Goal: Task Accomplishment & Management: Manage account settings

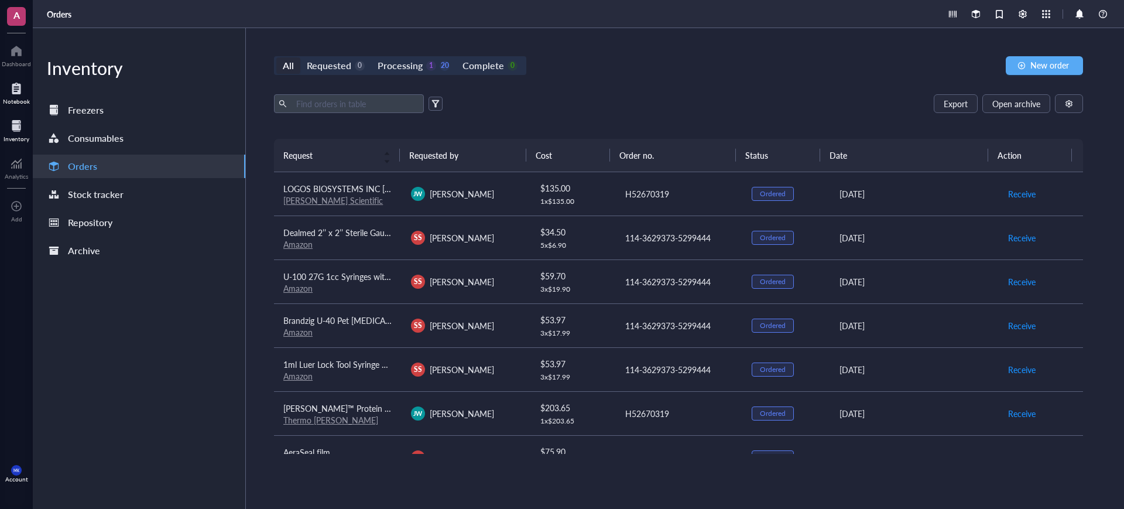
click at [23, 92] on div at bounding box center [16, 88] width 27 height 19
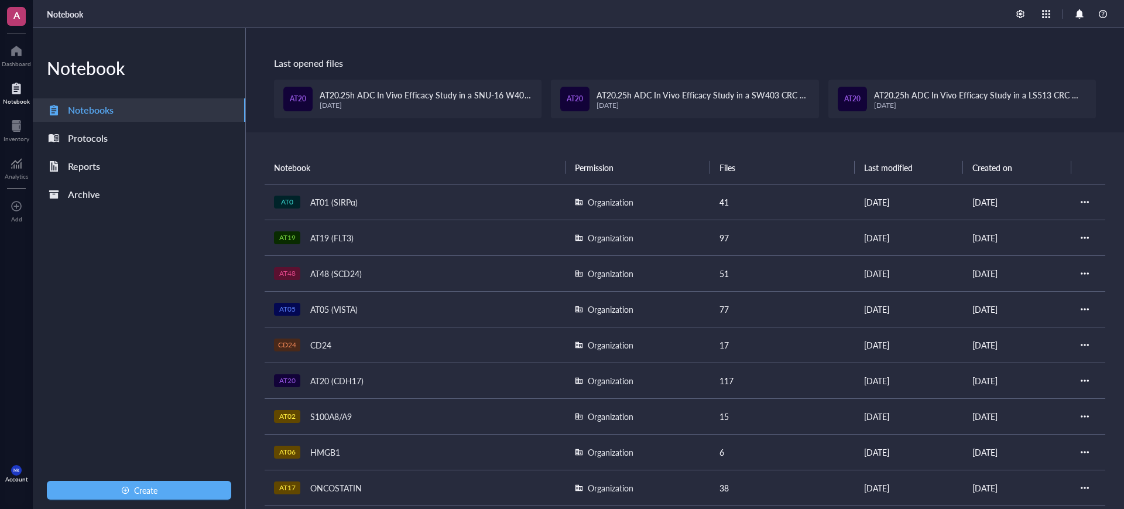
click at [390, 370] on td "AT20 AT20 (CDH17)" at bounding box center [415, 380] width 301 height 36
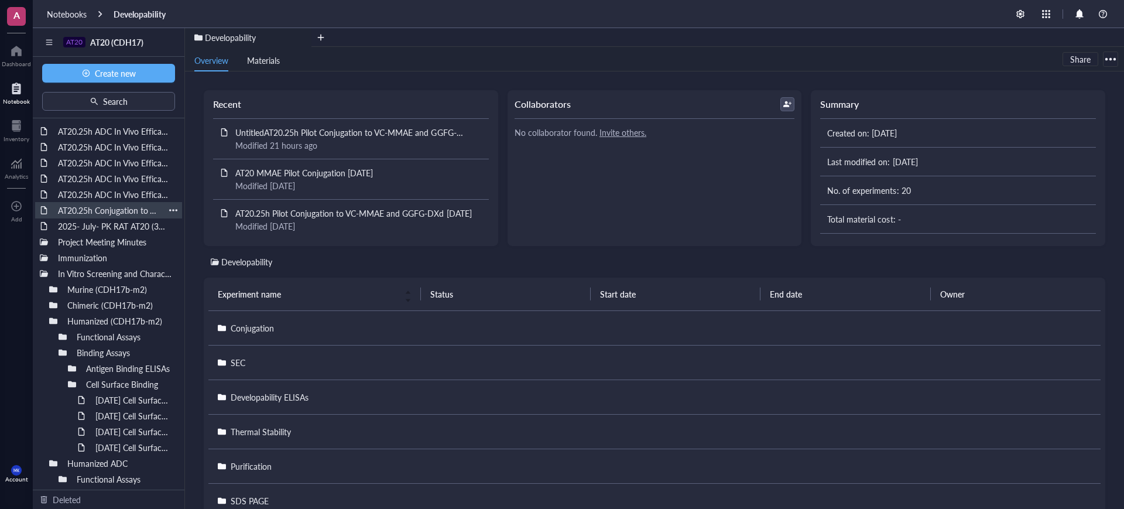
click at [114, 209] on div "AT20.25h Conjugation to VC MMAE and DXd [DATE]" at bounding box center [109, 210] width 112 height 16
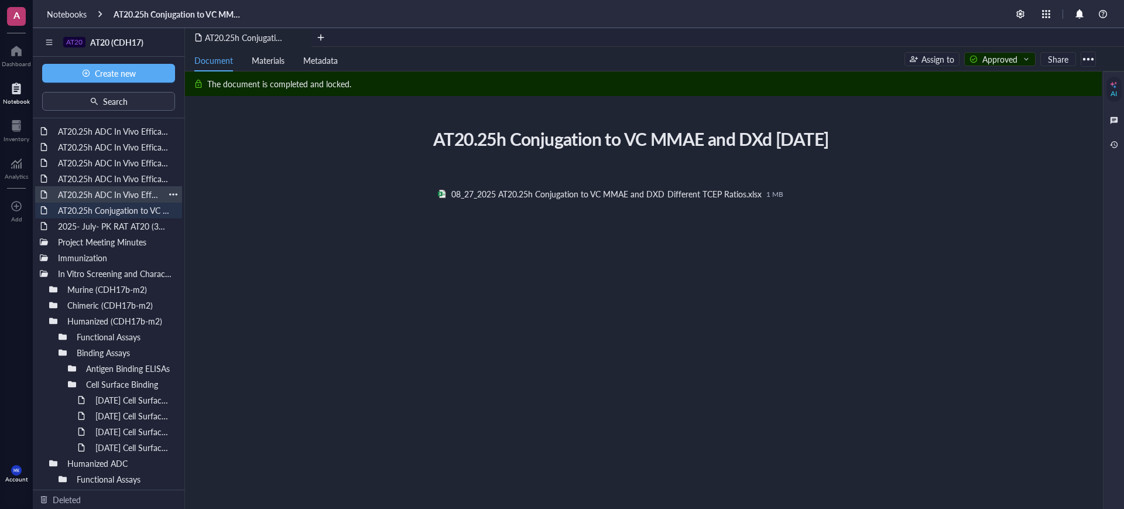
click at [116, 194] on div "AT20.25h ADC In Vivo Efficacy Study in a SNU-16 CRC CDX Model (Crown Bioscience…" at bounding box center [109, 194] width 112 height 16
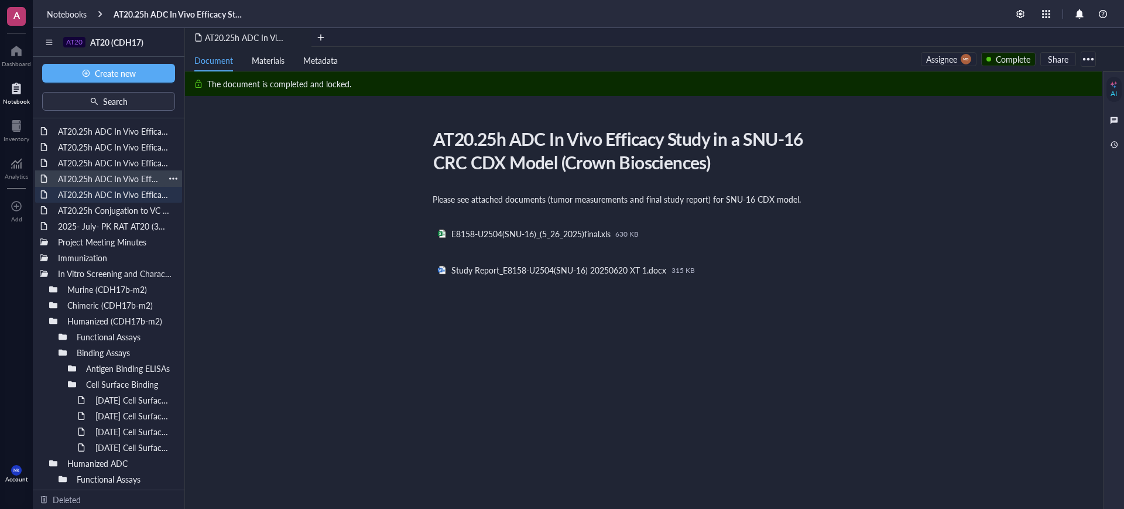
click at [123, 180] on div "AT20.25h ADC In Vivo Efficacy Study in a HPAF-2 Pancreatic CDX Model (Crown Bio…" at bounding box center [109, 178] width 112 height 16
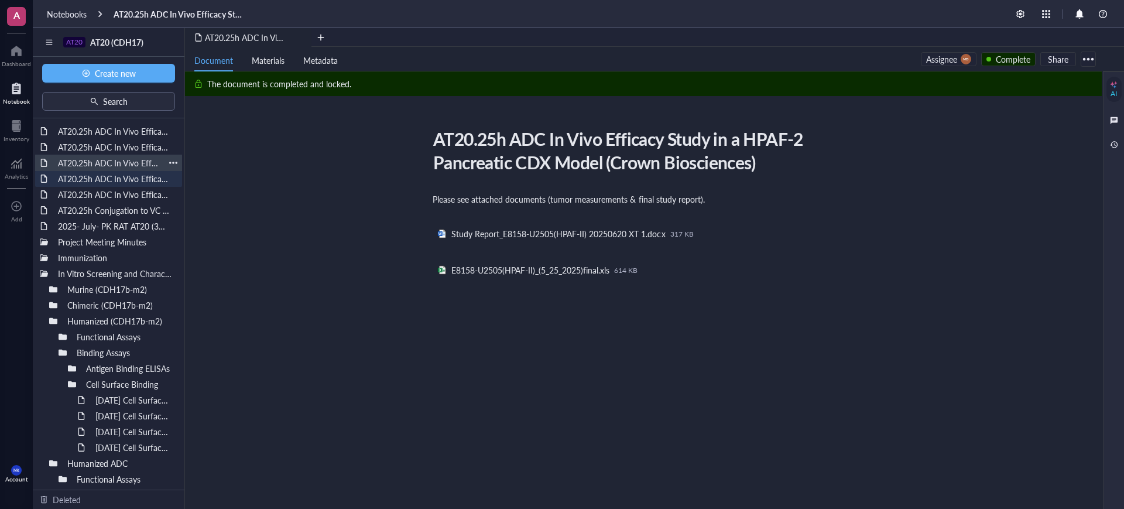
click at [123, 164] on div "AT20.25h ADC In Vivo Efficacy Study in a LS513 CRC CDX Model (Crown Biosciences)" at bounding box center [109, 163] width 112 height 16
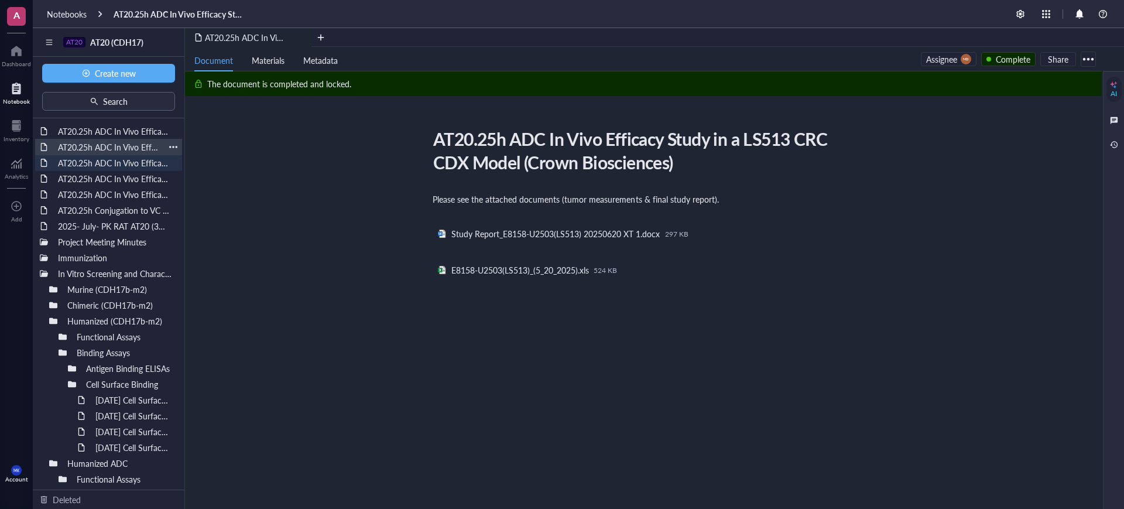
click at [122, 145] on div "AT20.25h ADC In Vivo Efficacy Study in a SW403 CRC CDX Model (Crown Biosciences)" at bounding box center [109, 147] width 112 height 16
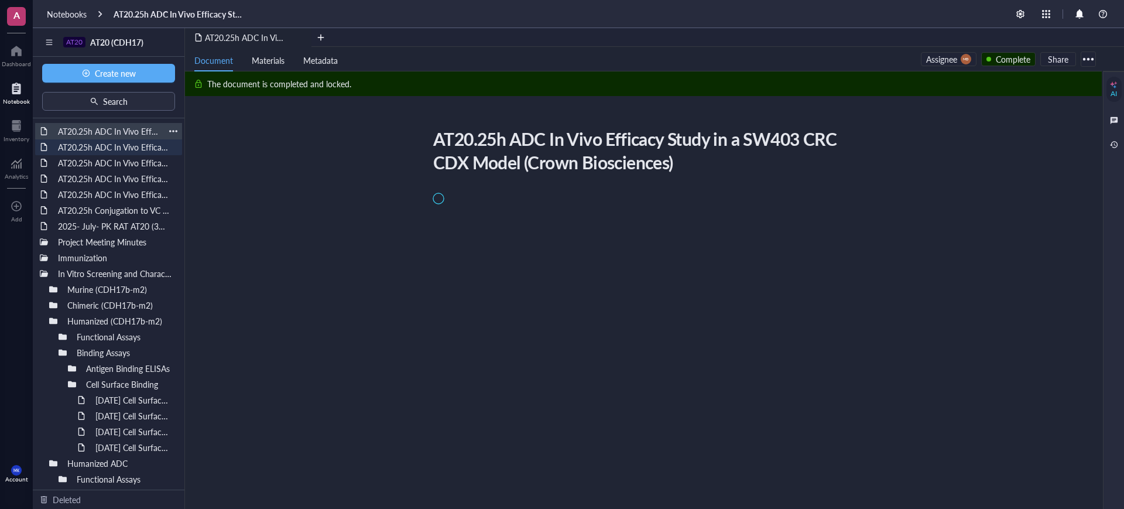
click at [125, 131] on div "AT20.25h ADC In Vivo Efficacy Study in a SNU-16 W403 CRC CDX Model Part 2 (Crow…" at bounding box center [109, 131] width 112 height 16
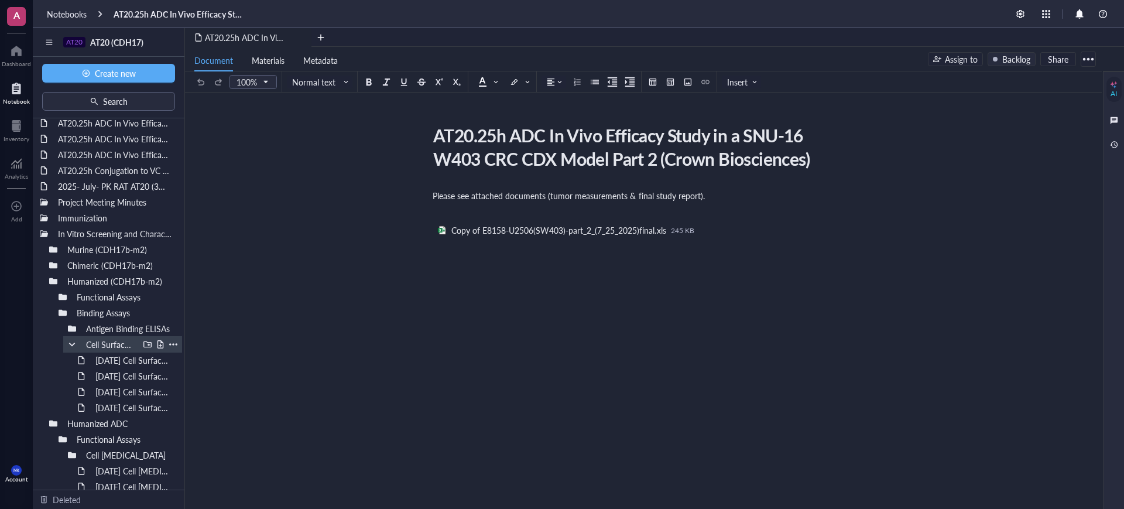
scroll to position [146, 0]
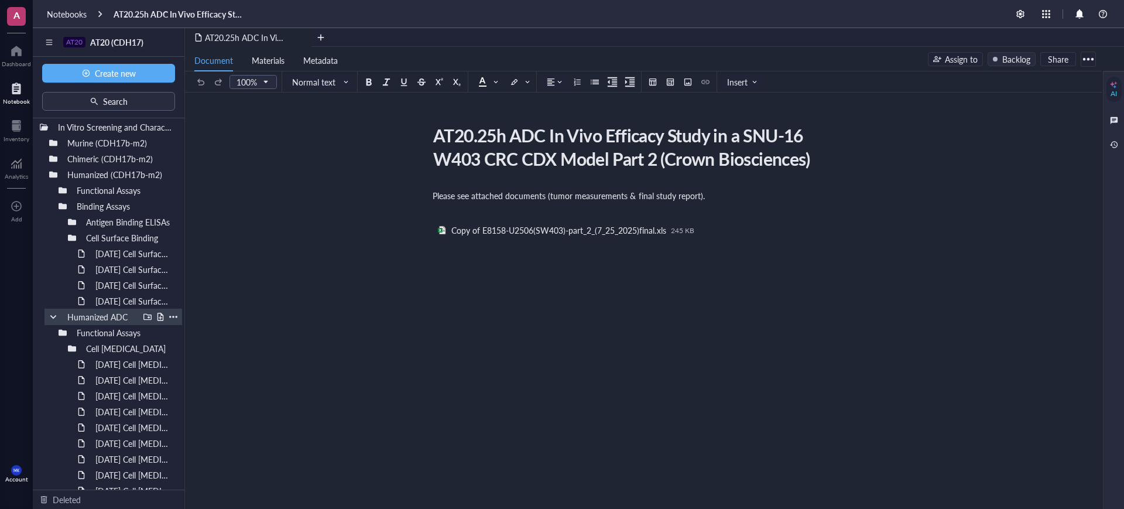
click at [53, 313] on div at bounding box center [53, 317] width 8 height 8
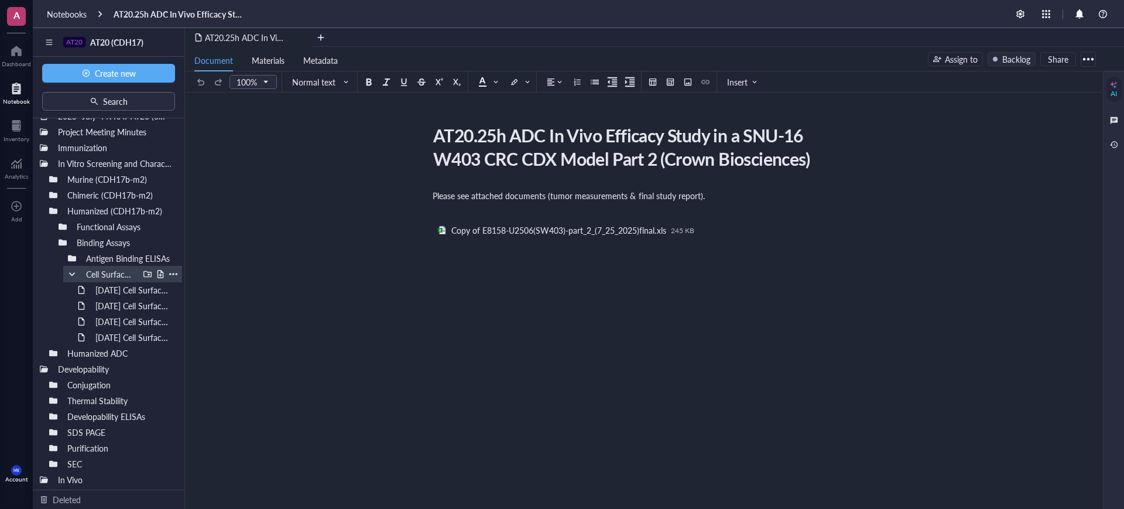
scroll to position [110, 0]
click at [42, 164] on div at bounding box center [44, 163] width 8 height 8
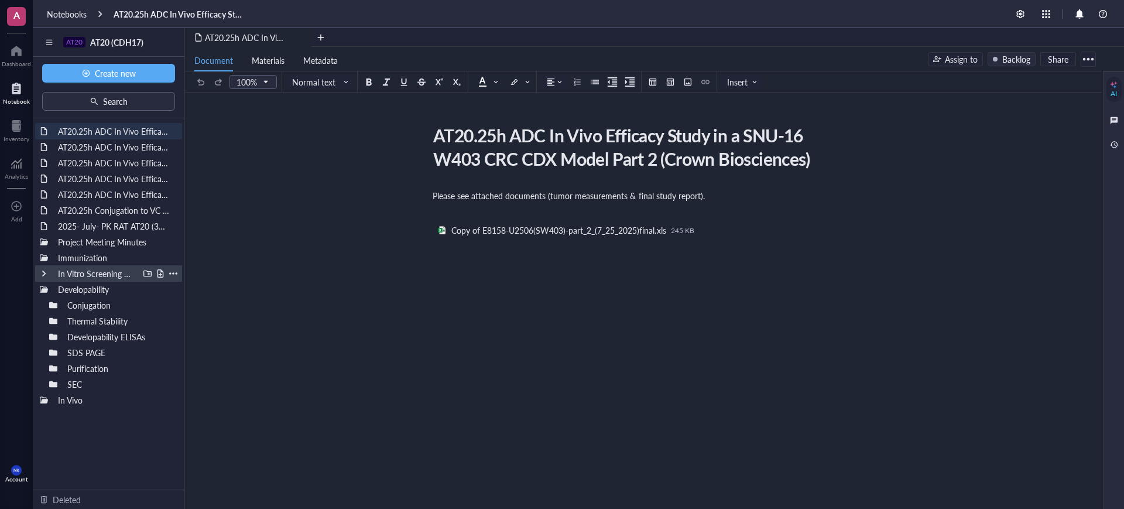
scroll to position [0, 0]
click at [41, 288] on div at bounding box center [44, 289] width 8 height 8
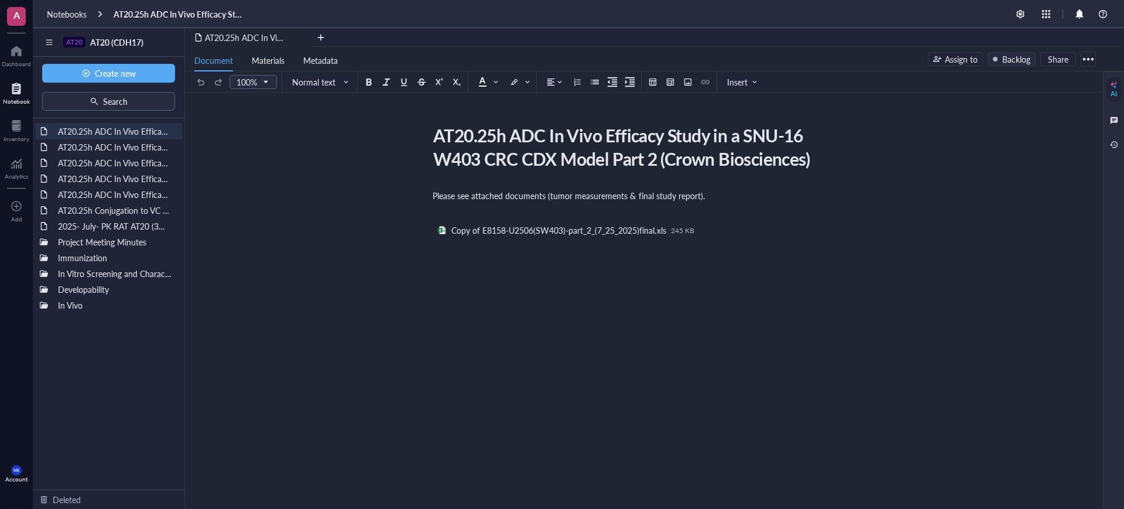
click at [135, 370] on div "AT20.25h ADC In Vivo Efficacy Study in a SNU-16 W403 CRC CDX Model Part 2 (Crow…" at bounding box center [109, 303] width 152 height 371
click at [794, 352] on div "Please see attached documents (tumor measurements & final study report). ﻿ ﻿ Co…" at bounding box center [641, 327] width 417 height 280
click at [428, 284] on div "AT20.25h ADC In Vivo Efficacy Study in a SNU-16 W403 CRC CDX Model Part 2 (Crow…" at bounding box center [641, 294] width 912 height 346
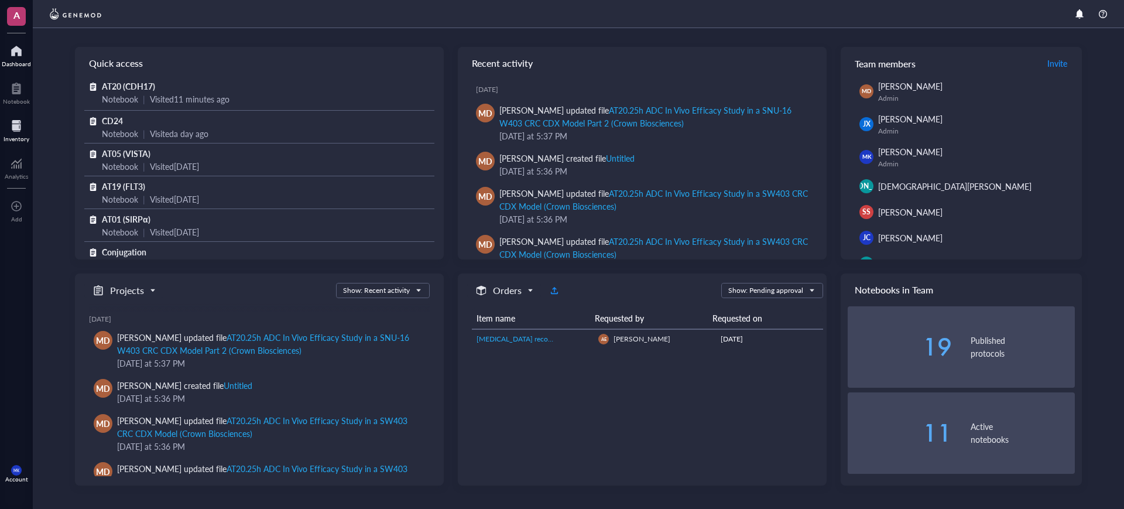
click at [21, 135] on div "Inventory" at bounding box center [17, 138] width 26 height 7
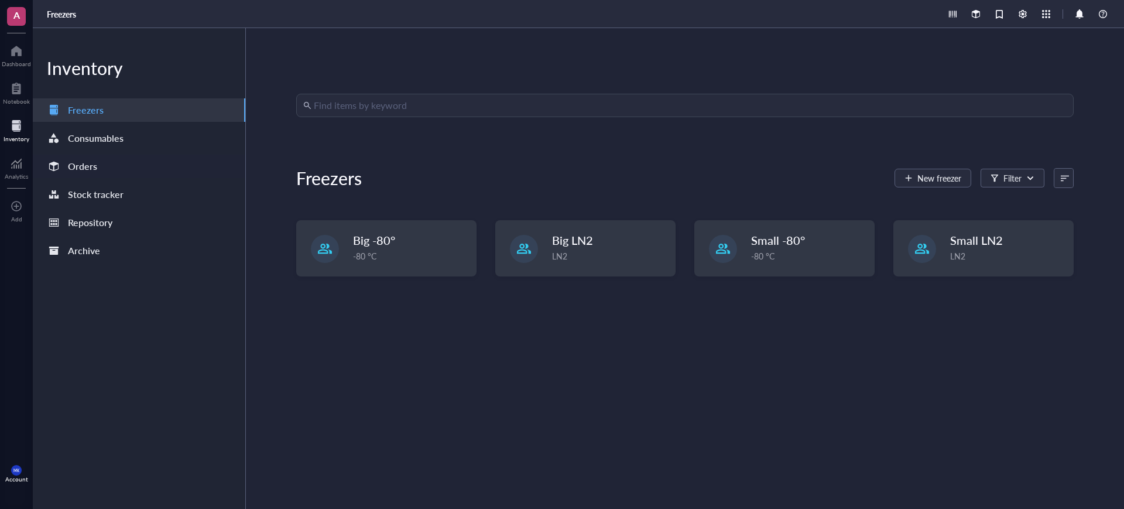
click at [122, 170] on div "Orders" at bounding box center [139, 166] width 212 height 23
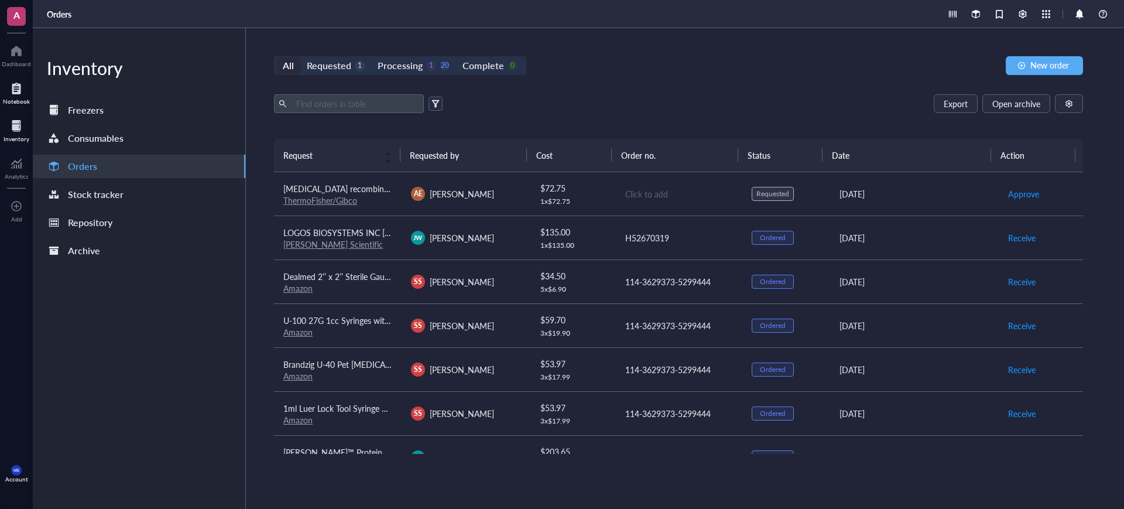
click at [27, 98] on div "Notebook" at bounding box center [16, 101] width 27 height 7
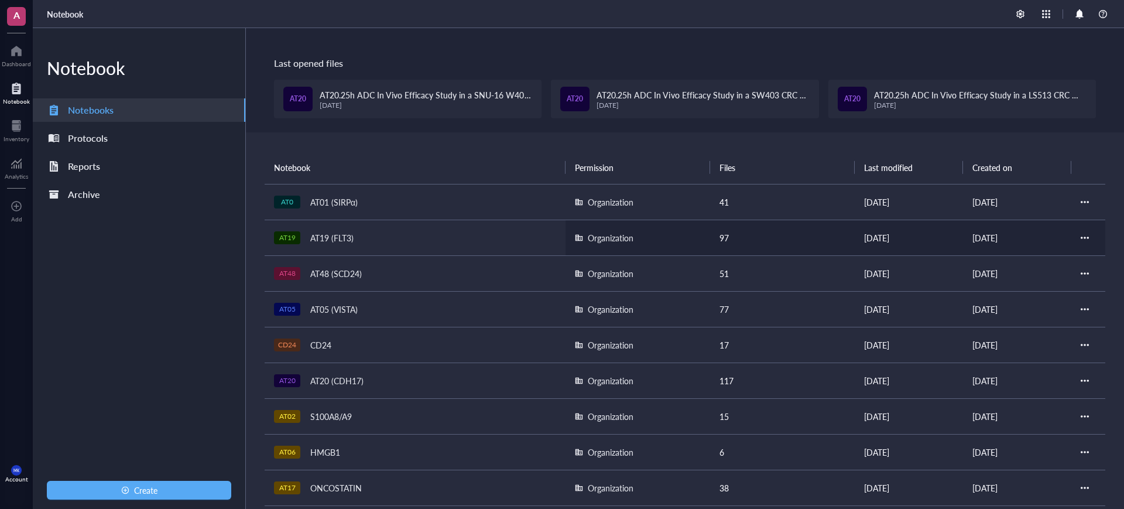
drag, startPoint x: 397, startPoint y: 287, endPoint x: 476, endPoint y: 163, distance: 147.6
drag, startPoint x: 476, startPoint y: 163, endPoint x: 468, endPoint y: 160, distance: 9.1
click at [468, 160] on th "Notebook" at bounding box center [415, 167] width 301 height 33
click at [384, 377] on div "AT20 AT20 (CDH17)" at bounding box center [415, 380] width 282 height 16
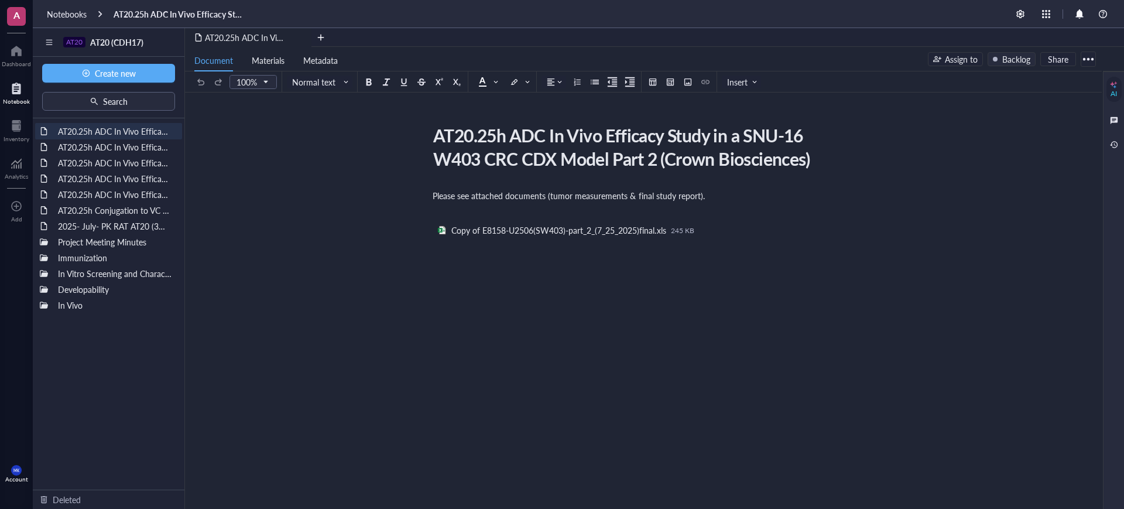
click at [92, 373] on div "AT20.25h ADC In Vivo Efficacy Study in a SNU-16 W403 CRC CDX Model Part 2 (Crow…" at bounding box center [109, 303] width 152 height 371
click at [126, 70] on span "Create new" at bounding box center [115, 72] width 41 height 9
click at [117, 107] on li "New folder" at bounding box center [107, 114] width 129 height 19
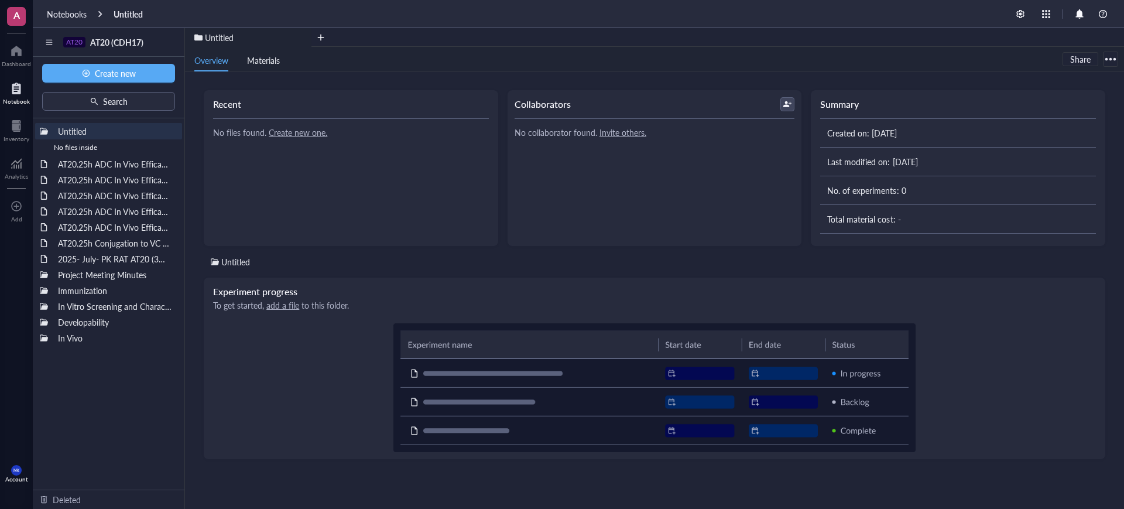
drag, startPoint x: 107, startPoint y: 128, endPoint x: 436, endPoint y: 77, distance: 333.4
click at [436, 77] on div "Recent No files found. Create new one. Collaborators No collaborator found. Inv…" at bounding box center [654, 289] width 939 height 437
click at [171, 127] on div at bounding box center [173, 131] width 8 height 8
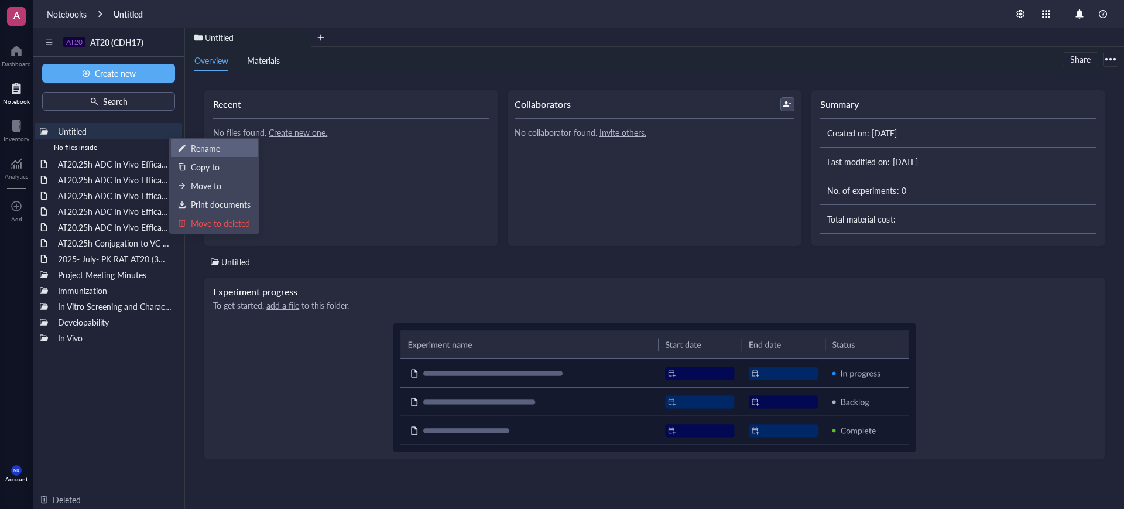
click at [190, 142] on div "Rename" at bounding box center [214, 148] width 73 height 13
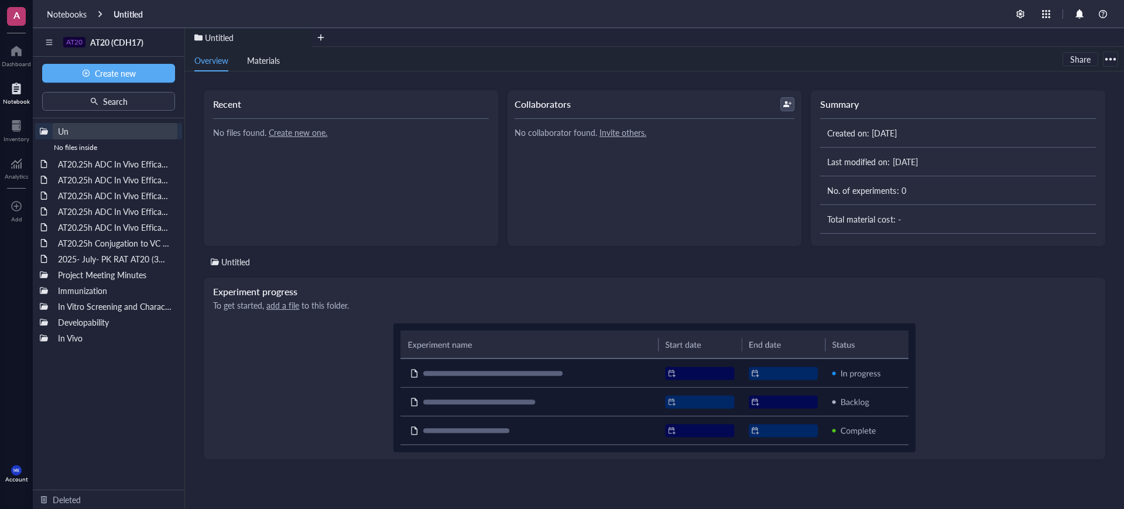
type input "U"
click at [81, 126] on input "Expresion and Purification" at bounding box center [114, 130] width 123 height 15
type input "Expression and Purification"
click at [141, 378] on div "Expression and Purification No files inside AT20.25h ADC In Vivo Efficacy Study…" at bounding box center [109, 303] width 152 height 371
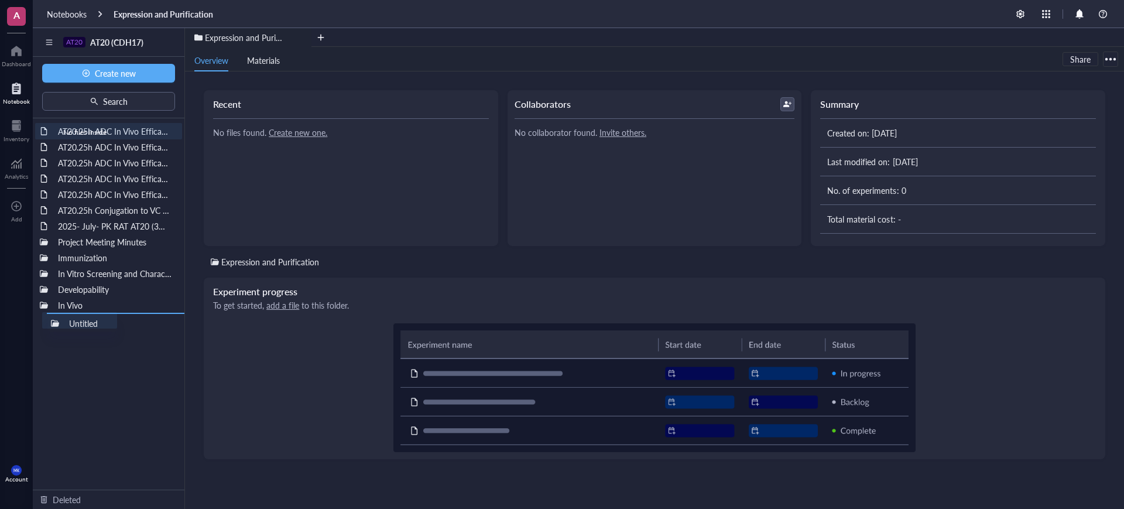
drag, startPoint x: 108, startPoint y: 128, endPoint x: 112, endPoint y: 331, distance: 203.7
click at [45, 306] on div at bounding box center [44, 305] width 8 height 8
click at [43, 302] on div at bounding box center [44, 305] width 8 height 8
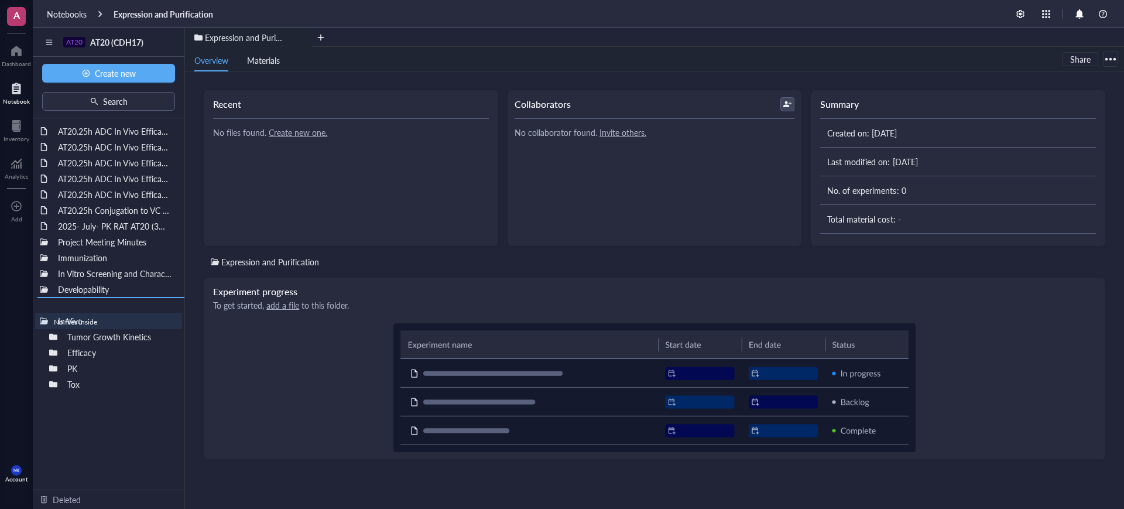
drag, startPoint x: 93, startPoint y: 316, endPoint x: 80, endPoint y: 330, distance: 18.6
click at [80, 330] on div "AT20.25h ADC In Vivo Efficacy Study in a SNU-16 W403 CRC CDX Model Part 2 (Crow…" at bounding box center [109, 303] width 152 height 371
click at [43, 336] on div at bounding box center [44, 338] width 8 height 8
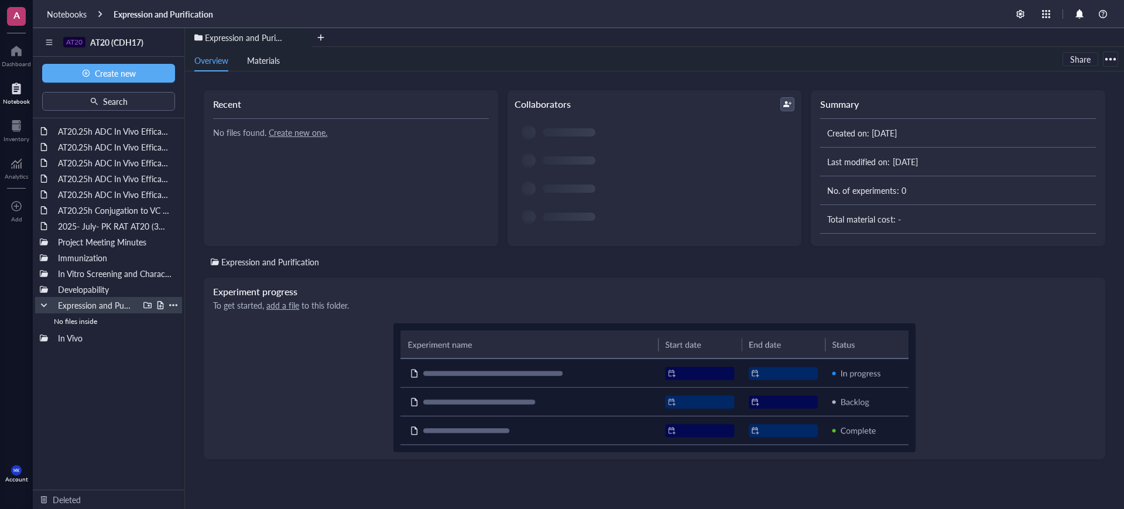
click at [46, 308] on div at bounding box center [44, 305] width 8 height 8
click at [81, 378] on div "AT20.25h ADC In Vivo Efficacy Study in a SNU-16 W403 CRC CDX Model Part 2 (Crow…" at bounding box center [109, 303] width 152 height 371
click at [43, 305] on div at bounding box center [44, 305] width 8 height 8
click at [148, 304] on div at bounding box center [147, 305] width 8 height 8
click at [67, 320] on input "Purification" at bounding box center [96, 320] width 66 height 15
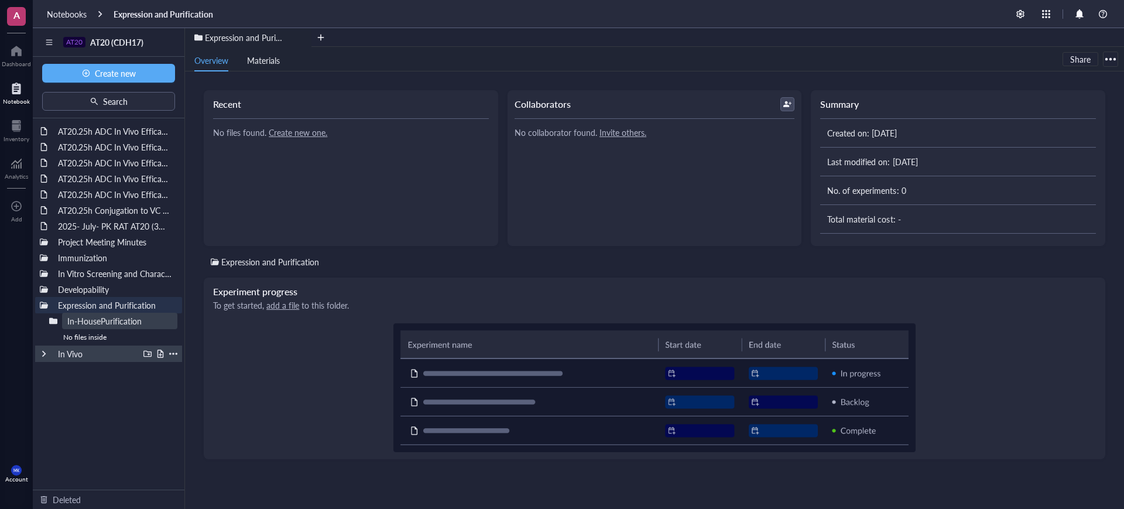
type input "In-House Purification"
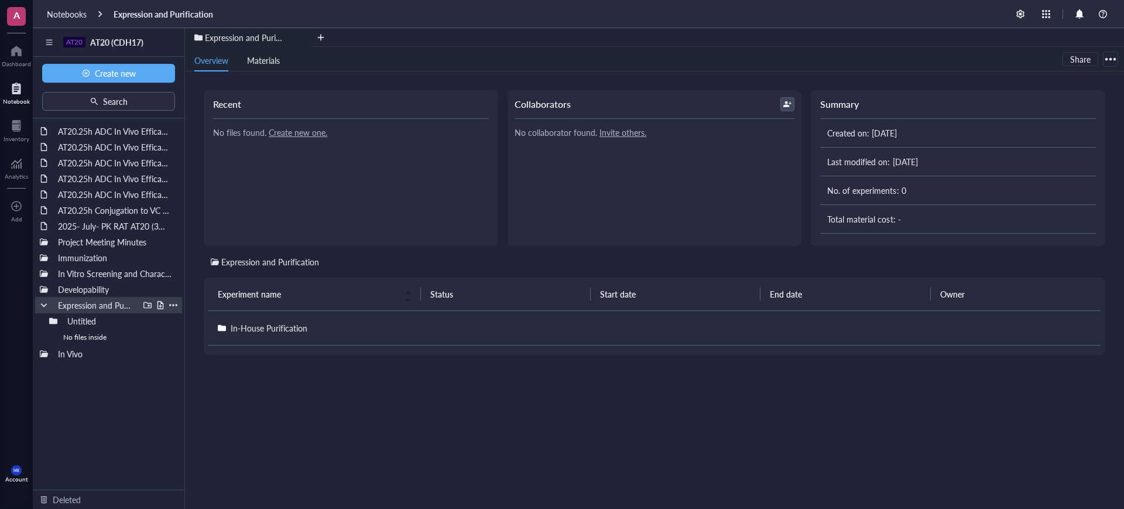
click at [159, 307] on div at bounding box center [160, 305] width 8 height 8
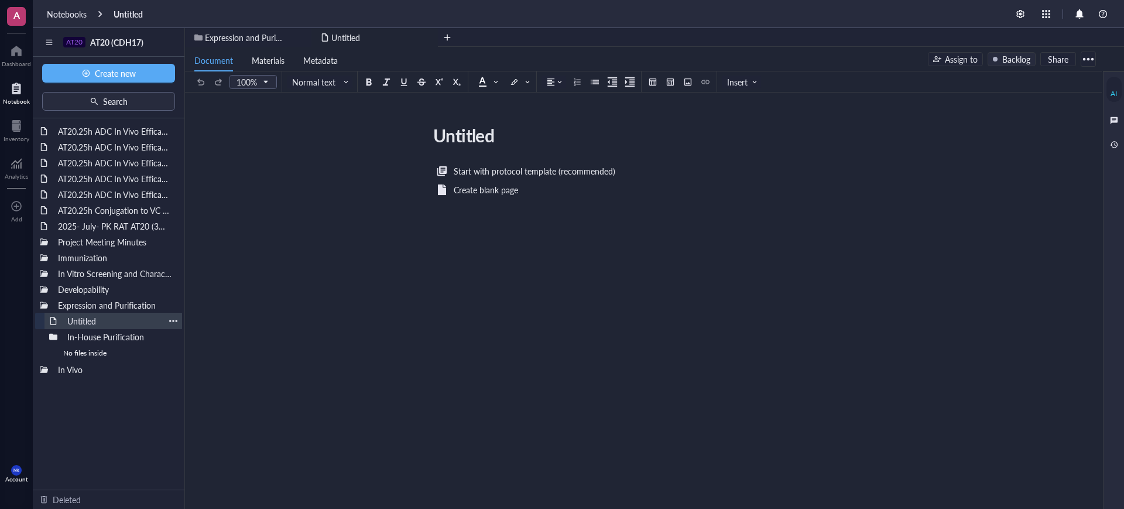
click at [174, 318] on div at bounding box center [173, 321] width 8 height 8
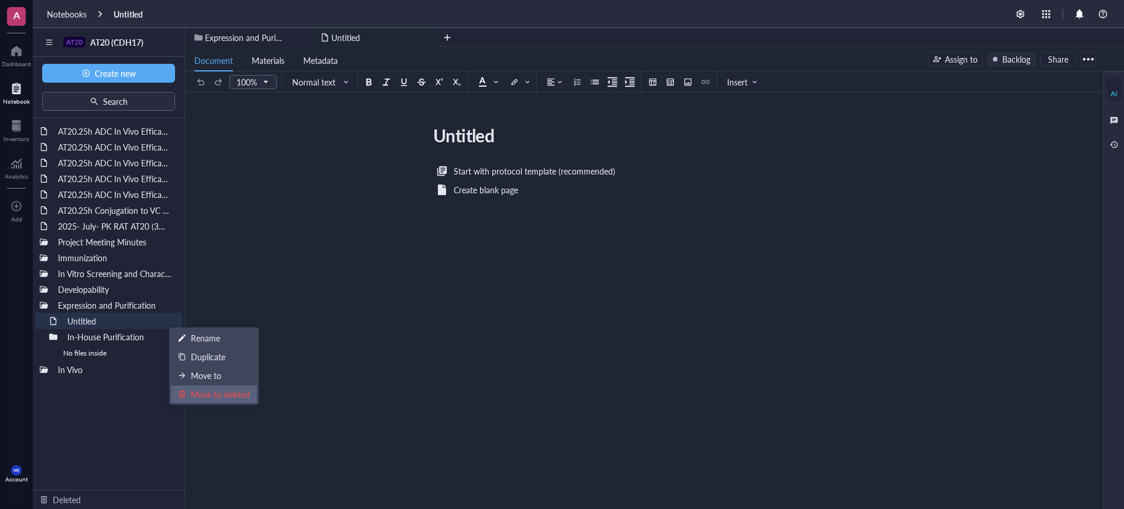
click at [205, 393] on div "Move to deleted" at bounding box center [220, 393] width 59 height 13
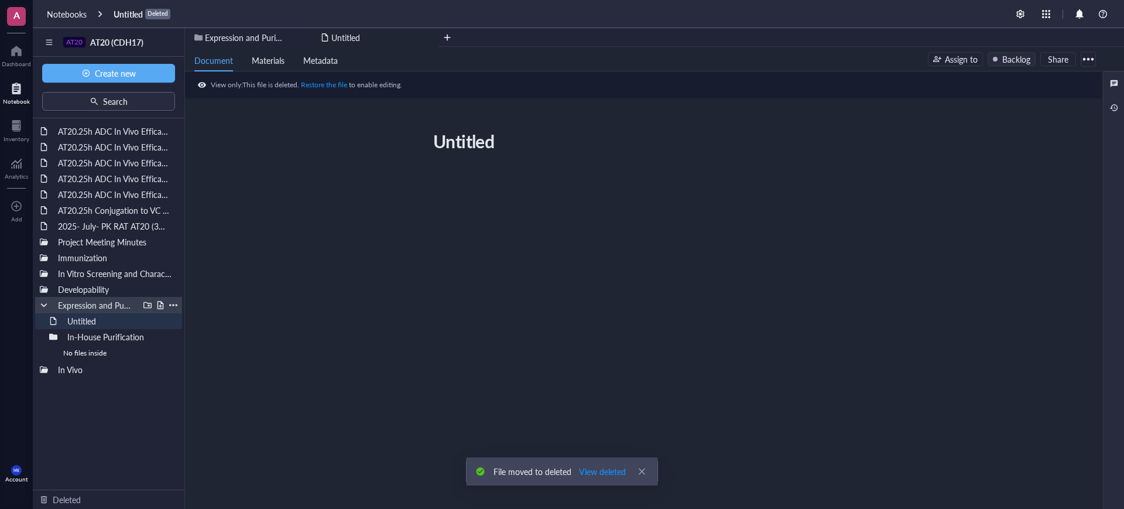
click at [149, 303] on div at bounding box center [147, 305] width 8 height 8
click at [145, 302] on div at bounding box center [147, 305] width 8 height 8
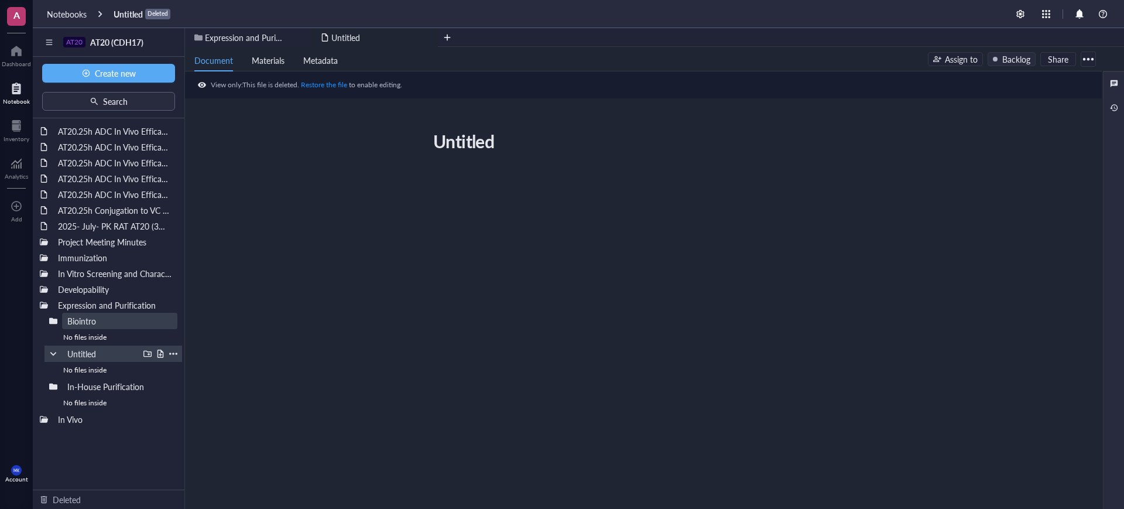
type input "Biointron"
click at [149, 448] on div "AT20.25h ADC In Vivo Efficacy Study in a SNU-16 W403 CRC CDX Model Part 2 (Crow…" at bounding box center [109, 303] width 152 height 371
click at [172, 351] on div at bounding box center [173, 353] width 8 height 8
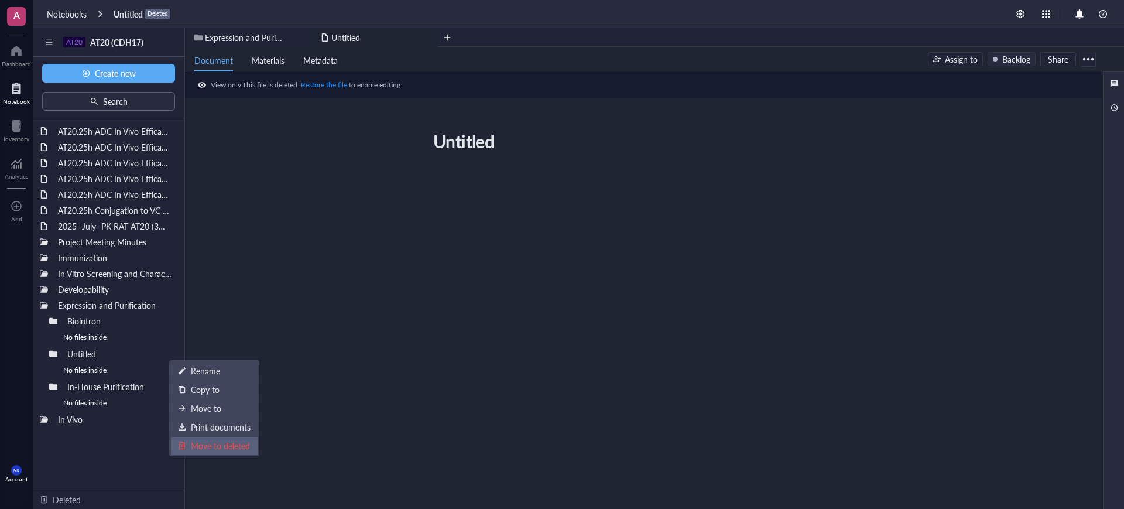
click at [217, 445] on div "Move to deleted" at bounding box center [220, 445] width 59 height 13
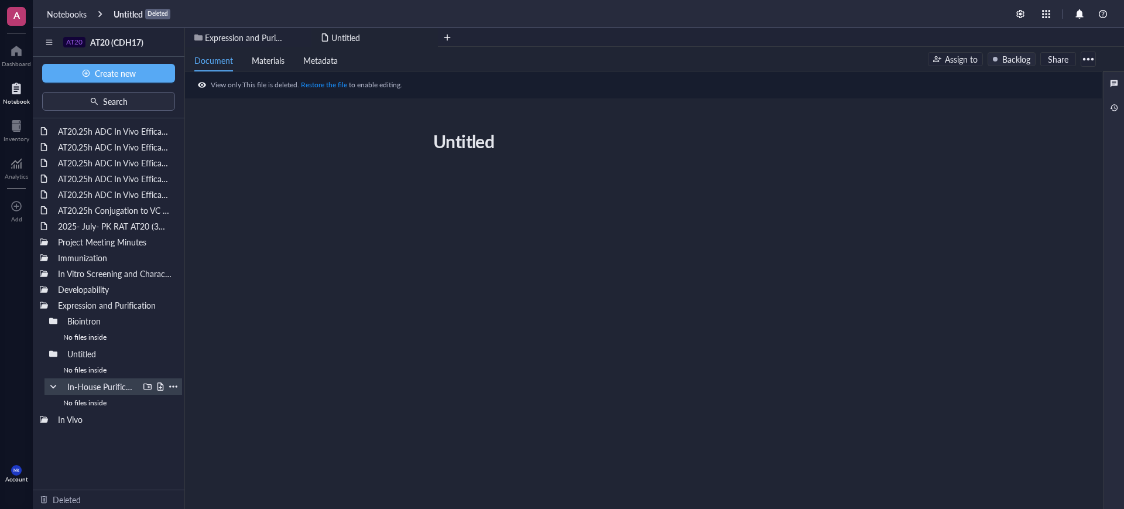
click at [171, 386] on div at bounding box center [173, 386] width 8 height 8
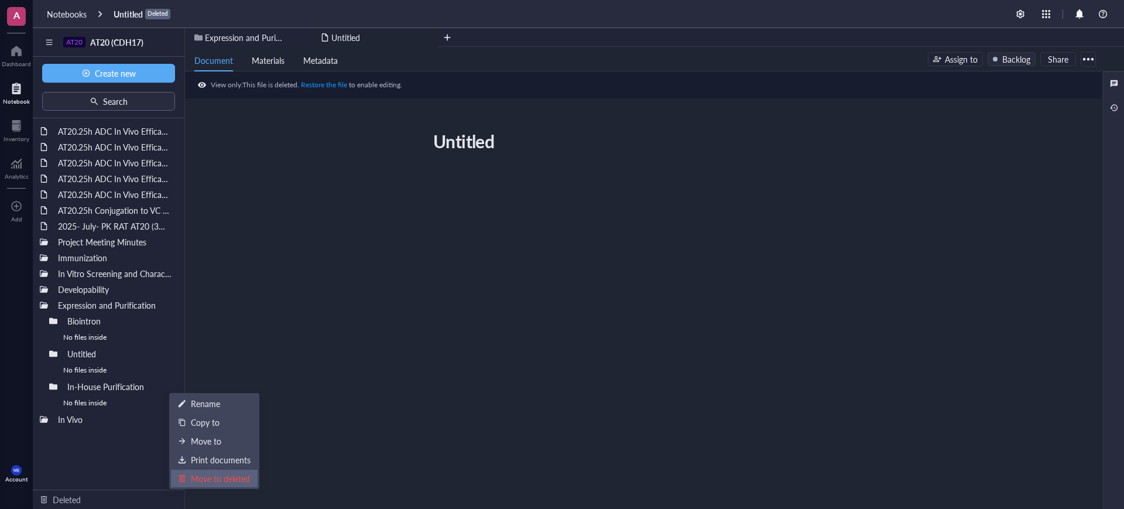
click at [208, 482] on div "Move to deleted" at bounding box center [220, 478] width 59 height 13
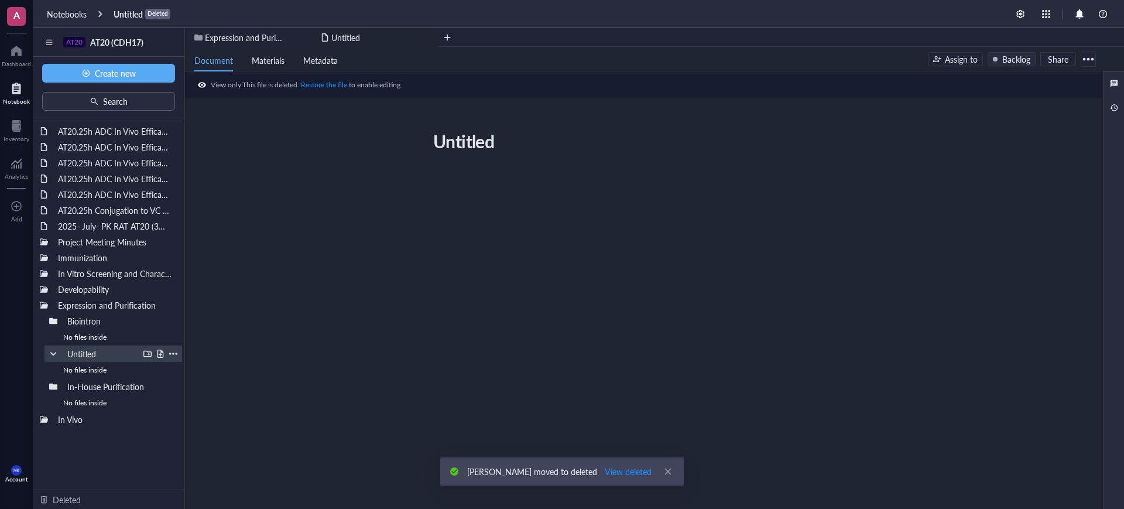
click at [172, 353] on div at bounding box center [173, 353] width 8 height 8
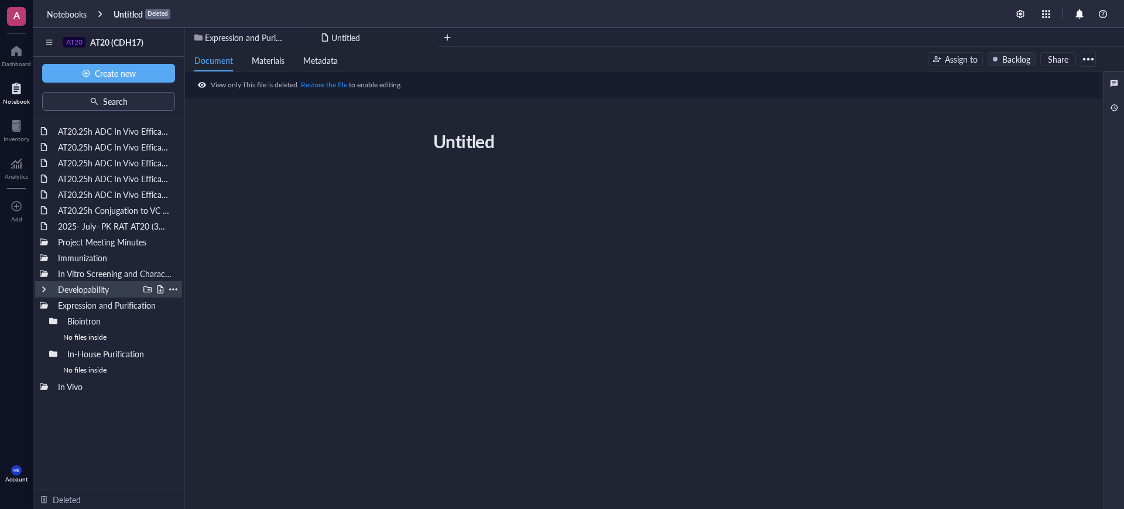
click at [44, 290] on div at bounding box center [44, 289] width 8 height 8
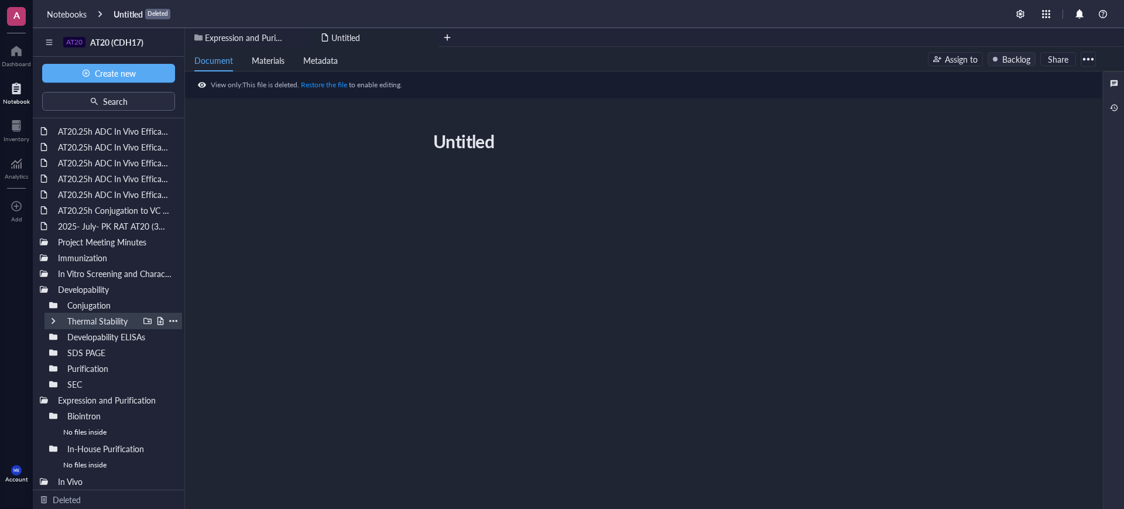
scroll to position [2, 0]
drag, startPoint x: 108, startPoint y: 364, endPoint x: 108, endPoint y: 414, distance: 50.3
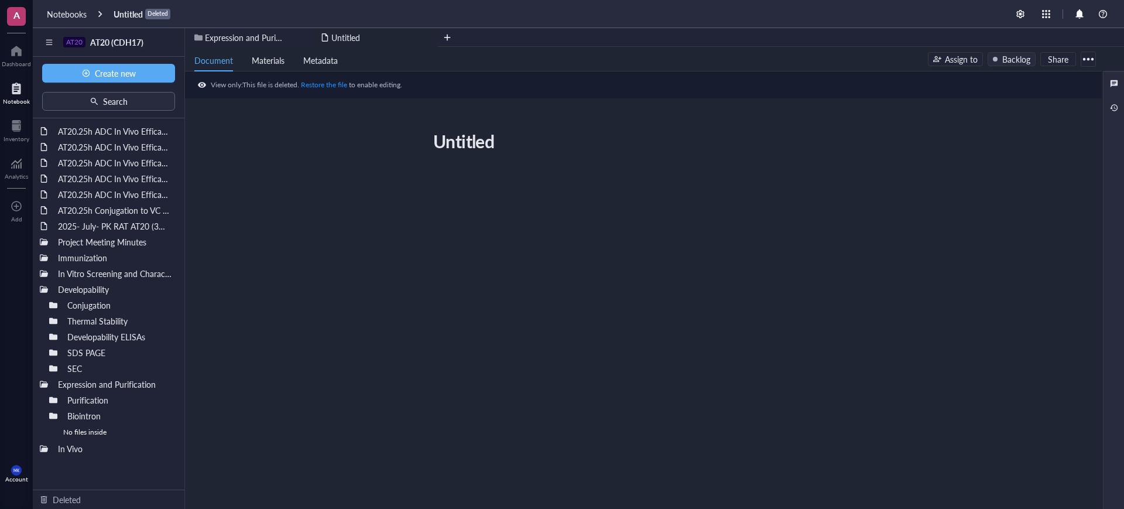
scroll to position [0, 0]
click at [176, 400] on div at bounding box center [173, 400] width 8 height 8
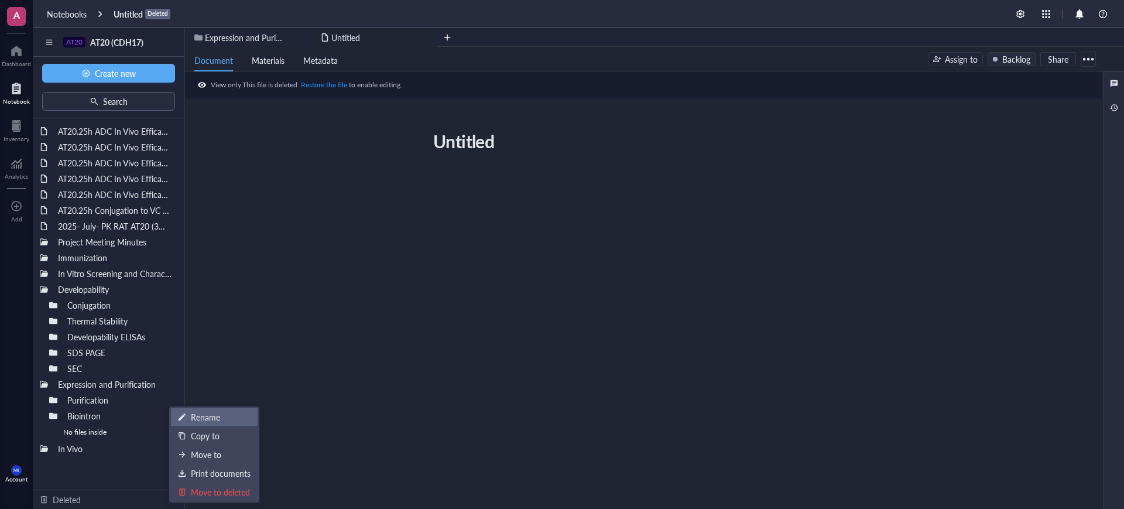
click at [195, 420] on div "Rename" at bounding box center [205, 416] width 29 height 13
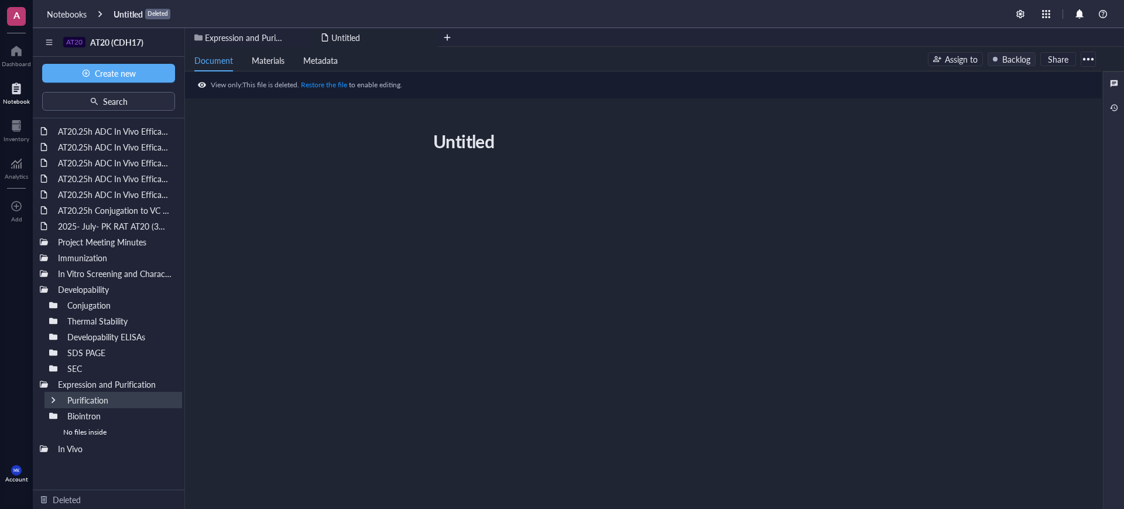
click at [66, 399] on input "Purification" at bounding box center [96, 399] width 66 height 15
type input "In-House Purification"
click at [499, 344] on div at bounding box center [641, 275] width 417 height 211
click at [52, 417] on div at bounding box center [53, 415] width 8 height 8
click at [344, 372] on div "Untitled Untitled" at bounding box center [641, 253] width 912 height 254
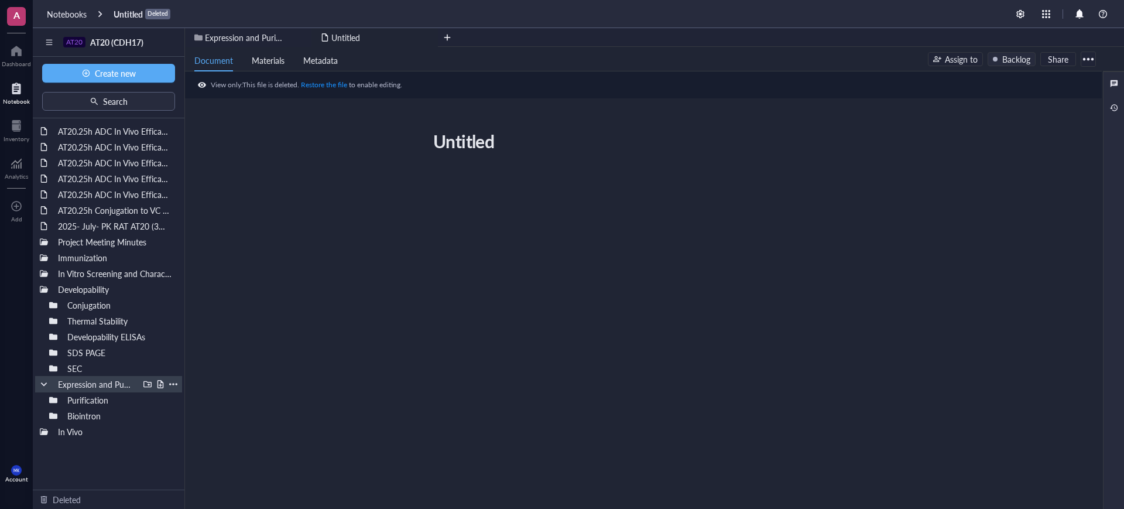
click at [45, 384] on div at bounding box center [44, 384] width 8 height 8
click at [44, 255] on div at bounding box center [44, 257] width 8 height 8
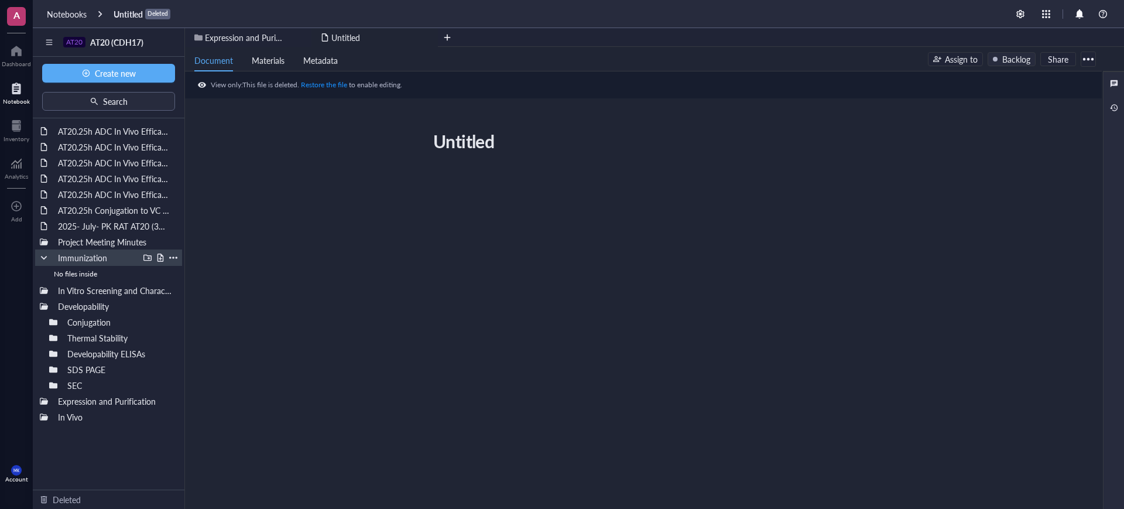
click at [146, 256] on div at bounding box center [147, 257] width 8 height 8
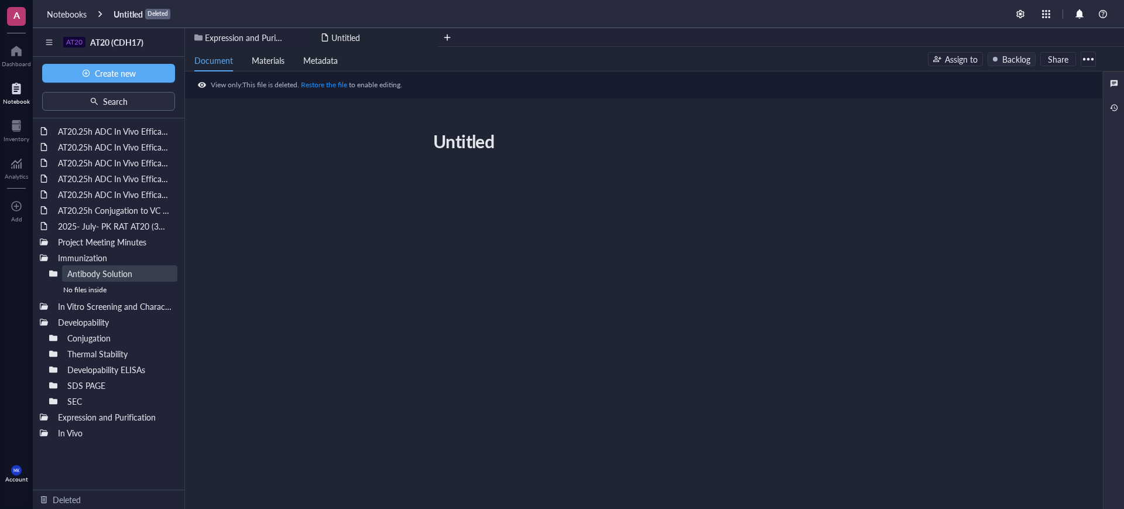
type input "Antibody Solutions"
click at [223, 311] on div "Untitled Untitled" at bounding box center [641, 253] width 912 height 254
click at [42, 258] on div at bounding box center [44, 257] width 8 height 8
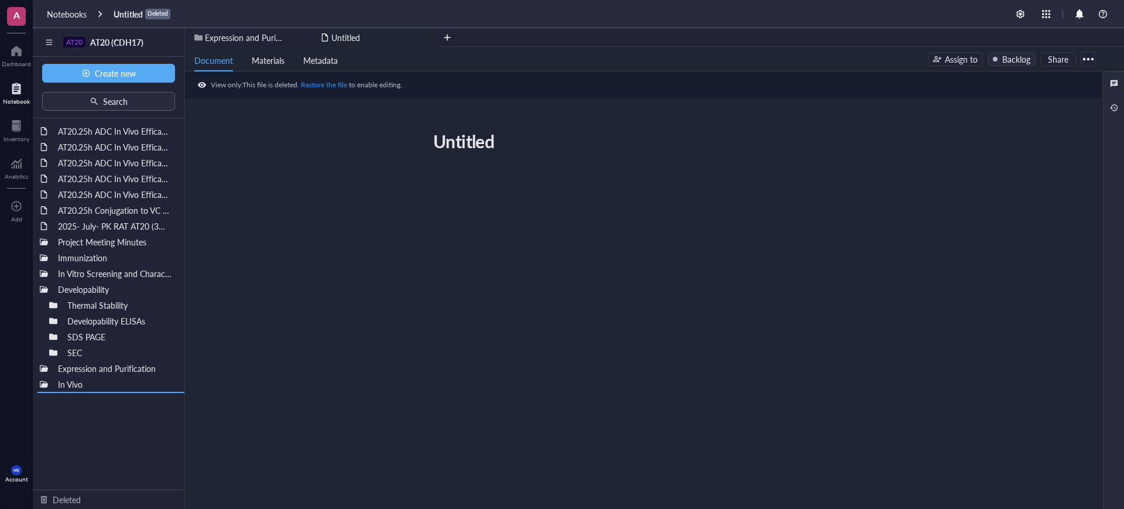
drag, startPoint x: 86, startPoint y: 300, endPoint x: 56, endPoint y: 422, distance: 125.5
click at [42, 285] on div at bounding box center [44, 289] width 8 height 8
click at [42, 333] on li "SDS PAGE" at bounding box center [108, 336] width 147 height 16
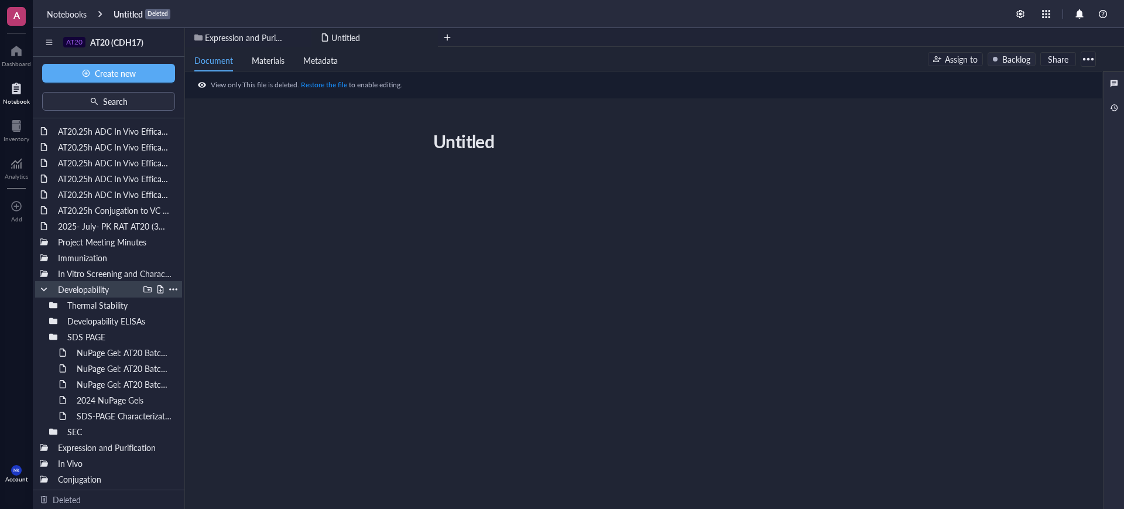
click at [42, 285] on div at bounding box center [44, 289] width 8 height 8
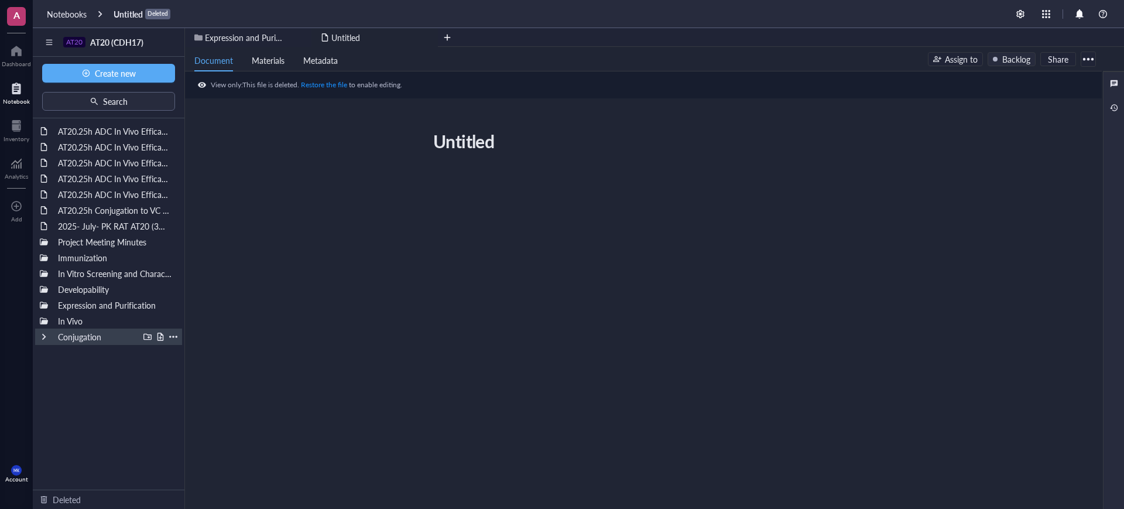
click at [46, 341] on div "Conjugation" at bounding box center [108, 336] width 147 height 16
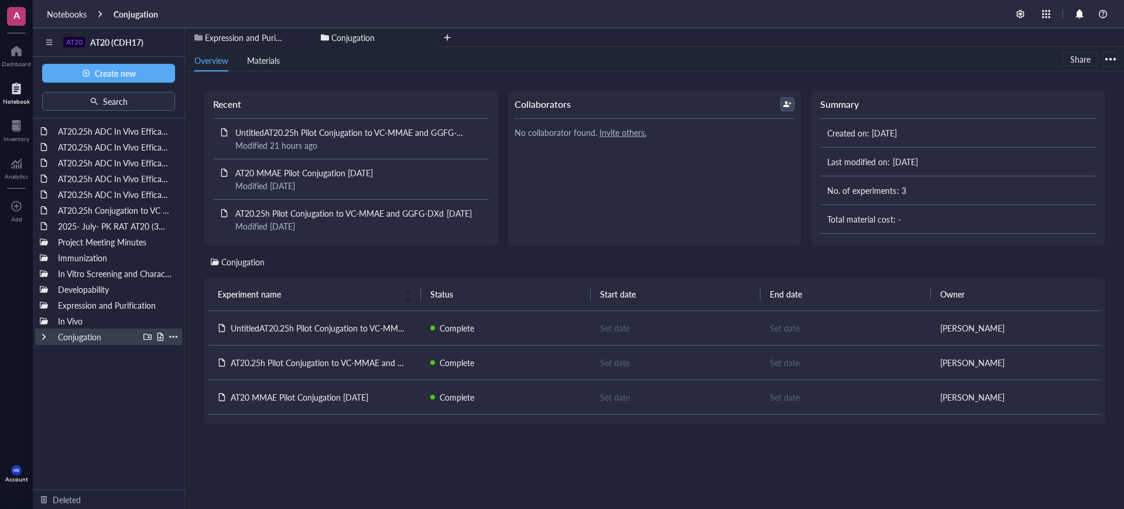
click at [43, 334] on div at bounding box center [44, 336] width 8 height 8
drag, startPoint x: 83, startPoint y: 406, endPoint x: 60, endPoint y: 424, distance: 29.2
click at [60, 424] on div "AT20.25h ADC In Vivo Efficacy Study in a SNU-16 W403 CRC CDX Model Part 2 (Crow…" at bounding box center [109, 303] width 152 height 371
click at [144, 335] on div at bounding box center [147, 336] width 8 height 8
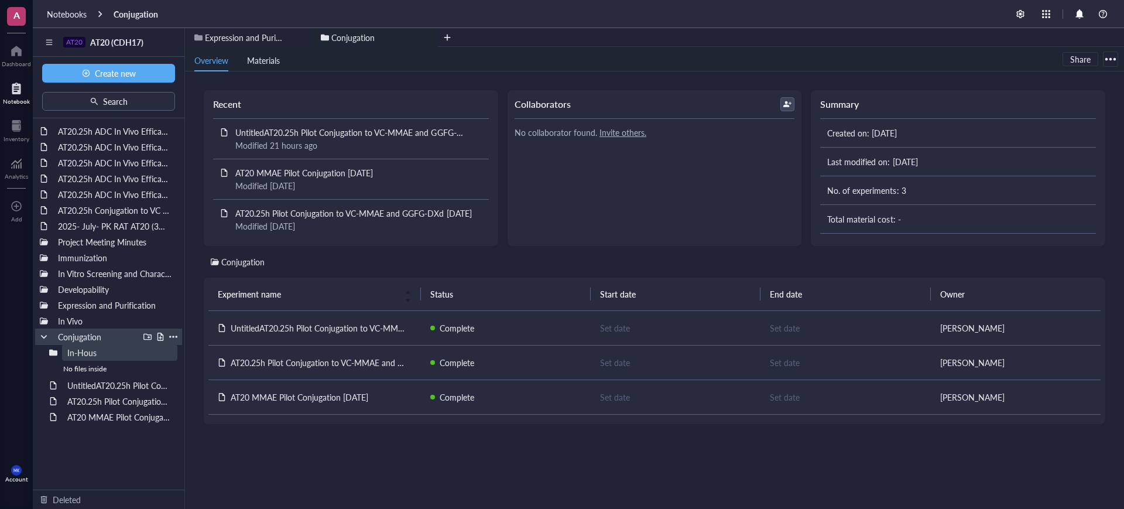
type input "In-House"
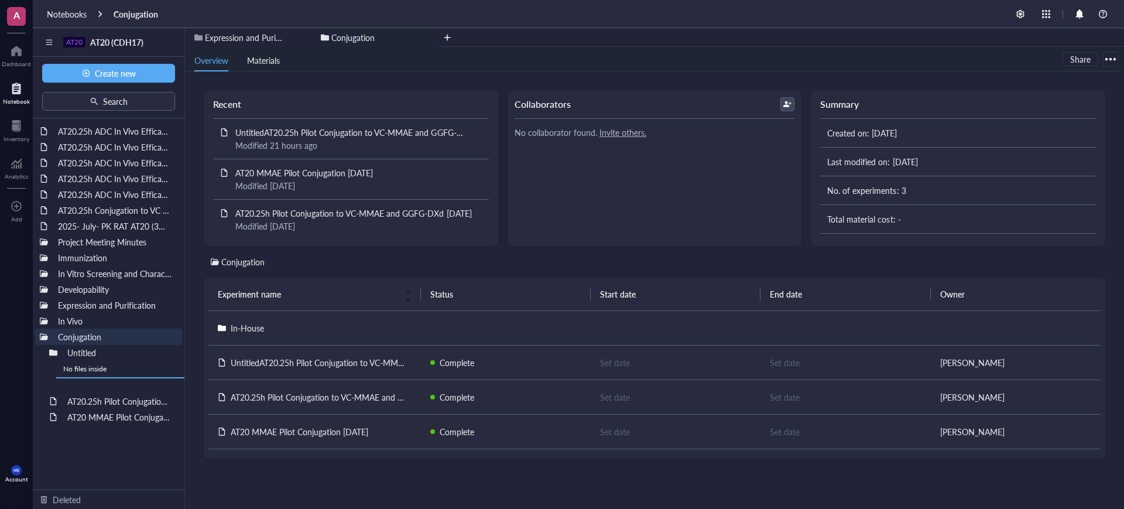
drag, startPoint x: 131, startPoint y: 381, endPoint x: 158, endPoint y: 380, distance: 27.5
click at [158, 380] on div "AT20.25h ADC In Vivo Efficacy Study in a SNU-16 W403 CRC CDX Model Part 2 (Crow…" at bounding box center [109, 303] width 152 height 371
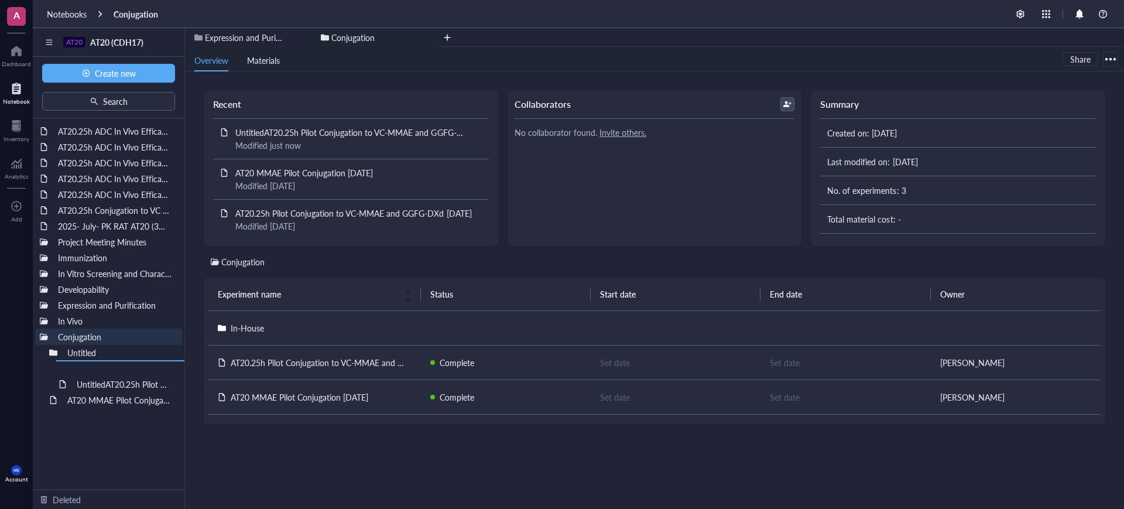
drag, startPoint x: 126, startPoint y: 381, endPoint x: 144, endPoint y: 377, distance: 17.9
click at [144, 377] on div "AT20.25h ADC In Vivo Efficacy Study in a SNU-16 W403 CRC CDX Model Part 2 (Crow…" at bounding box center [109, 303] width 152 height 371
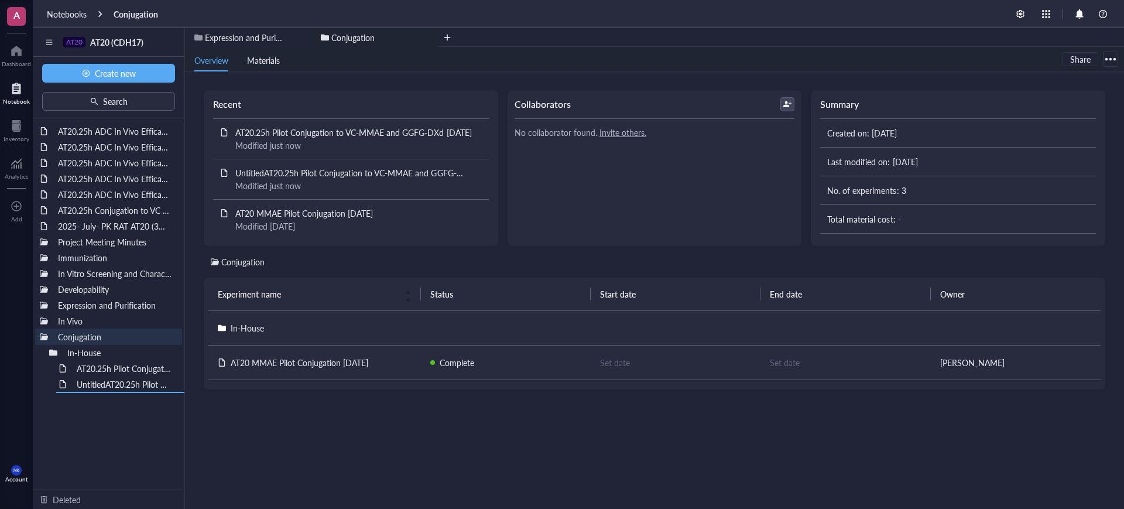
drag, startPoint x: 116, startPoint y: 401, endPoint x: 140, endPoint y: 423, distance: 32.7
click at [140, 423] on div "AT20.25h ADC In Vivo Efficacy Study in a SNU-16 W403 CRC CDX Model Part 2 (Crow…" at bounding box center [109, 303] width 152 height 371
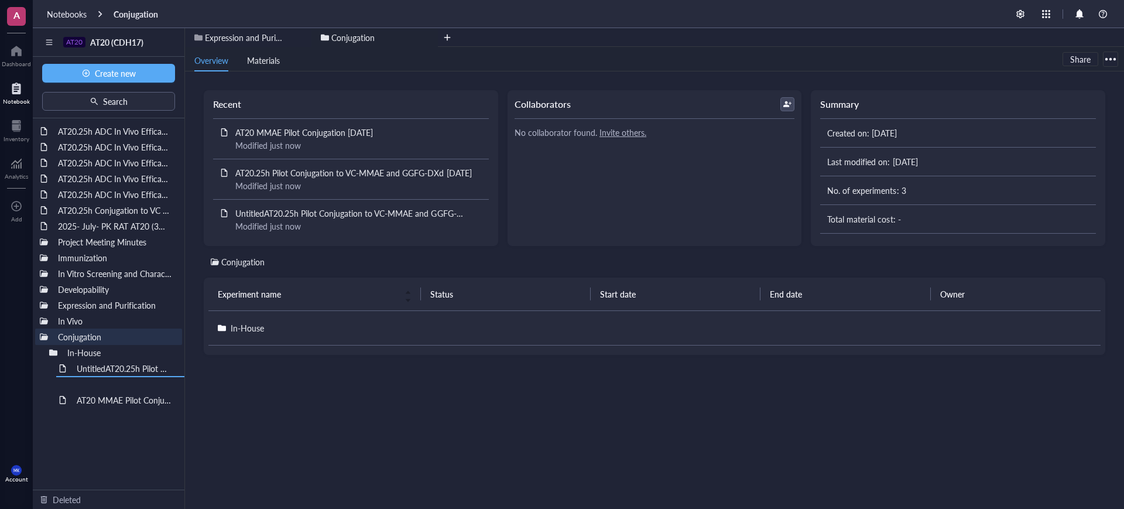
drag, startPoint x: 120, startPoint y: 366, endPoint x: 121, endPoint y: 392, distance: 25.8
click at [130, 405] on div "AT20 MMAE Pilot Conjugation 07/24/2025" at bounding box center [117, 400] width 93 height 16
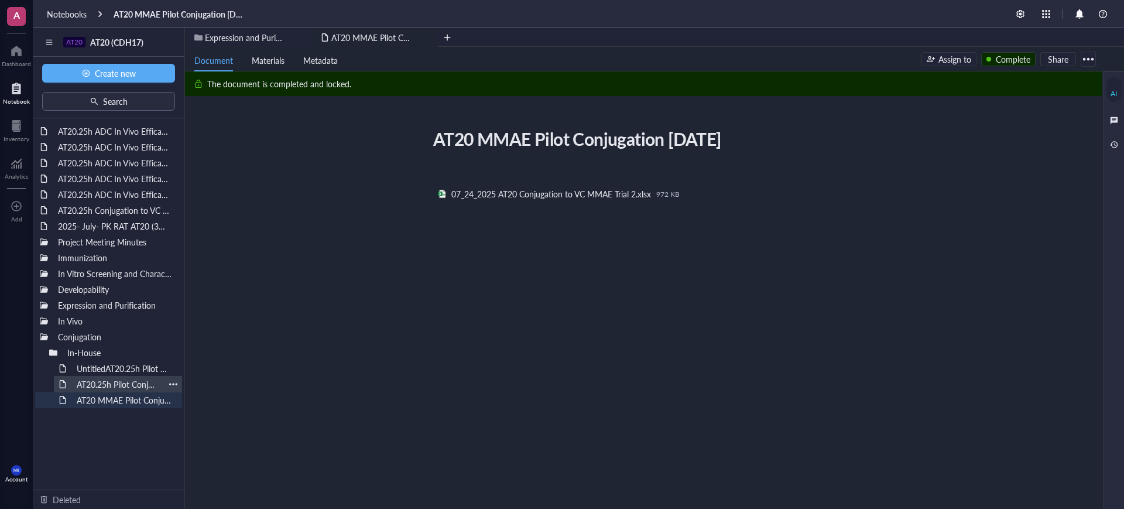
click at [136, 384] on div "AT20.25h Pilot Conjugation to VC-MMAE and GGFG-DXd 08/20/2025" at bounding box center [117, 384] width 93 height 16
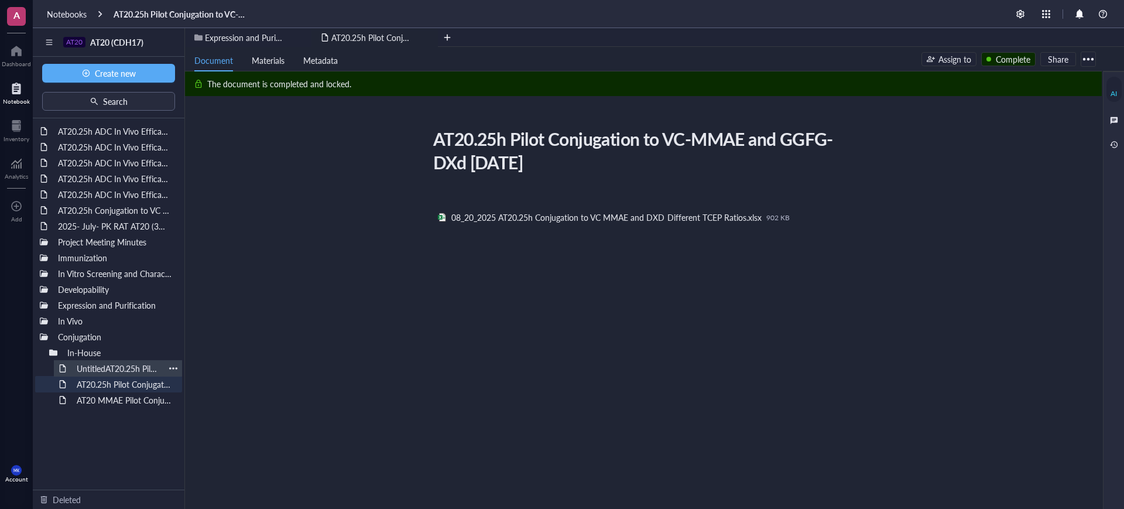
click at [138, 372] on div "UntitledAT20.25h Pilot Conjugation to VC-MMAE and GGFG-DXd 08/25/2025" at bounding box center [117, 368] width 93 height 16
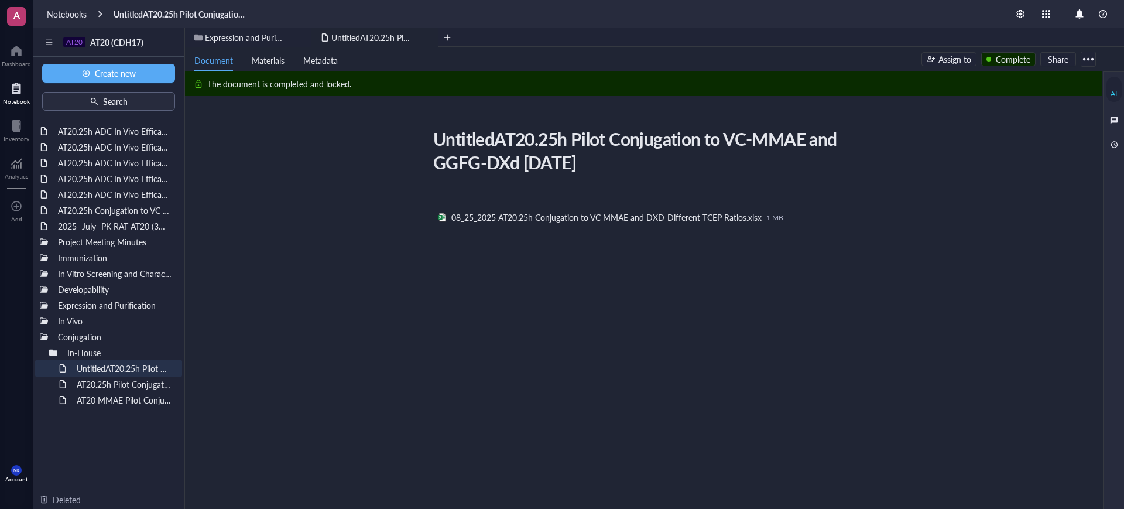
click at [114, 439] on div "AT20.25h ADC In Vivo Efficacy Study in a SNU-16 W403 CRC CDX Model Part 2 (Crow…" at bounding box center [109, 303] width 152 height 371
click at [174, 208] on div at bounding box center [173, 210] width 8 height 8
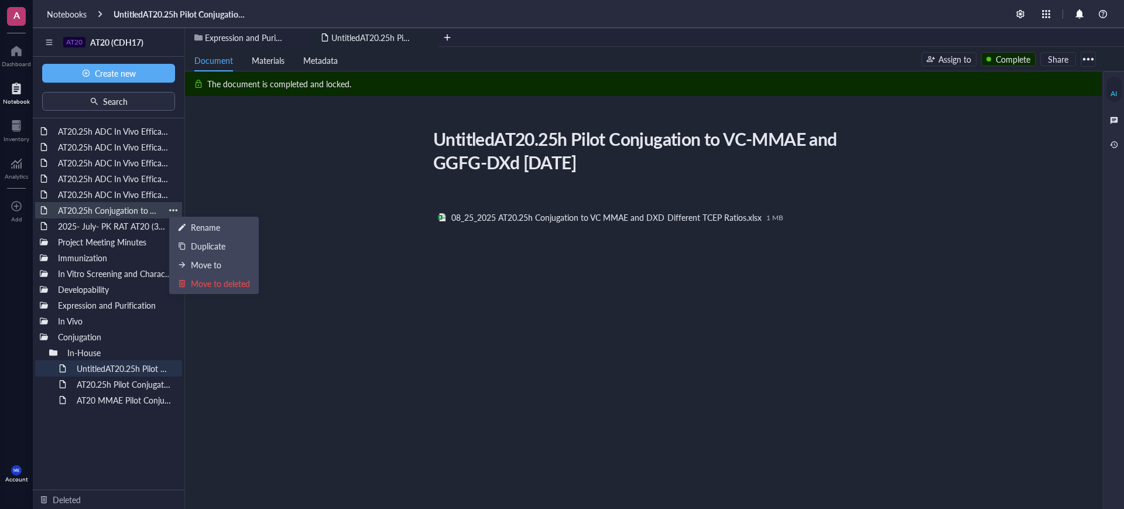
click at [131, 205] on div "AT20.25h Conjugation to VC MMAE and DXd 08/27/25" at bounding box center [109, 210] width 112 height 16
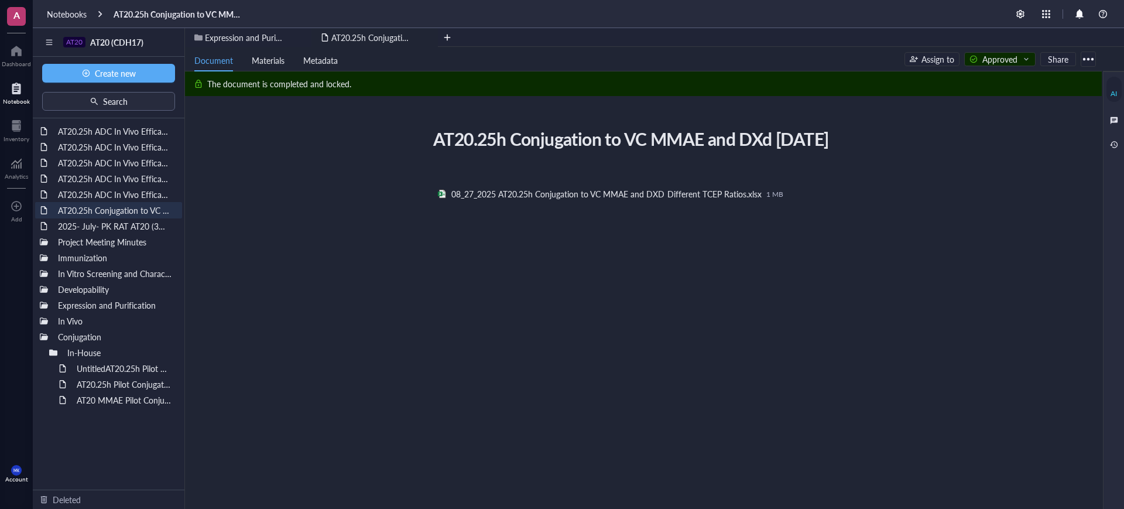
click at [1092, 55] on div at bounding box center [1088, 59] width 19 height 19
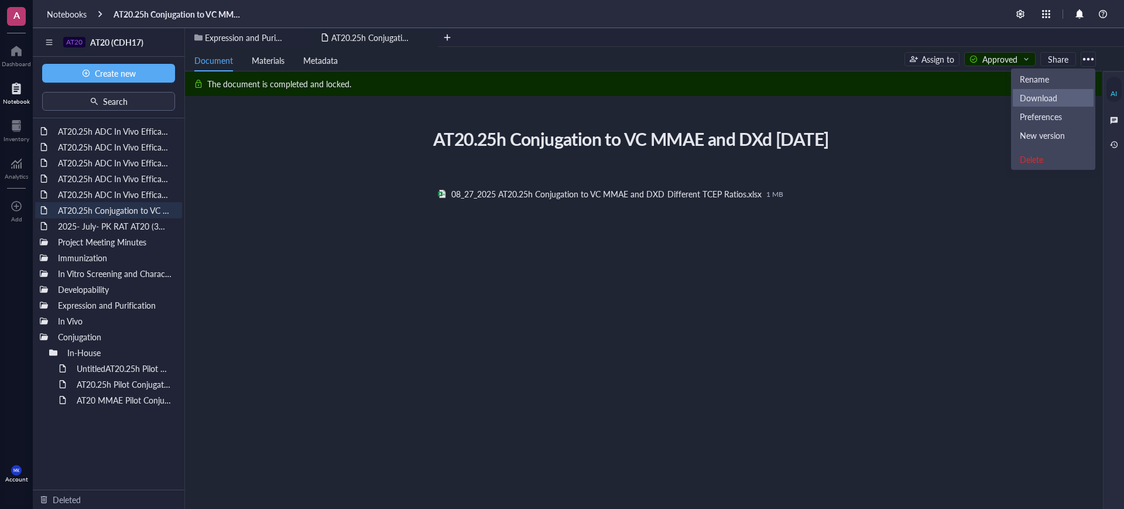
click at [1072, 92] on div "Download" at bounding box center [1053, 97] width 67 height 11
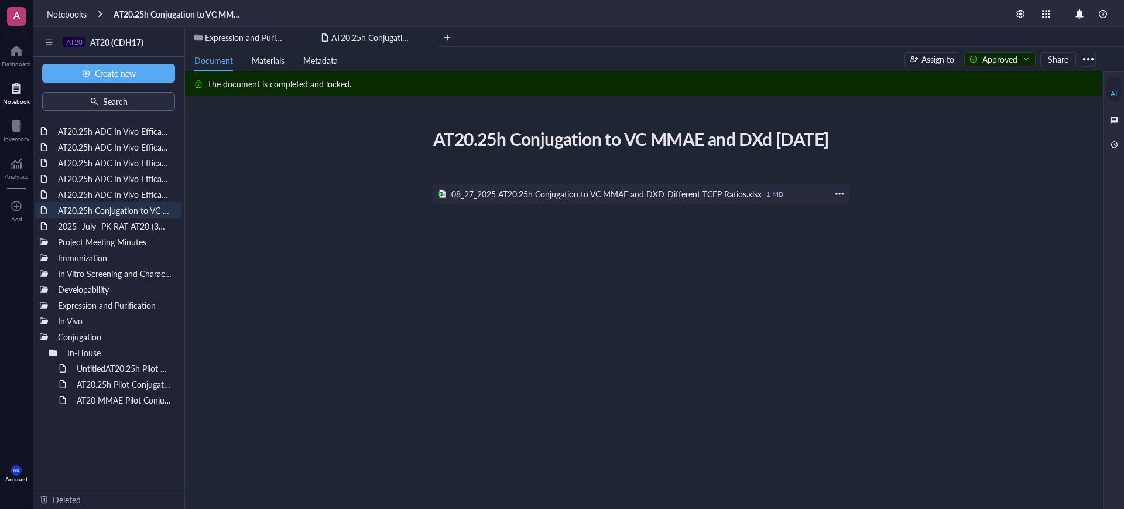
click at [843, 199] on div at bounding box center [839, 193] width 11 height 11
click at [845, 231] on span "Download" at bounding box center [876, 235] width 67 height 13
drag, startPoint x: 106, startPoint y: 209, endPoint x: 143, endPoint y: 372, distance: 167.5
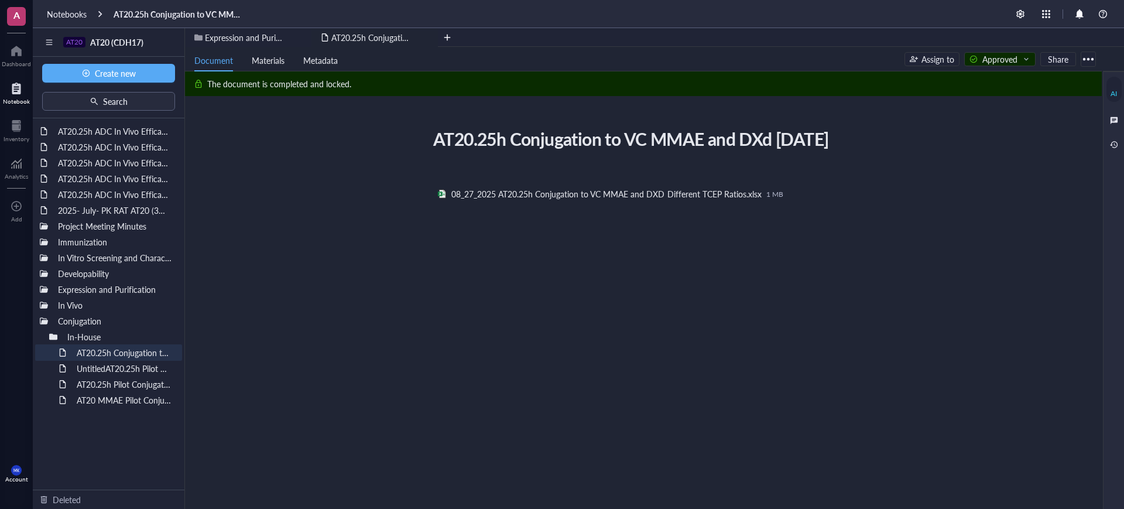
click at [255, 352] on div "AT20.25h Conjugation to VC MMAE and DXd 08/27/25 AT20.25h Conjugation to VC MMA…" at bounding box center [641, 277] width 912 height 307
drag, startPoint x: 507, startPoint y: 159, endPoint x: 430, endPoint y: 146, distance: 79.0
click at [430, 146] on div "AT20.25h Conjugation to VC MMAE and DXd 08/27/25" at bounding box center [636, 138] width 417 height 29
copy div "AT20.25h Conjugation to VC MMAE and DXd 08/27/25"
click at [49, 337] on div "In-House" at bounding box center [113, 336] width 138 height 16
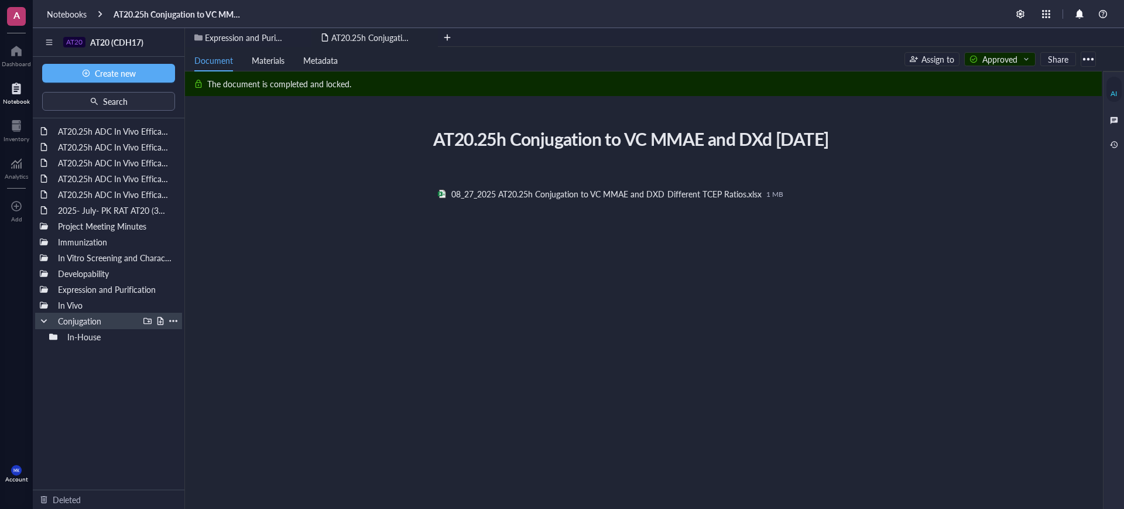
click at [146, 321] on div at bounding box center [147, 321] width 8 height 8
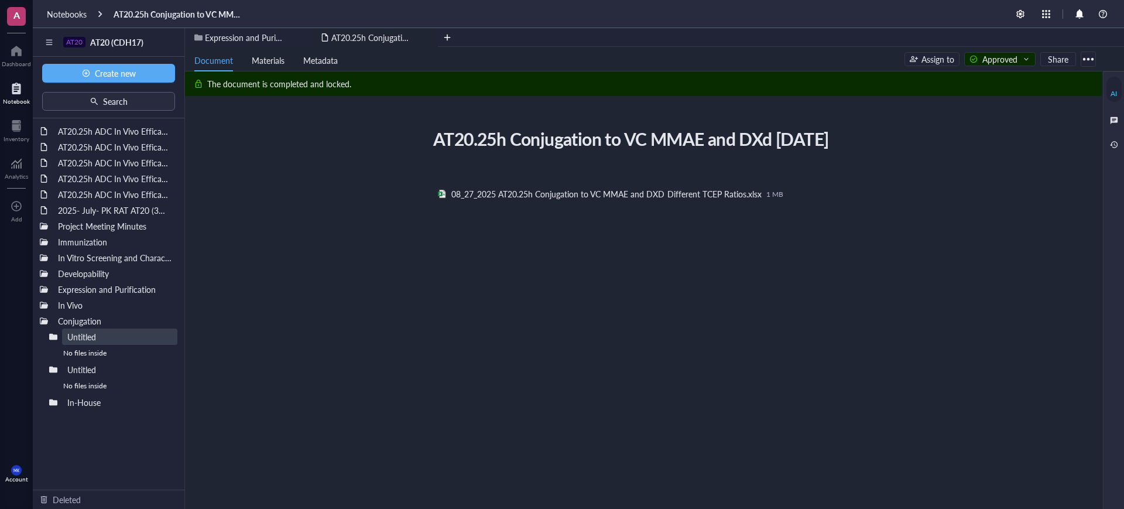
click at [238, 342] on div "AT20.25h Conjugation to VC MMAE and DXd 08/27/25 AT20.25h Conjugation to VC MMA…" at bounding box center [641, 277] width 912 height 307
click at [169, 337] on div at bounding box center [173, 336] width 8 height 8
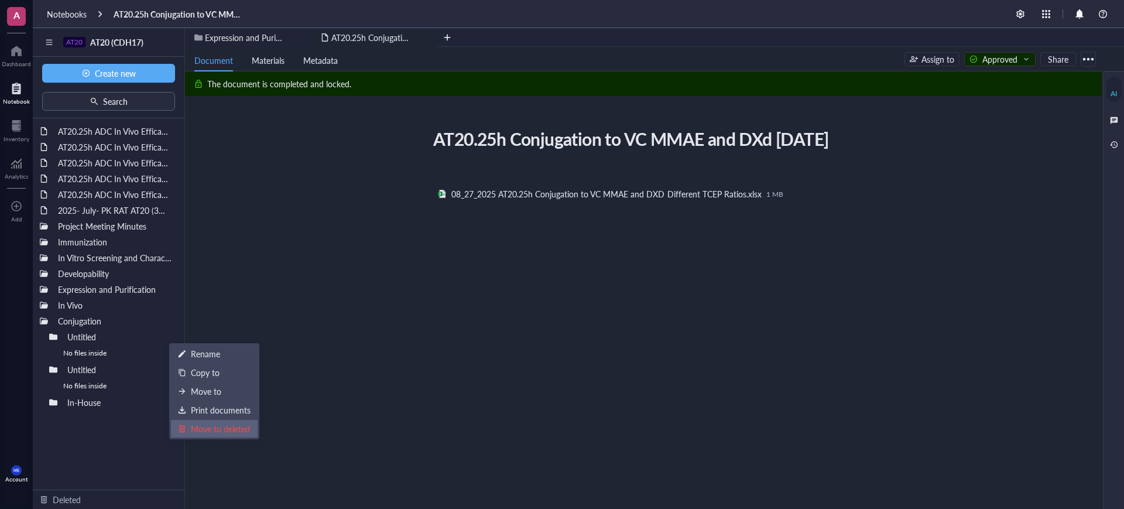
click at [204, 433] on div "Move to deleted" at bounding box center [220, 428] width 59 height 13
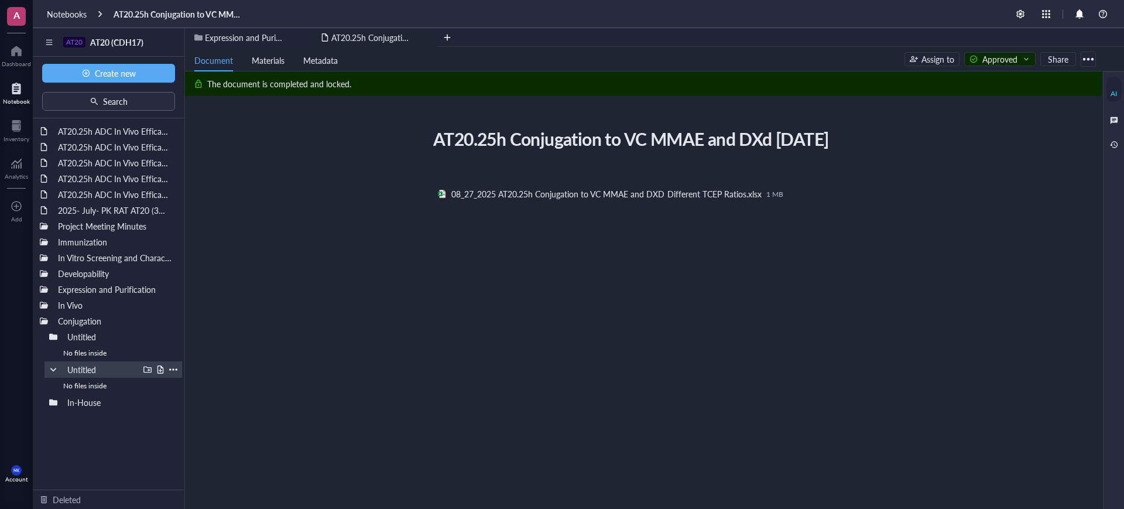
click at [90, 368] on div "Untitled" at bounding box center [100, 369] width 77 height 16
click at [92, 366] on div "Untitled" at bounding box center [100, 369] width 77 height 16
click at [174, 369] on div at bounding box center [173, 369] width 8 height 8
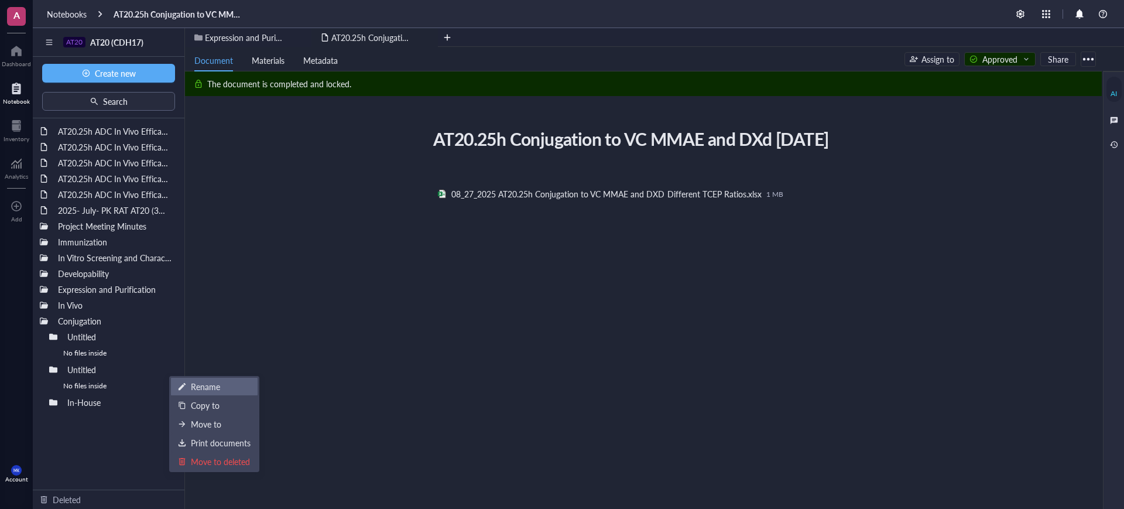
click at [198, 383] on div "Rename" at bounding box center [205, 386] width 29 height 13
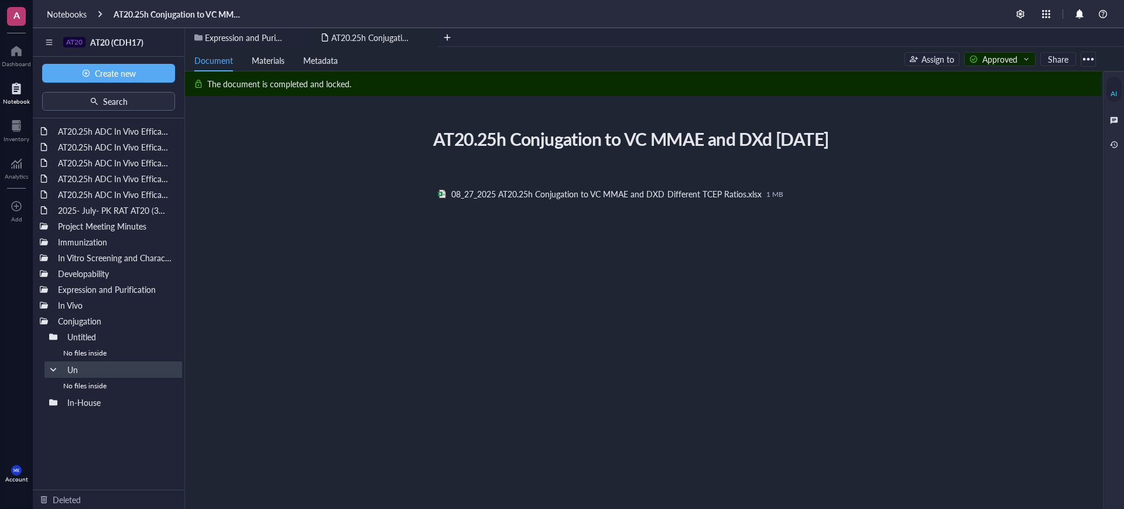
type input "U"
type input "#"
type input "3rd-Party CoAs"
click at [173, 337] on div at bounding box center [173, 336] width 8 height 8
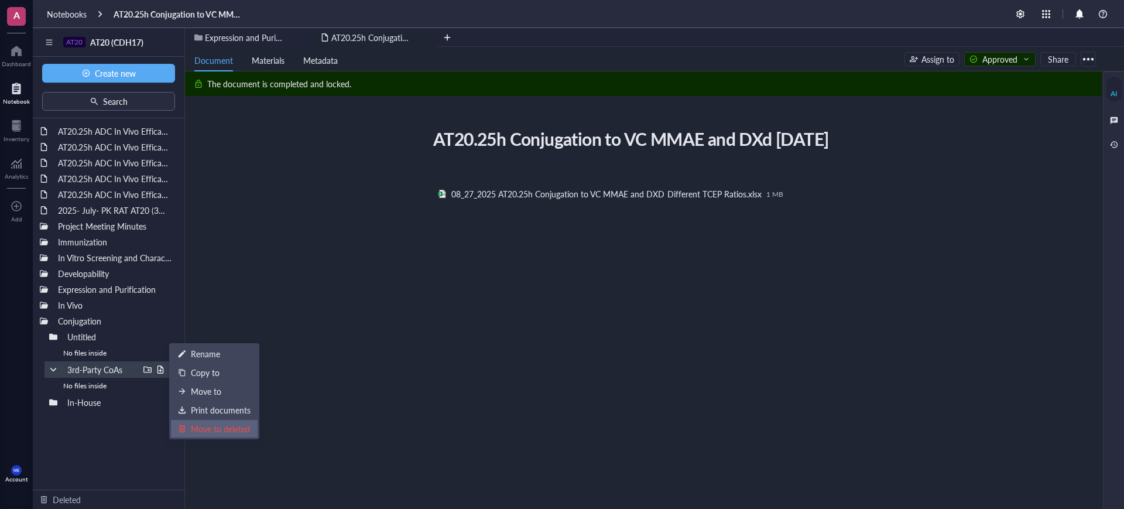
click at [214, 429] on div "Move to deleted" at bounding box center [220, 428] width 59 height 13
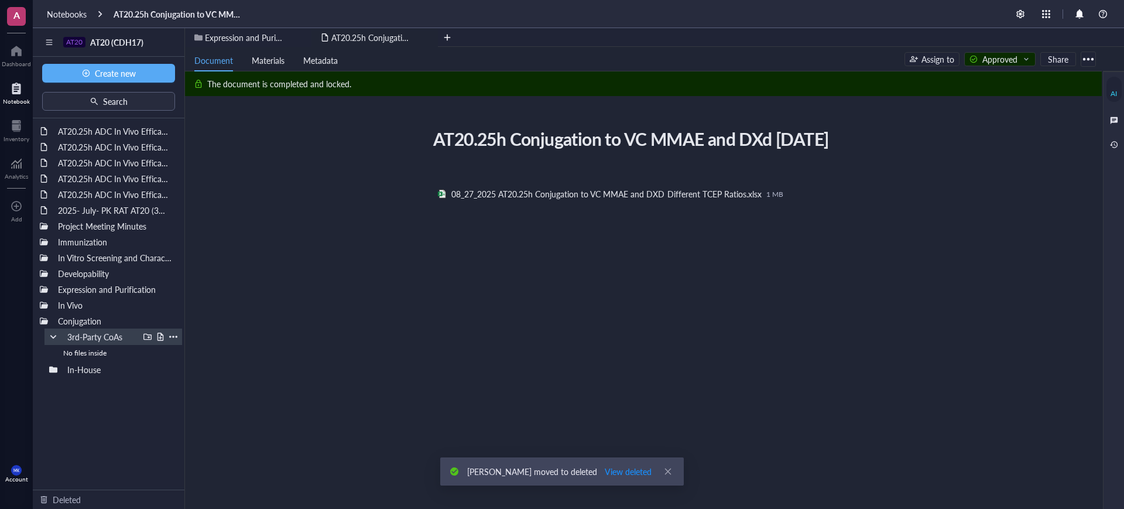
click at [52, 337] on div at bounding box center [53, 336] width 8 height 8
click at [97, 393] on div "AT20.25h ADC In Vivo Efficacy Study in a SNU-16 W403 CRC CDX Model Part 2 (Crow…" at bounding box center [109, 303] width 152 height 371
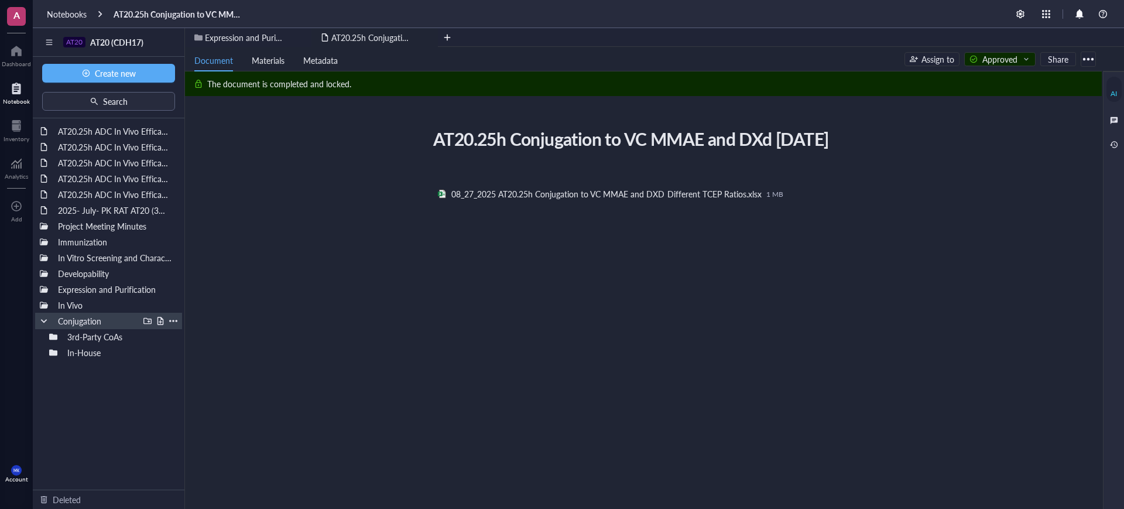
click at [43, 320] on div at bounding box center [44, 321] width 8 height 8
click at [42, 293] on div at bounding box center [44, 289] width 8 height 8
click at [175, 322] on div at bounding box center [173, 321] width 8 height 8
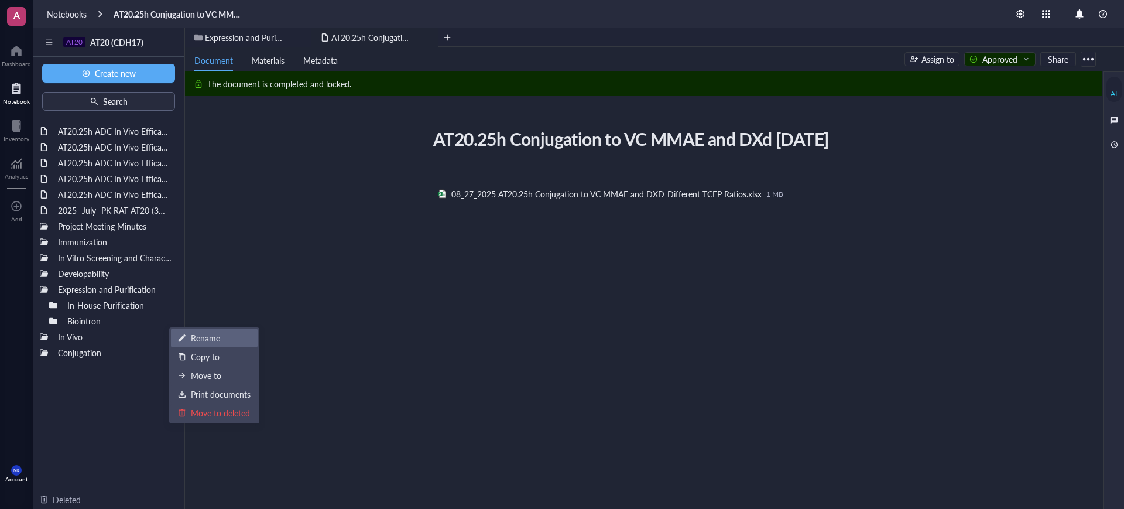
click at [186, 332] on div "Rename" at bounding box center [214, 337] width 73 height 13
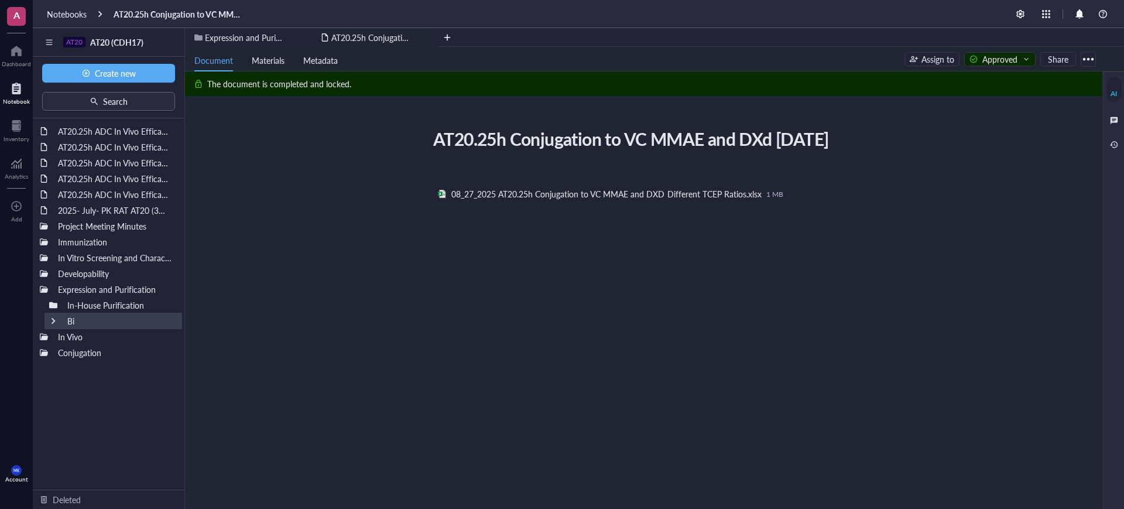
type input "B"
type input "#"
type input "3"
click at [42, 352] on div at bounding box center [44, 352] width 8 height 8
click at [47, 386] on div "In-House" at bounding box center [113, 384] width 138 height 16
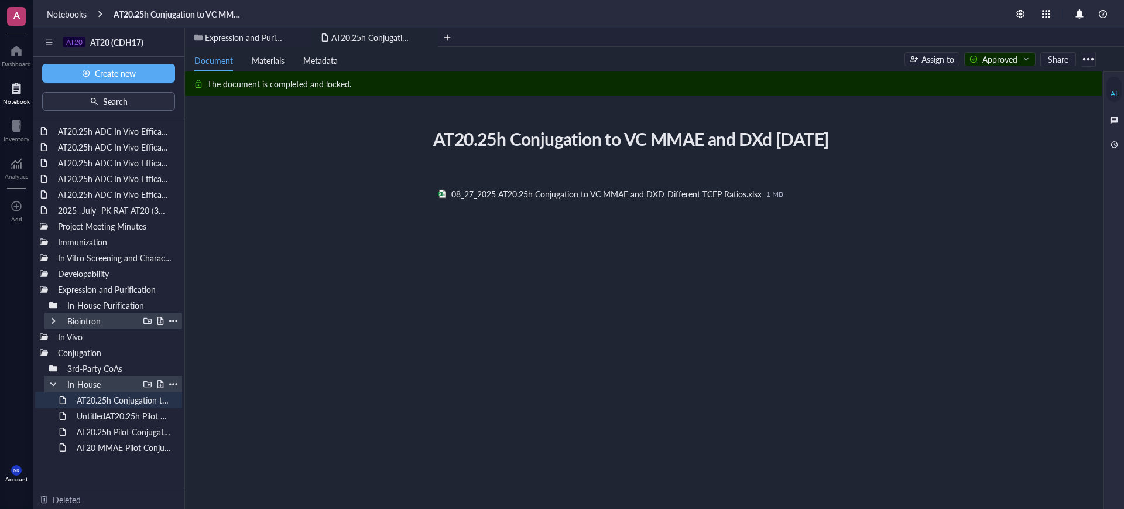
click at [51, 383] on div at bounding box center [53, 384] width 8 height 8
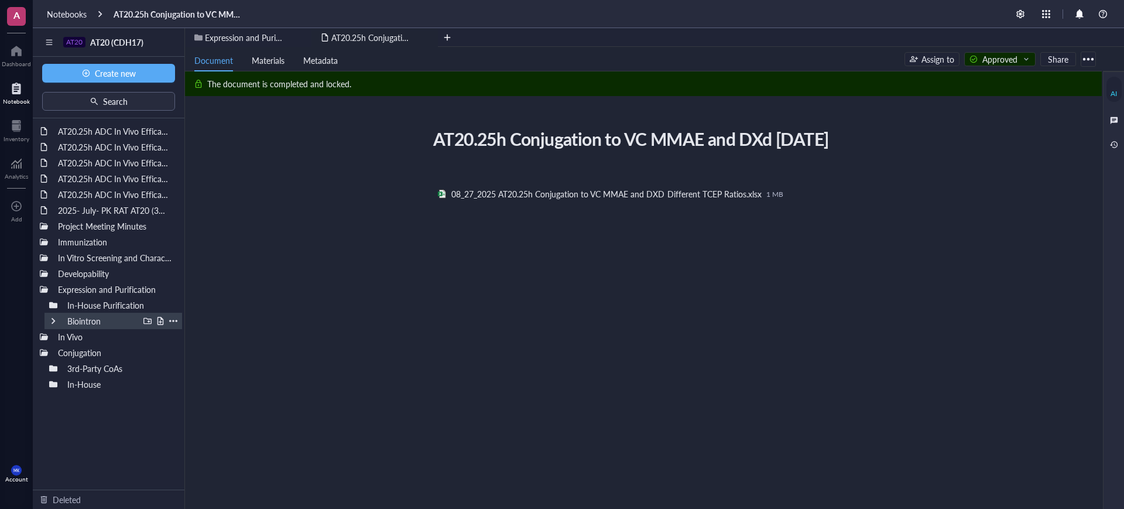
click at [563, 307] on div "﻿ ﻿ 08_27_2025 AT20.25h Conjugation to VC MMAE and DXD Different TCEP Ratios.xl…" at bounding box center [641, 298] width 417 height 263
click at [642, 272] on div "﻿ ﻿ 08_27_2025 AT20.25h Conjugation to VC MMAE and DXD Different TCEP Ratios.xl…" at bounding box center [641, 298] width 417 height 263
click at [46, 286] on div at bounding box center [44, 289] width 8 height 8
click at [42, 321] on div at bounding box center [44, 321] width 8 height 8
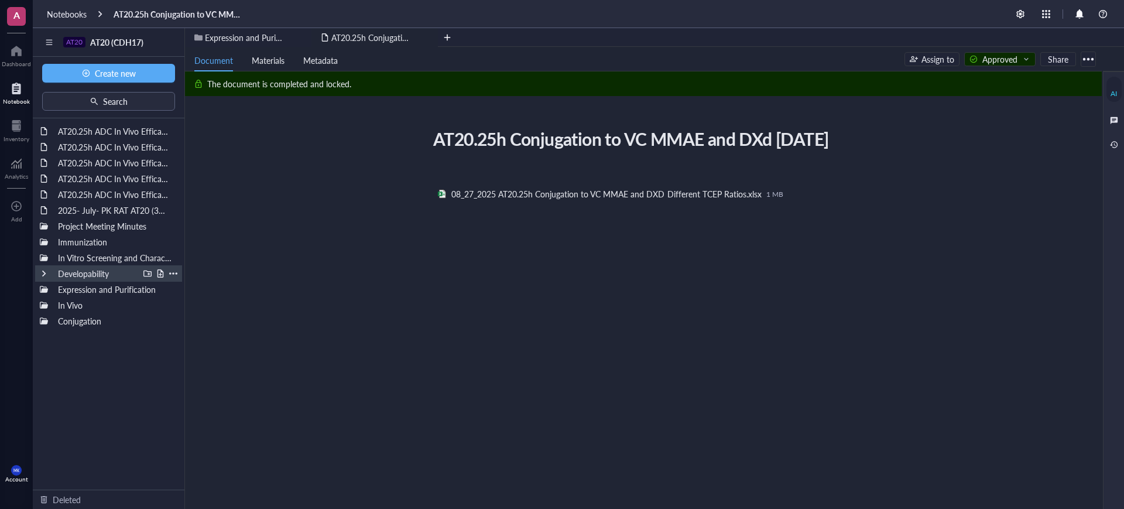
click at [171, 273] on div at bounding box center [173, 273] width 8 height 8
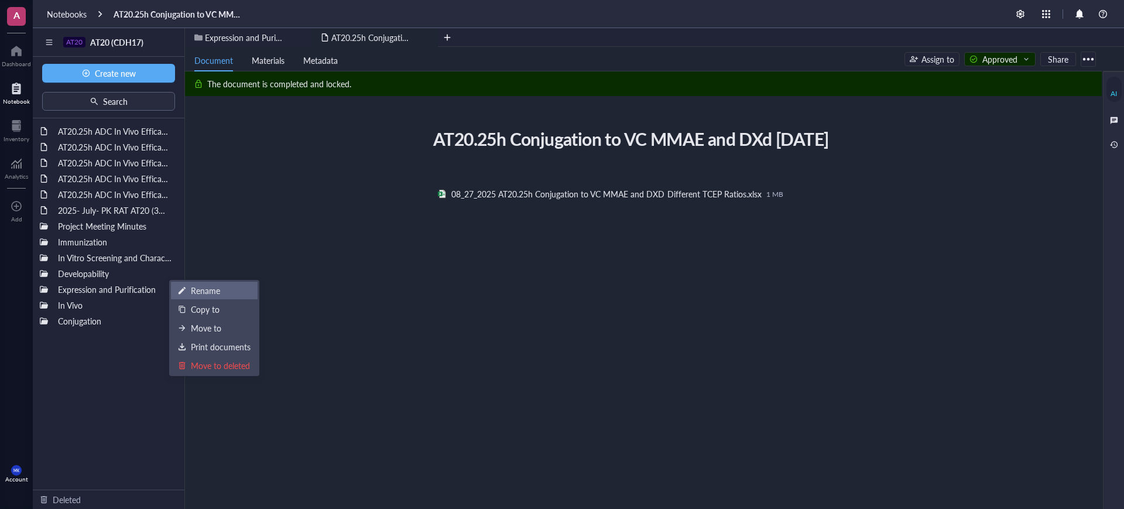
click at [191, 287] on div "Rename" at bounding box center [205, 290] width 29 height 13
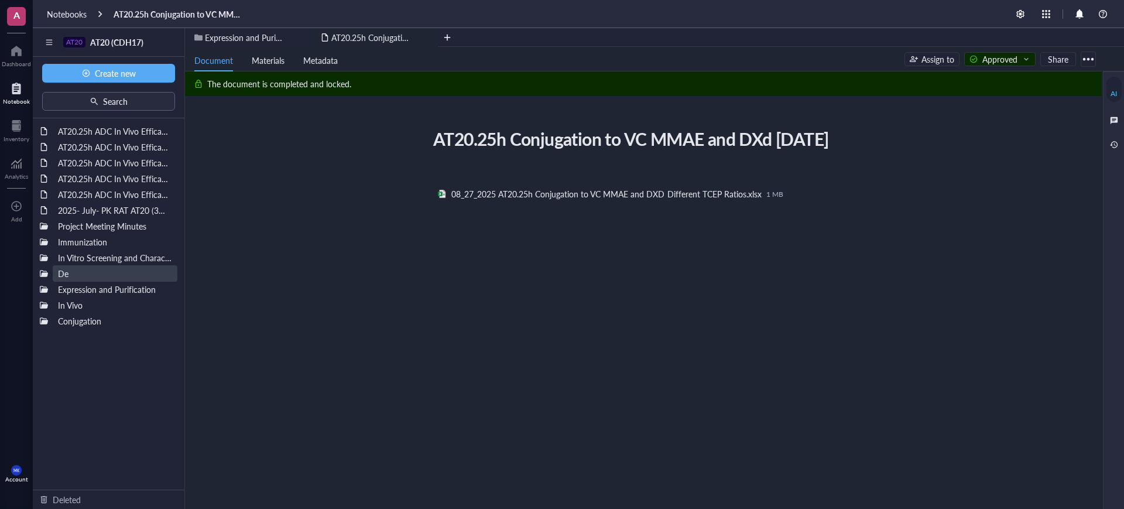
type input "D"
click at [70, 275] on input "Bioanylitcal Characterization" at bounding box center [114, 273] width 123 height 15
type input "Bioanalytical Characterization"
drag, startPoint x: 138, startPoint y: 364, endPoint x: 135, endPoint y: 294, distance: 69.7
click at [138, 364] on div "AT20.25h ADC In Vivo Efficacy Study in a SNU-16 W403 CRC CDX Model Part 2 (Crow…" at bounding box center [109, 303] width 152 height 371
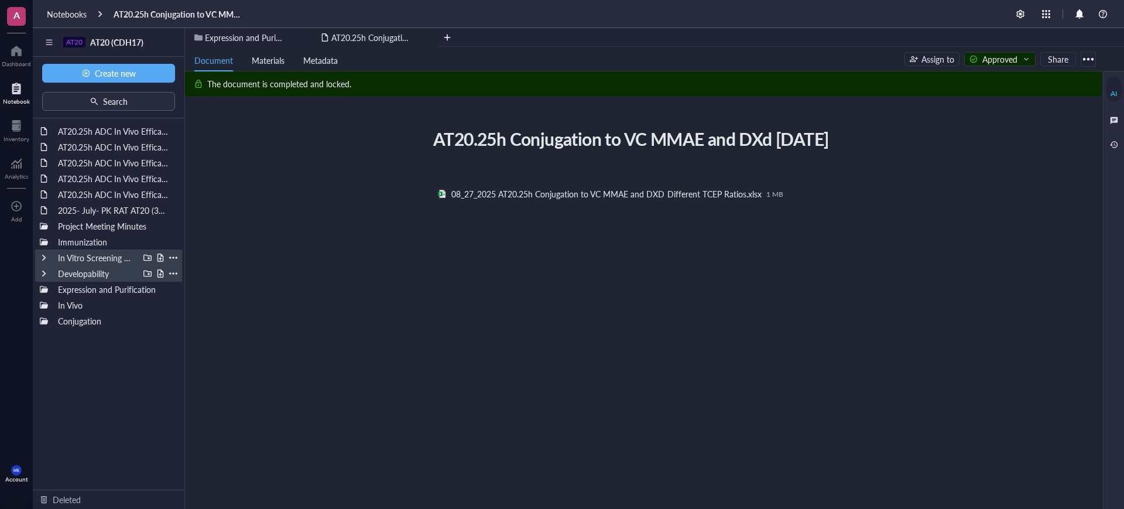
click at [129, 260] on div "In Vitro Screening and Characterization" at bounding box center [96, 257] width 86 height 16
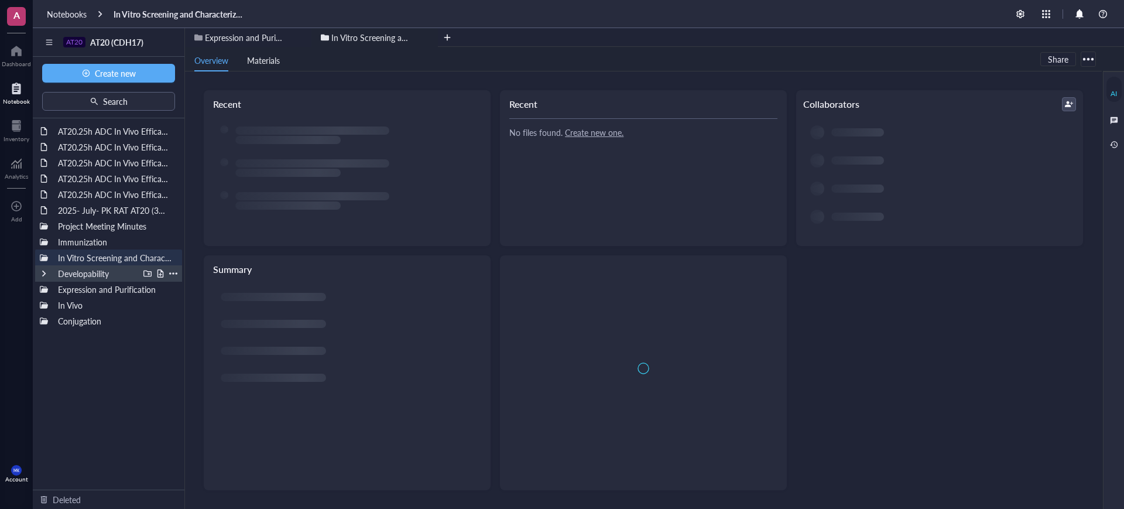
click at [120, 274] on div "Developability" at bounding box center [96, 273] width 86 height 16
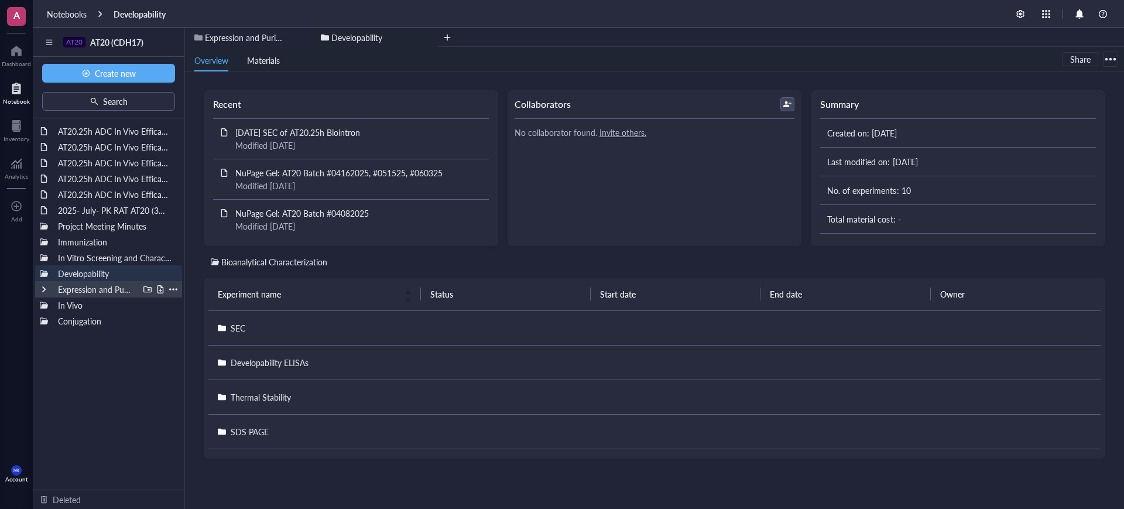
click at [118, 293] on div "Expression and Purification" at bounding box center [96, 289] width 86 height 16
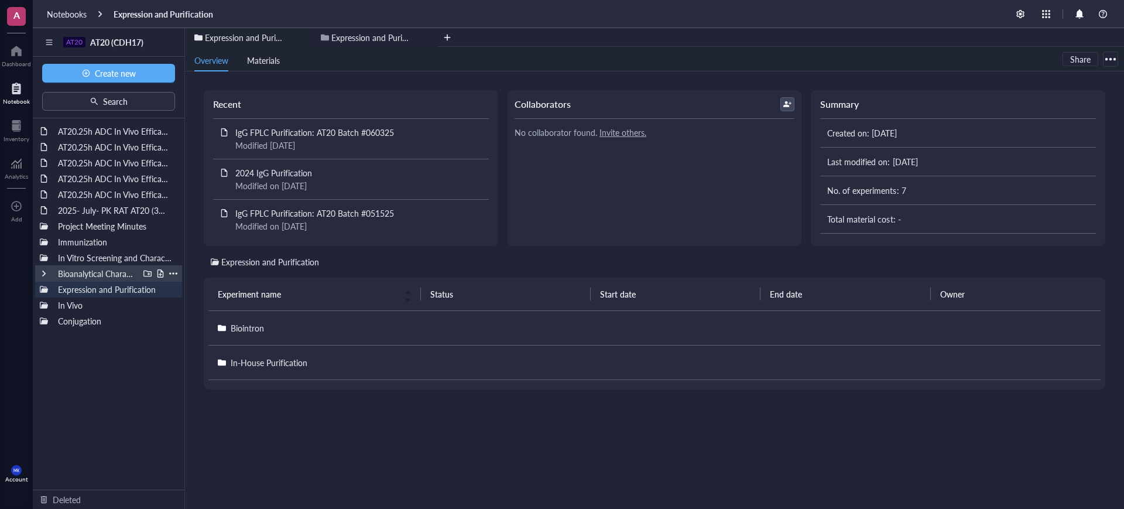
click at [122, 272] on div "Bioanalytical Characterization" at bounding box center [96, 273] width 86 height 16
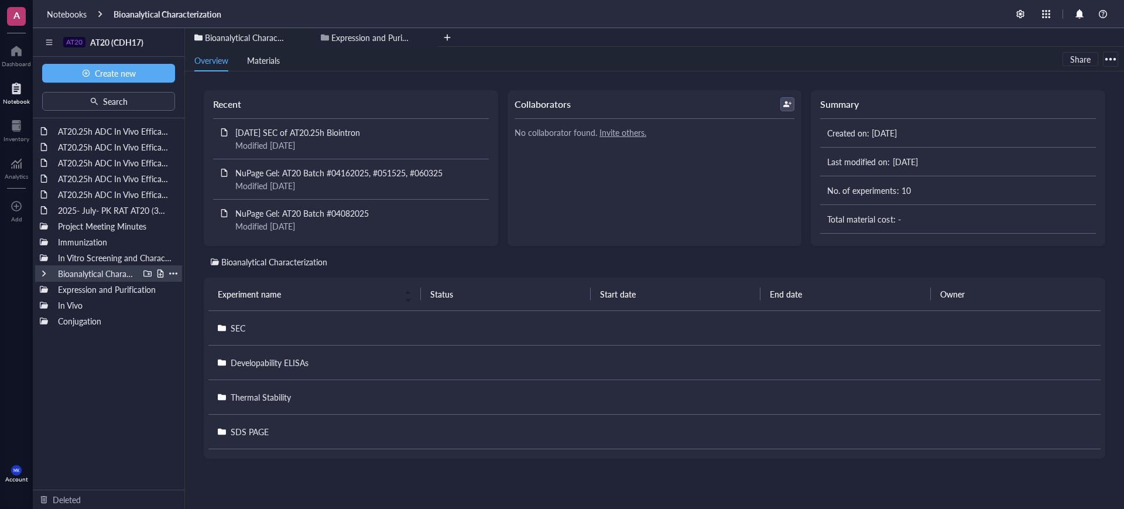
click at [173, 270] on div at bounding box center [173, 273] width 8 height 8
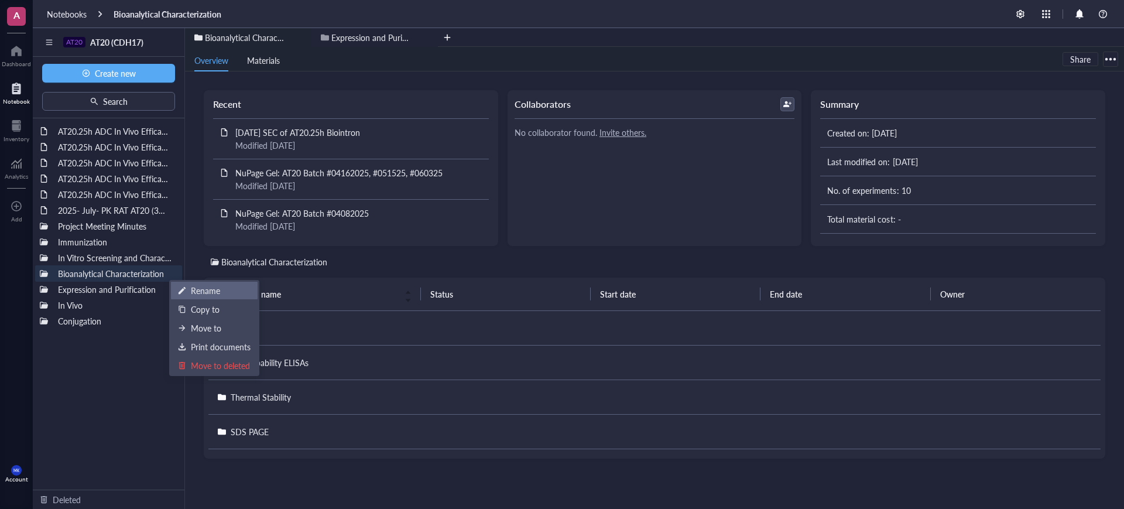
click at [225, 288] on div "Rename" at bounding box center [214, 290] width 73 height 13
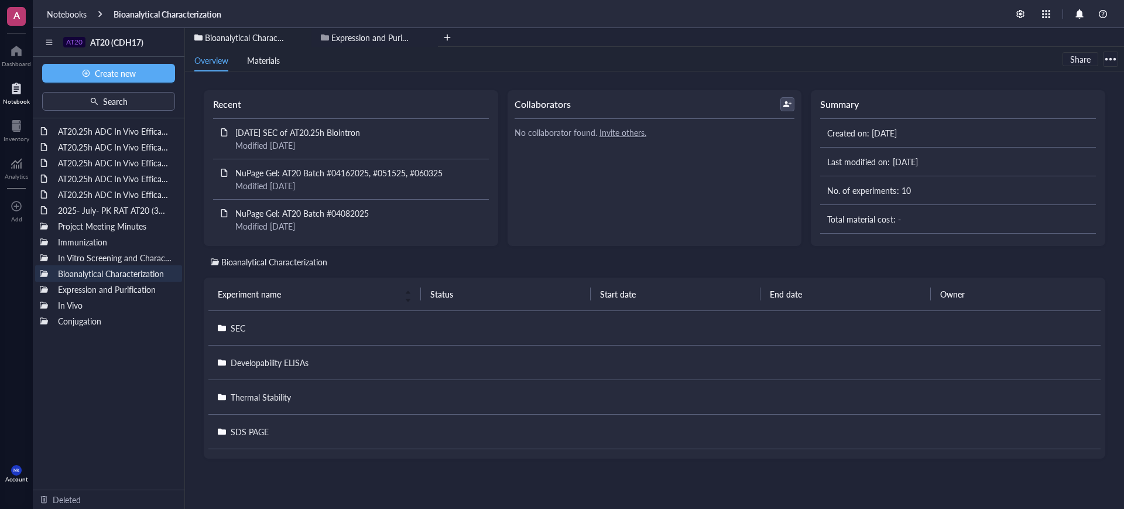
click at [142, 397] on div "AT20.25h ADC In Vivo Efficacy Study in a SNU-16 W403 CRC CDX Model Part 2 (Crow…" at bounding box center [109, 303] width 152 height 371
click at [152, 393] on div "AT20.25h ADC In Vivo Efficacy Study in a SNU-16 W403 CRC CDX Model Part 2 (Crow…" at bounding box center [109, 303] width 152 height 371
drag, startPoint x: 152, startPoint y: 375, endPoint x: 93, endPoint y: 349, distance: 63.7
click at [93, 349] on div "AT20.25h ADC In Vivo Efficacy Study in a SNU-16 W403 CRC CDX Model Part 2 (Crow…" at bounding box center [109, 303] width 152 height 371
click at [97, 332] on div "AT20.25h ADC In Vivo Efficacy Study in a SNU-16 W403 CRC CDX Model Part 2 (Crow…" at bounding box center [109, 303] width 152 height 371
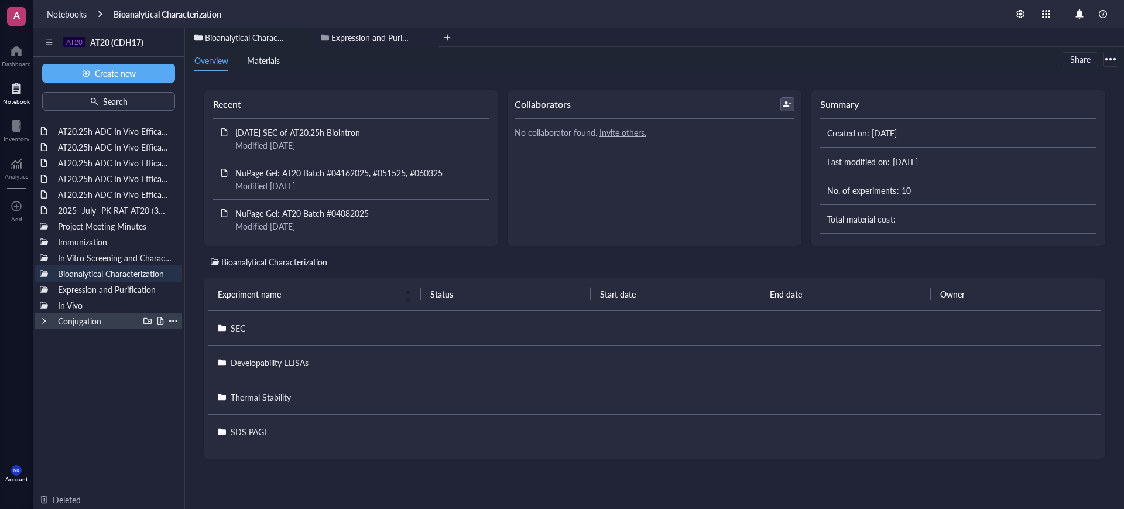
click at [99, 321] on div "Conjugation" at bounding box center [96, 321] width 86 height 16
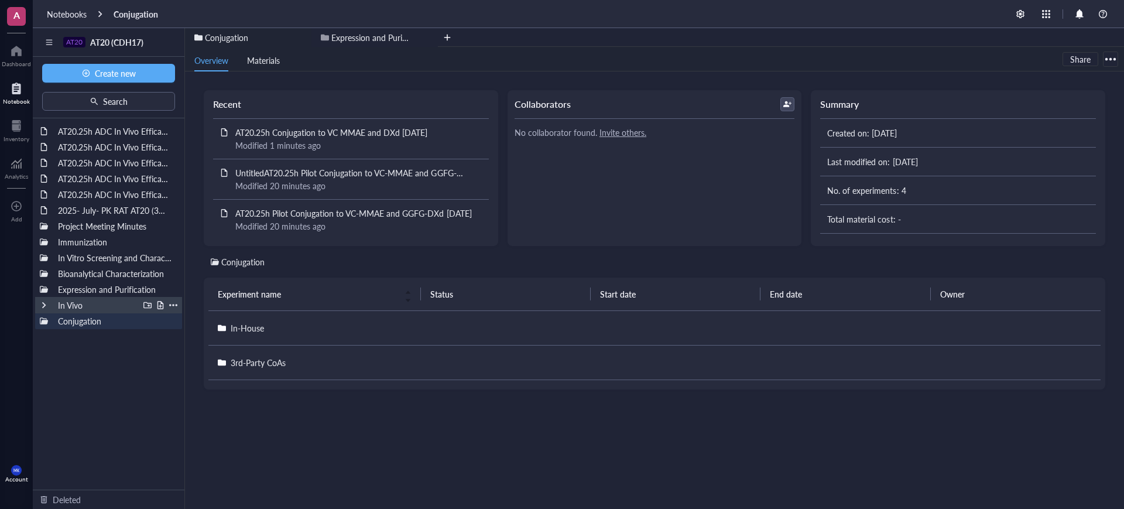
click at [88, 304] on div "In Vivo" at bounding box center [96, 305] width 86 height 16
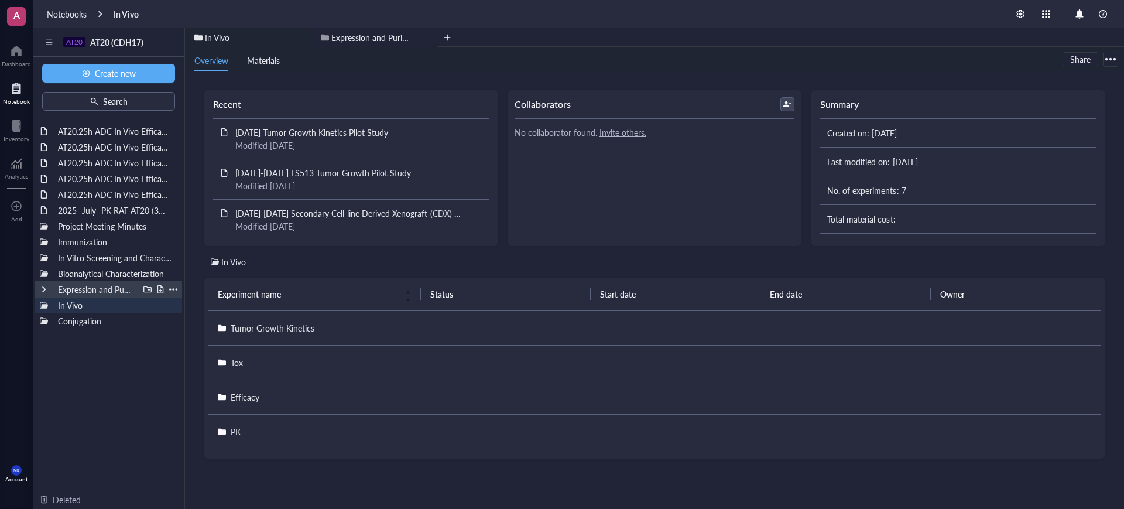
click at [97, 287] on div "Expression and Purification" at bounding box center [96, 289] width 86 height 16
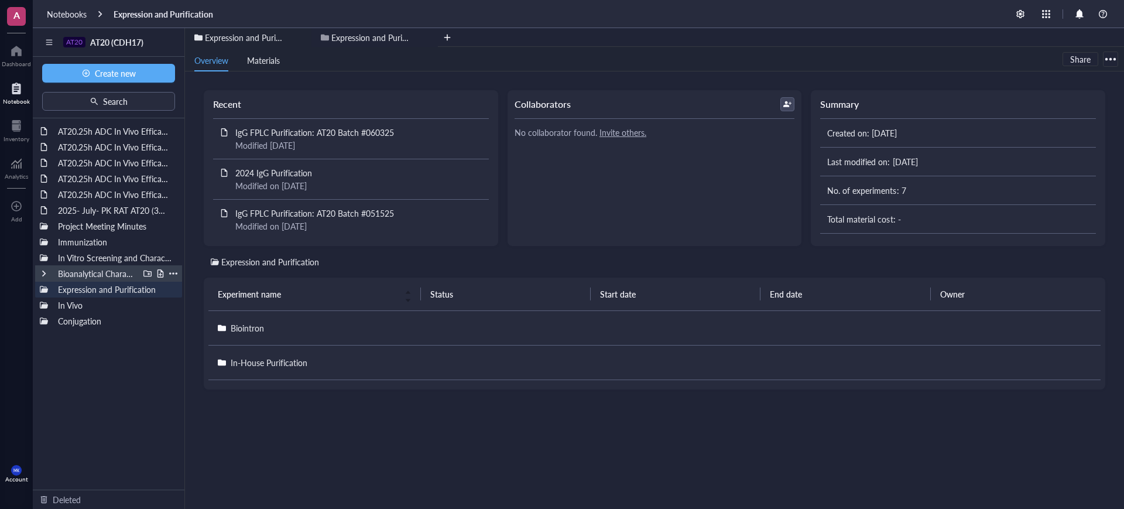
click at [108, 270] on div "Bioanalytical Characterization" at bounding box center [96, 273] width 86 height 16
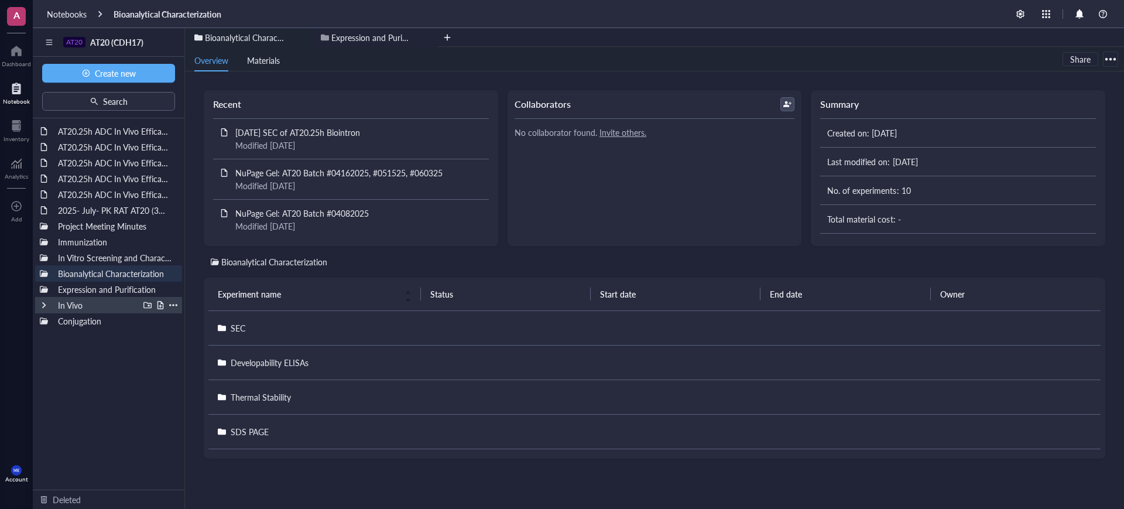
click at [42, 306] on div at bounding box center [44, 305] width 8 height 8
click at [54, 337] on div at bounding box center [53, 336] width 8 height 8
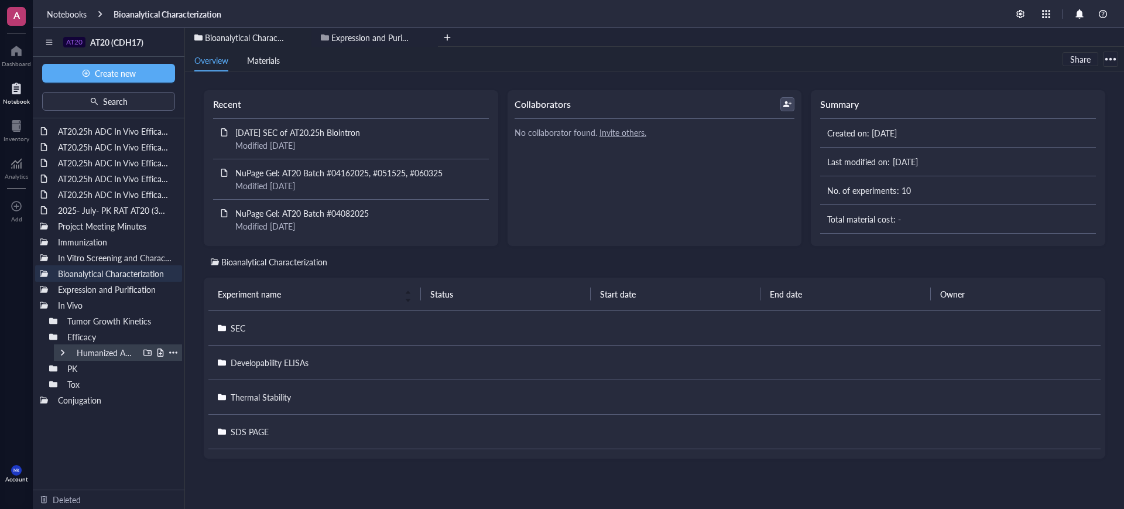
click at [118, 355] on div "Humanized ADC" at bounding box center [104, 352] width 67 height 16
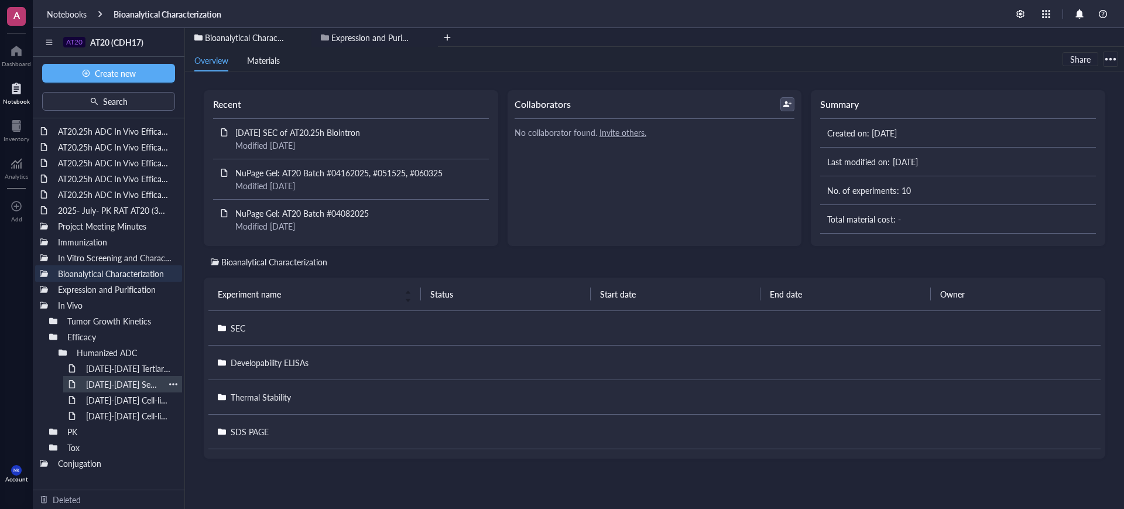
click at [124, 377] on div "[DATE]-[DATE] Secondary Cell-line Derived Xenograft (CDX) Model SNU-16" at bounding box center [123, 384] width 84 height 16
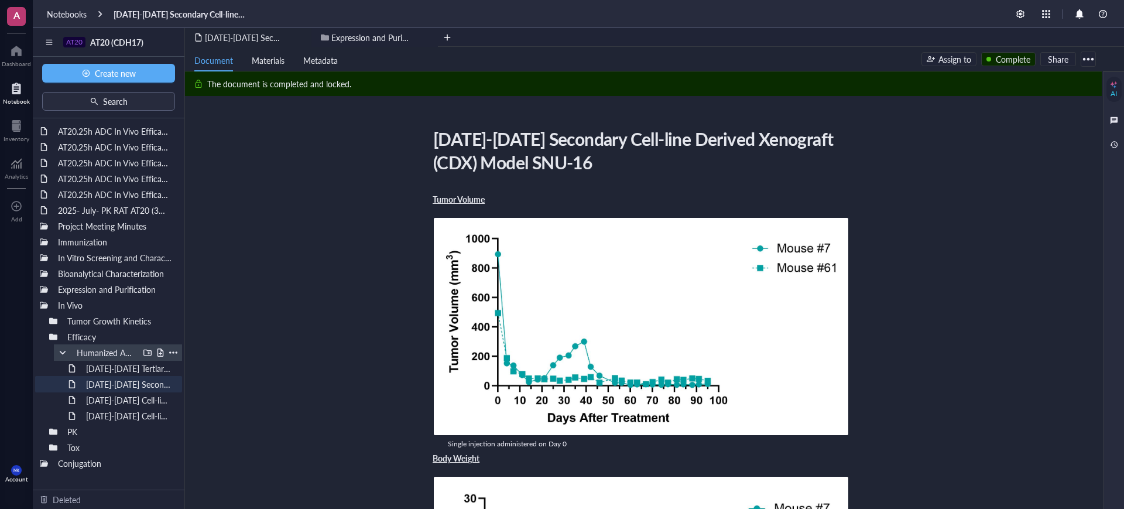
click at [176, 353] on div at bounding box center [173, 352] width 8 height 8
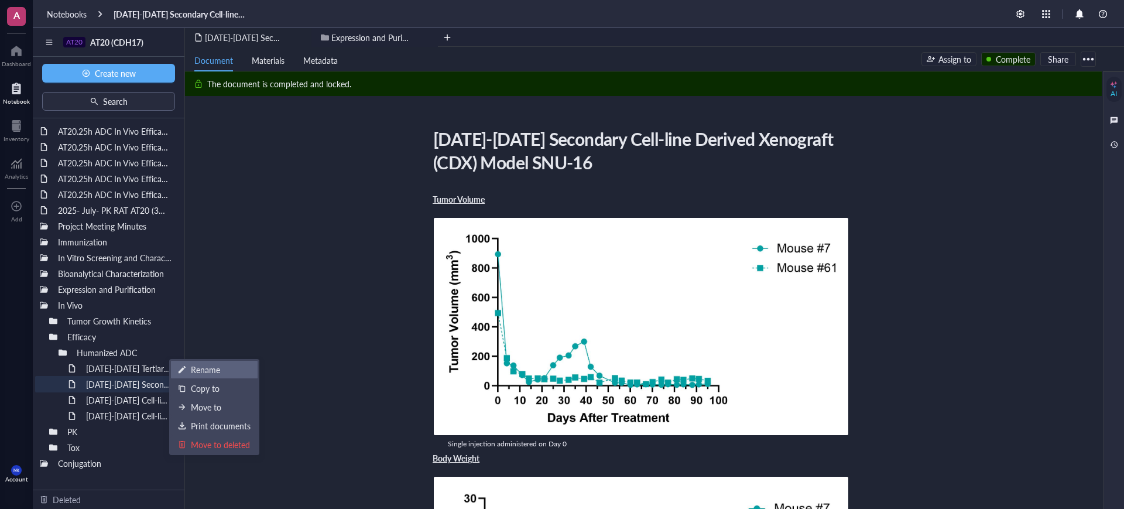
click at [188, 372] on div "Rename" at bounding box center [214, 369] width 73 height 13
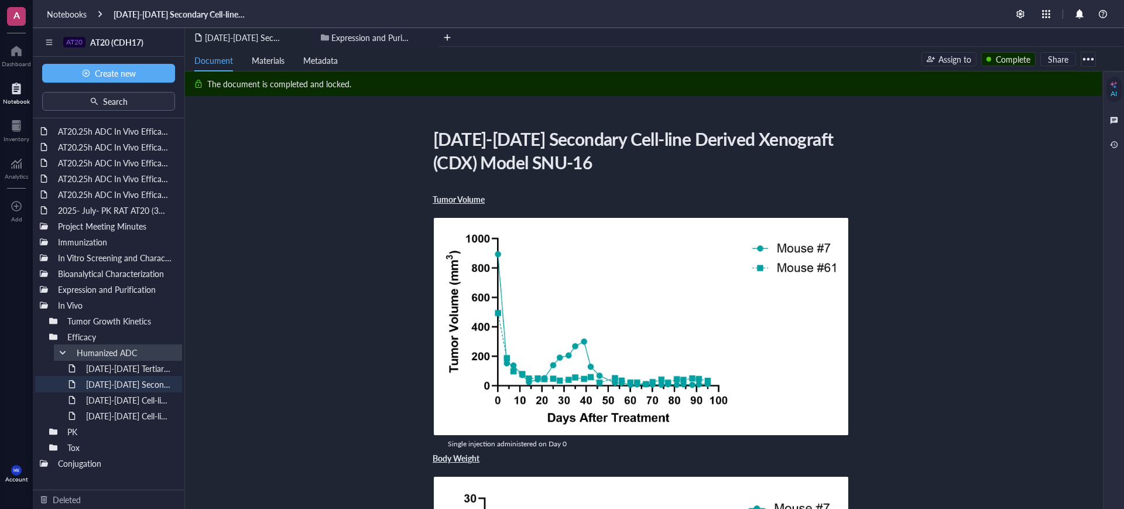
drag, startPoint x: 138, startPoint y: 349, endPoint x: 60, endPoint y: 348, distance: 77.8
click at [60, 348] on div "Humanized ADC" at bounding box center [118, 352] width 128 height 16
type input "CDX"
click at [147, 352] on div at bounding box center [147, 352] width 8 height 8
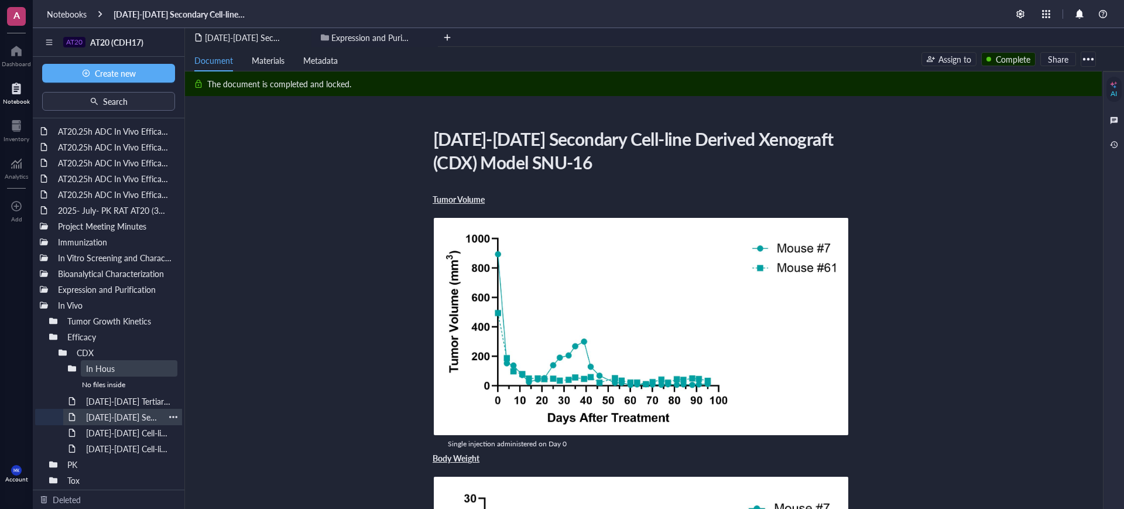
type input "In House"
drag, startPoint x: 123, startPoint y: 401, endPoint x: 149, endPoint y: 403, distance: 25.3
click at [149, 403] on div "AT20.25h ADC In Vivo Efficacy Study in a SNU-16 W403 CRC CDX Model Part 2 (Crow…" at bounding box center [109, 303] width 152 height 371
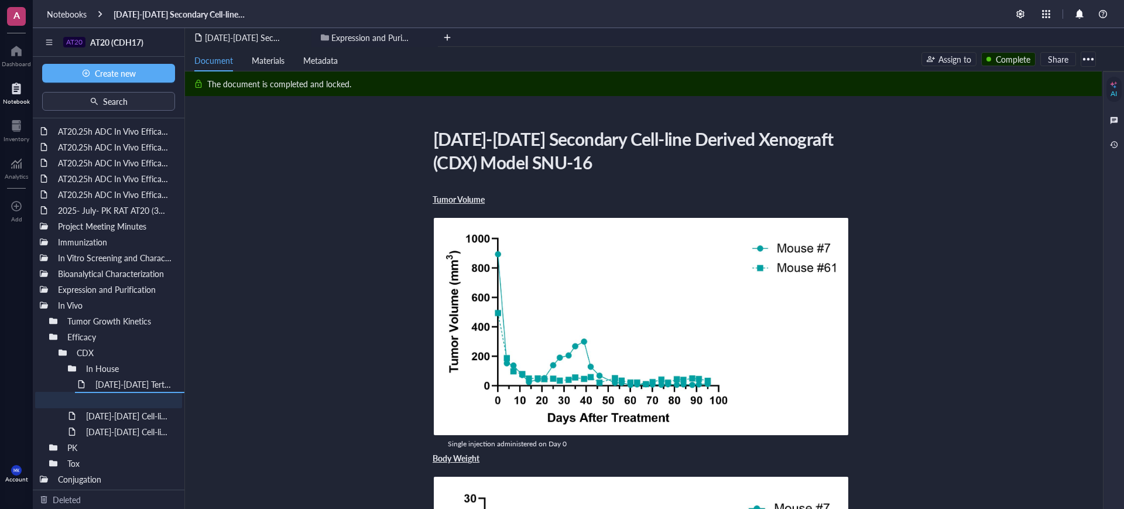
drag, startPoint x: 129, startPoint y: 401, endPoint x: 152, endPoint y: 411, distance: 24.7
click at [152, 411] on div "AT20.25h ADC In Vivo Efficacy Study in a SNU-16 W403 CRC CDX Model Part 2 (Crow…" at bounding box center [109, 303] width 152 height 371
drag, startPoint x: 117, startPoint y: 418, endPoint x: 132, endPoint y: 412, distance: 16.3
click at [136, 410] on div "AT20 AT20 (CDH17) Create new Search AT20.25h ADC In Vivo Efficacy Study in a SN…" at bounding box center [578, 282] width 1091 height 509
drag, startPoint x: 131, startPoint y: 412, endPoint x: 150, endPoint y: 421, distance: 21.7
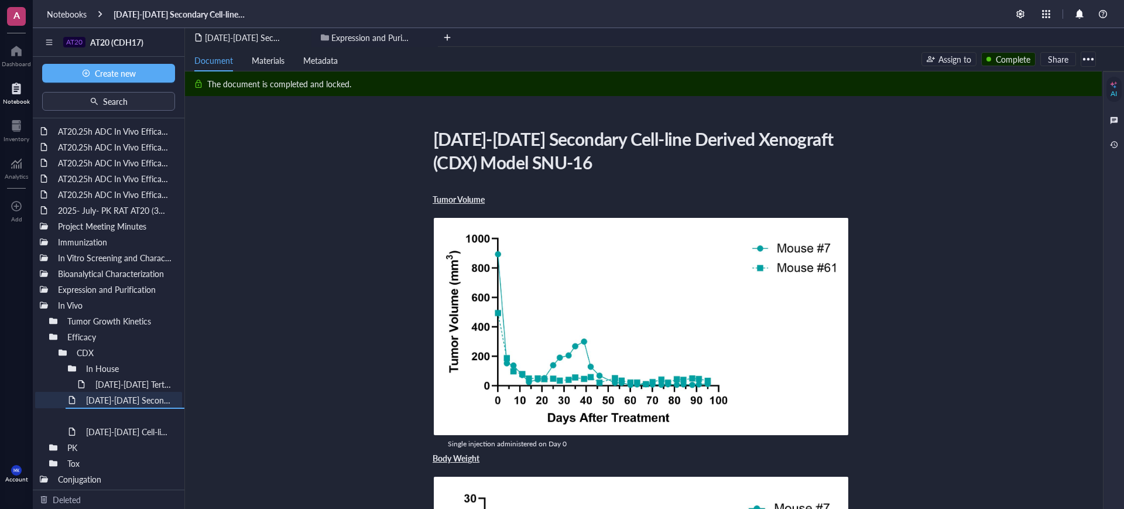
click at [150, 421] on div "AT20.25h ADC In Vivo Efficacy Study in a SNU-16 W403 CRC CDX Model Part 2 (Crow…" at bounding box center [109, 303] width 152 height 371
drag, startPoint x: 143, startPoint y: 380, endPoint x: 158, endPoint y: 414, distance: 36.4
click at [158, 414] on div "AT20.25h ADC In Vivo Efficacy Study in a SNU-16 W403 CRC CDX Model Part 2 (Crow…" at bounding box center [109, 303] width 152 height 371
drag, startPoint x: 126, startPoint y: 412, endPoint x: 143, endPoint y: 426, distance: 21.6
click at [143, 426] on div "AT20.25h ADC In Vivo Efficacy Study in a SNU-16 W403 CRC CDX Model Part 2 (Crow…" at bounding box center [109, 303] width 152 height 371
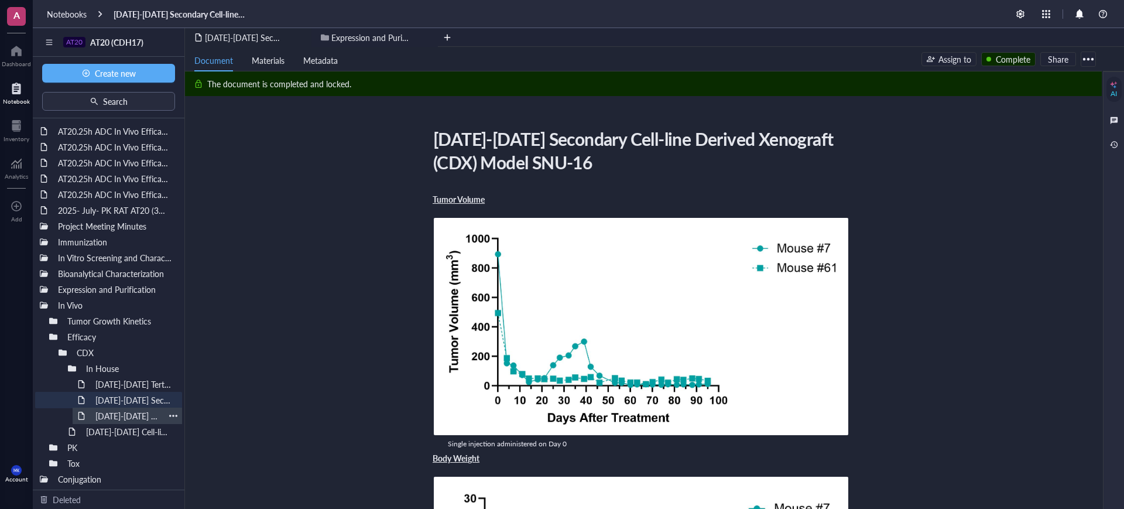
drag, startPoint x: 112, startPoint y: 435, endPoint x: 123, endPoint y: 413, distance: 25.1
click at [126, 408] on div "AT20 AT20 (CDH17) Create new Search AT20.25h ADC In Vivo Efficacy Study in a SN…" at bounding box center [578, 282] width 1091 height 509
drag, startPoint x: 114, startPoint y: 429, endPoint x: 132, endPoint y: 446, distance: 24.8
click at [132, 446] on div "AT20.25h ADC In Vivo Efficacy Study in a SNU-16 W403 CRC CDX Model Part 2 (Crow…" at bounding box center [109, 303] width 152 height 371
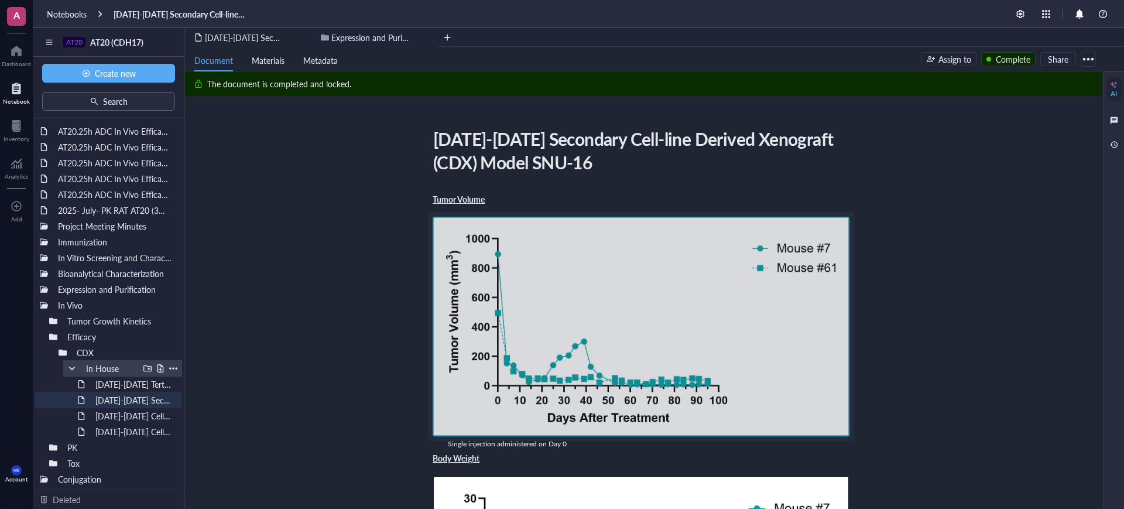
click at [72, 369] on div at bounding box center [72, 368] width 8 height 8
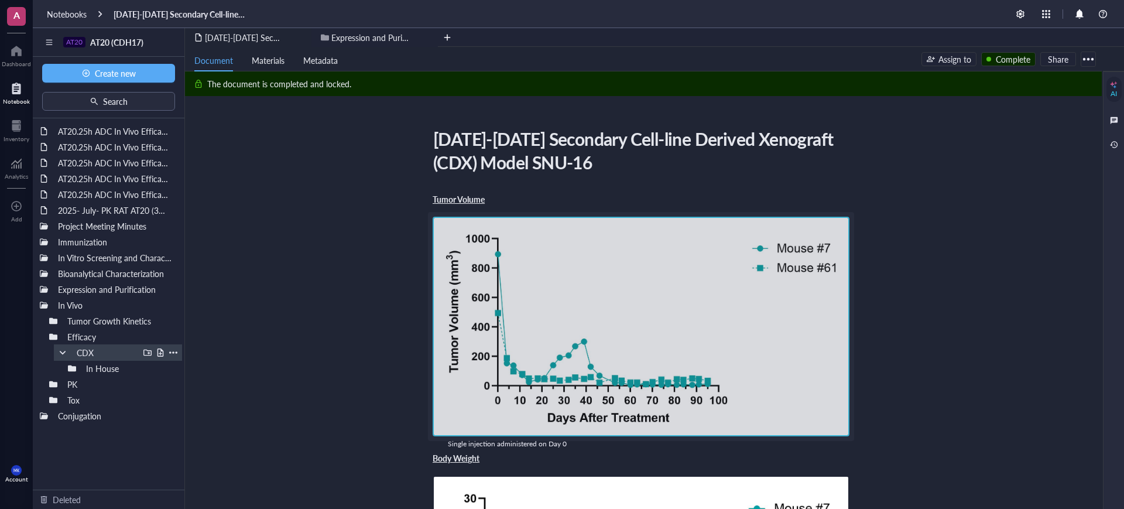
click at [148, 353] on div at bounding box center [147, 352] width 8 height 8
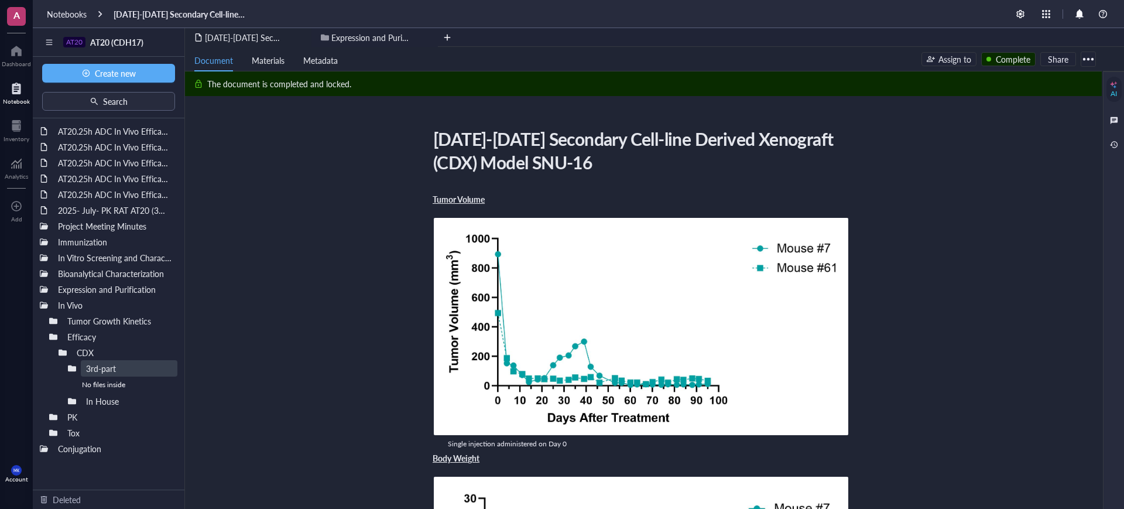
type input "3rd-party"
drag, startPoint x: 136, startPoint y: 197, endPoint x: 185, endPoint y: 399, distance: 207.1
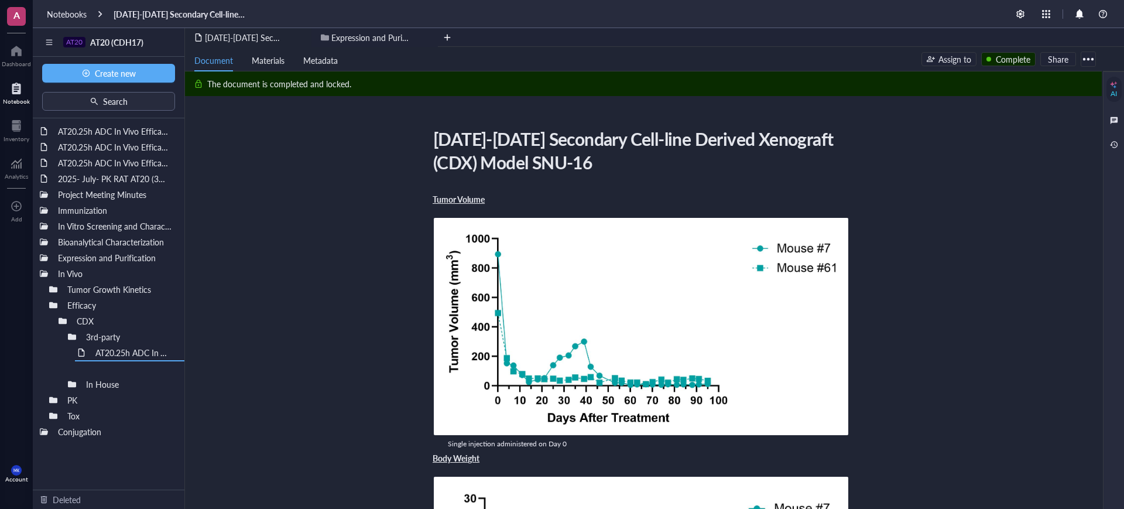
drag, startPoint x: 121, startPoint y: 174, endPoint x: 157, endPoint y: 381, distance: 209.8
drag, startPoint x: 122, startPoint y: 161, endPoint x: 147, endPoint y: 383, distance: 223.9
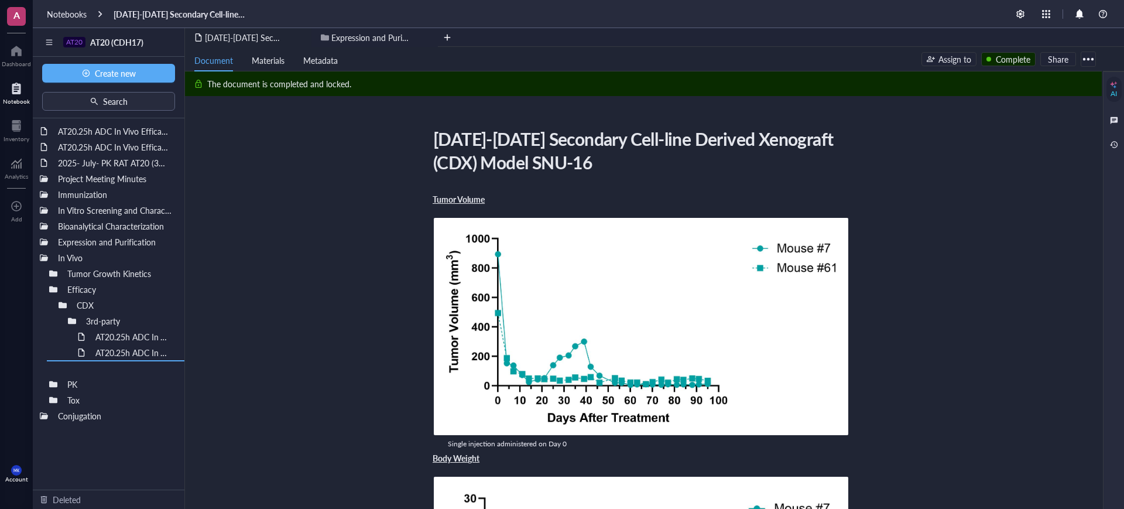
drag, startPoint x: 130, startPoint y: 360, endPoint x: 103, endPoint y: 382, distance: 34.6
click at [103, 382] on div "AT20.25h ADC In Vivo Efficacy Study in a SNU-16 W403 CRC CDX Model Part 2 (Crow…" at bounding box center [109, 303] width 152 height 371
click at [54, 368] on div at bounding box center [53, 368] width 8 height 8
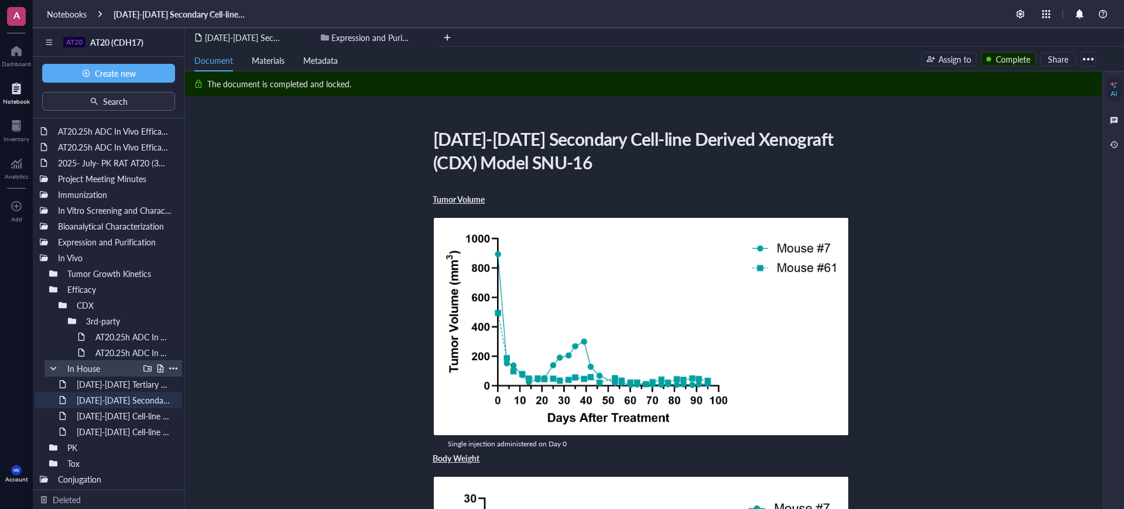
click at [54, 368] on div at bounding box center [53, 368] width 8 height 8
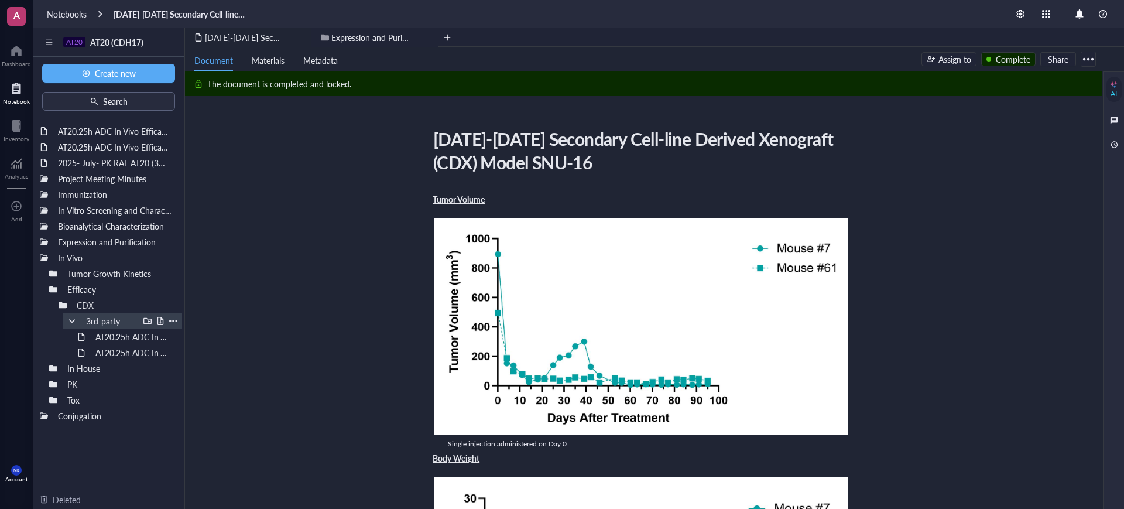
click at [75, 319] on div at bounding box center [72, 321] width 8 height 8
click at [115, 306] on div "CDX" at bounding box center [104, 305] width 67 height 16
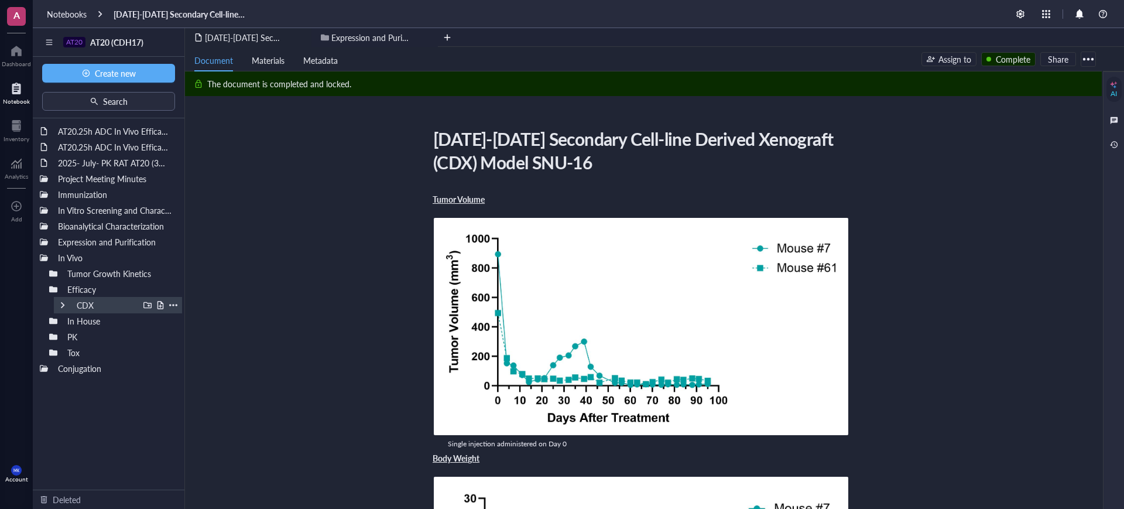
click at [115, 306] on div "CDX" at bounding box center [104, 305] width 67 height 16
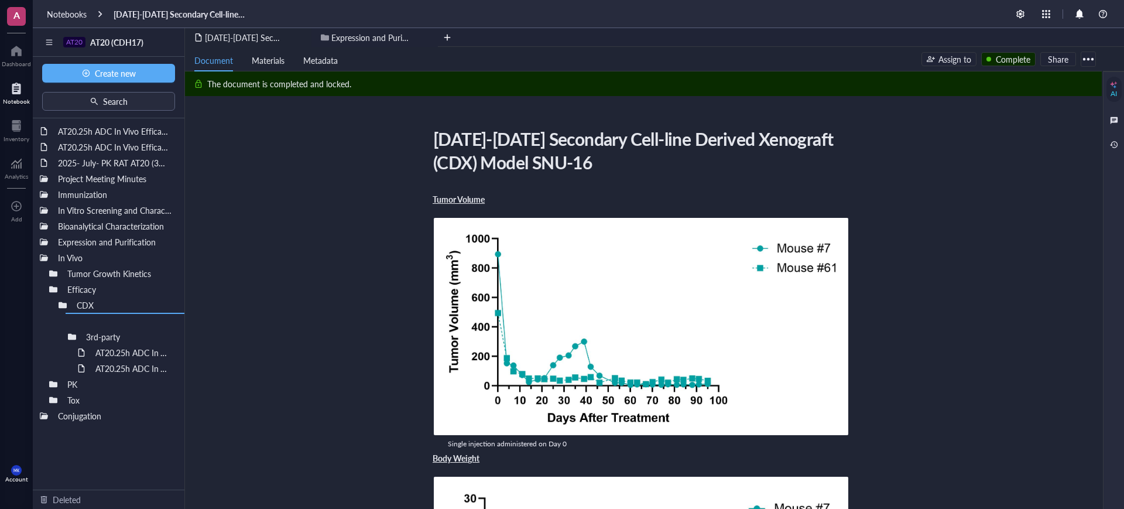
drag, startPoint x: 83, startPoint y: 369, endPoint x: 97, endPoint y: 342, distance: 30.6
click at [97, 342] on div "AT20.25h ADC In Vivo Efficacy Study in a SNU-16 W403 CRC CDX Model Part 2 (Crow…" at bounding box center [109, 303] width 152 height 371
click at [69, 323] on div at bounding box center [72, 321] width 8 height 8
click at [50, 380] on div at bounding box center [53, 384] width 8 height 8
click at [50, 415] on div at bounding box center [53, 417] width 8 height 8
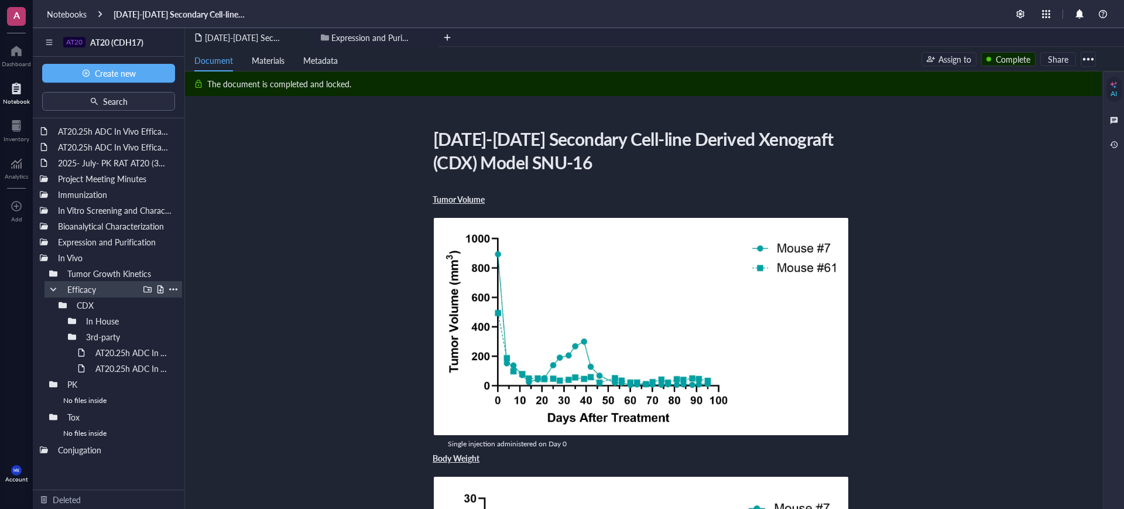
click at [101, 284] on div "Efficacy" at bounding box center [100, 289] width 77 height 16
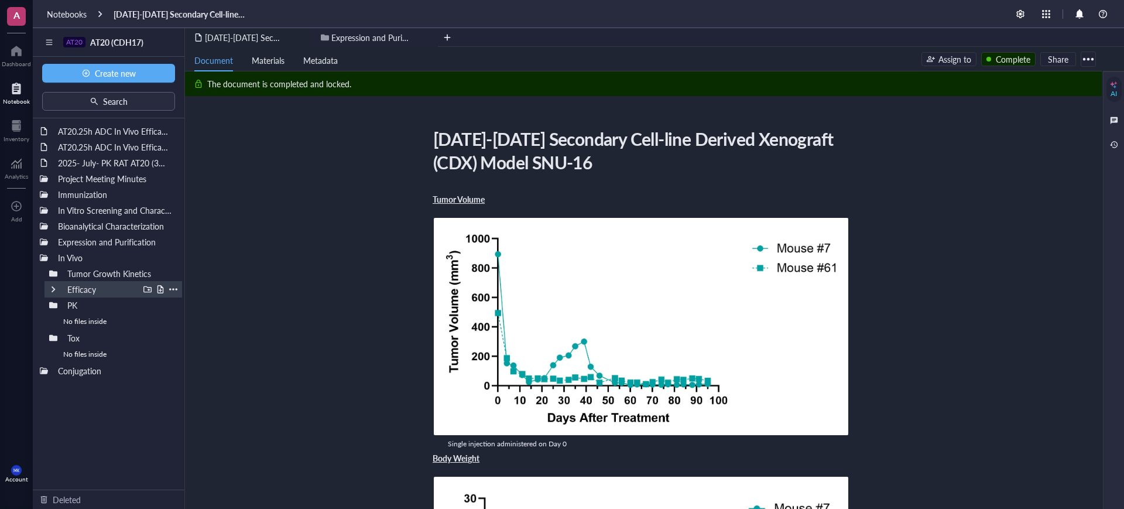
click at [101, 284] on div "Efficacy" at bounding box center [100, 289] width 77 height 16
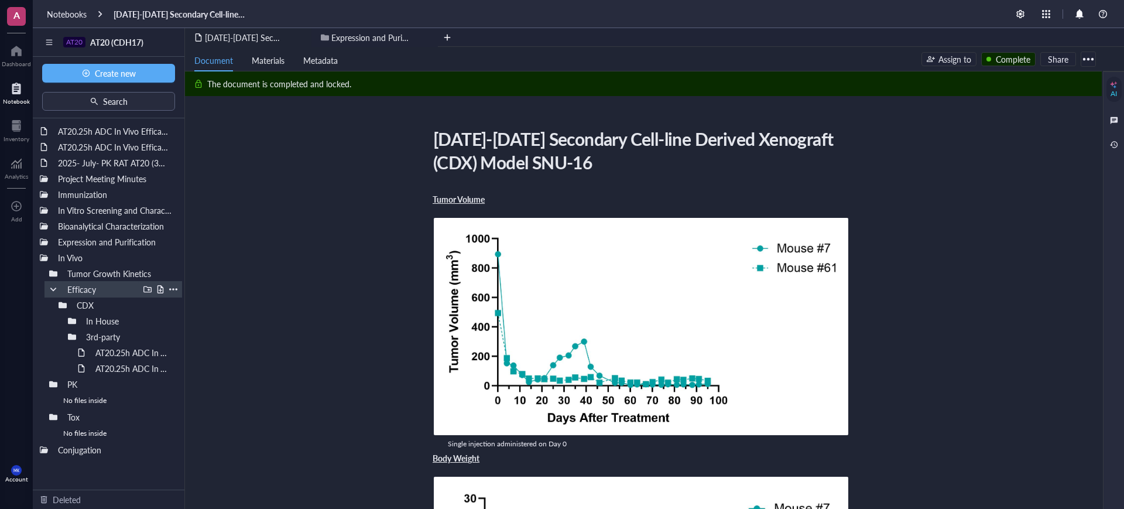
click at [101, 284] on div "Efficacy" at bounding box center [100, 289] width 77 height 16
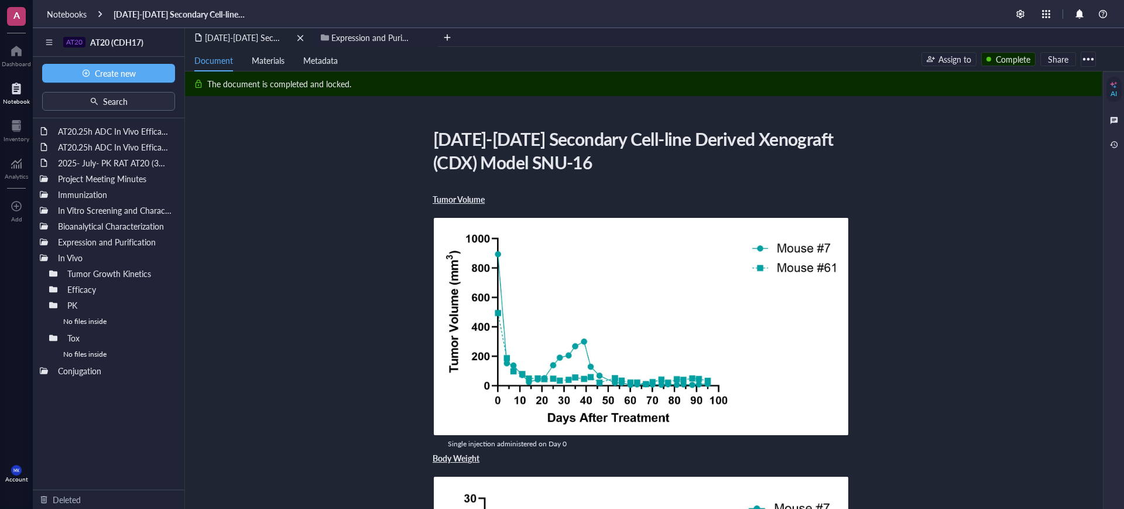
click at [302, 34] on div "remove" at bounding box center [300, 38] width 8 height 8
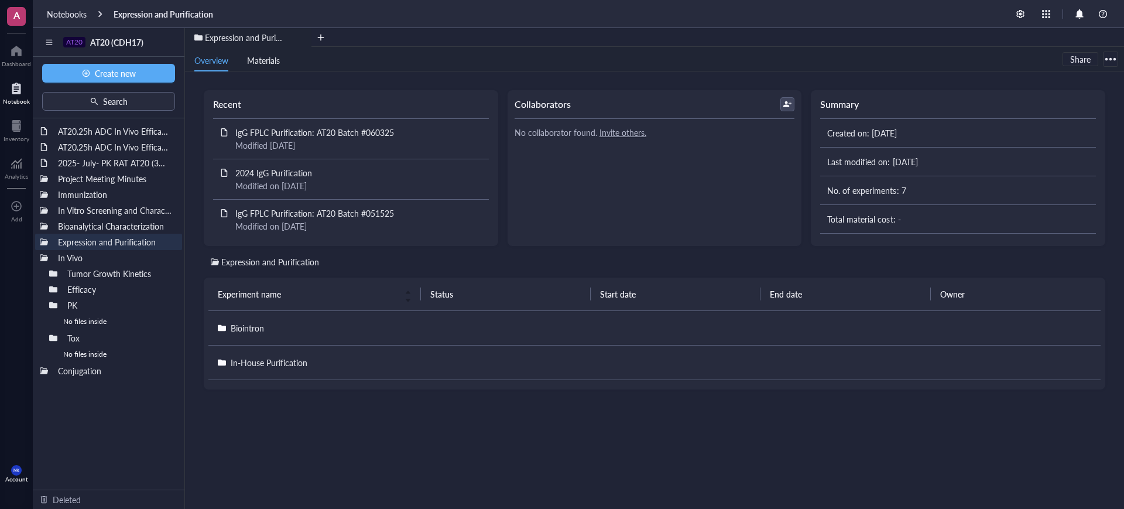
click at [274, 262] on div "Expression and Purification" at bounding box center [270, 261] width 98 height 13
click at [256, 36] on span "Expression and Purification" at bounding box center [254, 38] width 98 height 12
click at [299, 37] on div "remove" at bounding box center [300, 38] width 8 height 8
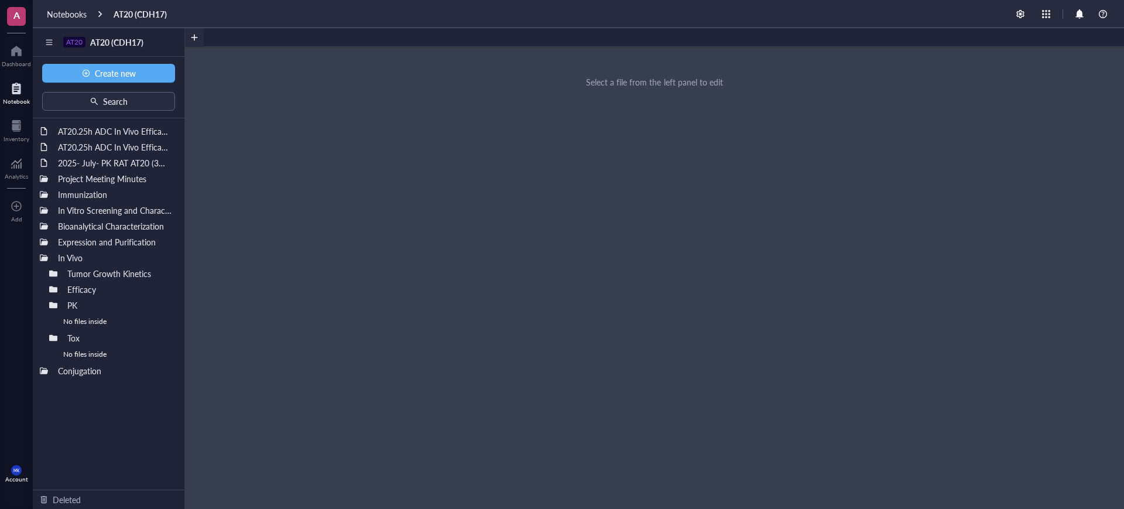
click at [200, 39] on div at bounding box center [194, 37] width 19 height 19
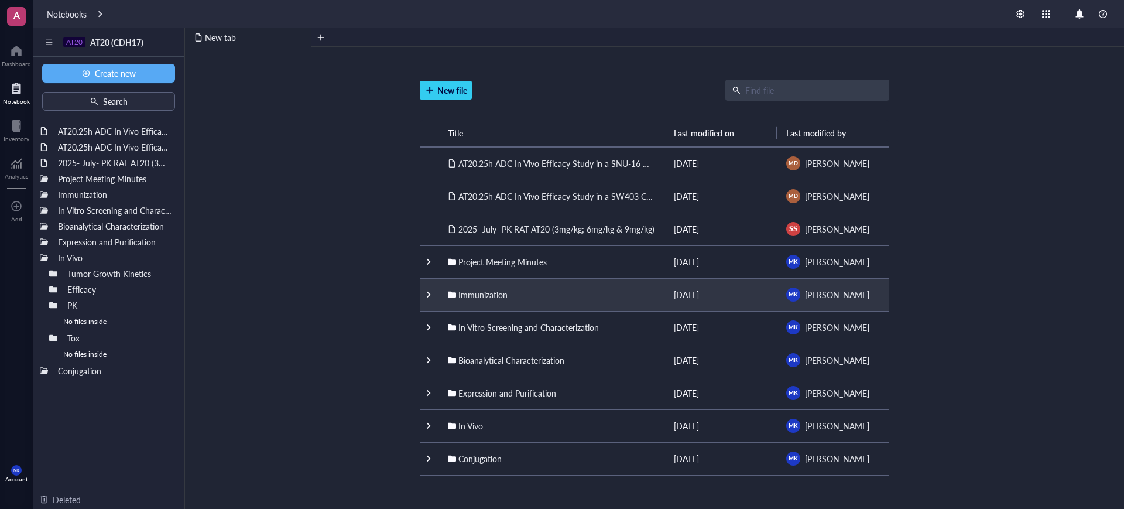
click at [440, 298] on td "Immunization" at bounding box center [551, 294] width 226 height 33
click at [426, 292] on div at bounding box center [428, 294] width 8 height 8
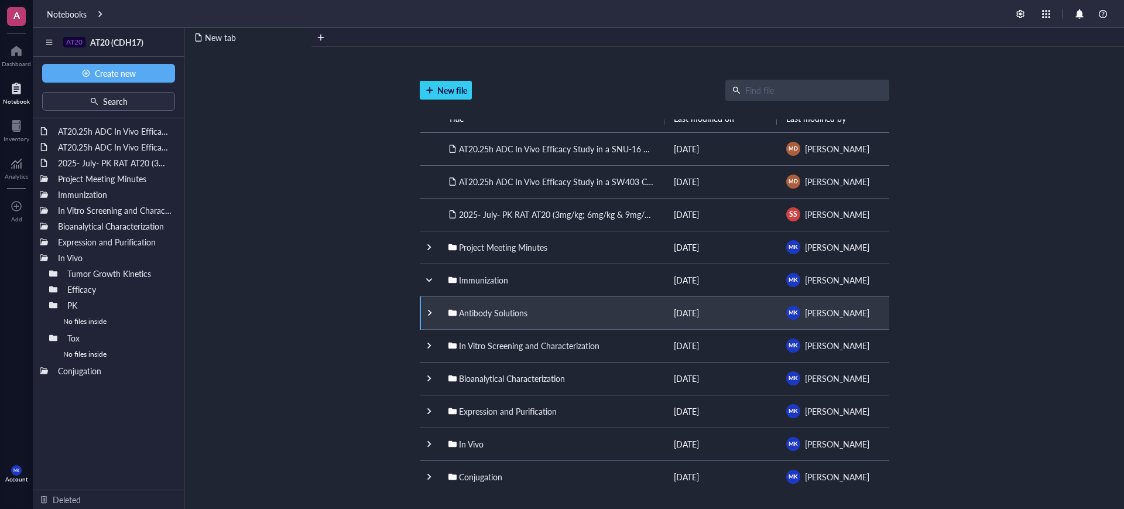
scroll to position [18, 0]
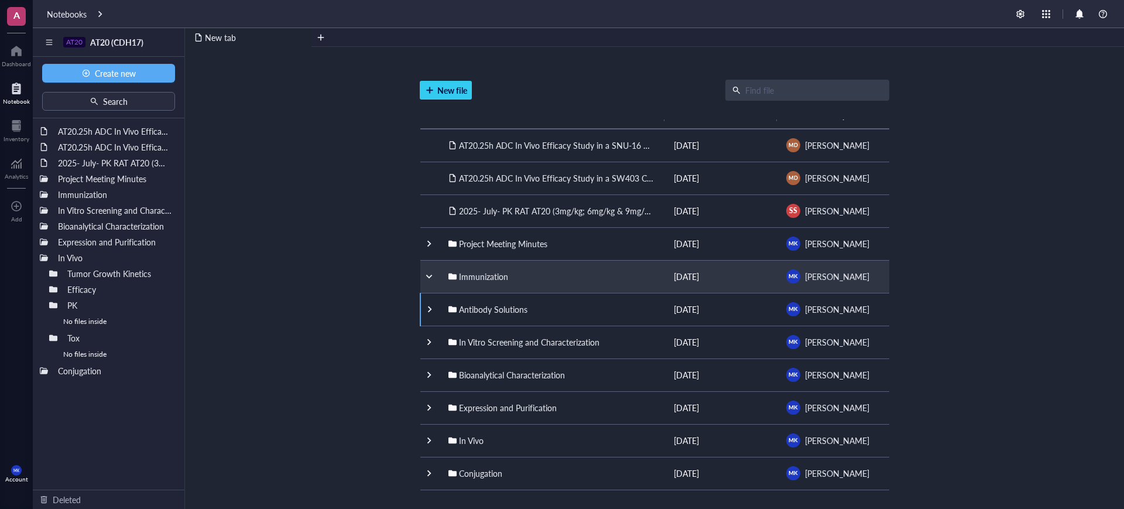
click at [427, 277] on div at bounding box center [429, 276] width 8 height 8
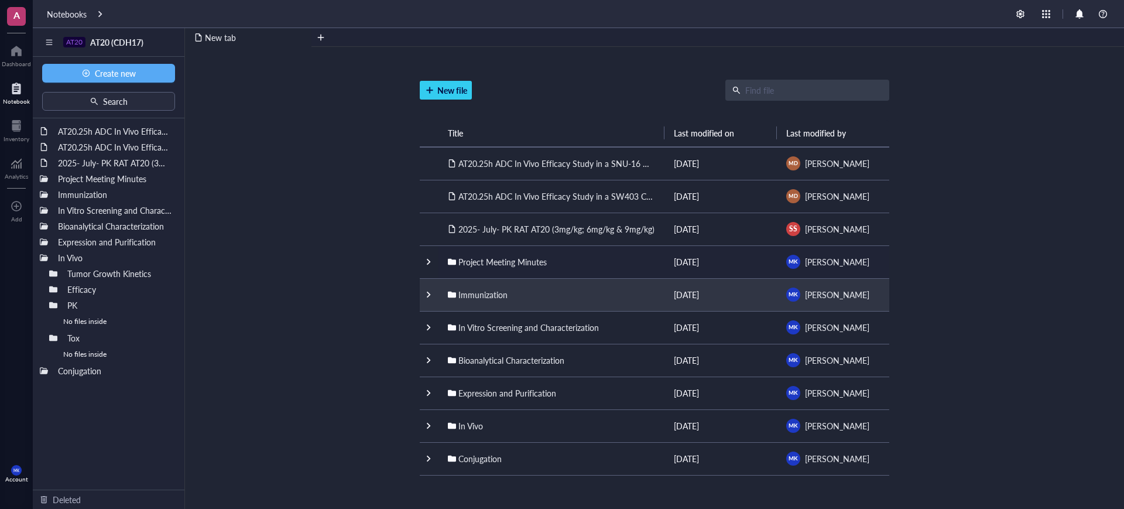
scroll to position [0, 0]
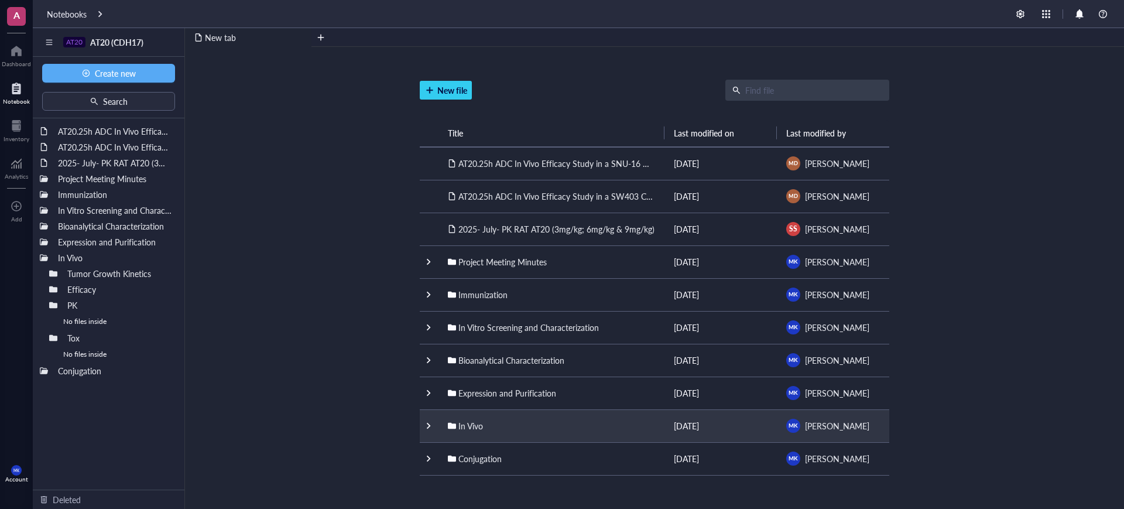
click at [430, 423] on div at bounding box center [428, 425] width 8 height 8
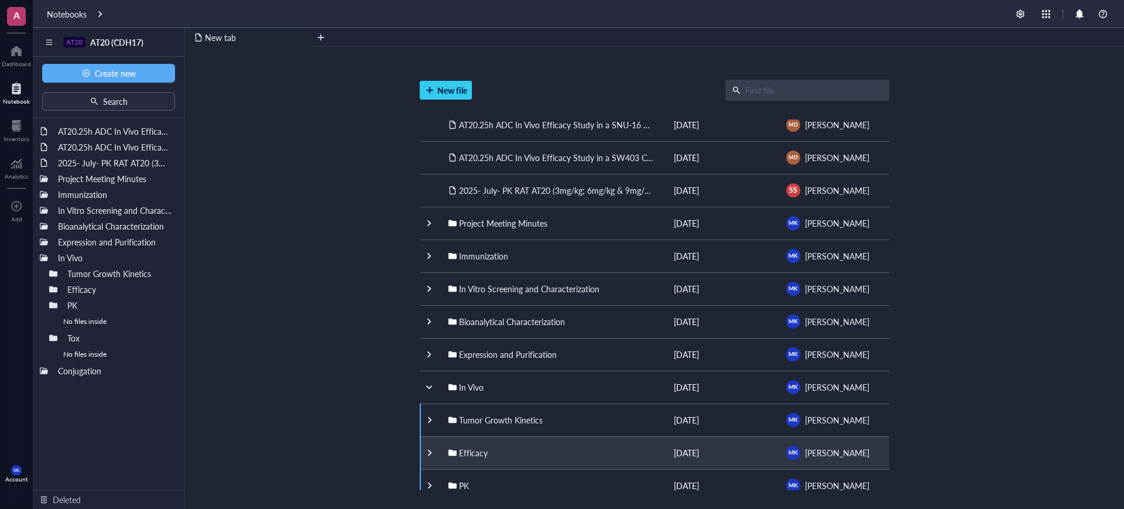
scroll to position [116, 0]
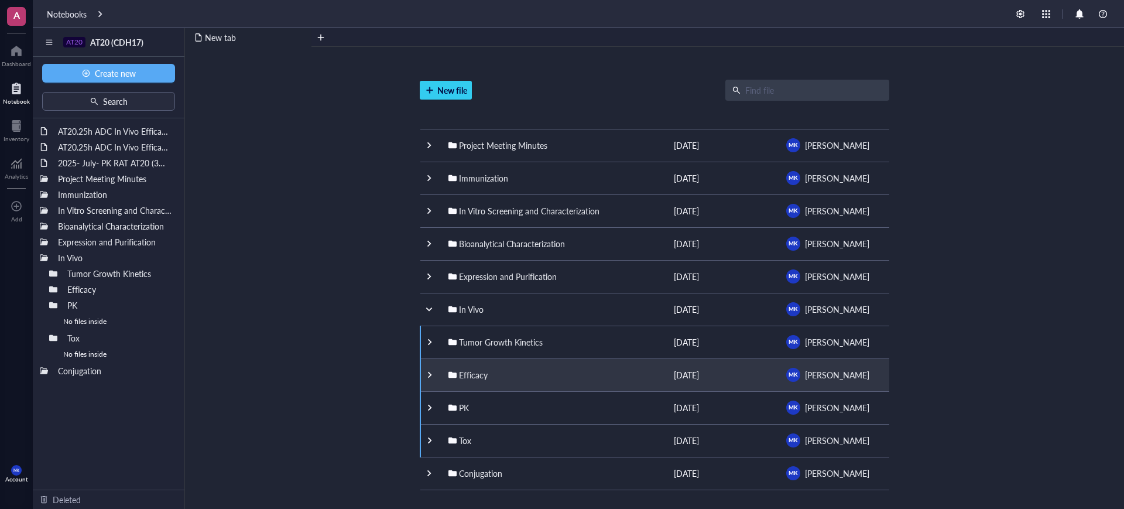
click at [493, 383] on td "Efficacy" at bounding box center [551, 374] width 225 height 33
click at [437, 377] on td at bounding box center [429, 374] width 19 height 33
click at [427, 375] on div at bounding box center [429, 374] width 8 height 8
click at [430, 373] on div at bounding box center [429, 374] width 8 height 8
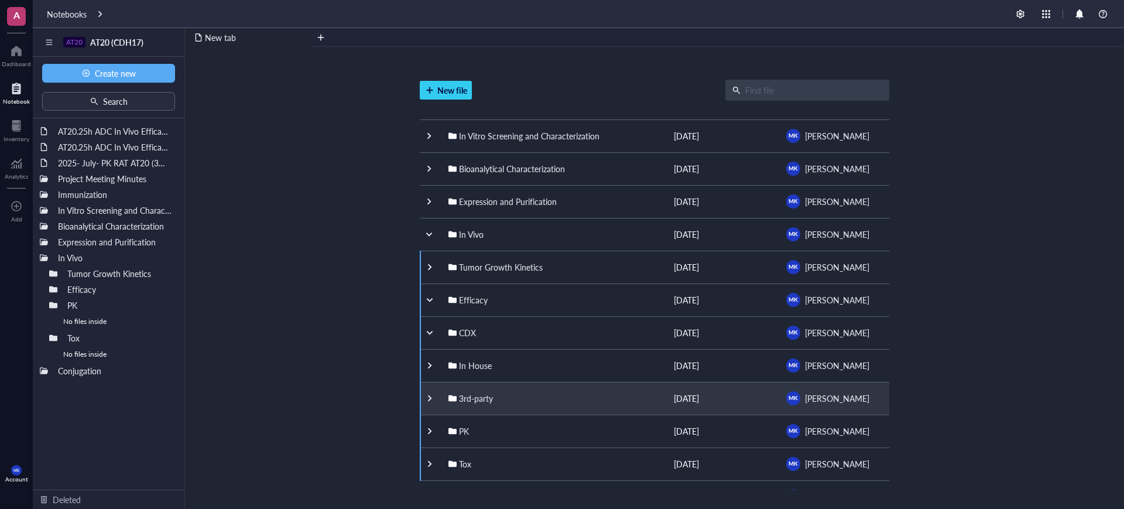
scroll to position [215, 0]
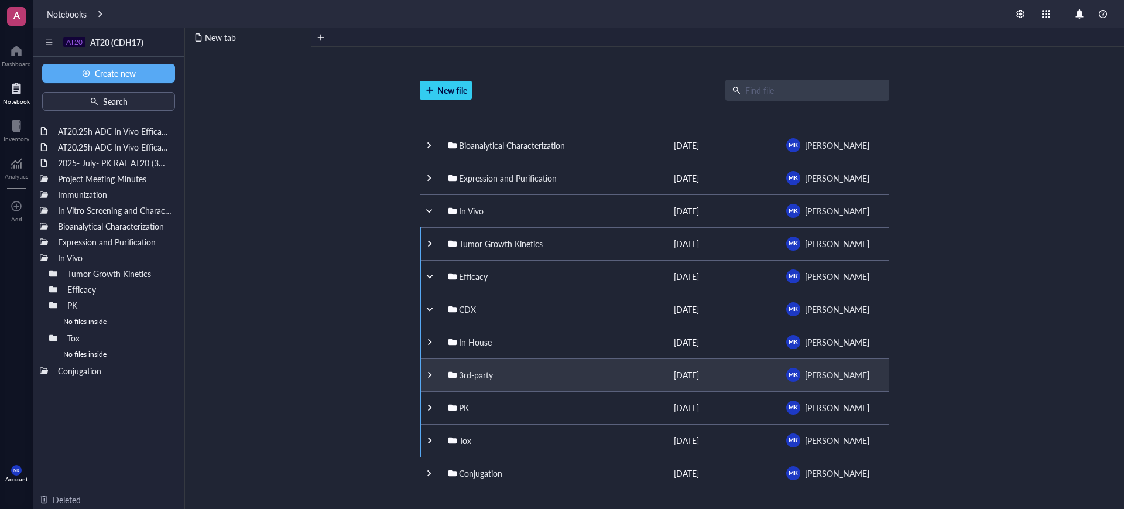
click at [425, 372] on div at bounding box center [429, 374] width 8 height 8
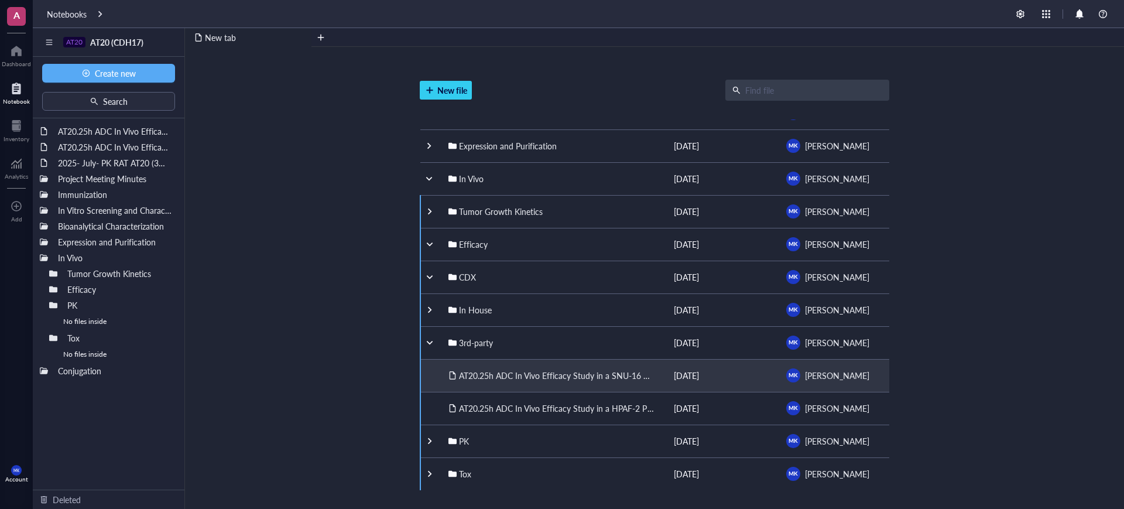
scroll to position [280, 0]
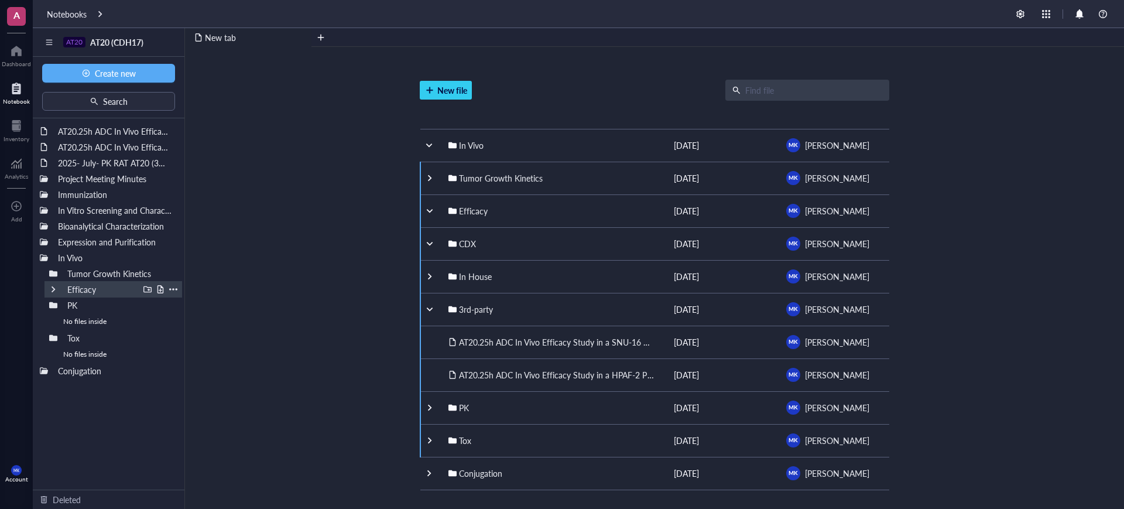
click at [50, 287] on div at bounding box center [53, 289] width 8 height 8
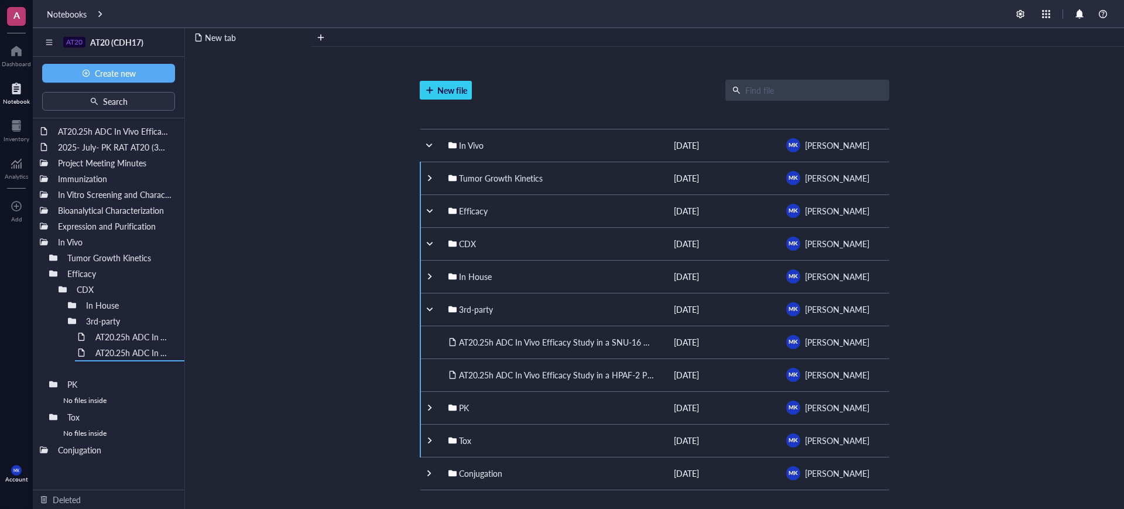
drag, startPoint x: 115, startPoint y: 146, endPoint x: 170, endPoint y: 379, distance: 239.3
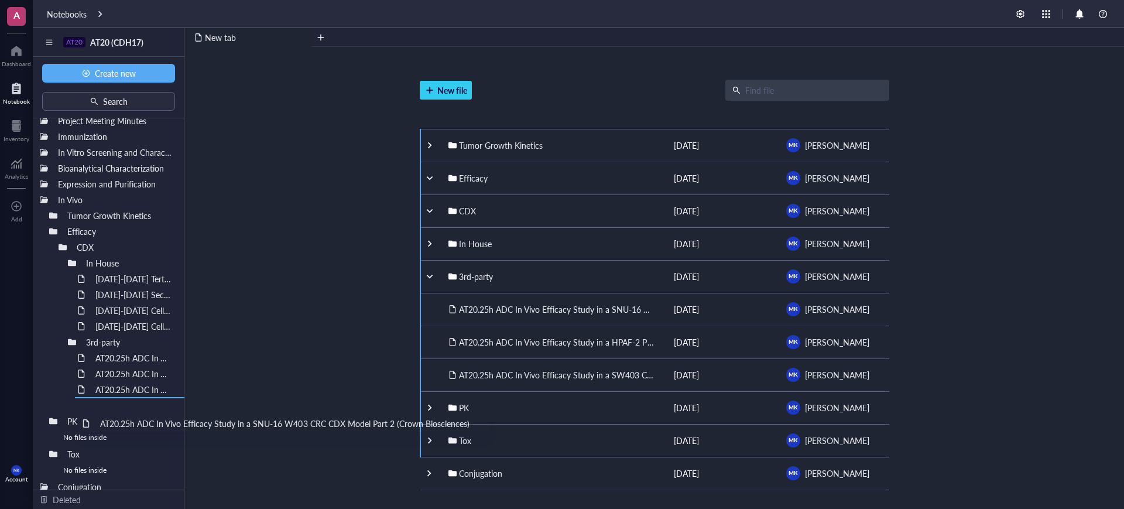
scroll to position [33, 0]
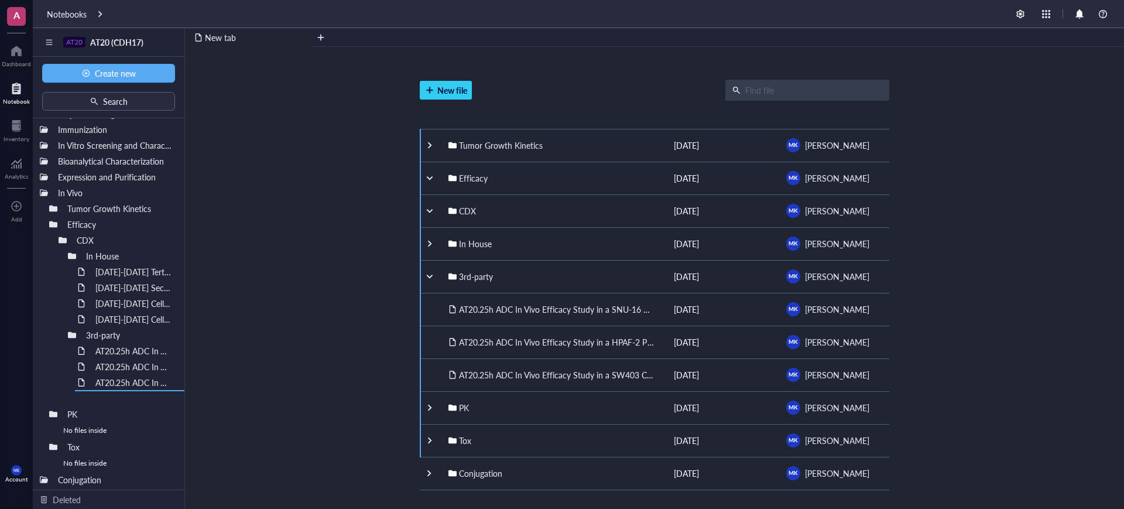
drag, startPoint x: 119, startPoint y: 132, endPoint x: 155, endPoint y: 419, distance: 289.6
click at [255, 342] on div "New file Title Last modified on Last modified by AT20.25h ADC In Vivo Efficacy …" at bounding box center [654, 292] width 939 height 490
click at [52, 413] on div at bounding box center [53, 414] width 8 height 8
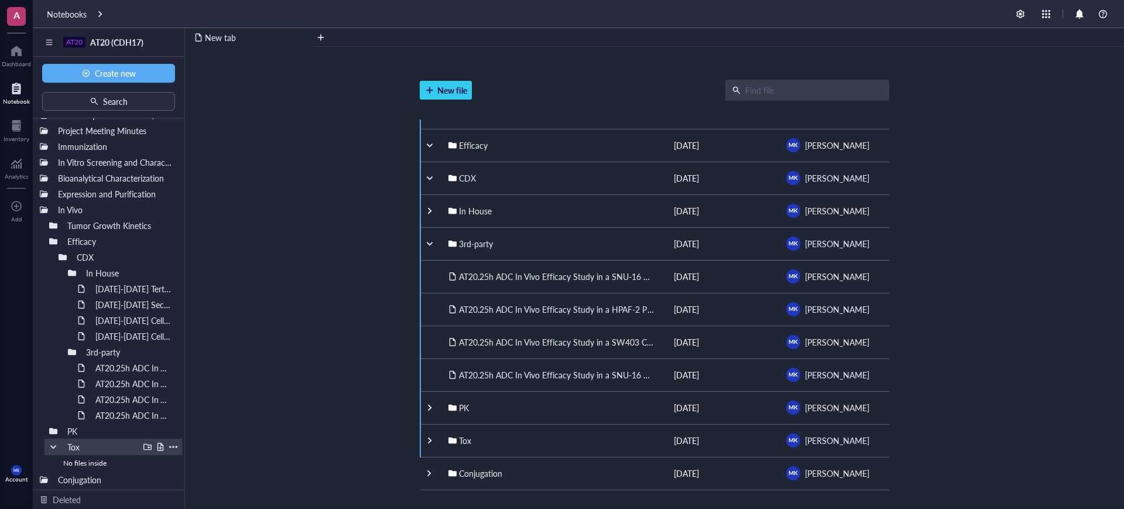
click at [53, 447] on div at bounding box center [53, 446] width 8 height 8
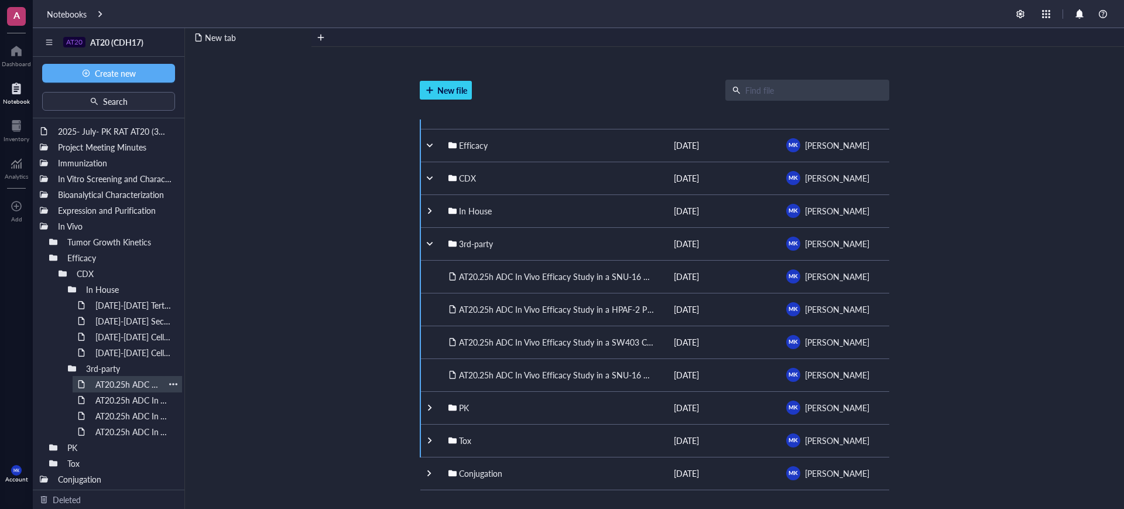
click at [131, 382] on div "AT20.25h ADC In Vivo Efficacy Study in a SNU-16 CRC CDX Model (Crown Bioscience…" at bounding box center [127, 384] width 74 height 16
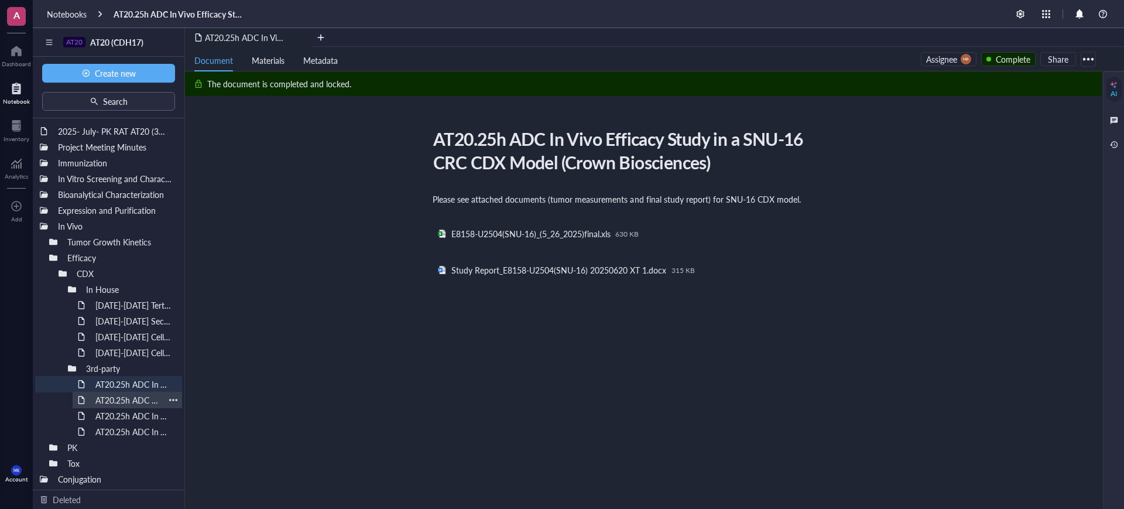
click at [129, 398] on div "AT20.25h ADC In Vivo Efficacy Study in a HPAF-2 Pancreatic CDX Model (Crown Bio…" at bounding box center [127, 400] width 74 height 16
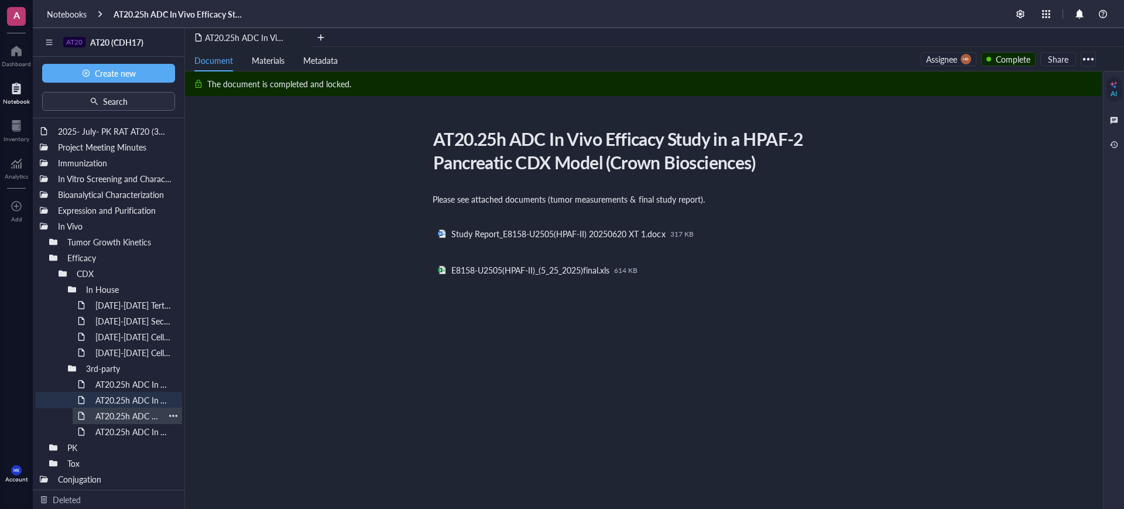
click at [128, 411] on div "AT20.25h ADC In Vivo Efficacy Study in a SW403 CRC CDX Model (Crown Biosciences)" at bounding box center [127, 415] width 74 height 16
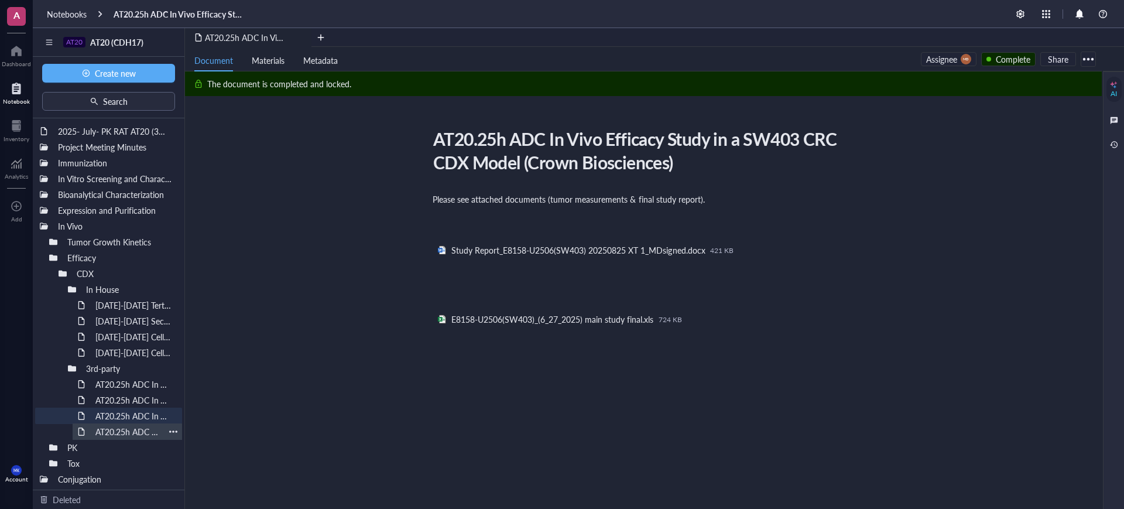
click at [128, 435] on div "AT20.25h ADC In Vivo Efficacy Study in a SNU-16 W403 CRC CDX Model Part 2 (Crow…" at bounding box center [127, 431] width 74 height 16
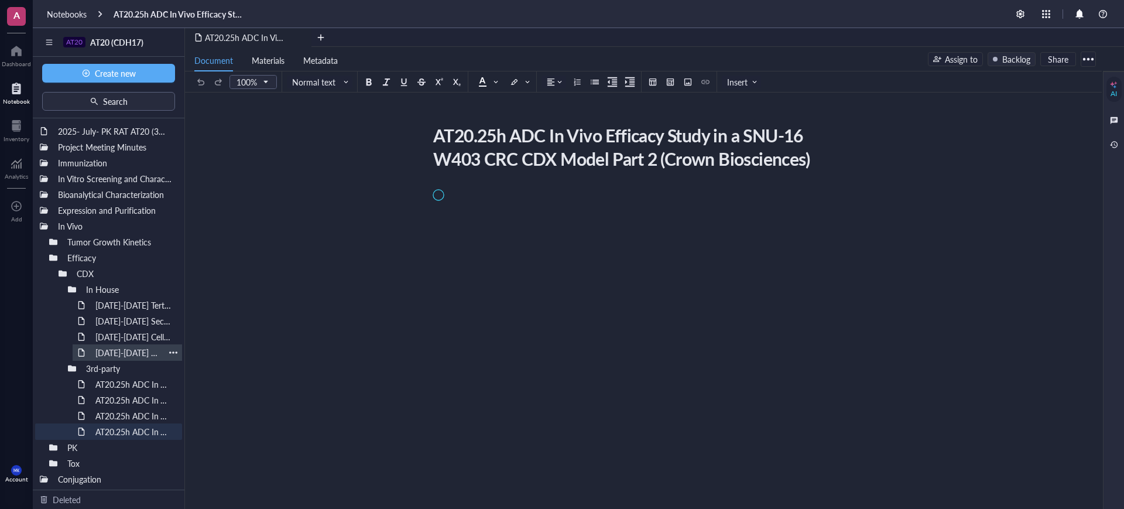
click at [135, 349] on div "Feb-Apr 2025 Cell-line Derived Xenograft (CDX) Model SNU-16" at bounding box center [127, 352] width 74 height 16
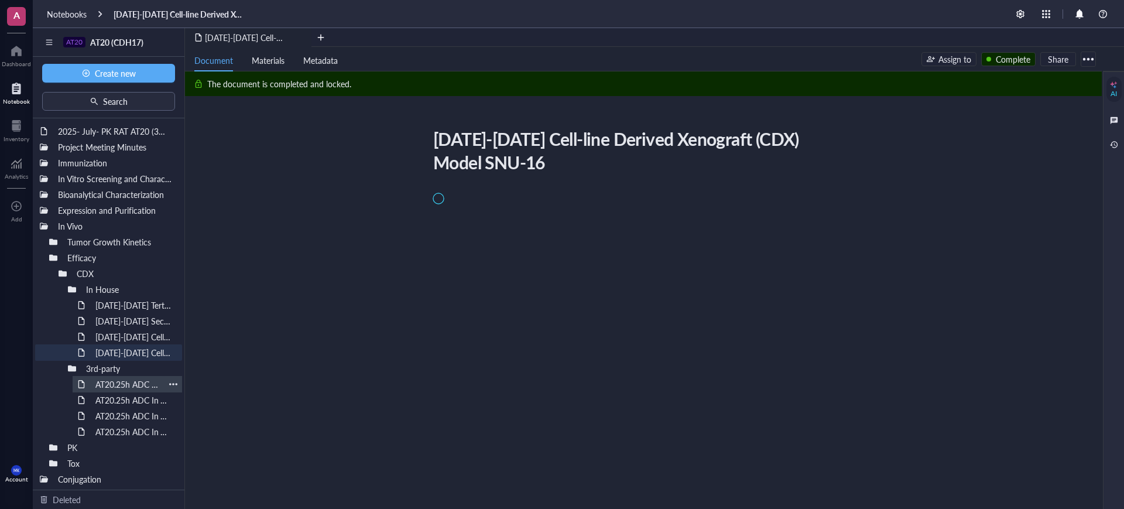
click at [134, 387] on div "AT20.25h ADC In Vivo Efficacy Study in a SNU-16 CRC CDX Model (Crown Bioscience…" at bounding box center [127, 384] width 74 height 16
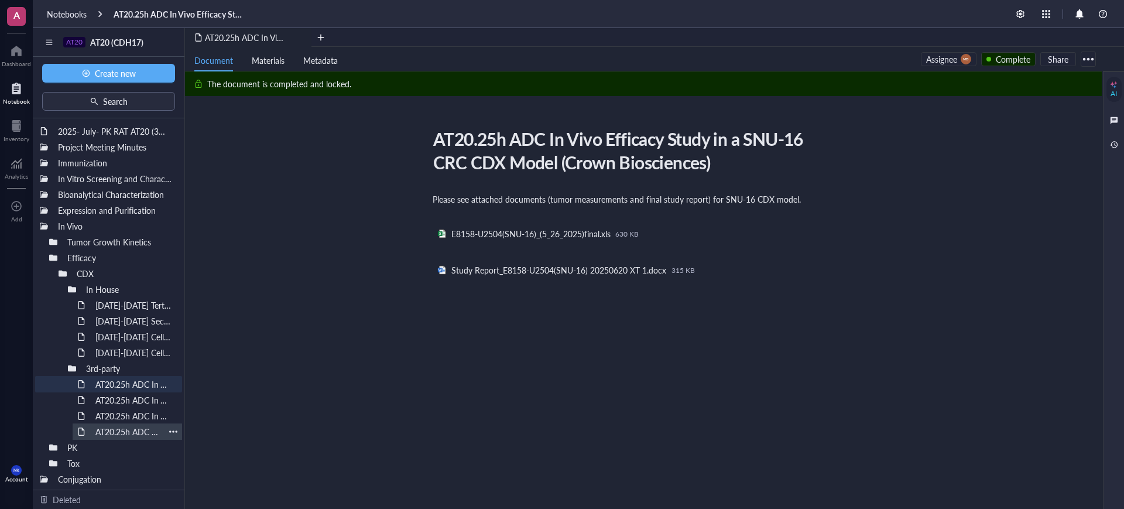
click at [121, 431] on div "AT20.25h ADC In Vivo Efficacy Study in a SNU-16 W403 CRC CDX Model Part 2 (Crow…" at bounding box center [127, 431] width 74 height 16
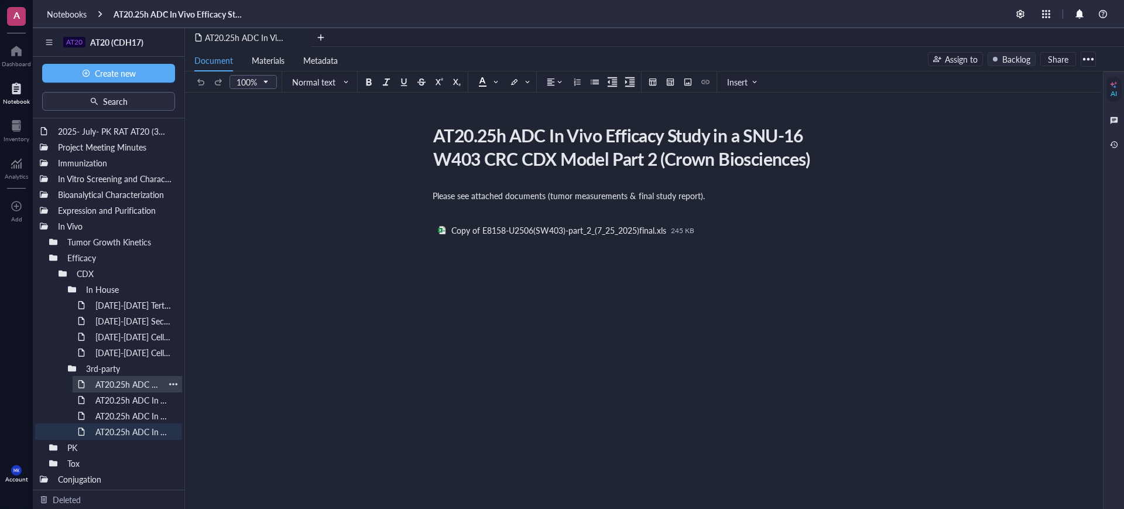
click at [135, 386] on div "AT20.25h ADC In Vivo Efficacy Study in a SNU-16 CRC CDX Model (Crown Bioscience…" at bounding box center [127, 384] width 74 height 16
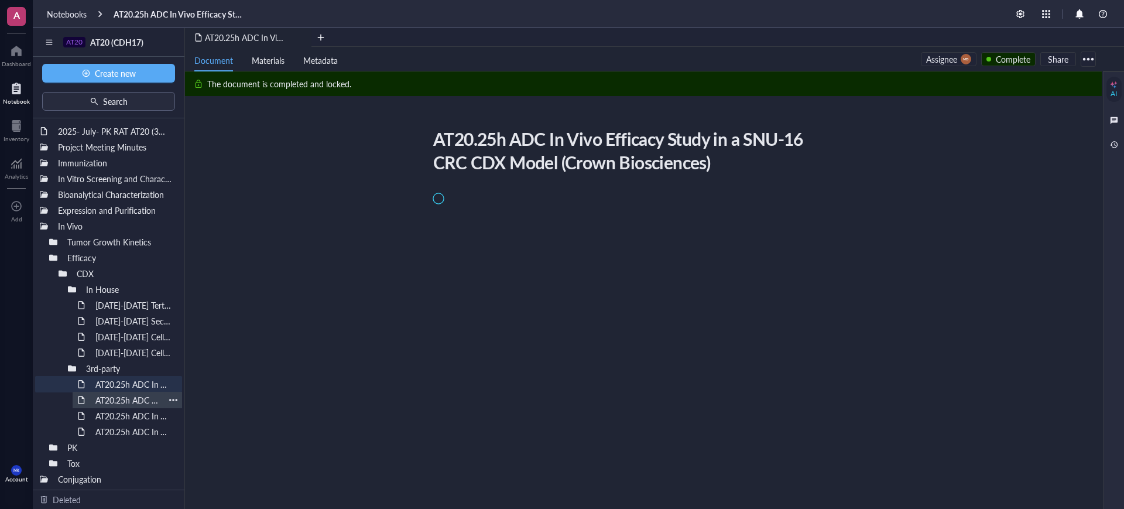
click at [132, 399] on div "AT20.25h ADC In Vivo Efficacy Study in a HPAF-2 Pancreatic CDX Model (Crown Bio…" at bounding box center [127, 400] width 74 height 16
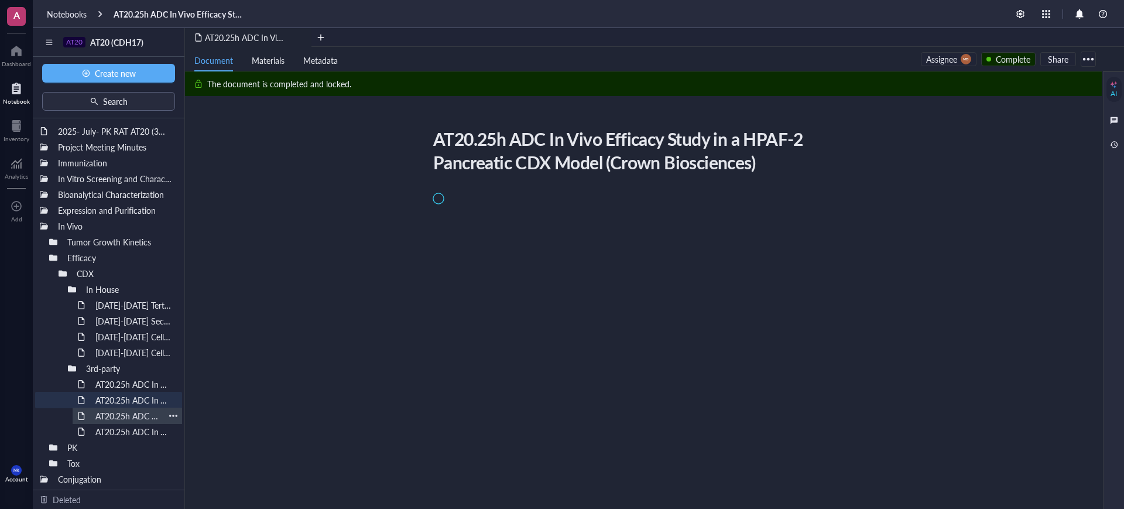
click at [130, 410] on div "AT20.25h ADC In Vivo Efficacy Study in a SW403 CRC CDX Model (Crown Biosciences)" at bounding box center [127, 415] width 74 height 16
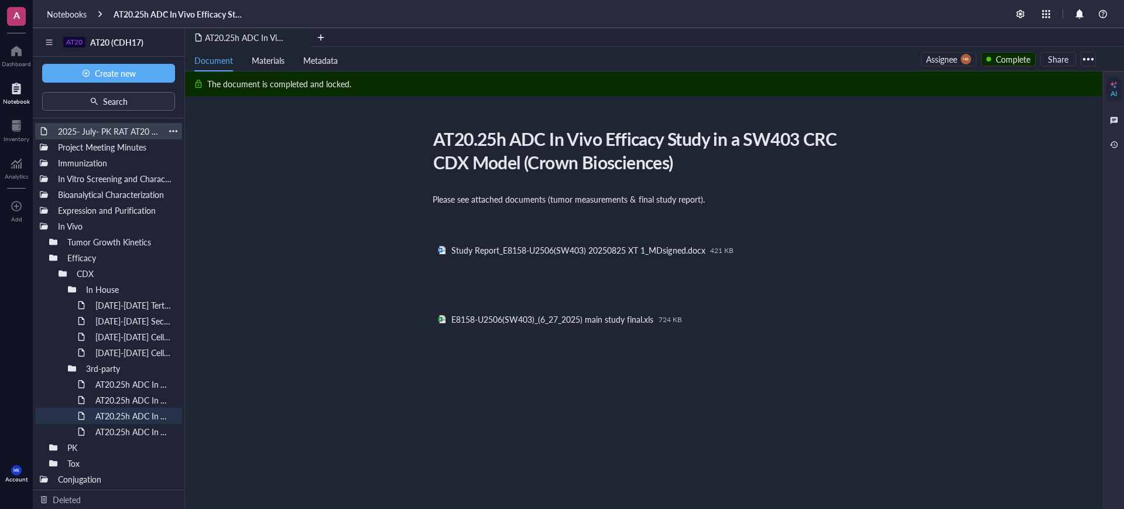
click at [140, 136] on div "2025- July- PK RAT AT20 (3mg/kg; 6mg/kg & 9mg/kg)" at bounding box center [109, 131] width 112 height 16
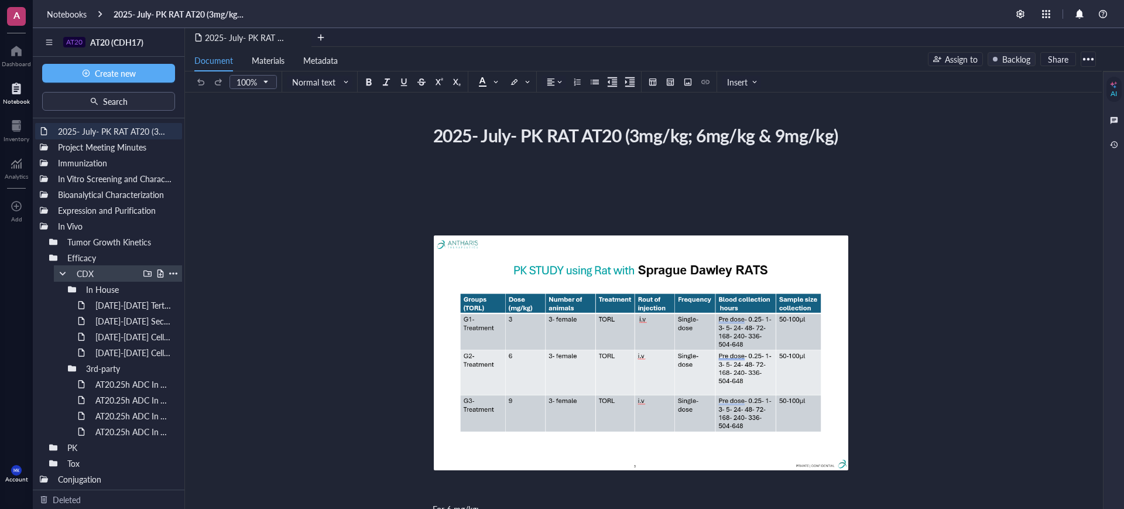
click at [59, 274] on div at bounding box center [63, 273] width 8 height 8
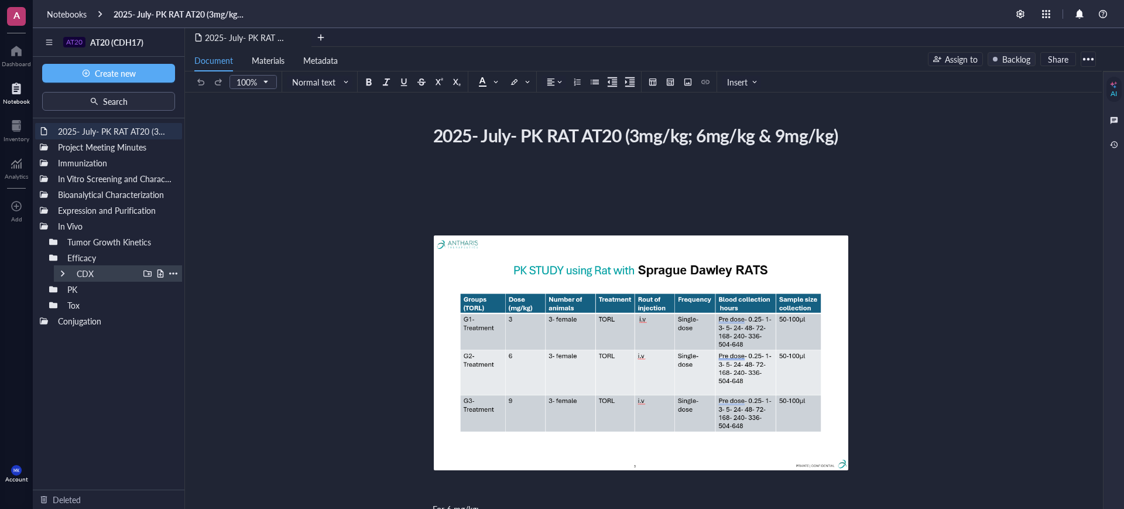
click at [59, 274] on div at bounding box center [63, 273] width 8 height 8
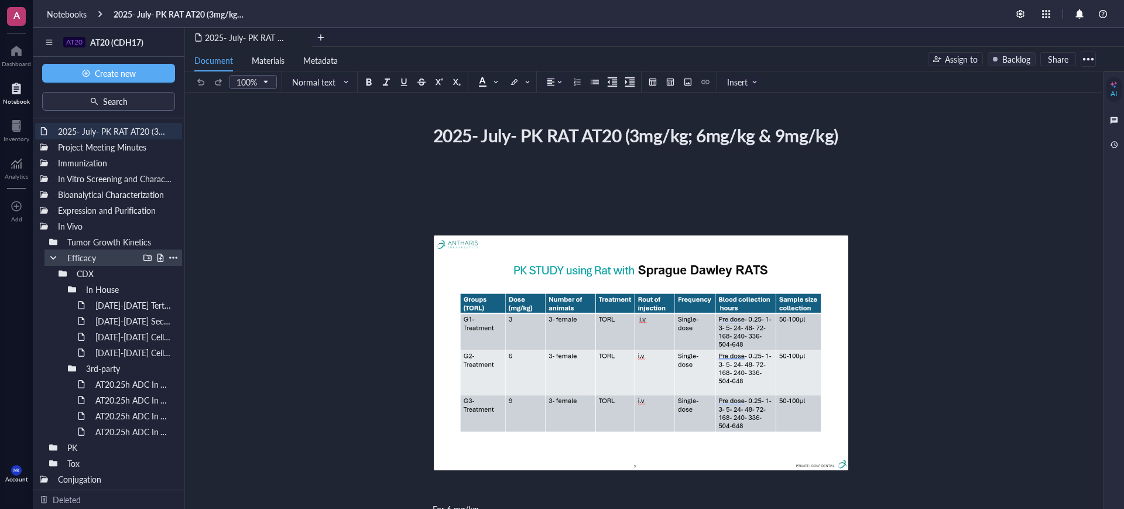
click at [52, 259] on div at bounding box center [53, 257] width 8 height 8
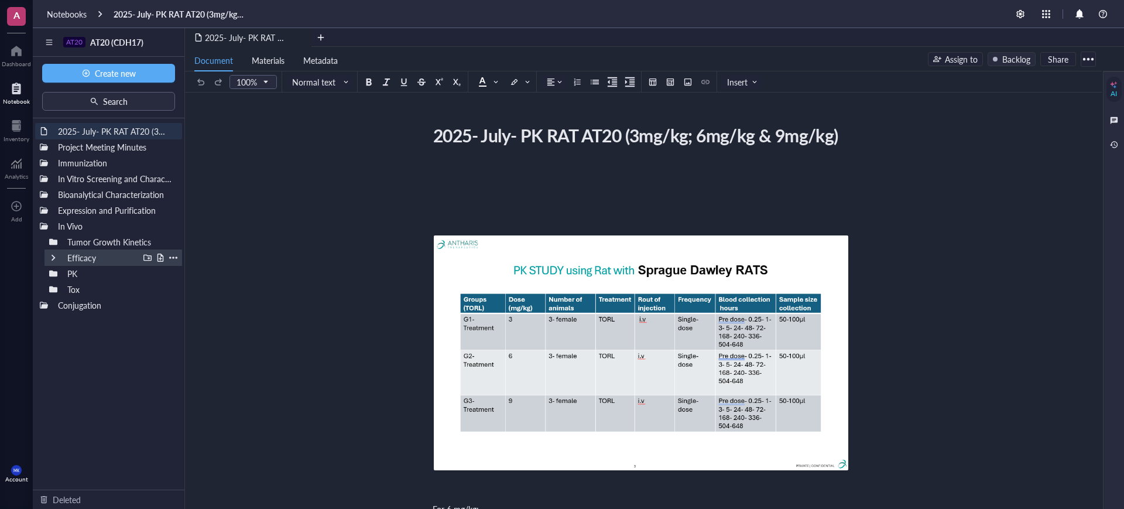
click at [52, 259] on div at bounding box center [53, 257] width 8 height 8
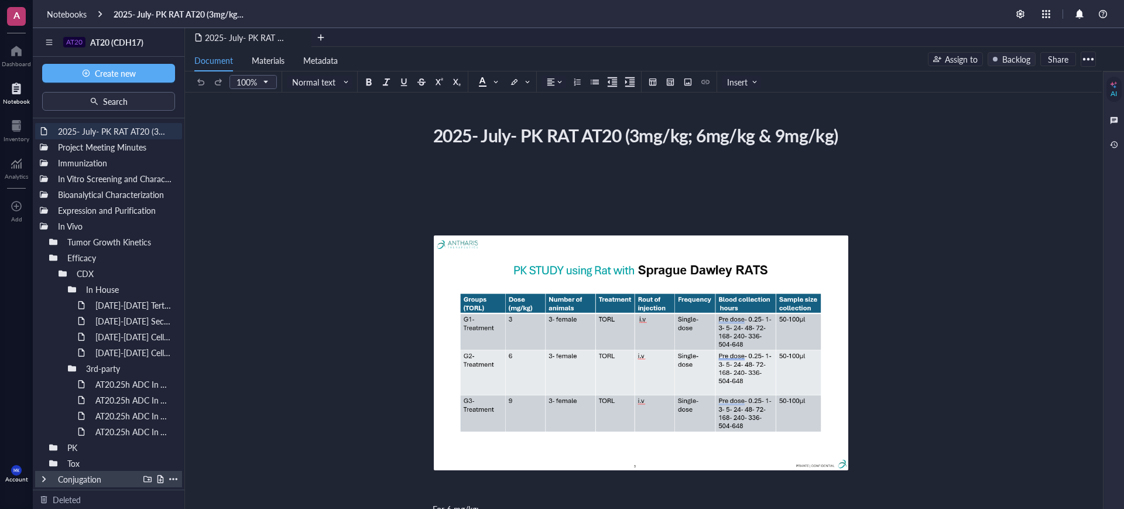
click at [45, 484] on div "Conjugation" at bounding box center [108, 479] width 147 height 16
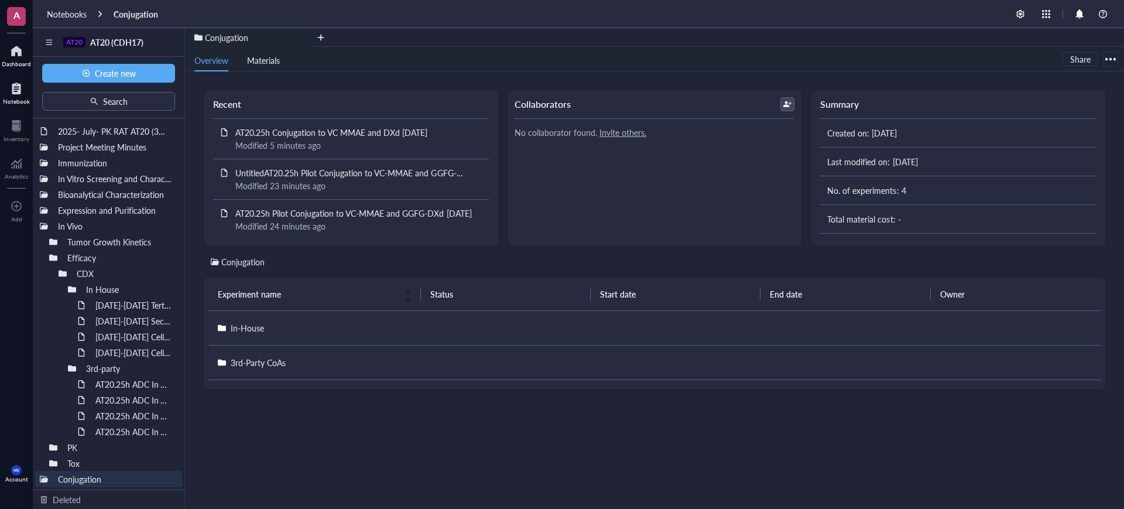
click at [19, 55] on div at bounding box center [16, 51] width 29 height 19
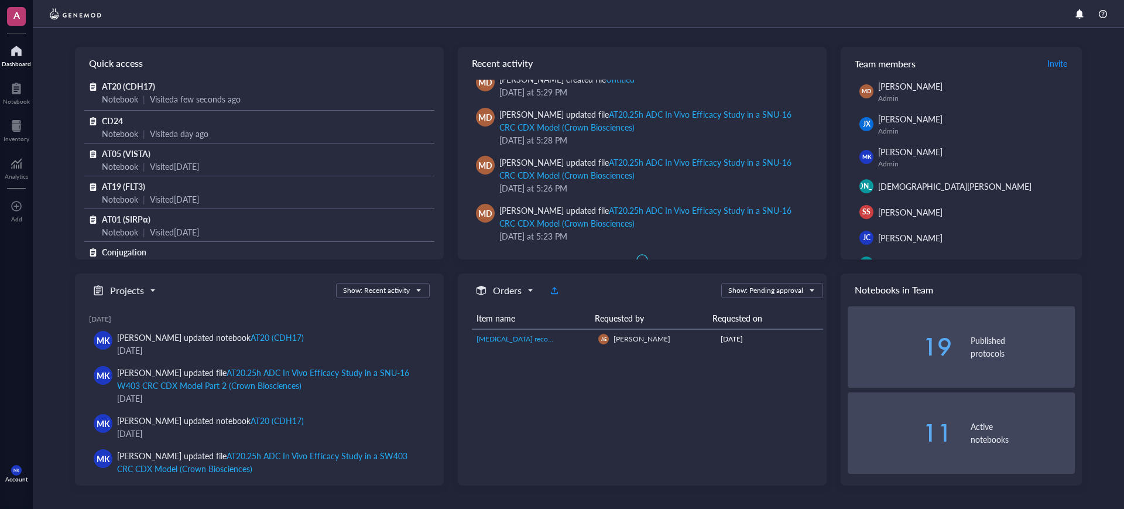
scroll to position [3131, 0]
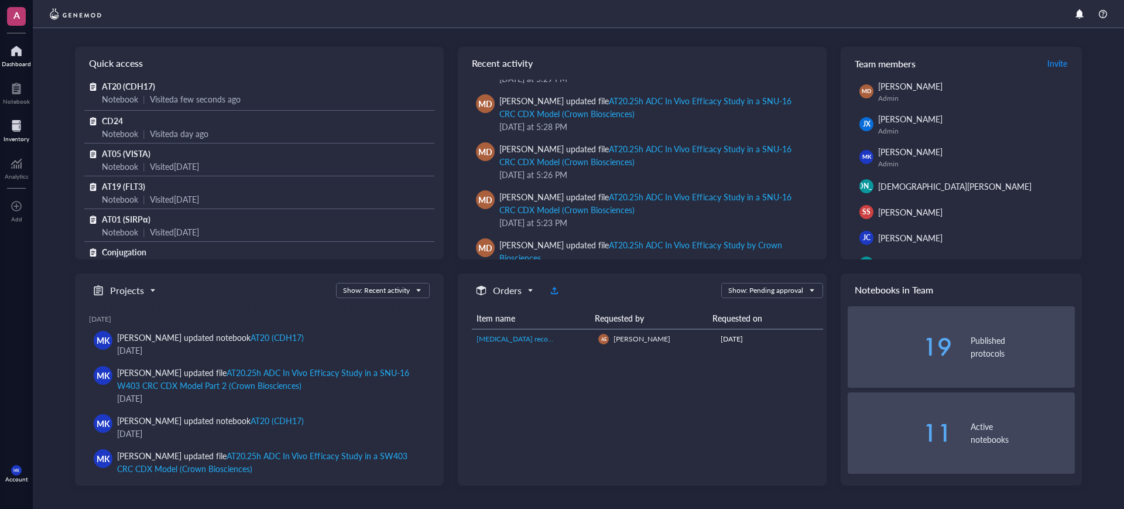
click at [22, 120] on div at bounding box center [17, 125] width 26 height 19
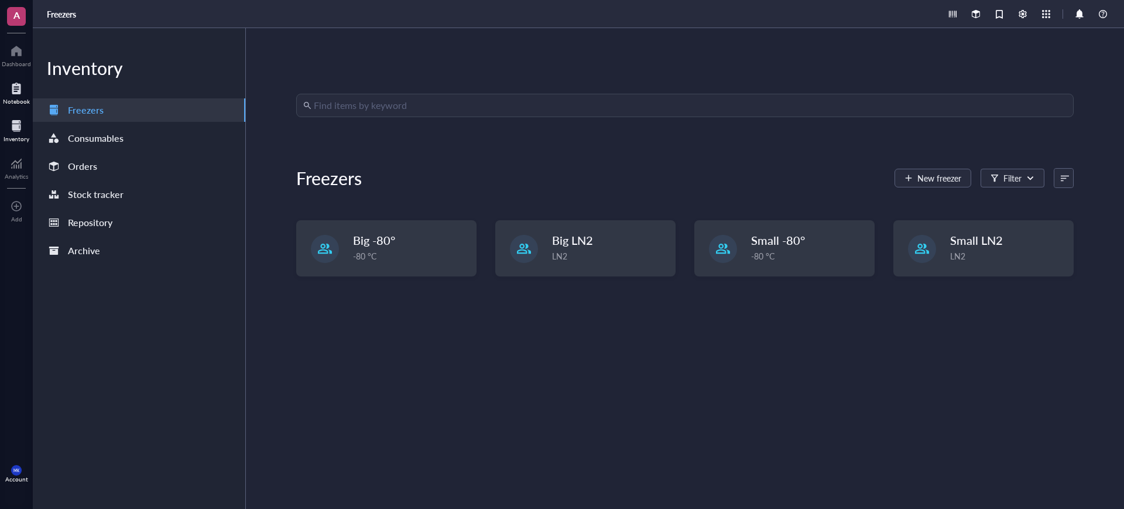
click at [20, 107] on div "Notebook" at bounding box center [16, 91] width 33 height 33
click at [26, 90] on div at bounding box center [16, 88] width 27 height 19
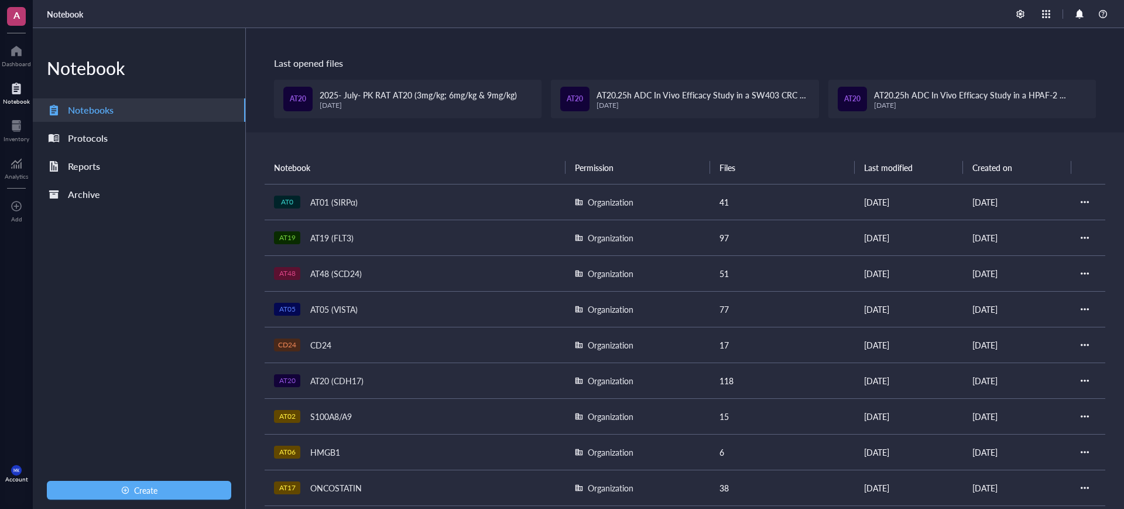
click at [365, 378] on div "AT20 (CDH17)" at bounding box center [337, 380] width 64 height 16
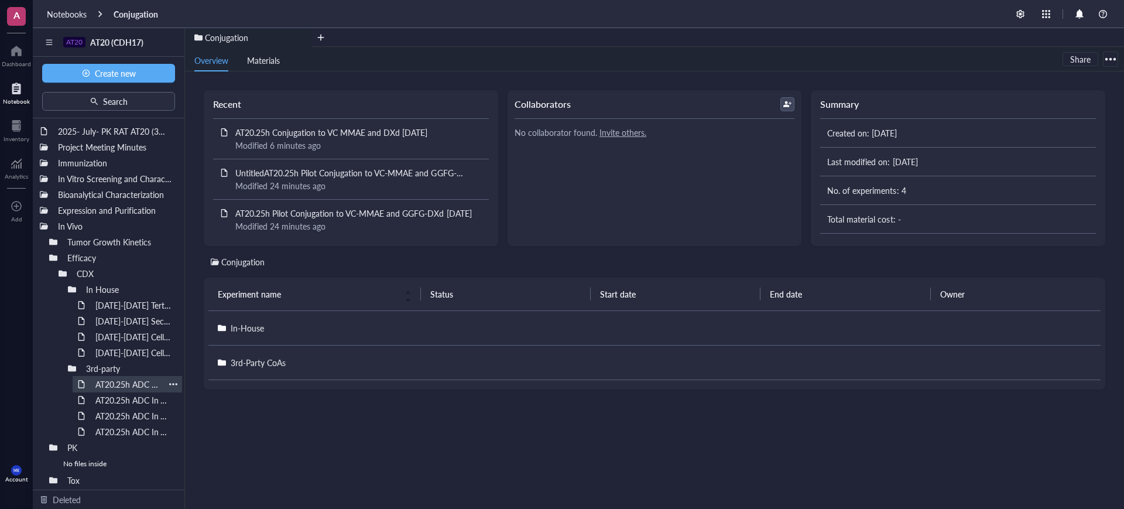
click at [136, 389] on div "AT20.25h ADC In Vivo Efficacy Study in a SNU-16 CRC CDX Model (Crown Bioscience…" at bounding box center [127, 384] width 74 height 16
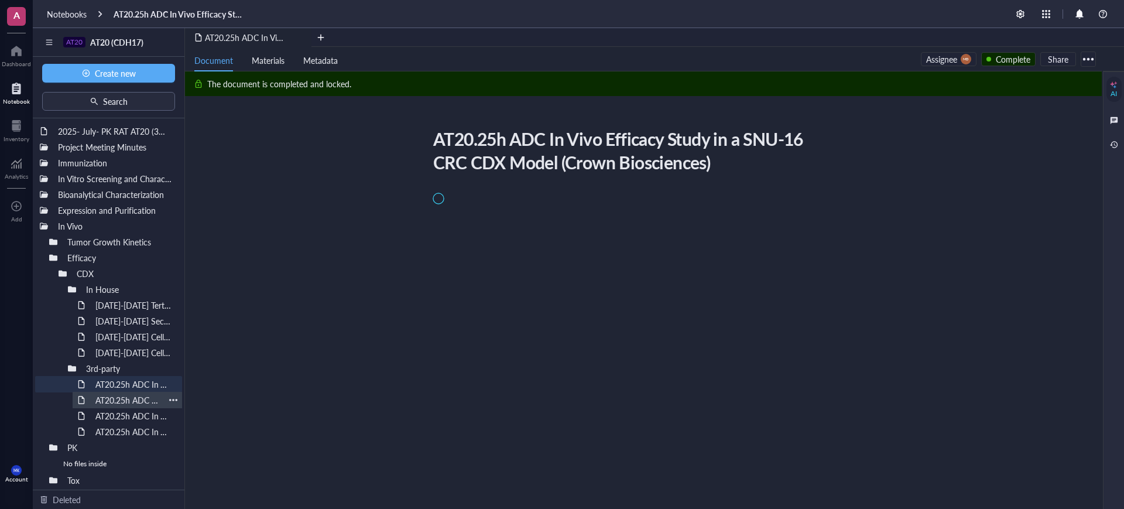
click at [132, 399] on div "AT20.25h ADC In Vivo Efficacy Study in a HPAF-2 Pancreatic CDX Model (Crown Bio…" at bounding box center [127, 400] width 74 height 16
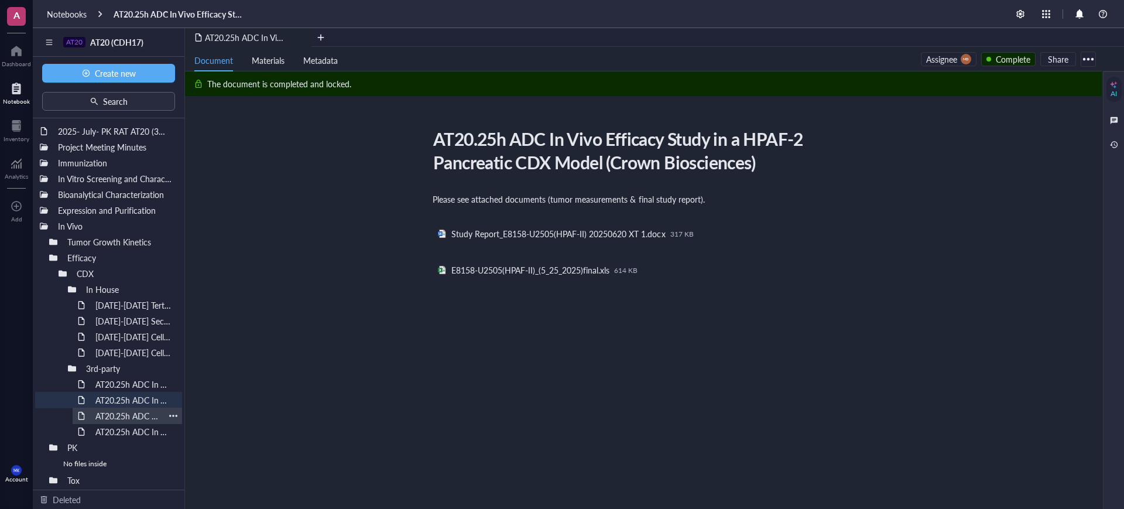
click at [136, 413] on div "AT20.25h ADC In Vivo Efficacy Study in a SW403 CRC CDX Model (Crown Biosciences)" at bounding box center [127, 415] width 74 height 16
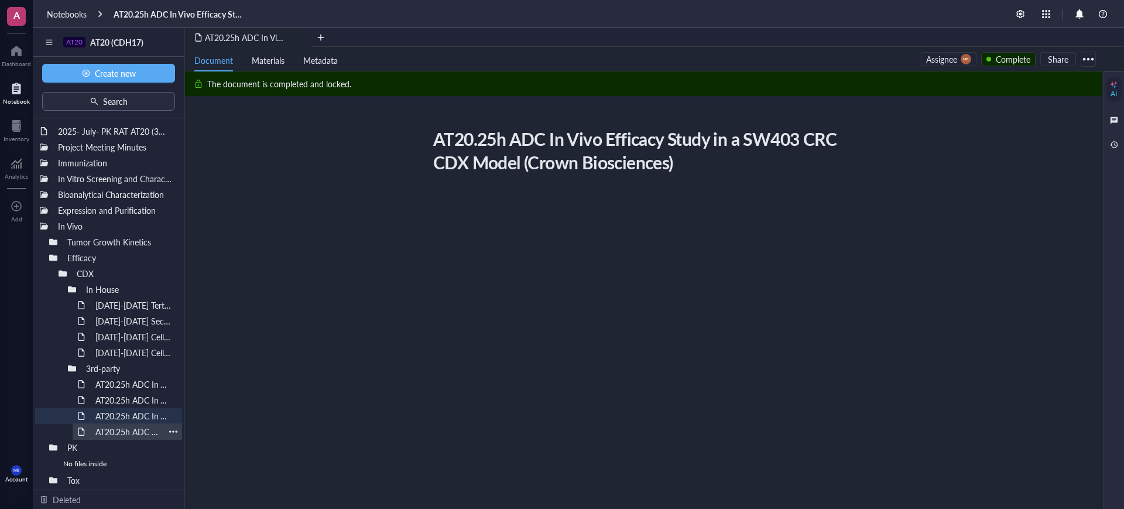
click at [126, 427] on div "AT20.25h ADC In Vivo Efficacy Study in a SNU-16 W403 CRC CDX Model Part 2 (Crow…" at bounding box center [127, 431] width 74 height 16
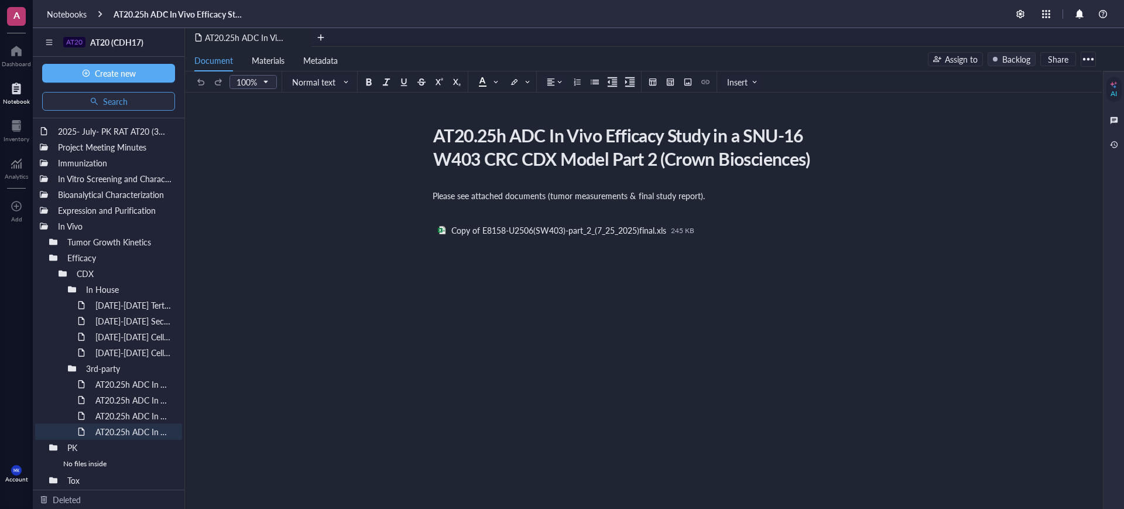
click at [114, 102] on span "Search" at bounding box center [115, 101] width 25 height 9
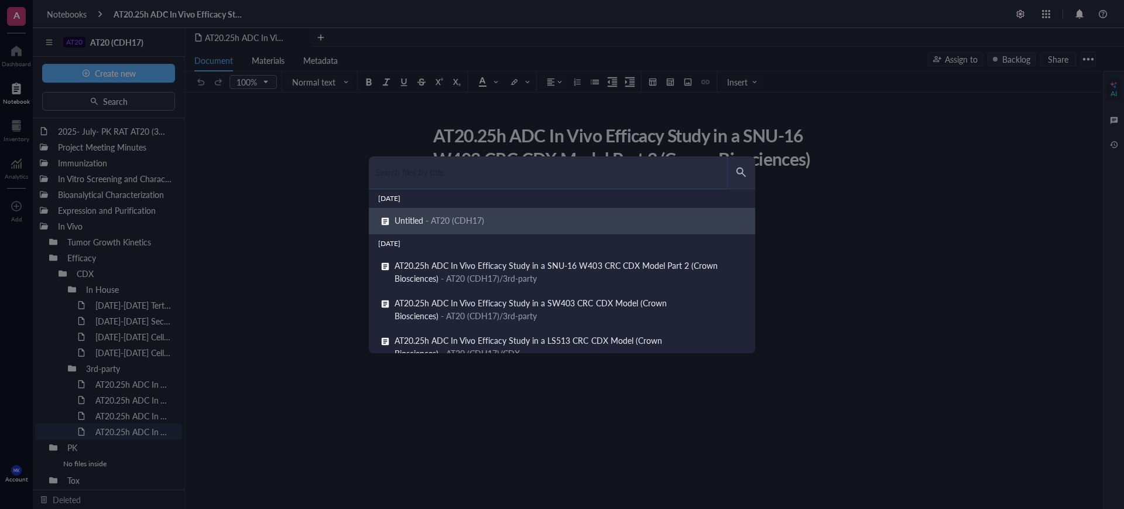
click at [410, 171] on input "search" at bounding box center [548, 172] width 358 height 32
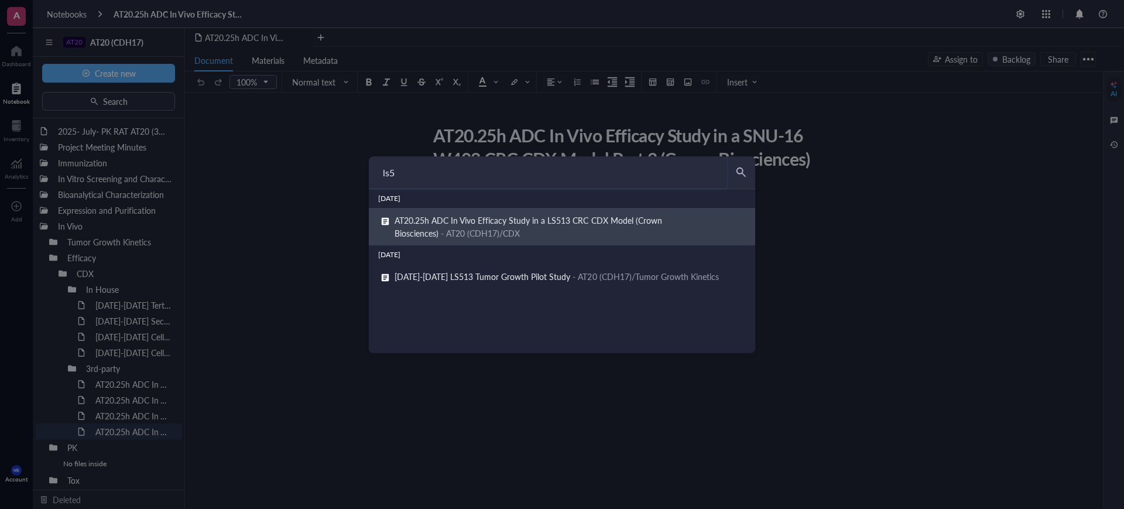
type input "ls5"
drag, startPoint x: 556, startPoint y: 218, endPoint x: 451, endPoint y: 219, distance: 105.4
click at [451, 219] on div "AT20.25h ADC In Vivo Efficacy Study in a LS513 CRC CDX Model (Crown Biosciences…" at bounding box center [569, 227] width 351 height 26
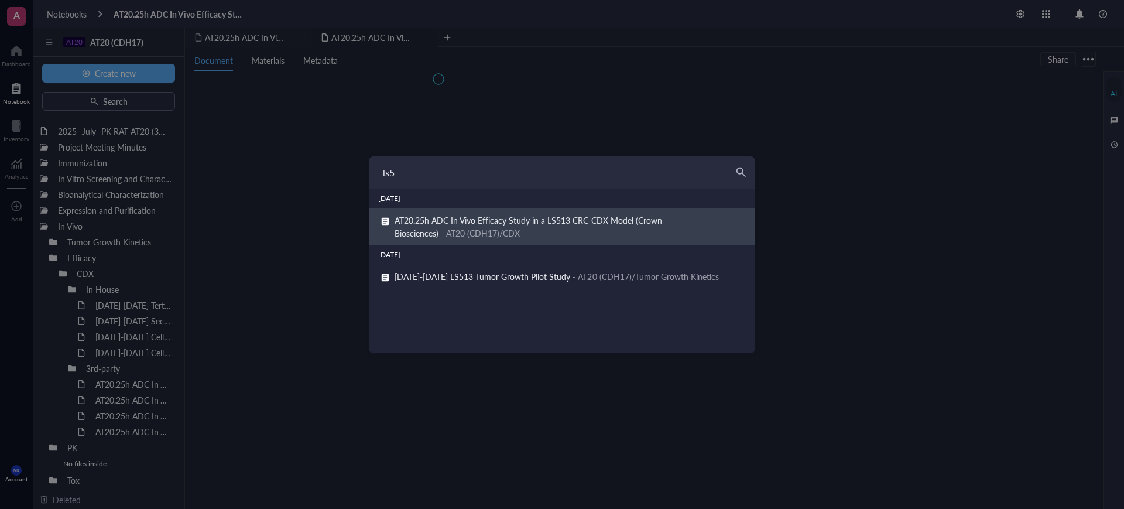
click at [454, 219] on div "ls5 Yesterday AT20.25h ADC In Vivo Efficacy Study in a LS513 CRC CDX Model (Cro…" at bounding box center [562, 254] width 1124 height 509
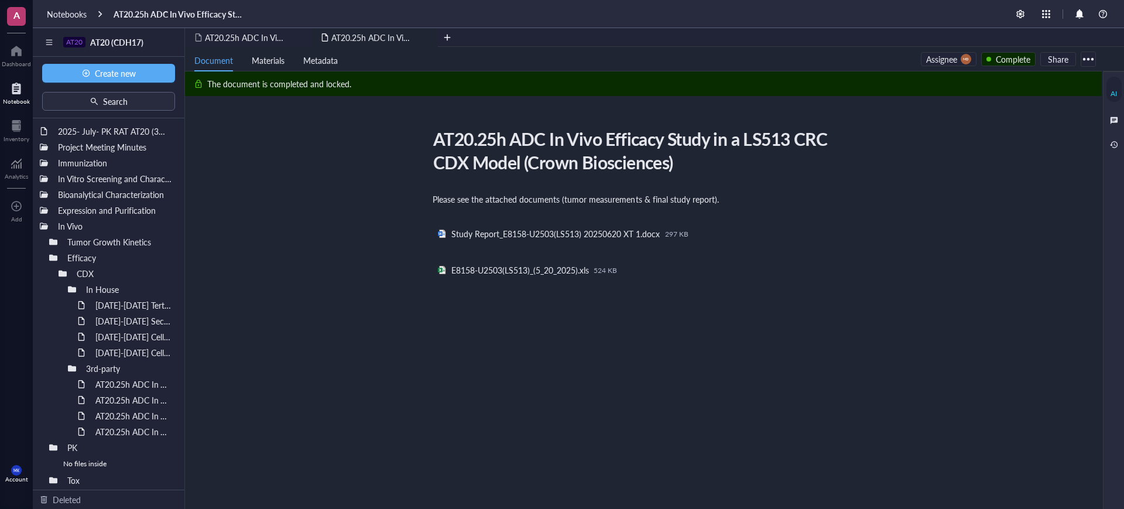
click at [1087, 59] on div at bounding box center [1088, 59] width 19 height 19
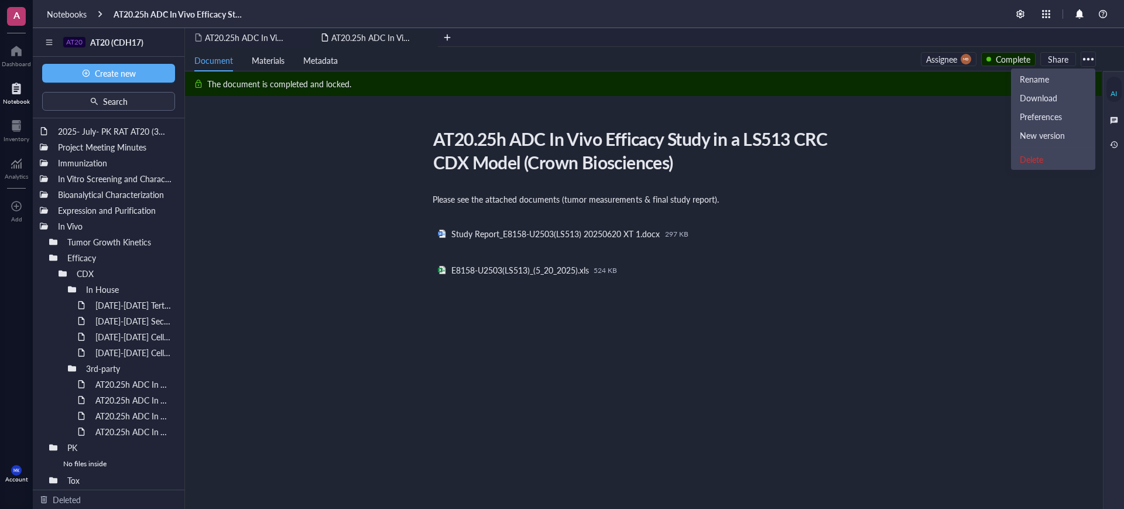
click at [1049, 243] on div "AT20.25h ADC In Vivo Efficacy Study in a LS513 CRC CDX Model (Crown Biosciences…" at bounding box center [641, 315] width 912 height 383
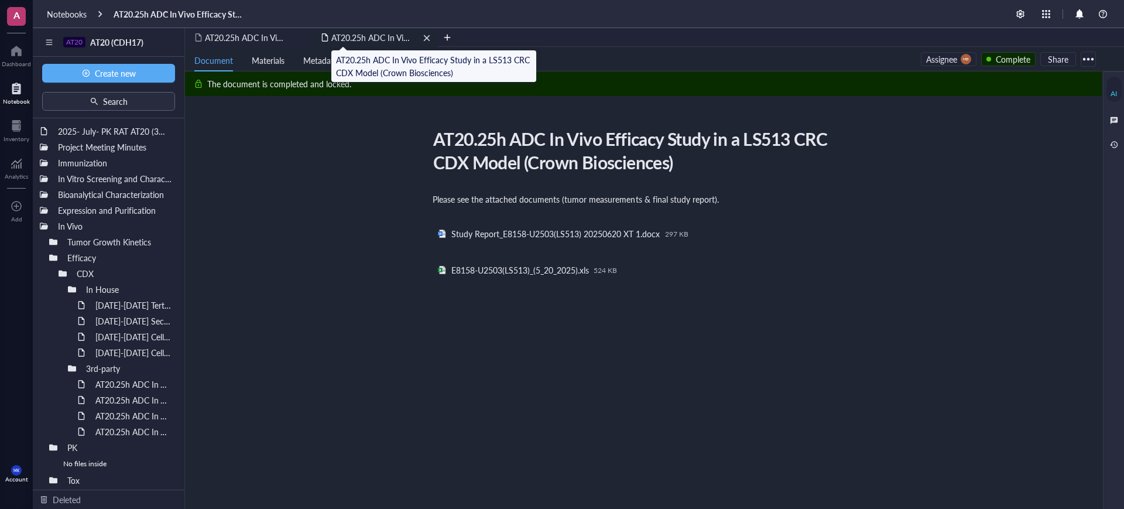
click at [352, 36] on span "AT20.25h ADC In Vivo Efficacy Study in a LS513 CRC CDX Model (Crown Biosciences)" at bounding box center [488, 38] width 314 height 12
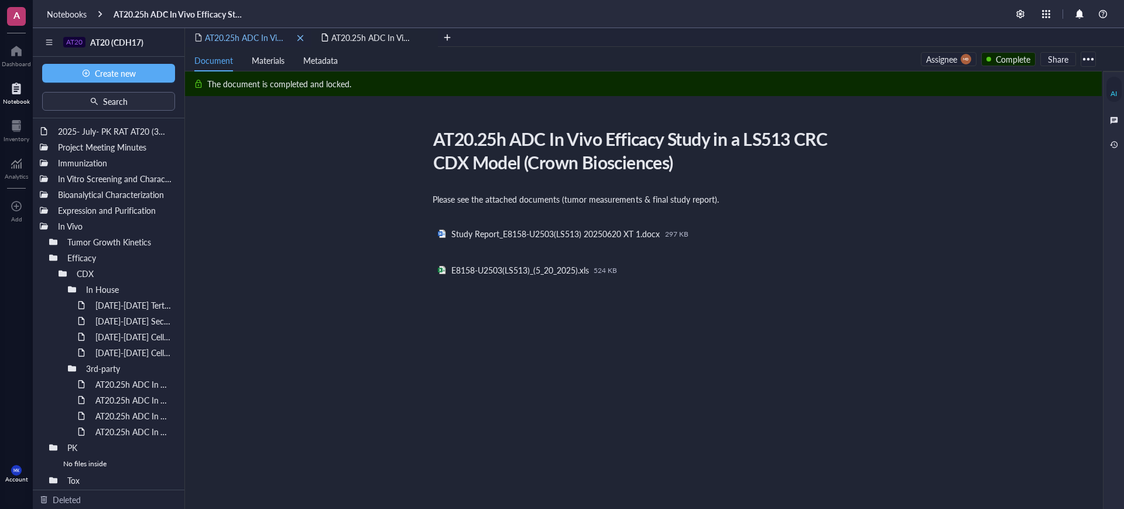
click at [231, 38] on span "AT20.25h ADC In Vivo Efficacy Study in a SNU-16 W403 CRC CDX Model Part 2 (Crow…" at bounding box center [389, 38] width 369 height 12
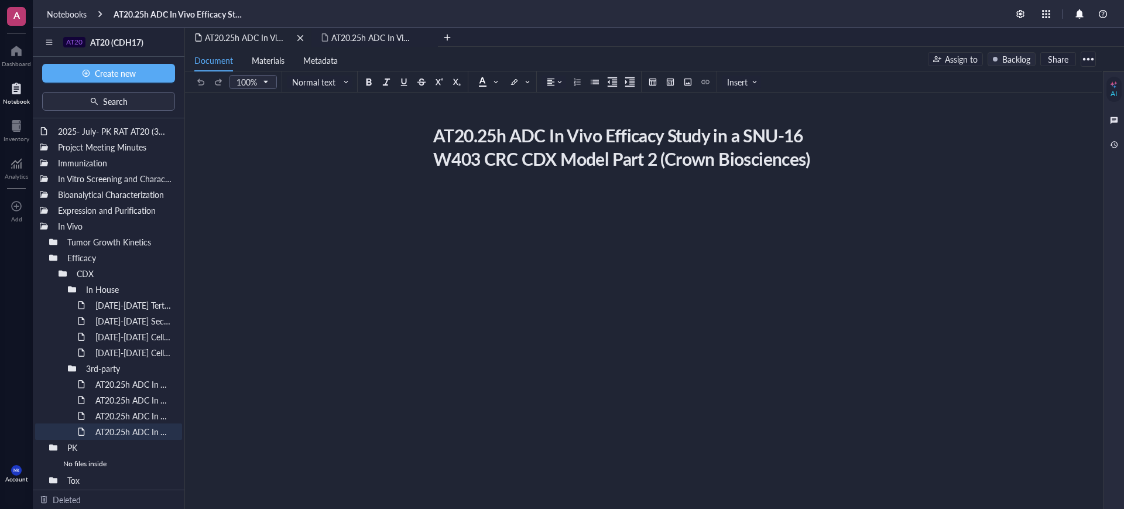
click at [301, 39] on div "remove" at bounding box center [300, 38] width 8 height 8
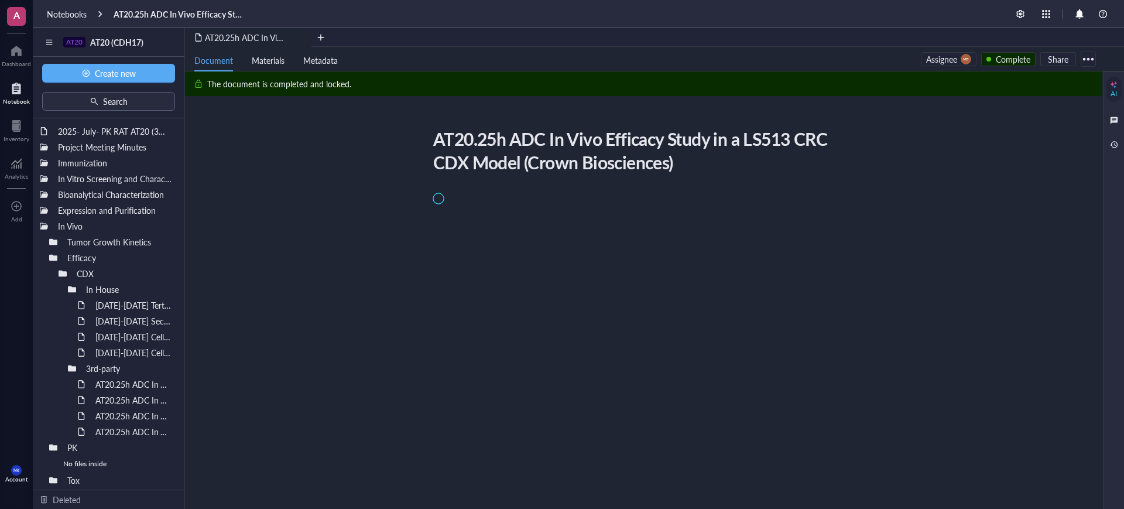
click at [1091, 54] on div at bounding box center [1088, 59] width 19 height 19
click at [722, 156] on div "AT20.25h ADC In Vivo Efficacy Study in a LS513 CRC CDX Model (Crown Biosciences…" at bounding box center [641, 269] width 912 height 291
click at [748, 133] on div "AT20.25h ADC In Vivo Efficacy Study in a LS513 CRC CDX Model (Crown Biosciences…" at bounding box center [641, 269] width 912 height 291
copy div "LS513"
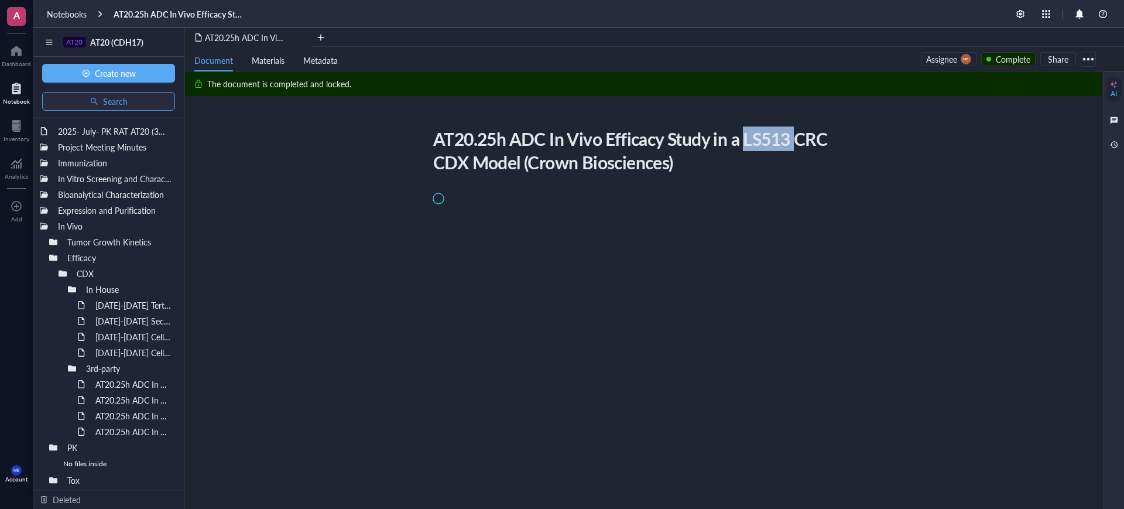
click at [116, 102] on span "Search" at bounding box center [115, 101] width 25 height 9
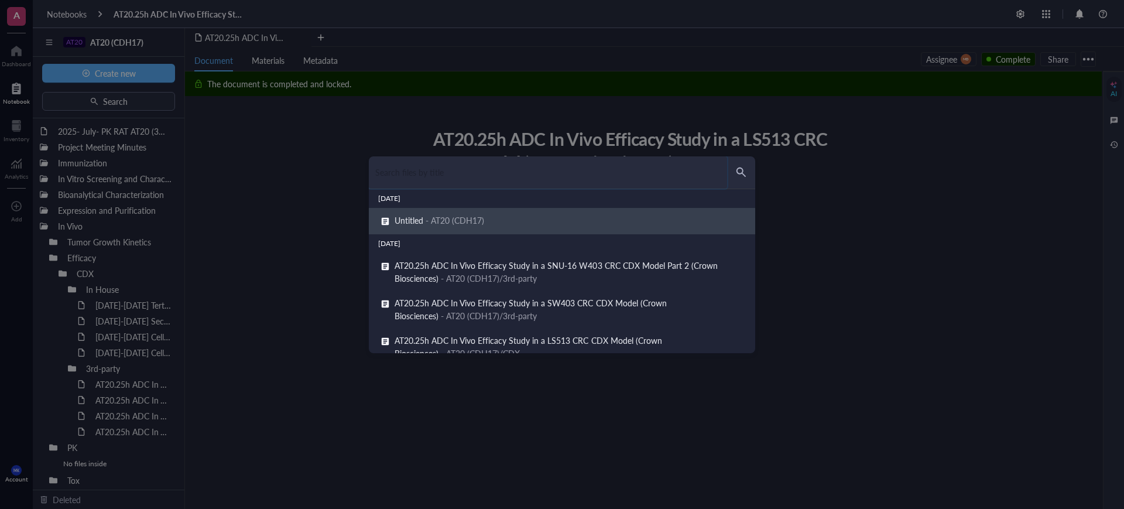
click at [526, 173] on input "search" at bounding box center [548, 172] width 358 height 32
paste input "LS513"
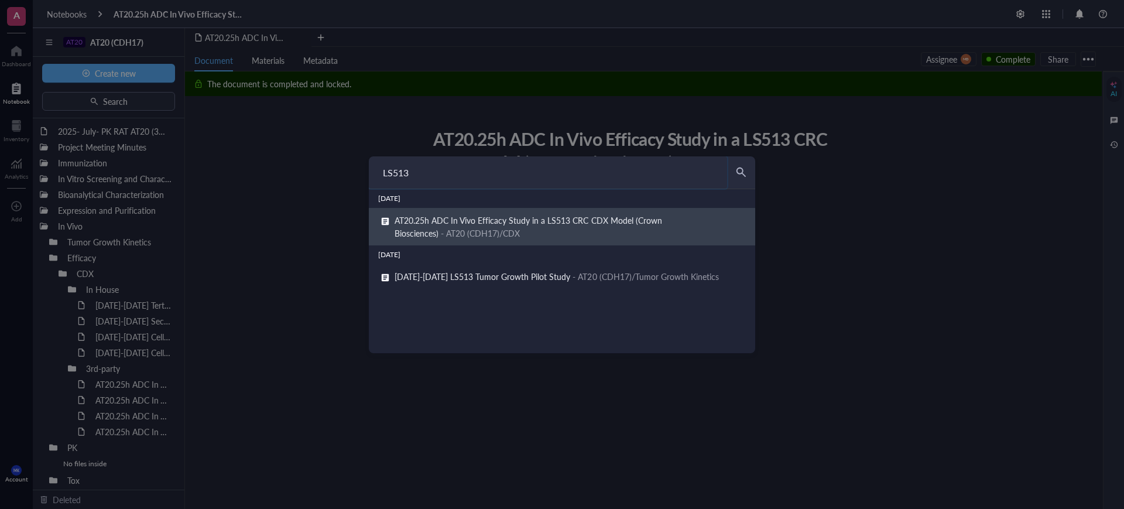
type input "LS513"
click at [832, 163] on div "LS513 Yesterday AT20.25h ADC In Vivo Efficacy Study in a LS513 CRC CDX Model (C…" at bounding box center [562, 254] width 1124 height 509
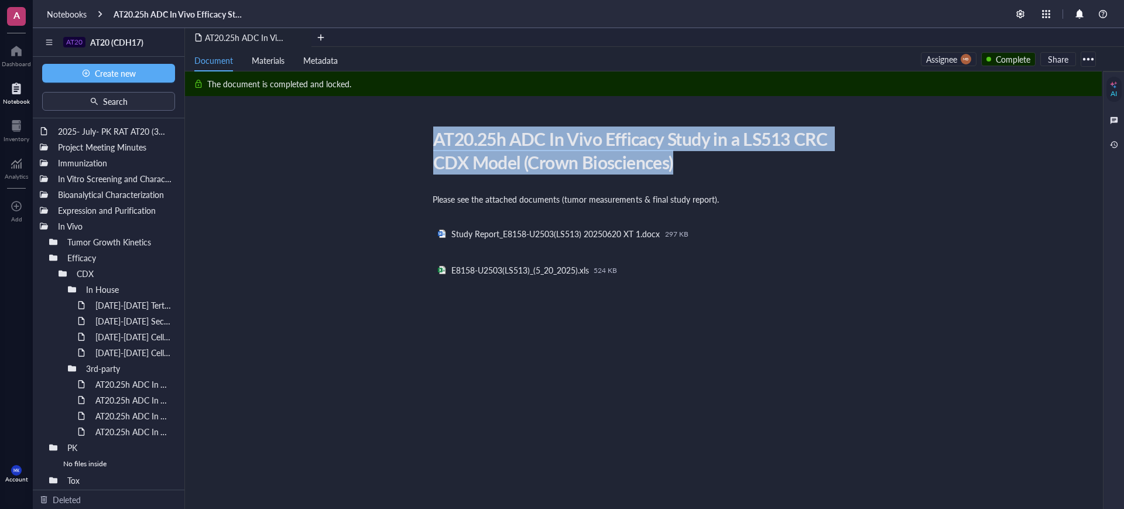
drag, startPoint x: 676, startPoint y: 164, endPoint x: 430, endPoint y: 145, distance: 246.6
click at [430, 145] on div "AT20.25h ADC In Vivo Efficacy Study in a LS513 CRC CDX Model (Crown Biosciences)" at bounding box center [636, 150] width 417 height 53
copy div "AT20.25h ADC In Vivo Efficacy Study in a LS513 CRC CDX Model (Crown Biosciences)"
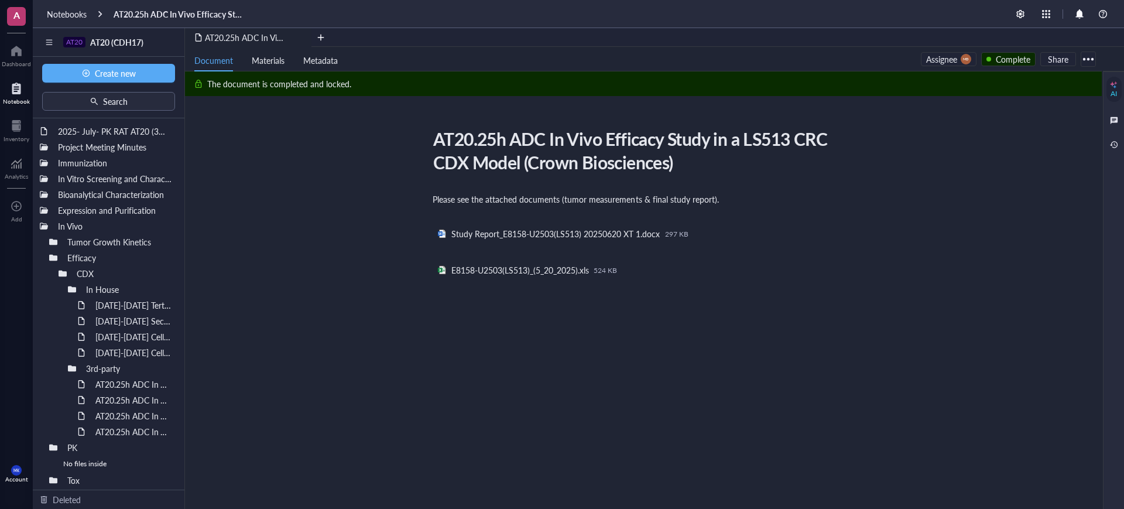
click at [791, 306] on div "Please see the attached documents (tumor measurements & final study report). ﻿ …" at bounding box center [641, 349] width 417 height 316
click at [839, 231] on div at bounding box center [839, 233] width 11 height 11
click at [850, 252] on span "Download" at bounding box center [876, 251] width 67 height 13
click at [840, 270] on div at bounding box center [839, 270] width 11 height 11
click at [861, 290] on span "Download" at bounding box center [876, 288] width 67 height 13
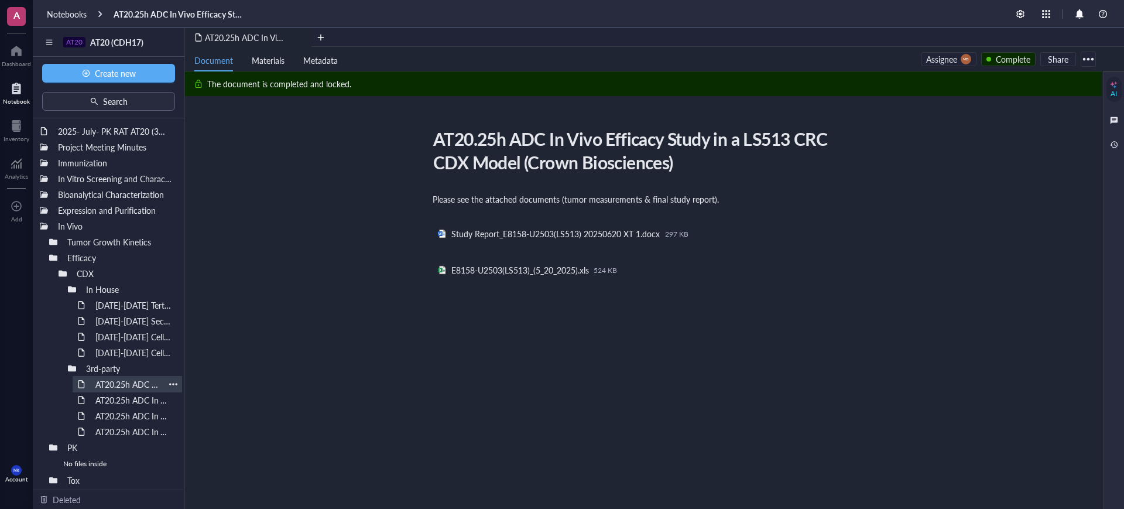
drag, startPoint x: 137, startPoint y: 382, endPoint x: 145, endPoint y: 380, distance: 7.7
click at [137, 382] on div "AT20.25h ADC In Vivo Efficacy Study in a SNU-16 CRC CDX Model (Crown Bioscience…" at bounding box center [127, 384] width 74 height 16
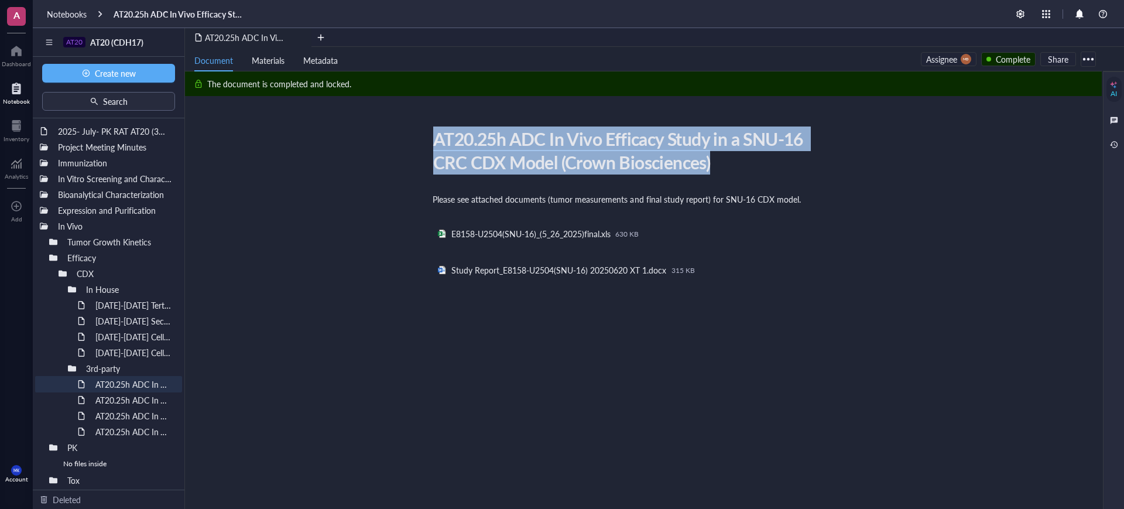
drag, startPoint x: 723, startPoint y: 159, endPoint x: 425, endPoint y: 140, distance: 299.1
click at [425, 140] on div "AT20.25h ADC In Vivo Efficacy Study in a SNU-16 CRC CDX Model (Crown Bioscience…" at bounding box center [641, 315] width 912 height 383
copy div "AT20.25h ADC In Vivo Efficacy Study in a SNU-16 CRC CDX Model (Crown Bioscience…"
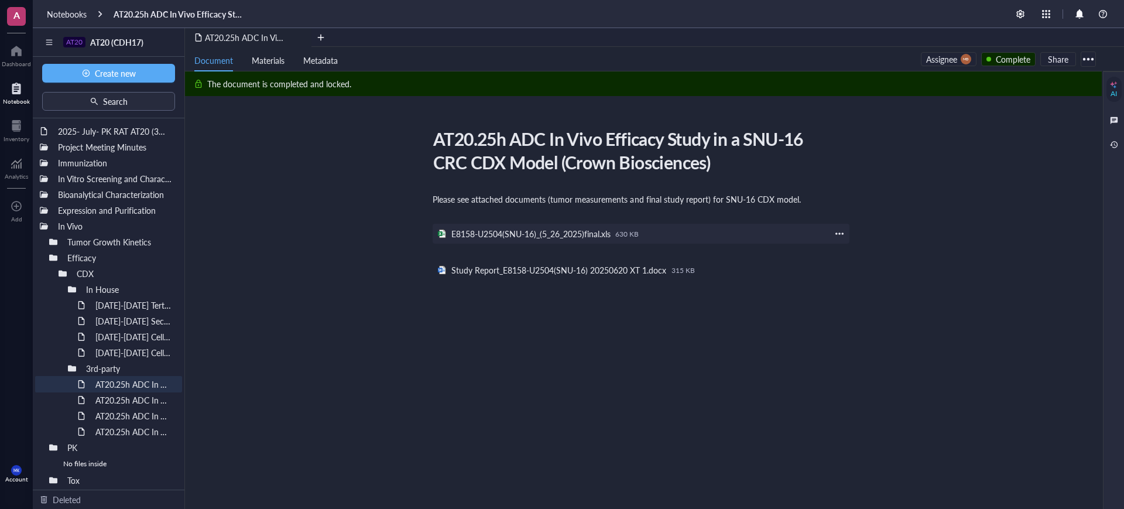
click at [841, 232] on div at bounding box center [839, 233] width 11 height 11
click at [844, 248] on span "Download" at bounding box center [876, 251] width 67 height 13
click at [836, 272] on div at bounding box center [839, 270] width 11 height 11
click at [848, 287] on span "Download" at bounding box center [876, 288] width 67 height 13
click at [132, 398] on div "AT20.25h ADC In Vivo Efficacy Study in a HPAF-2 Pancreatic CDX Model (Crown Bio…" at bounding box center [127, 400] width 74 height 16
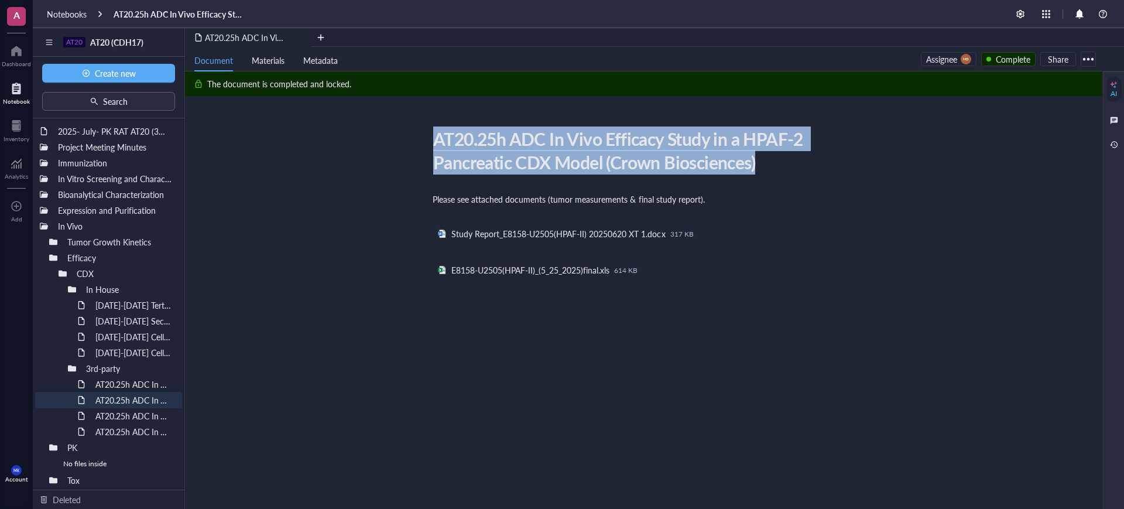
drag, startPoint x: 720, startPoint y: 163, endPoint x: 425, endPoint y: 145, distance: 295.0
click at [425, 145] on div "AT20.25h ADC In Vivo Efficacy Study in a HPAF-2 Pancreatic CDX Model (Crown Bio…" at bounding box center [641, 315] width 912 height 383
copy div "AT20.25h ADC In Vivo Efficacy Study in a HPAF-2 Pancreatic CDX Model (Crown Bio…"
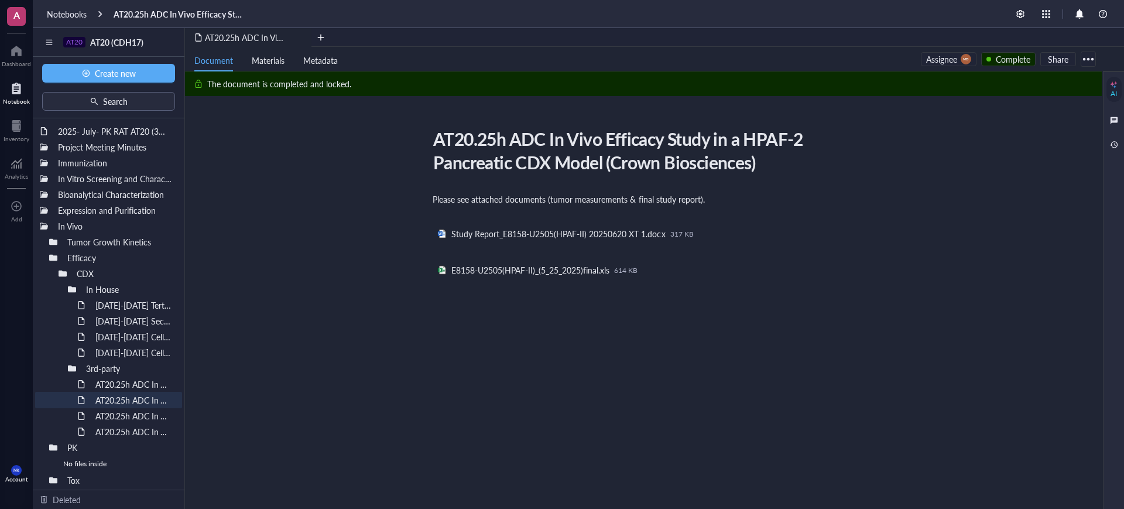
click at [854, 349] on div "AT20.25h ADC In Vivo Efficacy Study in a HPAF-2 Pancreatic CDX Model (Crown Bio…" at bounding box center [641, 315] width 912 height 383
click at [840, 231] on div at bounding box center [839, 233] width 11 height 11
click at [842, 250] on li "Download" at bounding box center [876, 251] width 82 height 19
drag, startPoint x: 798, startPoint y: 315, endPoint x: 801, endPoint y: 308, distance: 8.4
click at [798, 314] on div "Please see attached documents (tumor measurements & final study report). ﻿ ﻿ St…" at bounding box center [641, 349] width 417 height 316
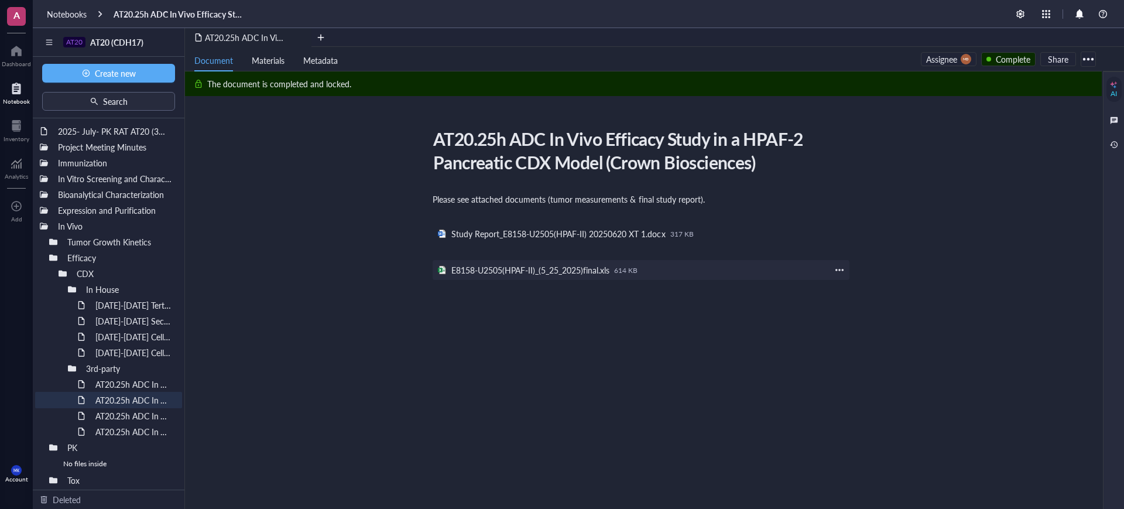
click at [843, 267] on div at bounding box center [839, 270] width 11 height 11
click at [847, 284] on span "Download" at bounding box center [876, 288] width 67 height 13
click at [109, 410] on div "AT20.25h ADC In Vivo Efficacy Study in a SW403 CRC CDX Model (Crown Biosciences)" at bounding box center [127, 415] width 74 height 16
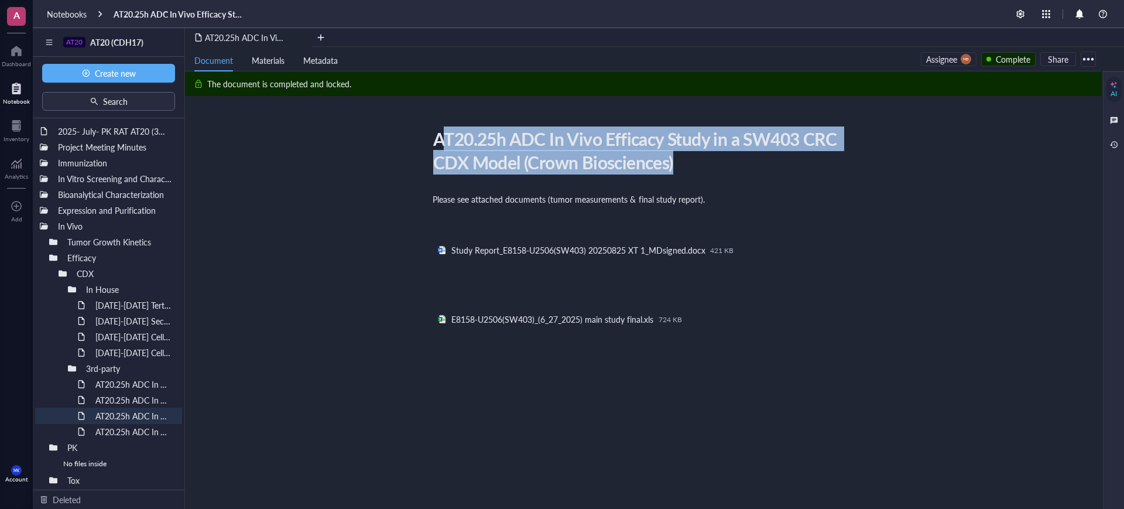
click at [441, 147] on div "AT20.25h ADC In Vivo Efficacy Study in a SW403 CRC CDX Model (Crown Biosciences)" at bounding box center [636, 150] width 417 height 53
click at [444, 145] on div "AT20.25h ADC In Vivo Efficacy Study in a SW403 CRC CDX Model (Crown Biosciences)" at bounding box center [636, 150] width 417 height 53
drag, startPoint x: 436, startPoint y: 138, endPoint x: 710, endPoint y: 158, distance: 274.7
click at [710, 158] on div "AT20.25h ADC In Vivo Efficacy Study in a SW403 CRC CDX Model (Crown Biosciences)" at bounding box center [636, 150] width 417 height 53
copy div "AT20.25h ADC In Vivo Efficacy Study in a SW403 CRC CDX Model (Crown Biosciences)"
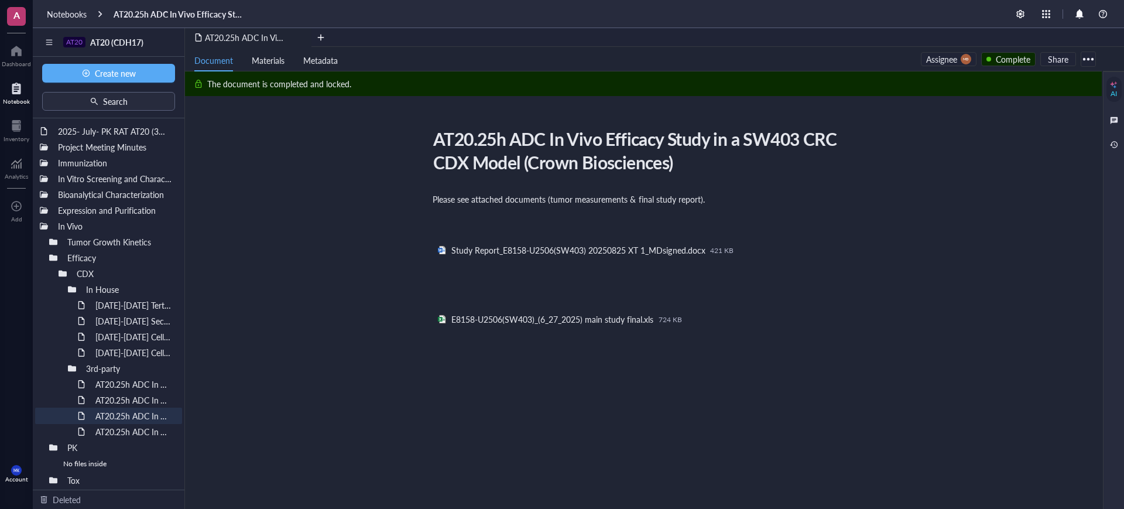
click at [782, 414] on div "Please see attached documents (tumor measurements & final study report). ﻿ ﻿ ﻿ …" at bounding box center [641, 390] width 417 height 398
click at [839, 252] on div at bounding box center [839, 250] width 11 height 11
click at [847, 269] on span "Download" at bounding box center [876, 268] width 67 height 13
click at [838, 321] on div at bounding box center [839, 319] width 11 height 11
click at [847, 339] on span "Download" at bounding box center [876, 337] width 67 height 13
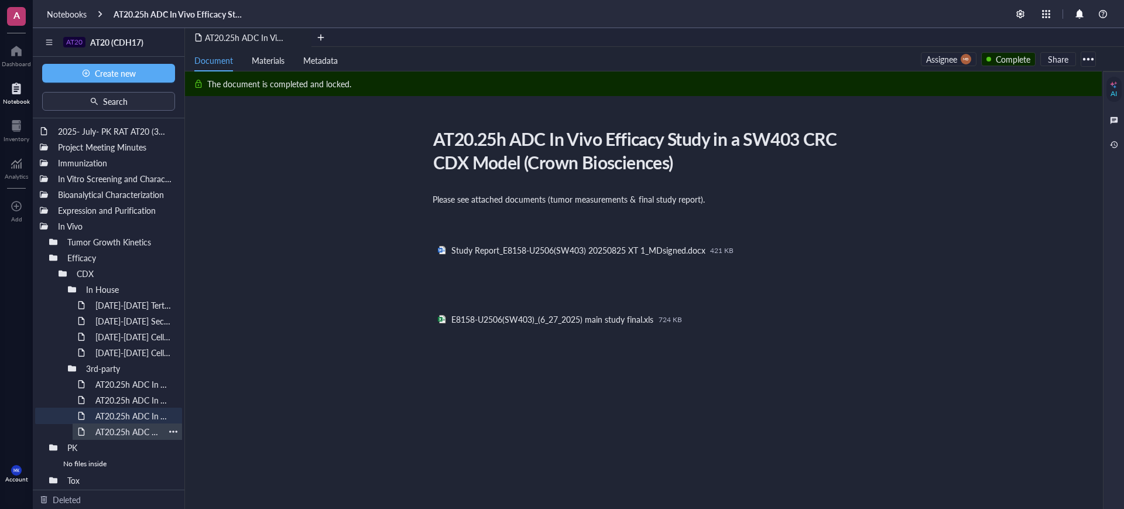
click at [113, 432] on div "AT20.25h ADC In Vivo Efficacy Study in a SNU-16 W403 CRC CDX Model Part 2 (Crow…" at bounding box center [127, 431] width 74 height 16
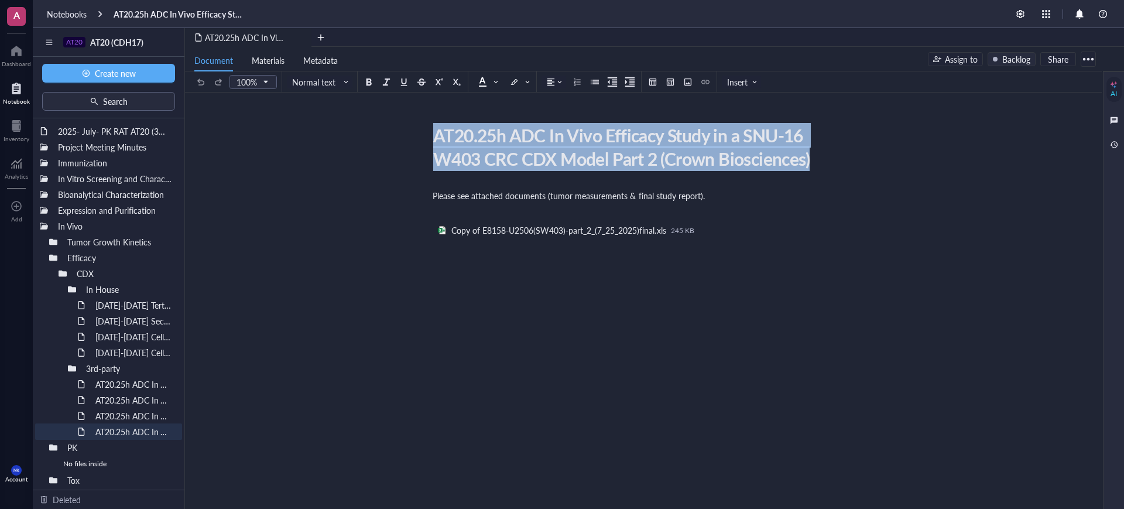
drag, startPoint x: 836, startPoint y: 160, endPoint x: 412, endPoint y: 143, distance: 424.7
click at [412, 143] on div "AT20.25h ADC In Vivo Efficacy Study in a SNU-16 W403 CRC CDX Model Part 2 (Crow…" at bounding box center [641, 294] width 912 height 346
copy div "AT20.25h ADC In Vivo Efficacy Study in a SNU-16 W403 CRC CDX Model Part 2 (Crow…"
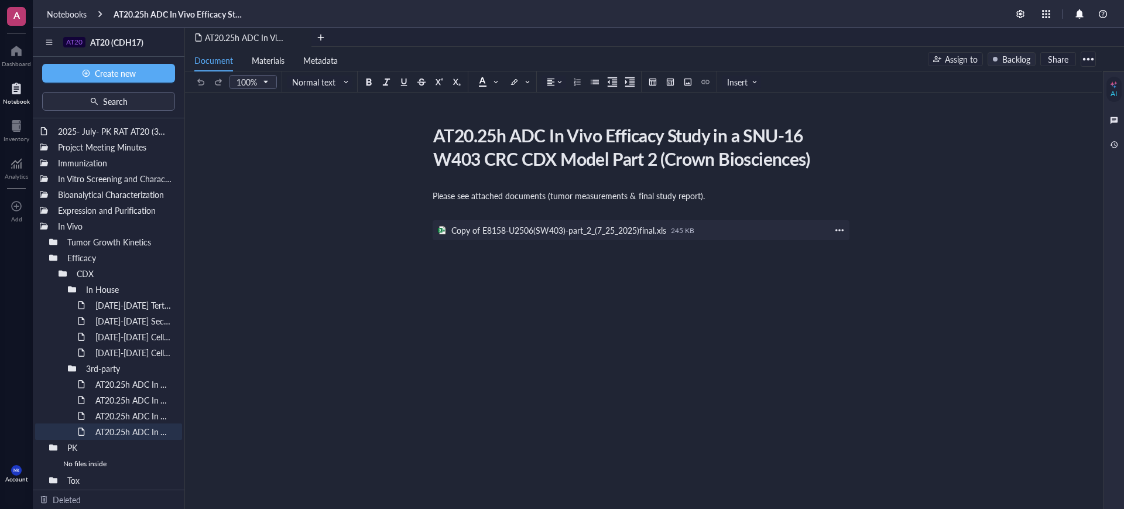
click at [842, 231] on div at bounding box center [839, 230] width 11 height 11
click at [853, 248] on span "Download" at bounding box center [876, 248] width 67 height 13
click at [371, 361] on div "AT20.25h ADC In Vivo Efficacy Study in a SNU-16 W403 CRC CDX Model Part 2 (Crow…" at bounding box center [641, 294] width 912 height 346
click at [567, 416] on div "Please see attached documents (tumor measurements & final study report). ﻿ ﻿ Co…" at bounding box center [641, 327] width 417 height 280
click at [735, 342] on div "Please see attached documents (tumor measurements & final study report). ﻿ ﻿ Co…" at bounding box center [641, 327] width 417 height 280
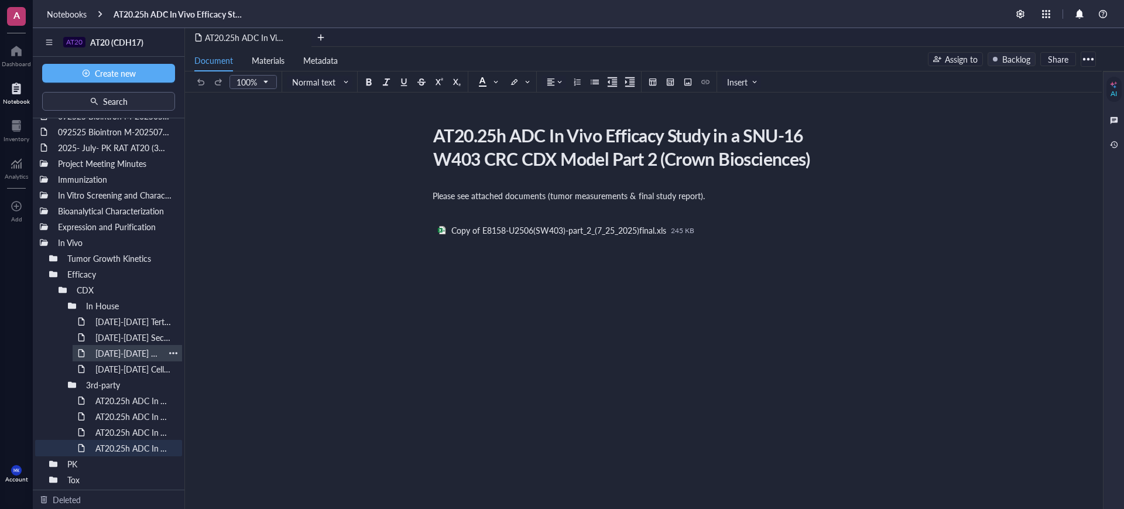
scroll to position [47, 0]
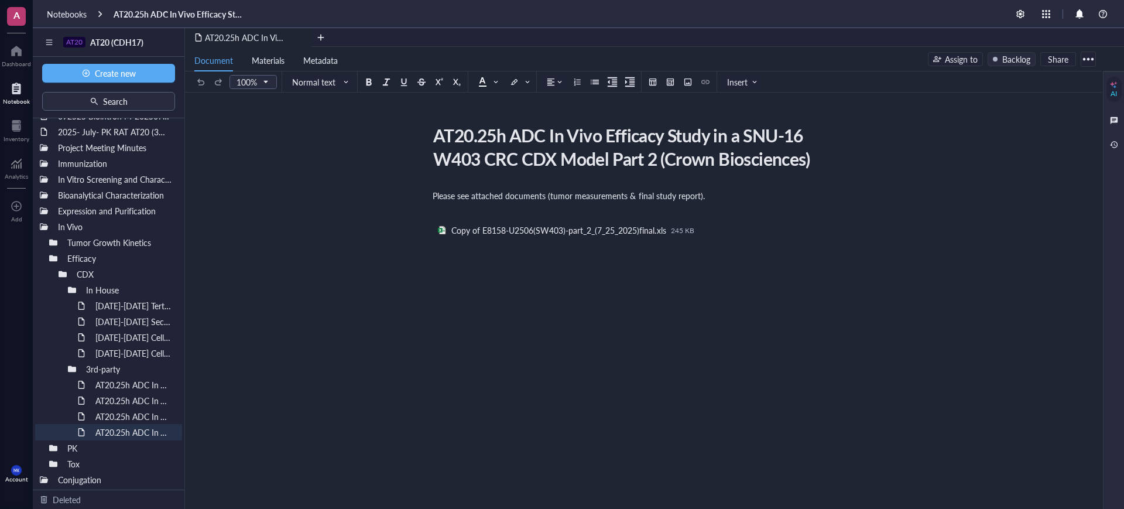
click at [381, 370] on div "AT20.25h ADC In Vivo Efficacy Study in a SNU-16 W403 CRC CDX Model Part 2 (Crow…" at bounding box center [641, 294] width 912 height 346
click at [832, 449] on div "Please see attached documents (tumor measurements & final study report). ﻿ ﻿ Co…" at bounding box center [641, 327] width 417 height 280
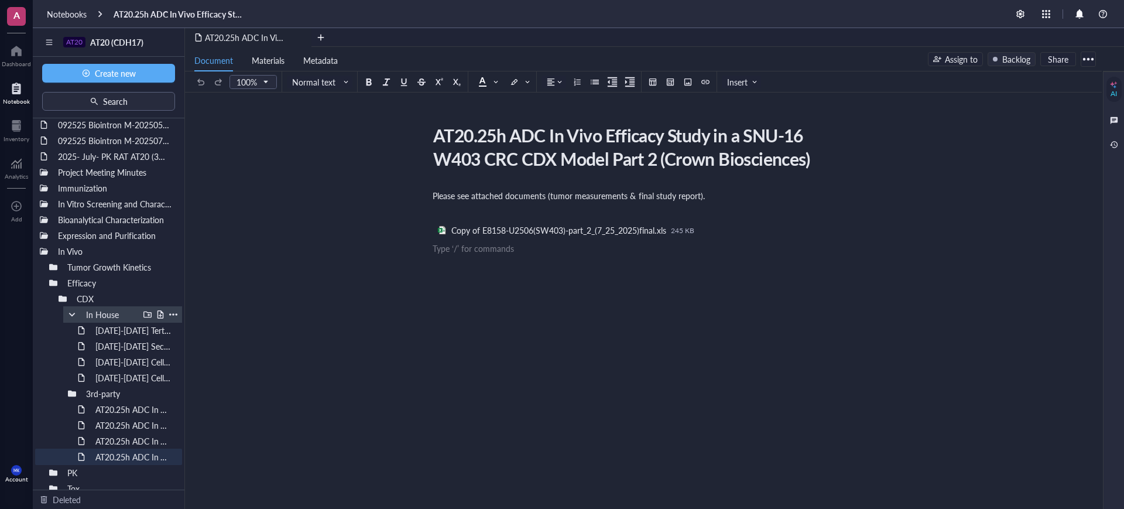
scroll to position [0, 0]
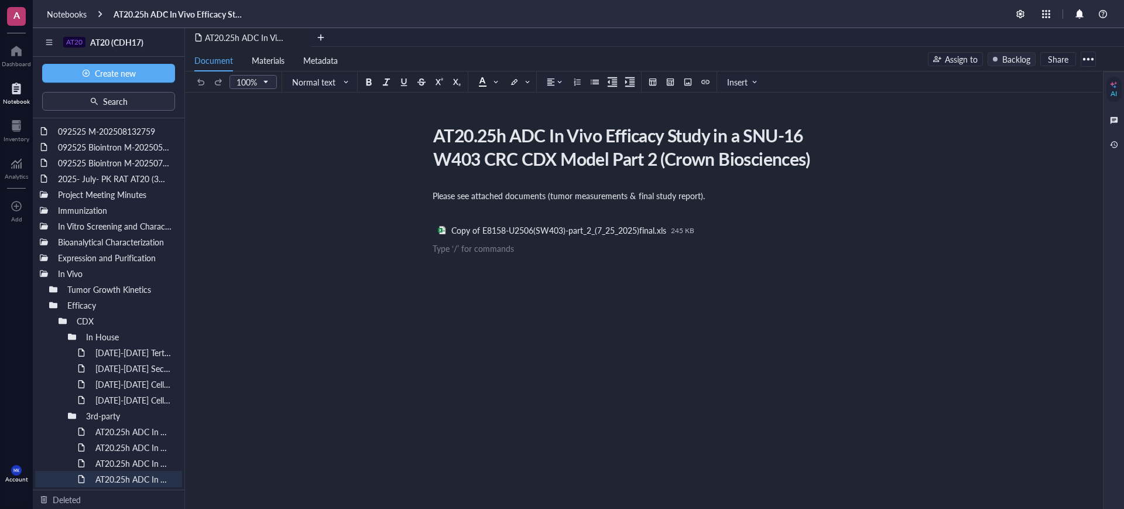
click at [351, 209] on div "AT20.25h ADC In Vivo Efficacy Study in a SNU-16 W403 CRC CDX Model Part 2 (Crow…" at bounding box center [641, 294] width 912 height 346
click at [71, 417] on div at bounding box center [72, 415] width 8 height 8
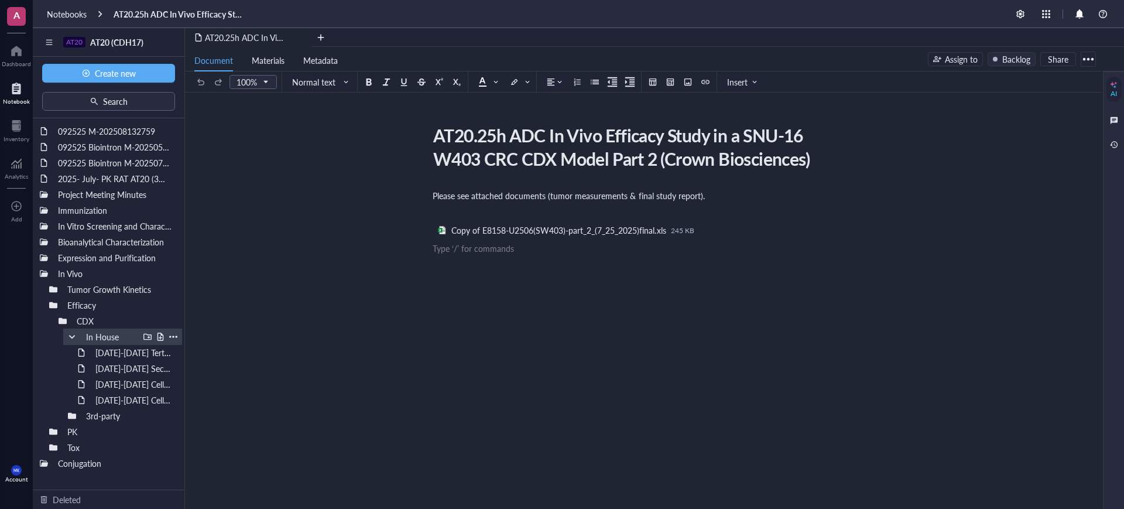
click at [75, 337] on div at bounding box center [72, 336] width 8 height 8
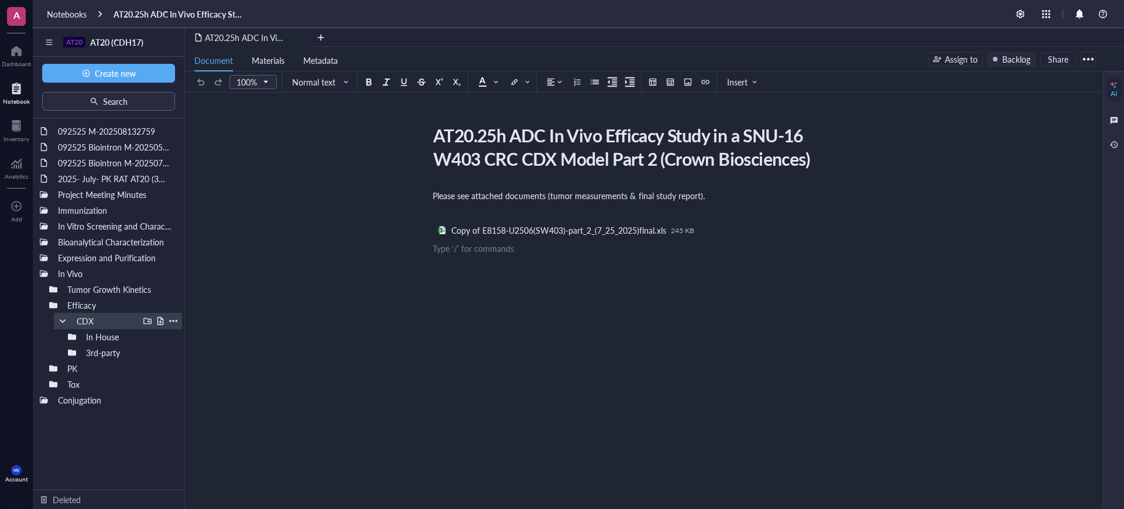
click at [63, 326] on div "CDX" at bounding box center [118, 321] width 128 height 16
click at [52, 313] on div "Efficacy" at bounding box center [113, 305] width 138 height 16
click at [296, 351] on div "AT20.25h ADC In Vivo Efficacy Study in a SNU-16 W403 CRC CDX Model Part 2 (Crow…" at bounding box center [641, 294] width 912 height 346
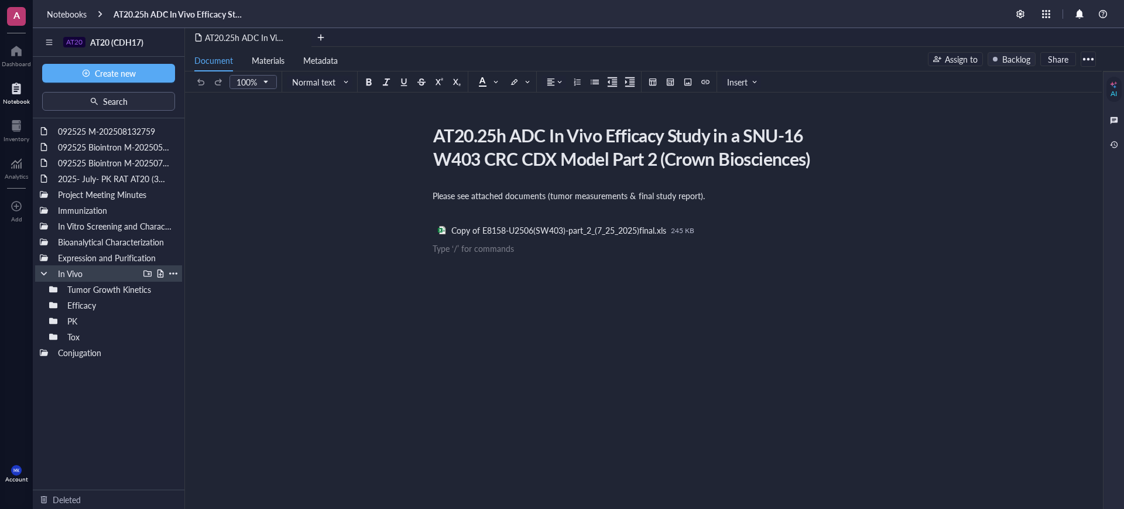
click at [40, 275] on div at bounding box center [44, 273] width 8 height 8
click at [378, 332] on div "AT20.25h ADC In Vivo Efficacy Study in a SNU-16 W403 CRC CDX Model Part 2 (Crow…" at bounding box center [641, 294] width 912 height 346
click at [274, 188] on div "AT20.25h ADC In Vivo Efficacy Study in a SNU-16 W403 CRC CDX Model Part 2 (Crow…" at bounding box center [641, 294] width 912 height 346
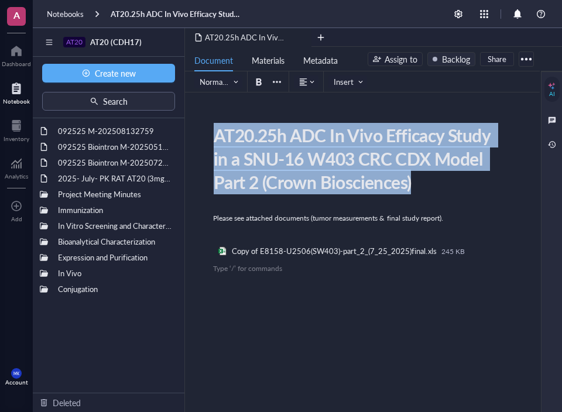
drag, startPoint x: 431, startPoint y: 184, endPoint x: 215, endPoint y: 140, distance: 220.3
click at [215, 140] on div "AT20.25h ADC In Vivo Efficacy Study in a SNU-16 W403 CRC CDX Model Part 2 (Crow…" at bounding box center [355, 159] width 294 height 76
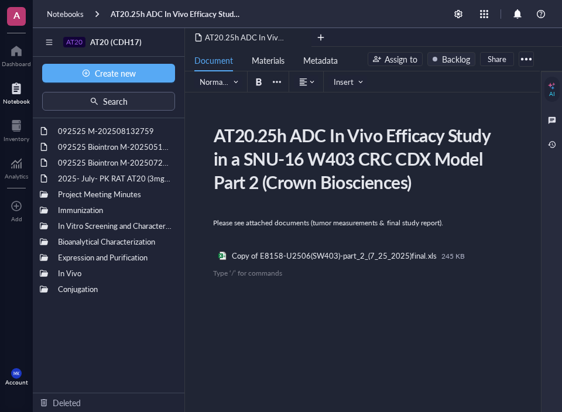
click at [303, 295] on div "Please see attached documents (tumor measurements & final study report). ﻿ ﻿ Co…" at bounding box center [360, 353] width 294 height 276
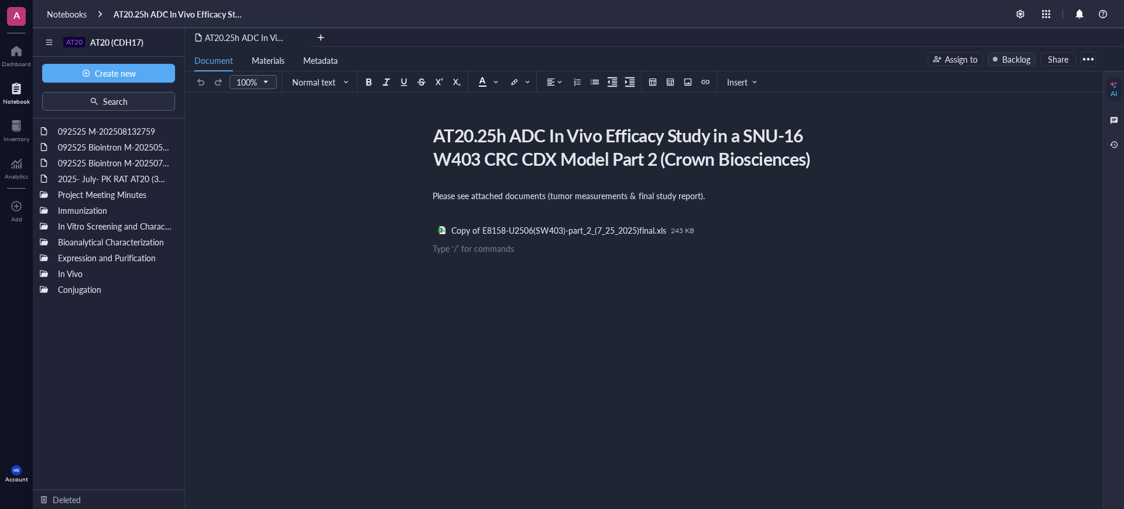
click at [421, 280] on div "AT20.25h ADC In Vivo Efficacy Study in a SNU-16 W403 CRC CDX Model Part 2 (Crow…" at bounding box center [641, 294] width 912 height 346
click at [149, 50] on input "search" at bounding box center [117, 42] width 108 height 18
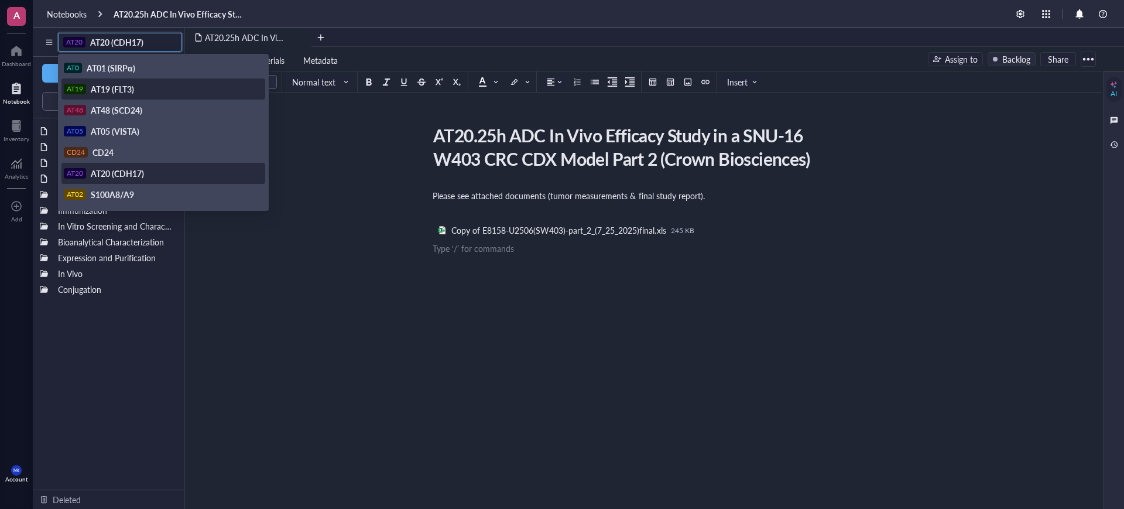
click at [173, 91] on div "AT19 AT19 (FLT3)" at bounding box center [162, 89] width 197 height 11
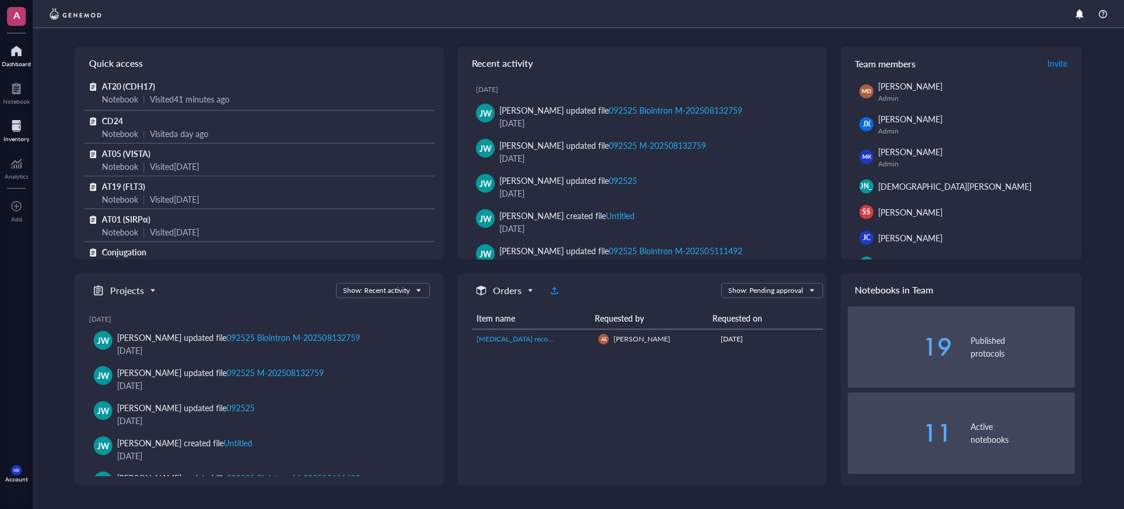
click at [11, 127] on div at bounding box center [17, 125] width 26 height 19
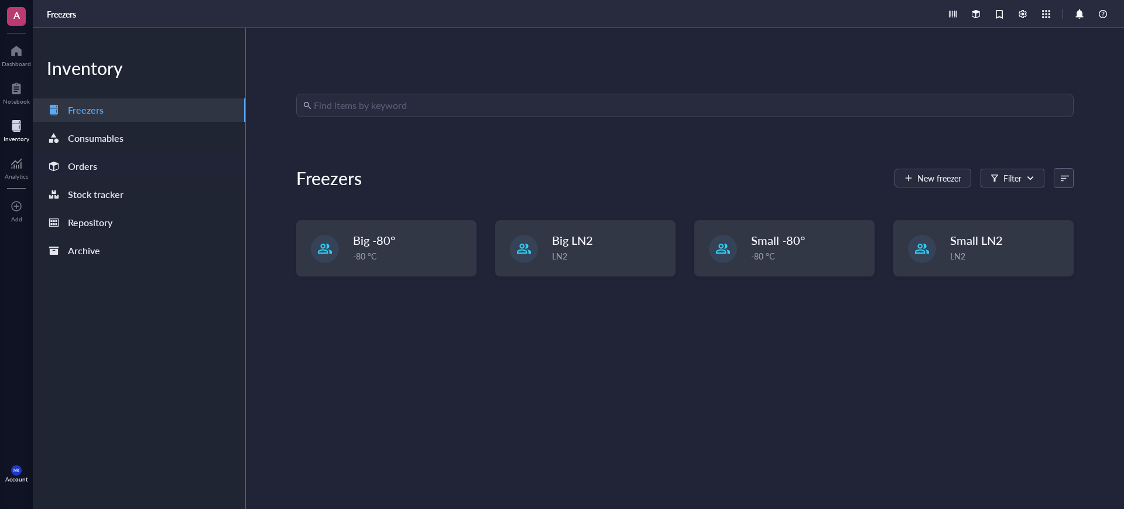
click at [98, 155] on div "Orders" at bounding box center [139, 166] width 212 height 23
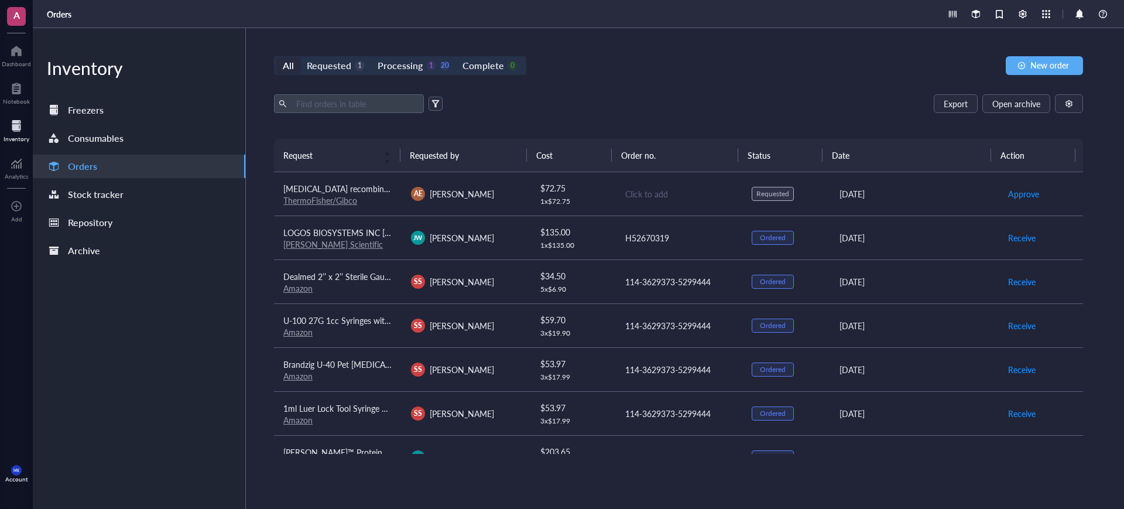
click at [576, 202] on div "1 x $ 72.75" at bounding box center [573, 201] width 66 height 9
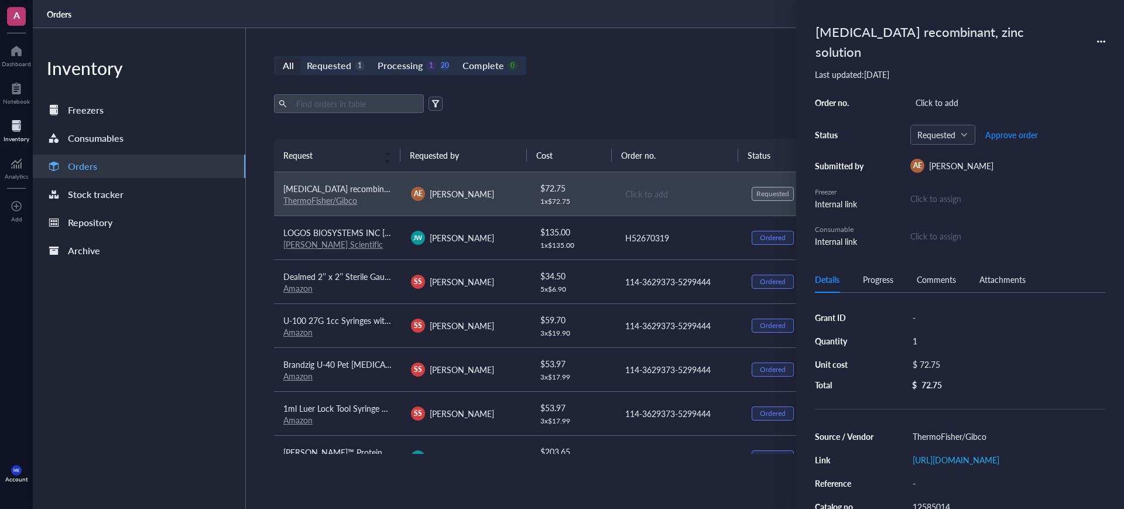
click at [598, 131] on div "Export Open archive Requester Requested on Source / Vendor Last updated" at bounding box center [678, 116] width 809 height 44
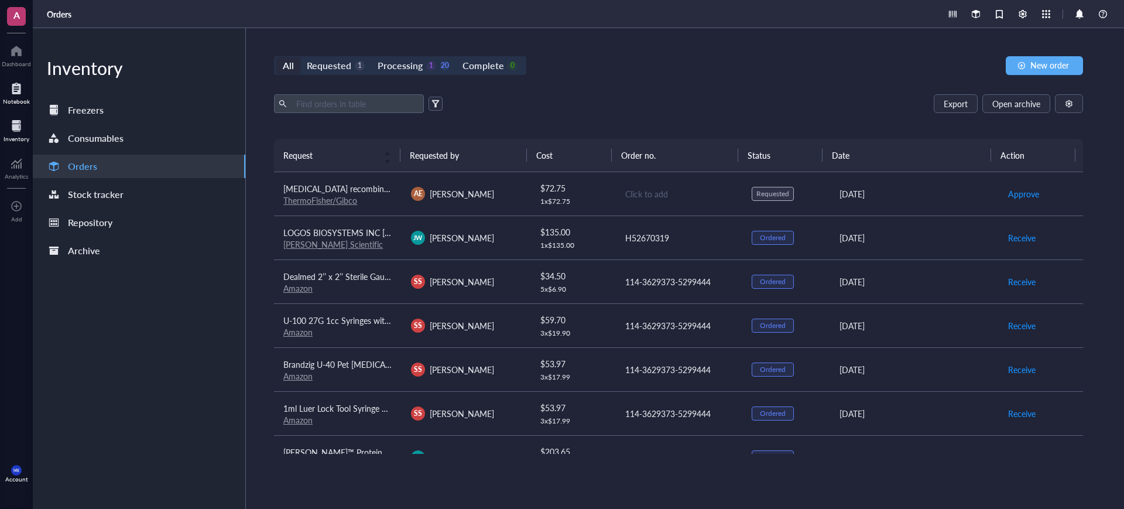
click at [25, 101] on div "Notebook" at bounding box center [16, 101] width 27 height 7
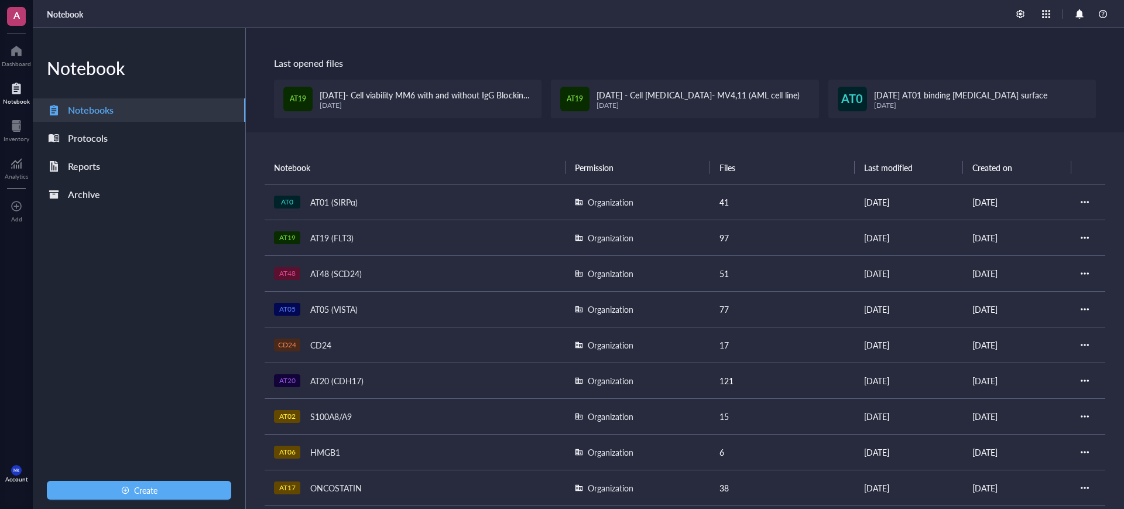
click at [353, 239] on div "AT19 (FLT3)" at bounding box center [332, 237] width 54 height 16
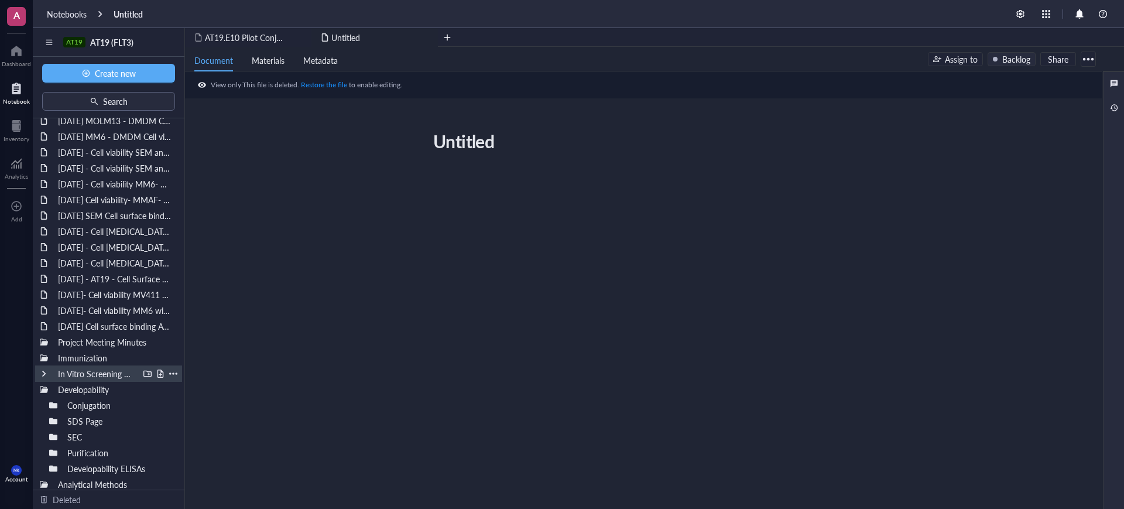
scroll to position [63, 0]
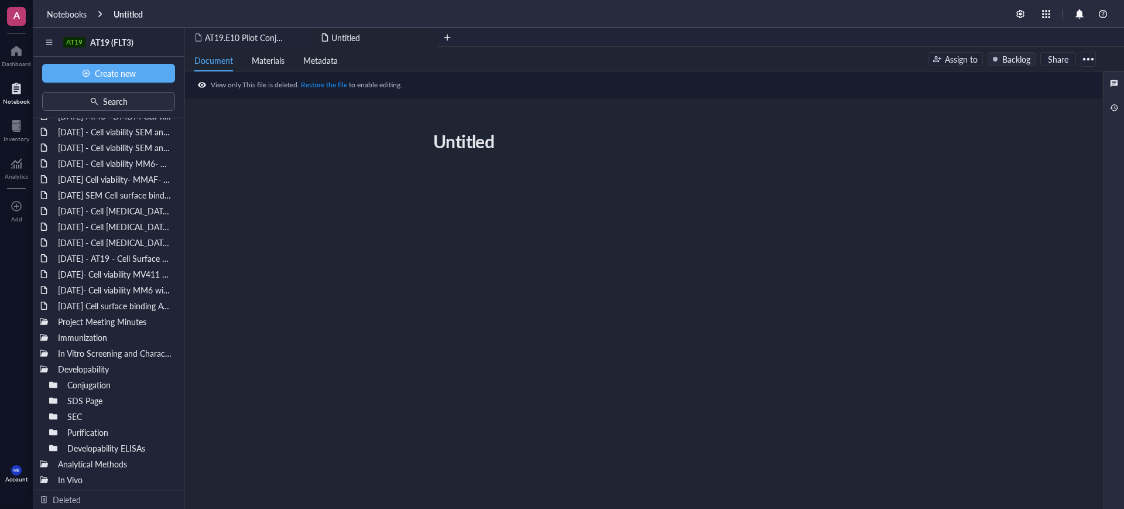
click at [433, 168] on div "Untitled Untitled ﻿" at bounding box center [641, 261] width 912 height 270
click at [426, 34] on div "remove" at bounding box center [427, 38] width 8 height 8
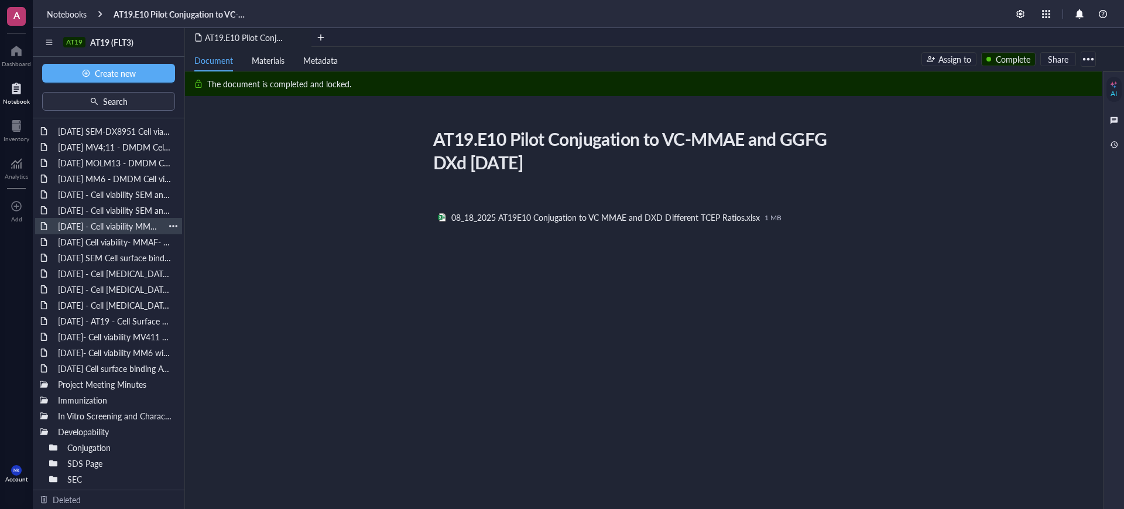
click at [108, 219] on div "[DATE] - Cell viability MM6- MMAF" at bounding box center [109, 226] width 112 height 16
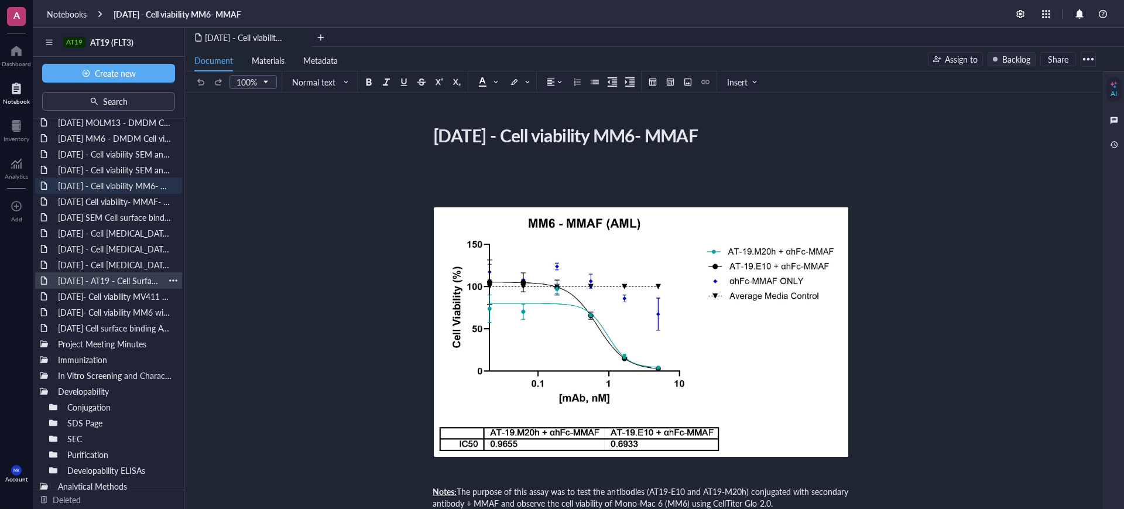
scroll to position [63, 0]
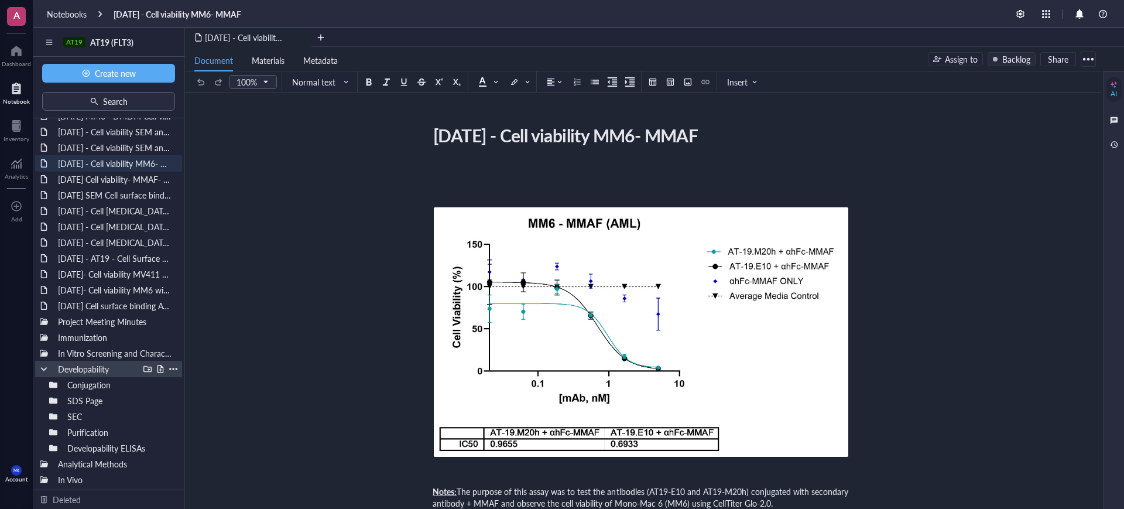
click at [40, 368] on div at bounding box center [44, 369] width 8 height 8
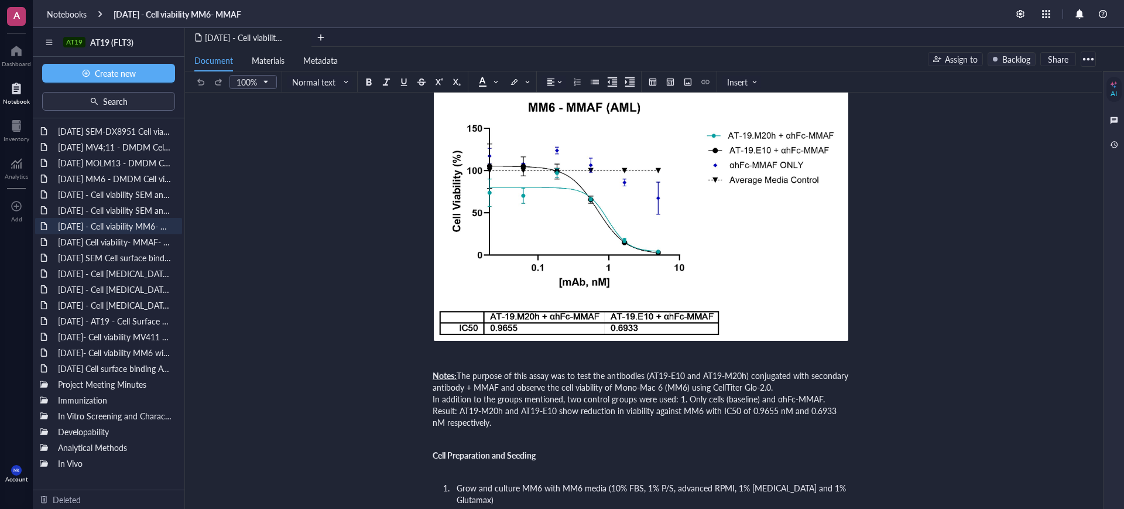
scroll to position [219, 0]
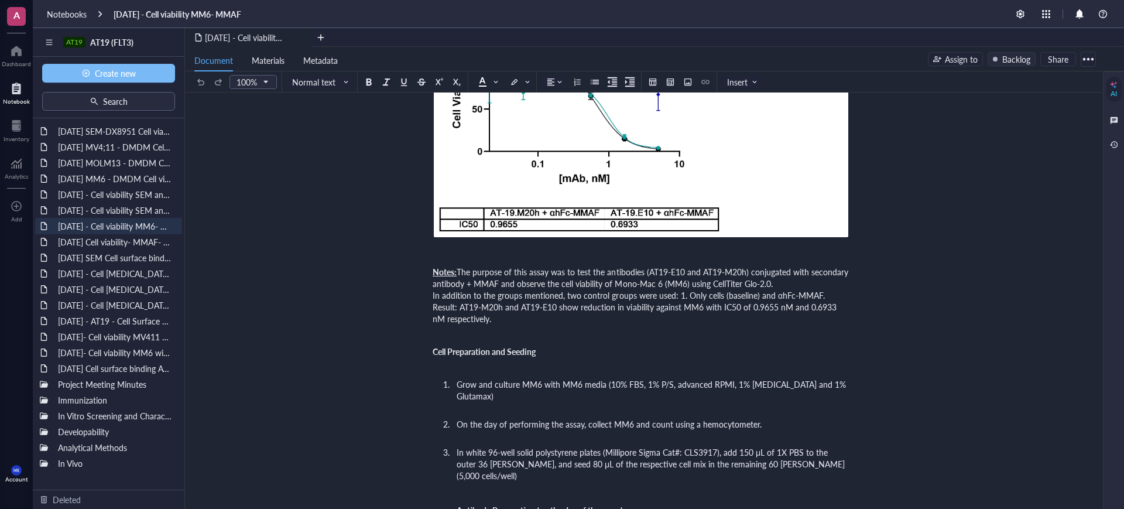
click at [128, 78] on span "Create new" at bounding box center [115, 72] width 41 height 9
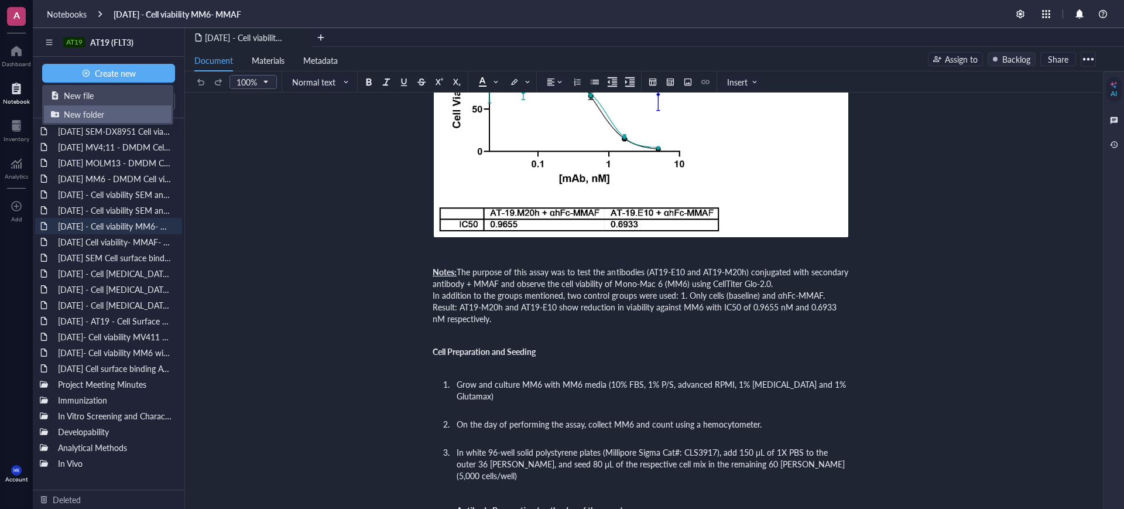
click at [115, 113] on div "New folder" at bounding box center [108, 114] width 114 height 13
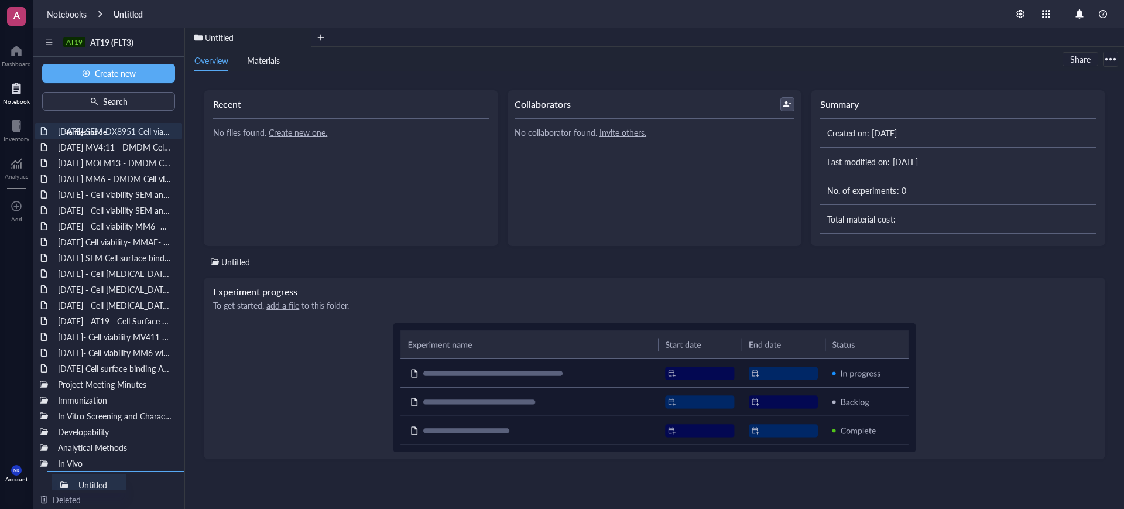
drag, startPoint x: 111, startPoint y: 219, endPoint x: 125, endPoint y: 497, distance: 278.9
click at [44, 462] on div at bounding box center [44, 463] width 8 height 8
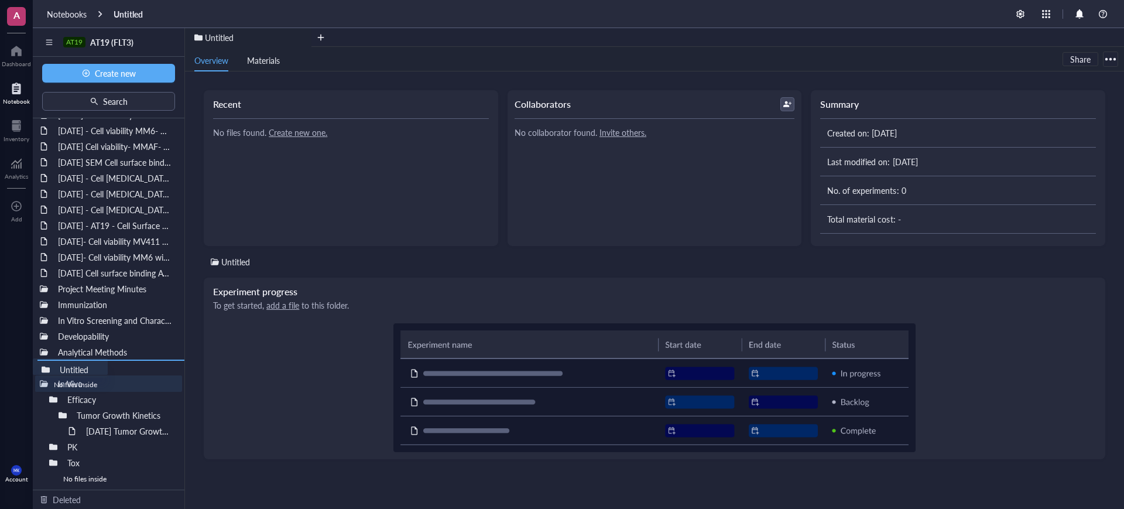
scroll to position [95, 0]
drag, startPoint x: 84, startPoint y: 365, endPoint x: 67, endPoint y: 369, distance: 17.6
click at [67, 369] on div "2025- June- 11 SEM-DX8951 Cell viability 2025- Aug- 08 MV4;11 - DMDM Cell viabi…" at bounding box center [109, 303] width 152 height 371
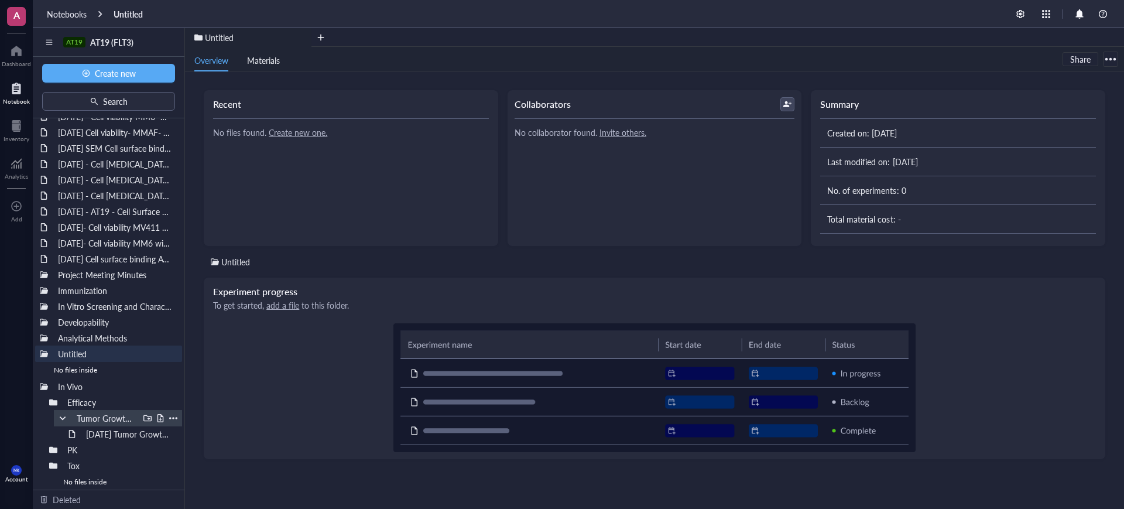
scroll to position [112, 0]
click at [112, 429] on div "[DATE] Tumor Growth Kinetics Balb/C scid mice" at bounding box center [123, 431] width 84 height 16
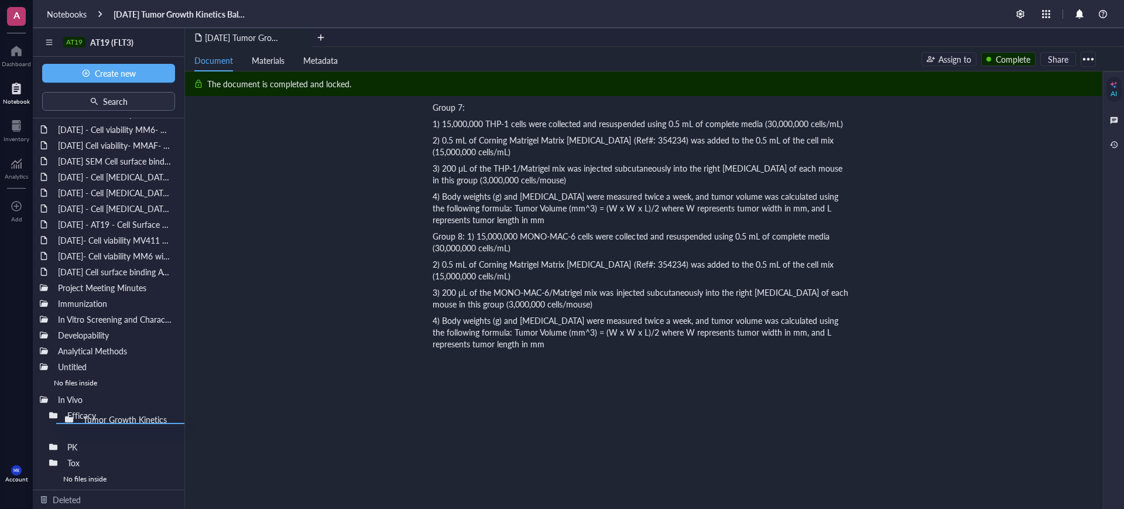
scroll to position [97, 0]
drag, startPoint x: 122, startPoint y: 414, endPoint x: 77, endPoint y: 417, distance: 45.2
click at [77, 417] on div "2025- June- 11 SEM-DX8951 Cell viability 2025- Aug- 08 MV4;11 - DMDM Cell viabi…" at bounding box center [109, 303] width 152 height 371
click at [54, 412] on div at bounding box center [53, 415] width 8 height 8
click at [53, 429] on div at bounding box center [53, 431] width 8 height 8
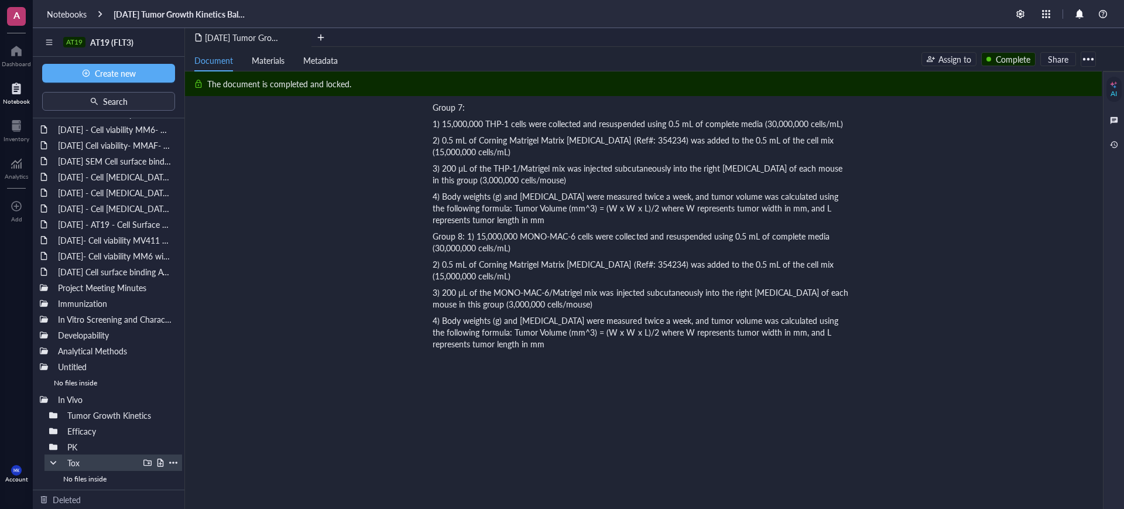
click at [54, 465] on div at bounding box center [53, 462] width 8 height 8
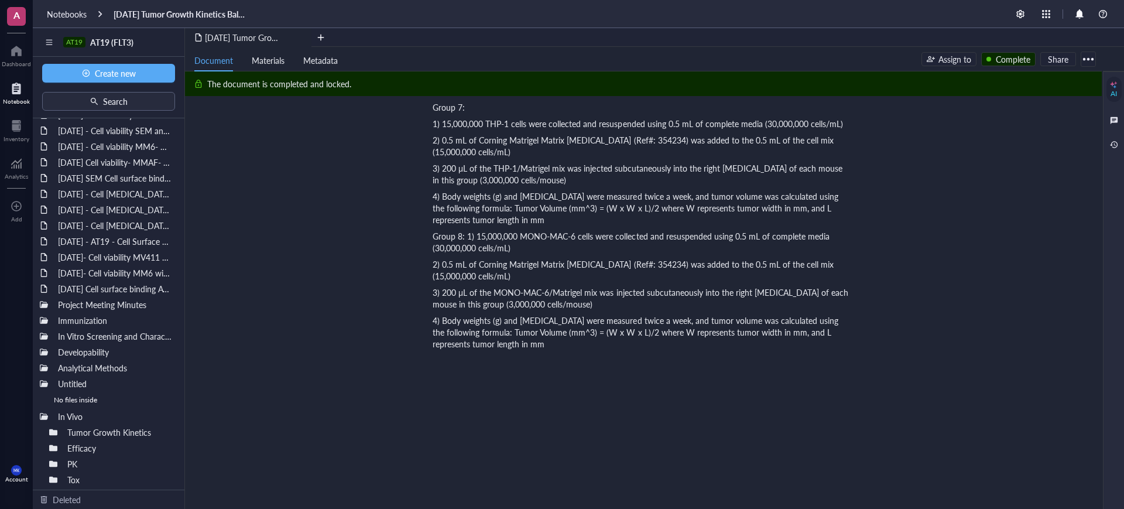
scroll to position [80, 0]
click at [43, 351] on div at bounding box center [44, 352] width 8 height 8
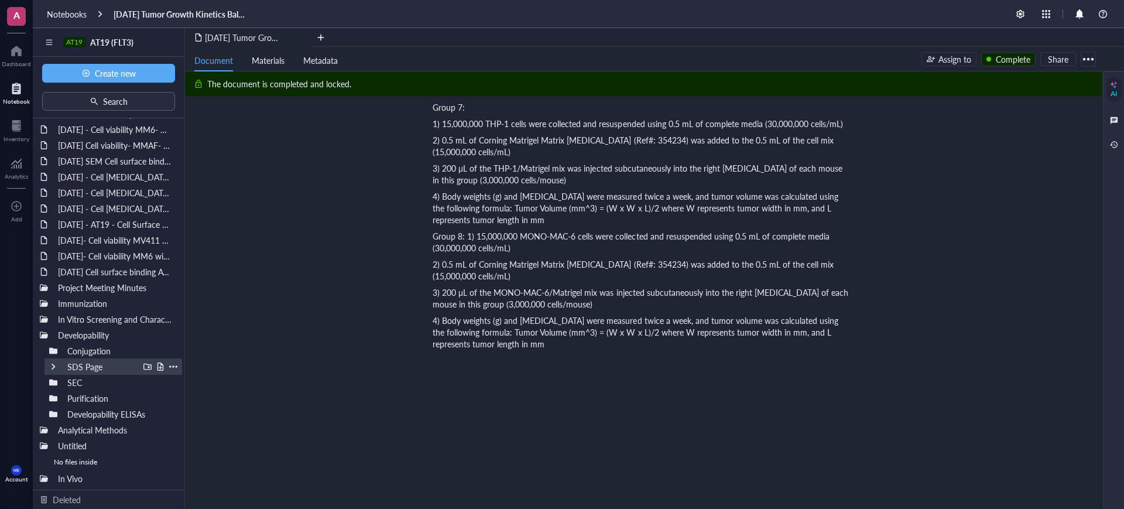
scroll to position [159, 0]
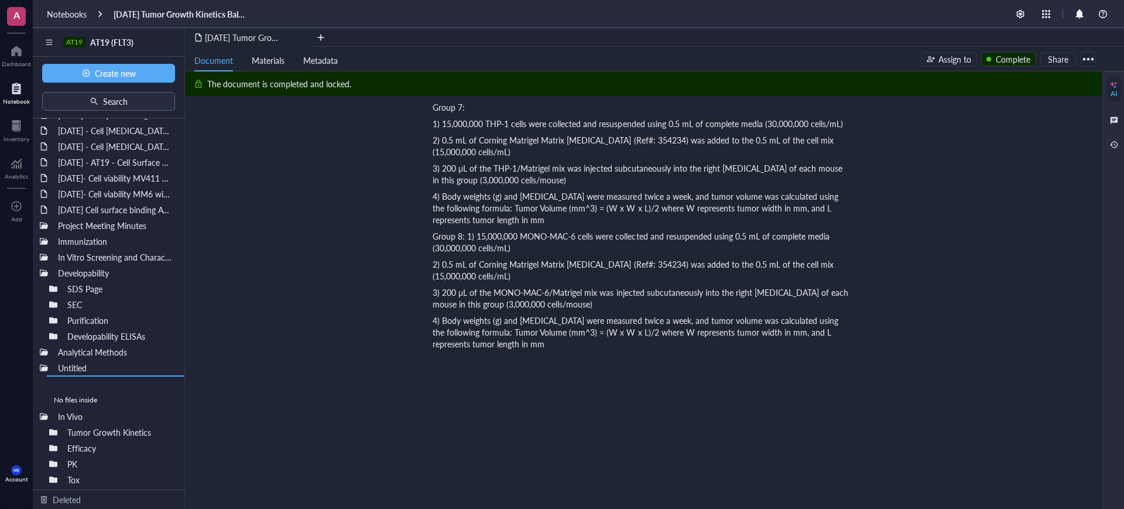
drag, startPoint x: 95, startPoint y: 289, endPoint x: 103, endPoint y: 409, distance: 120.3
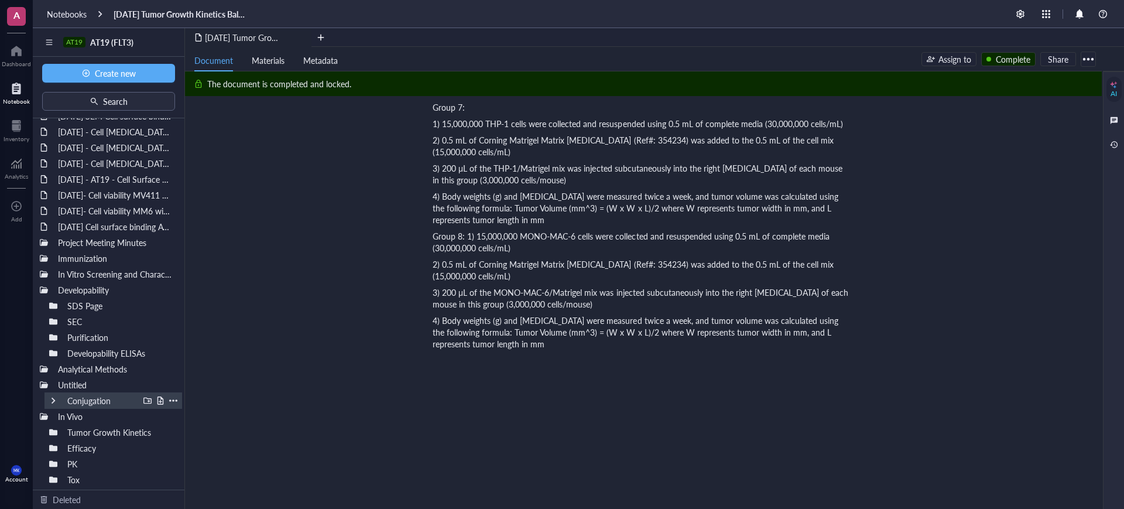
click at [171, 399] on div at bounding box center [173, 400] width 8 height 8
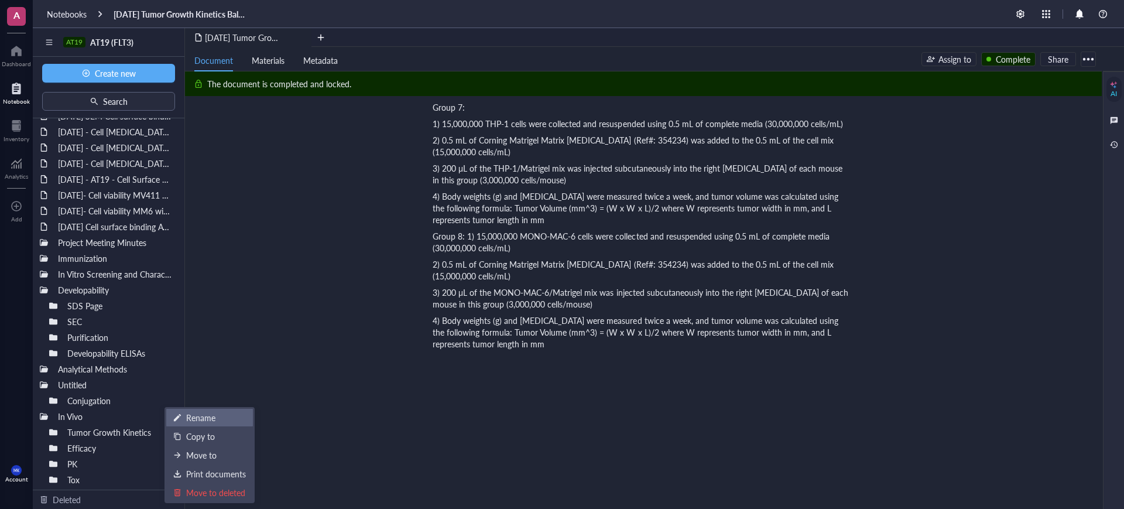
click at [182, 413] on div "Rename" at bounding box center [209, 417] width 73 height 13
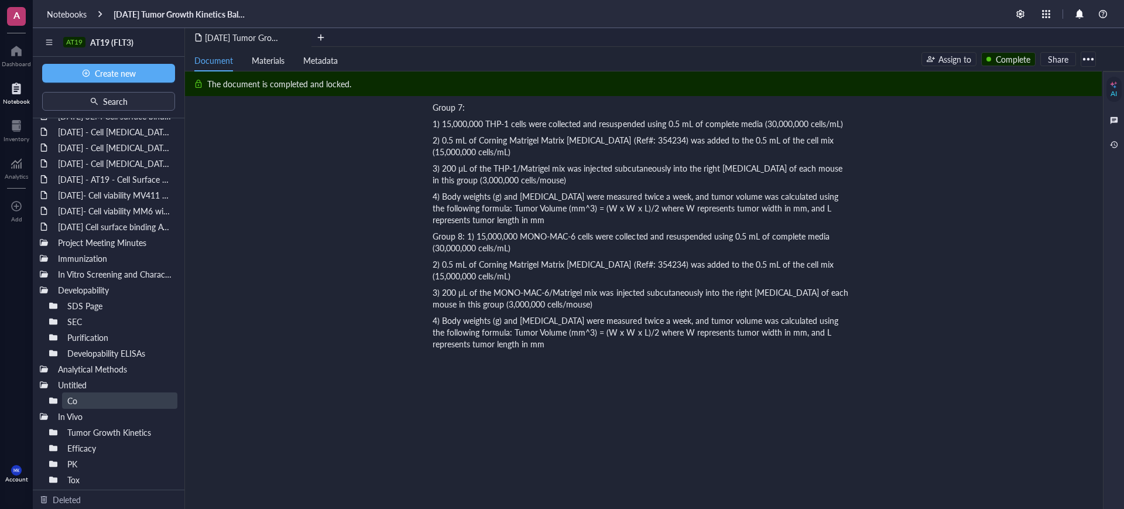
type input "C"
type input "In-House"
click at [169, 382] on div at bounding box center [173, 384] width 8 height 8
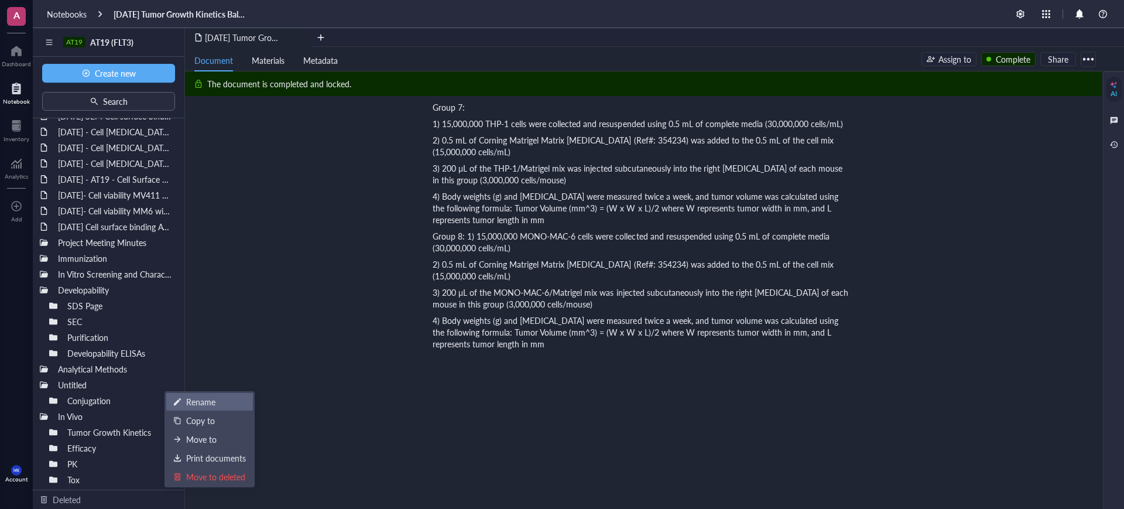
click at [181, 396] on div "Rename" at bounding box center [209, 401] width 73 height 13
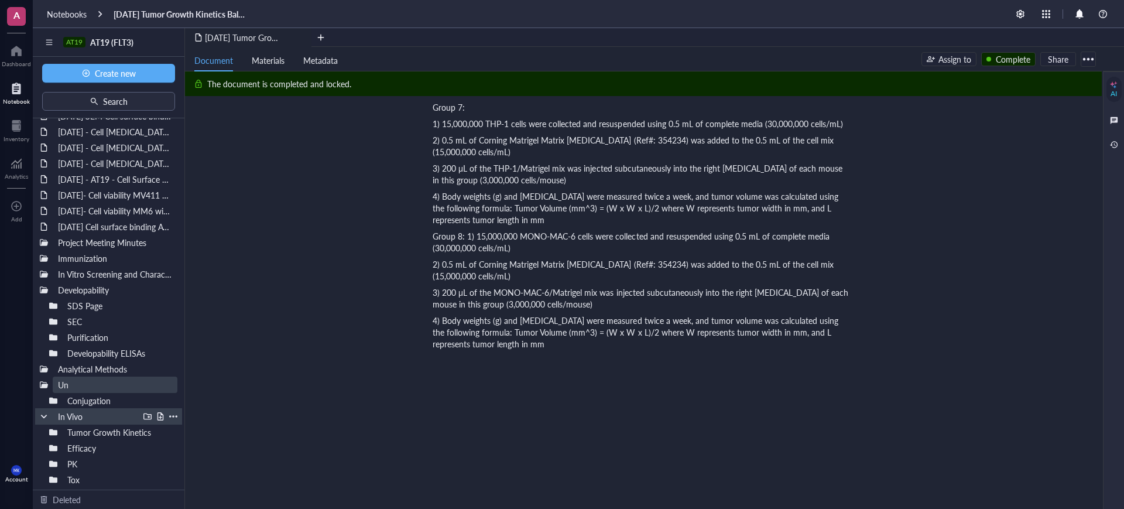
type input "U"
type input "Conjugation"
click at [169, 400] on div at bounding box center [173, 400] width 8 height 8
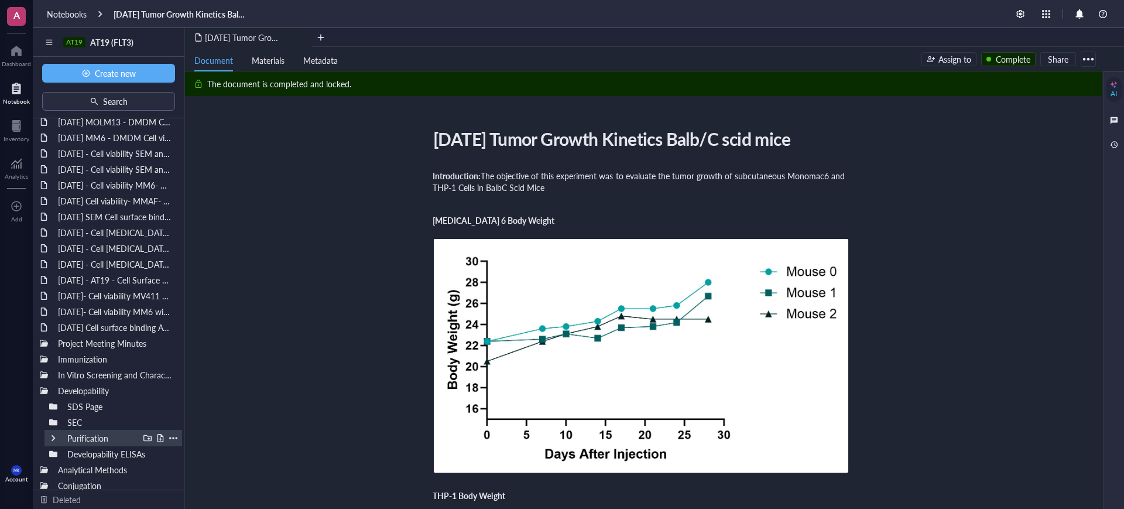
scroll to position [142, 0]
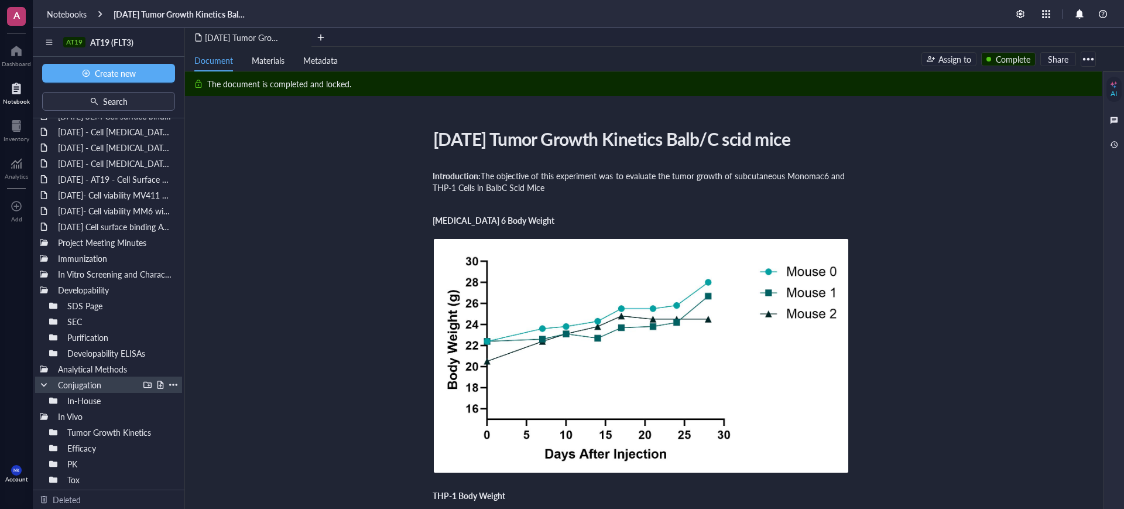
click at [143, 382] on div at bounding box center [147, 384] width 8 height 8
click at [170, 401] on div at bounding box center [173, 400] width 8 height 8
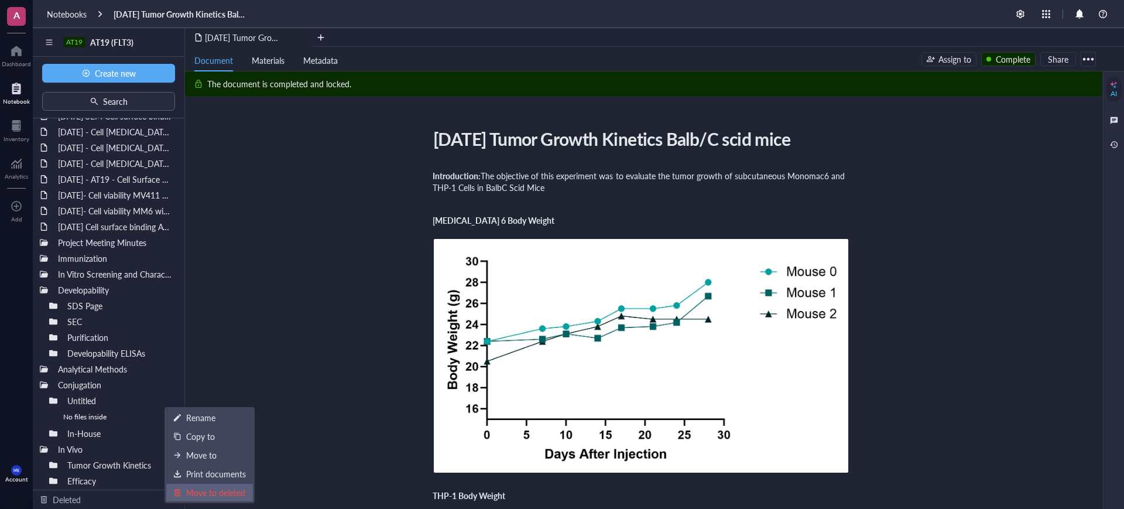
click at [202, 492] on div "Move to deleted" at bounding box center [215, 492] width 59 height 13
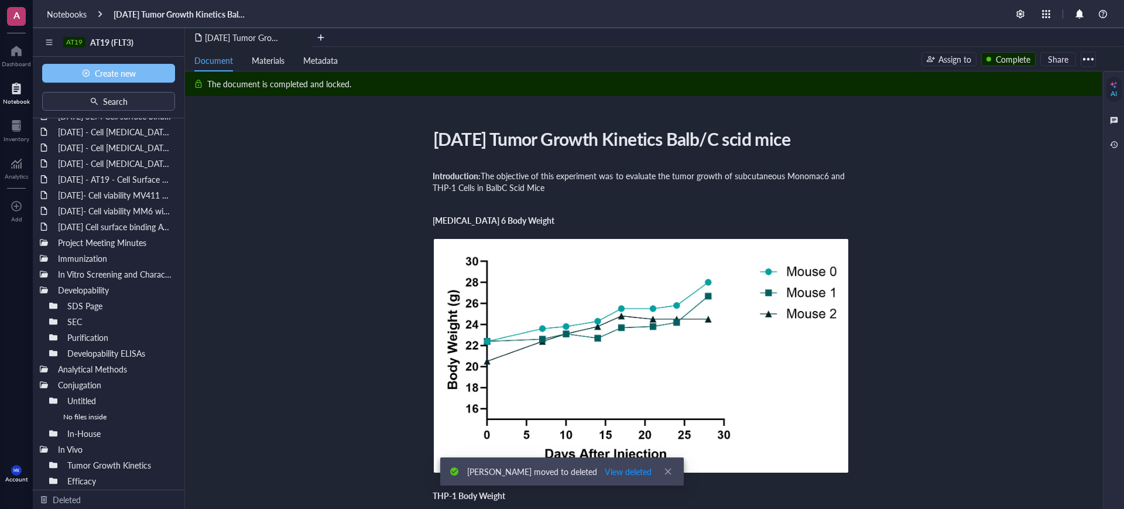
click at [150, 74] on button "Create new" at bounding box center [108, 73] width 133 height 19
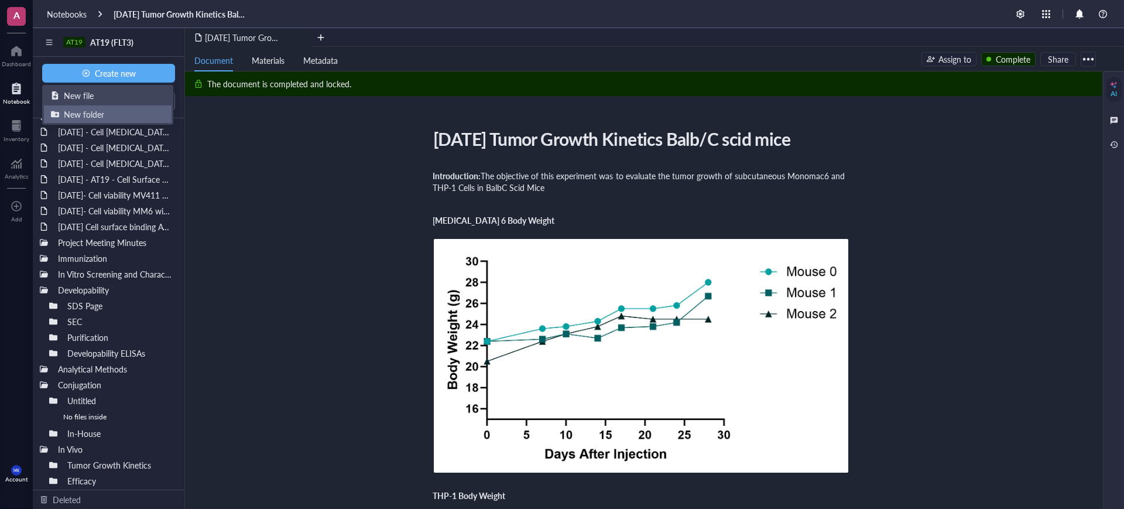
click at [121, 116] on div "New folder" at bounding box center [108, 114] width 114 height 13
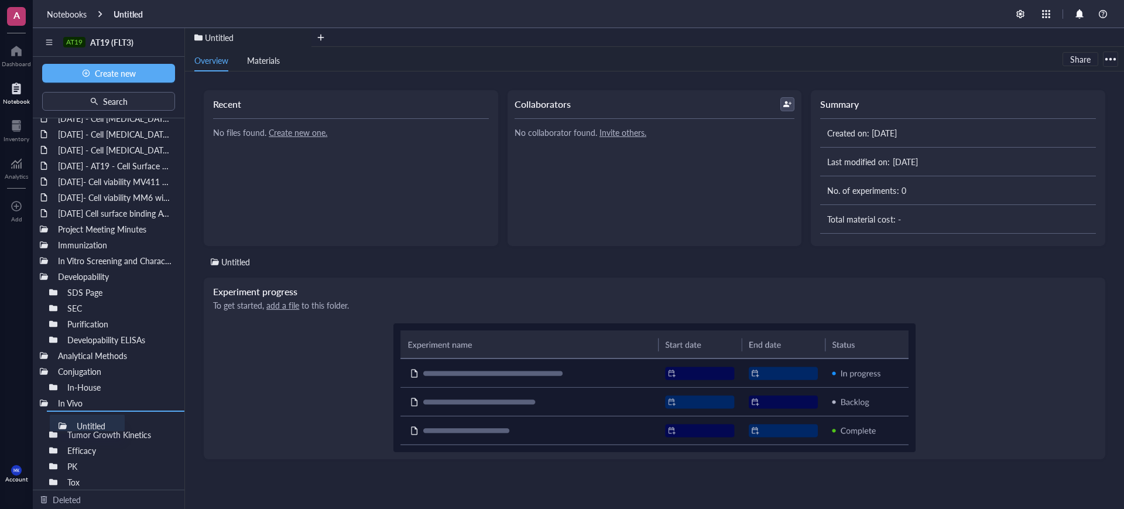
scroll to position [157, 0]
drag, startPoint x: 106, startPoint y: 125, endPoint x: 92, endPoint y: 383, distance: 258.5
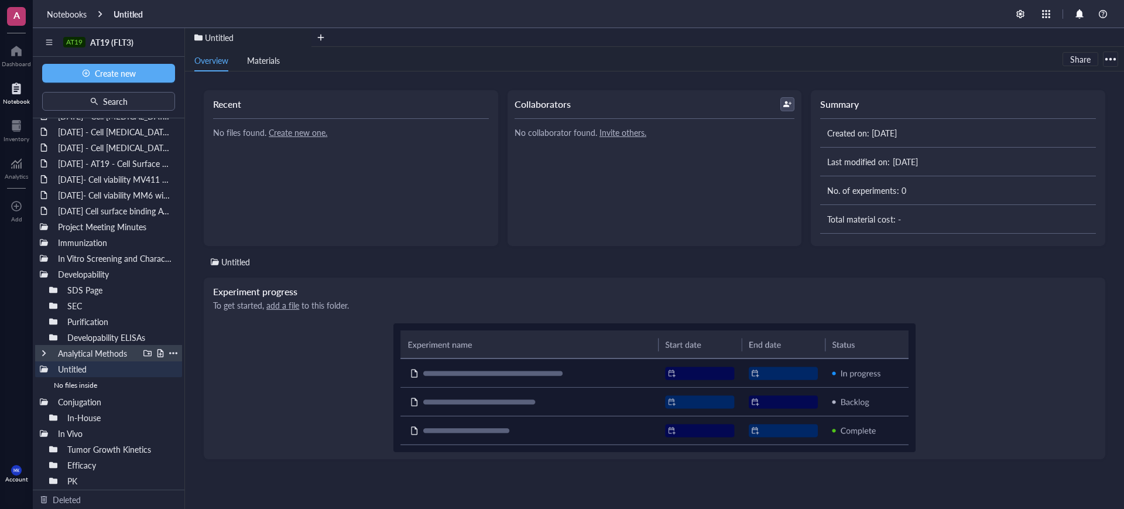
click at [169, 352] on div at bounding box center [173, 353] width 8 height 8
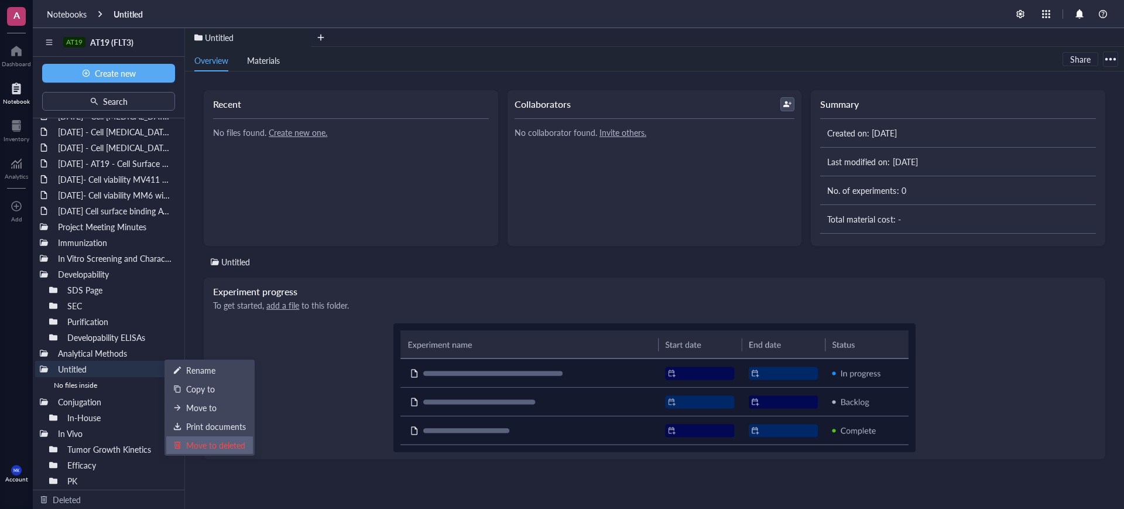
click at [213, 441] on div "Move to deleted" at bounding box center [215, 444] width 59 height 13
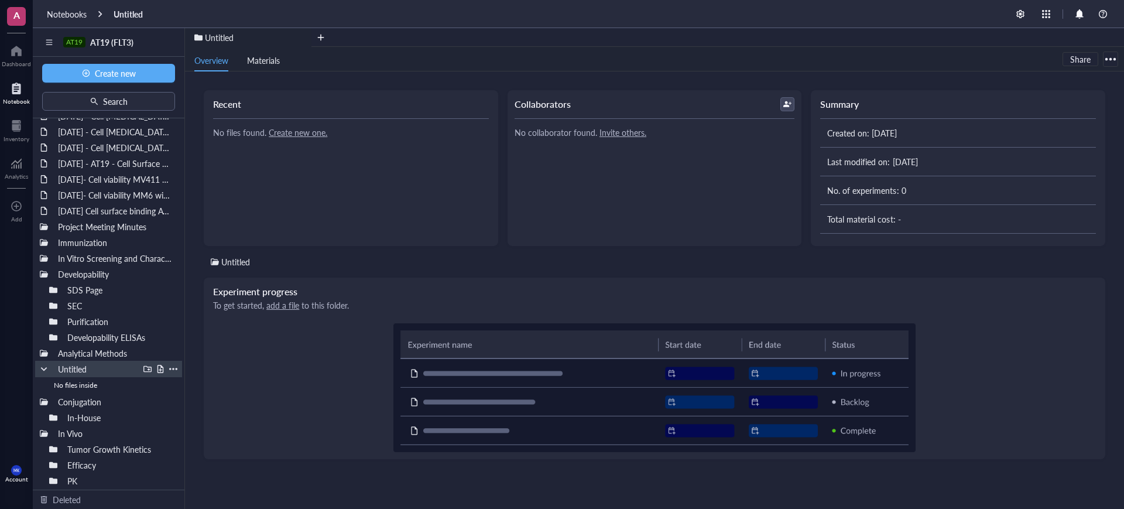
click at [43, 366] on div at bounding box center [44, 369] width 8 height 8
click at [169, 366] on div at bounding box center [173, 369] width 8 height 8
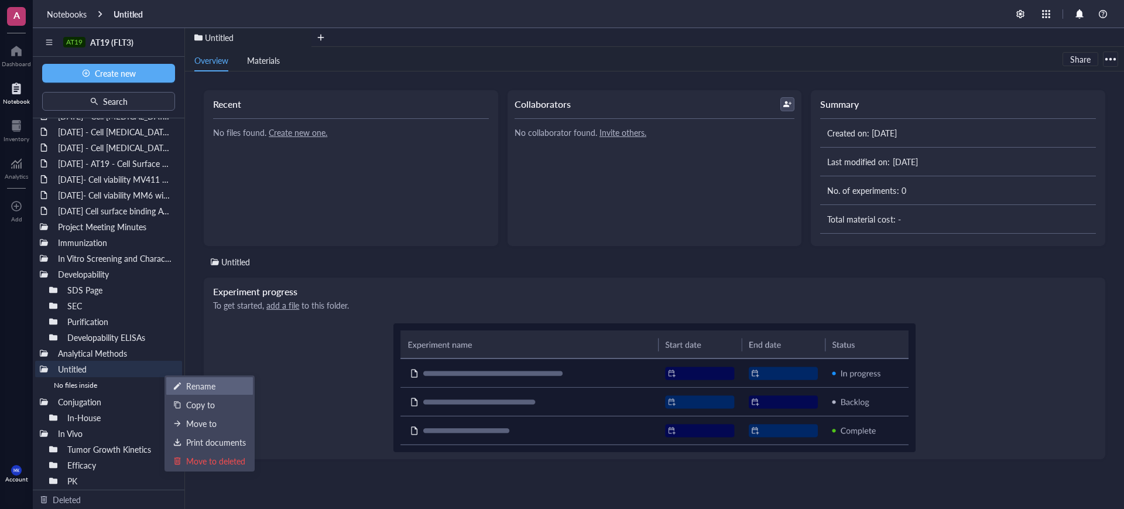
click at [195, 379] on div "Rename" at bounding box center [200, 385] width 29 height 13
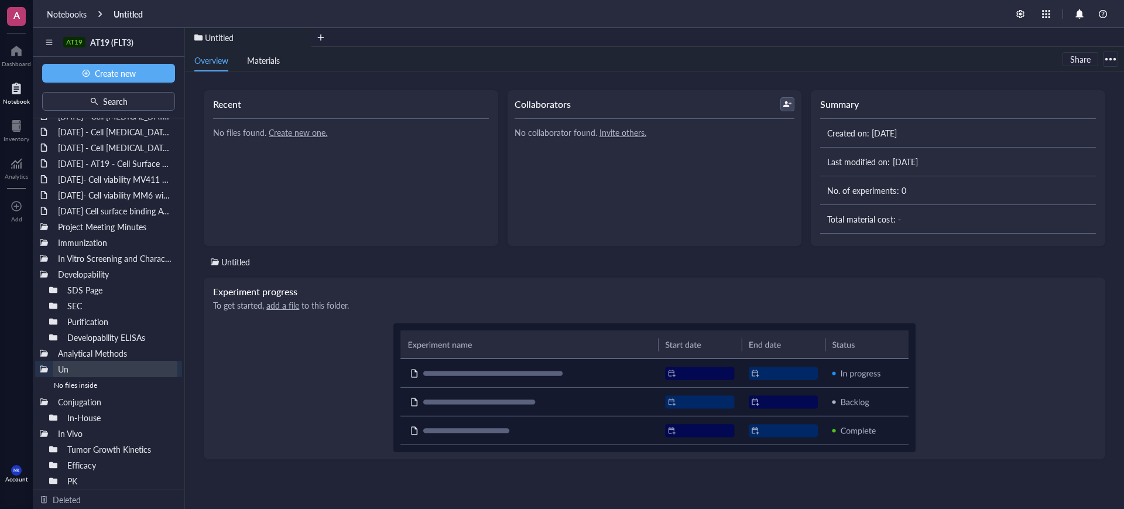
type input "U"
type input "Expression and Purification"
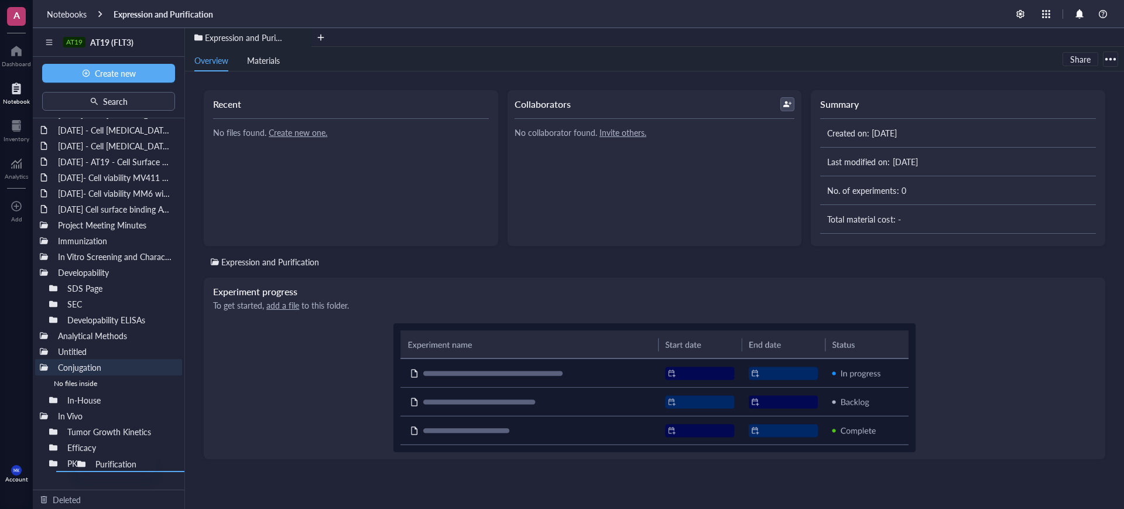
scroll to position [174, 0]
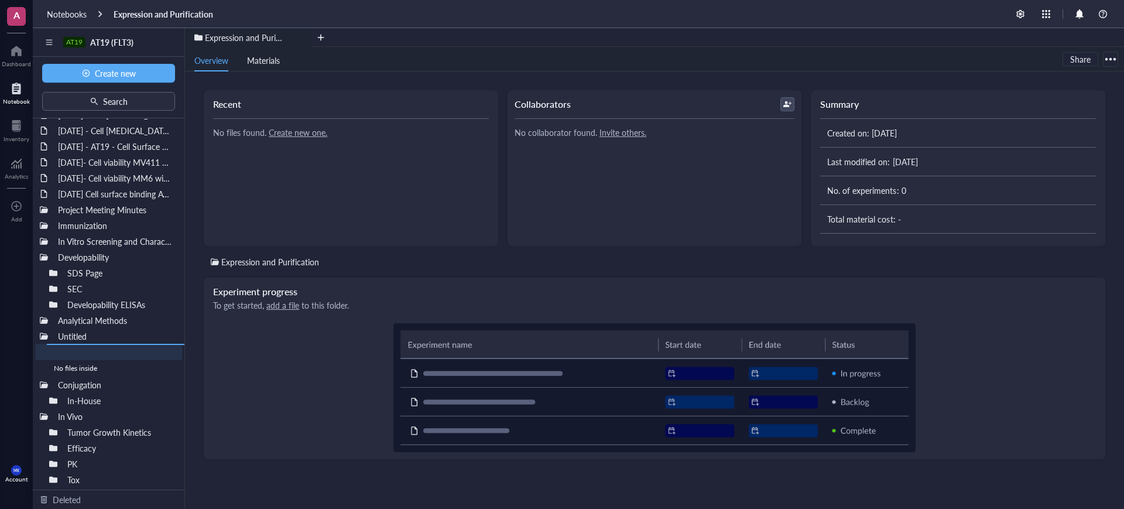
drag, startPoint x: 101, startPoint y: 324, endPoint x: 108, endPoint y: 368, distance: 43.9
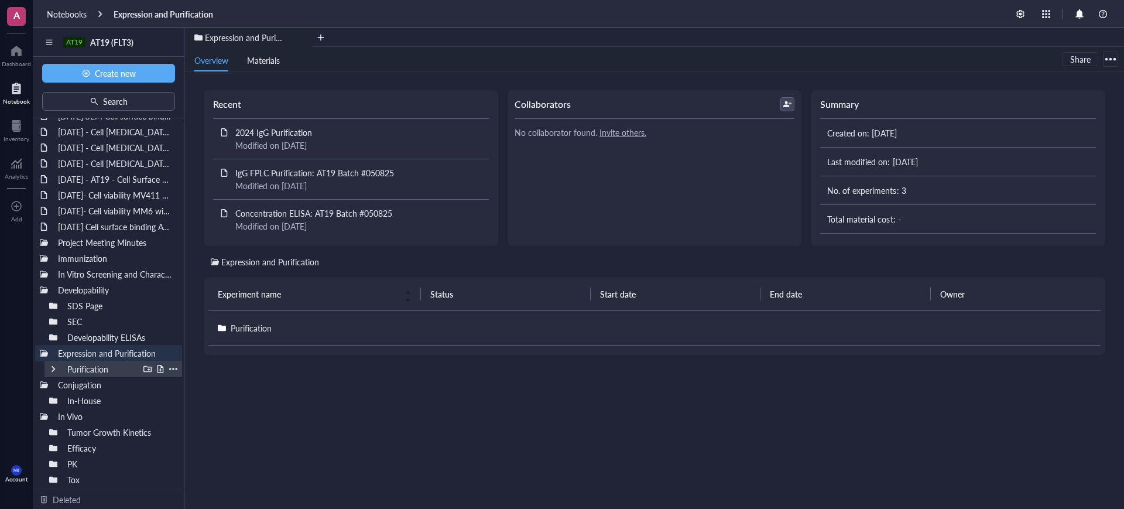
scroll to position [142, 0]
click at [169, 368] on div at bounding box center [173, 369] width 8 height 8
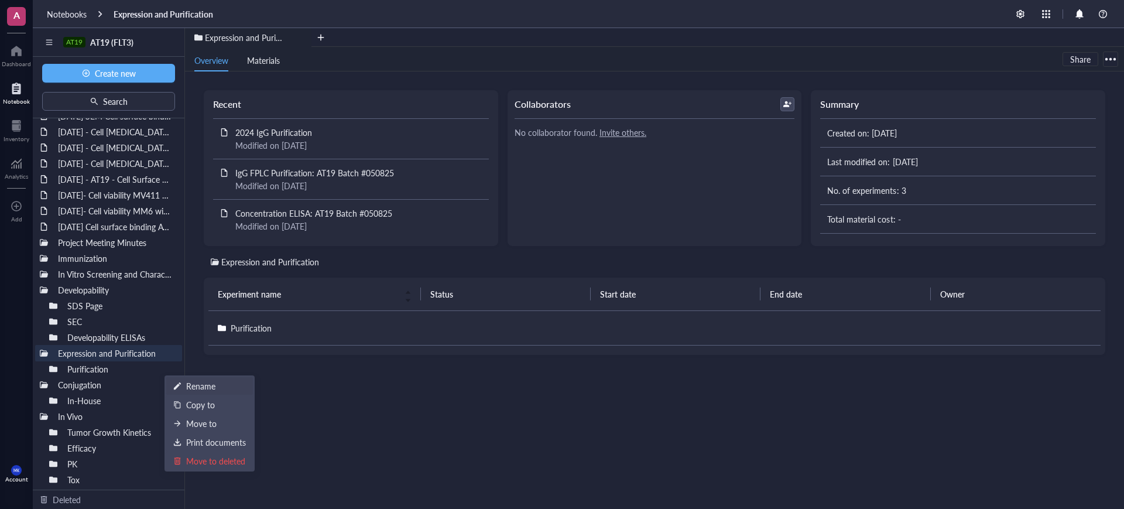
click at [184, 381] on div "Rename" at bounding box center [209, 385] width 73 height 13
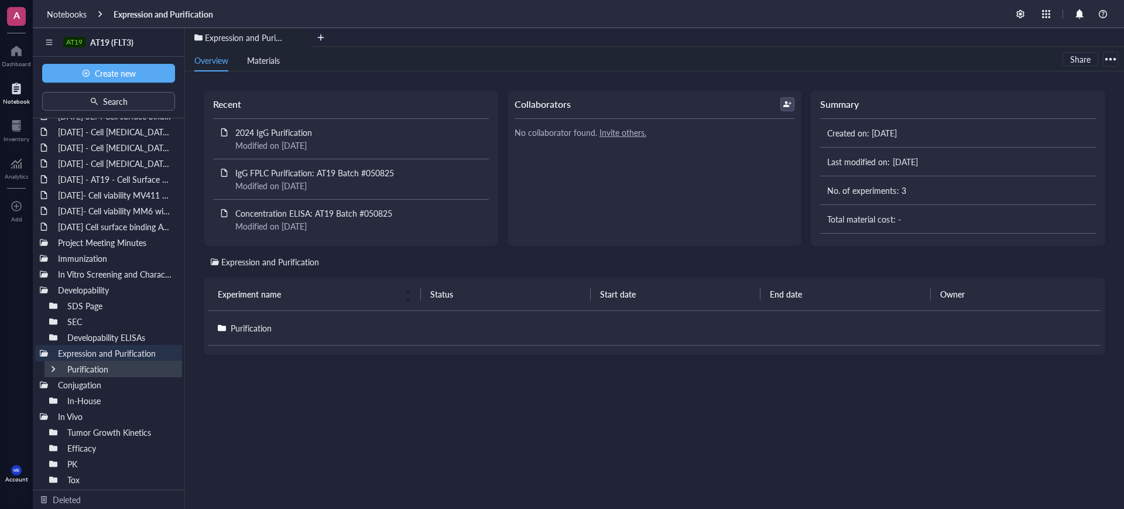
click at [67, 368] on input "Purification" at bounding box center [96, 368] width 66 height 15
type input "In-House Purification"
click at [144, 385] on div at bounding box center [147, 384] width 8 height 8
type input "#"
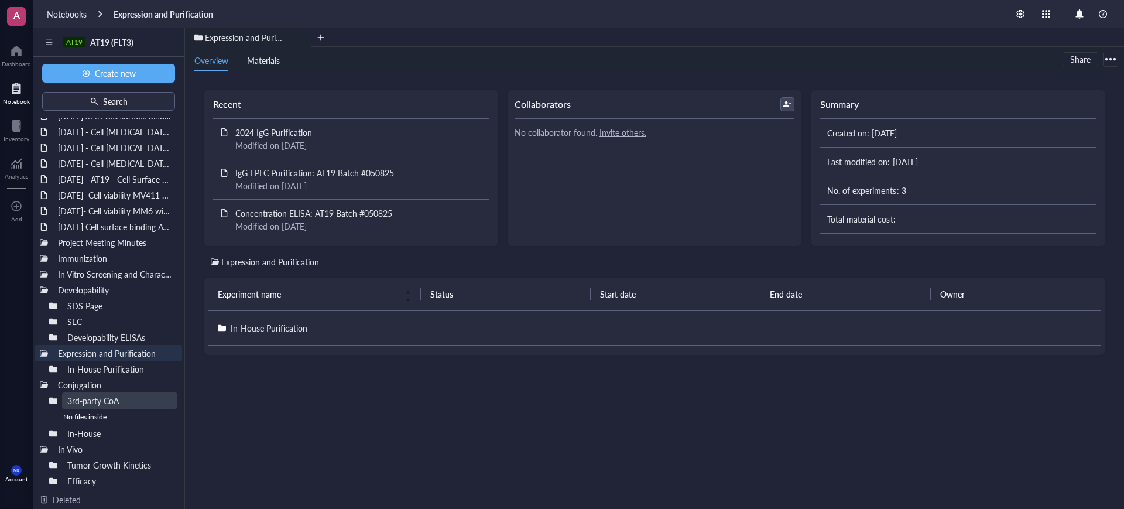
type input "3rd-party CoAs"
click at [52, 401] on div at bounding box center [53, 400] width 8 height 8
click at [42, 387] on div at bounding box center [44, 384] width 8 height 8
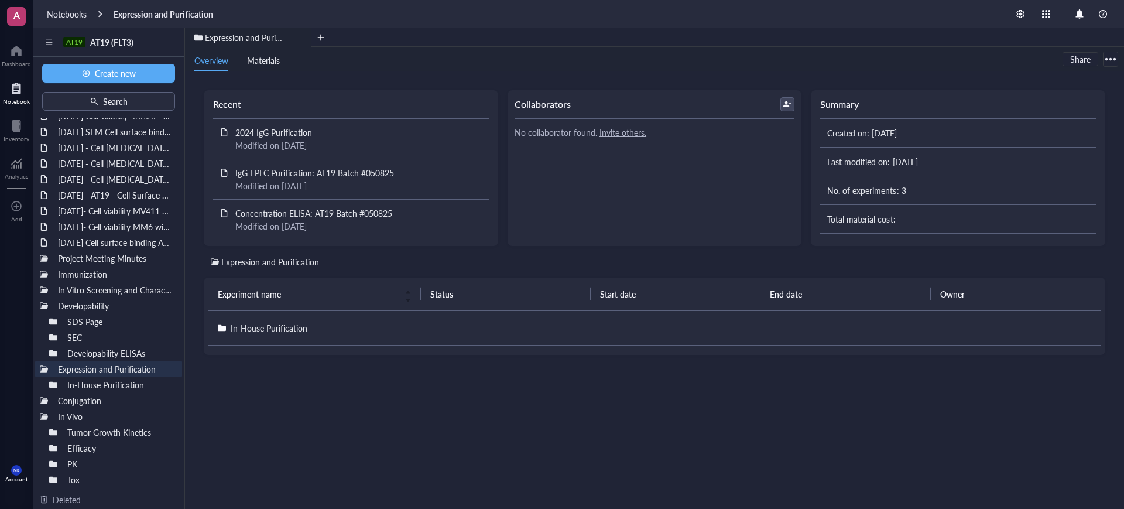
scroll to position [126, 0]
click at [145, 368] on div at bounding box center [147, 369] width 8 height 8
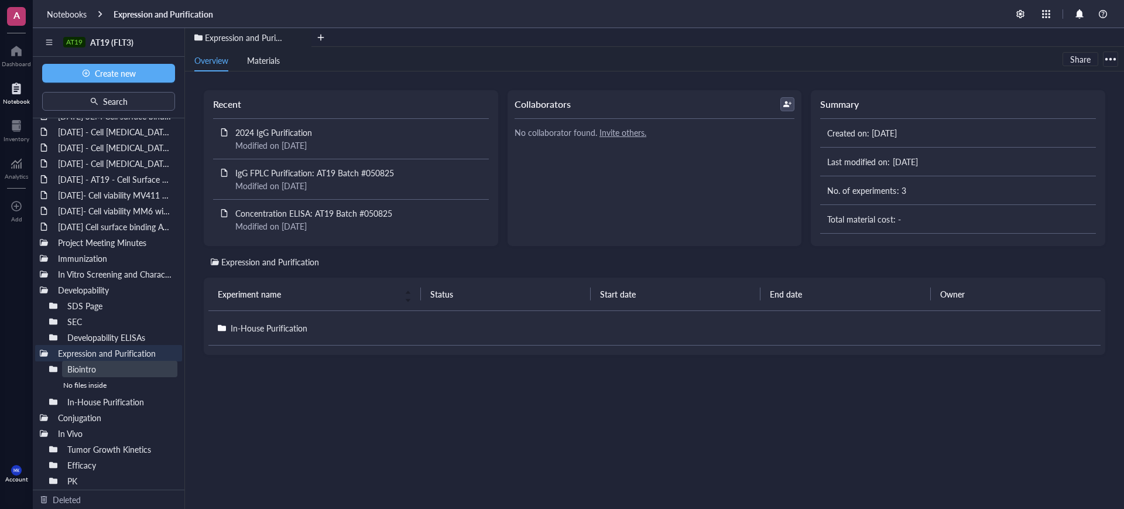
type input "Biointron"
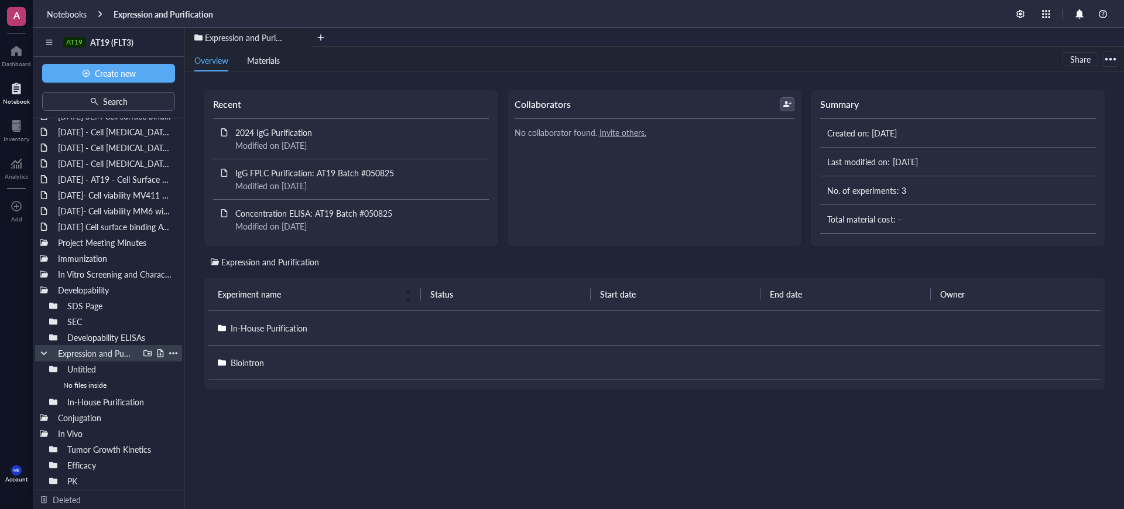
click at [46, 352] on div at bounding box center [44, 353] width 8 height 8
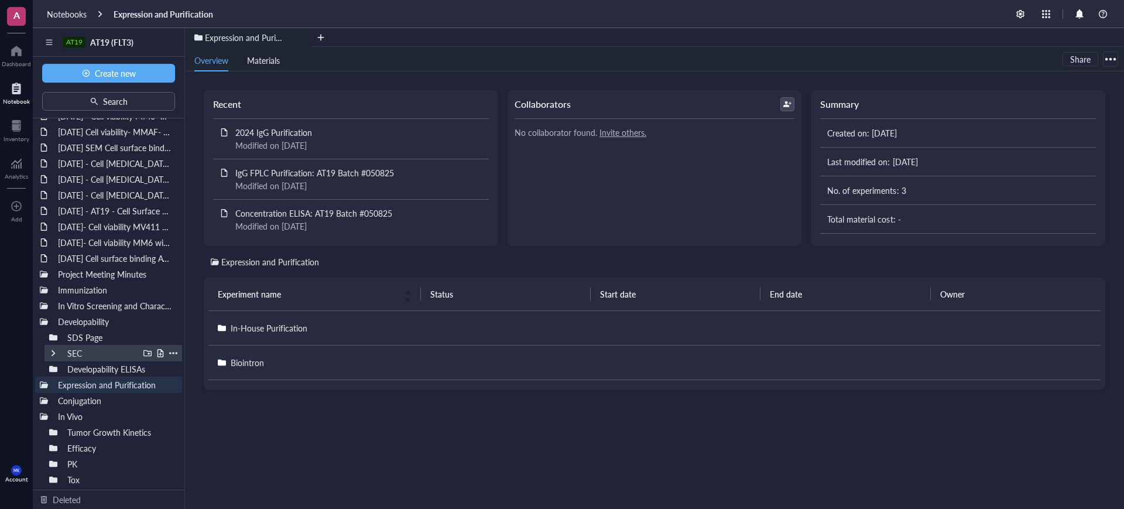
scroll to position [110, 0]
click at [56, 433] on div at bounding box center [53, 432] width 8 height 8
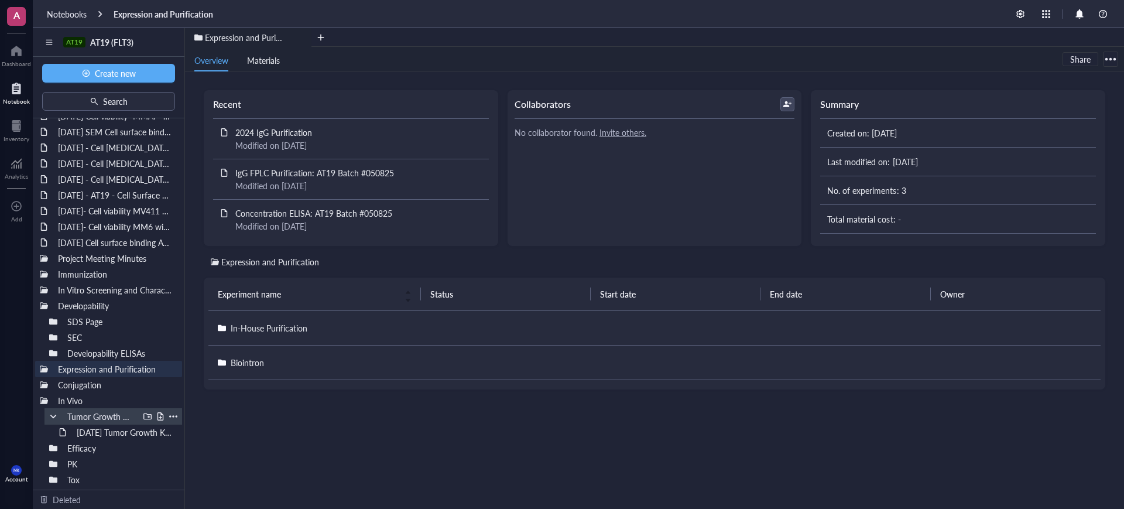
click at [47, 414] on div "Tumor Growth Kinetics" at bounding box center [113, 416] width 138 height 16
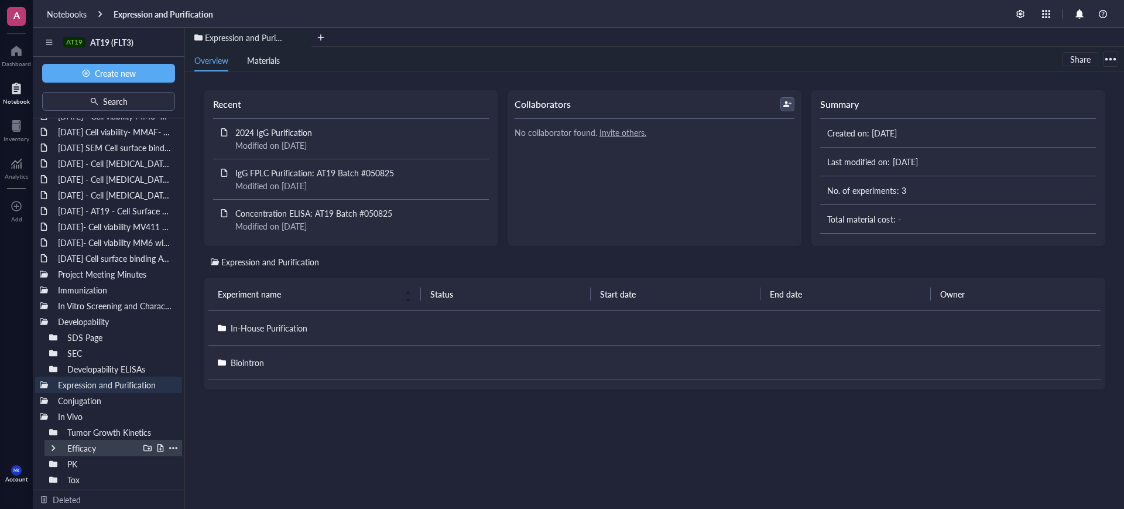
click at [53, 452] on div "Efficacy" at bounding box center [113, 448] width 138 height 16
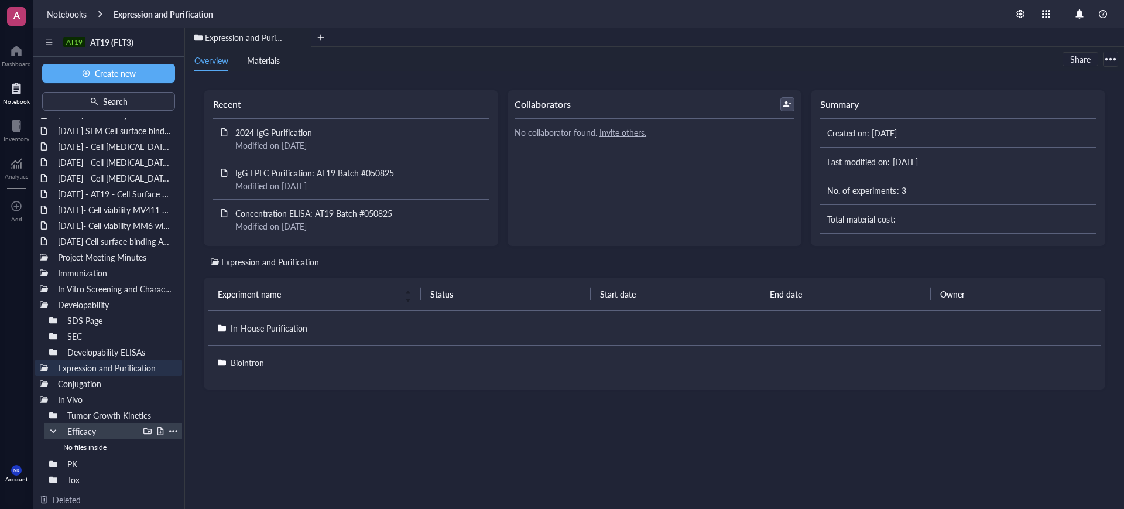
click at [53, 435] on div "Efficacy" at bounding box center [113, 431] width 138 height 16
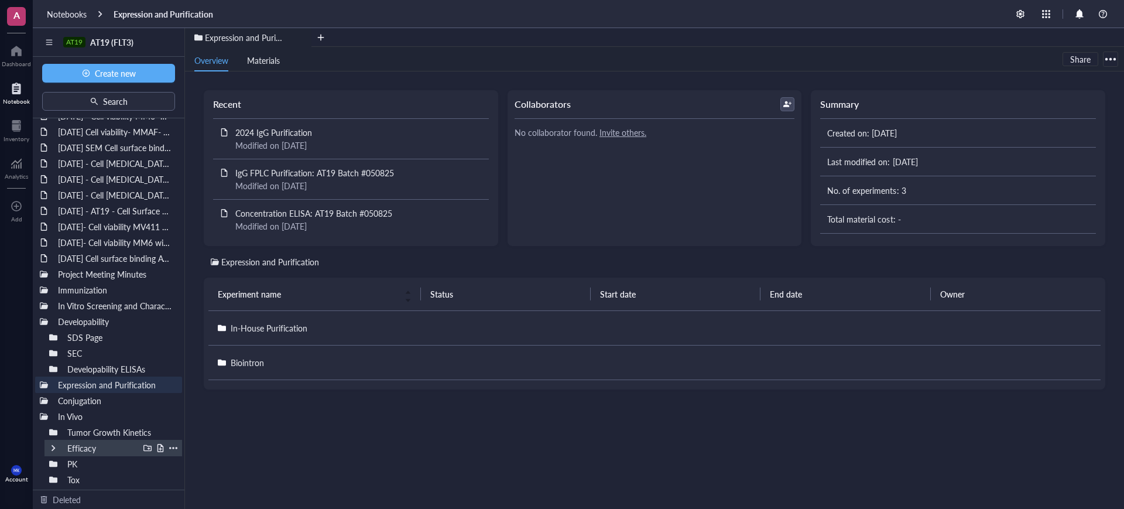
scroll to position [110, 0]
click at [56, 464] on div at bounding box center [53, 463] width 8 height 8
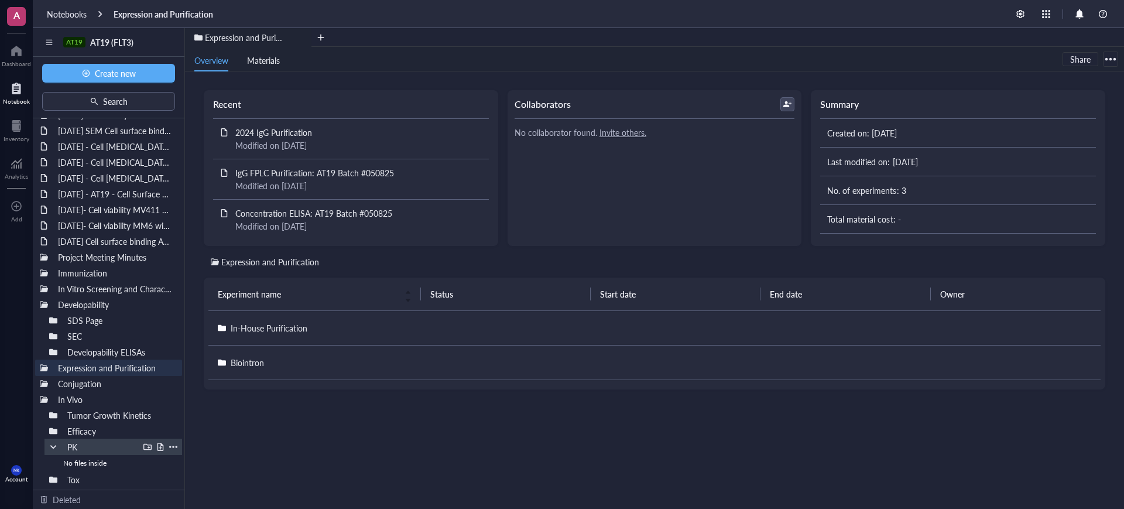
click at [54, 447] on div at bounding box center [53, 446] width 8 height 8
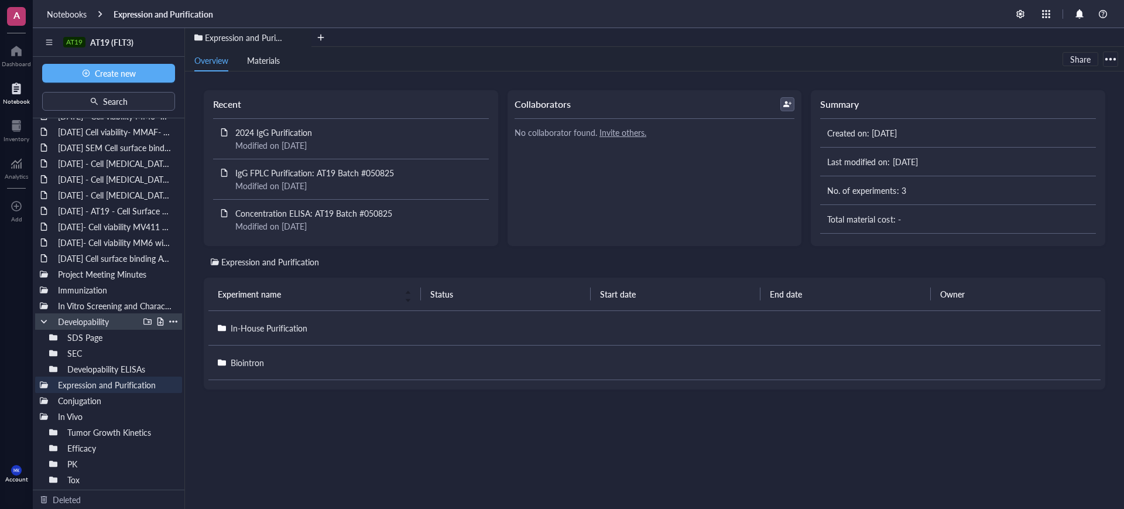
click at [169, 321] on div at bounding box center [173, 321] width 8 height 8
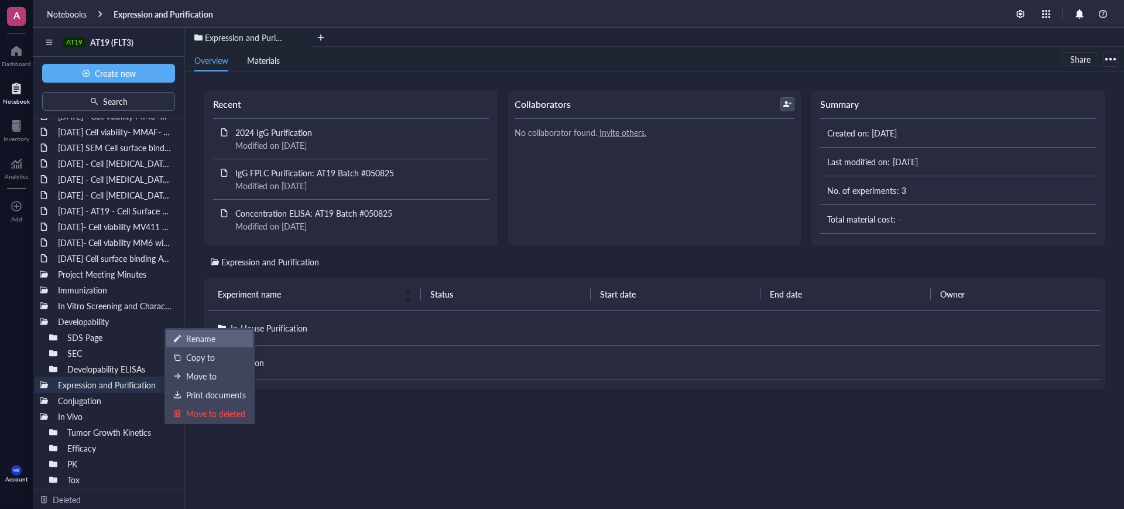
click at [191, 338] on div "Rename" at bounding box center [200, 338] width 29 height 13
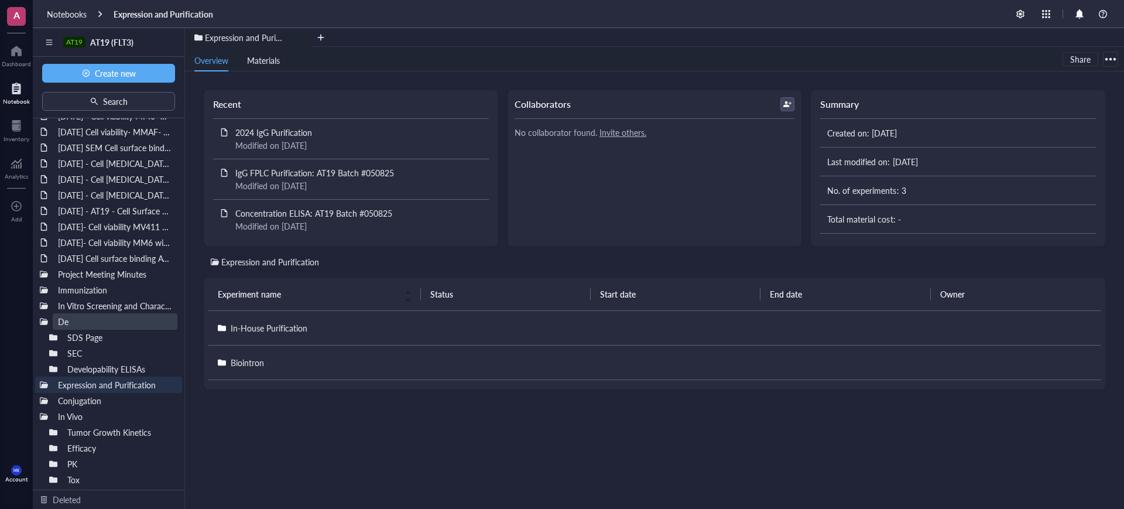
type input "D"
type input "Bioanalytical Characterization"
click at [42, 321] on div at bounding box center [44, 321] width 8 height 8
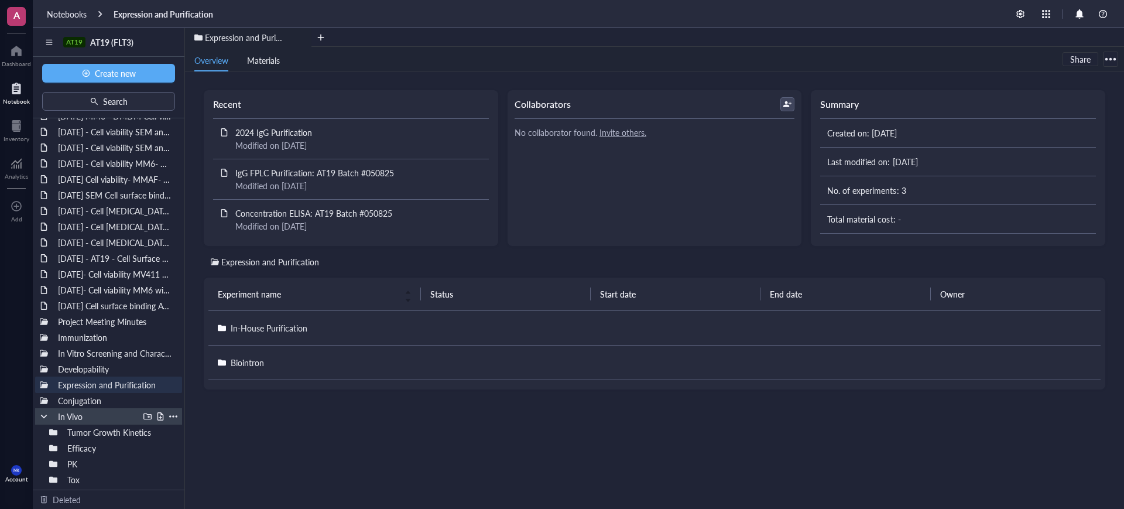
click at [44, 414] on div at bounding box center [44, 416] width 8 height 8
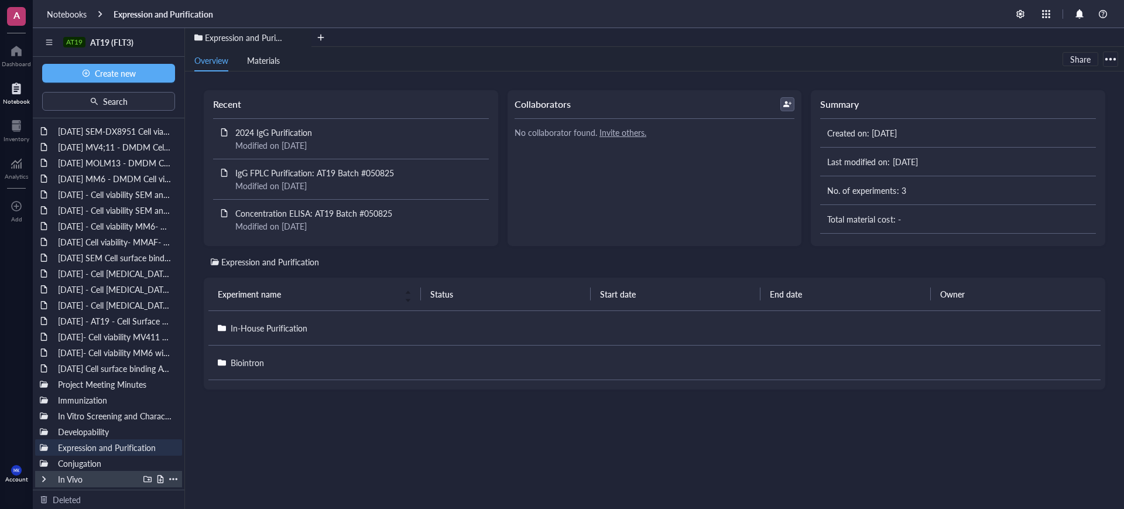
scroll to position [0, 0]
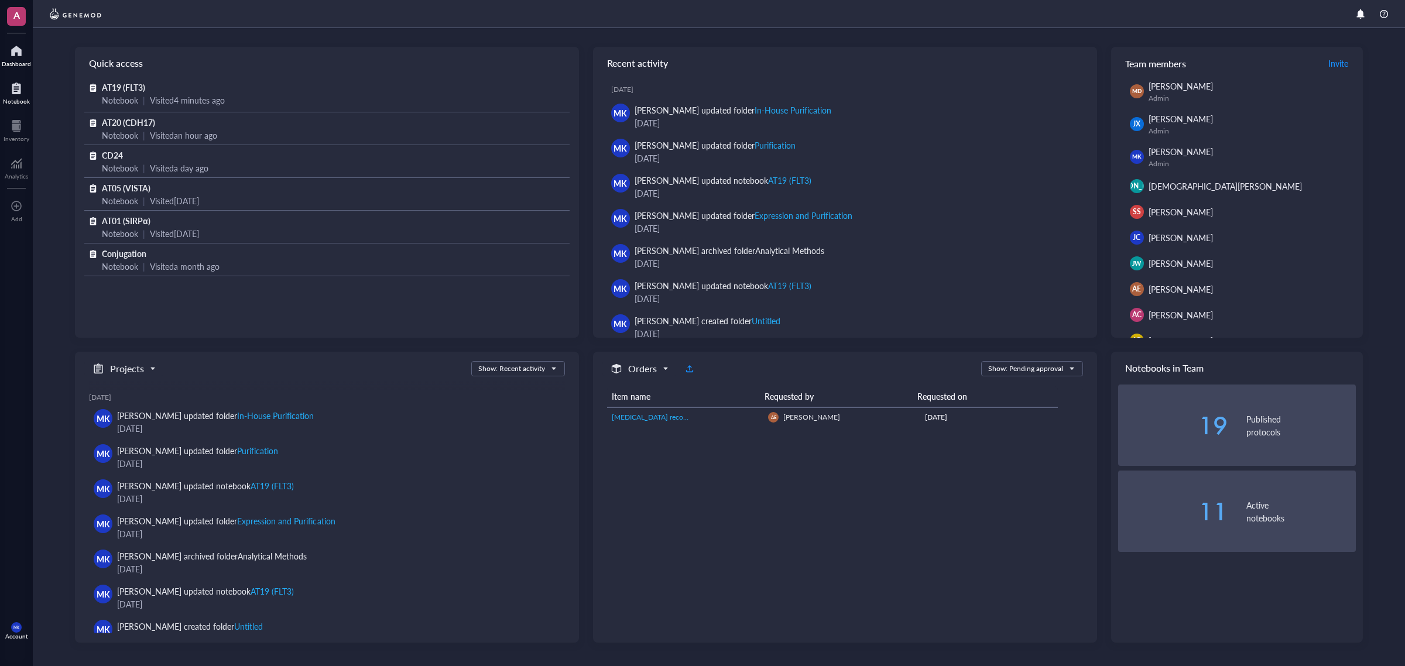
click at [23, 91] on div at bounding box center [16, 88] width 27 height 19
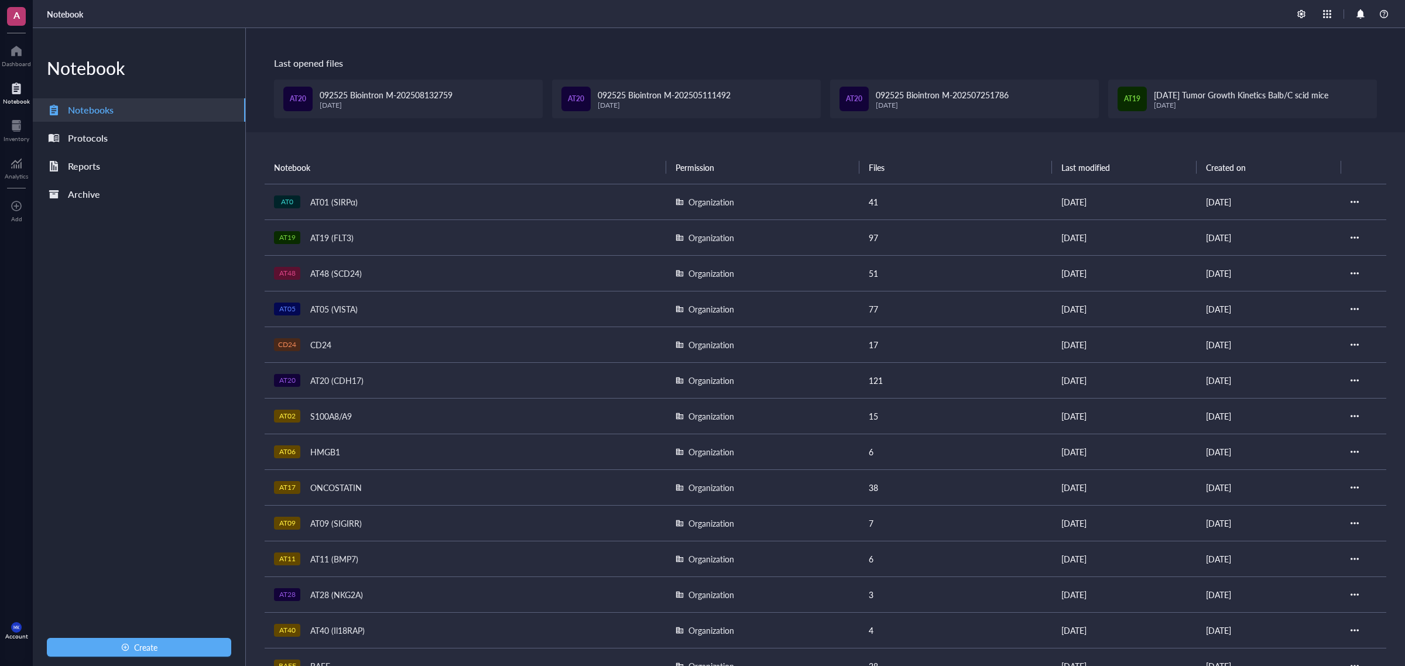
click at [341, 236] on div "AT19 (FLT3)" at bounding box center [332, 237] width 54 height 16
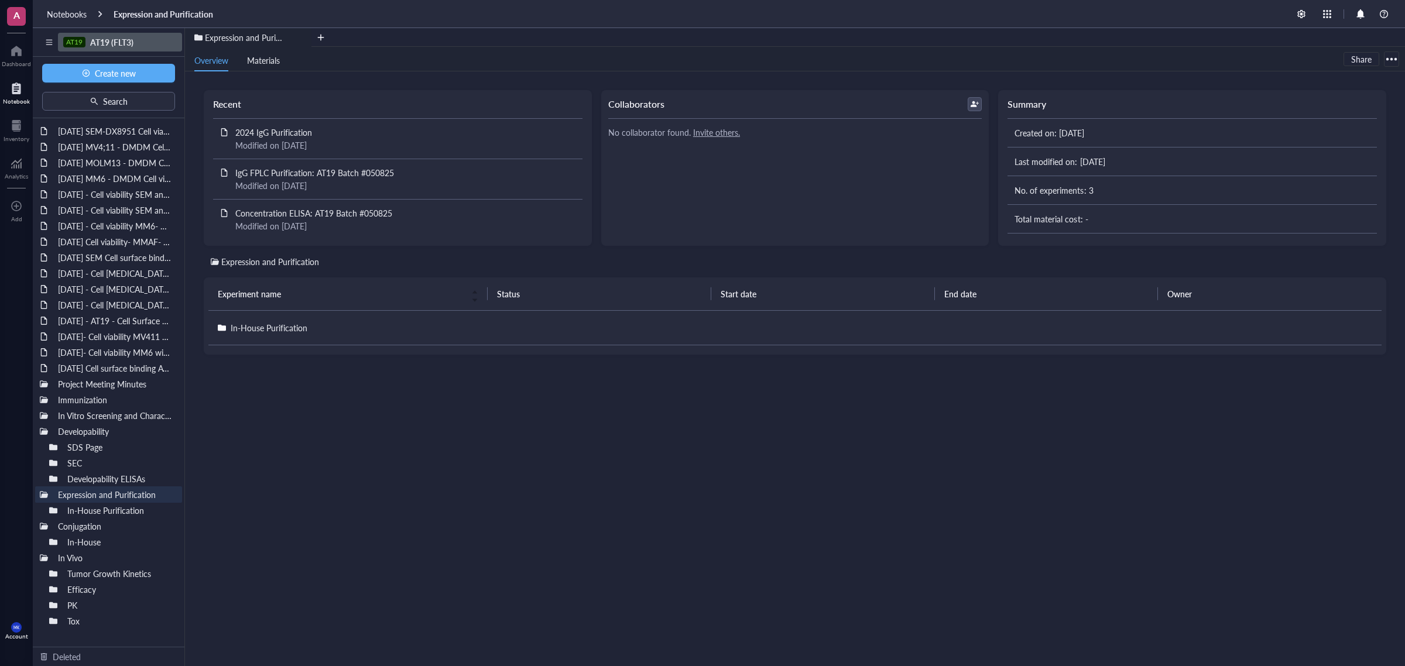
click at [109, 44] on span "AT19 (FLT3)" at bounding box center [111, 42] width 43 height 12
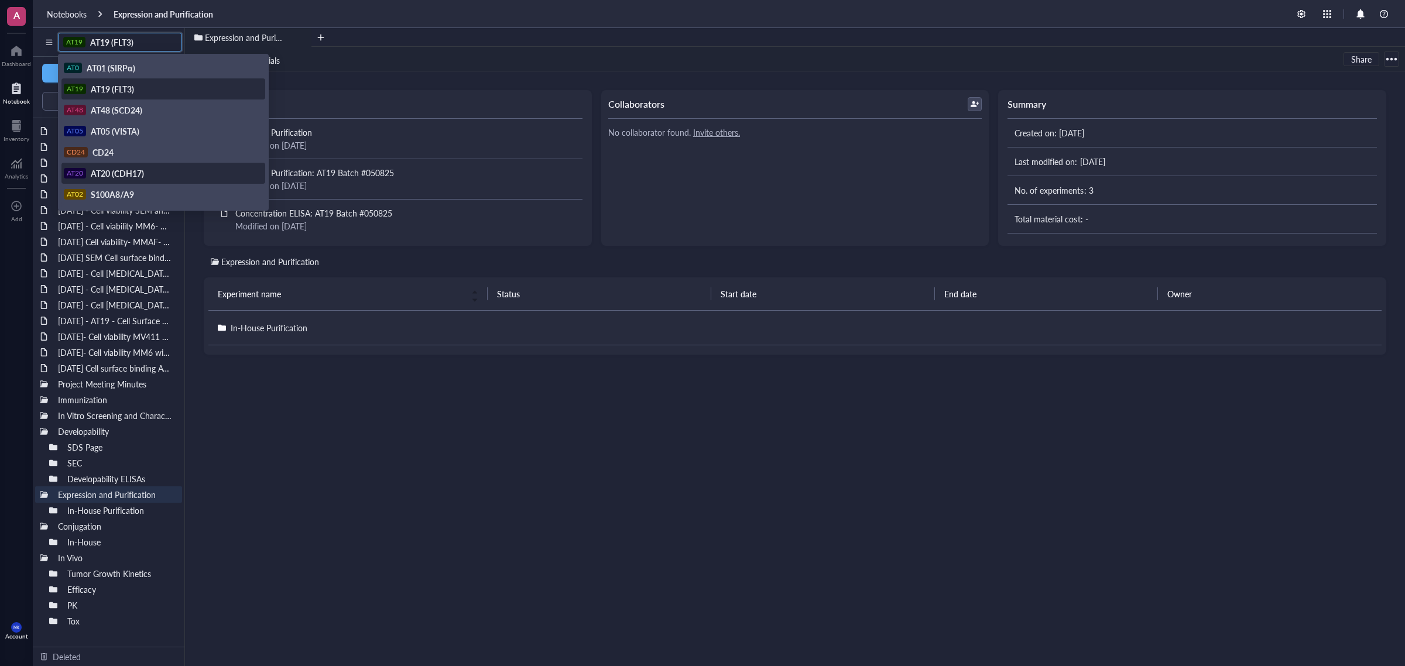
click at [123, 168] on span "AT20 (CDH17)" at bounding box center [117, 173] width 53 height 12
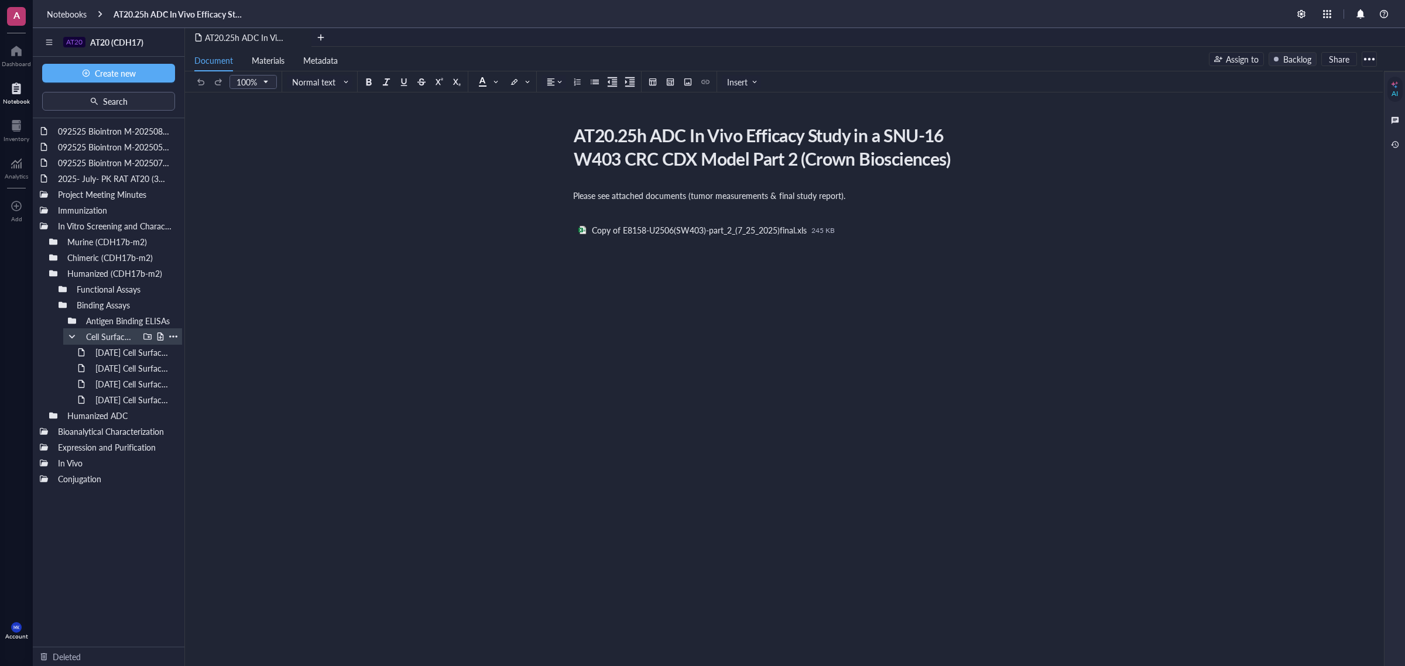
click at [69, 332] on div "Cell Surface Binding" at bounding box center [122, 336] width 119 height 16
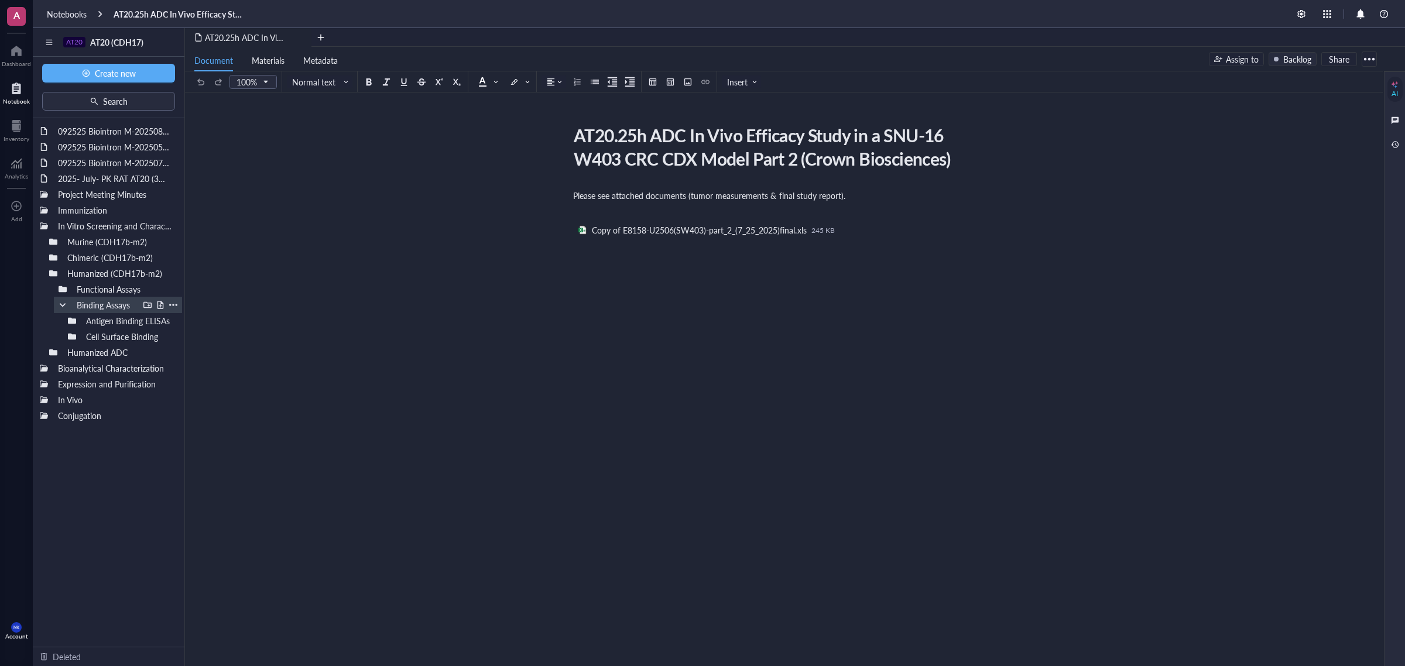
click at [61, 307] on div at bounding box center [63, 305] width 8 height 8
click at [60, 290] on div at bounding box center [63, 289] width 8 height 8
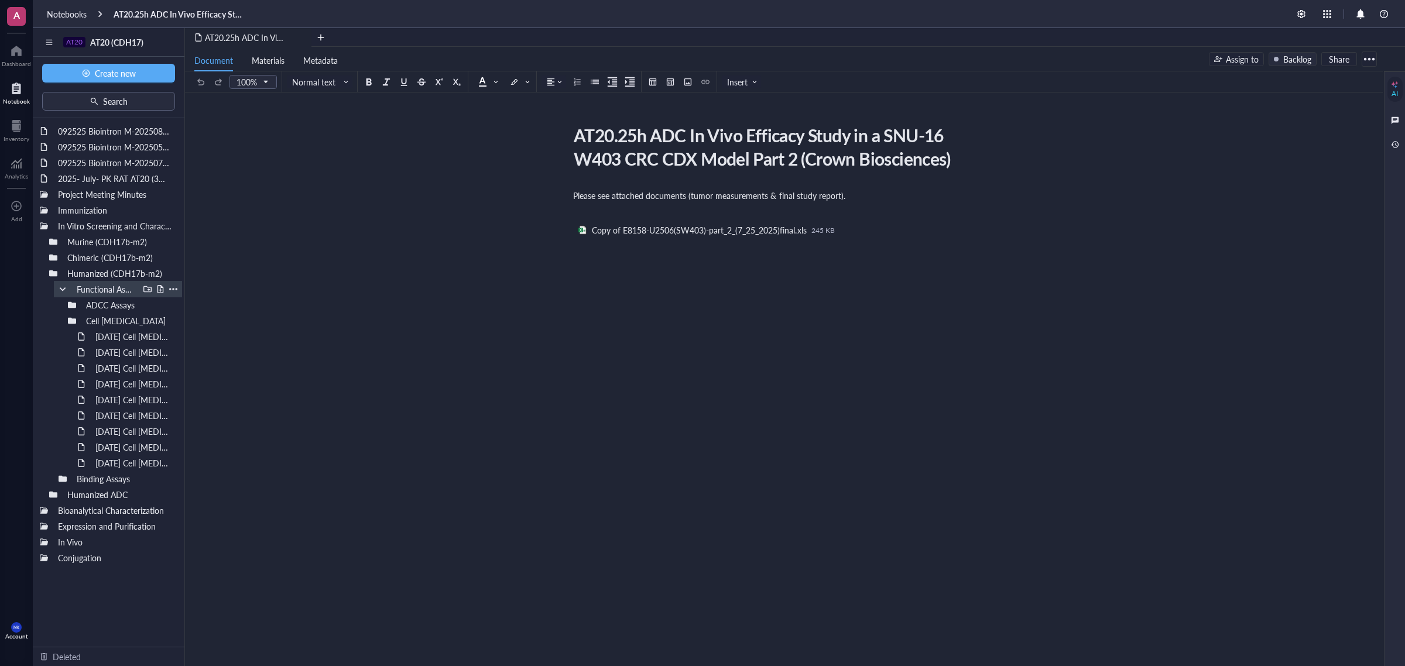
click at [60, 290] on div at bounding box center [63, 289] width 8 height 8
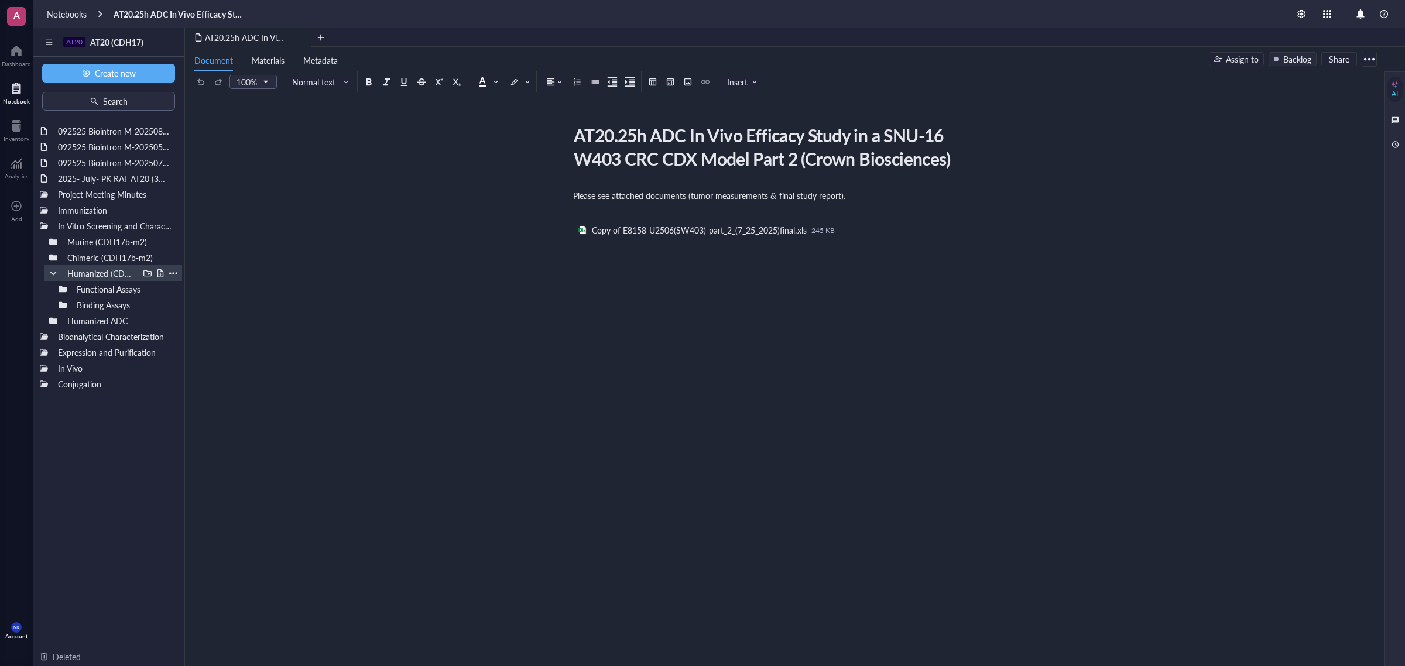
click at [48, 275] on div "Humanized (CDH17b-m2)" at bounding box center [113, 273] width 138 height 16
click at [40, 227] on div at bounding box center [44, 226] width 8 height 8
click at [41, 289] on div at bounding box center [44, 289] width 8 height 8
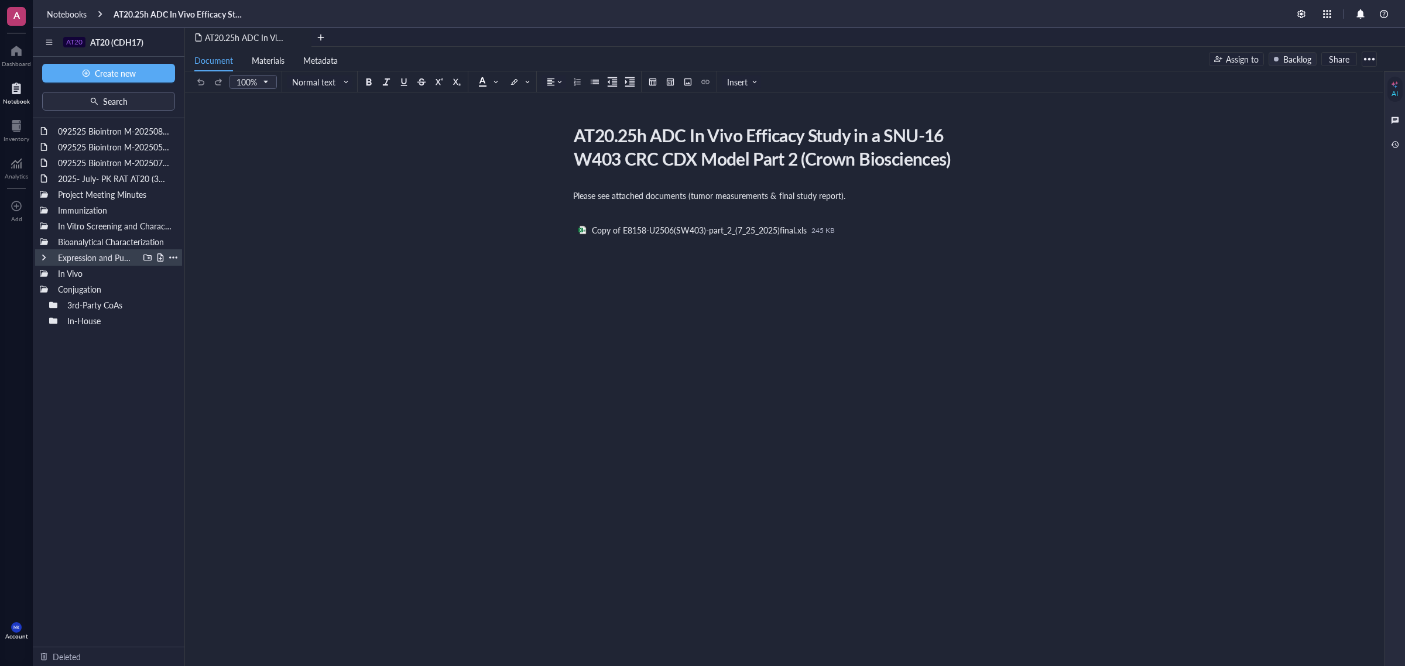
click at [42, 256] on div at bounding box center [44, 257] width 8 height 8
click at [44, 317] on div at bounding box center [44, 321] width 8 height 8
click at [37, 264] on div "Expression and Purification" at bounding box center [108, 257] width 147 height 16
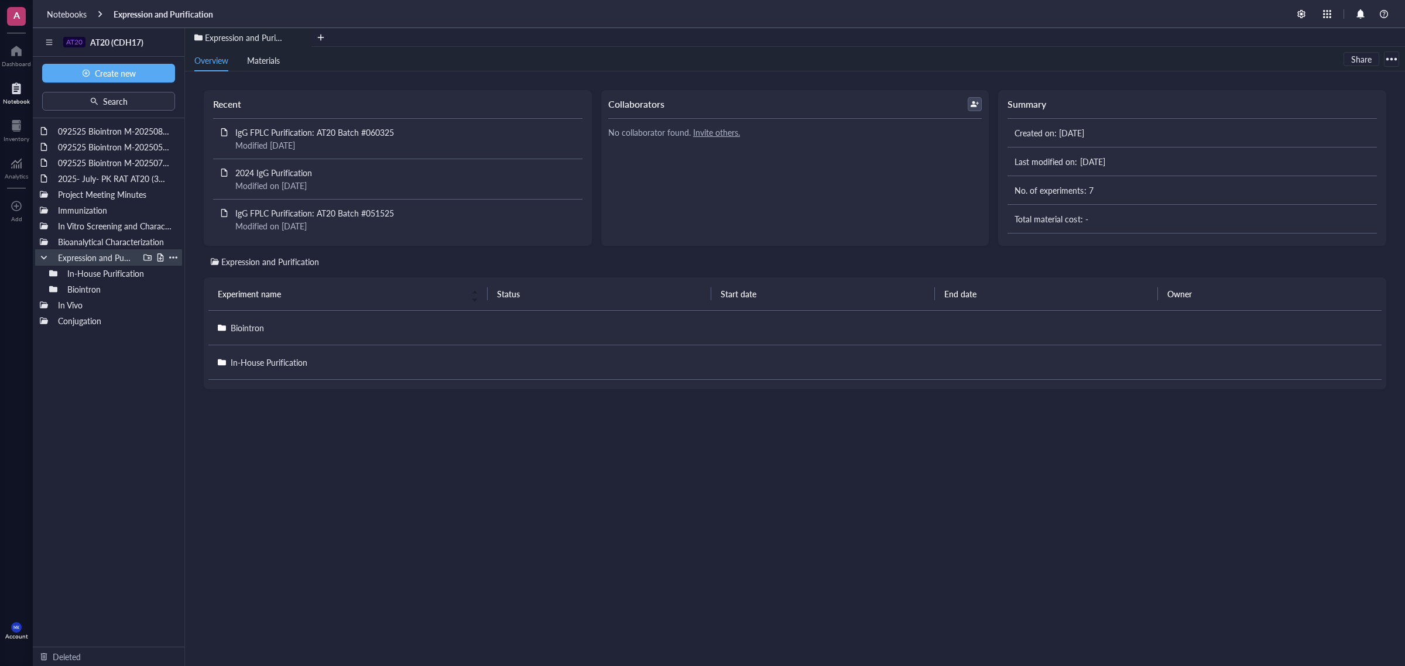
click at [43, 256] on div at bounding box center [44, 257] width 8 height 8
drag, startPoint x: 81, startPoint y: 270, endPoint x: 64, endPoint y: 314, distance: 46.9
click at [112, 314] on div "092525 Biointron M-202508132759 092525 Biointron M-202505111492 092525 Biointro…" at bounding box center [109, 382] width 152 height 528
drag, startPoint x: 128, startPoint y: 256, endPoint x: 103, endPoint y: 250, distance: 25.3
click at [103, 250] on div "092525 Biointron M-202508132759 092525 Biointron M-202505111492 092525 Biointro…" at bounding box center [109, 382] width 152 height 528
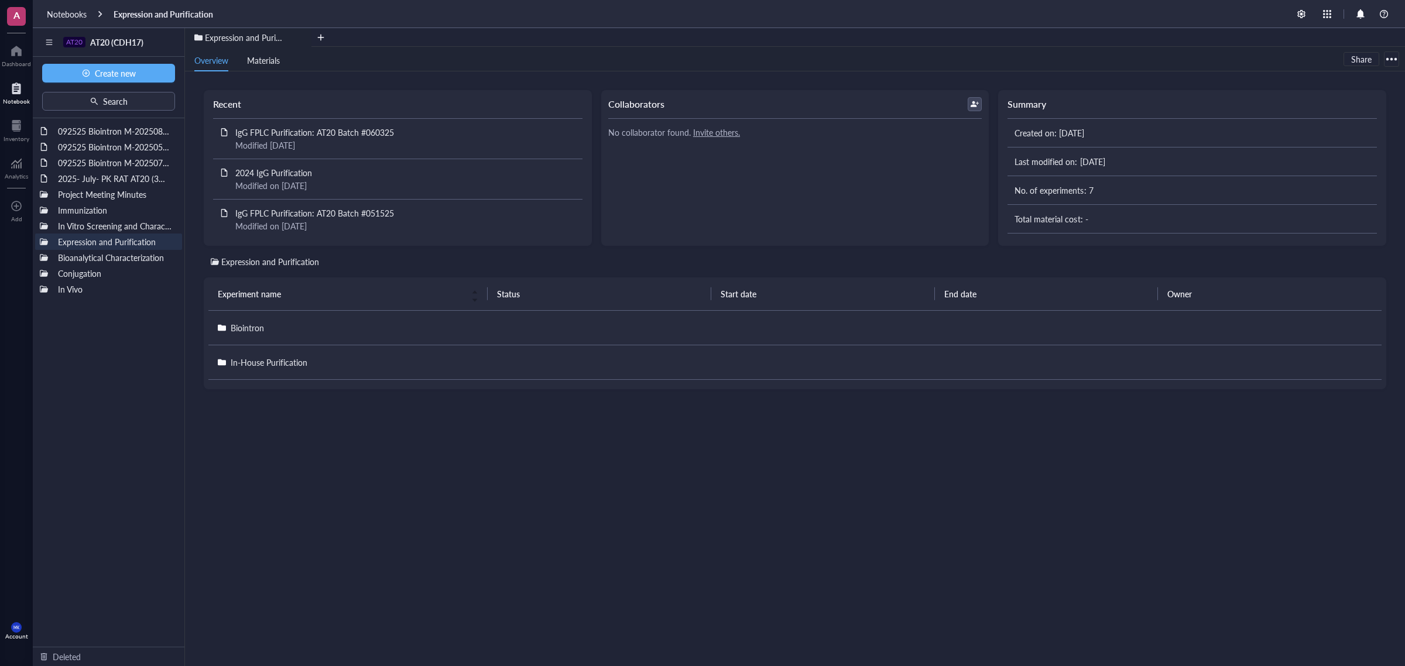
click at [135, 345] on div "AT20 AT20 (CDH17) AT0 AT01 (SIRPα) AT19 AT19 (FLT3) AT48 AT48 (SCD24) AT05 AT05…" at bounding box center [719, 361] width 1372 height 666
click at [88, 307] on div "092525 Biointron M-202508132759 092525 Biointron M-202505111492 092525 Biointro…" at bounding box center [109, 382] width 152 height 528
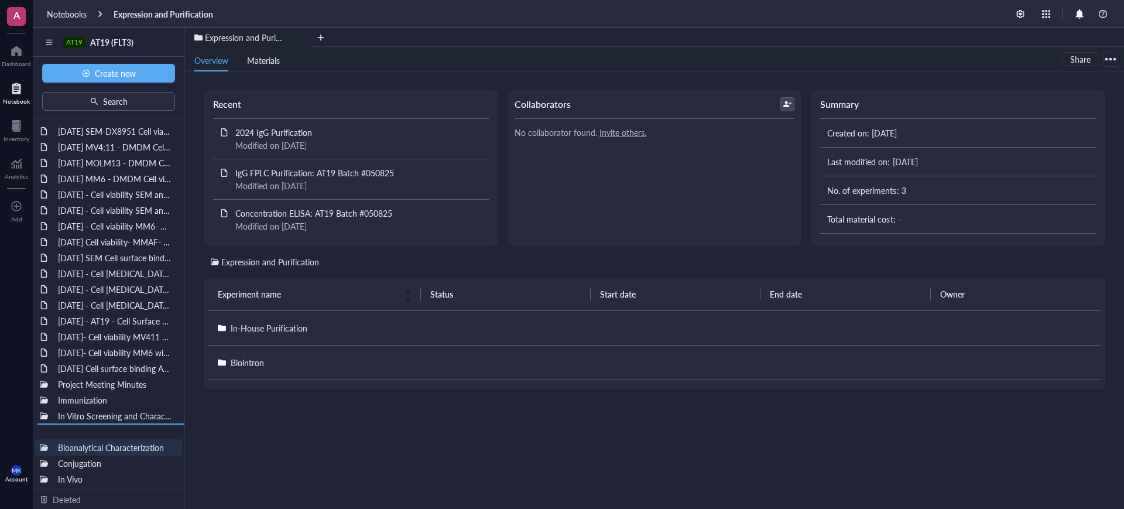
drag, startPoint x: 122, startPoint y: 445, endPoint x: 111, endPoint y: 436, distance: 14.2
click at [111, 436] on div "[DATE] SEM-DX8951 Cell viability [DATE] MV4;11 - DMDM Cell viability [DATE] MOL…" at bounding box center [109, 303] width 152 height 371
click at [43, 458] on div "Conjugation" at bounding box center [108, 463] width 147 height 16
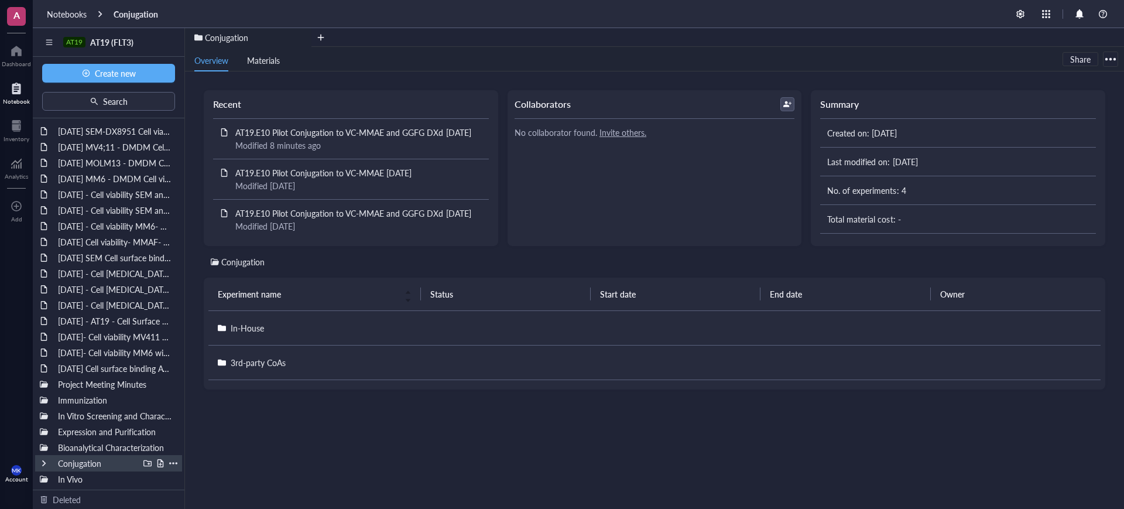
click at [43, 463] on div at bounding box center [44, 463] width 8 height 8
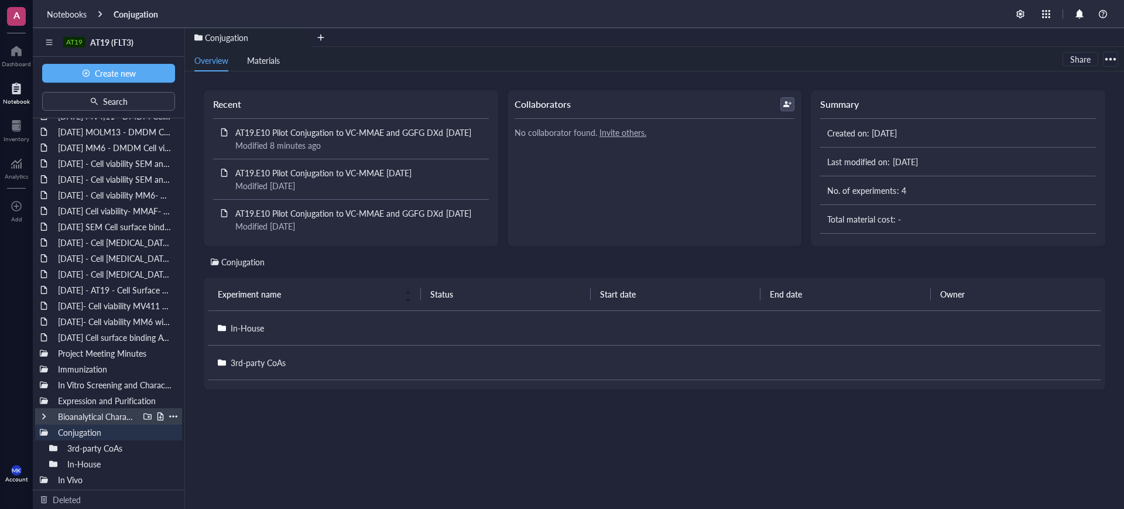
click at [42, 414] on div at bounding box center [44, 416] width 8 height 8
click at [45, 399] on div at bounding box center [44, 400] width 8 height 8
click at [49, 417] on div at bounding box center [53, 416] width 8 height 8
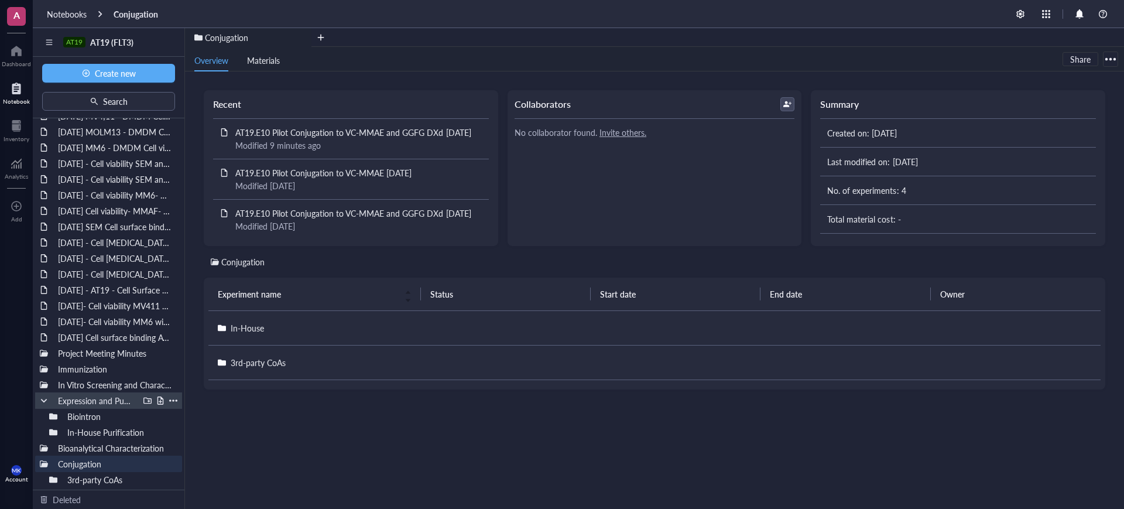
click at [44, 399] on div at bounding box center [44, 400] width 8 height 8
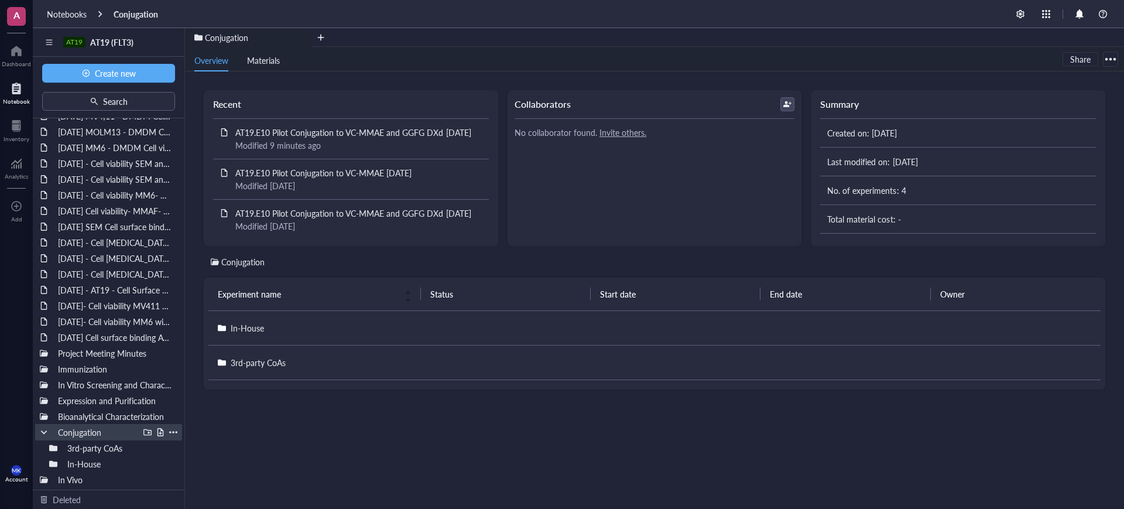
click at [44, 431] on div at bounding box center [44, 432] width 8 height 8
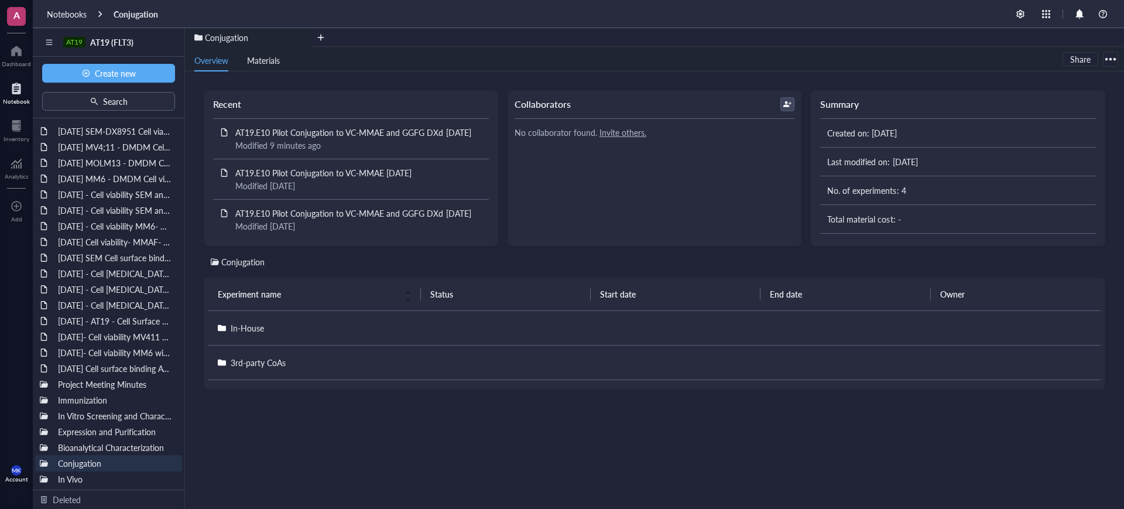
click at [250, 442] on div "Conjugation Experiment name Status Start date End date Owner In-House 3rd-party…" at bounding box center [654, 372] width 901 height 235
click at [311, 431] on div "Conjugation Experiment name Status Start date End date Owner In-House 3rd-party…" at bounding box center [654, 372] width 901 height 235
click at [113, 37] on span "AT19 (FLT3)" at bounding box center [111, 42] width 43 height 12
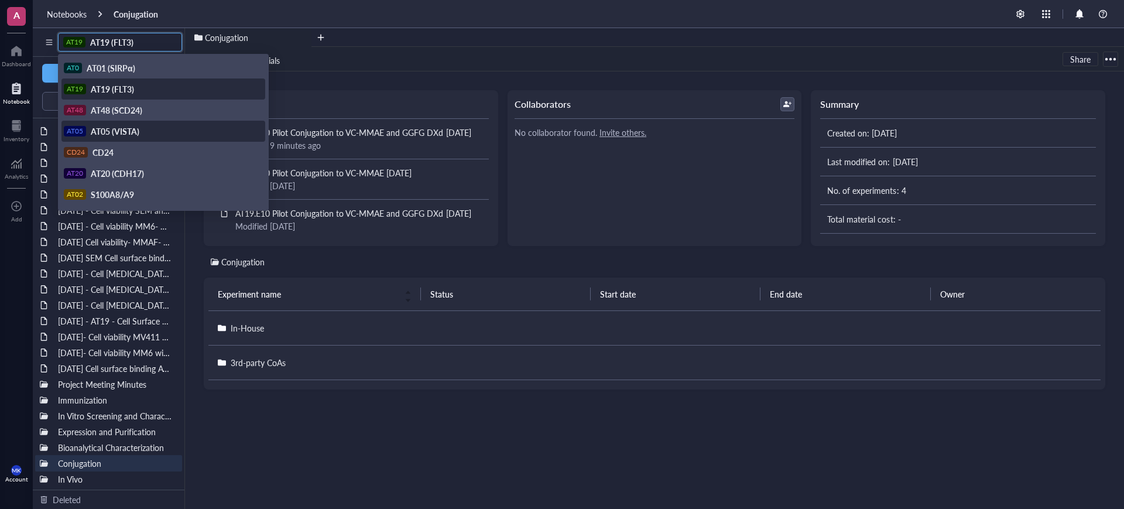
click at [135, 128] on span "AT05 (VISTA)" at bounding box center [115, 131] width 49 height 12
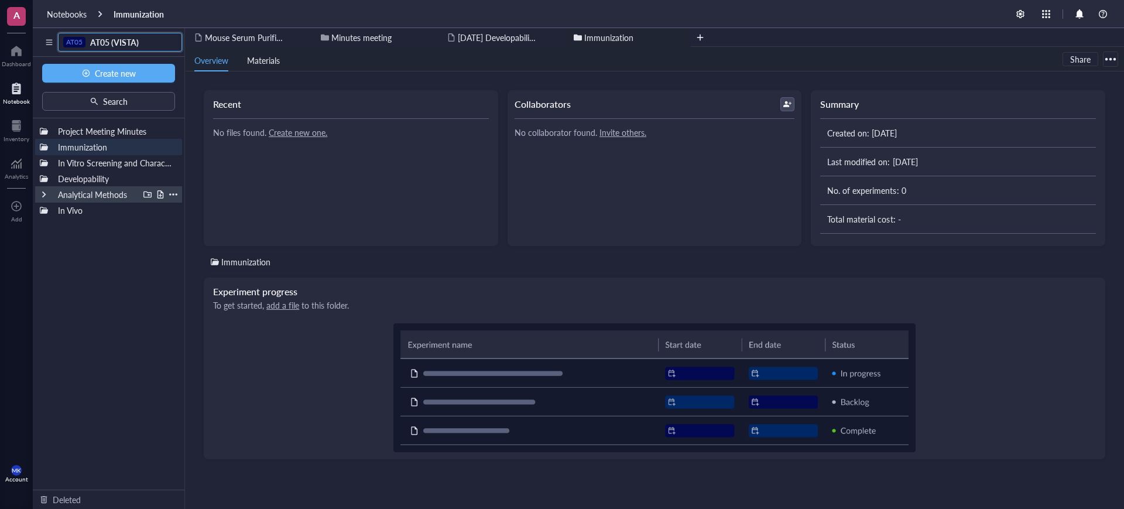
click at [42, 193] on div at bounding box center [44, 194] width 8 height 8
click at [173, 193] on div at bounding box center [173, 194] width 8 height 8
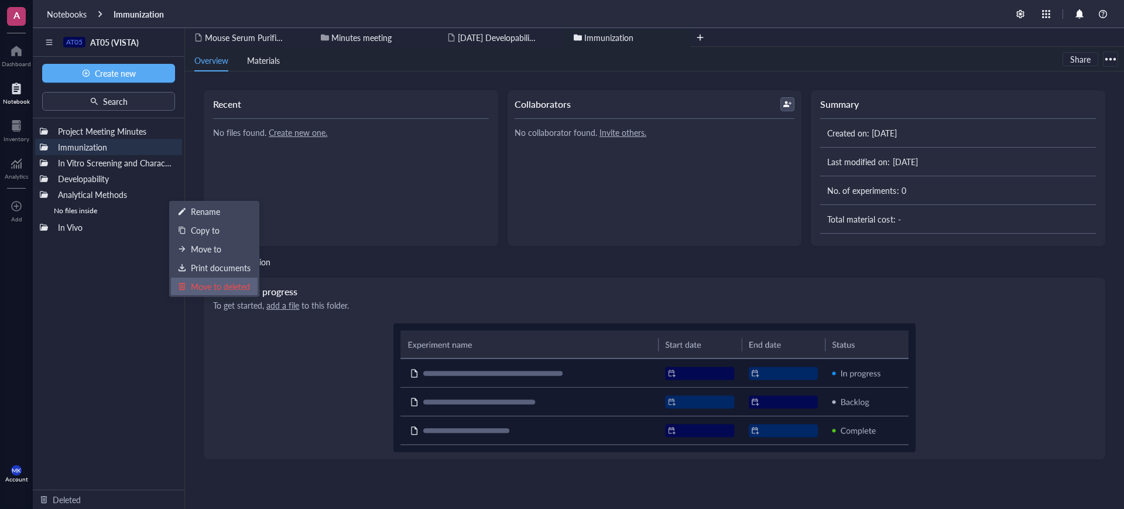
click at [212, 286] on div "Move to deleted" at bounding box center [220, 286] width 59 height 13
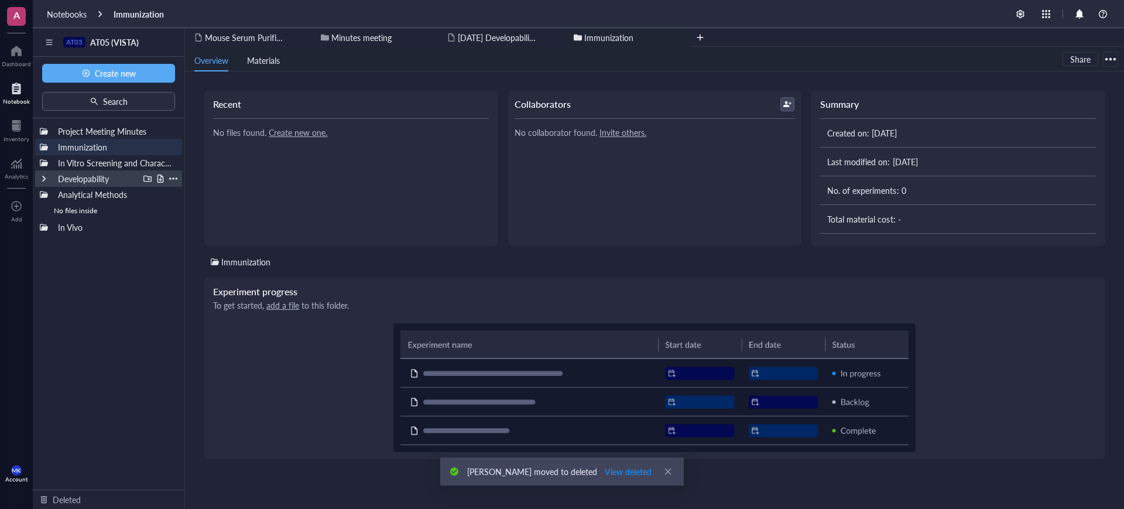
click at [171, 175] on div at bounding box center [173, 178] width 8 height 8
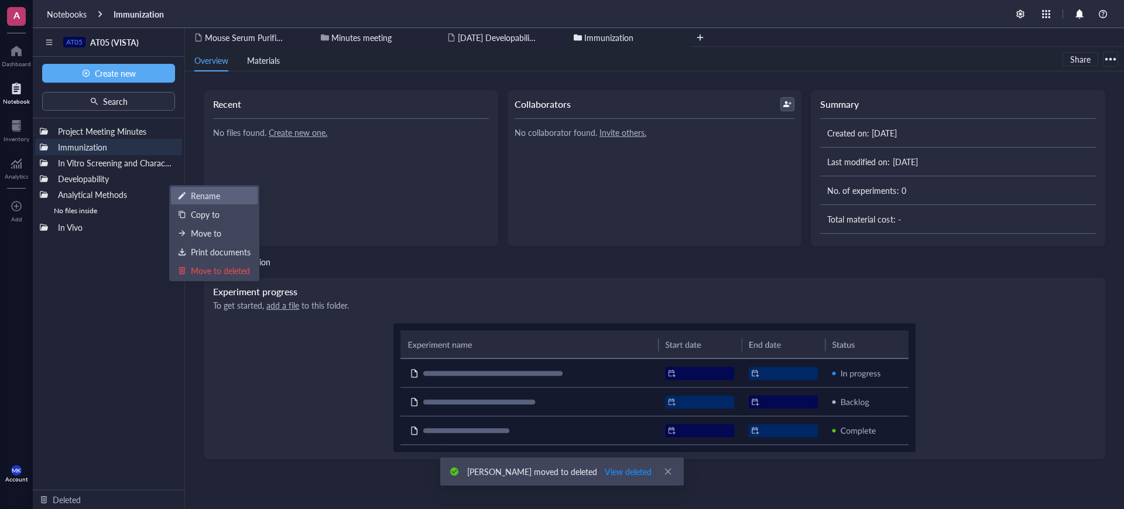
click at [188, 190] on div "Rename" at bounding box center [214, 195] width 73 height 13
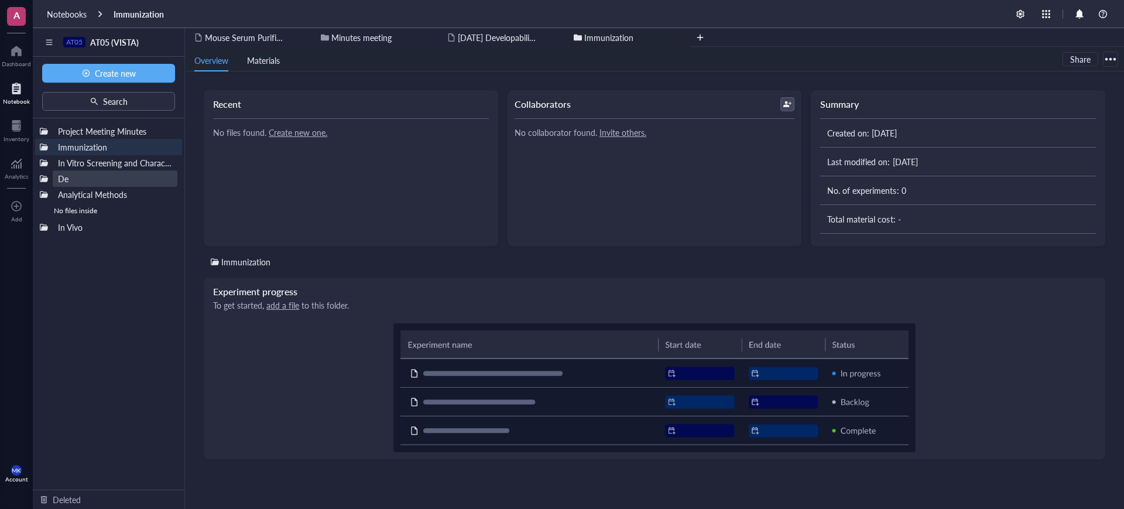
type input "D"
type input "Bioanalytical Characterization"
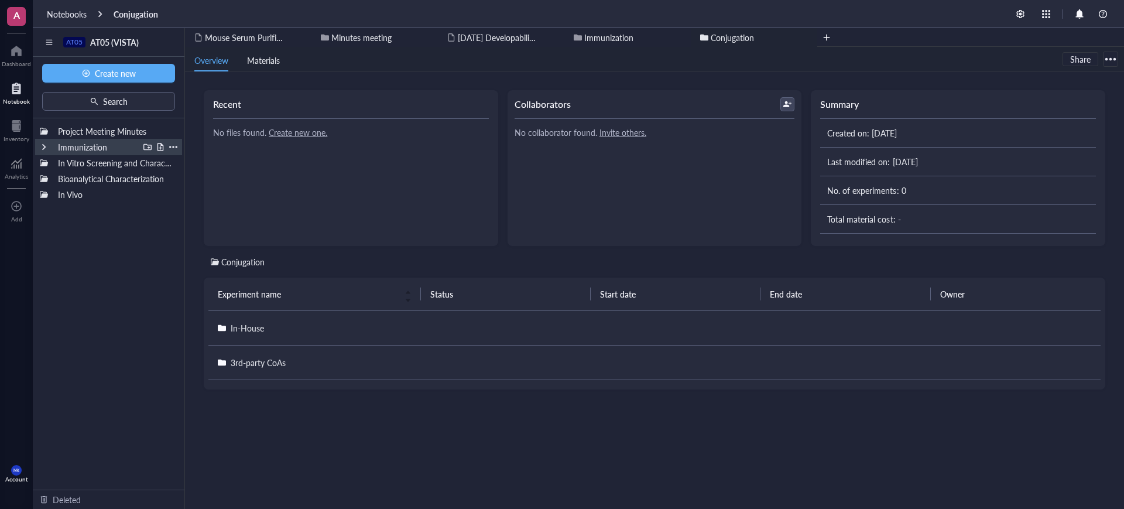
click at [44, 147] on div at bounding box center [44, 147] width 8 height 8
click at [44, 165] on div at bounding box center [44, 163] width 8 height 8
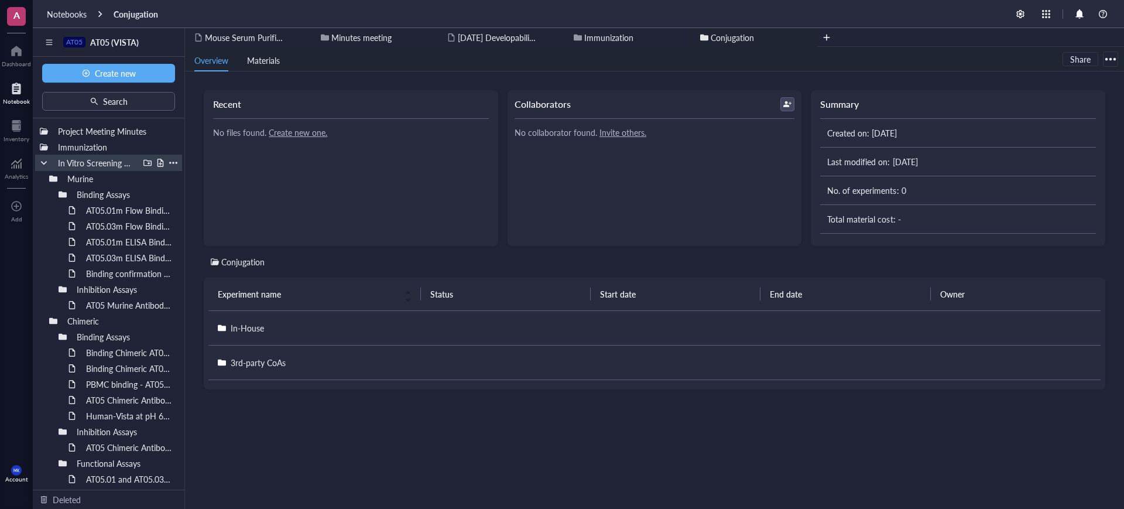
click at [40, 162] on div at bounding box center [44, 163] width 8 height 8
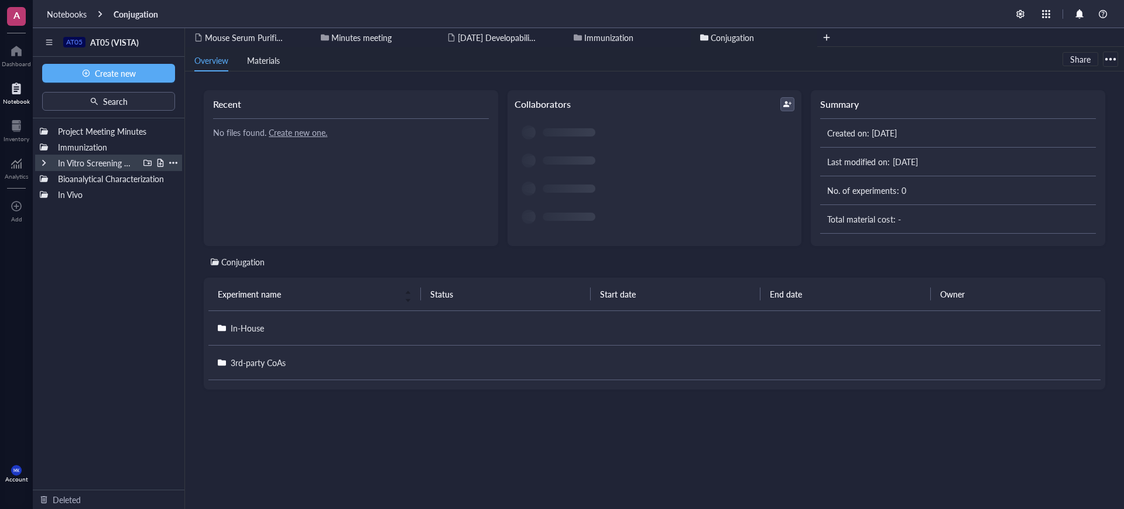
click at [43, 161] on div at bounding box center [44, 163] width 8 height 8
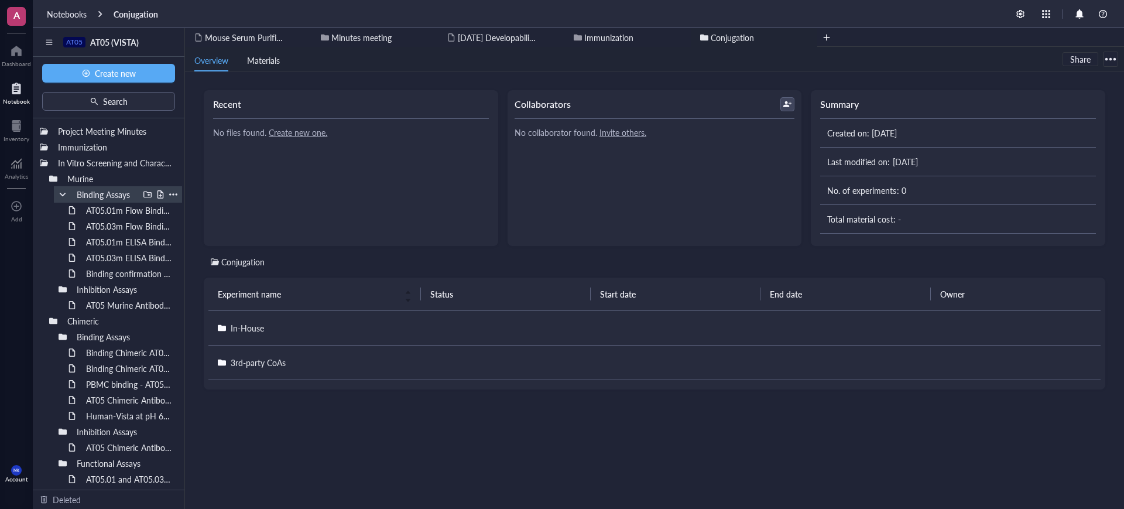
click at [62, 194] on div at bounding box center [63, 194] width 8 height 8
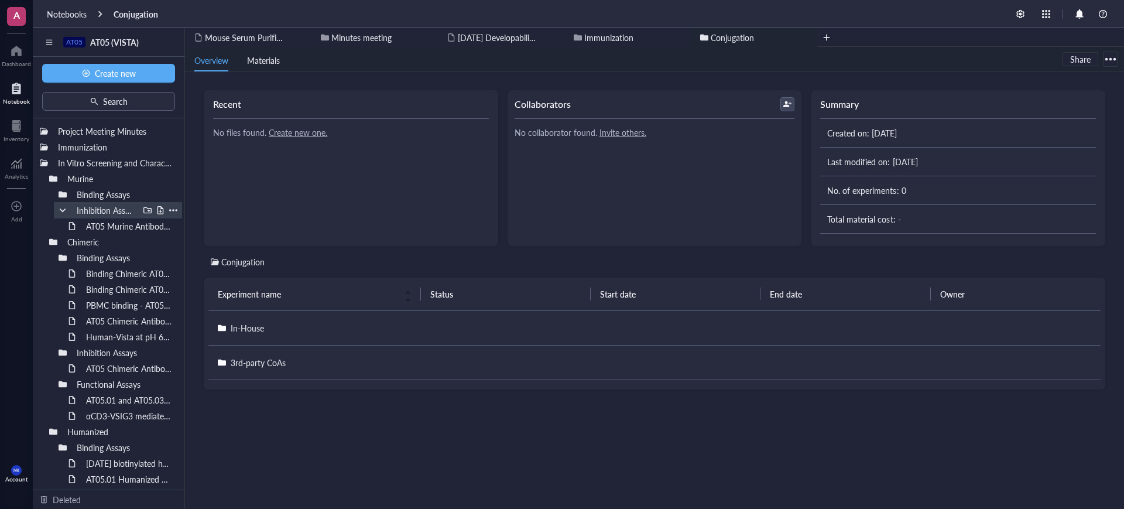
click at [61, 207] on div at bounding box center [63, 210] width 8 height 8
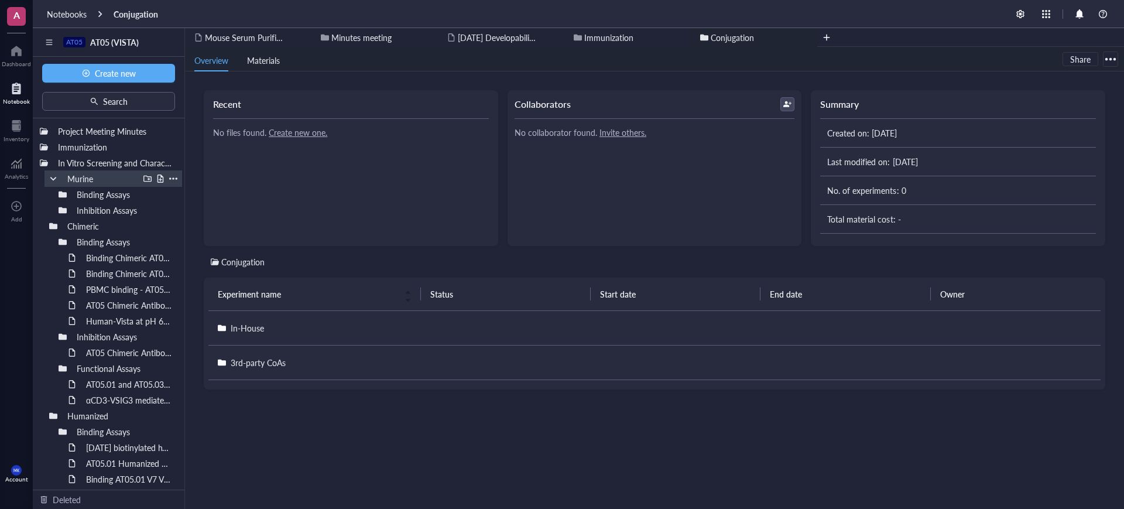
click at [54, 177] on div at bounding box center [53, 178] width 8 height 8
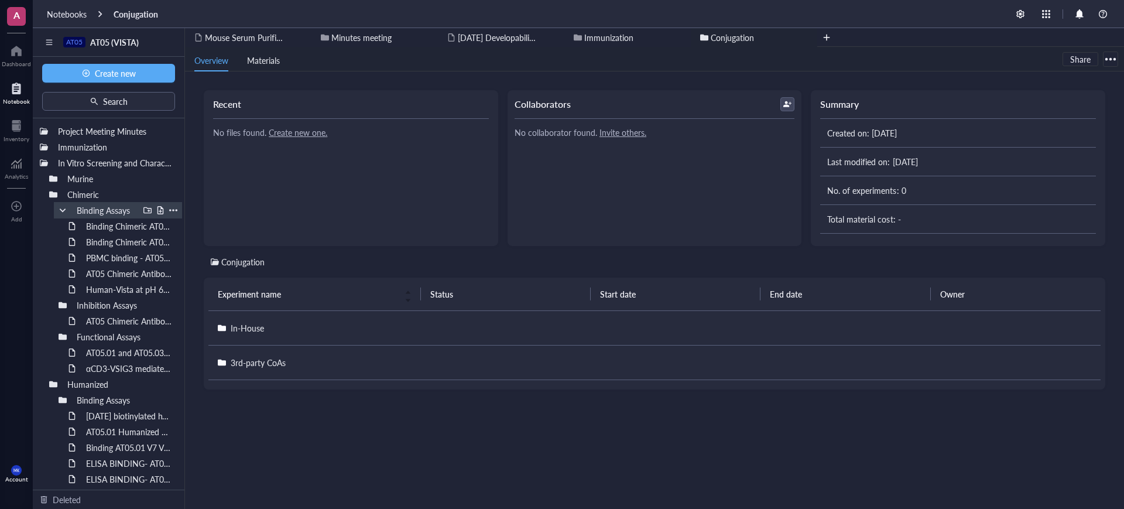
click at [60, 206] on div at bounding box center [63, 210] width 8 height 8
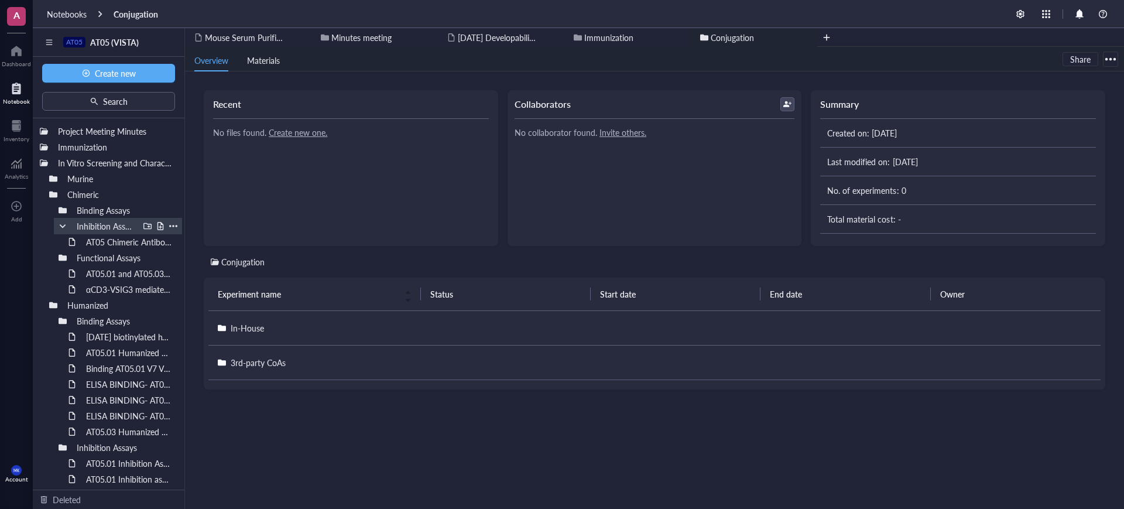
click at [61, 223] on div at bounding box center [63, 226] width 8 height 8
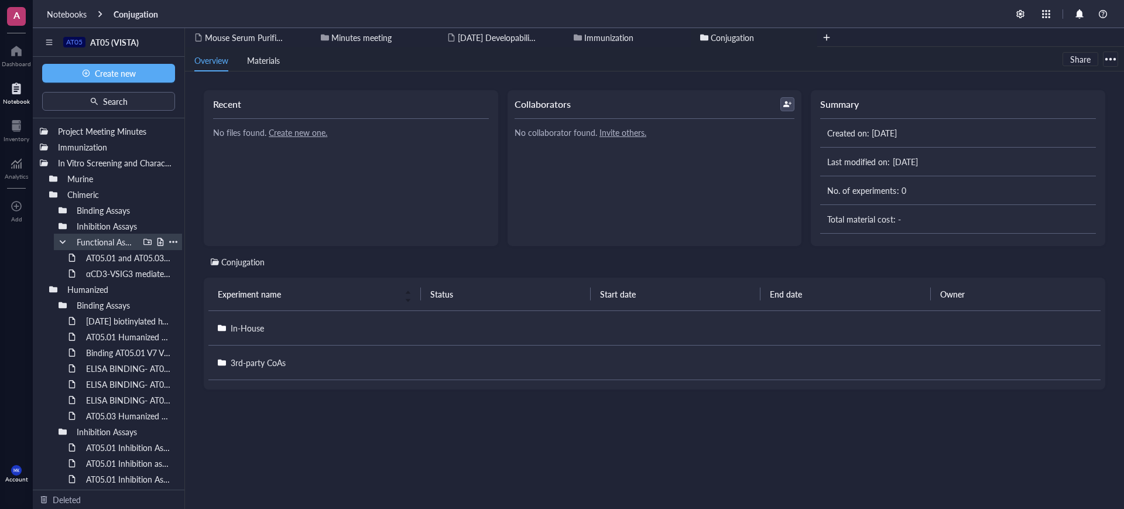
click at [61, 241] on div at bounding box center [63, 242] width 8 height 8
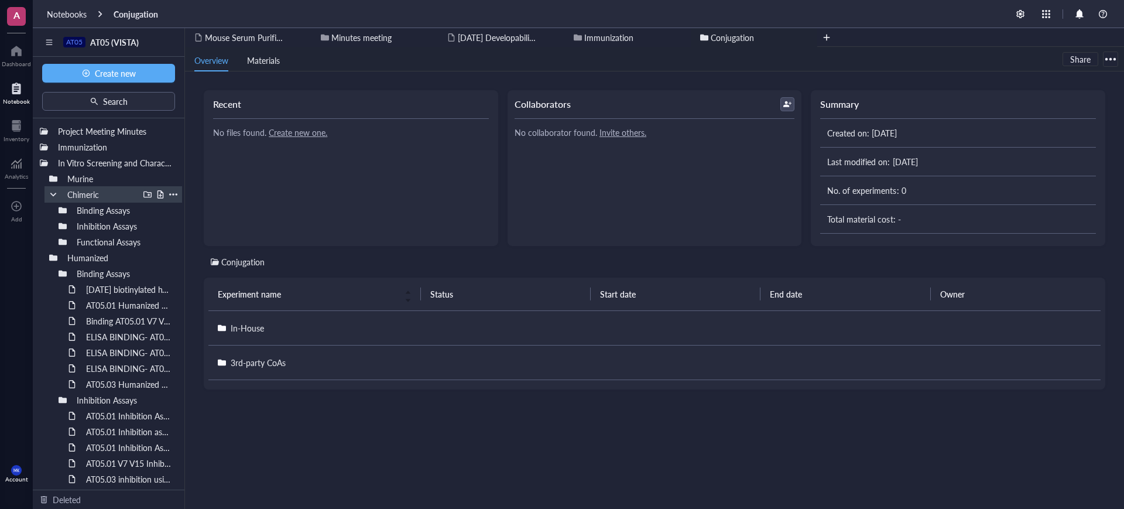
click at [52, 195] on div at bounding box center [53, 194] width 8 height 8
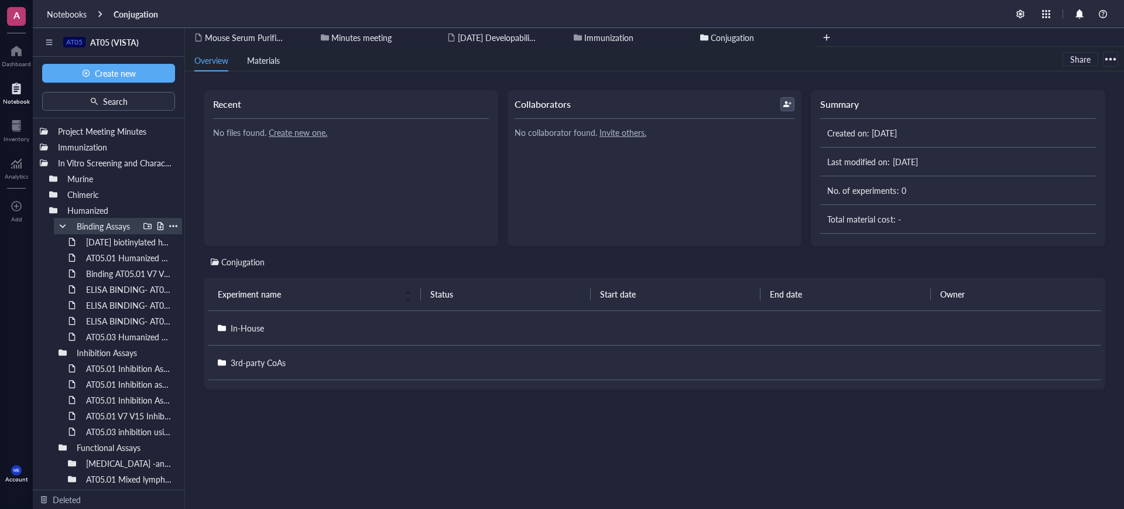
click at [61, 225] on div at bounding box center [63, 226] width 8 height 8
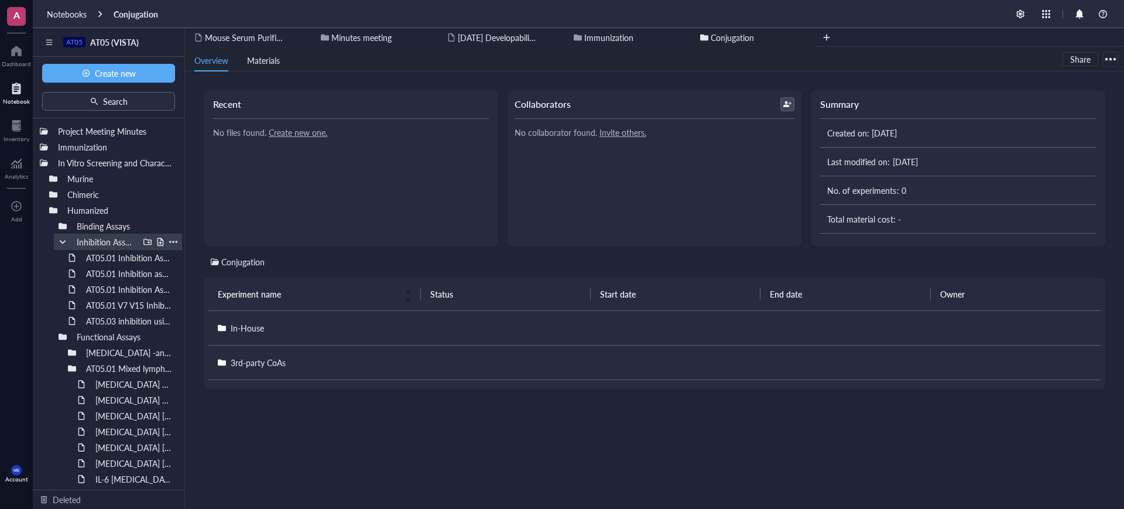
click at [61, 245] on div at bounding box center [63, 242] width 8 height 8
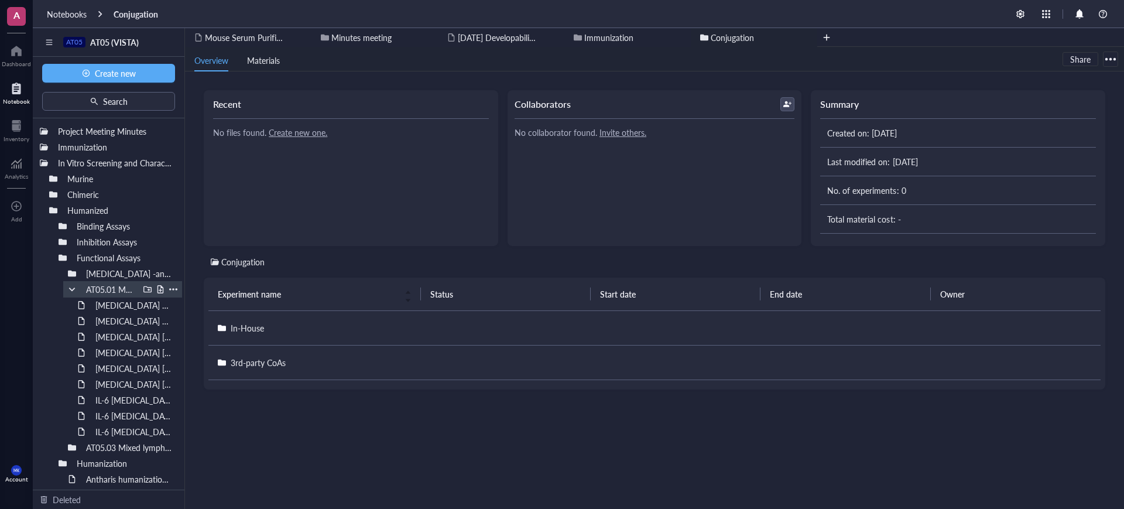
click at [73, 289] on div at bounding box center [72, 289] width 8 height 8
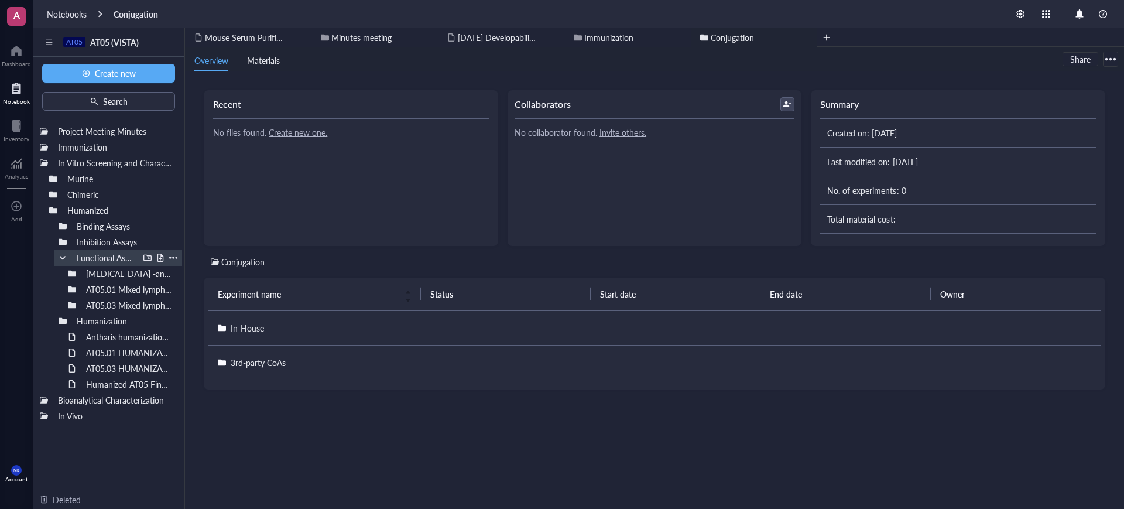
click at [61, 258] on div at bounding box center [63, 257] width 8 height 8
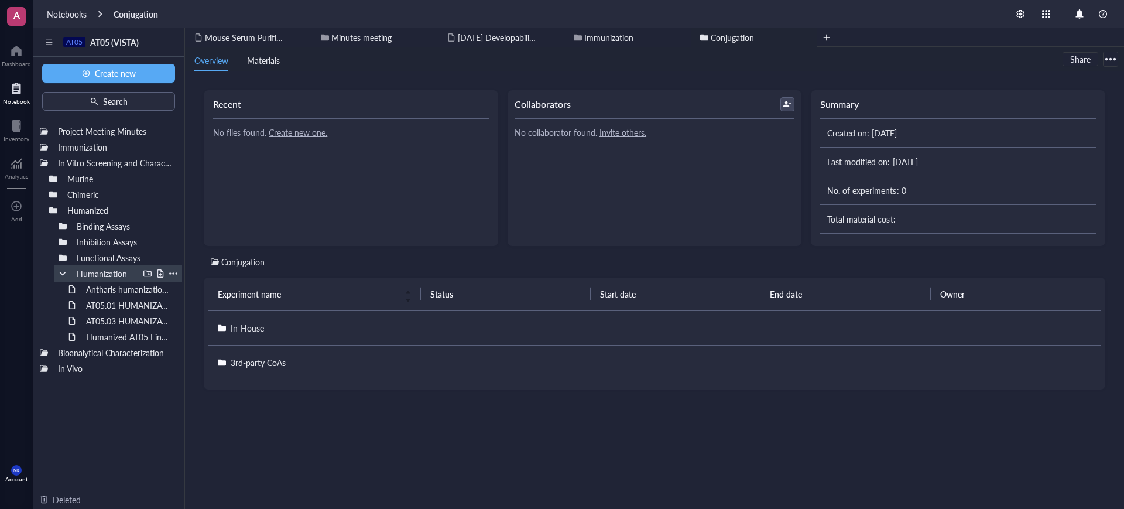
click at [61, 272] on div at bounding box center [63, 273] width 8 height 8
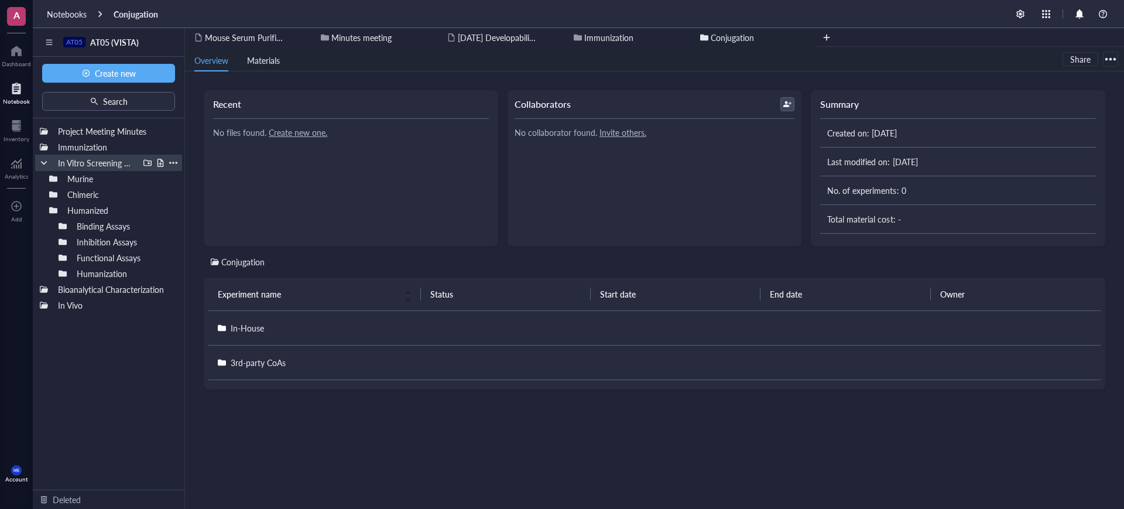
click at [40, 163] on div at bounding box center [44, 163] width 8 height 8
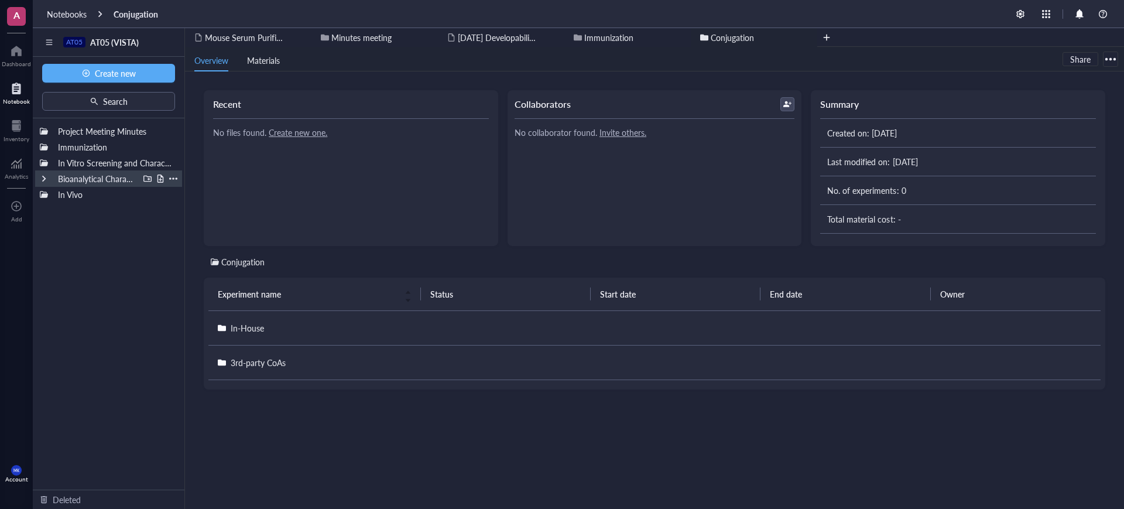
click at [39, 176] on div "Bioanalytical Characterization" at bounding box center [108, 178] width 147 height 16
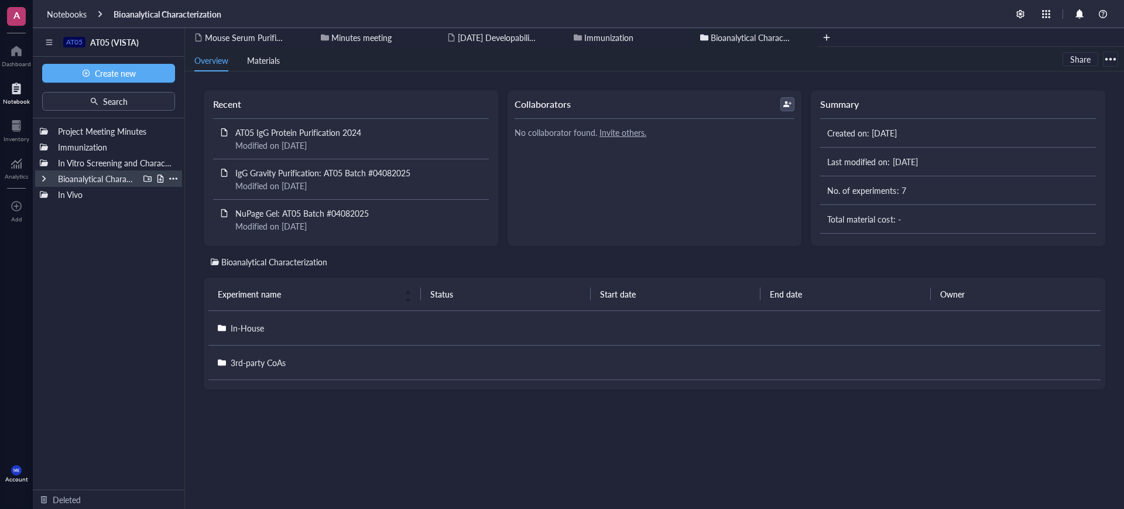
click at [44, 177] on div at bounding box center [44, 178] width 8 height 8
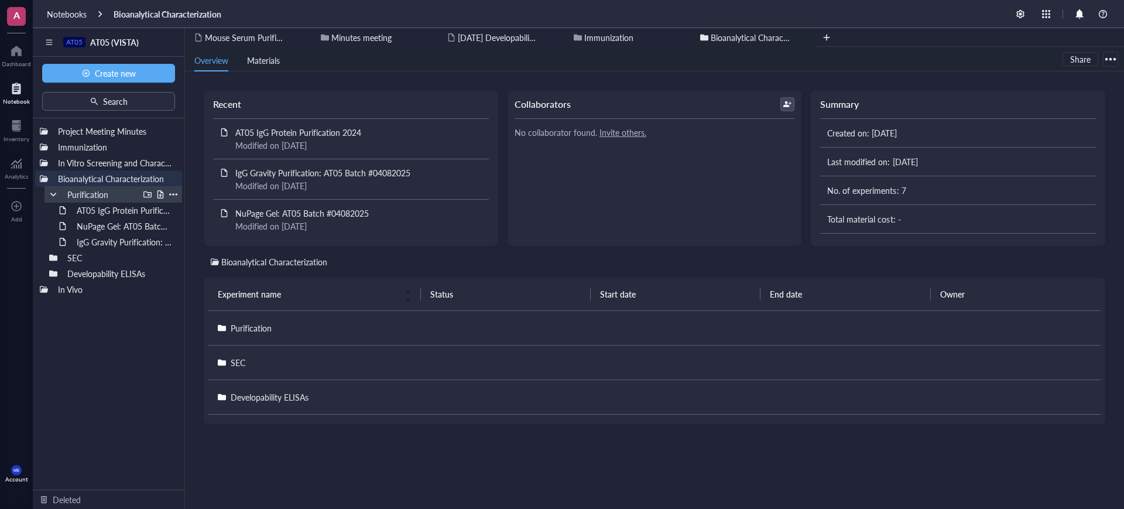
click at [52, 195] on div at bounding box center [53, 194] width 8 height 8
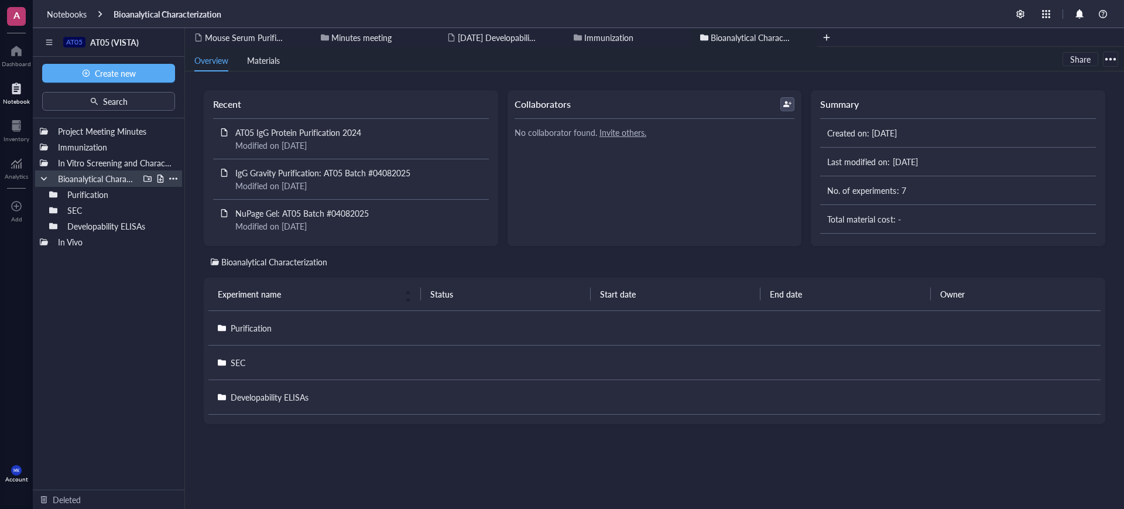
click at [147, 176] on div at bounding box center [147, 178] width 8 height 8
type input "SDS Page"
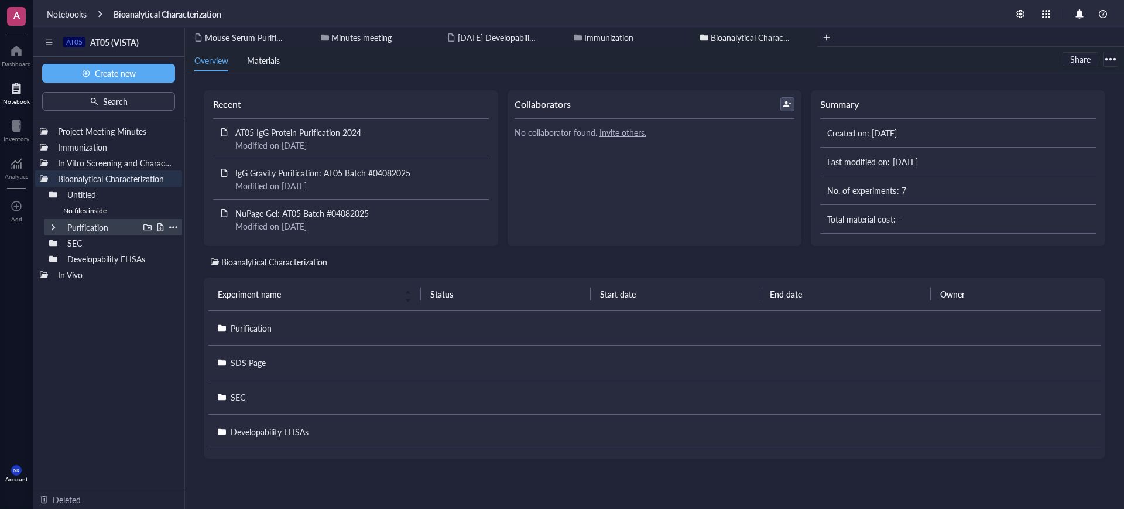
click at [53, 231] on div at bounding box center [53, 227] width 8 height 8
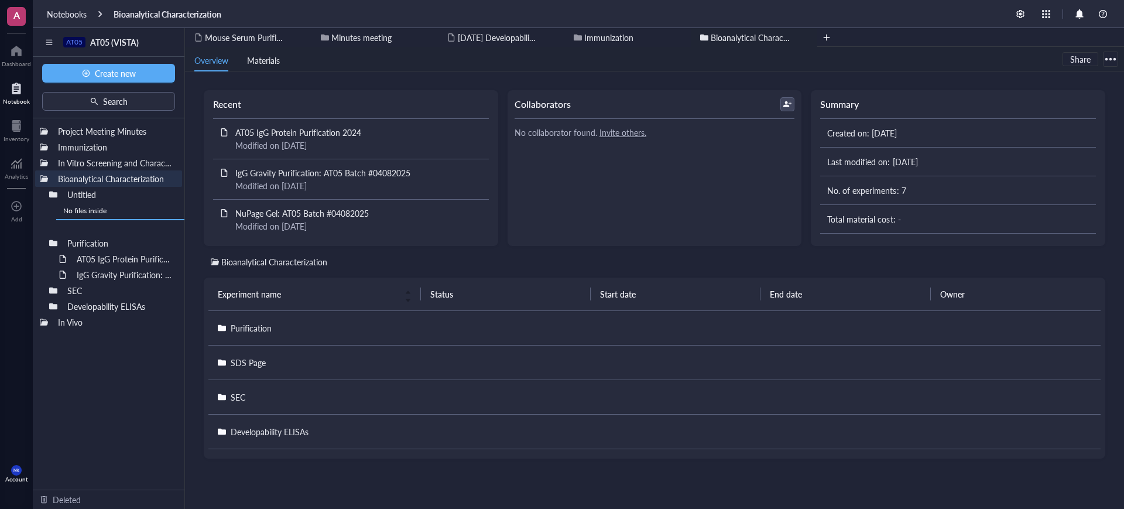
drag, startPoint x: 125, startPoint y: 260, endPoint x: 128, endPoint y: 231, distance: 29.4
click at [128, 231] on div "Project Meeting Minutes Immunization In Vitro Screening and Characterization Bi…" at bounding box center [109, 303] width 152 height 371
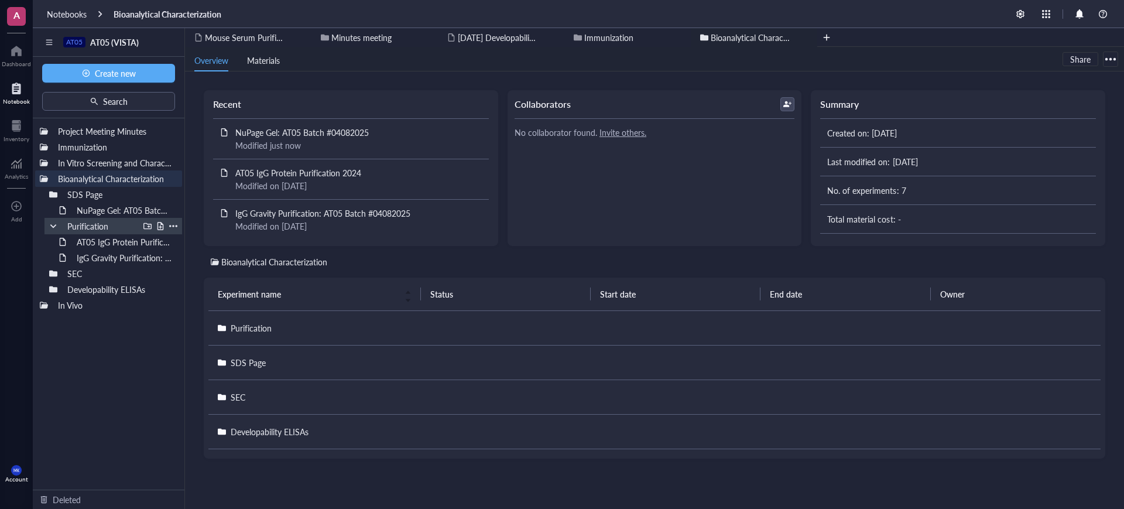
click at [50, 226] on div at bounding box center [53, 226] width 8 height 8
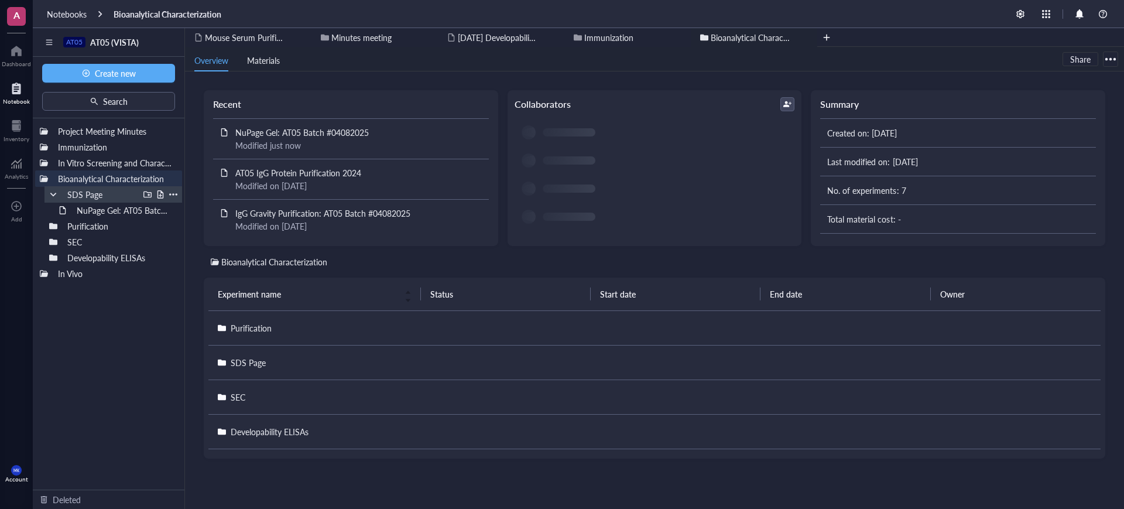
click at [53, 195] on div at bounding box center [53, 194] width 8 height 8
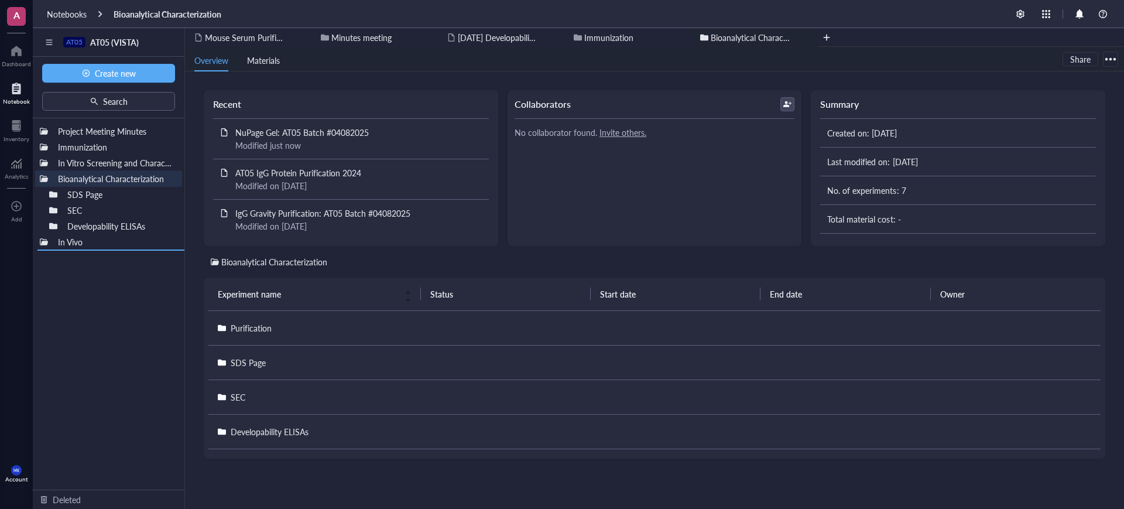
drag, startPoint x: 94, startPoint y: 210, endPoint x: 77, endPoint y: 298, distance: 89.5
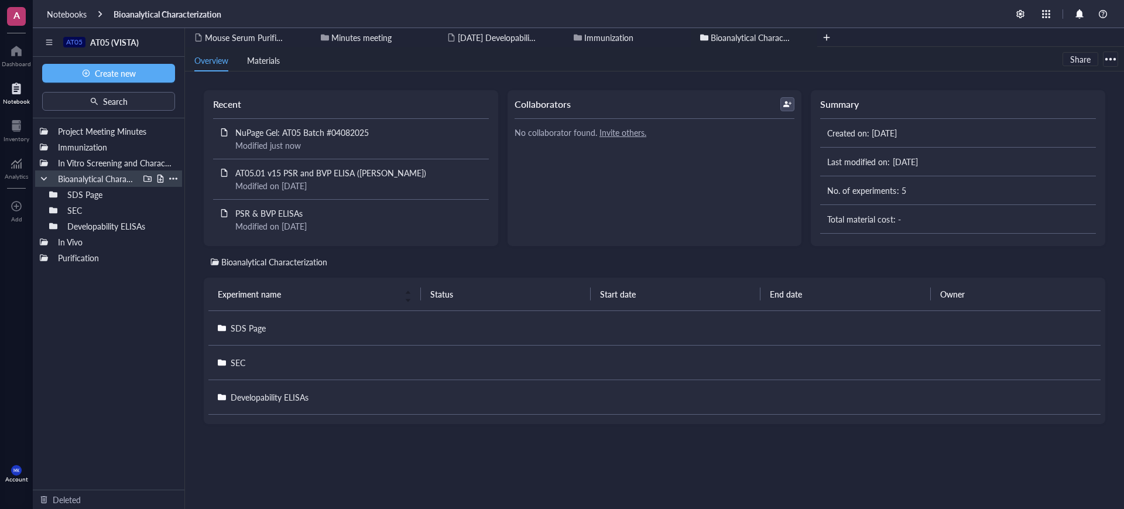
click at [43, 177] on div at bounding box center [44, 178] width 8 height 8
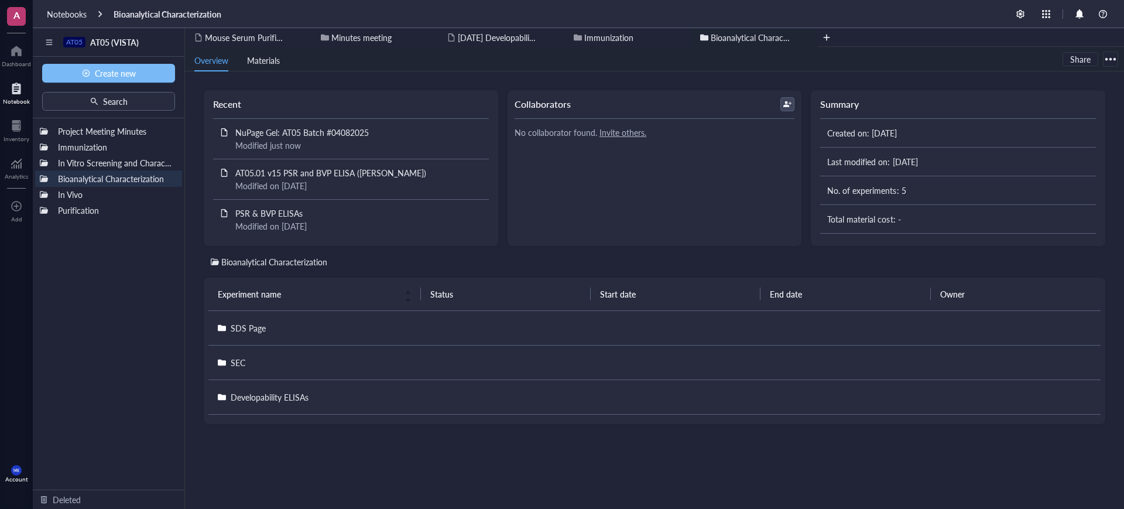
click at [135, 75] on span "Create new" at bounding box center [115, 72] width 41 height 9
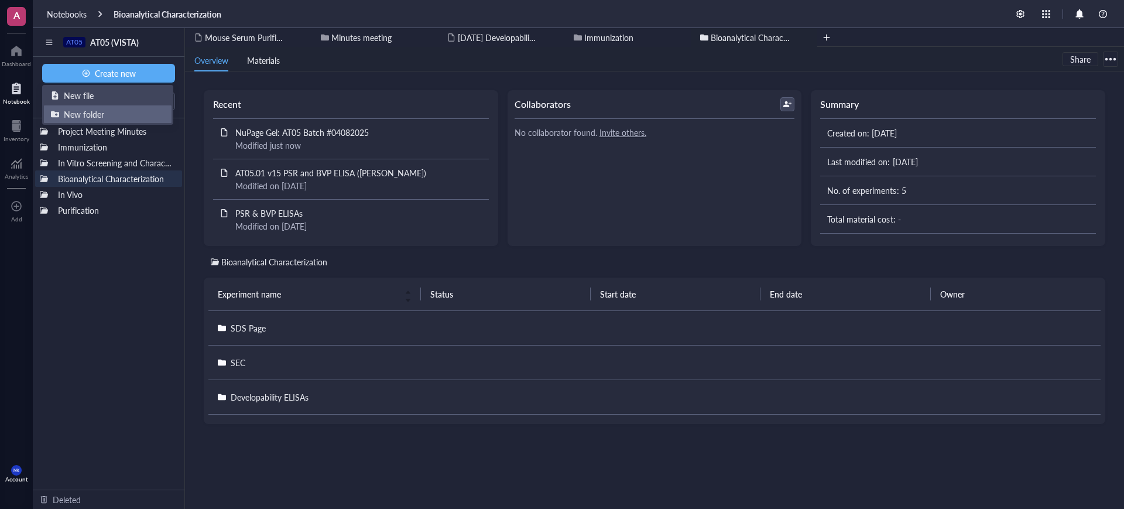
click at [122, 114] on div "New folder" at bounding box center [108, 114] width 114 height 13
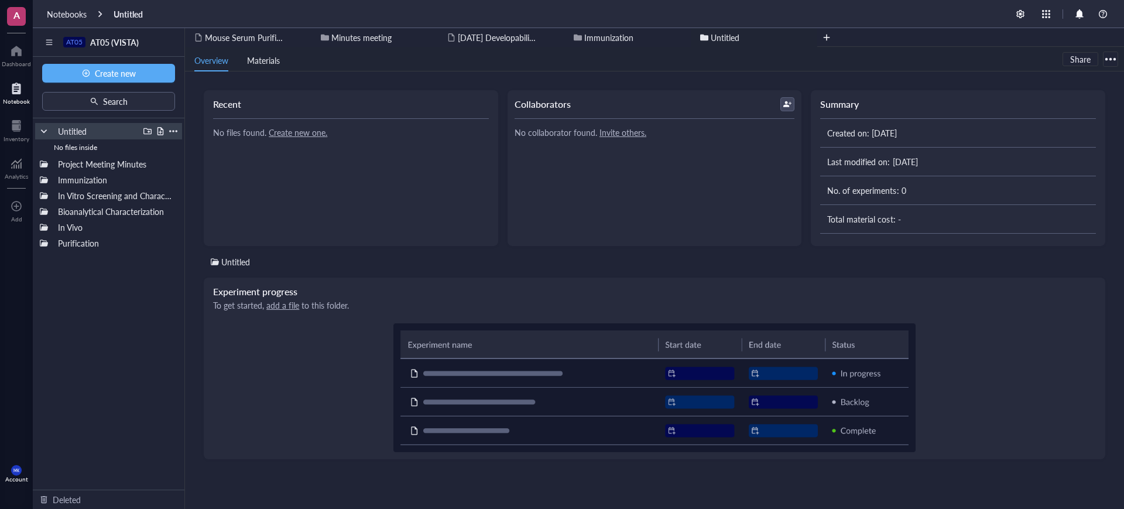
click at [172, 128] on div at bounding box center [173, 131] width 8 height 8
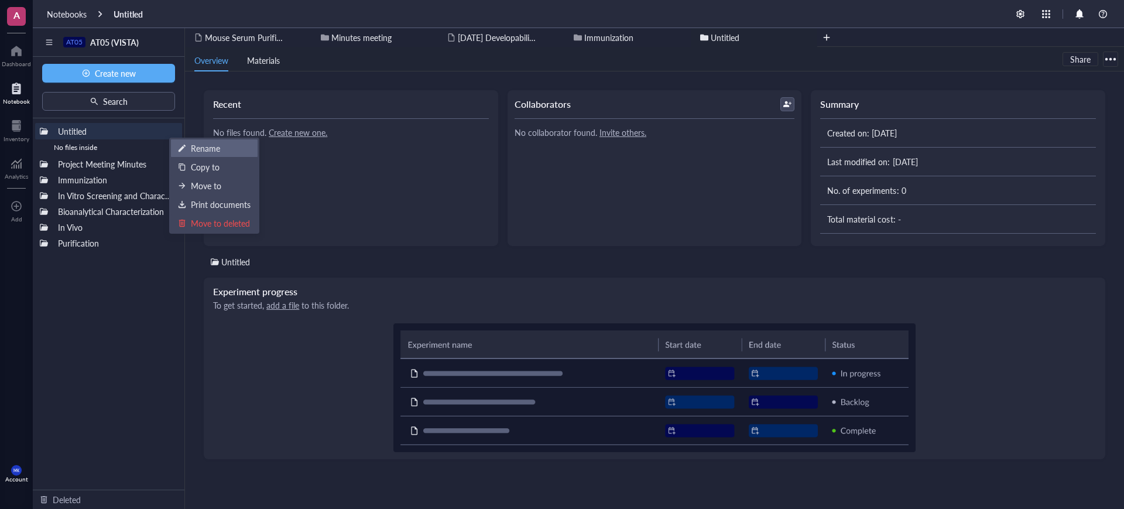
click at [204, 149] on div "Rename" at bounding box center [205, 148] width 29 height 13
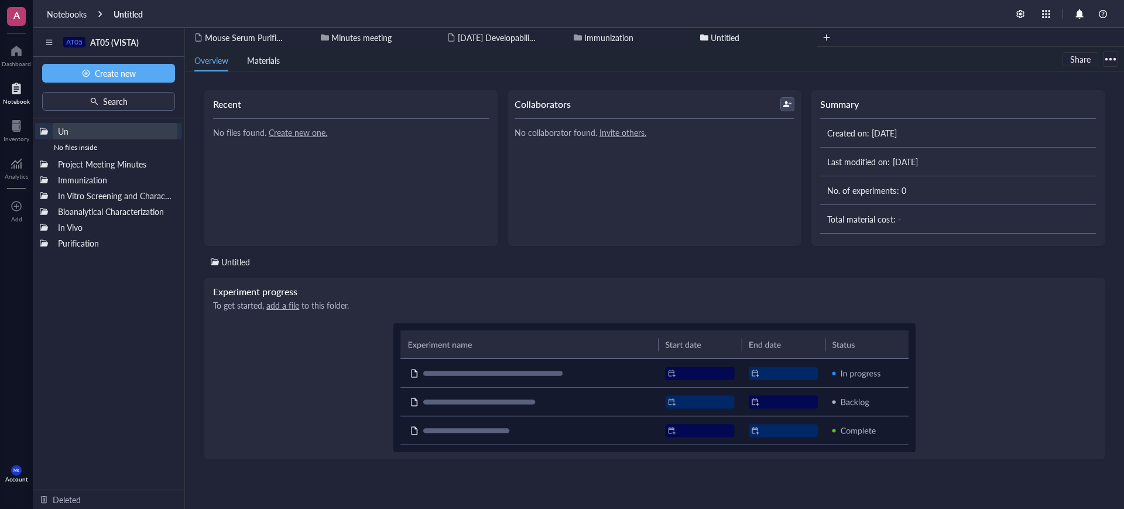
type input "U"
type input "Expression and Purification"
click at [43, 135] on div at bounding box center [44, 131] width 8 height 8
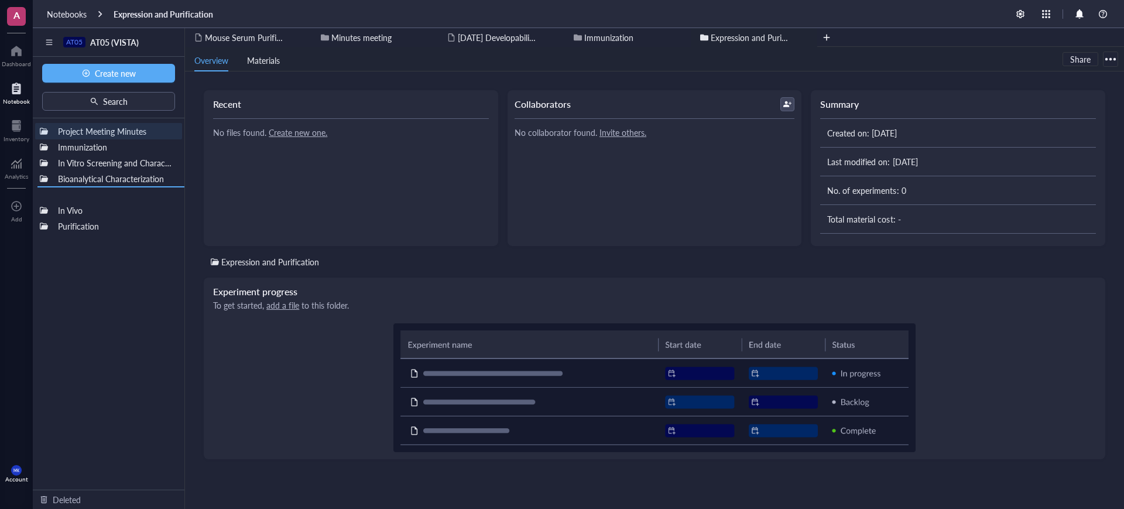
drag, startPoint x: 73, startPoint y: 130, endPoint x: 64, endPoint y: 211, distance: 81.2
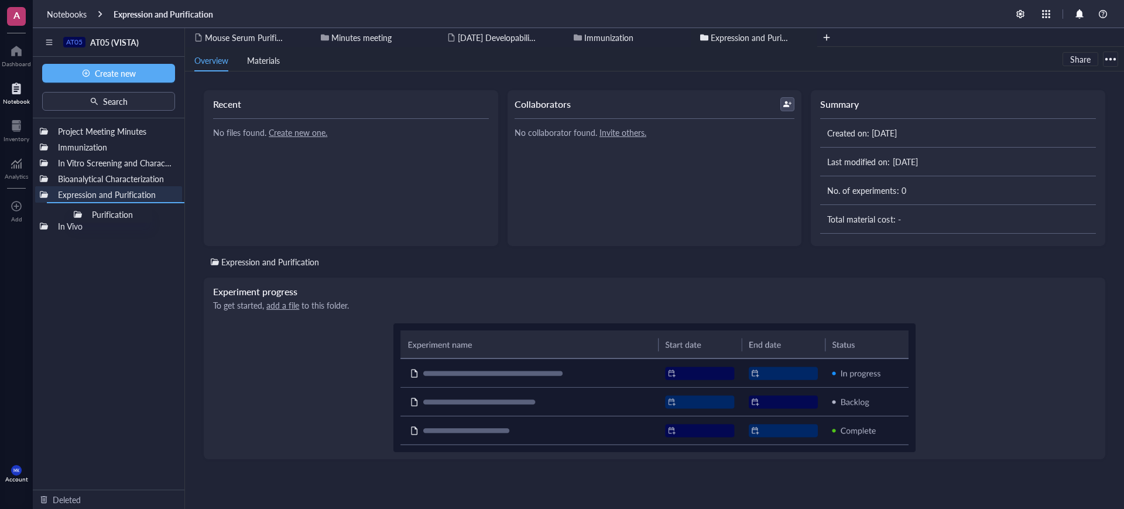
drag, startPoint x: 84, startPoint y: 228, endPoint x: 112, endPoint y: 228, distance: 27.5
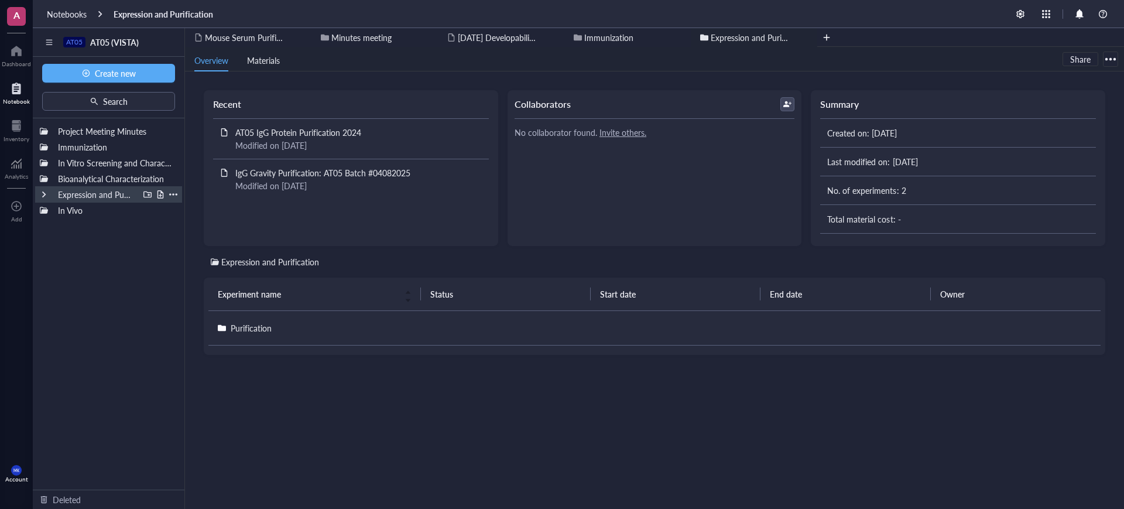
click at [46, 195] on div at bounding box center [44, 194] width 8 height 8
click at [42, 195] on div at bounding box center [44, 194] width 8 height 8
click at [171, 209] on div at bounding box center [173, 210] width 8 height 8
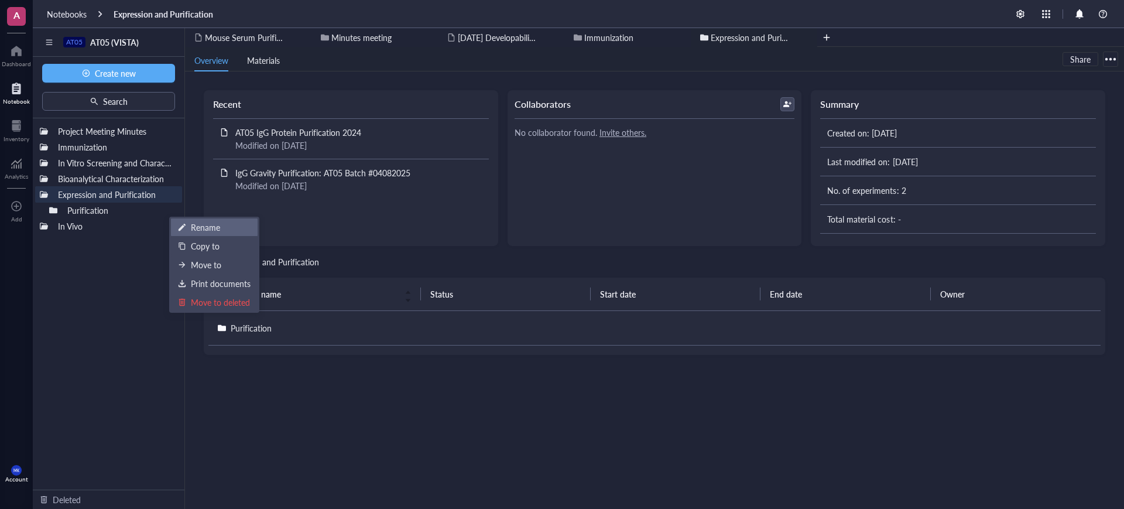
click at [204, 224] on div "Rename" at bounding box center [205, 227] width 29 height 13
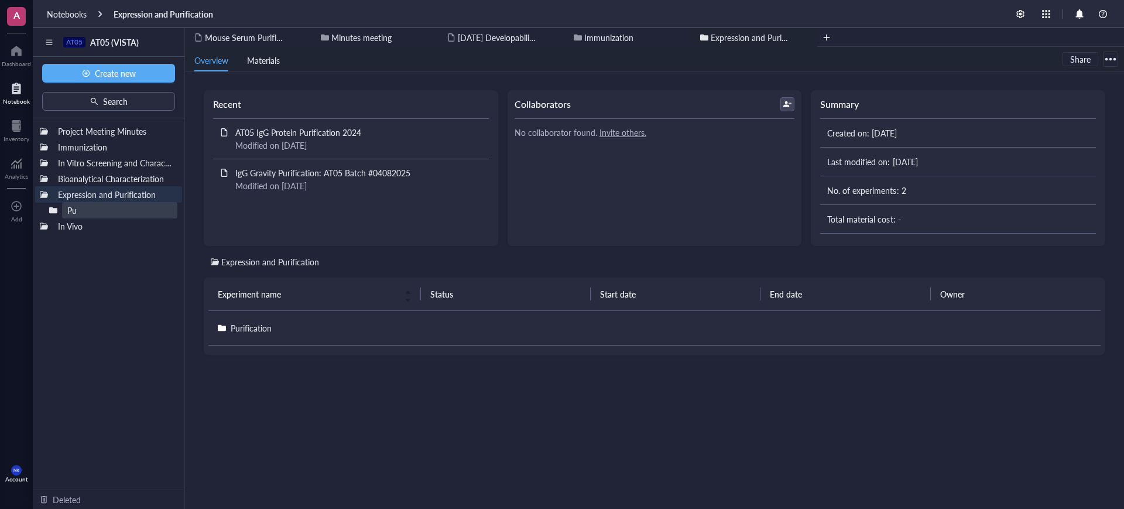
type input "P"
type input "In-House Purification"
click at [42, 197] on div at bounding box center [44, 194] width 8 height 8
click at [47, 212] on div at bounding box center [44, 210] width 8 height 8
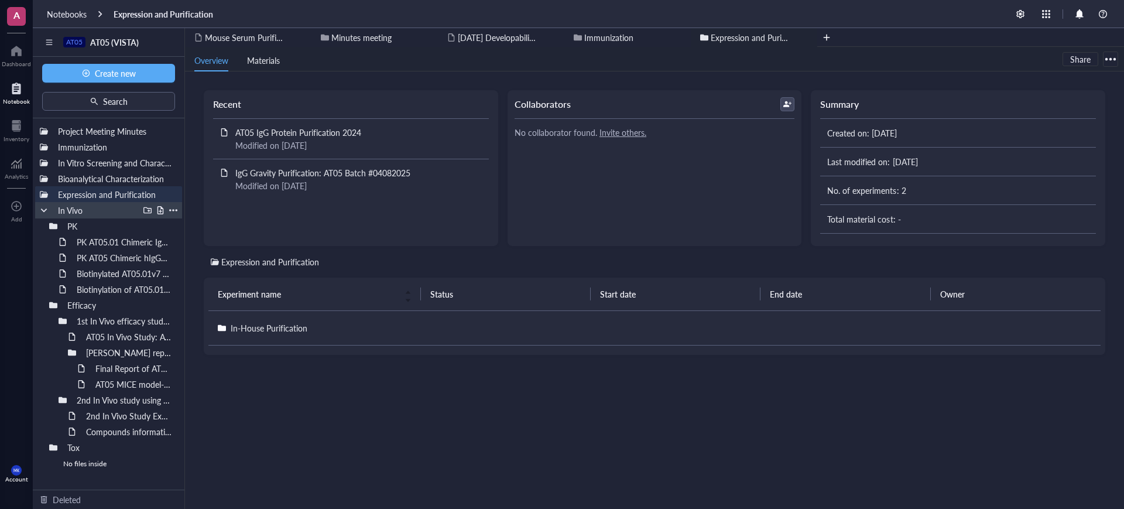
click at [47, 212] on div at bounding box center [44, 210] width 8 height 8
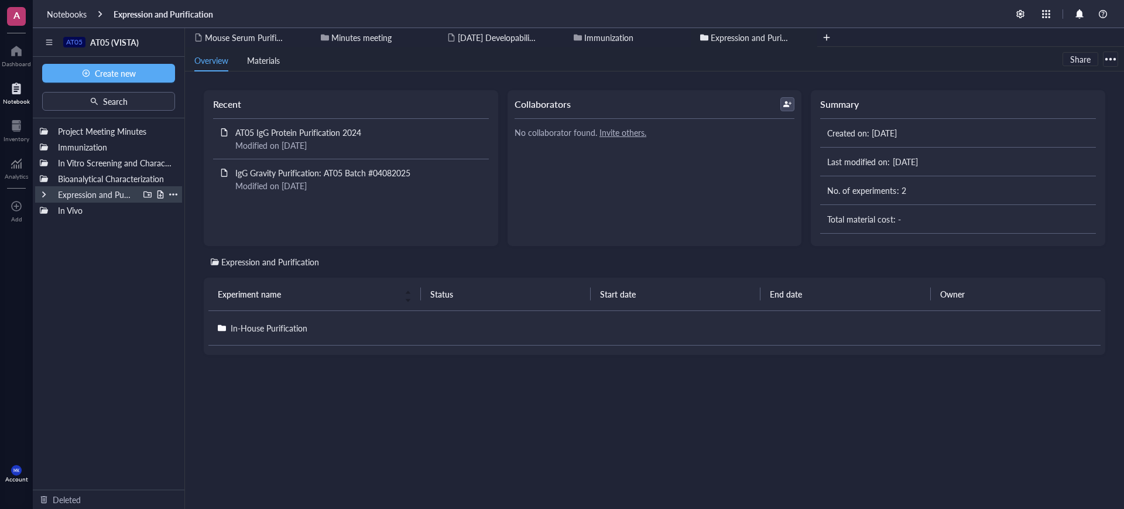
click at [43, 195] on div at bounding box center [44, 194] width 8 height 8
click at [44, 178] on div at bounding box center [44, 178] width 8 height 8
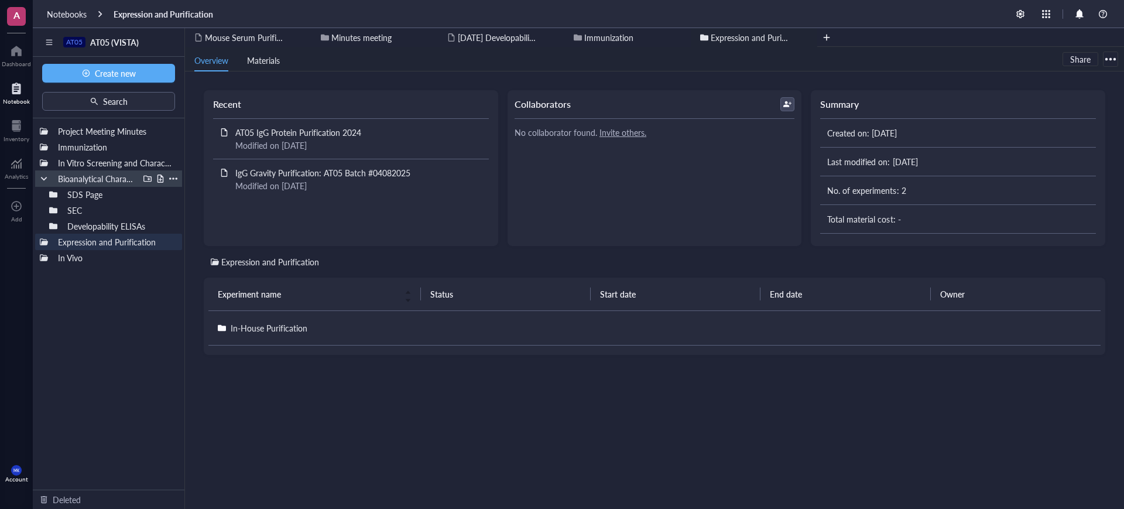
click at [45, 177] on div at bounding box center [44, 178] width 8 height 8
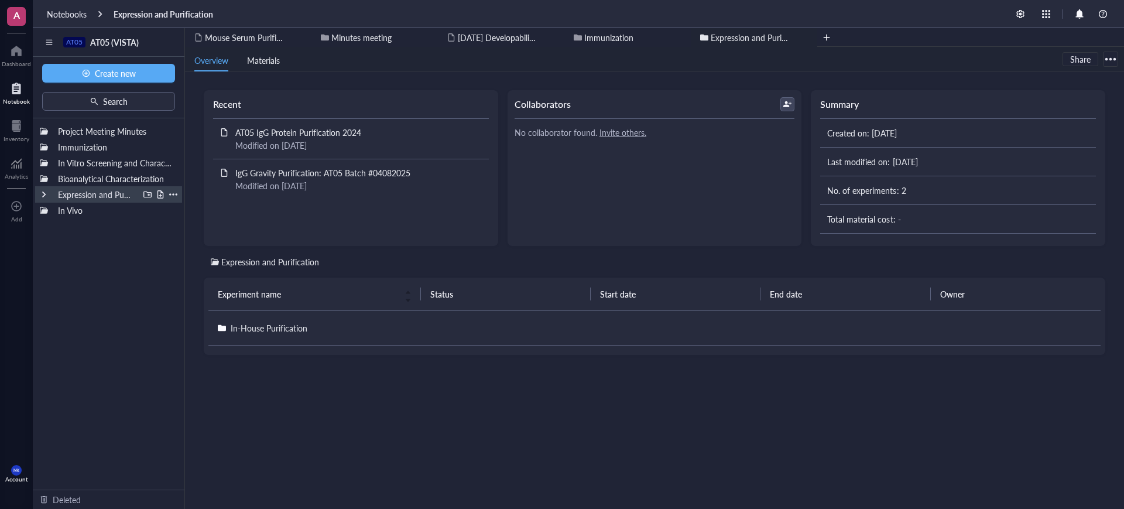
click at [42, 191] on div at bounding box center [44, 194] width 8 height 8
click at [42, 193] on div at bounding box center [44, 194] width 8 height 8
click at [43, 162] on div at bounding box center [44, 163] width 8 height 8
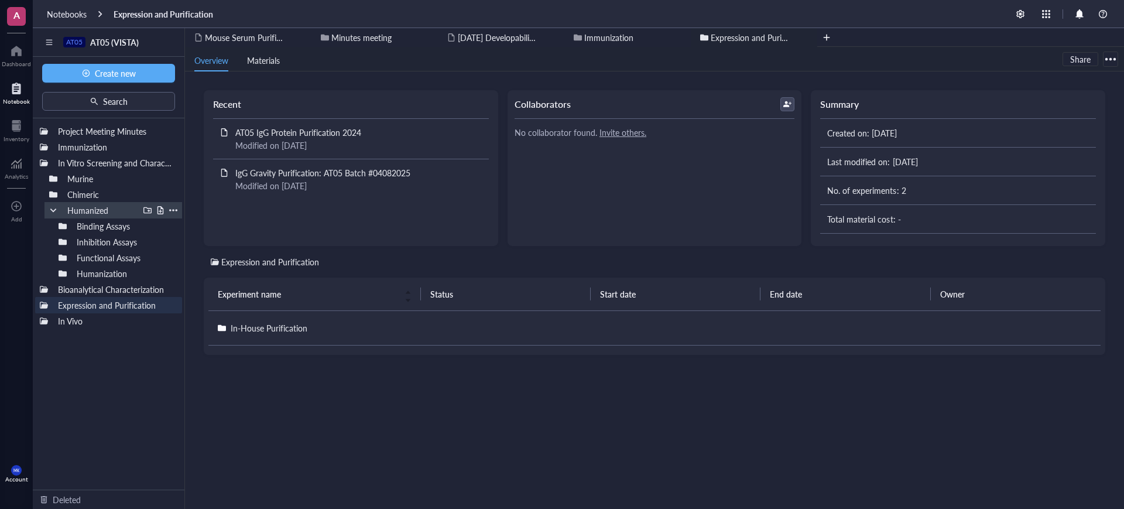
click at [52, 210] on div at bounding box center [53, 210] width 8 height 8
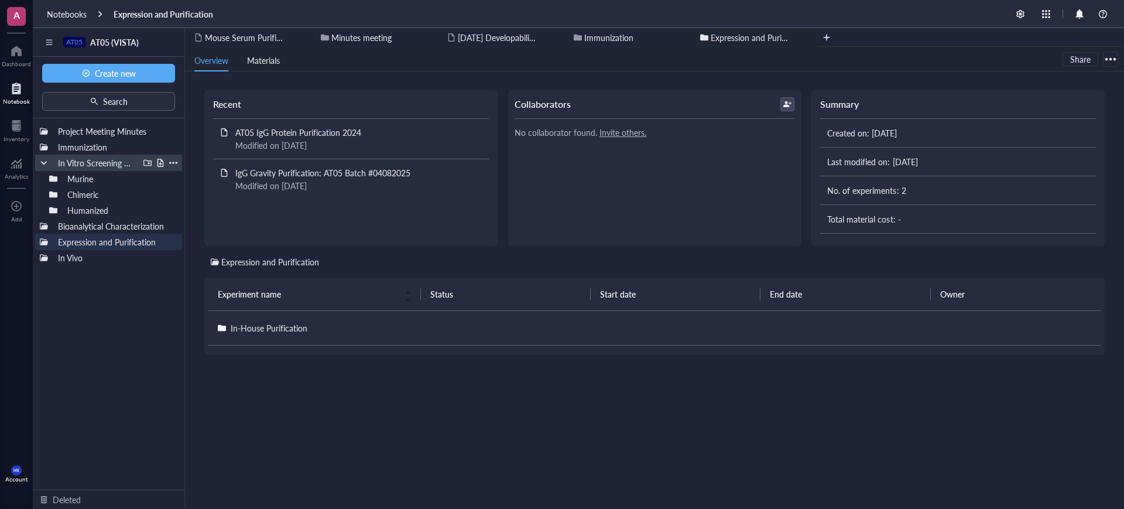
click at [42, 162] on div at bounding box center [44, 163] width 8 height 8
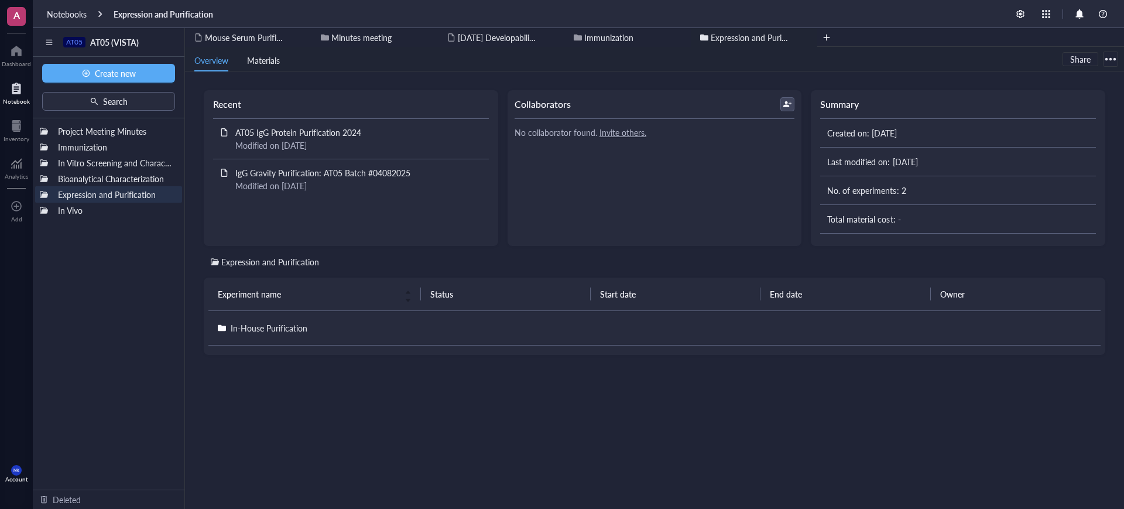
click at [75, 249] on div "Project Meeting Minutes Immunization In Vitro Screening and Characterization Bi…" at bounding box center [109, 303] width 152 height 371
click at [42, 212] on div at bounding box center [44, 210] width 8 height 8
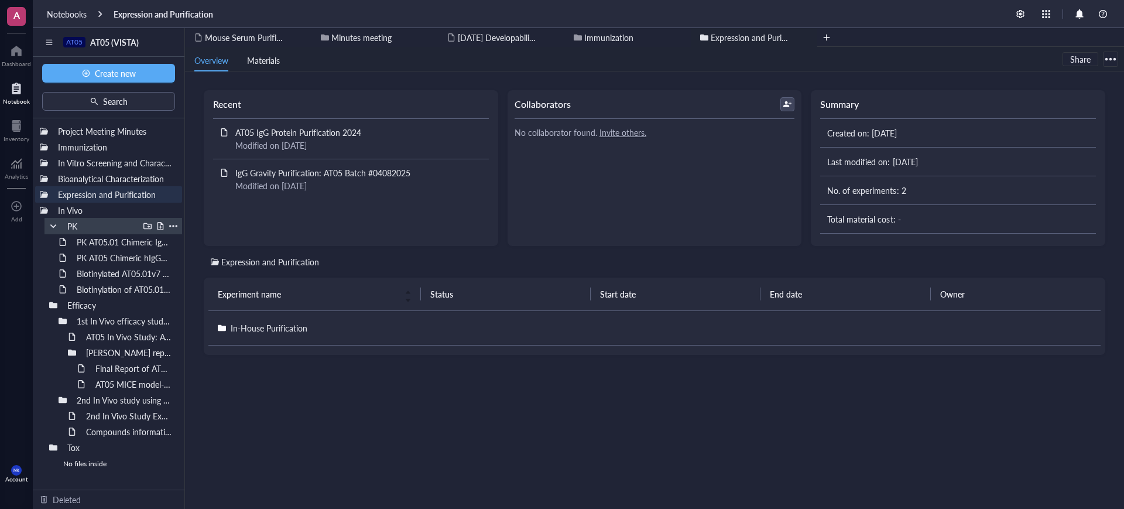
click at [50, 228] on div at bounding box center [53, 226] width 8 height 8
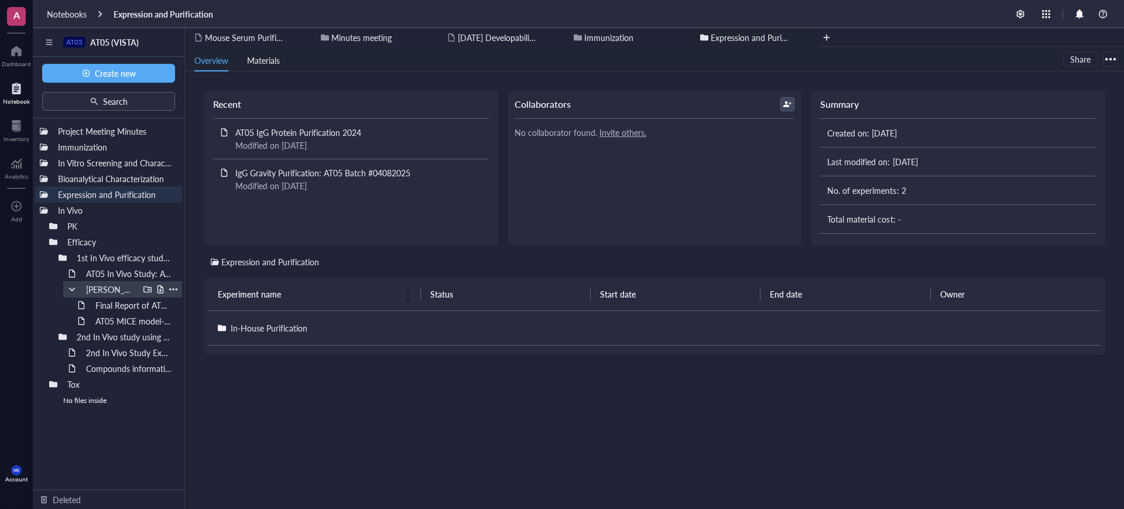
click at [73, 289] on div at bounding box center [72, 289] width 8 height 8
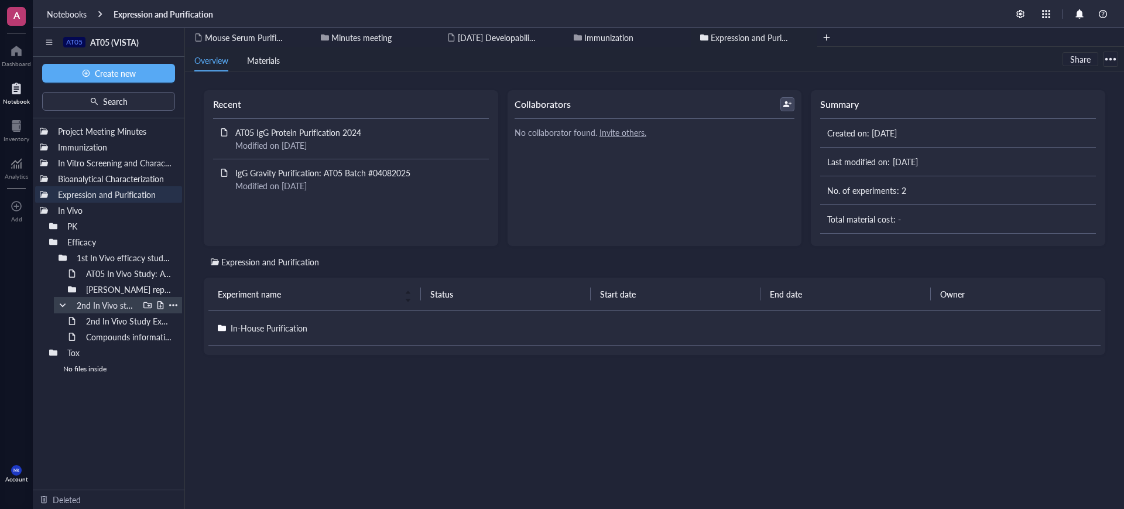
click at [62, 301] on div at bounding box center [63, 305] width 8 height 8
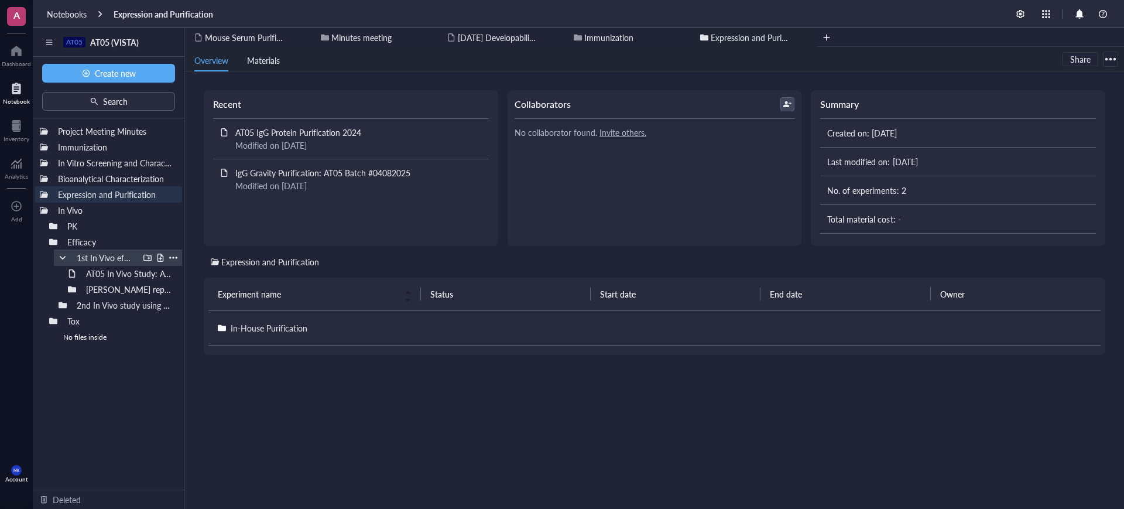
click at [64, 255] on div at bounding box center [63, 257] width 8 height 8
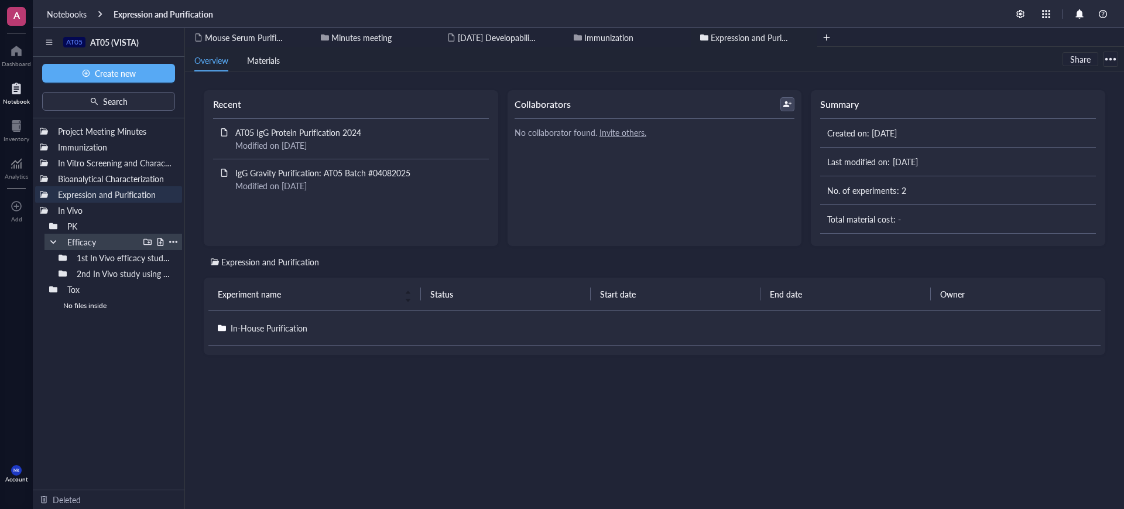
click at [54, 245] on div at bounding box center [53, 242] width 8 height 8
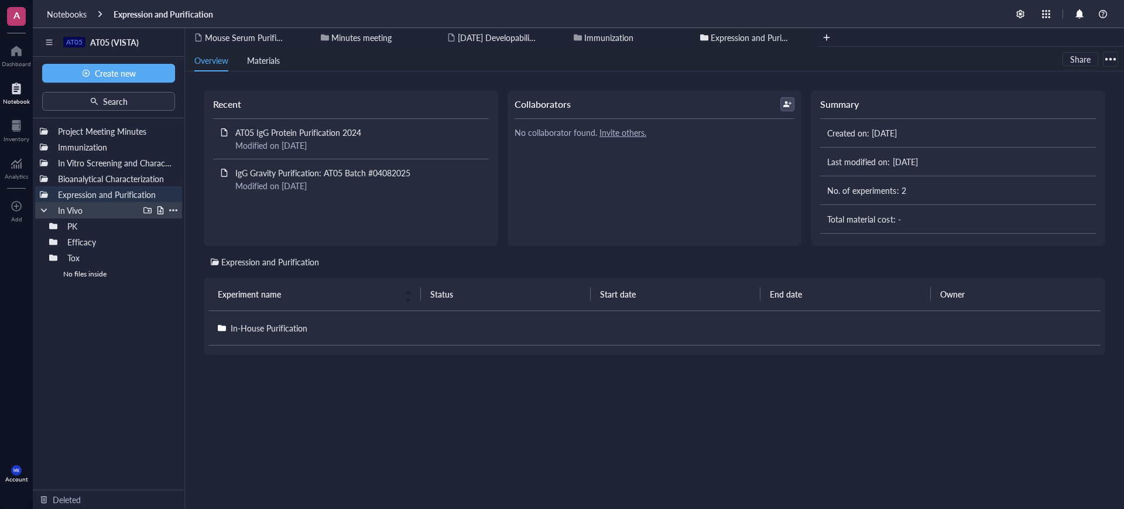
click at [47, 212] on div at bounding box center [44, 210] width 8 height 8
click at [75, 261] on div "Project Meeting Minutes Immunization In Vitro Screening and Characterization Bi…" at bounding box center [109, 303] width 152 height 371
click at [55, 11] on div "Notebooks" at bounding box center [67, 14] width 40 height 11
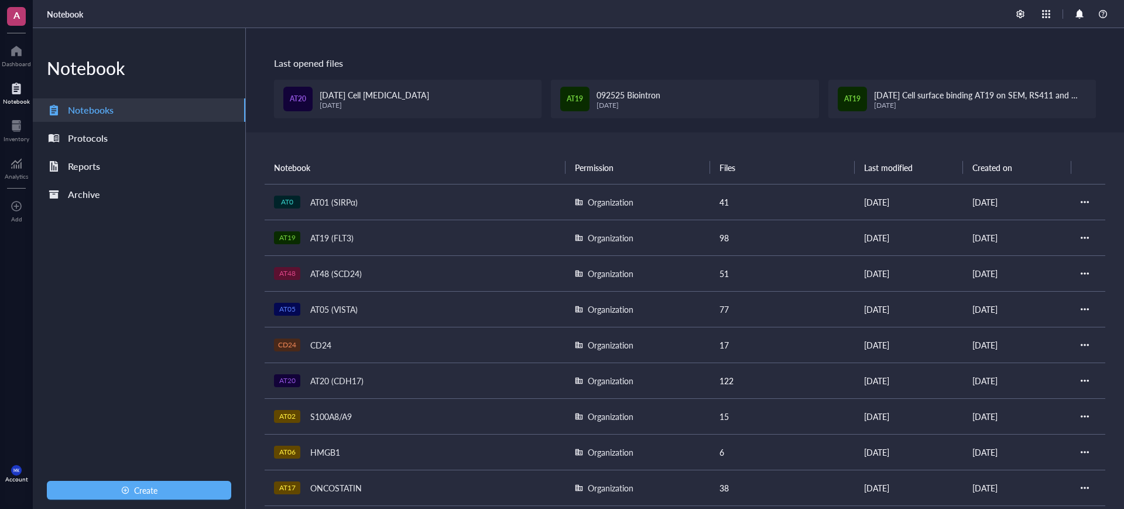
click at [324, 374] on div "AT20 (CDH17)" at bounding box center [337, 380] width 64 height 16
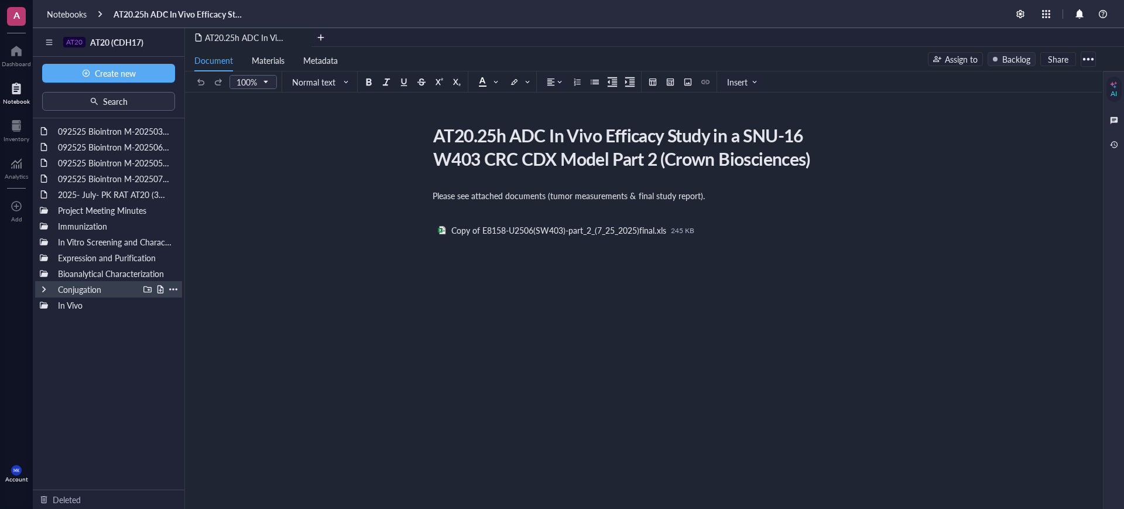
click at [38, 287] on div "Conjugation" at bounding box center [108, 289] width 147 height 16
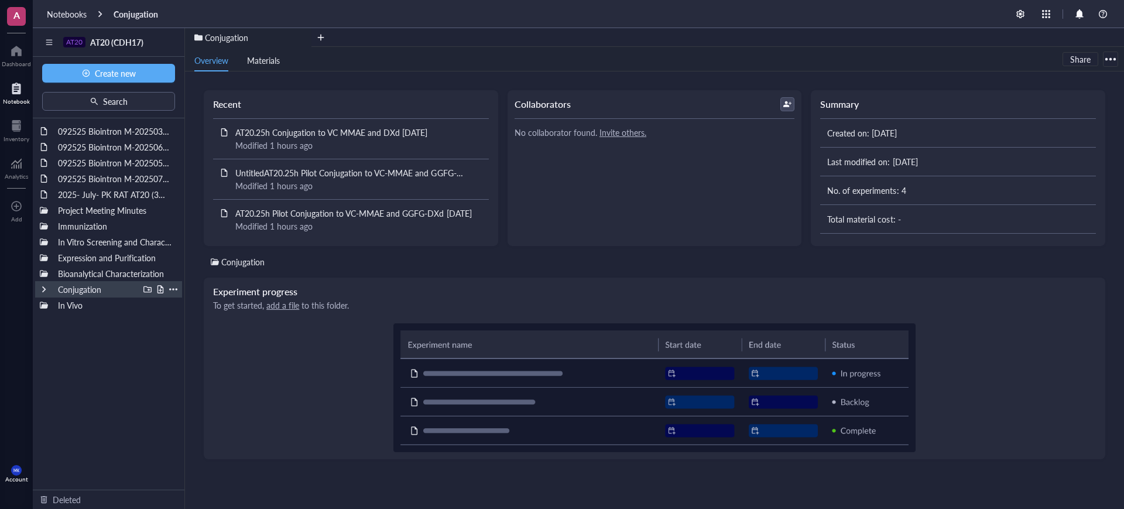
click at [42, 287] on div at bounding box center [44, 289] width 8 height 8
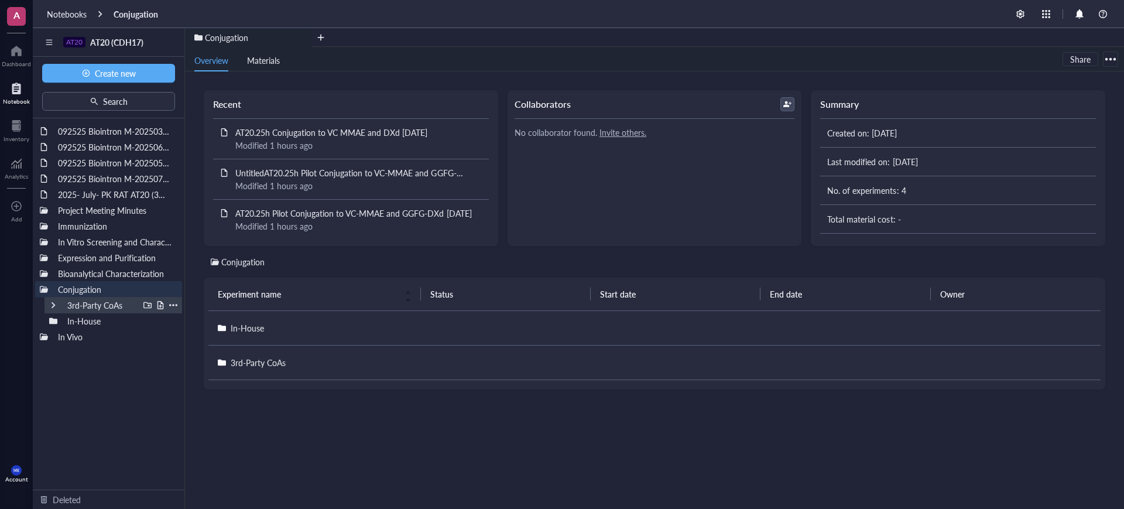
click at [52, 308] on div at bounding box center [53, 305] width 8 height 8
click at [54, 338] on div at bounding box center [53, 338] width 8 height 8
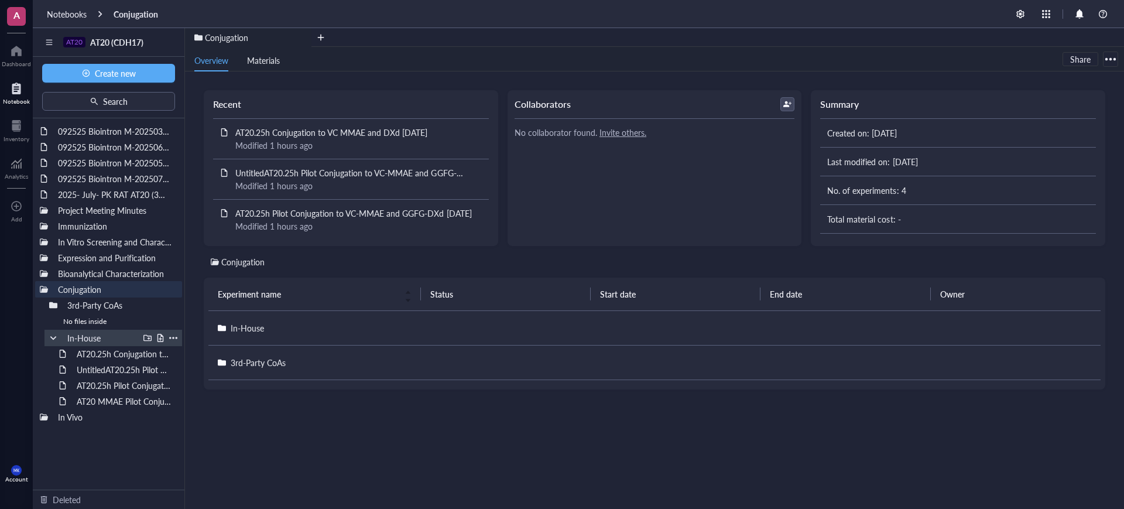
click at [53, 338] on div at bounding box center [53, 338] width 8 height 8
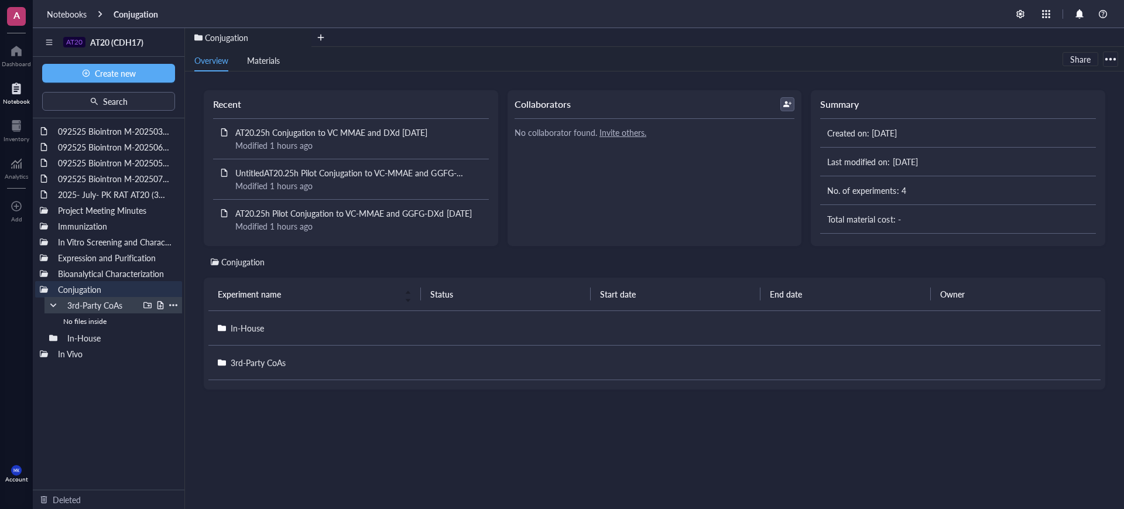
click at [53, 305] on div at bounding box center [53, 305] width 8 height 8
click at [44, 286] on div at bounding box center [44, 289] width 8 height 8
click at [40, 257] on div at bounding box center [44, 257] width 8 height 8
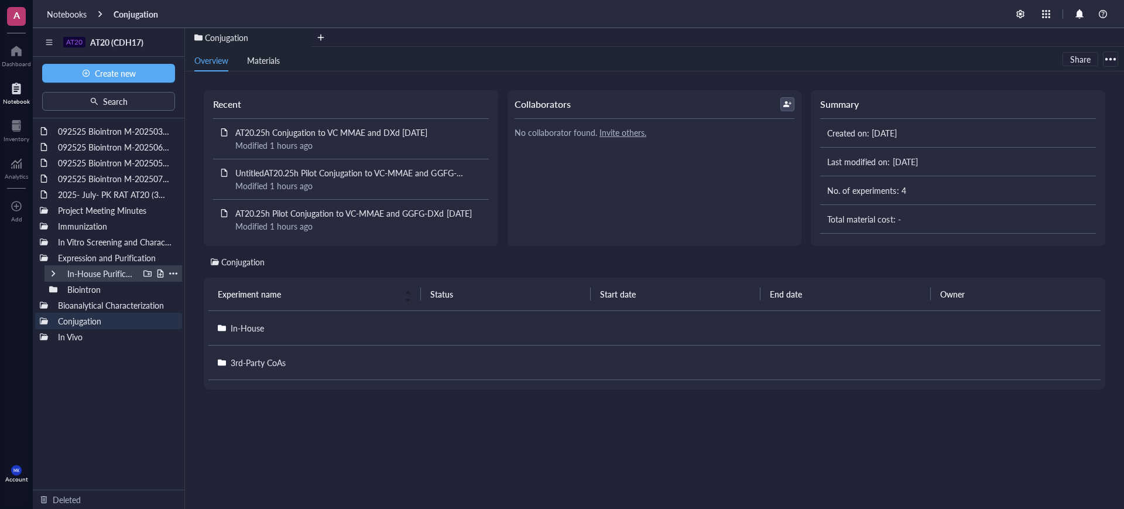
click at [49, 272] on div "In-House Purification" at bounding box center [113, 273] width 138 height 16
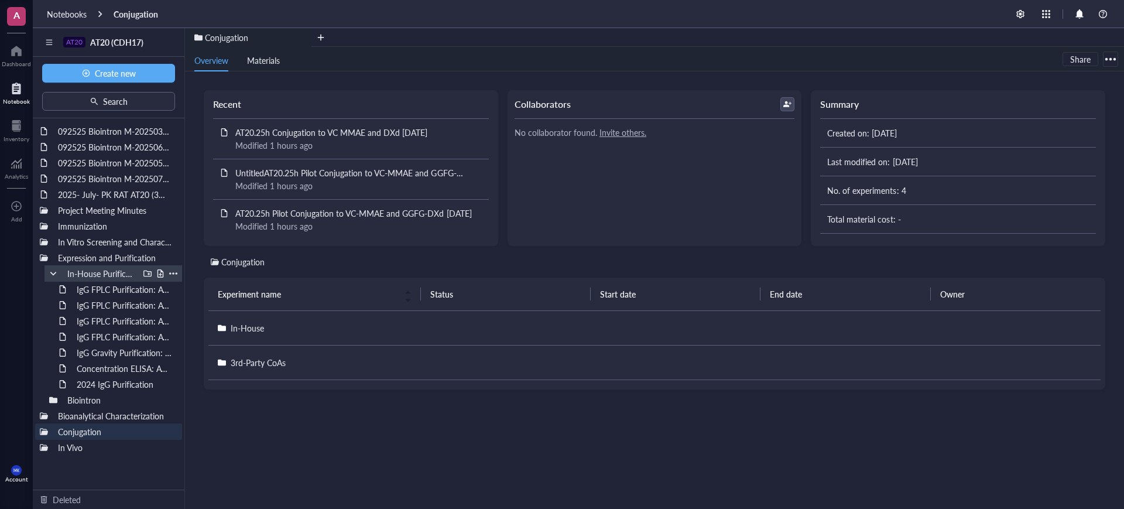
click at [49, 276] on div at bounding box center [53, 273] width 8 height 8
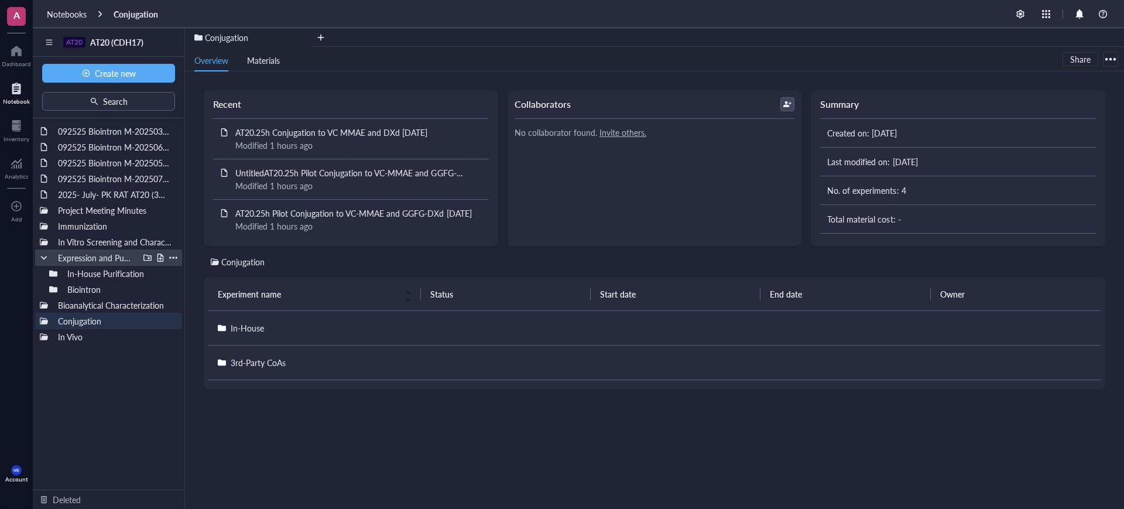
click at [40, 259] on div at bounding box center [44, 257] width 8 height 8
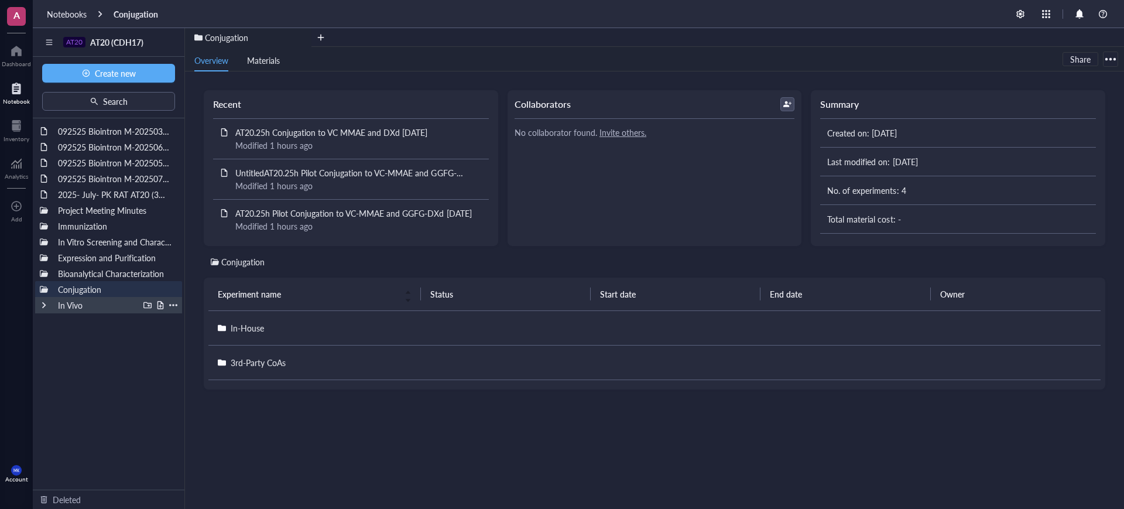
click at [42, 304] on div at bounding box center [44, 305] width 8 height 8
click at [53, 335] on div at bounding box center [53, 336] width 8 height 8
click at [61, 352] on div at bounding box center [63, 352] width 8 height 8
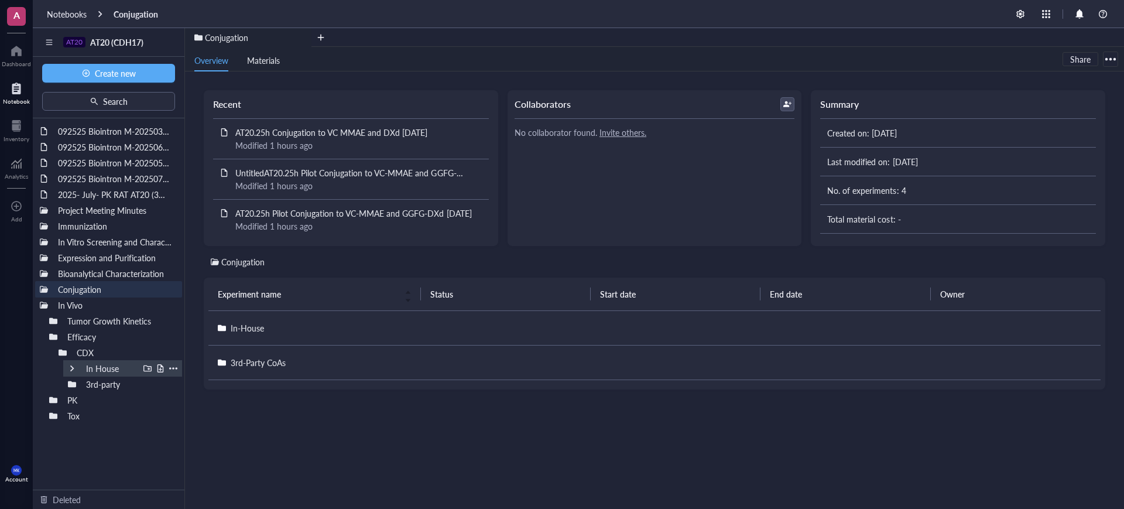
click at [71, 372] on div at bounding box center [72, 368] width 8 height 8
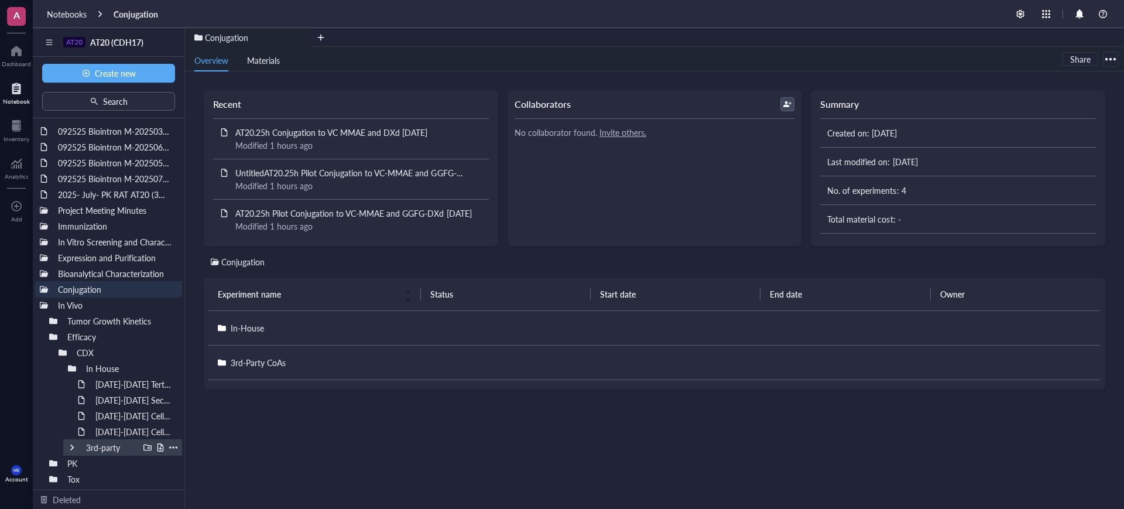
click at [74, 448] on div at bounding box center [72, 447] width 8 height 8
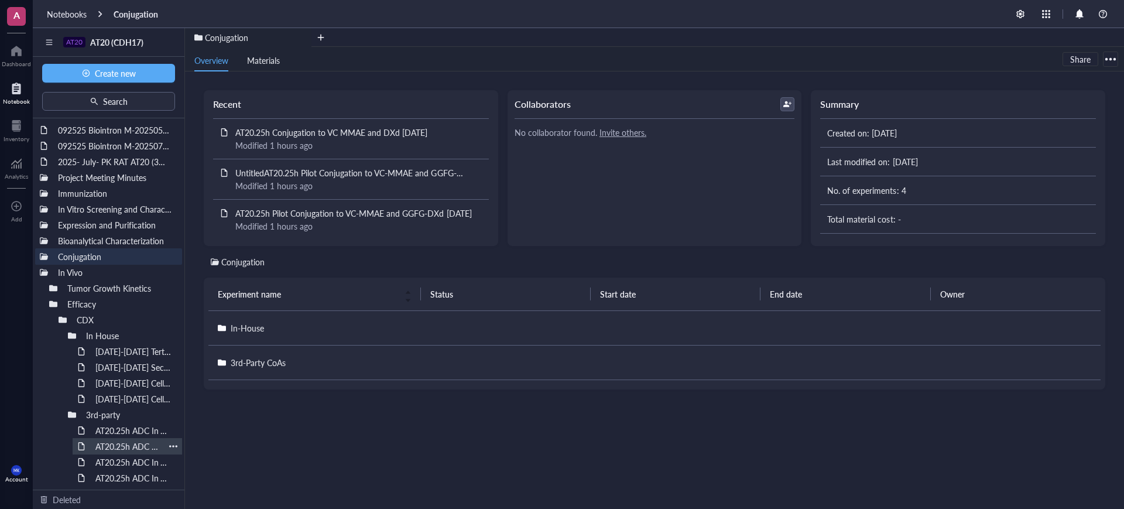
scroll to position [63, 0]
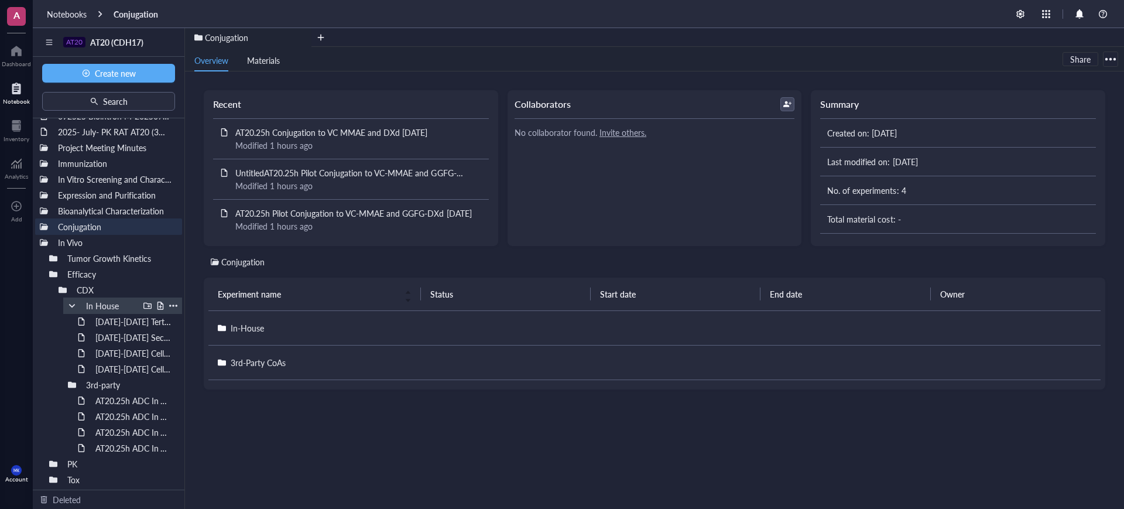
click at [68, 304] on div at bounding box center [72, 305] width 8 height 8
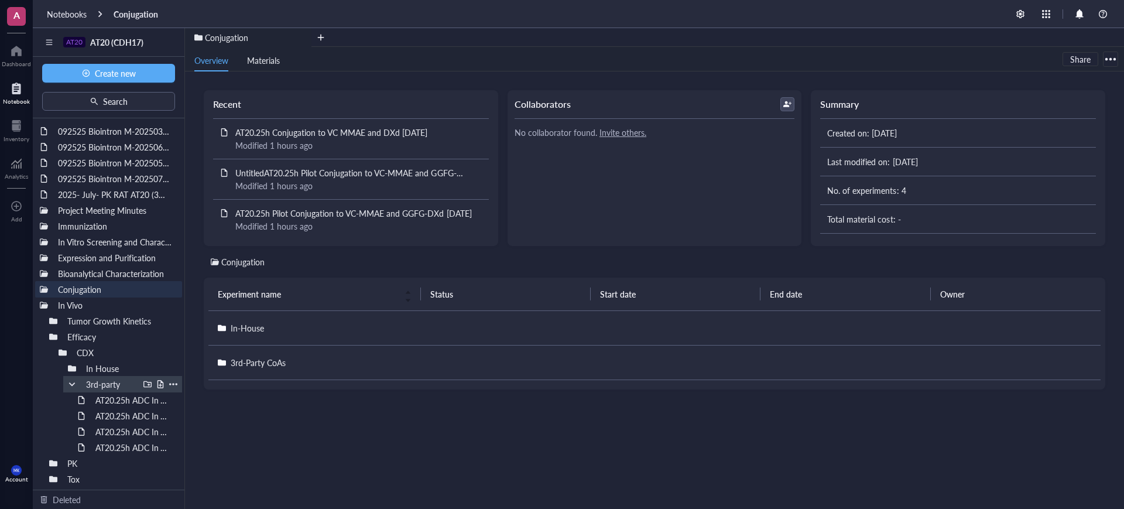
click at [68, 378] on div "3rd-party" at bounding box center [122, 384] width 119 height 16
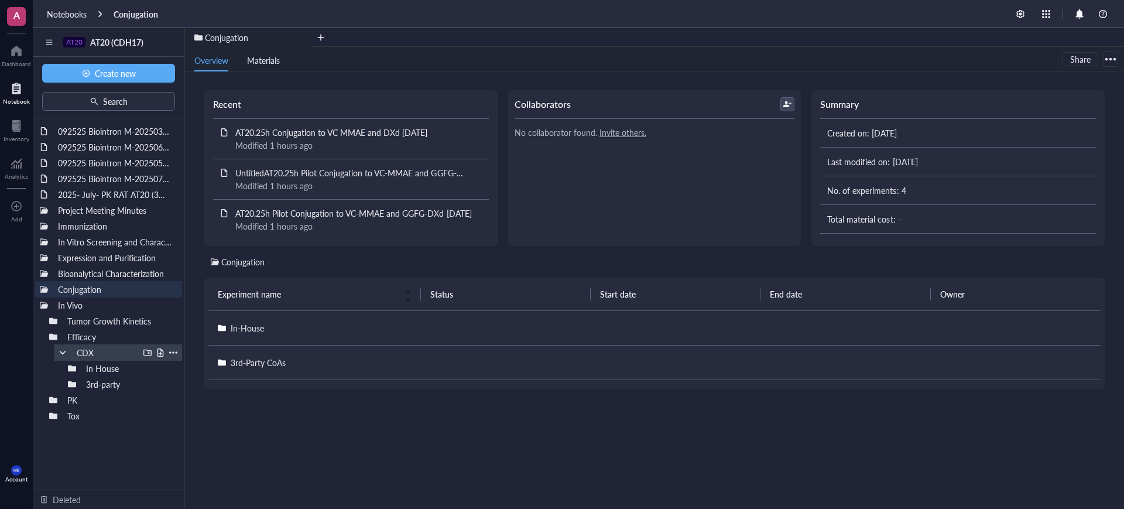
click at [63, 346] on div "CDX" at bounding box center [118, 352] width 128 height 16
click at [56, 337] on div at bounding box center [53, 336] width 8 height 8
click at [115, 427] on div "092525 Biointron M-202503292242 092525 Biointron M-202506072304 092525 Biointro…" at bounding box center [109, 303] width 152 height 371
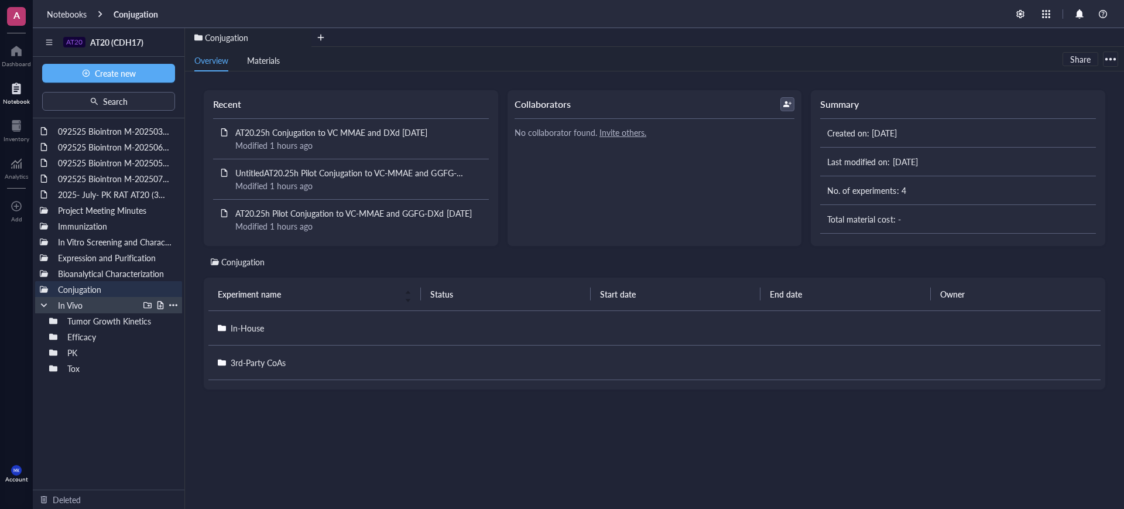
click at [44, 304] on div at bounding box center [44, 305] width 8 height 8
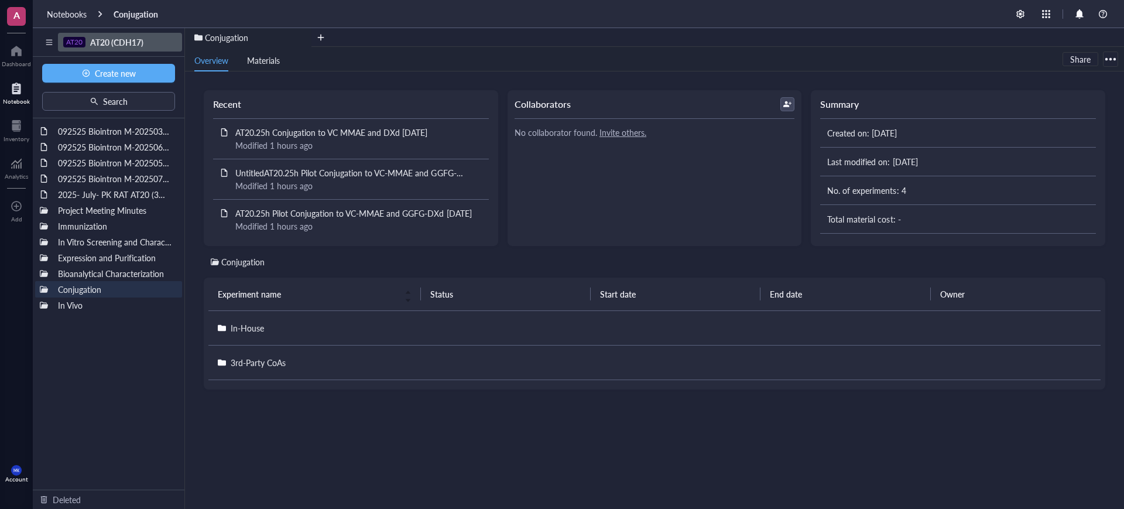
click at [120, 35] on input "search" at bounding box center [117, 42] width 108 height 18
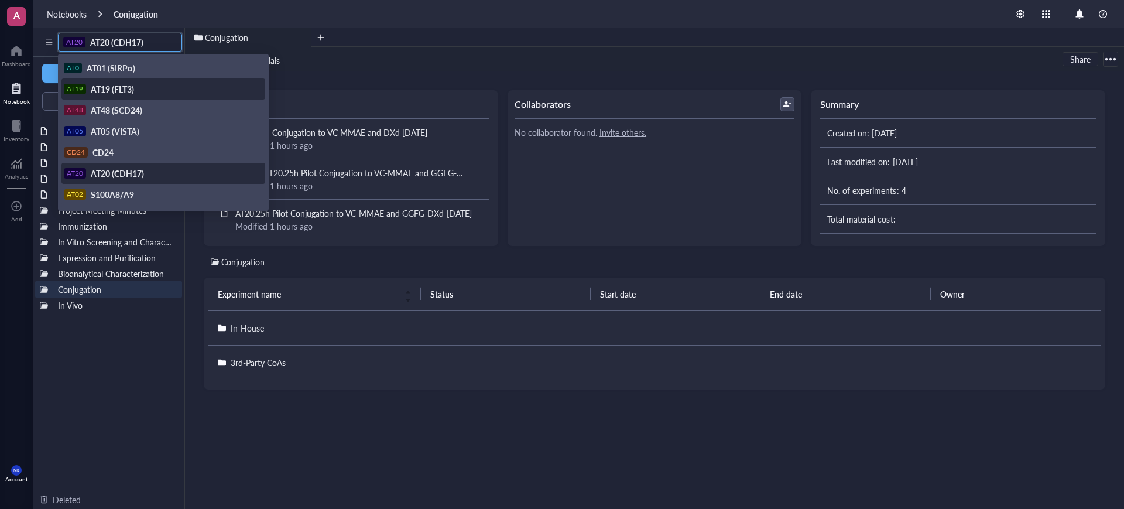
click at [159, 91] on div "AT19 AT19 (FLT3)" at bounding box center [162, 89] width 197 height 11
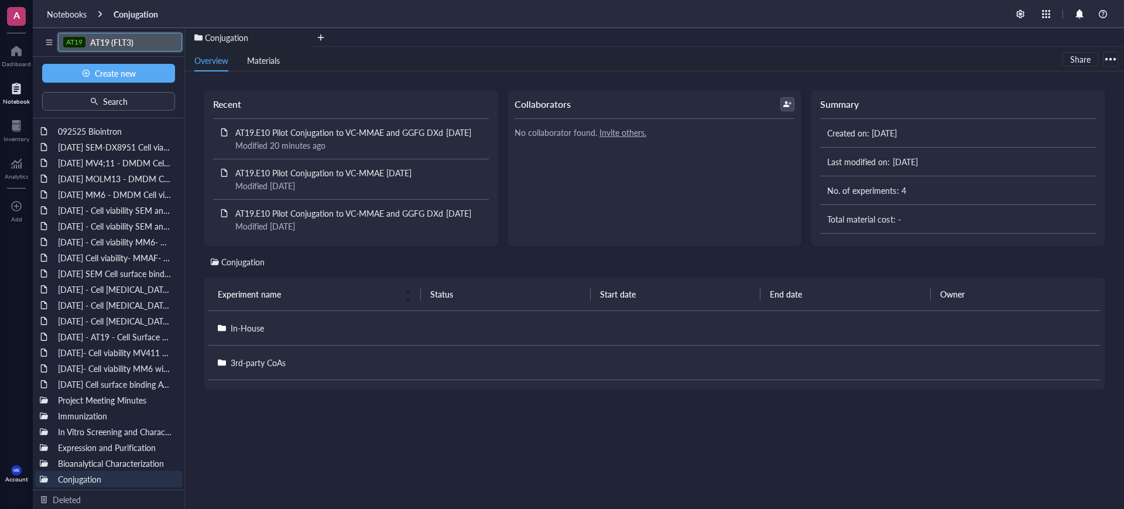
click at [114, 46] on span "AT19 (FLT3)" at bounding box center [111, 42] width 43 height 12
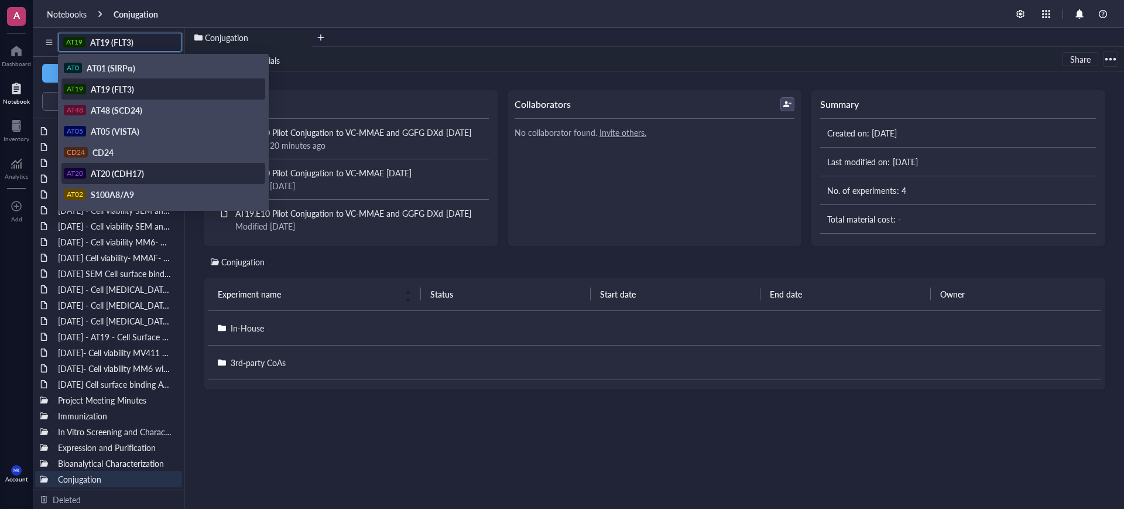
click at [145, 170] on div "AT20 AT20 (CDH17)" at bounding box center [162, 173] width 197 height 11
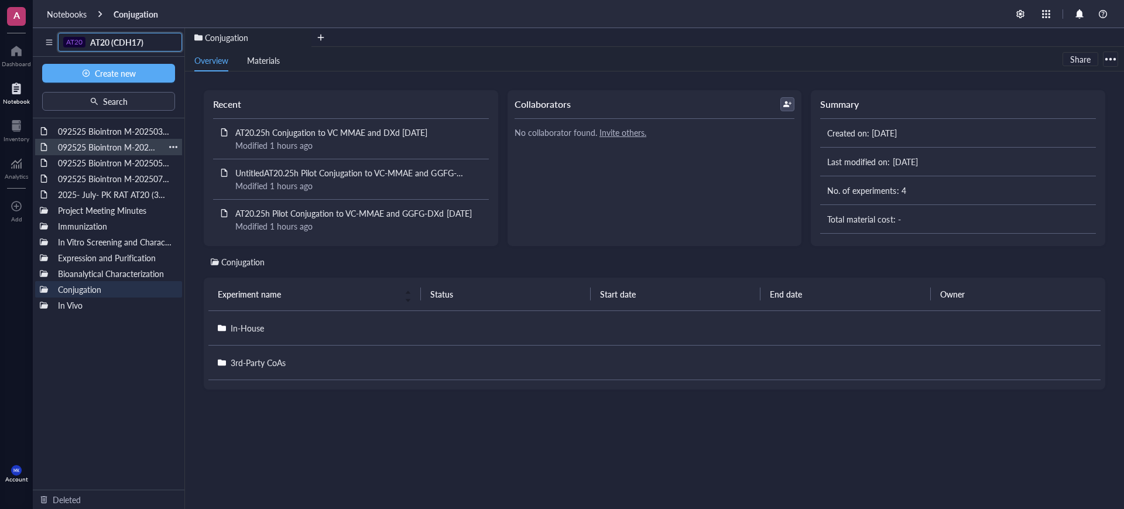
click at [130, 147] on div "092525 Biointron M-202506072304" at bounding box center [109, 147] width 112 height 16
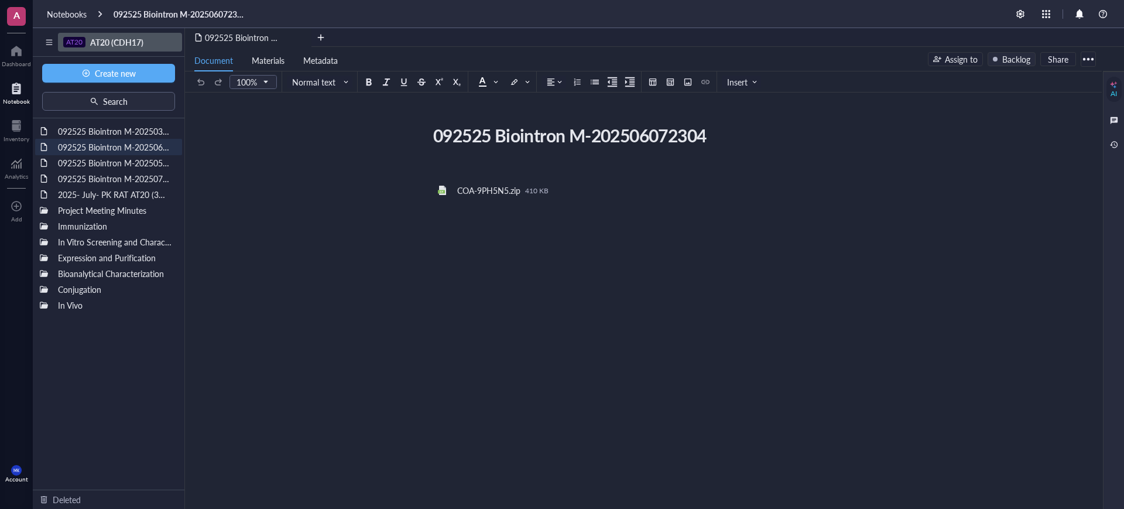
click at [110, 37] on span "AT20 (CDH17)" at bounding box center [116, 42] width 53 height 12
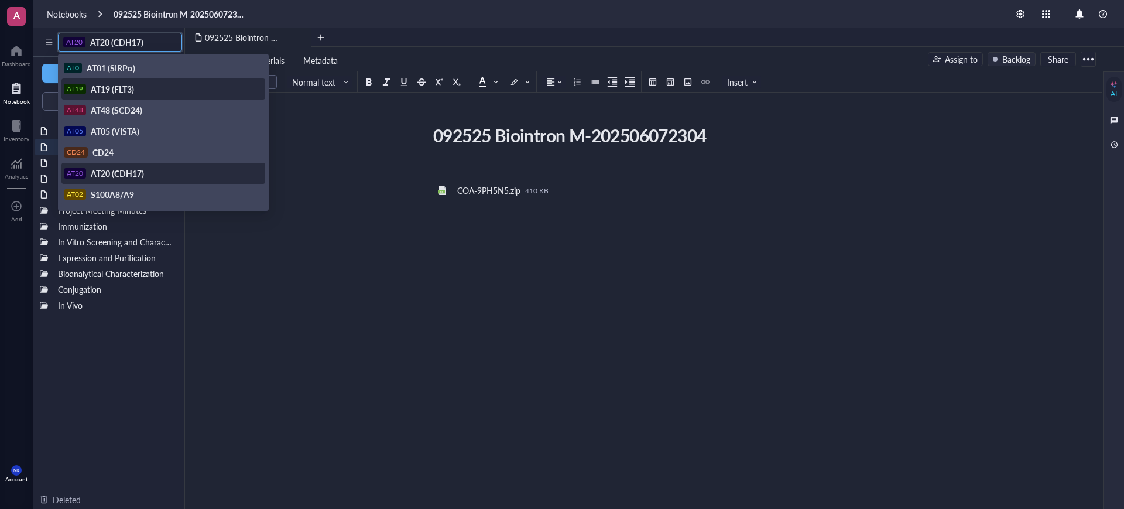
click at [131, 85] on span "AT19 (FLT3)" at bounding box center [112, 89] width 43 height 12
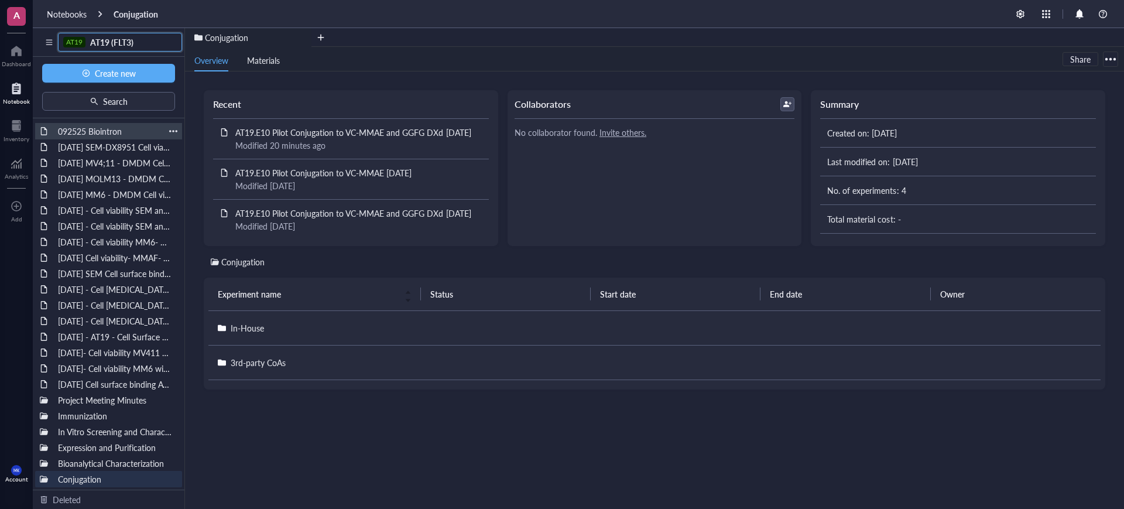
click at [116, 126] on div "092525 Biointron" at bounding box center [109, 131] width 112 height 16
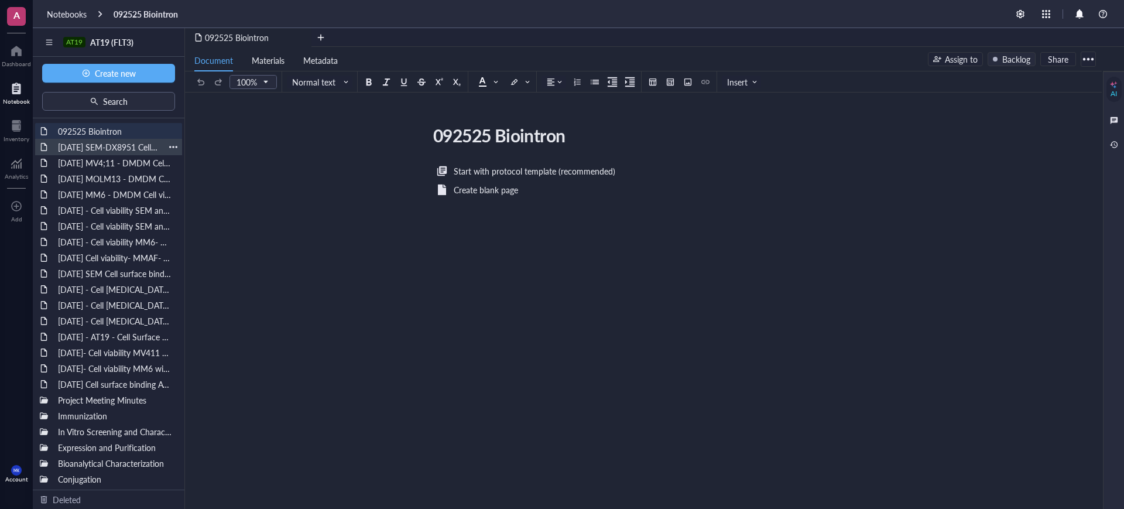
click at [105, 139] on div "2025- June- 11 SEM-DX8951 Cell viability" at bounding box center [109, 147] width 112 height 16
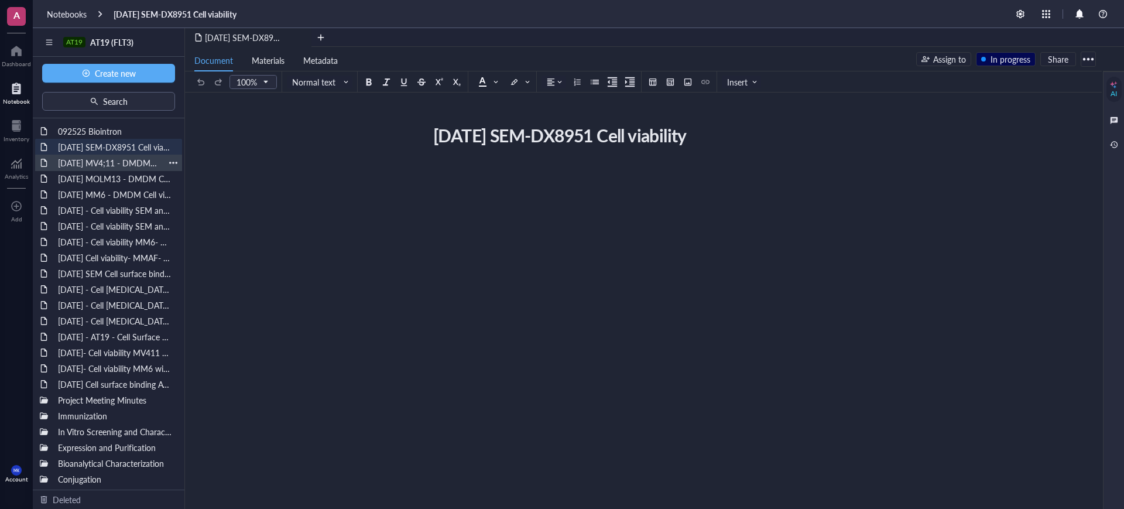
click at [112, 163] on div "2025- Aug- 08 MV4;11 - DMDM Cell viability" at bounding box center [109, 163] width 112 height 16
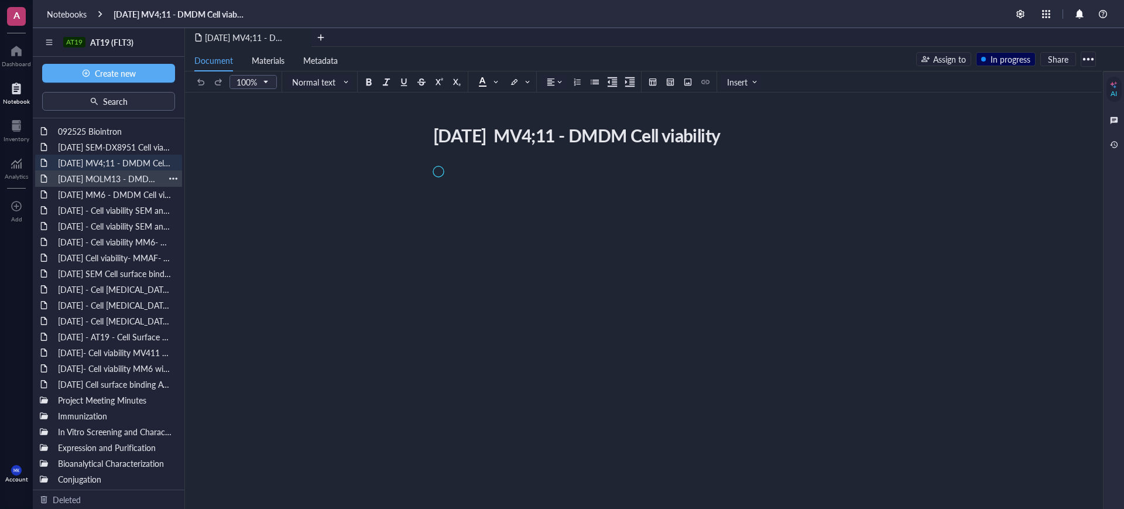
click at [114, 180] on div "2025- Aug- 08 MOLM13 - DMDM Cell viability" at bounding box center [109, 178] width 112 height 16
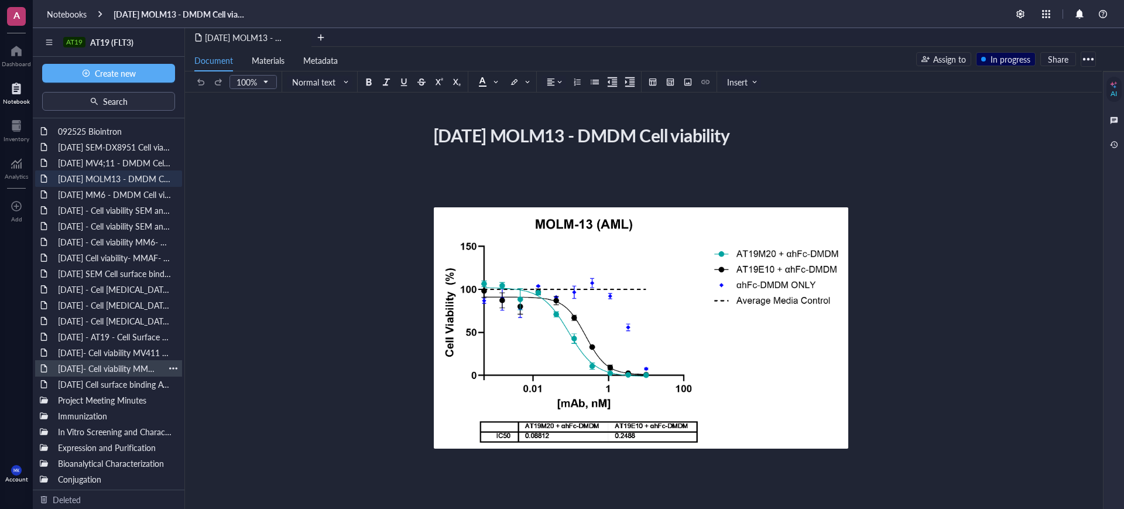
click at [99, 375] on div "MAY 07 2025- Cell viability MM6 with and without IgG Blocking - DX8951" at bounding box center [109, 368] width 112 height 16
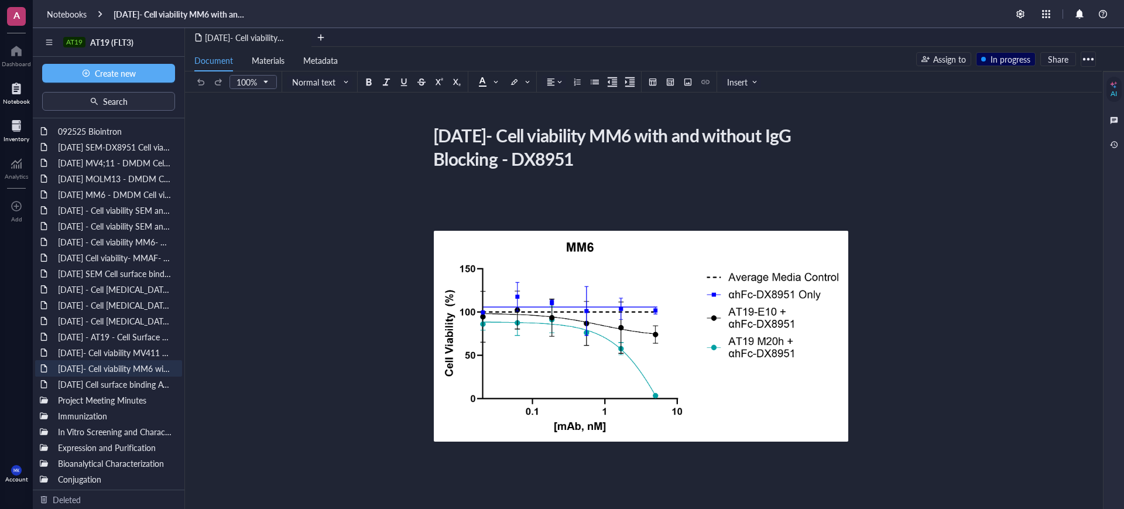
click at [11, 133] on div at bounding box center [17, 125] width 26 height 19
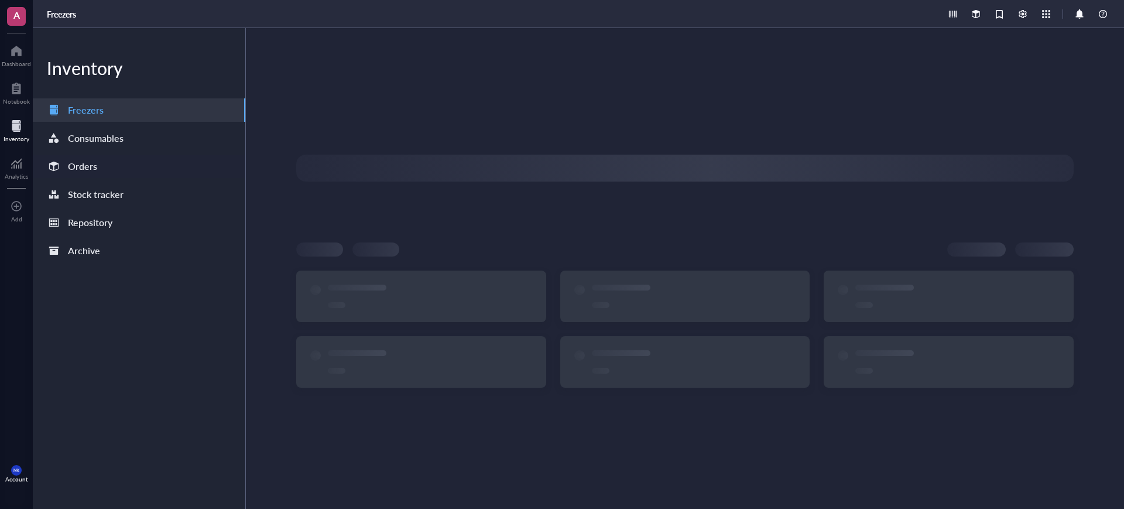
drag, startPoint x: 92, startPoint y: 165, endPoint x: 121, endPoint y: 166, distance: 29.3
click at [92, 164] on div "Orders" at bounding box center [82, 166] width 29 height 16
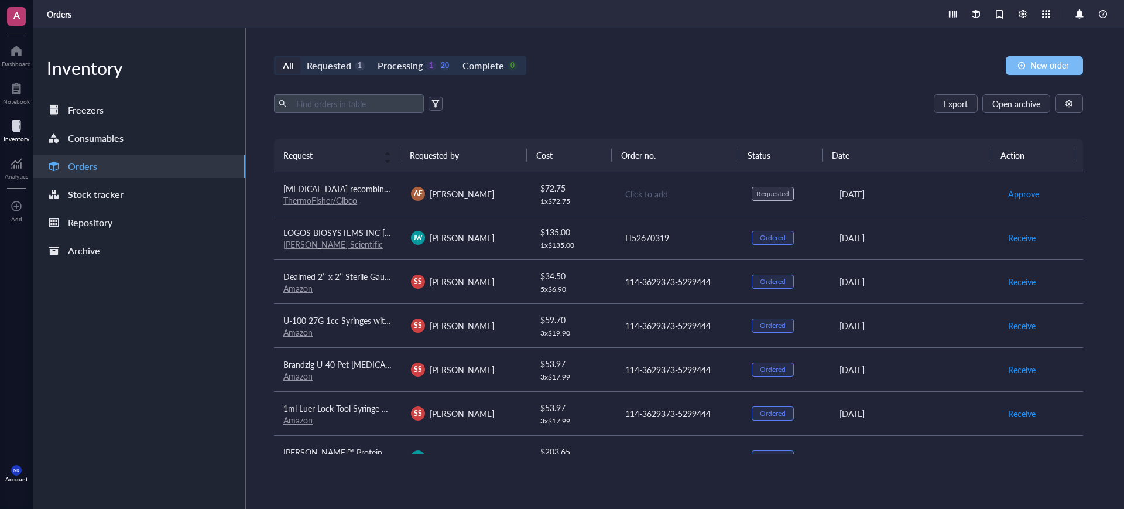
click at [1041, 60] on span "New order" at bounding box center [1049, 64] width 39 height 9
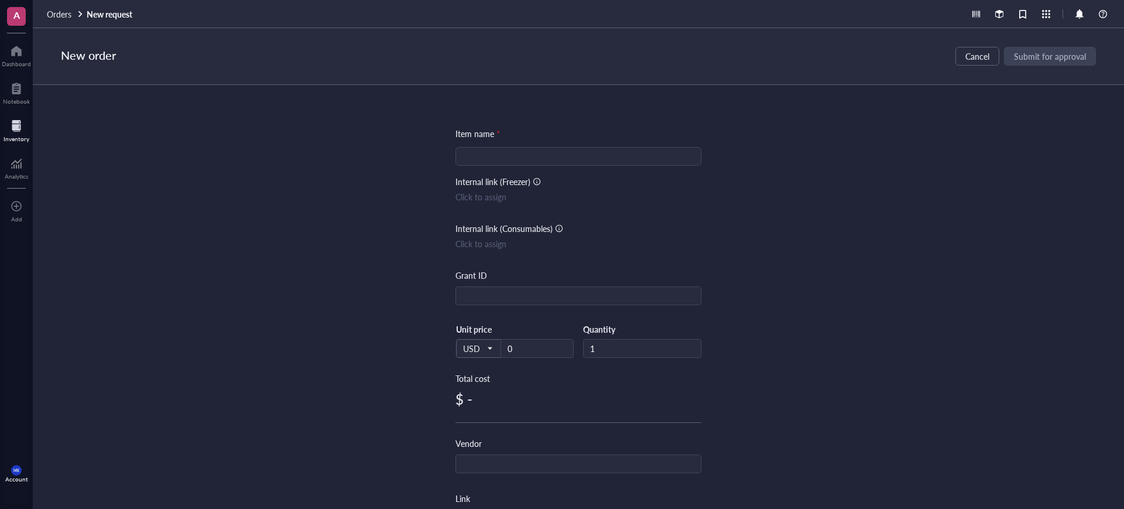
click at [565, 146] on div "Item name * Internal link (Freezer) Click to assign Internal link (Consumables)…" at bounding box center [578, 451] width 246 height 648
click at [566, 150] on input "search" at bounding box center [578, 156] width 232 height 18
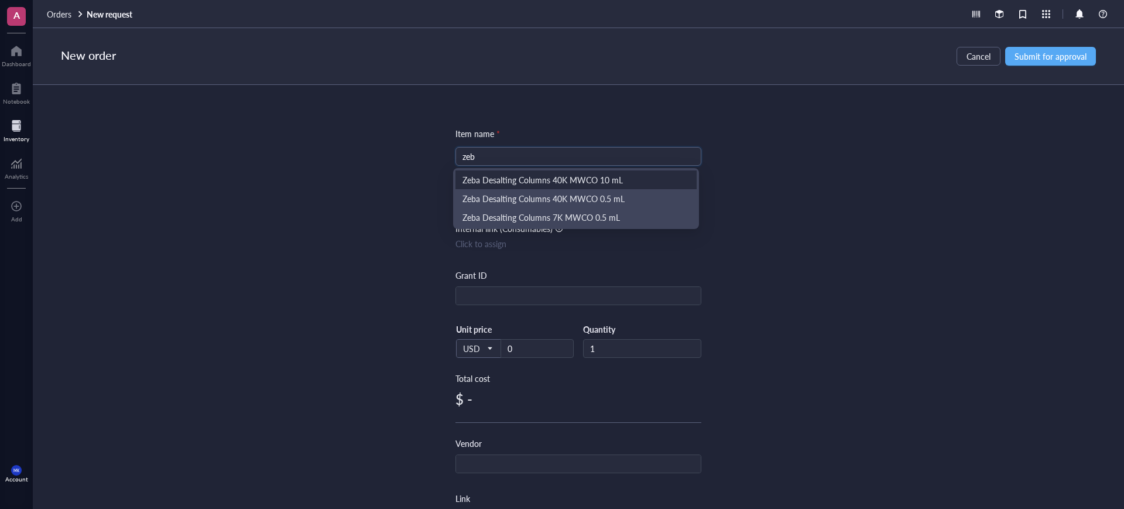
click at [607, 183] on div "Zeba Desalting Columns 40K MWCO 10 mL" at bounding box center [575, 179] width 227 height 13
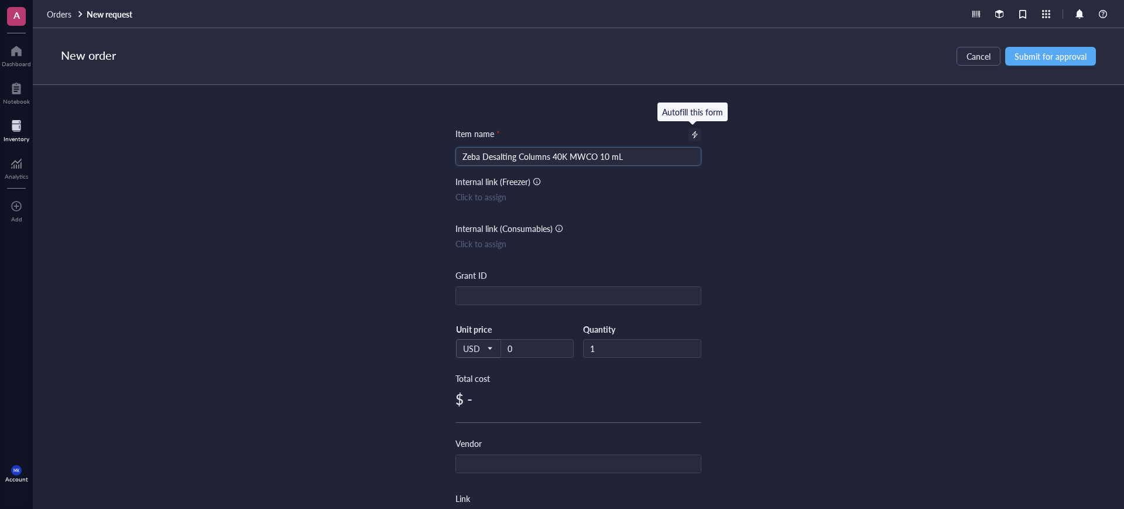
type input "Zeba Desalting Columns 40K MWCO 10 mL"
click at [692, 133] on div at bounding box center [695, 135] width 8 height 8
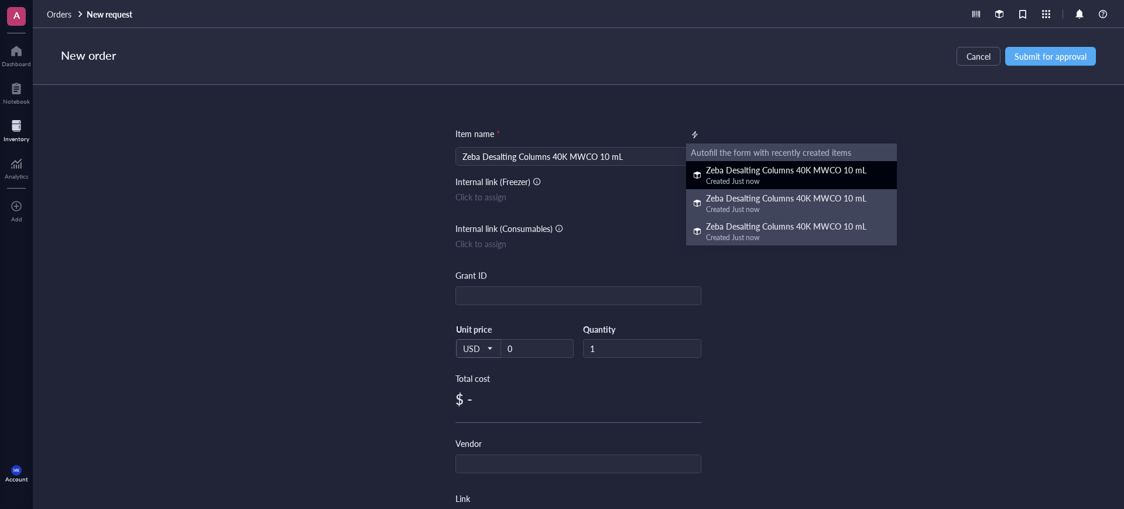
click at [716, 171] on div "Zeba Desalting Columns 40K MWCO 10 mL" at bounding box center [786, 169] width 160 height 13
type input "288.65"
type input "2"
type input "ThermoFisher"
type input "https://www.thermofisher.com/order/catalog/product/A57762"
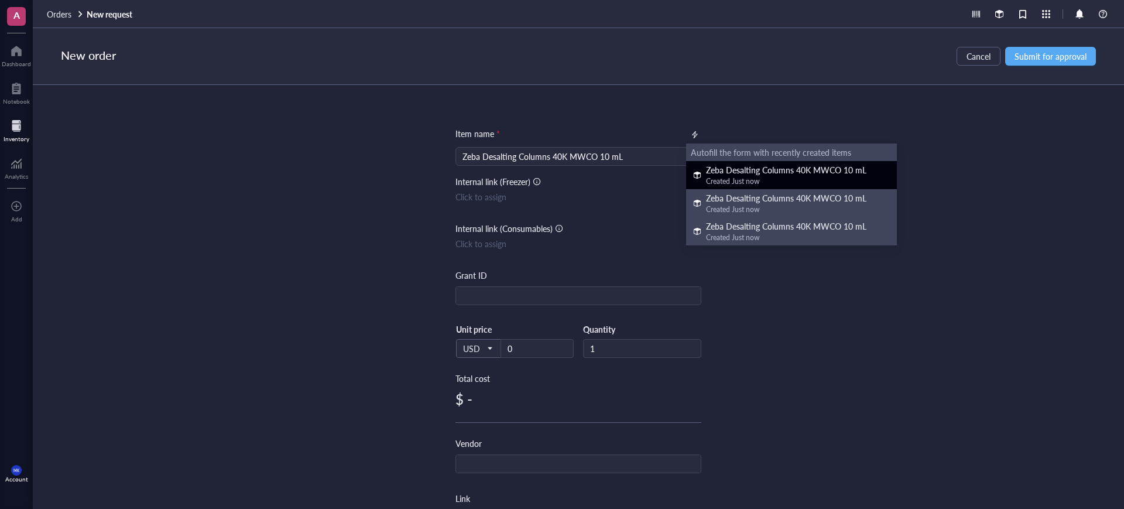
type input "A57762"
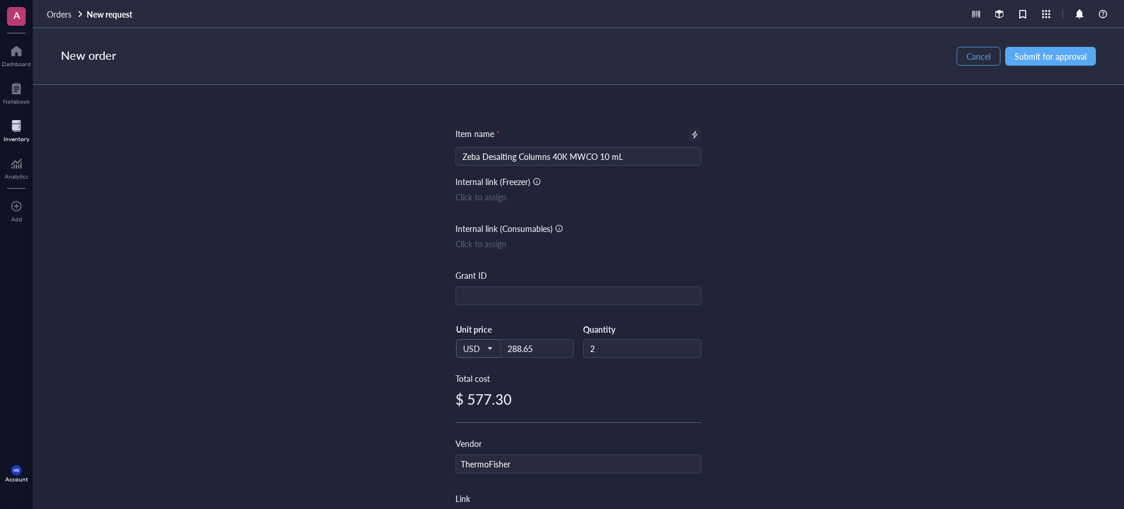
click at [976, 55] on span "Cancel" at bounding box center [978, 56] width 24 height 9
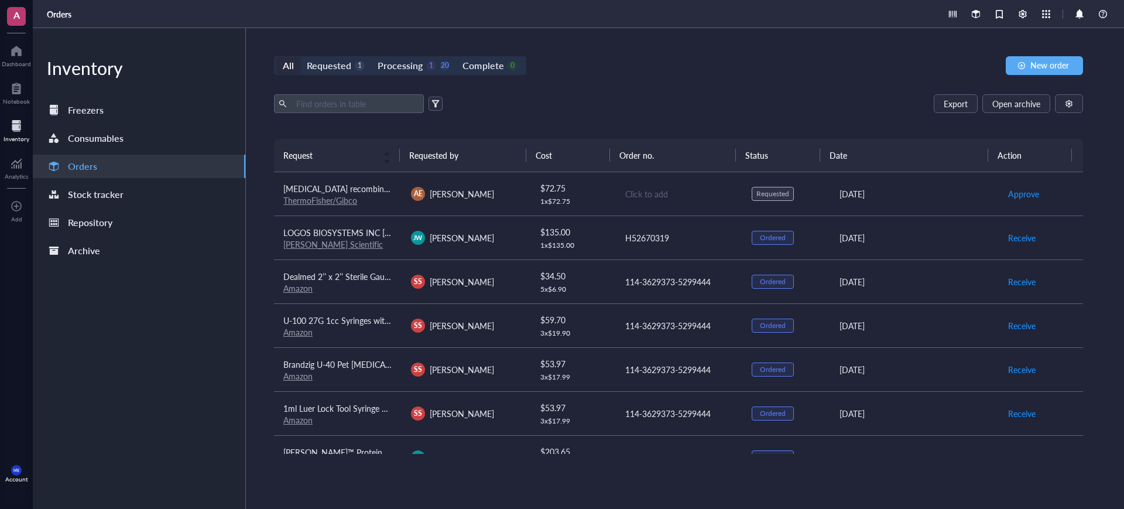
click at [29, 119] on div "Inventory" at bounding box center [16, 129] width 33 height 33
click at [595, 200] on div "1 x $ 72.75" at bounding box center [573, 201] width 66 height 9
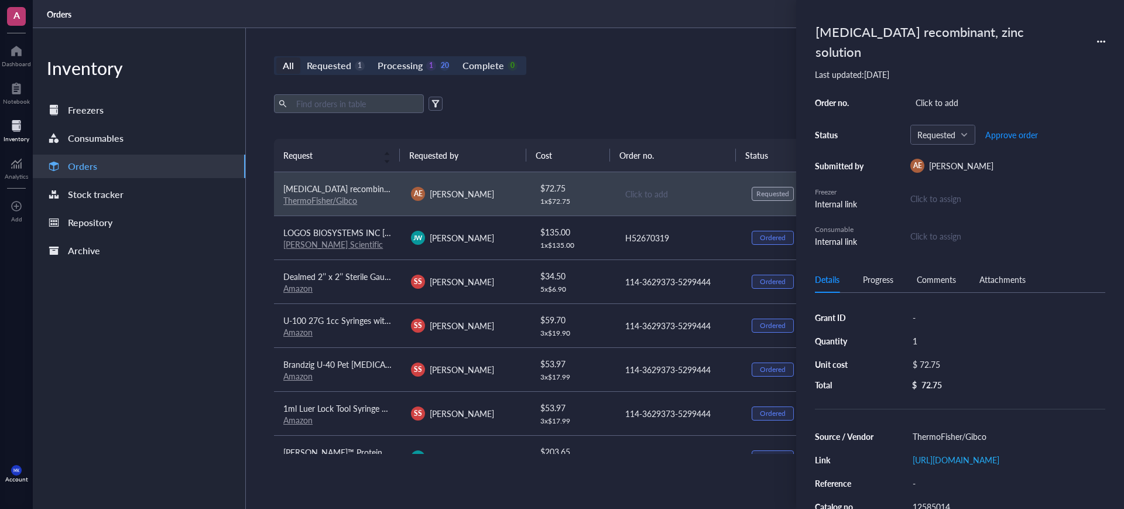
click at [623, 129] on div "Export Open archive Requester Requested on Source / Vendor Last updated" at bounding box center [678, 116] width 809 height 44
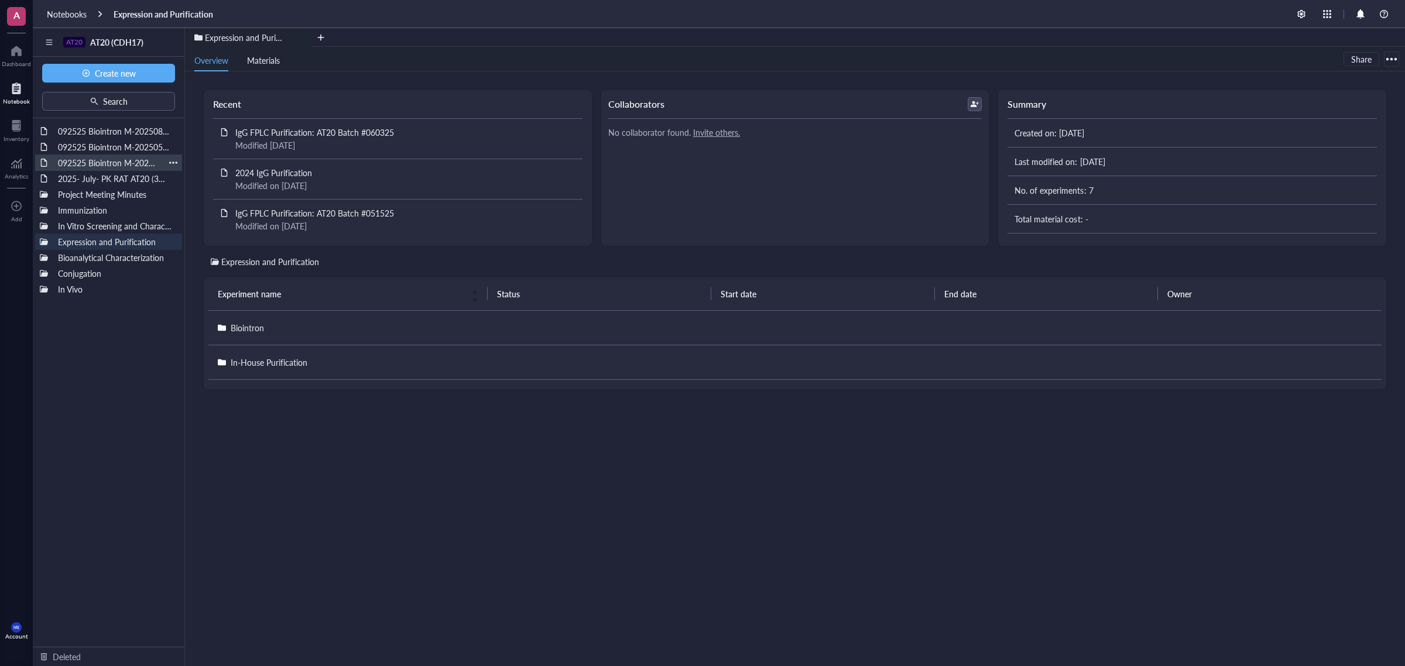
click at [122, 162] on div "092525 Biointron M-202507251786" at bounding box center [109, 163] width 112 height 16
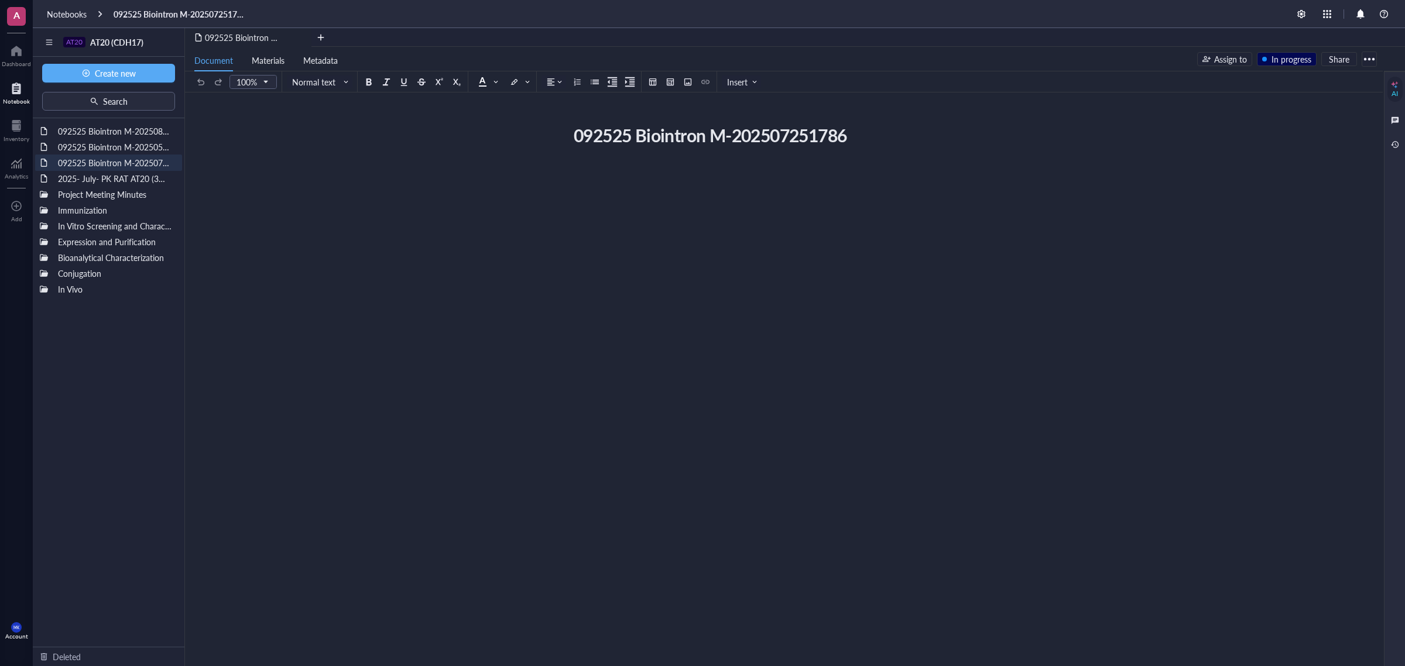
click at [457, 167] on div "092525 Biointron M-202507251786 092525 Biointron M-202507251786" at bounding box center [781, 254] width 1193 height 267
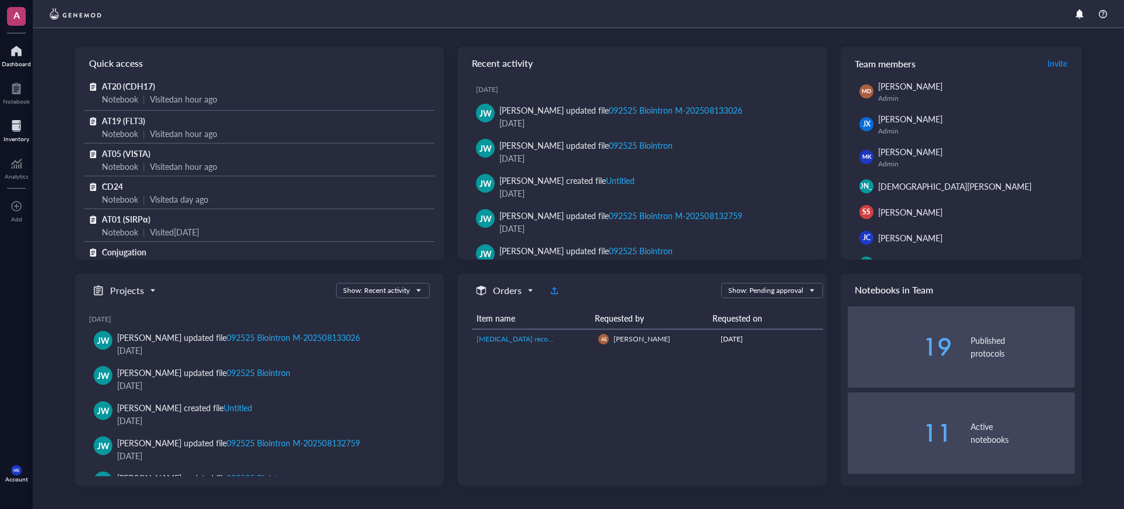
click at [20, 129] on div at bounding box center [17, 125] width 26 height 19
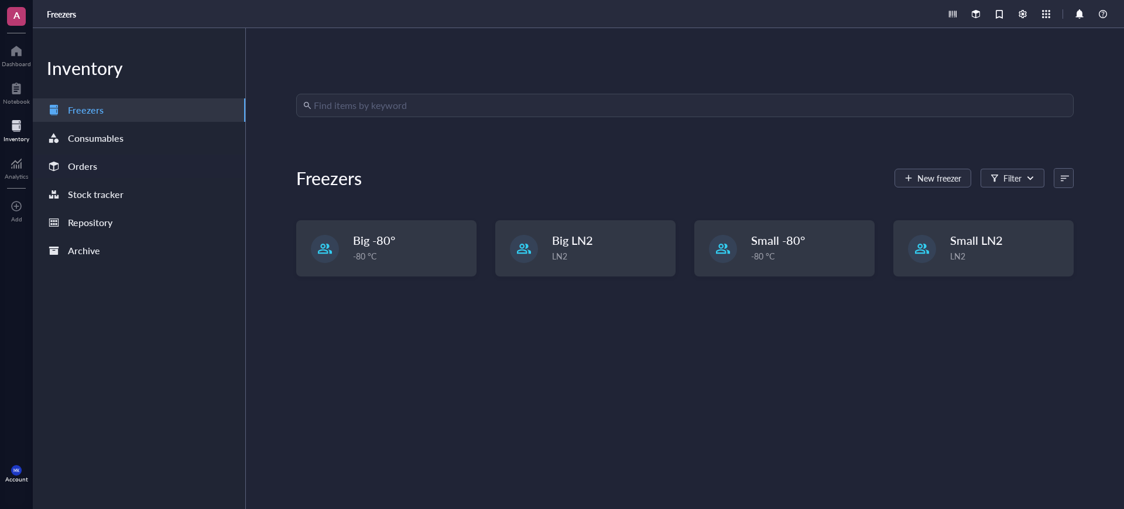
click at [110, 158] on div "Orders" at bounding box center [139, 166] width 212 height 23
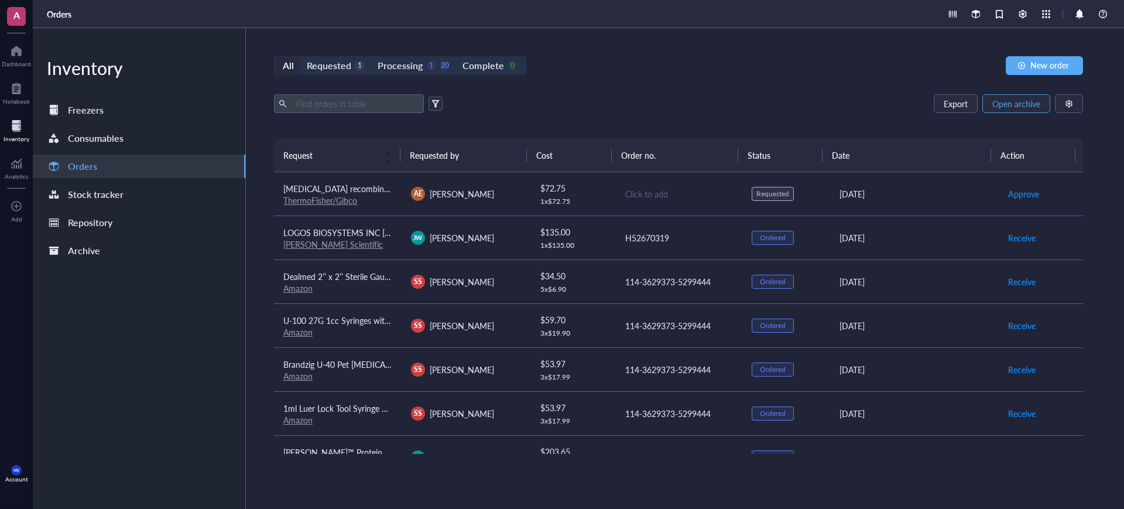
click at [1018, 108] on span "Open archive" at bounding box center [1016, 103] width 48 height 9
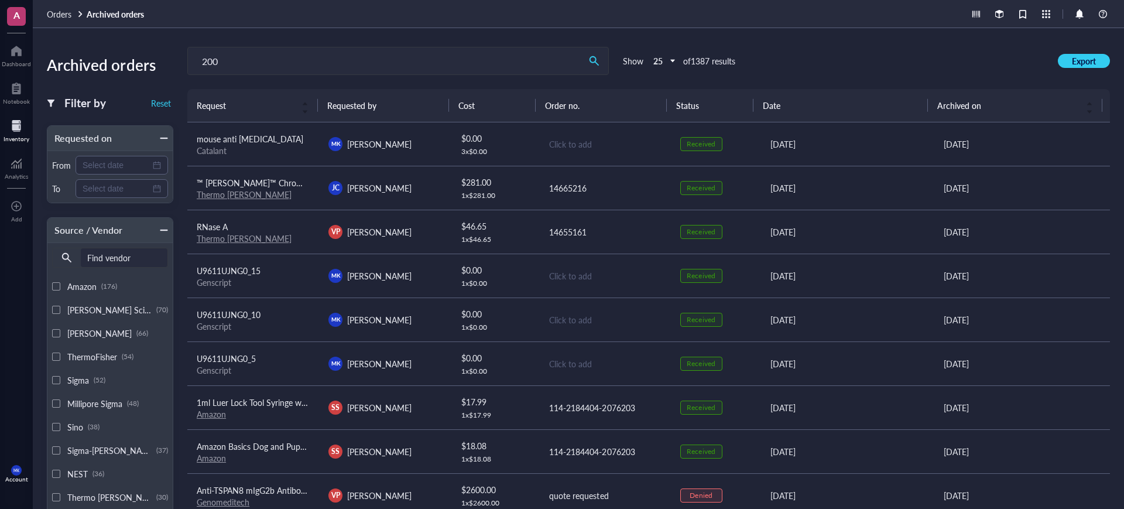
type input "200"
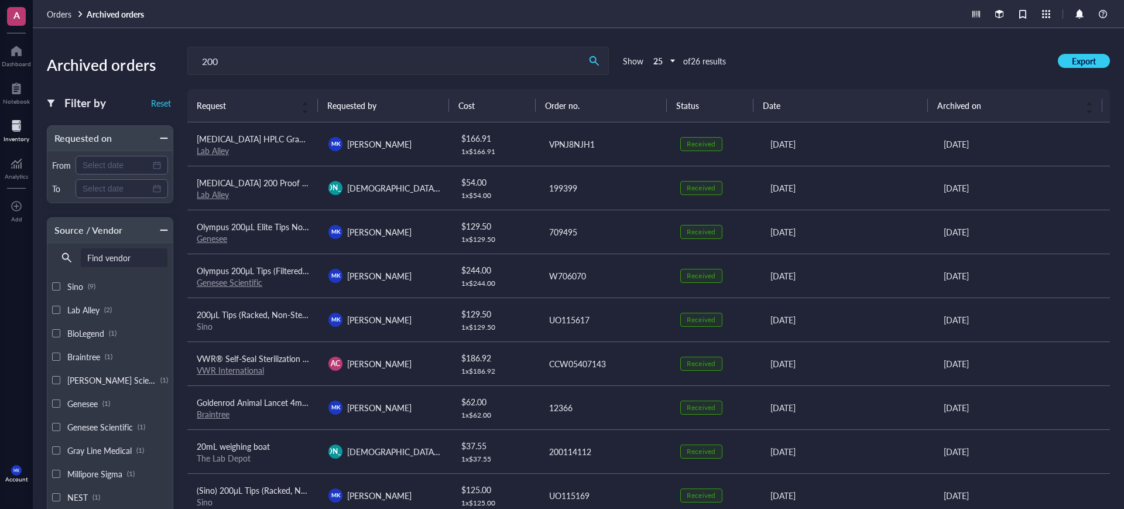
click at [424, 317] on div "[PERSON_NAME] [PERSON_NAME]" at bounding box center [384, 320] width 113 height 14
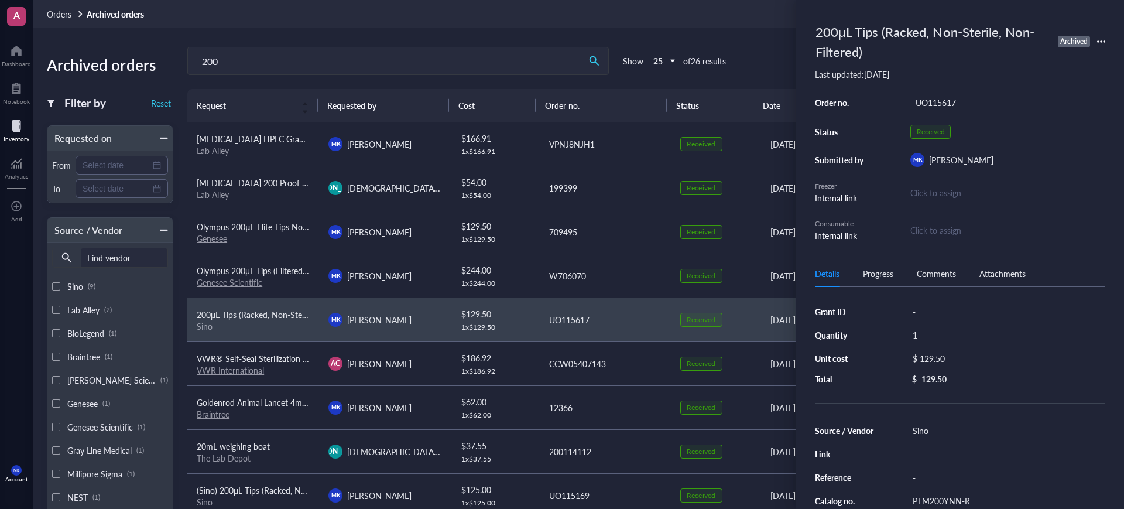
click at [421, 277] on div "[PERSON_NAME] [PERSON_NAME]" at bounding box center [384, 276] width 113 height 14
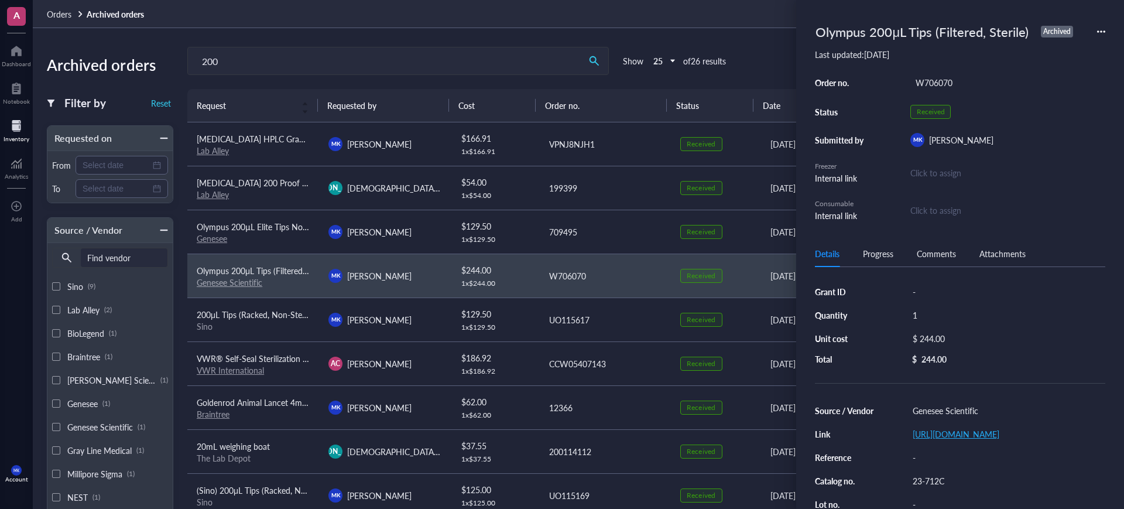
click at [999, 428] on link "[URL][DOMAIN_NAME]" at bounding box center [955, 434] width 87 height 12
click at [1101, 37] on div "Olympus 200μL Tips (Filtered, Sterile) Archived" at bounding box center [960, 32] width 290 height 26
click at [1100, 30] on icon at bounding box center [1101, 31] width 2 height 2
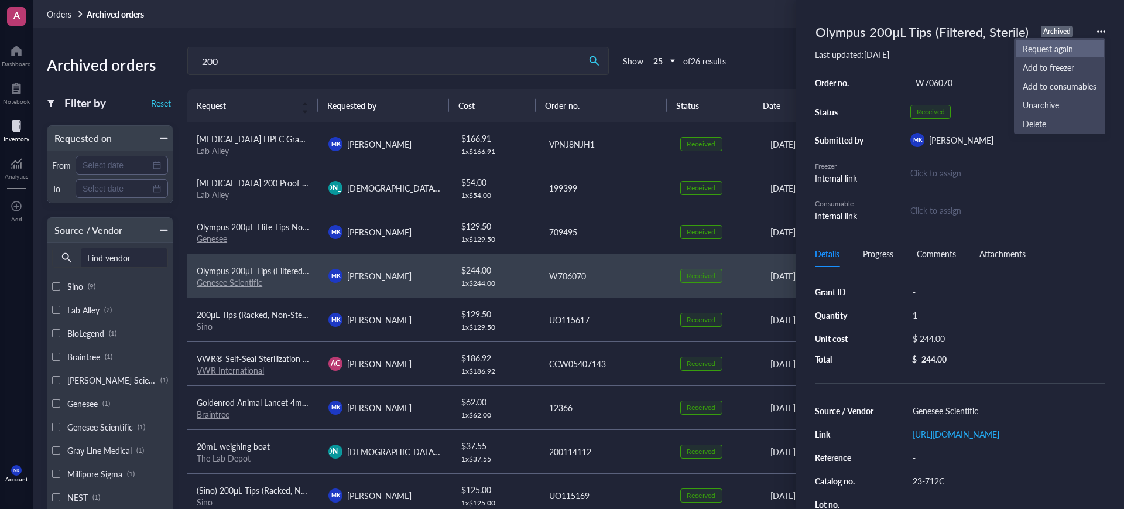
click at [1070, 45] on span "Request again" at bounding box center [1059, 48] width 74 height 13
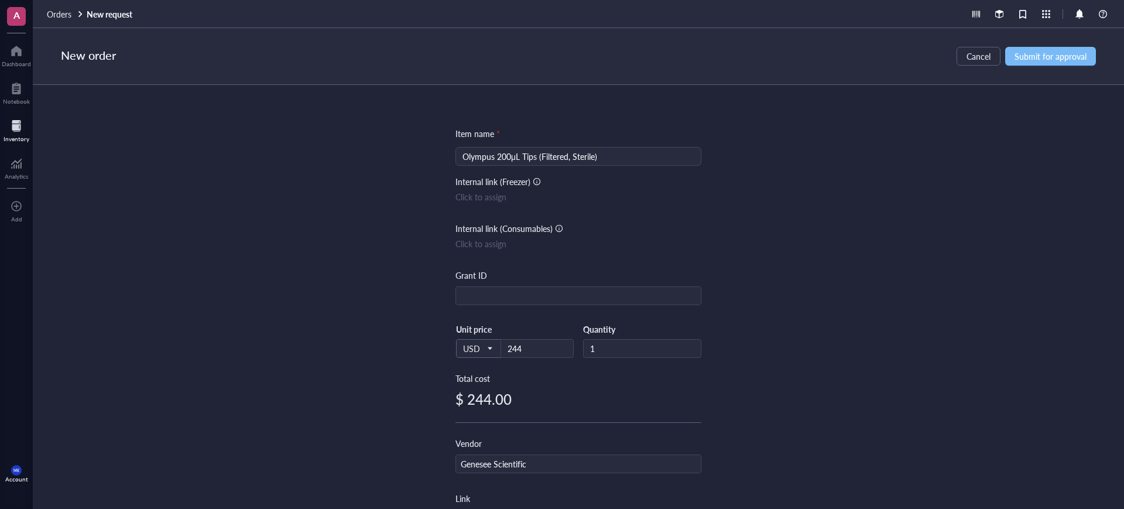
drag, startPoint x: 1084, startPoint y: 64, endPoint x: 1073, endPoint y: 62, distance: 11.8
click at [1084, 64] on button "Submit for approval" at bounding box center [1050, 56] width 91 height 19
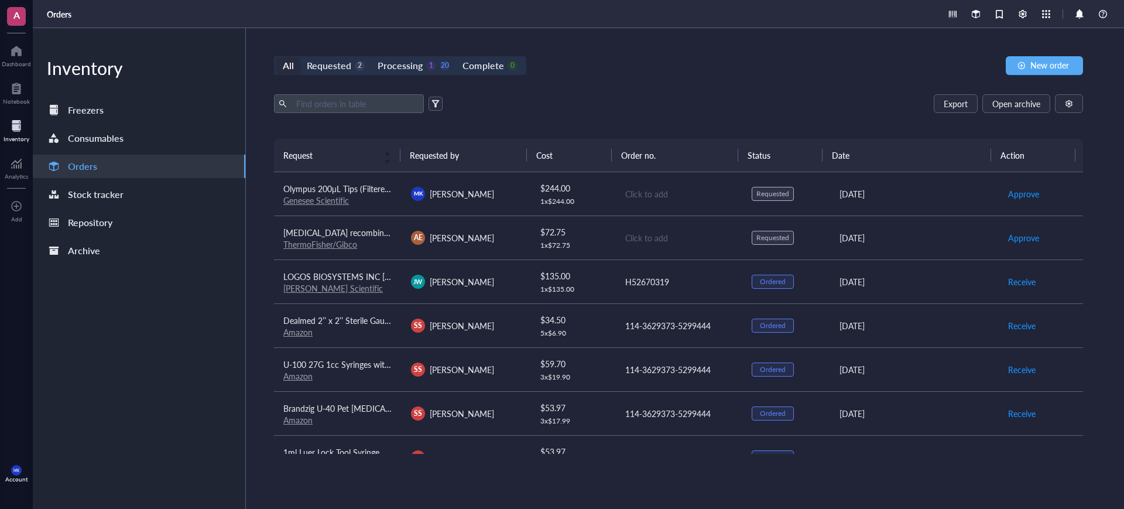
click at [302, 204] on link "Genesee Scientific" at bounding box center [316, 200] width 66 height 12
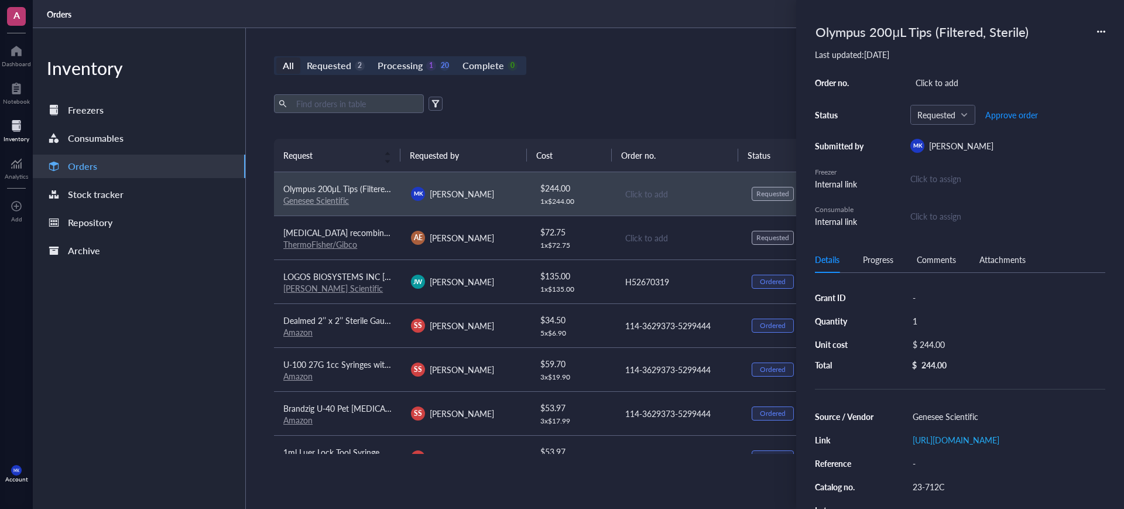
click at [612, 84] on div "All Requested 2 Processing 1 20 Complete 0 New order Export Open archive Reques…" at bounding box center [678, 268] width 865 height 480
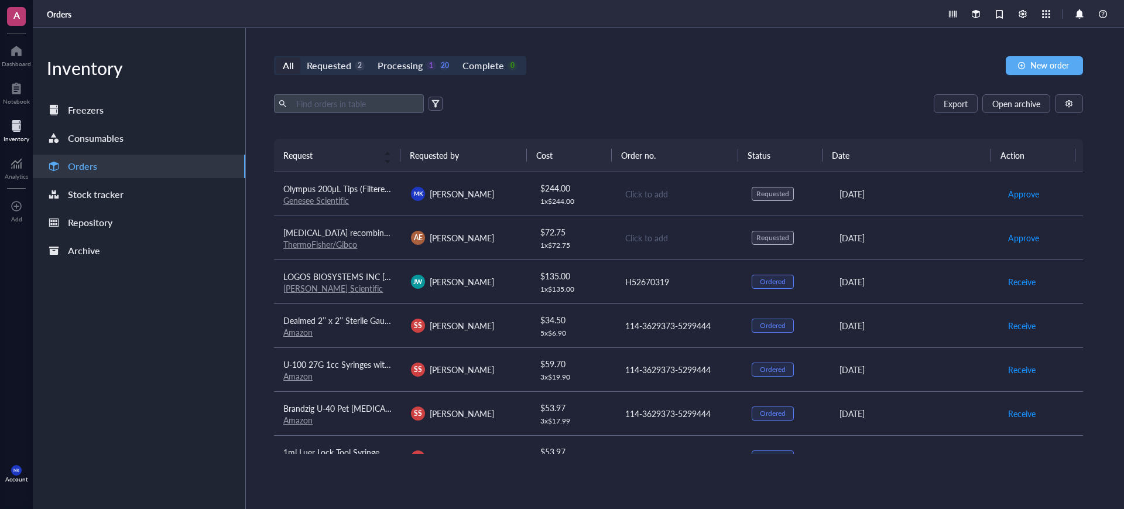
click at [1014, 81] on div "All Requested 2 Processing 1 20 Complete 0 New order Export Open archive Reques…" at bounding box center [678, 268] width 865 height 480
click at [1017, 100] on span "Open archive" at bounding box center [1016, 103] width 48 height 9
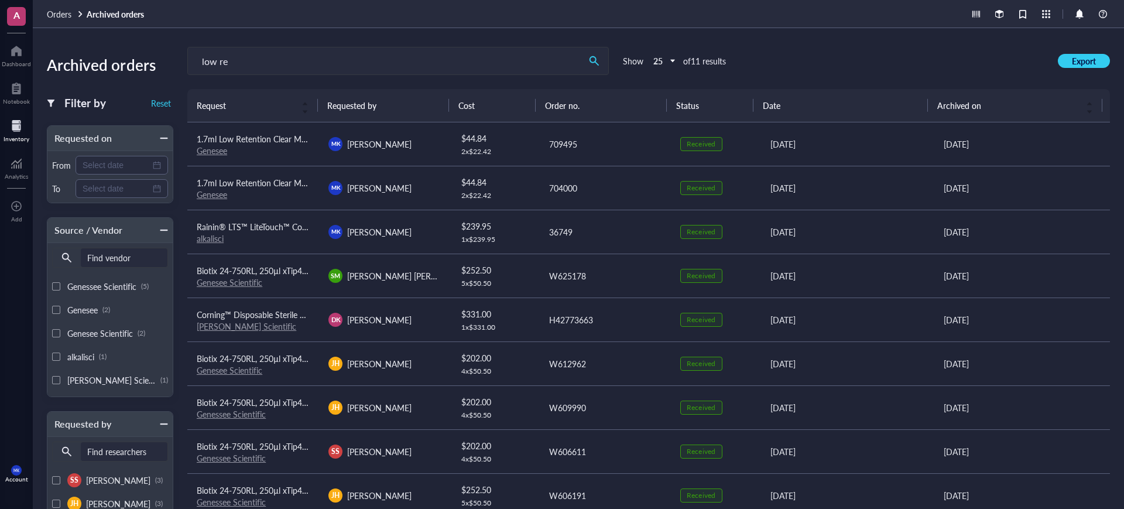
type input "low re"
click at [476, 147] on div "2 x $ 22.42" at bounding box center [495, 151] width 68 height 9
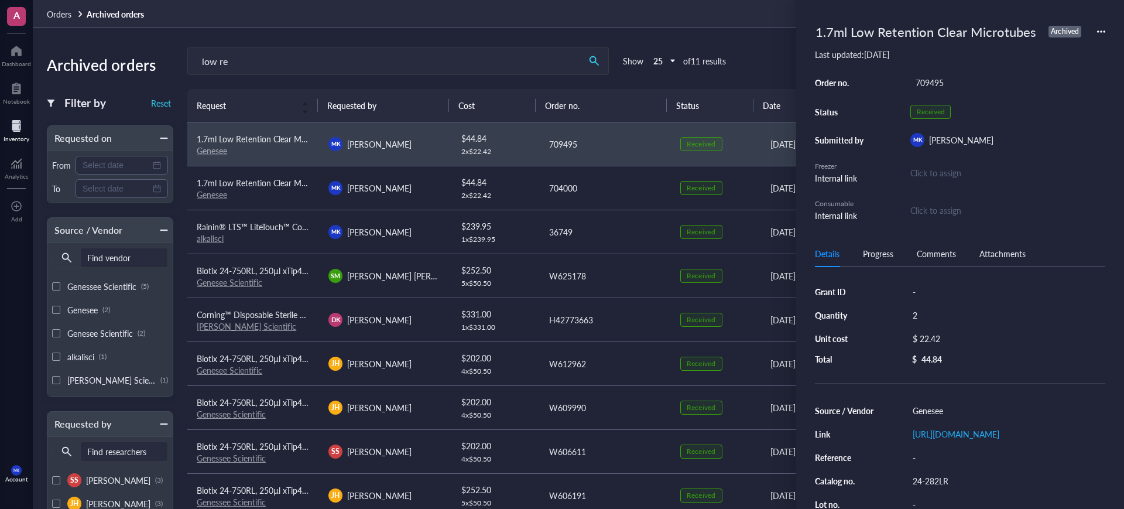
click at [1103, 30] on icon at bounding box center [1101, 32] width 8 height 8
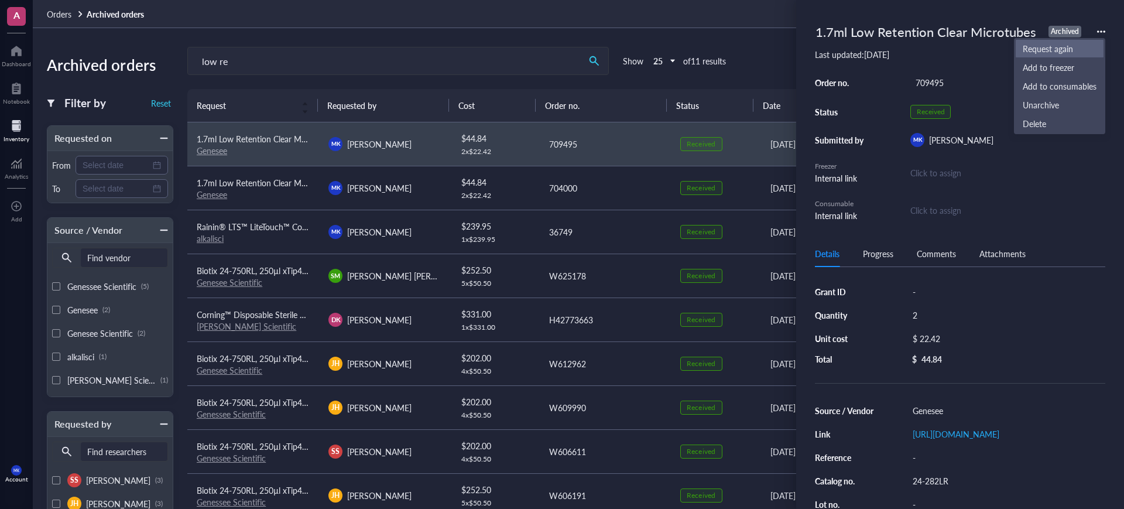
click at [1079, 57] on li "Request again" at bounding box center [1059, 48] width 89 height 19
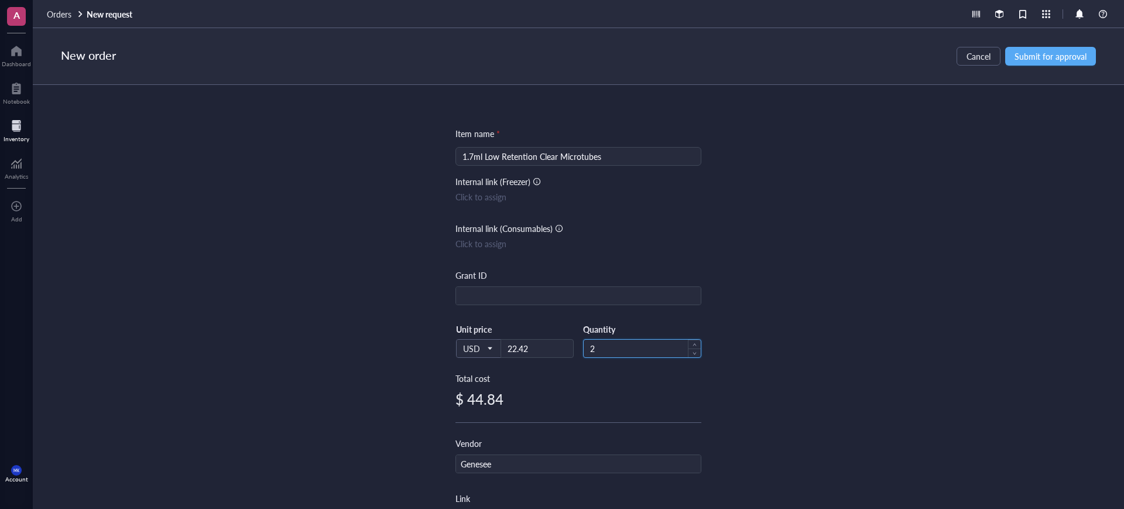
drag, startPoint x: 610, startPoint y: 349, endPoint x: 589, endPoint y: 352, distance: 20.8
click at [589, 352] on input "2" at bounding box center [642, 348] width 117 height 18
type input "4"
click at [1052, 49] on button "Submit for approval" at bounding box center [1050, 56] width 91 height 19
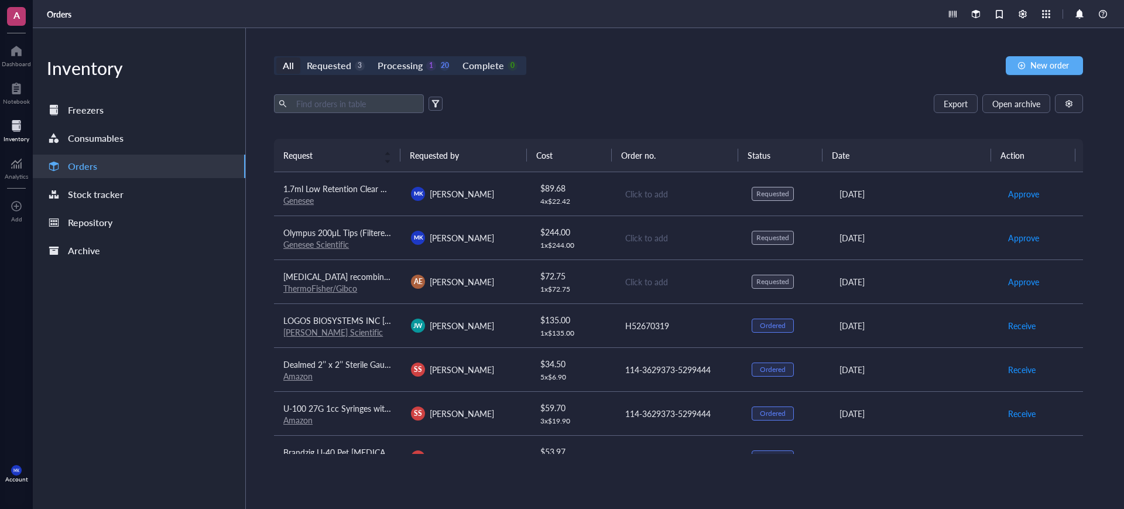
click at [590, 184] on div "$ 89.68" at bounding box center [573, 187] width 66 height 13
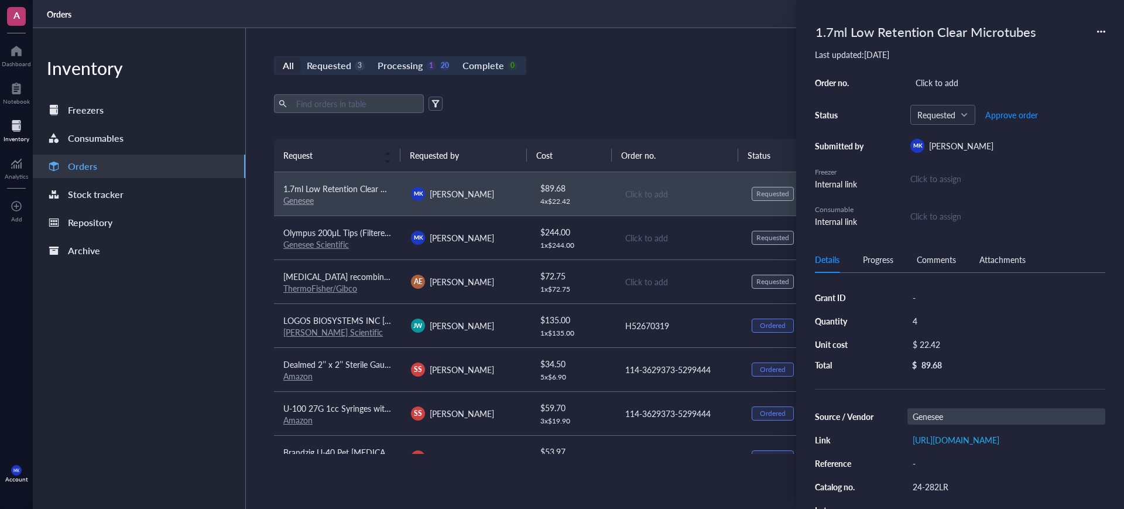
click at [956, 422] on div "Genesee" at bounding box center [1006, 416] width 198 height 16
type input "Genesee Scientific"
drag, startPoint x: 1069, startPoint y: 434, endPoint x: 1063, endPoint y: 434, distance: 6.4
click at [682, 59] on div "All Requested 3 Processing 1 20 Complete 0 New order" at bounding box center [678, 65] width 809 height 19
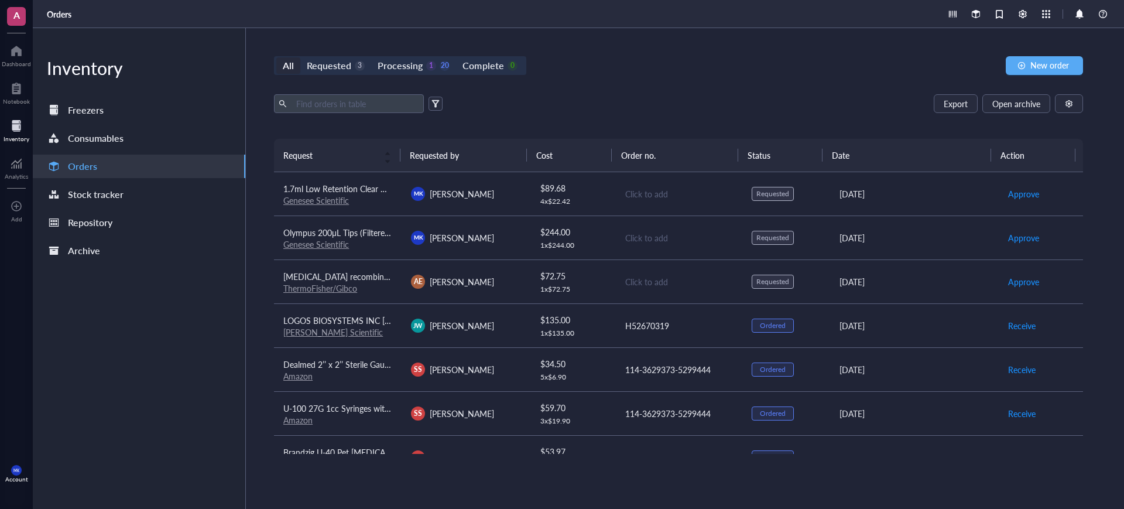
click at [297, 202] on link "Genesee Scientific" at bounding box center [316, 200] width 66 height 12
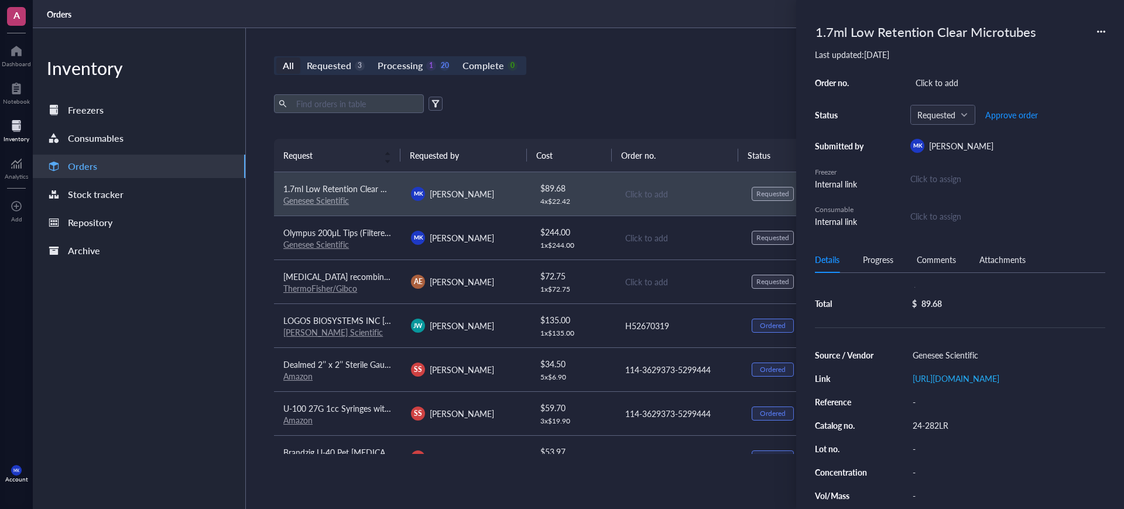
scroll to position [116, 0]
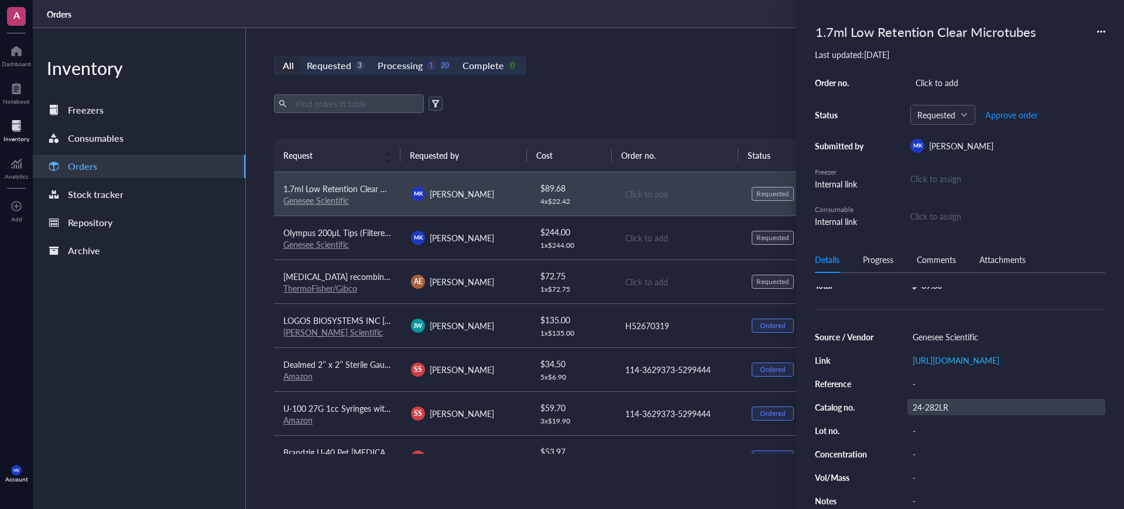
click at [957, 399] on div "24-282LR" at bounding box center [1006, 407] width 198 height 16
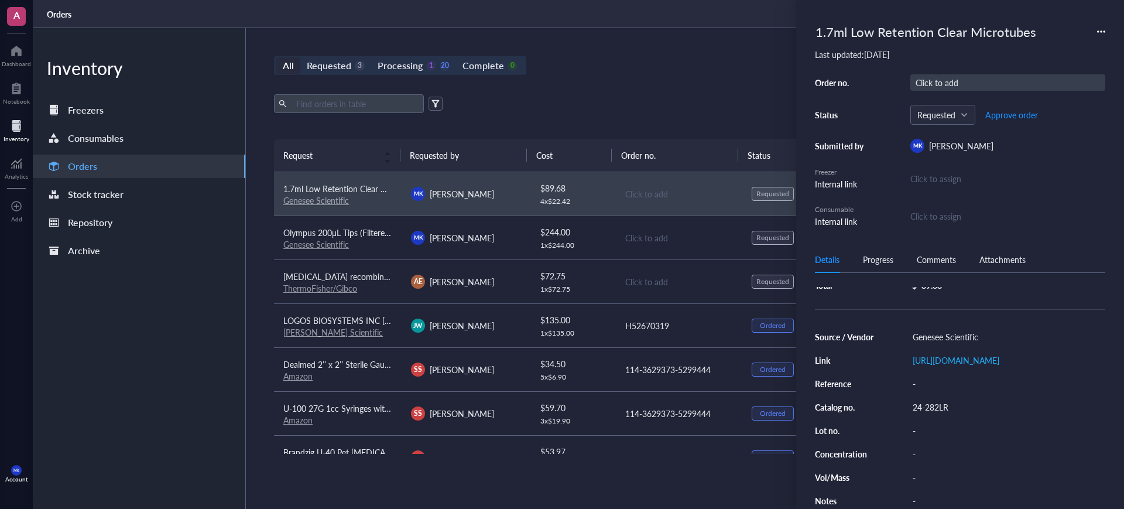
click at [961, 83] on div "Click to add" at bounding box center [1007, 82] width 195 height 16
click at [641, 231] on div "Click to add" at bounding box center [679, 237] width 108 height 13
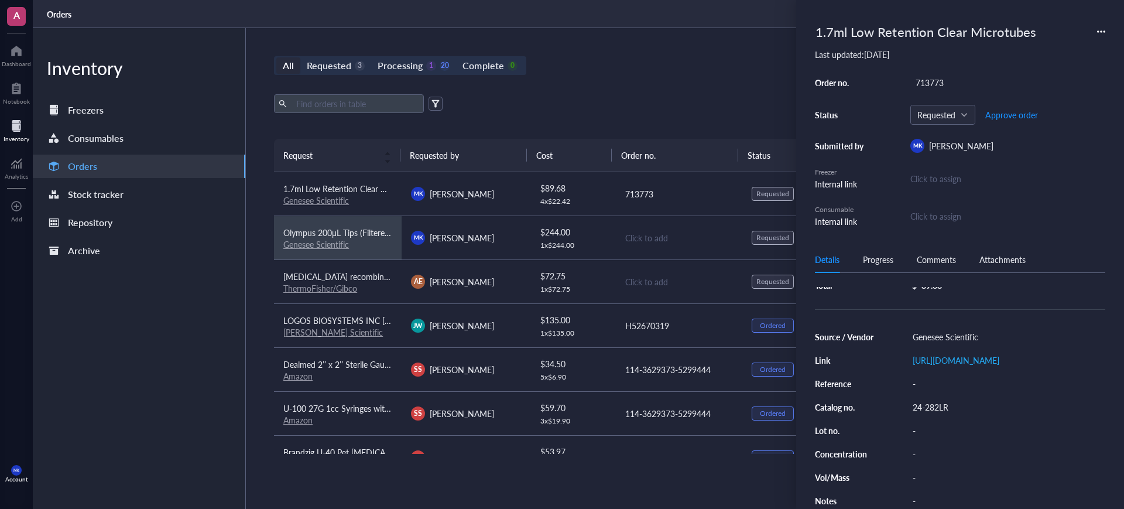
scroll to position [95, 0]
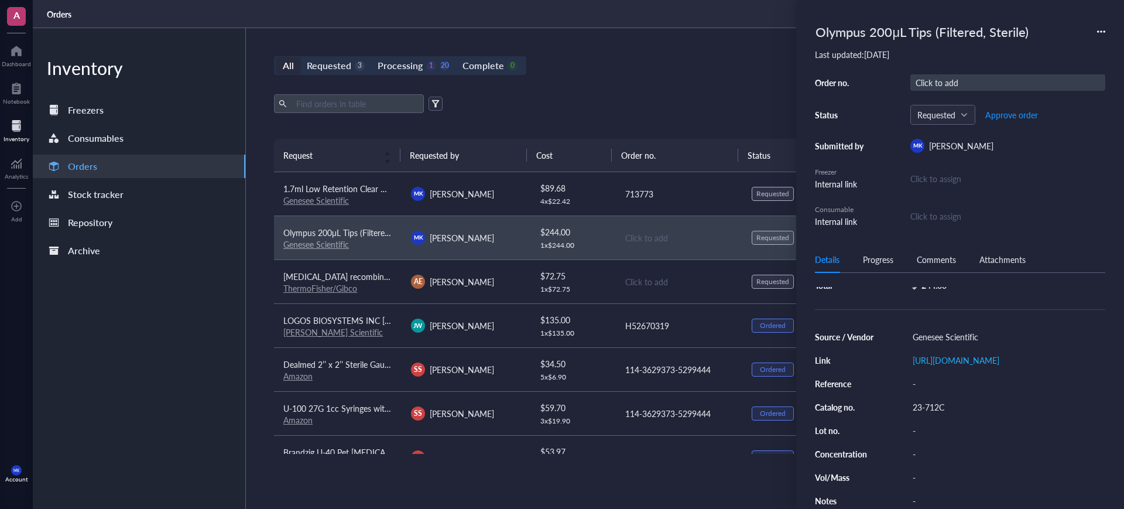
click at [1055, 78] on div "Click to add" at bounding box center [1007, 82] width 195 height 16
type input "713773"
click at [629, 88] on div "All Requested 3 Processing 1 20 Complete 0 New order Export Open archive Reques…" at bounding box center [678, 268] width 865 height 480
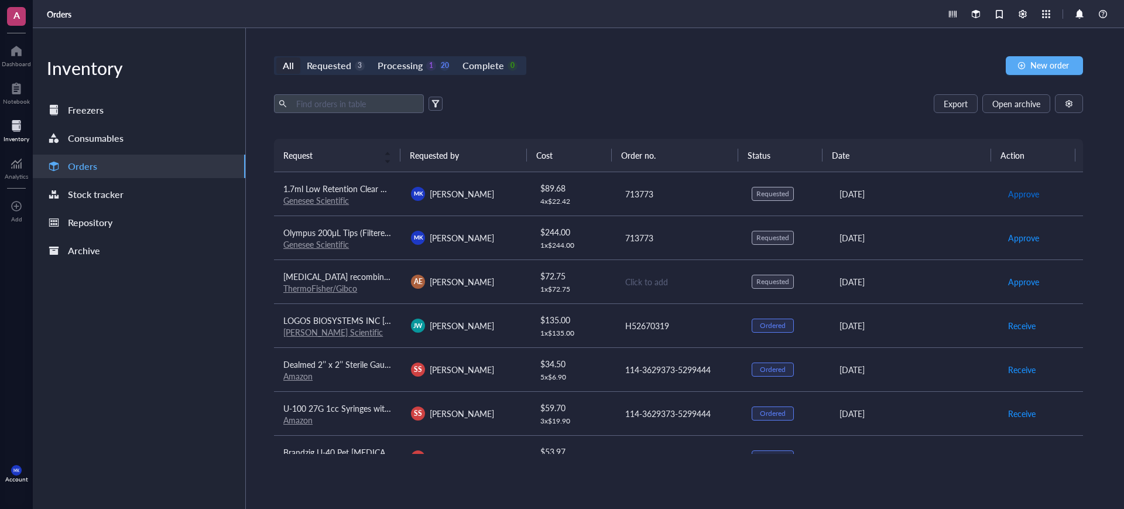
click at [1008, 194] on span "Approve" at bounding box center [1023, 193] width 31 height 13
click at [1017, 233] on span "Approve" at bounding box center [1023, 237] width 31 height 13
click at [1019, 190] on span "Place order" at bounding box center [1028, 193] width 40 height 13
click at [1011, 233] on span "Place order" at bounding box center [1028, 237] width 40 height 13
click at [907, 122] on div "Export Open archive Requester Requested on Source / Vendor Last updated" at bounding box center [678, 116] width 809 height 44
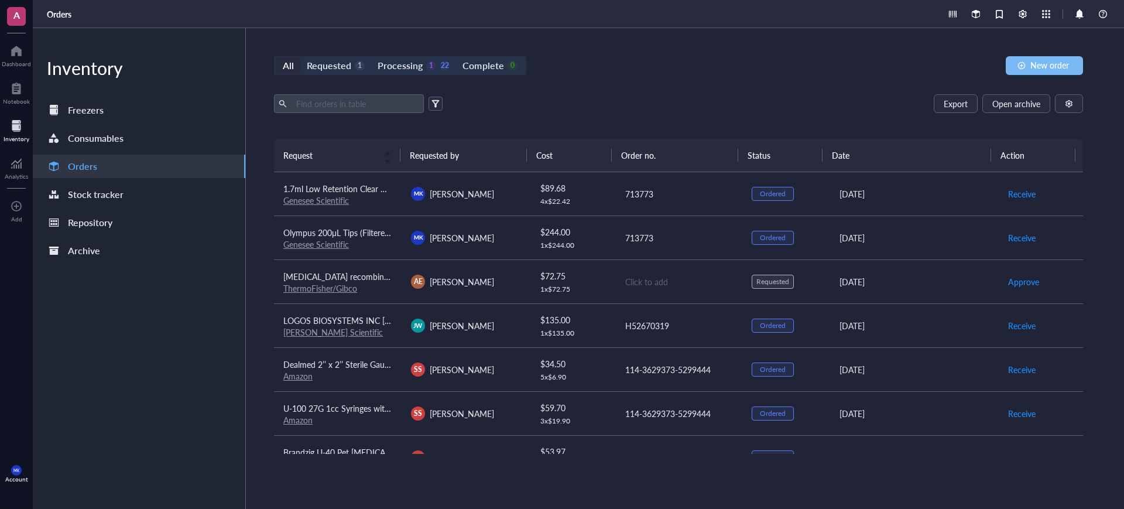
click at [1041, 57] on button "New order" at bounding box center [1043, 65] width 77 height 19
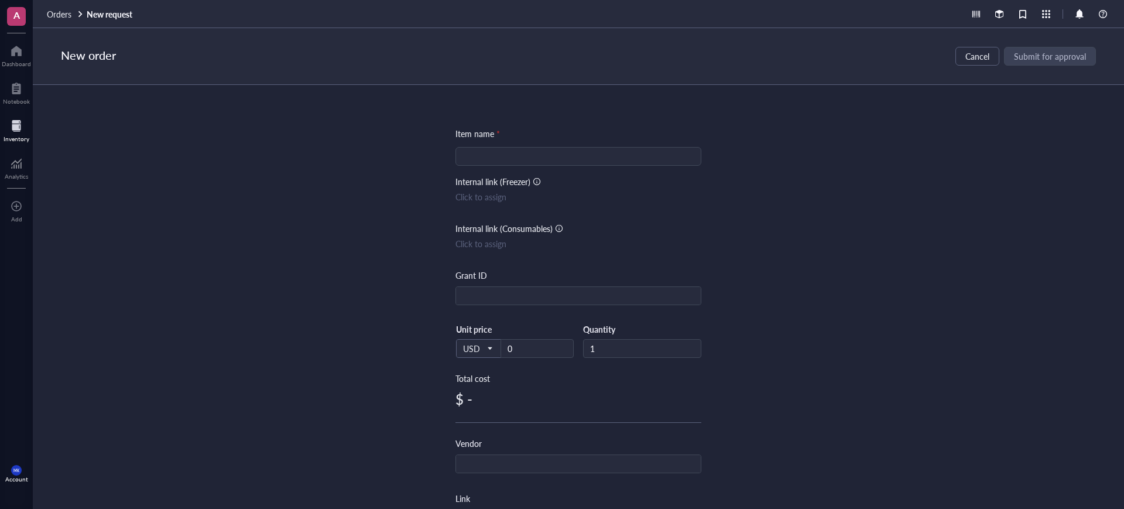
click at [621, 153] on input "search" at bounding box center [578, 156] width 232 height 18
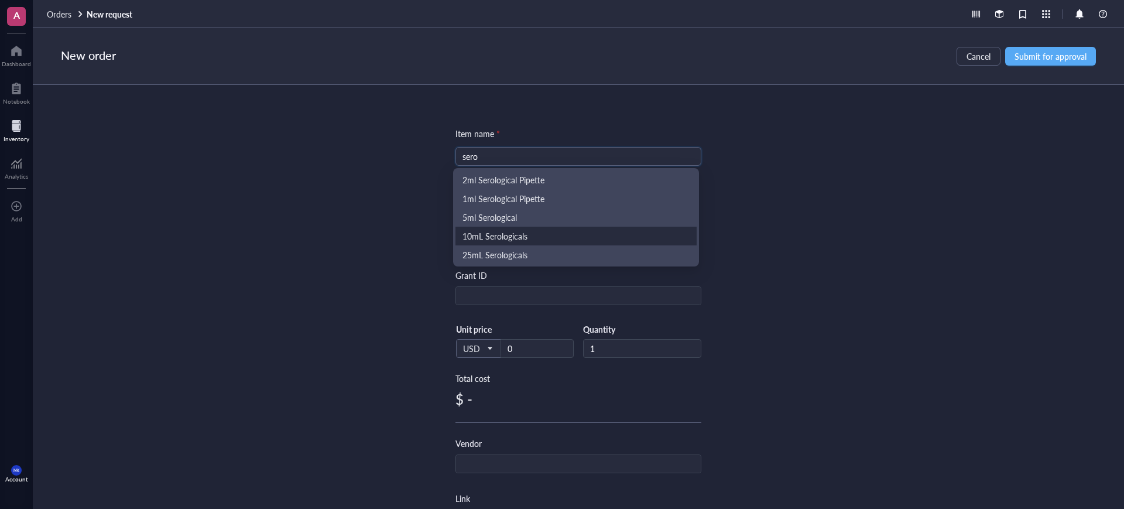
click at [576, 231] on div "10mL Serologicals" at bounding box center [575, 235] width 227 height 13
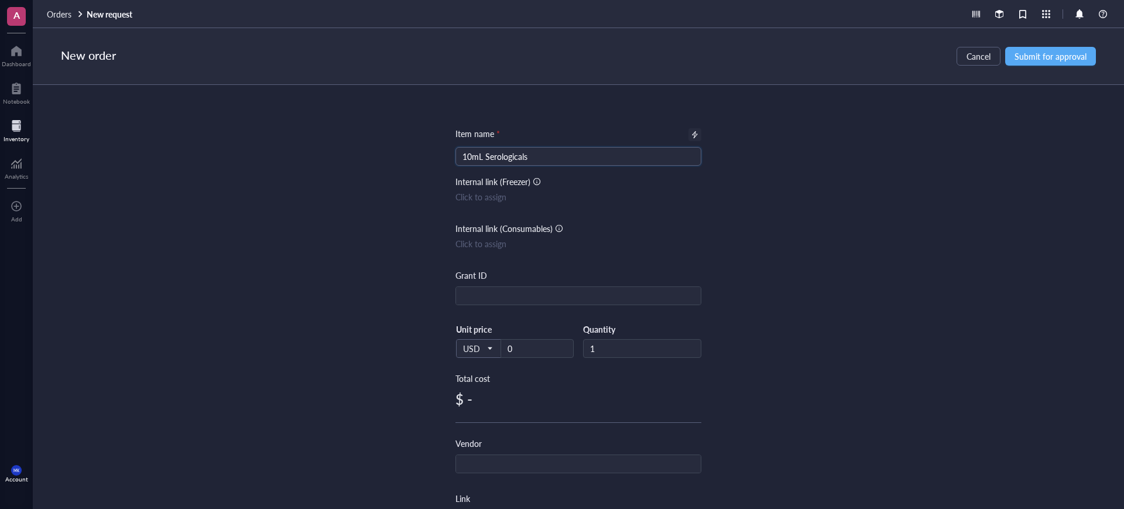
type input "10mL Serologicals"
click at [692, 131] on div at bounding box center [695, 135] width 8 height 8
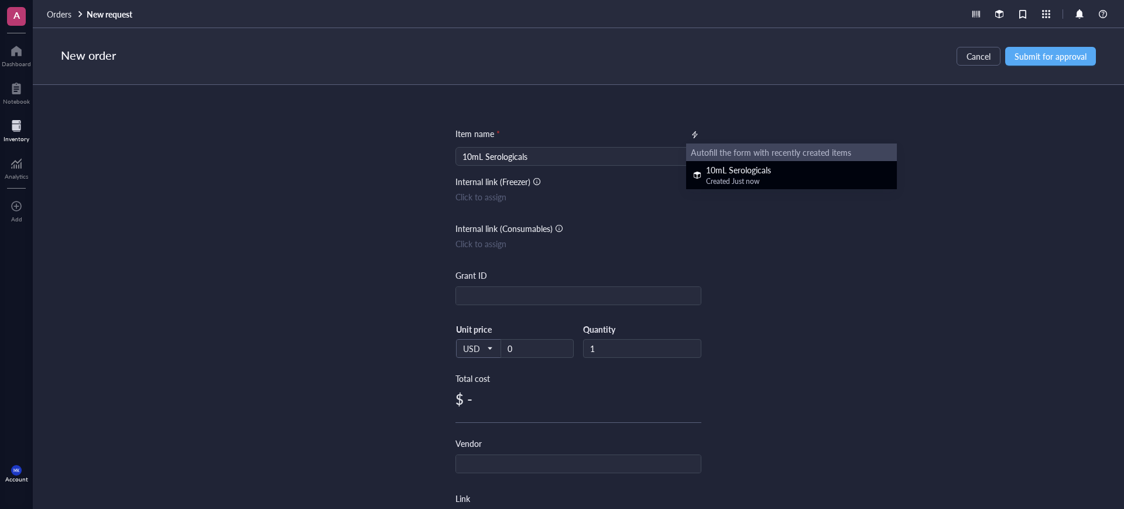
click at [729, 171] on div "10mL Serologicals" at bounding box center [738, 169] width 65 height 13
type input "120"
type input "NEST"
type input "327001"
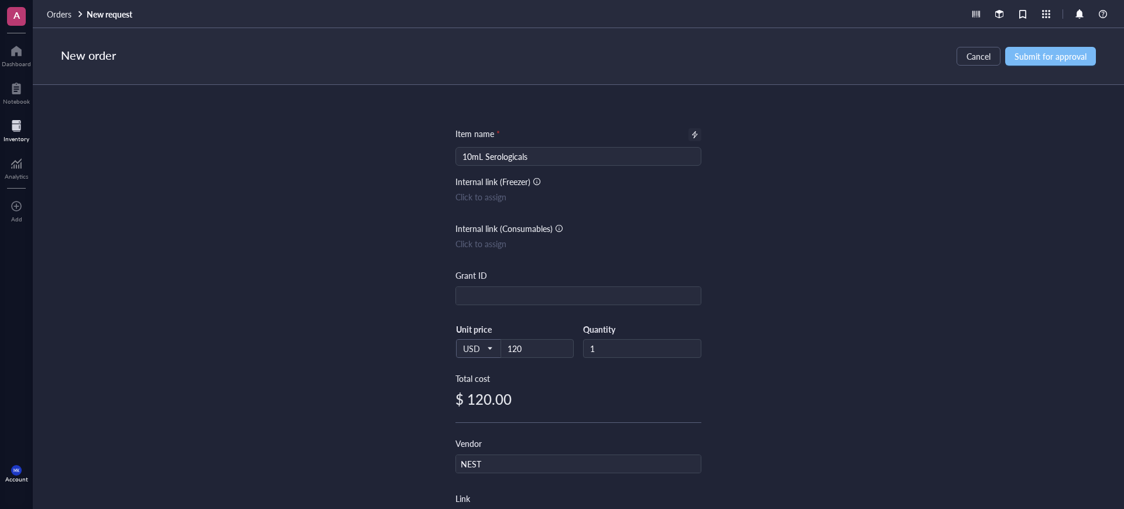
click at [1020, 57] on span "Submit for approval" at bounding box center [1050, 56] width 72 height 9
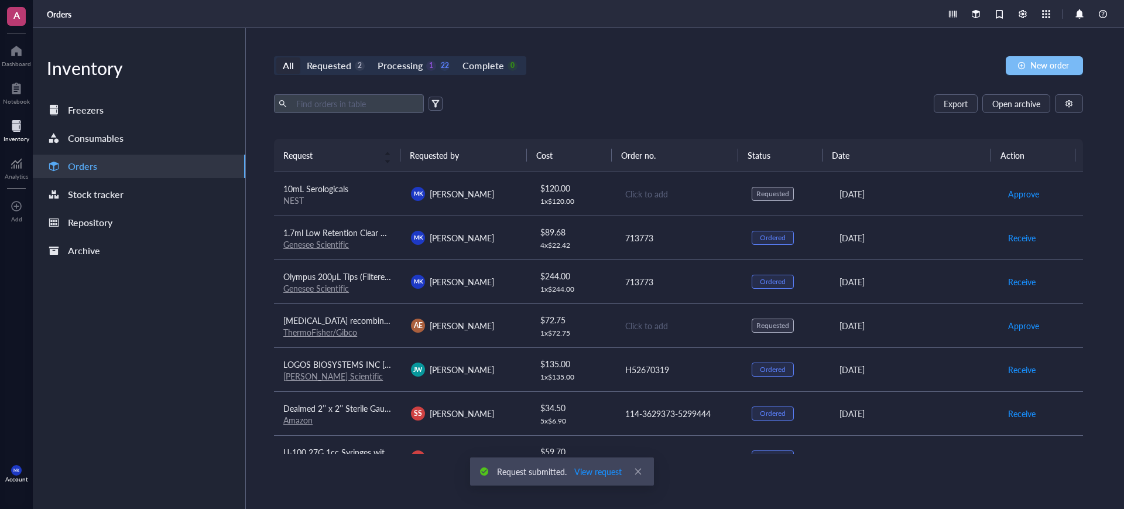
click at [1044, 68] on span "New order" at bounding box center [1049, 64] width 39 height 9
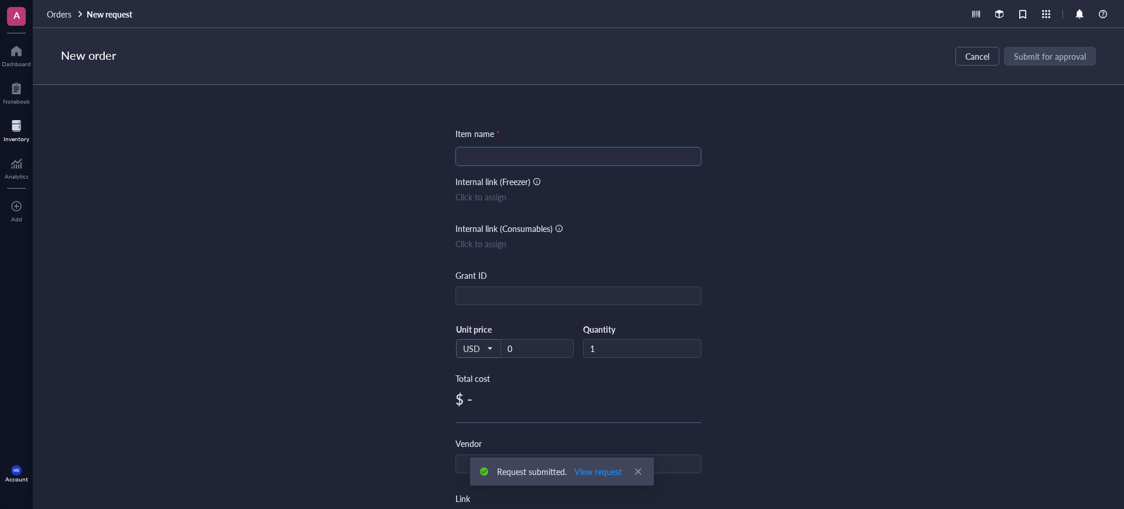
click at [602, 156] on input "search" at bounding box center [578, 156] width 232 height 18
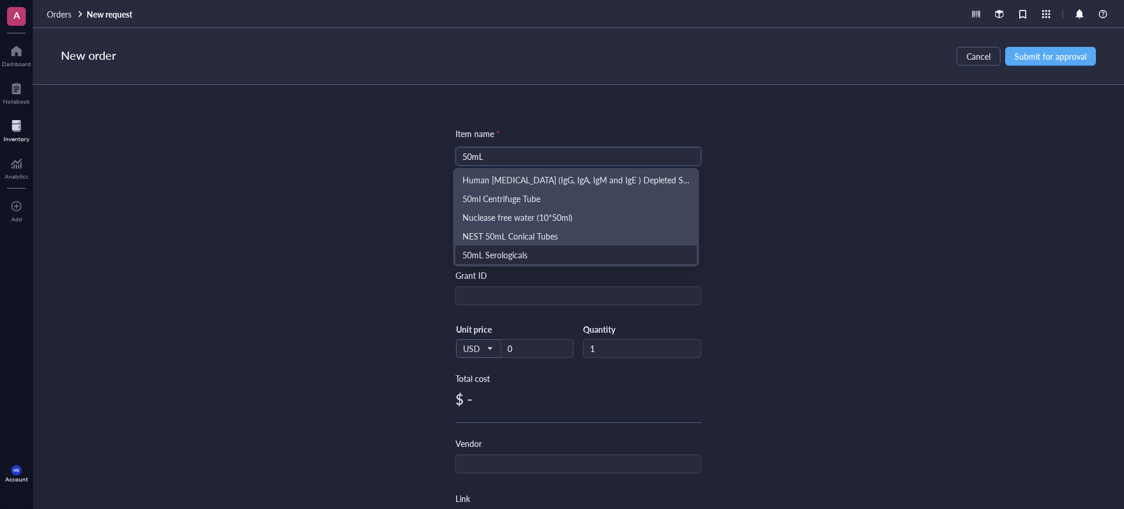
click at [545, 251] on div "50mL Serologicals" at bounding box center [575, 254] width 227 height 13
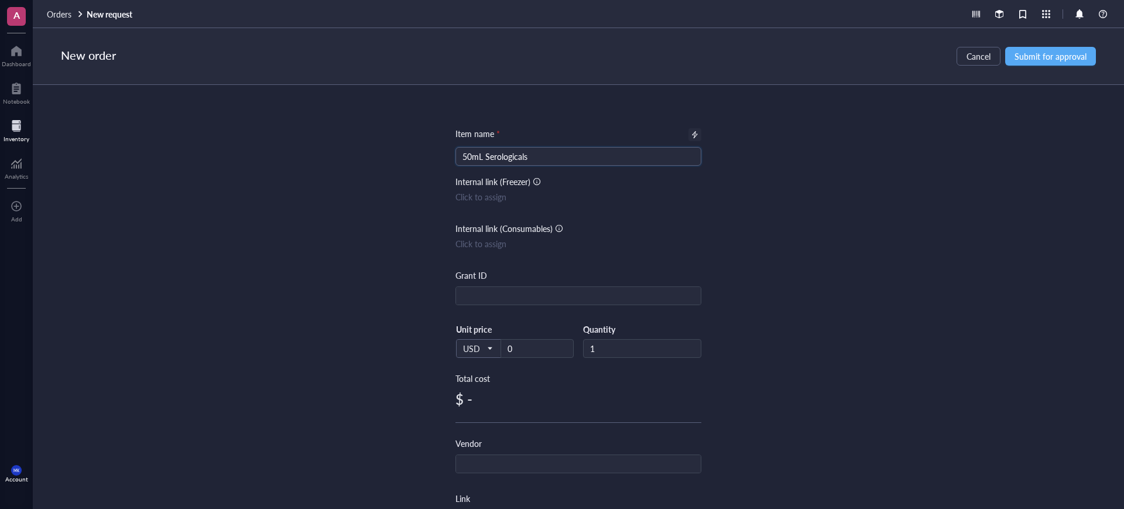
type input "50mL Serologicals"
click at [695, 138] on div at bounding box center [695, 135] width 8 height 8
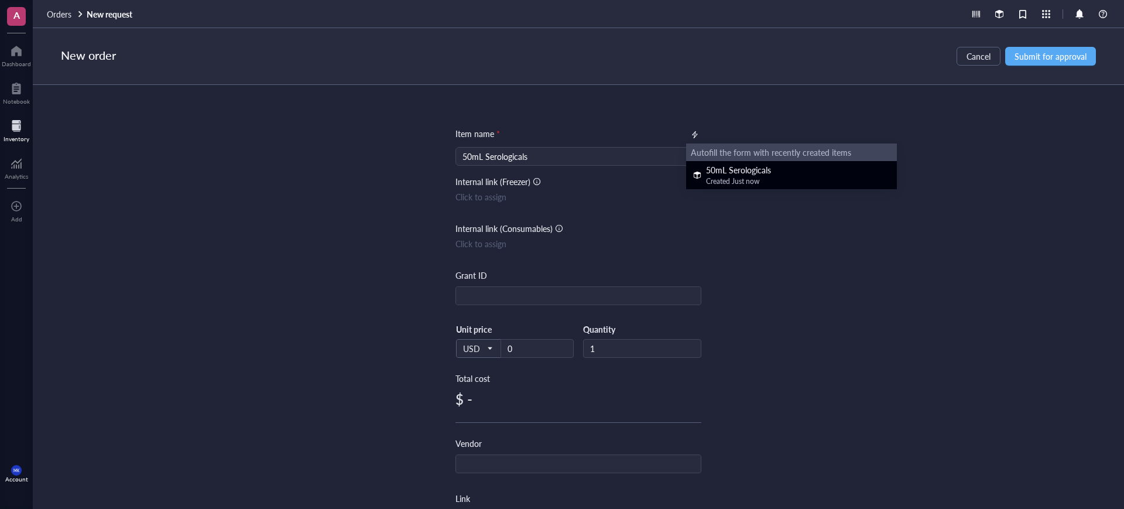
click at [737, 170] on div "50mL Serologicals" at bounding box center [738, 169] width 65 height 13
type input "338.62"
type input "NEST"
type input "329001"
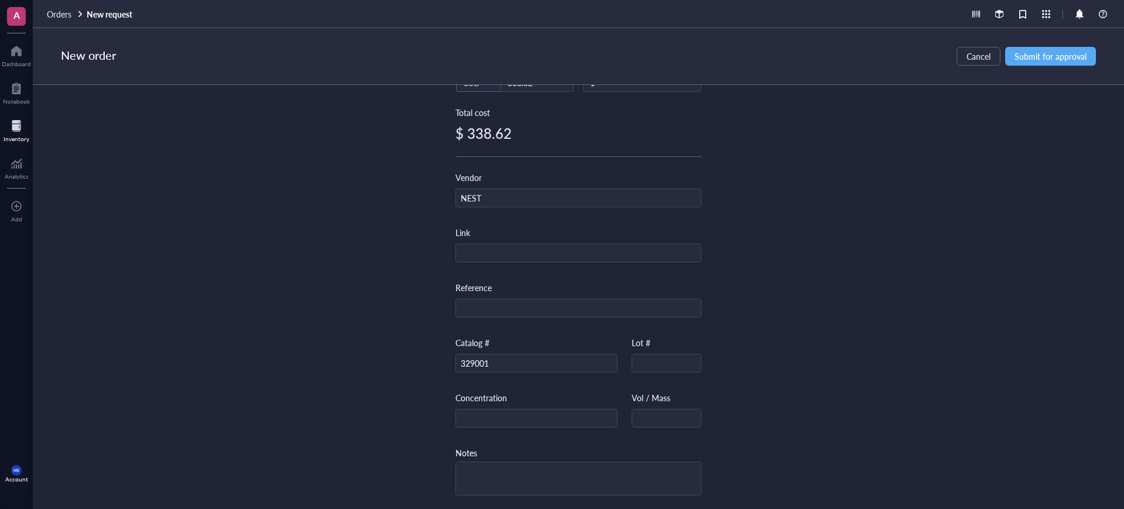
scroll to position [271, 0]
click at [1074, 57] on span "Submit for approval" at bounding box center [1050, 56] width 72 height 9
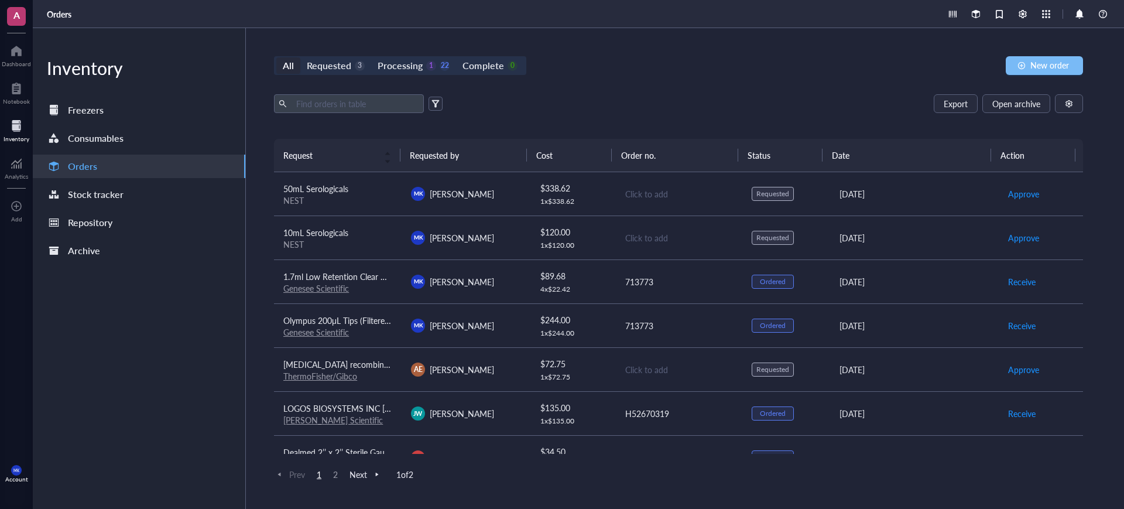
click at [1036, 61] on span "New order" at bounding box center [1049, 64] width 39 height 9
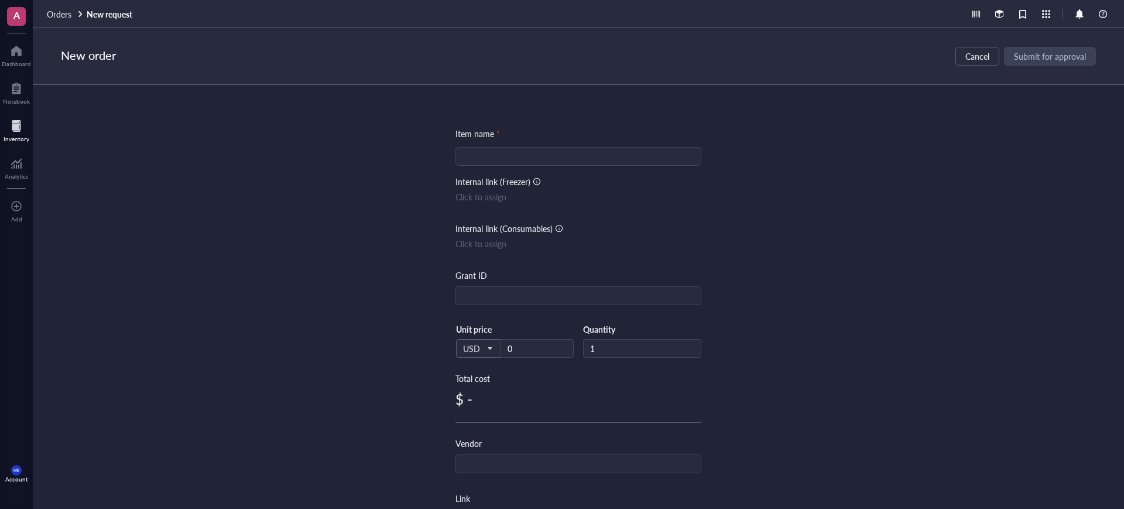
click at [569, 159] on input "search" at bounding box center [578, 156] width 232 height 18
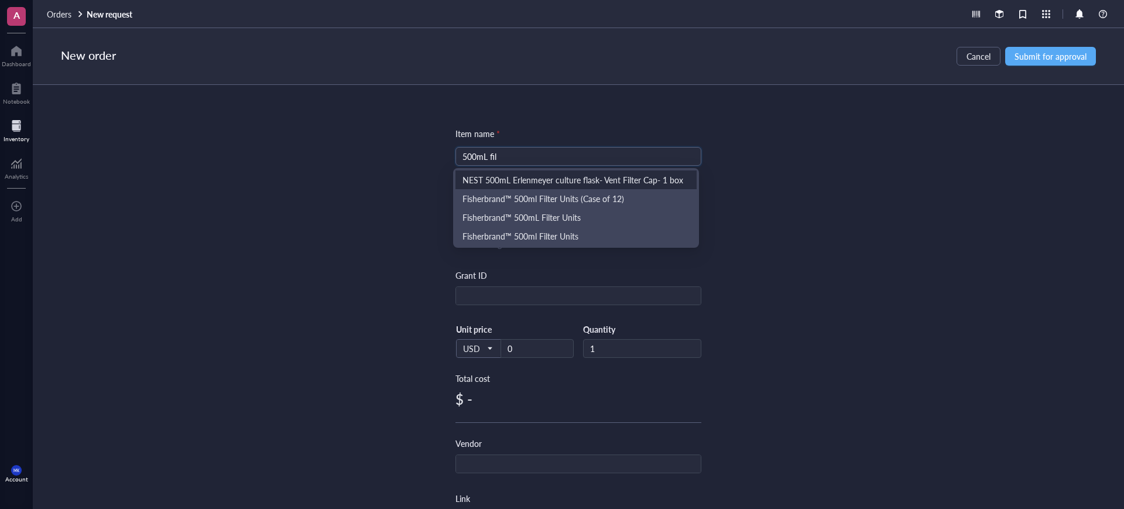
drag, startPoint x: 544, startPoint y: 152, endPoint x: 386, endPoint y: 150, distance: 157.5
click at [386, 150] on div "Item name * 500mL fil Internal link (Freezer) Click to assign Internal link (Co…" at bounding box center [578, 297] width 1091 height 424
drag, startPoint x: 558, startPoint y: 160, endPoint x: 439, endPoint y: 154, distance: 119.0
click at [439, 154] on div "Item name * Filter Internal link (Freezer) Click to assign Internal link (Consu…" at bounding box center [578, 297] width 1091 height 424
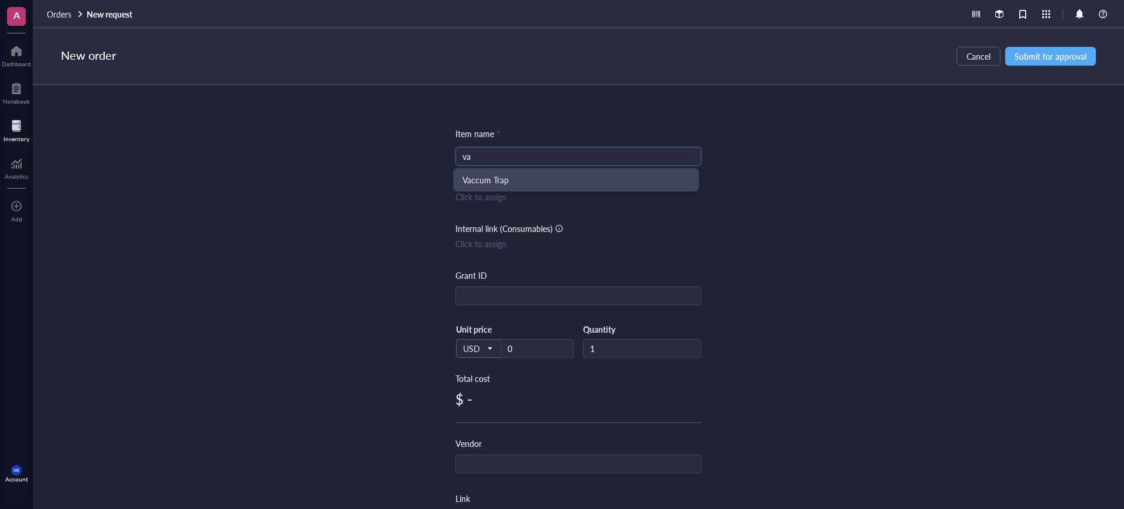
type input "v"
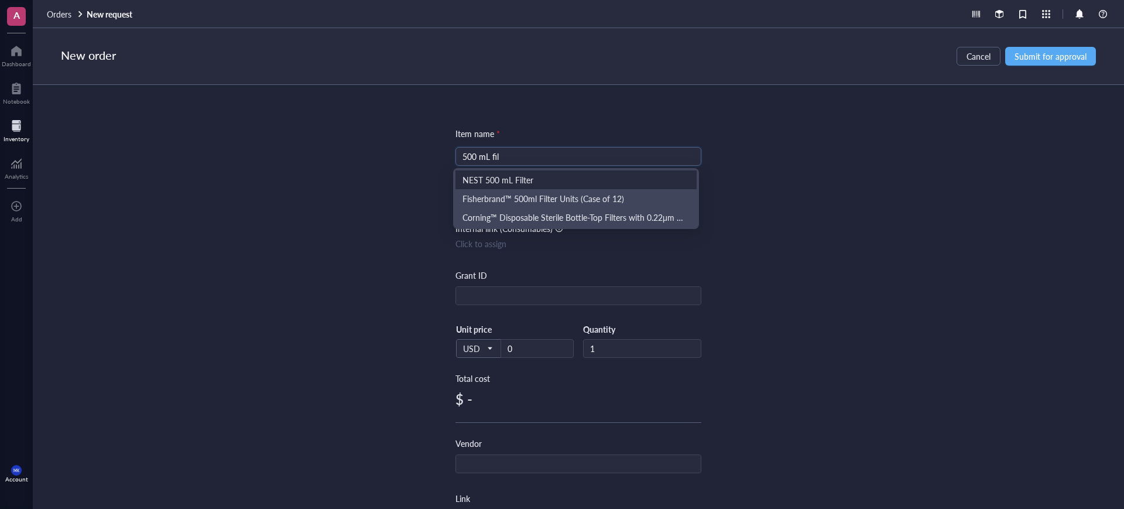
click at [620, 177] on div "NEST 500 mL Filter" at bounding box center [575, 179] width 227 height 13
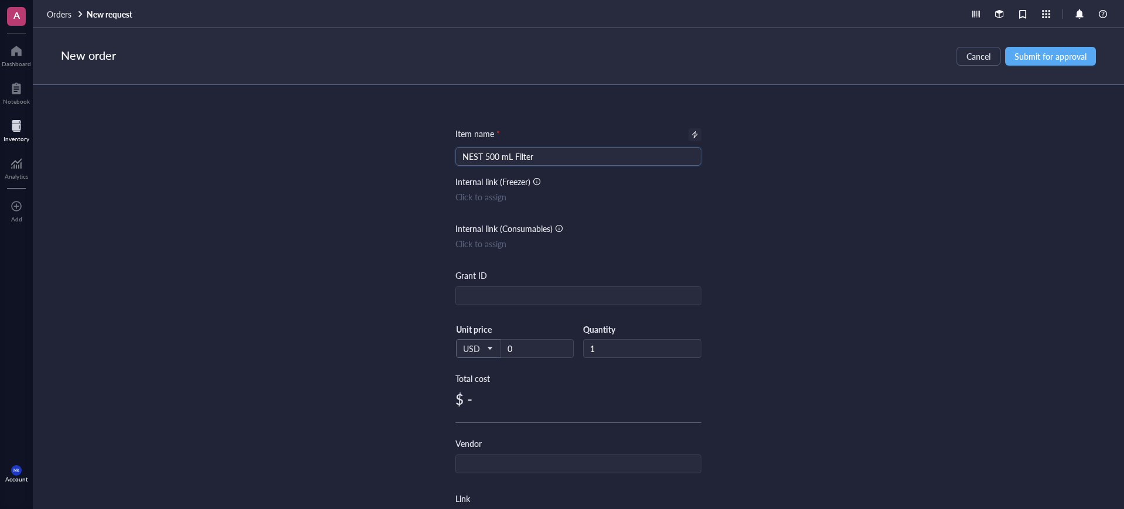
type input "NEST 500 mL Filter"
click at [697, 129] on div at bounding box center [694, 134] width 13 height 13
click at [695, 126] on div "Item name * NEST 500 mL Filter Internal link (Freezer) Click to assign Internal…" at bounding box center [578, 297] width 246 height 424
click at [694, 129] on div at bounding box center [694, 134] width 13 height 13
click at [691, 133] on div at bounding box center [695, 135] width 8 height 8
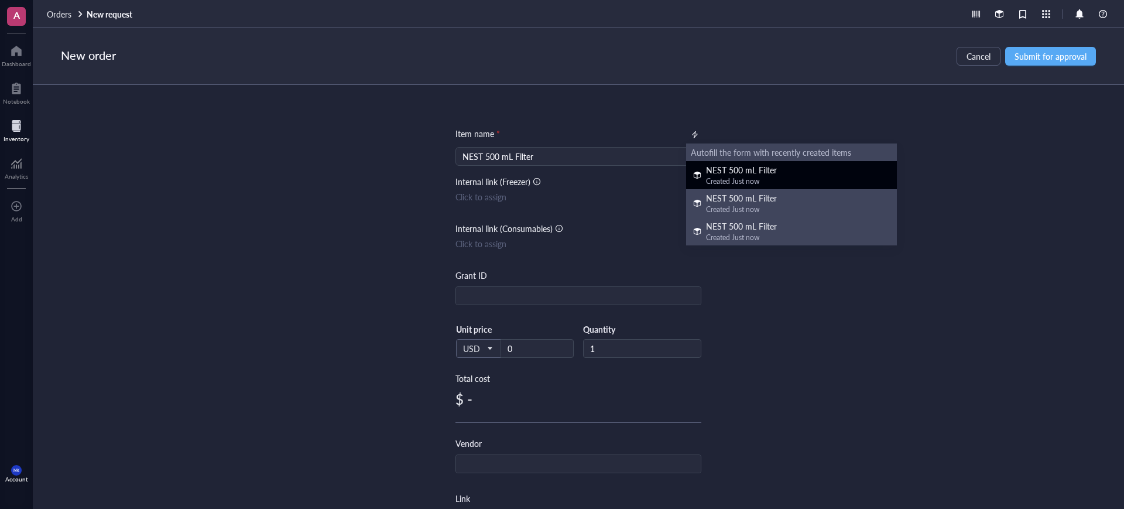
click at [742, 169] on div "NEST 500 mL Filter" at bounding box center [741, 169] width 71 height 13
type input "87.36"
type input "NEST"
type input "343001"
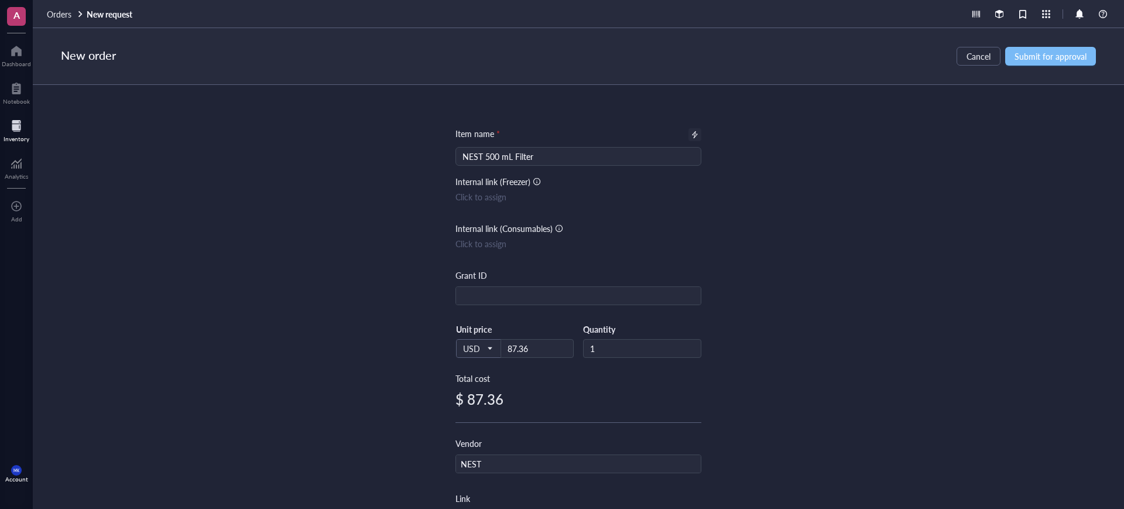
click at [1053, 58] on span "Submit for approval" at bounding box center [1050, 56] width 72 height 9
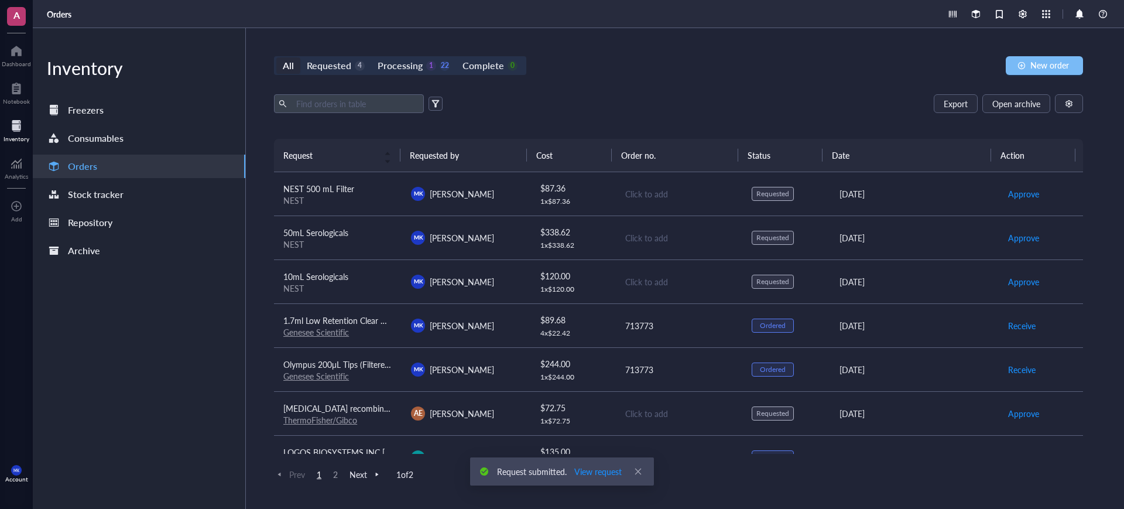
click at [1053, 64] on span "New order" at bounding box center [1049, 64] width 39 height 9
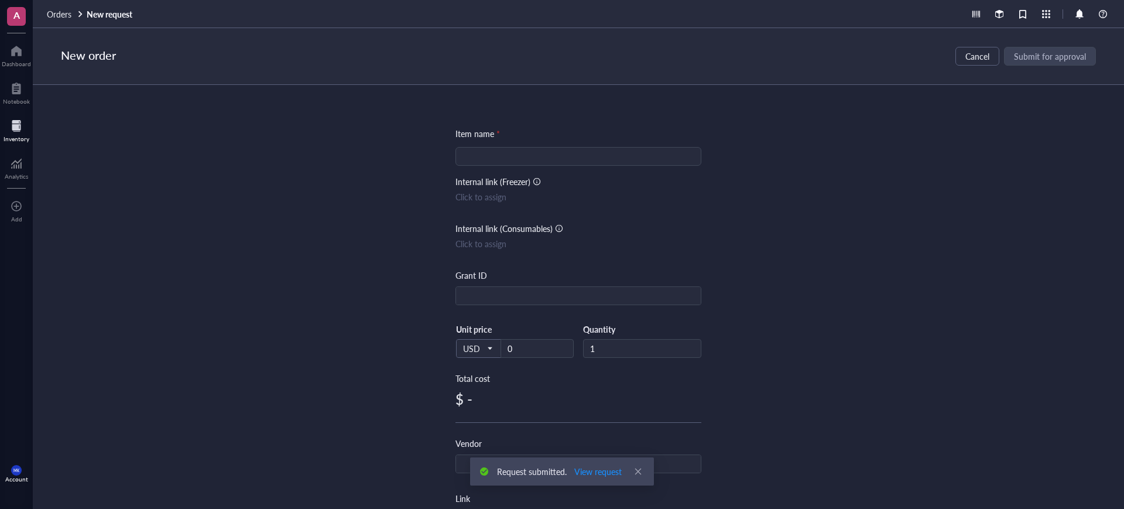
click at [674, 147] on input "search" at bounding box center [578, 156] width 232 height 18
click at [668, 155] on input "search" at bounding box center [578, 156] width 232 height 18
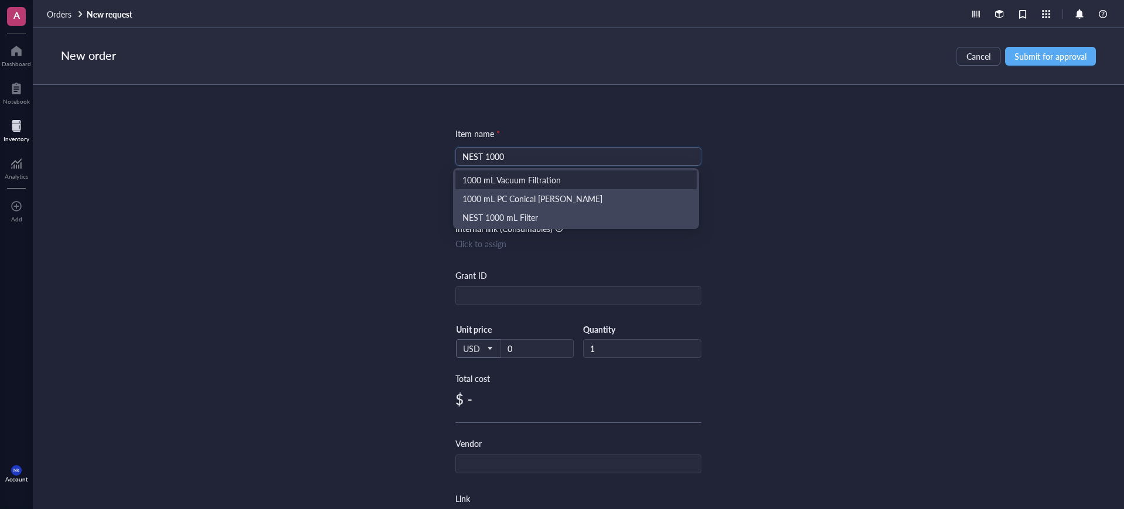
click at [627, 184] on div "1000 mL Vacuum Filtration" at bounding box center [575, 179] width 227 height 13
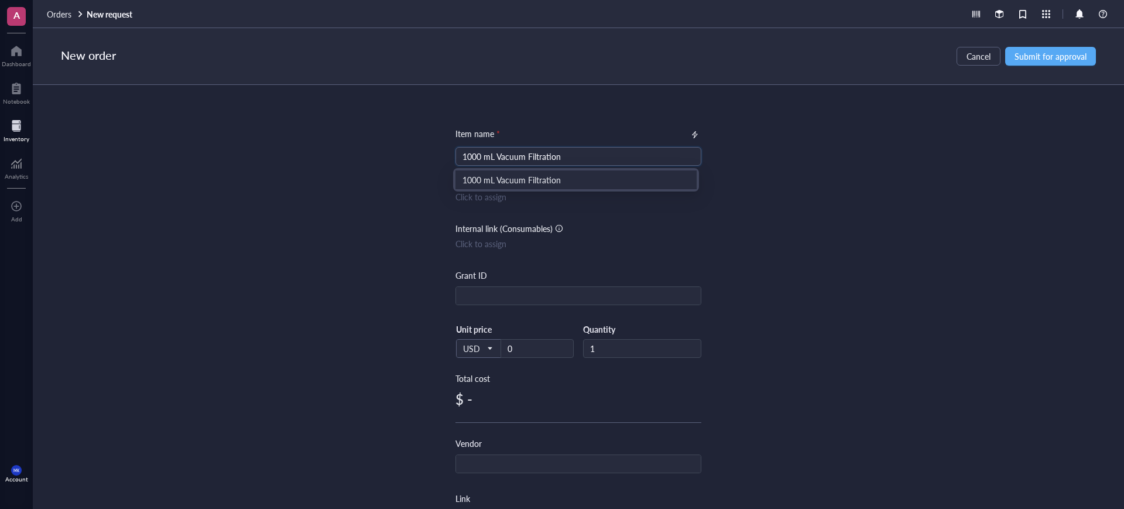
drag, startPoint x: 630, startPoint y: 157, endPoint x: 492, endPoint y: 150, distance: 138.9
click at [492, 150] on input "1000 mL Vacuum Filtration" at bounding box center [578, 156] width 232 height 18
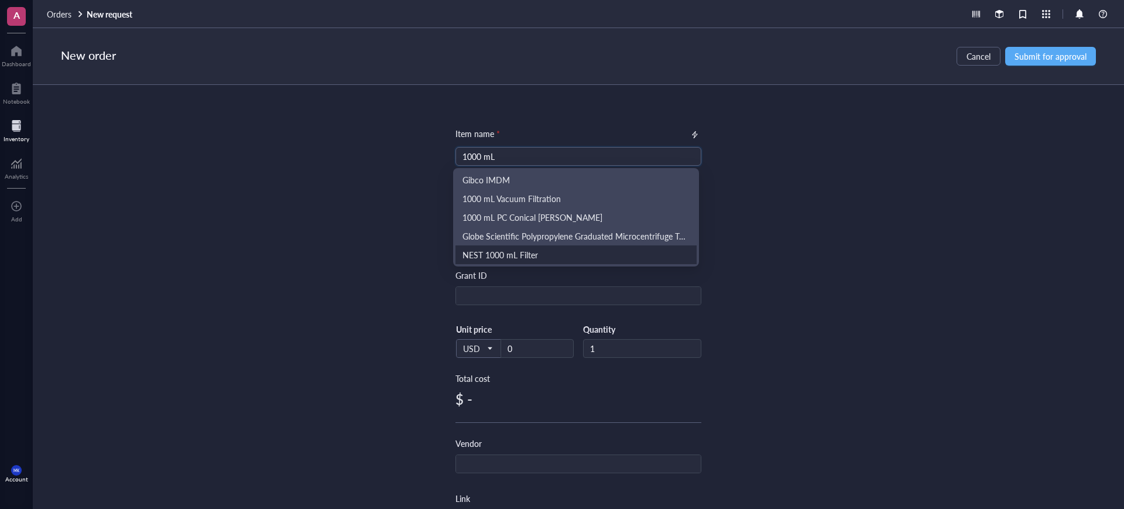
click at [519, 262] on div "NEST 1000 mL Filter" at bounding box center [575, 254] width 241 height 19
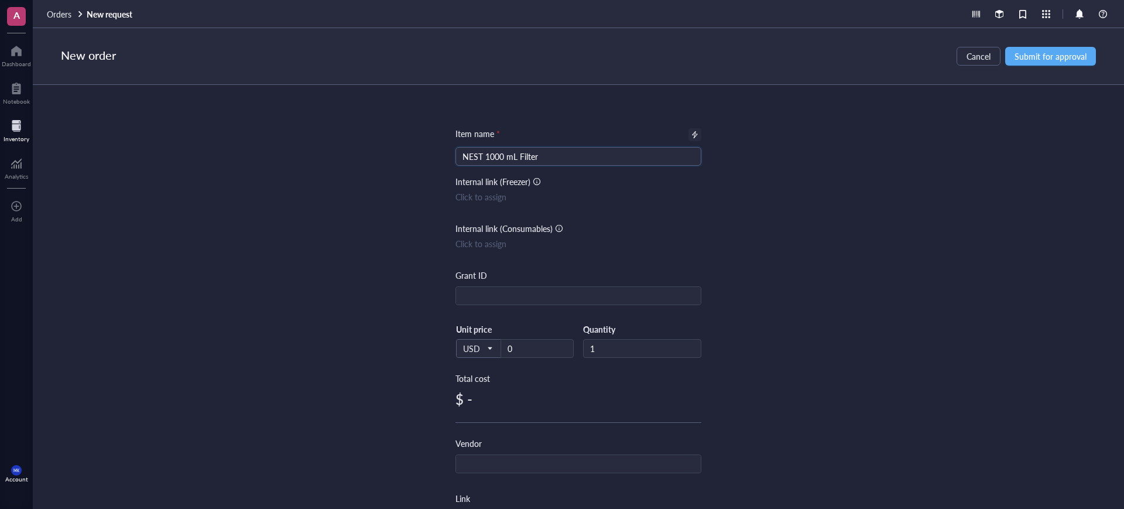
type input "NEST 1000 mL Filter"
click at [695, 135] on div at bounding box center [695, 135] width 8 height 8
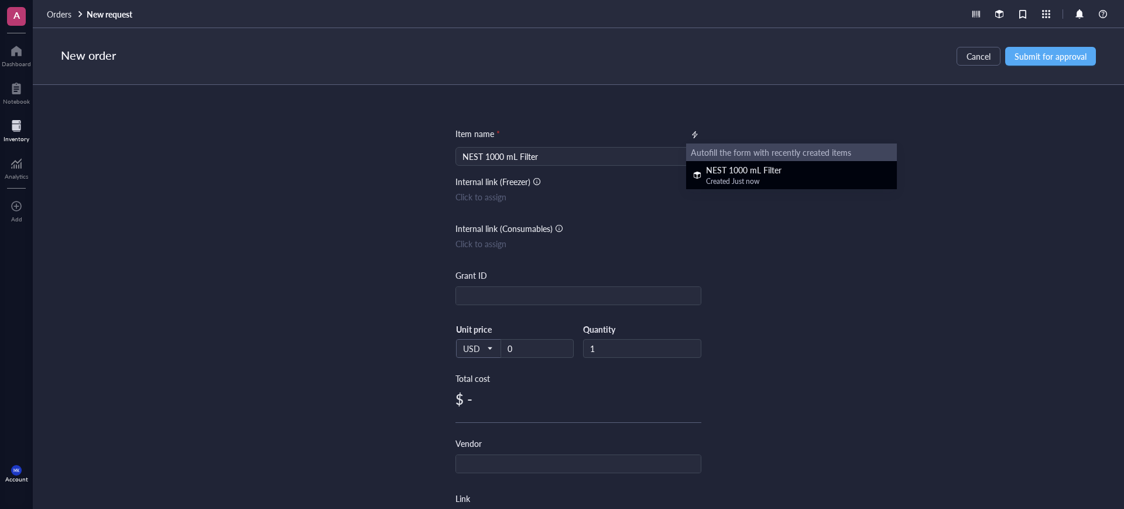
click at [726, 174] on div "NEST 1000 mL Filter" at bounding box center [743, 169] width 75 height 13
type textarea "1000 mL filter units with 0.22 μm pore size"
type input "NEST"
type input "https://www.nest-biotech.com/filter-system-and-storage/59182474.html"
type input "344001"
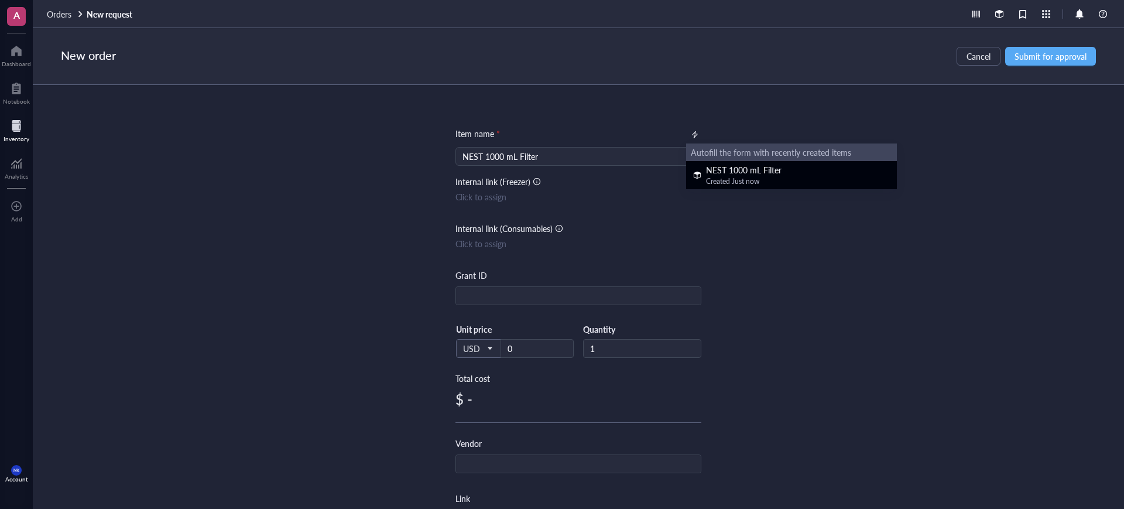
type textarea "1000 mL filter units with 0.22 μm pore size"
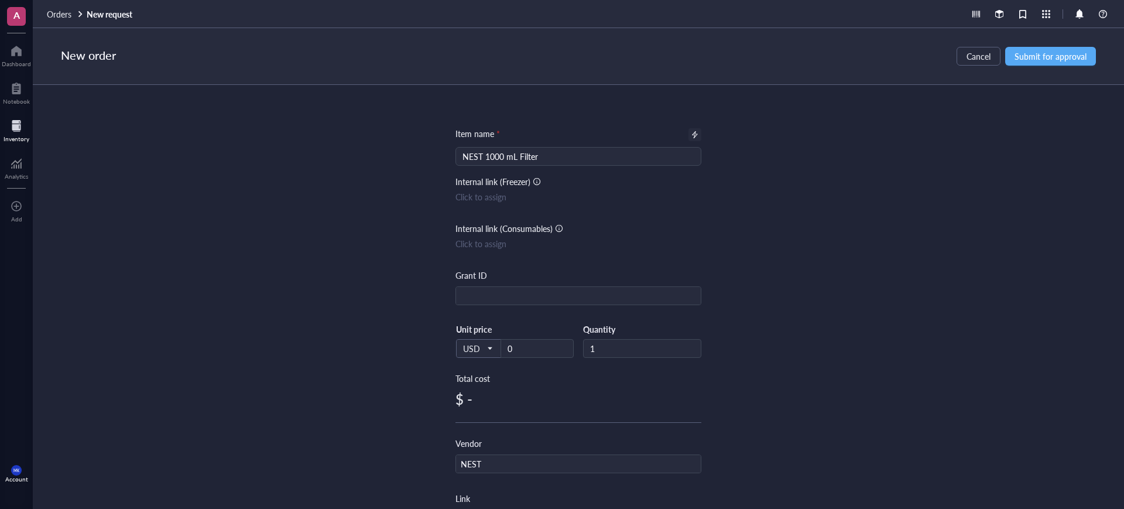
click at [857, 238] on div "Item name * NEST 1000 mL Filter Internal link (Freezer) Click to assign Interna…" at bounding box center [578, 297] width 1091 height 424
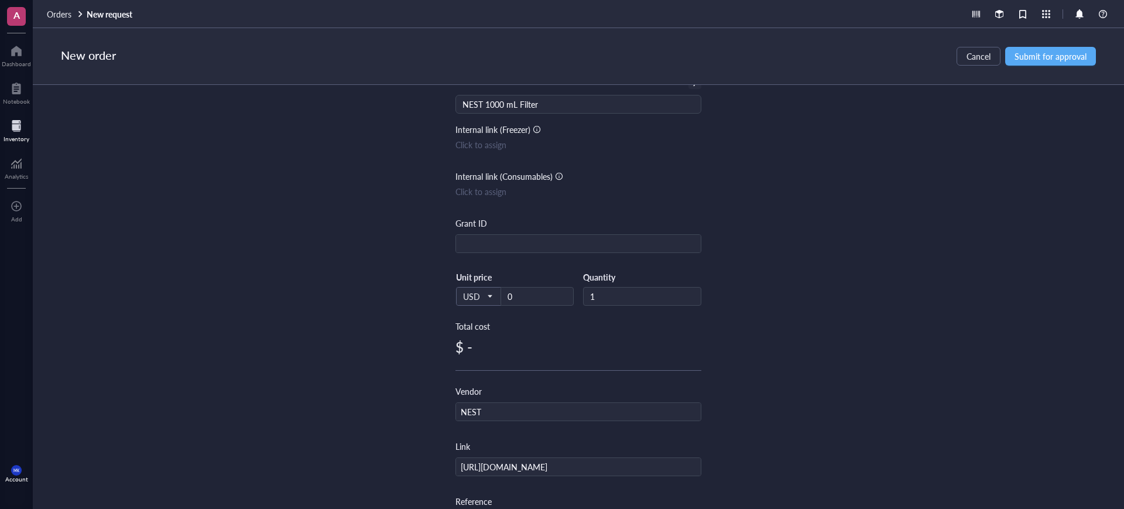
scroll to position [146, 0]
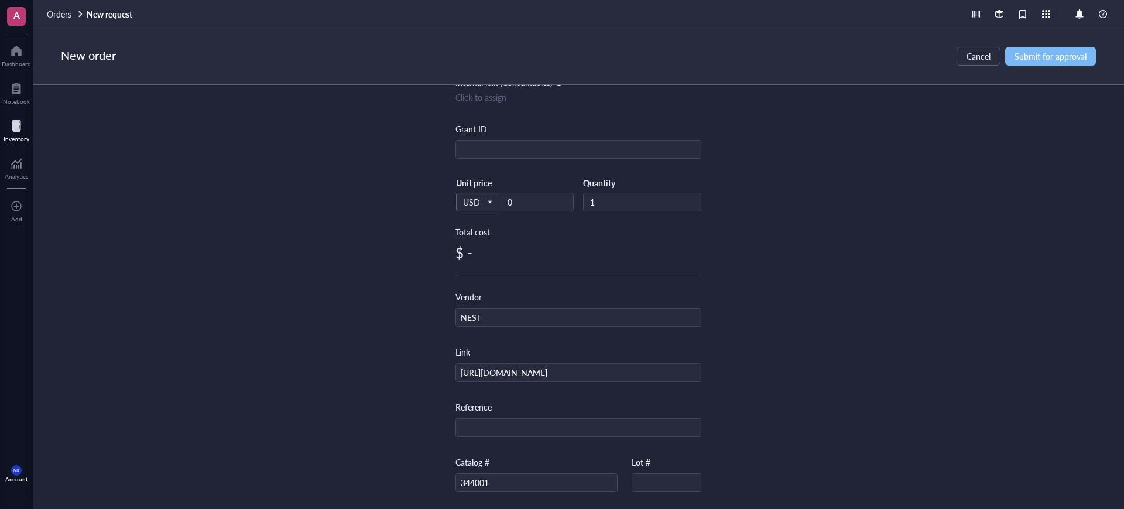
click at [1057, 62] on button "Submit for approval" at bounding box center [1050, 56] width 91 height 19
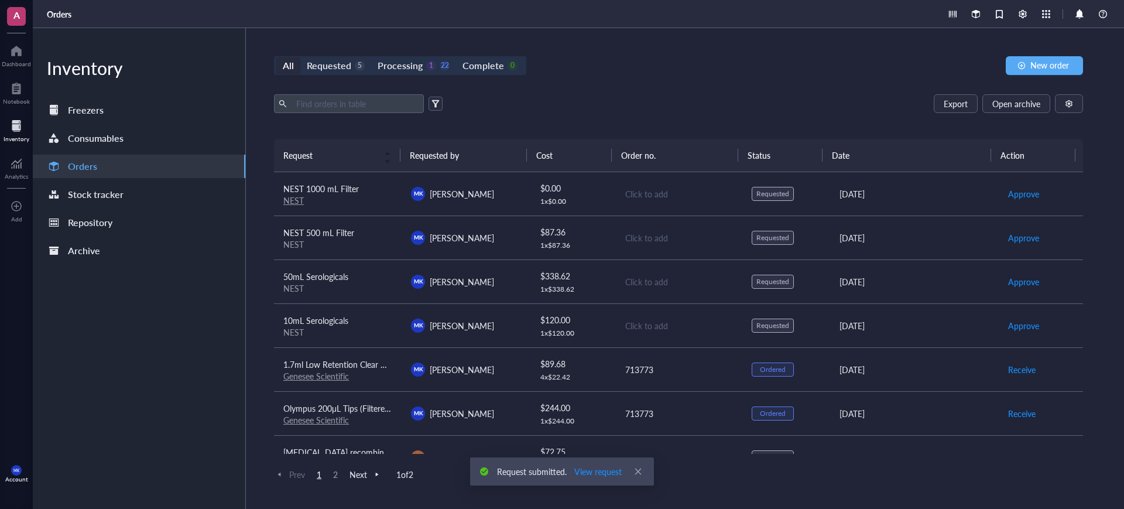
click at [598, 191] on div "$ 0.00" at bounding box center [573, 187] width 66 height 13
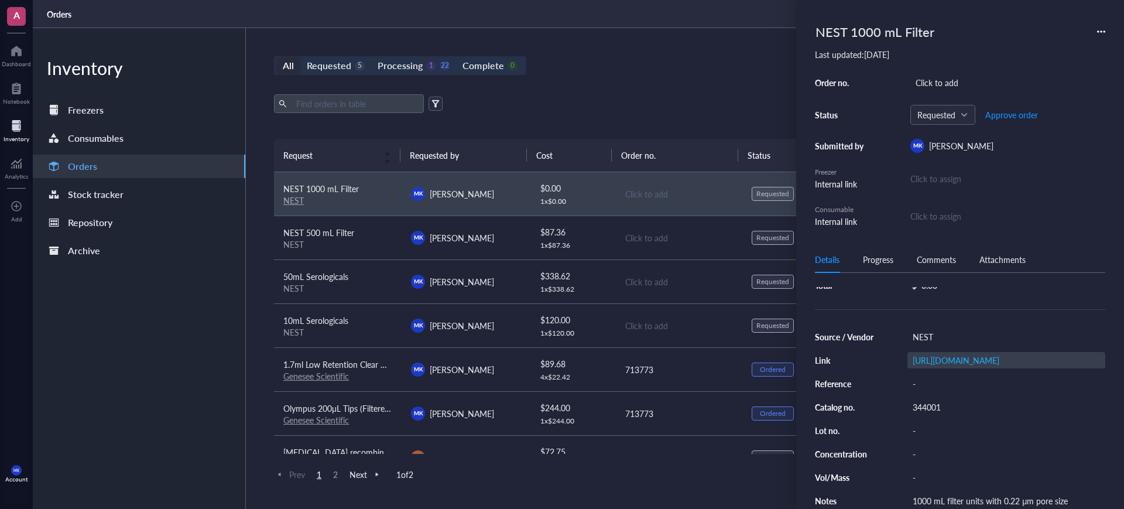
click at [1034, 357] on div "https://www.nest-biotech.com/filter-system-and-storage/59182474.html" at bounding box center [1006, 360] width 198 height 16
click at [1036, 492] on div "1000 mL filter units with 0.22 μm pore size" at bounding box center [1006, 500] width 198 height 16
click at [672, 63] on div "All Requested 5 Processing 1 22 Complete 0 New order" at bounding box center [678, 65] width 809 height 19
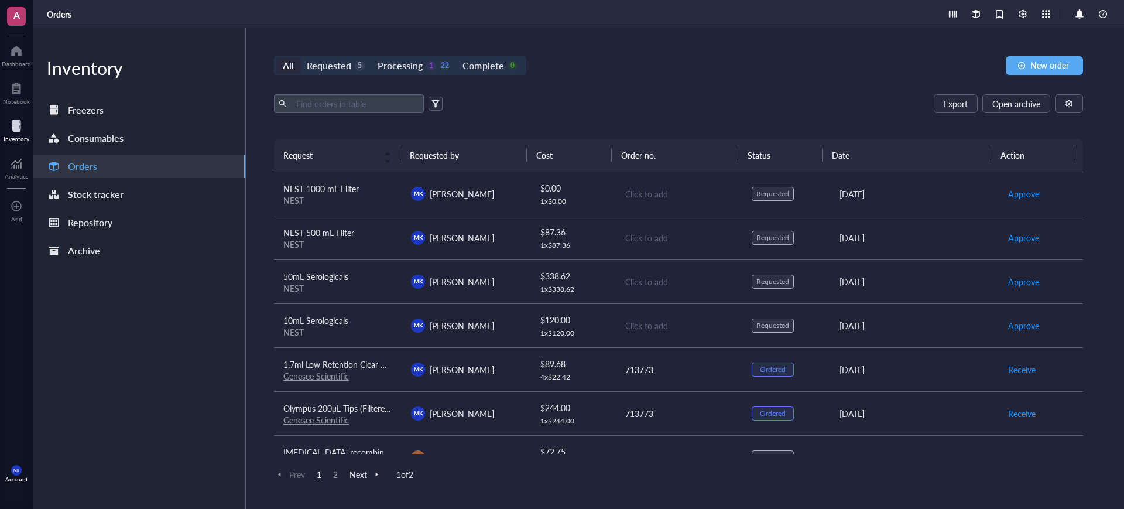
click at [702, 187] on div "Click to add" at bounding box center [679, 193] width 108 height 13
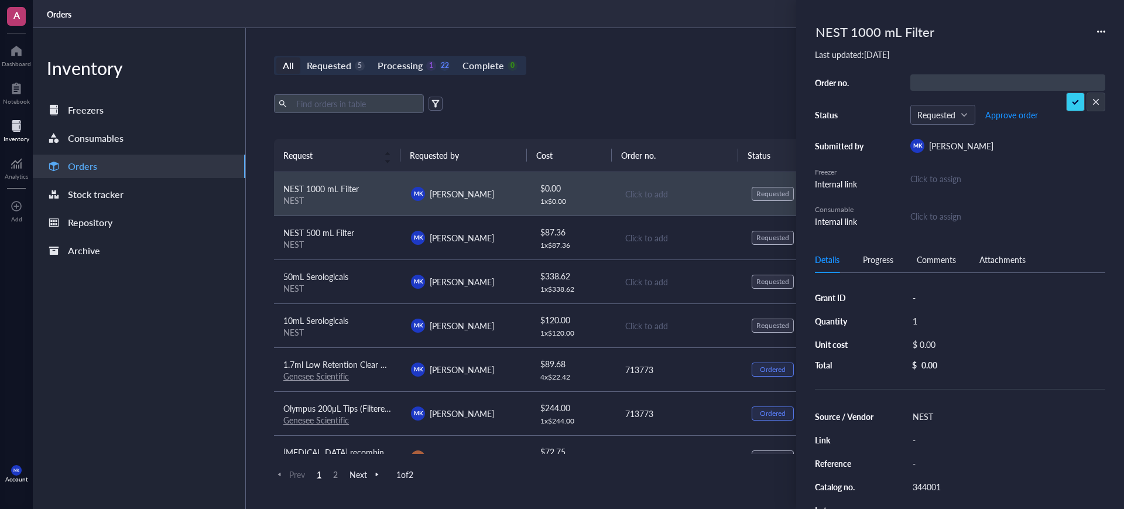
click at [703, 99] on div "Export Open archive" at bounding box center [678, 103] width 809 height 19
click at [708, 95] on div "Export Open archive" at bounding box center [678, 103] width 809 height 19
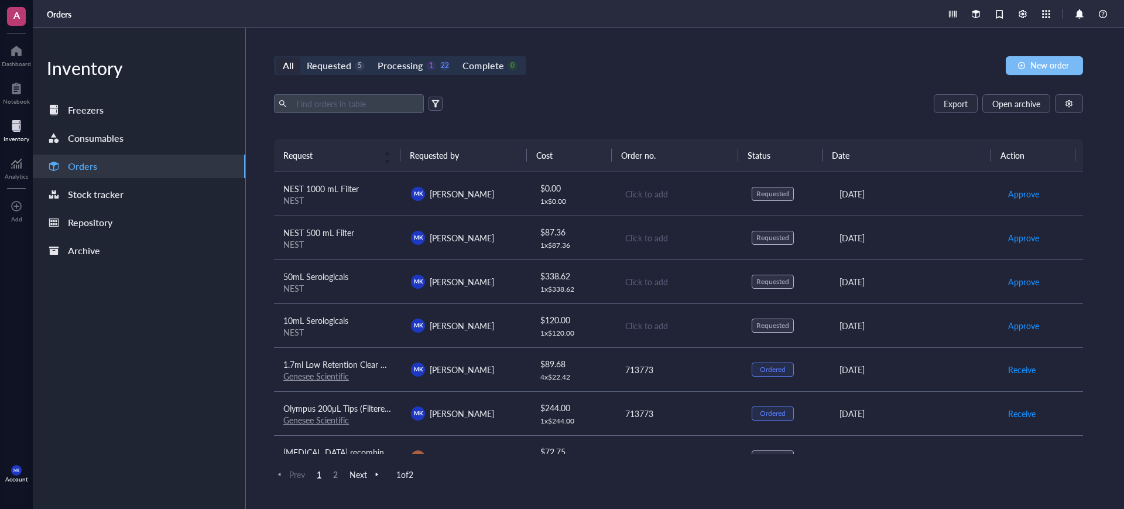
click at [1056, 64] on span "New order" at bounding box center [1049, 64] width 39 height 9
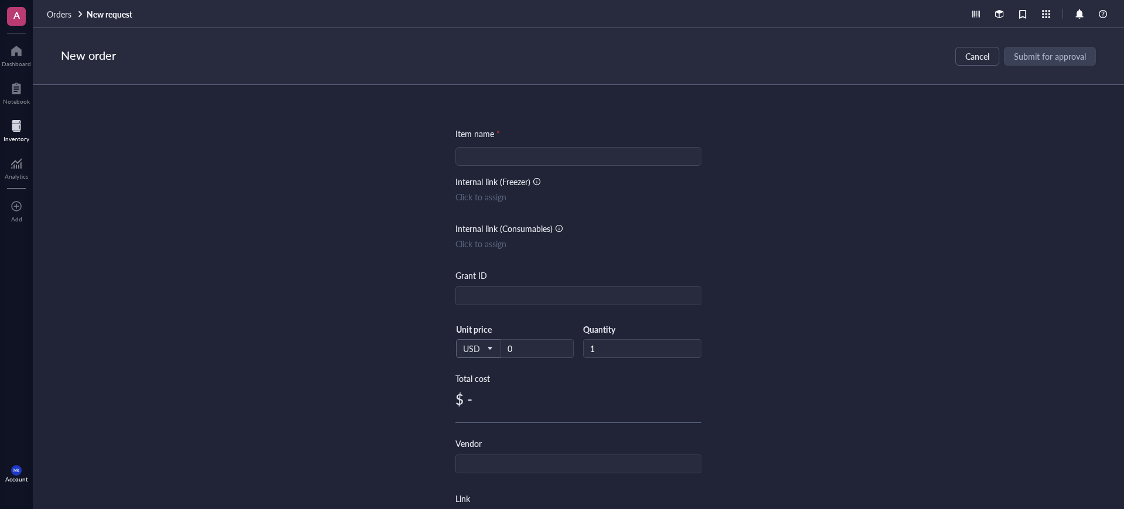
click at [639, 156] on input "search" at bounding box center [578, 156] width 232 height 18
drag, startPoint x: 631, startPoint y: 156, endPoint x: 457, endPoint y: 167, distance: 174.1
click at [457, 167] on div "Item name * 75 nest 75 nest Internal link (Freezer) Click to assign Internal li…" at bounding box center [578, 451] width 246 height 648
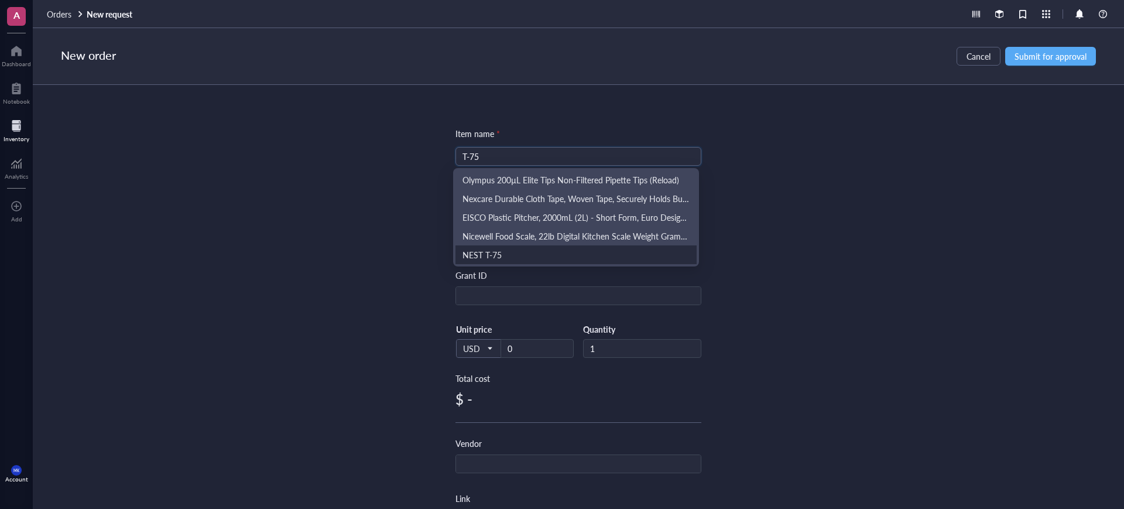
click at [514, 252] on div "NEST T-75" at bounding box center [575, 254] width 227 height 13
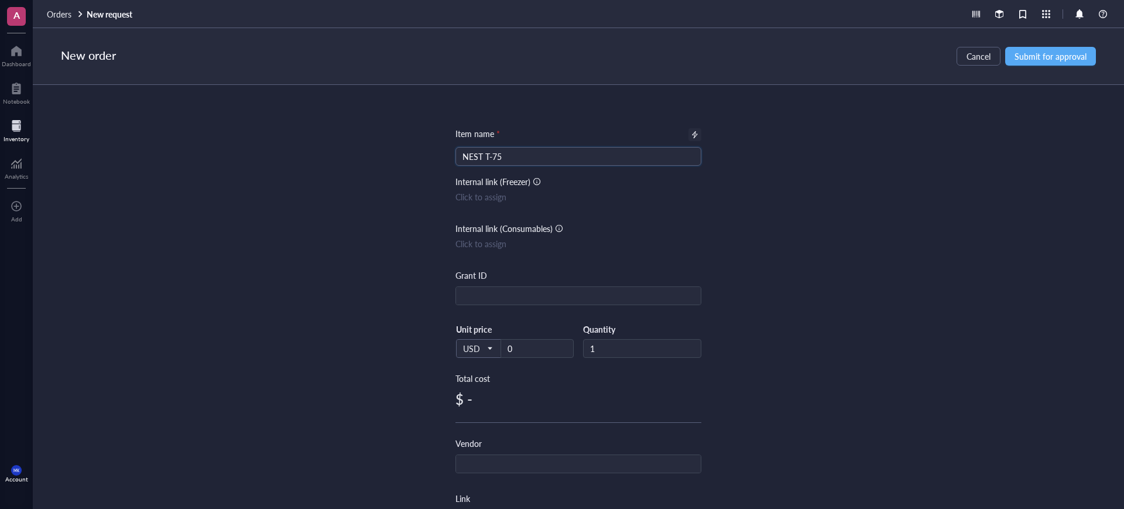
type input "NEST T-75"
click at [695, 135] on div at bounding box center [695, 135] width 8 height 8
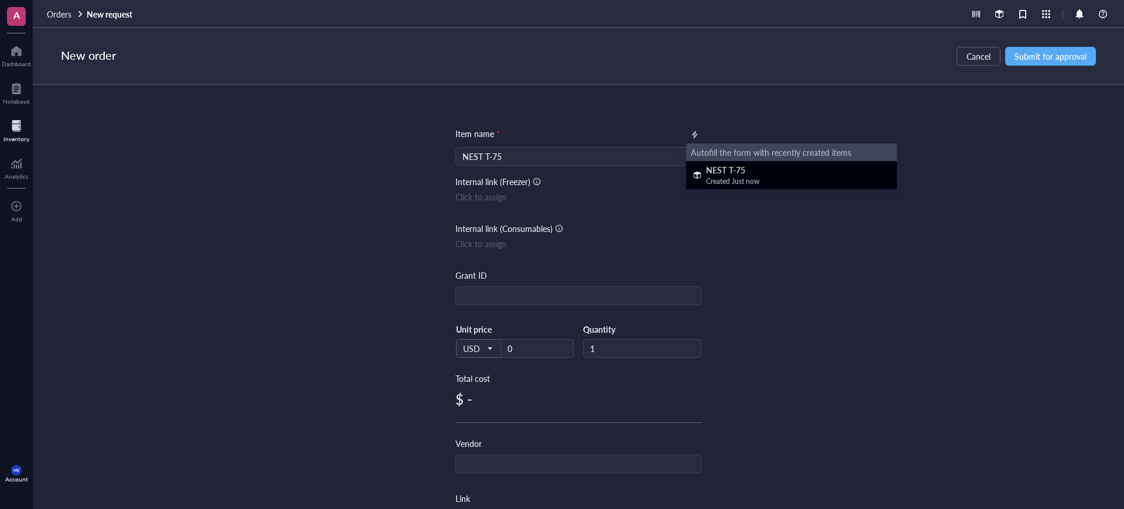
click at [734, 165] on div "NEST T-75" at bounding box center [732, 169] width 53 height 13
type input "109.5"
type input "NEST"
type input "708003"
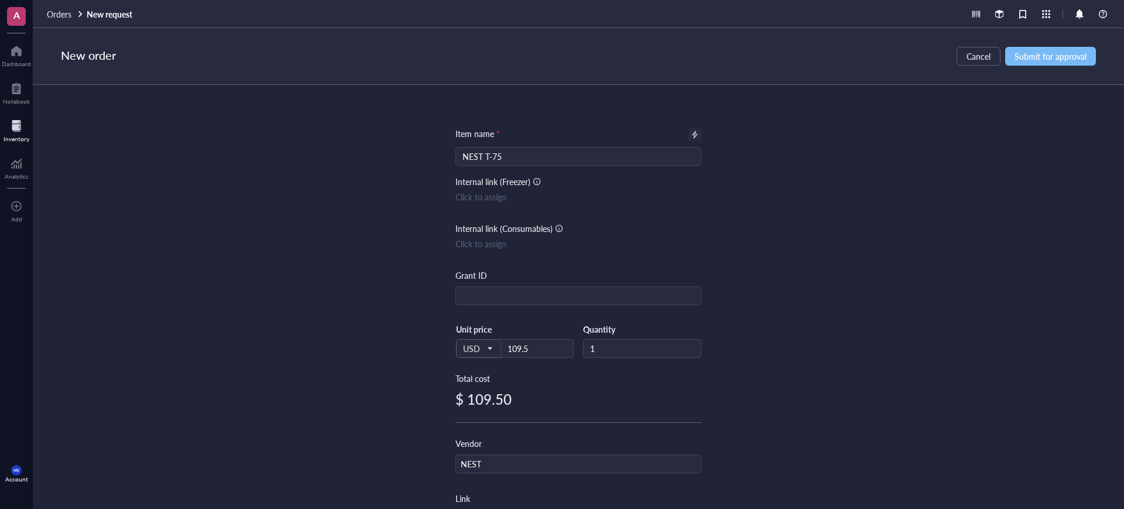
click at [1043, 54] on span "Submit for approval" at bounding box center [1050, 56] width 72 height 9
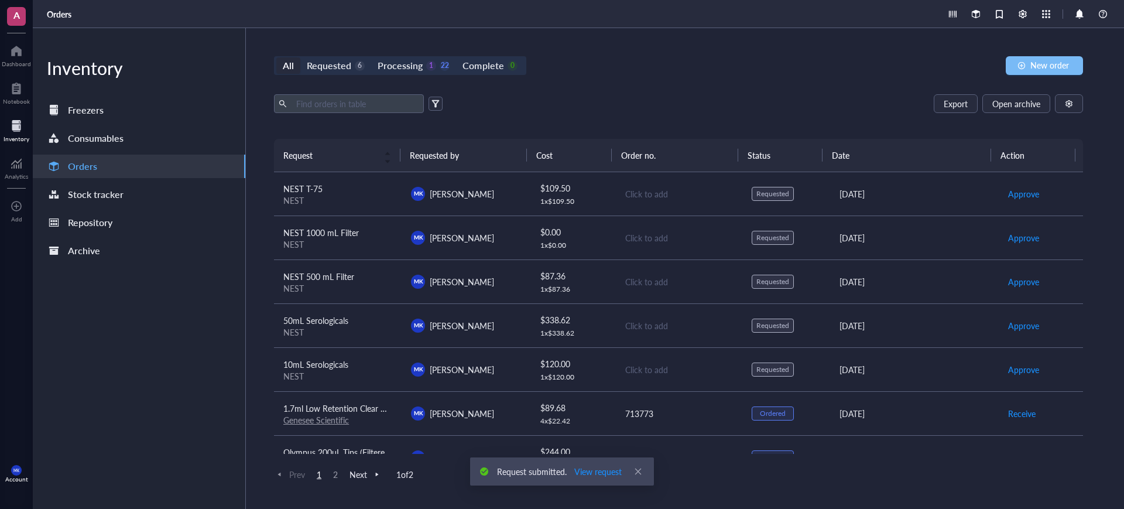
click at [1031, 64] on span "New order" at bounding box center [1049, 64] width 39 height 9
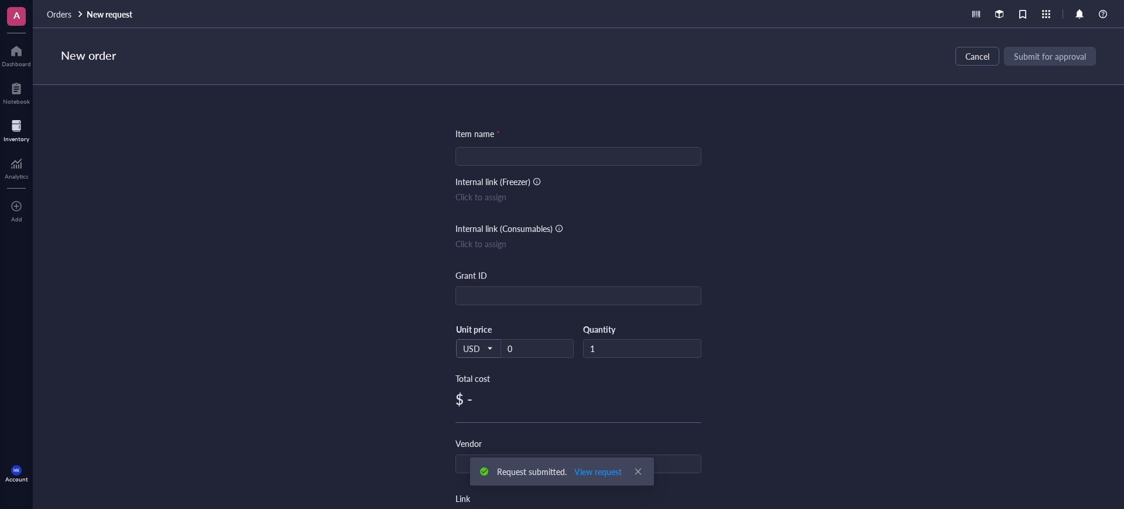
click at [575, 147] on div at bounding box center [578, 156] width 246 height 19
click at [571, 160] on input "search" at bounding box center [578, 156] width 232 height 18
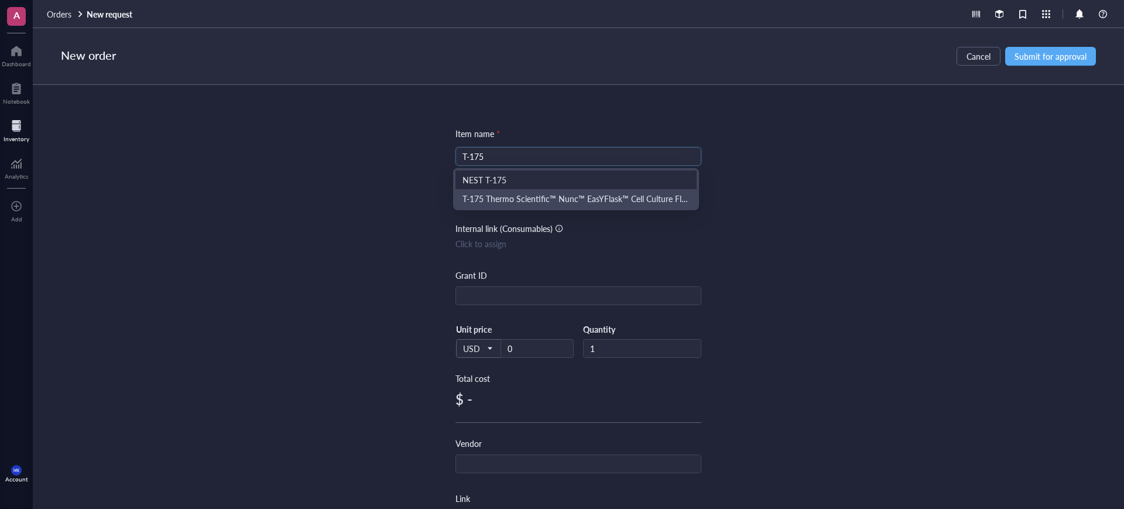
click at [540, 180] on div "NEST T-175" at bounding box center [575, 179] width 227 height 13
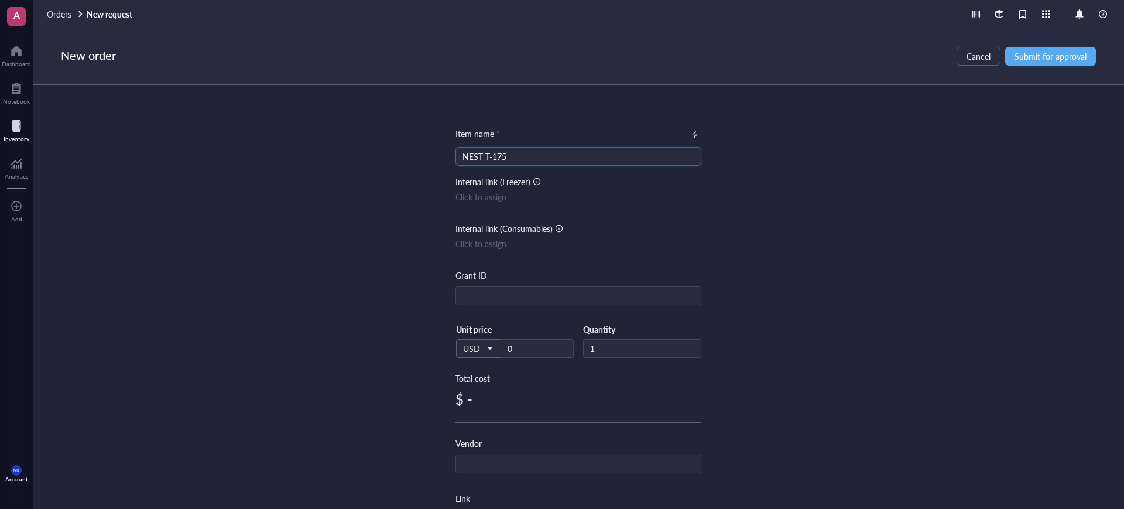
type input "NEST T-175"
click at [674, 133] on div "Item name *" at bounding box center [578, 134] width 246 height 15
click at [688, 131] on div at bounding box center [694, 134] width 13 height 13
click at [694, 133] on div at bounding box center [695, 135] width 8 height 8
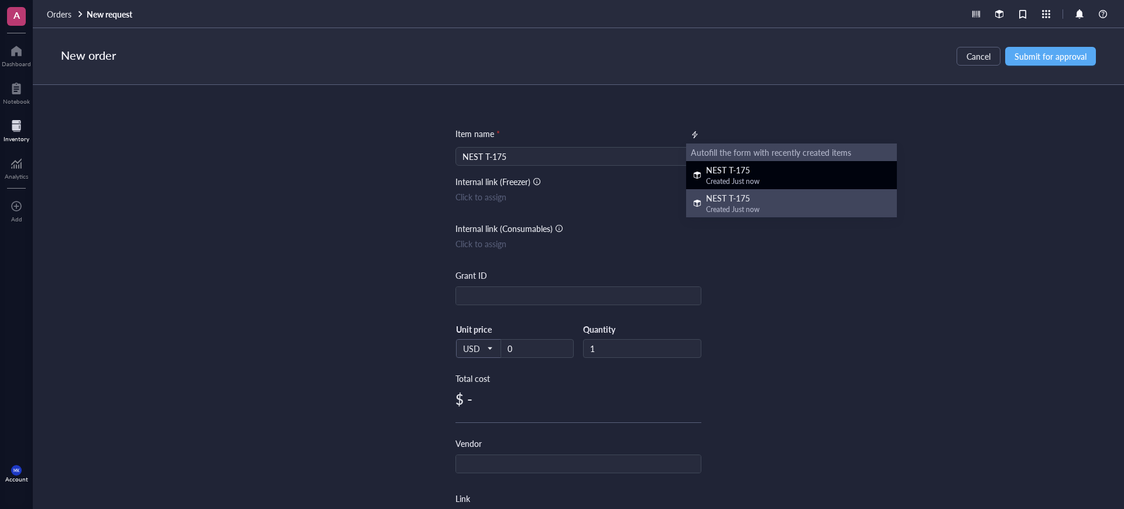
click at [738, 167] on div "NEST T-175" at bounding box center [732, 169] width 53 height 13
type input "85"
type input "NEST"
type input "709003"
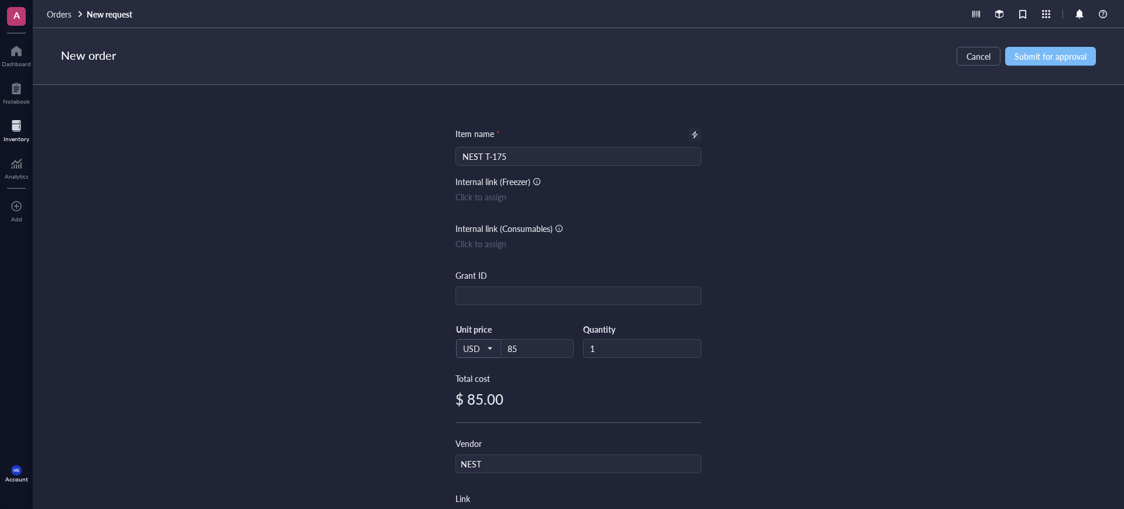
click at [1052, 52] on span "Submit for approval" at bounding box center [1050, 56] width 72 height 9
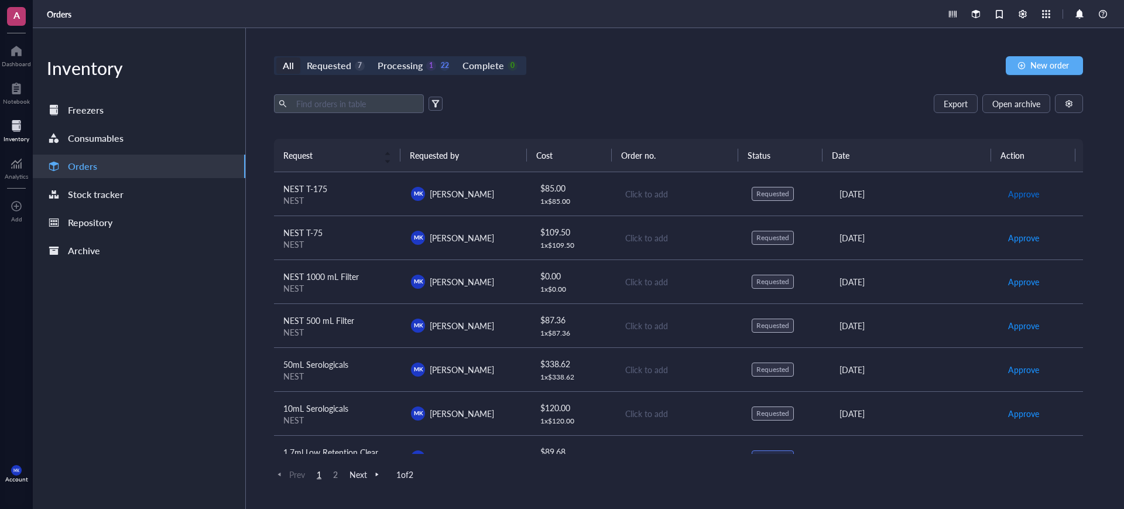
click at [1015, 191] on span "Approve" at bounding box center [1023, 193] width 31 height 13
click at [1012, 237] on span "Approve" at bounding box center [1023, 237] width 31 height 13
click at [1016, 284] on span "Approve" at bounding box center [1023, 281] width 31 height 13
click at [1015, 322] on span "Approve" at bounding box center [1023, 325] width 31 height 13
click at [1012, 364] on span "Approve" at bounding box center [1023, 369] width 31 height 13
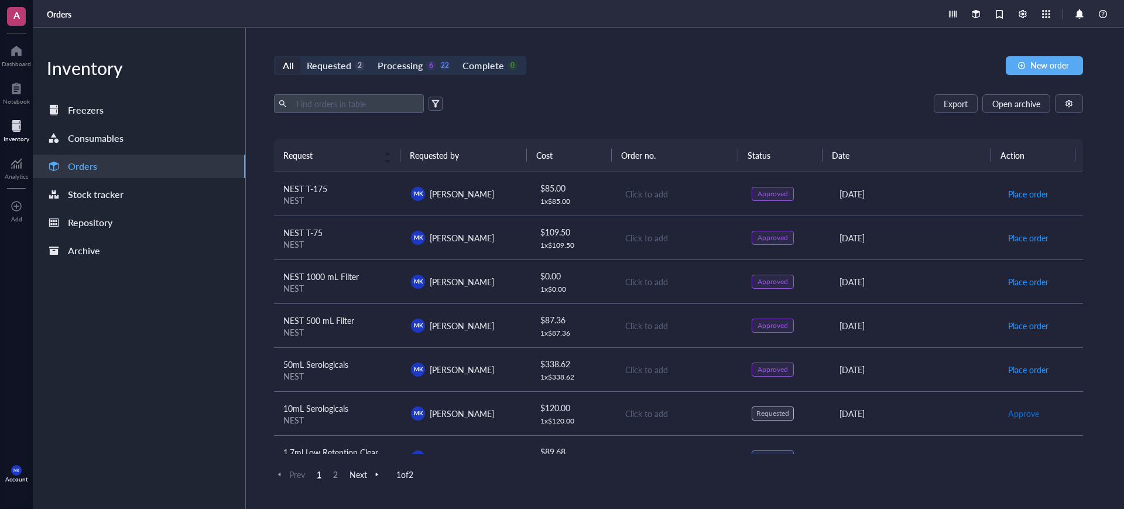
click at [1015, 414] on span "Approve" at bounding box center [1023, 413] width 31 height 13
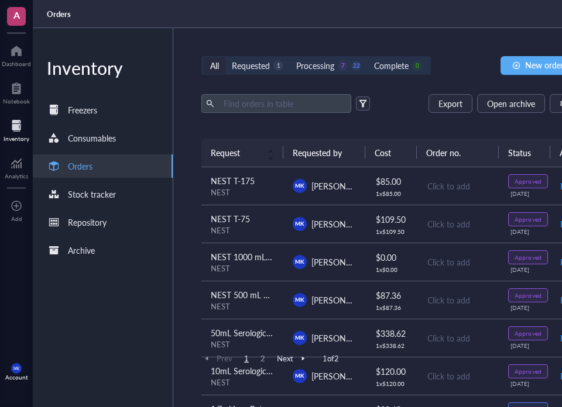
click at [416, 266] on td "$ 0.00 1 x $ 0.00" at bounding box center [391, 262] width 52 height 38
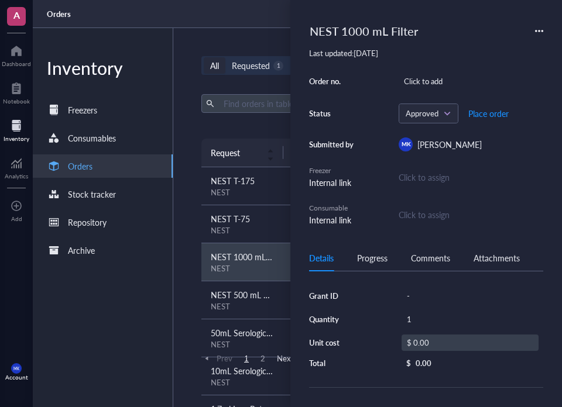
click at [421, 337] on div "$ 0.00" at bounding box center [469, 343] width 137 height 16
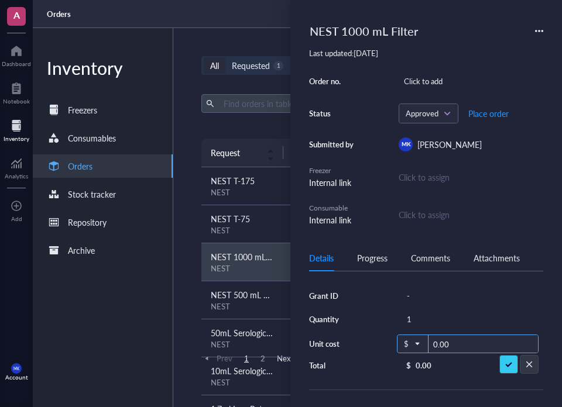
click at [427, 342] on div "$ 0.00" at bounding box center [468, 344] width 142 height 19
type input "112"
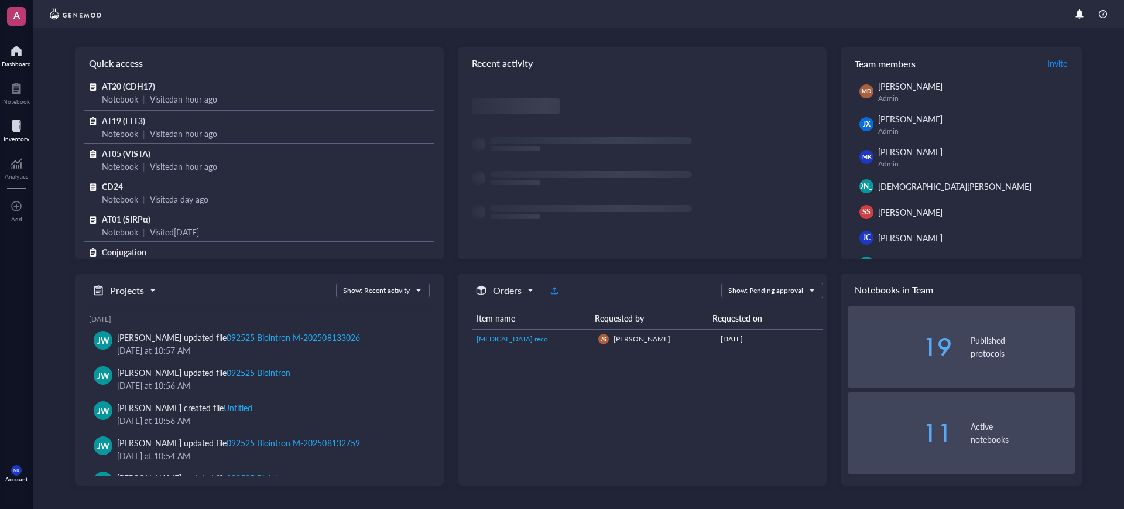
click at [32, 134] on div "Inventory" at bounding box center [16, 129] width 33 height 33
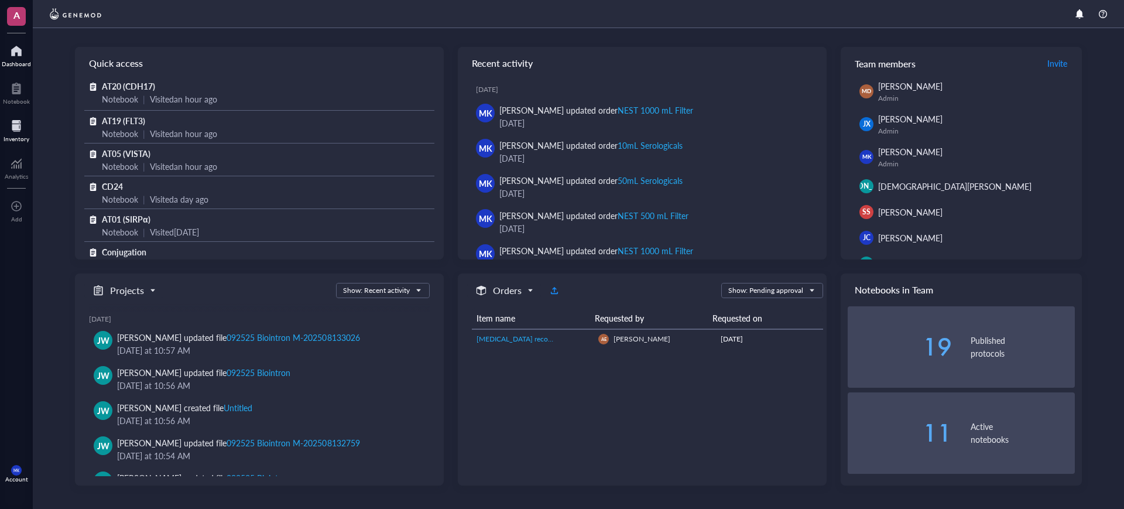
click at [23, 135] on div "Inventory" at bounding box center [17, 138] width 26 height 7
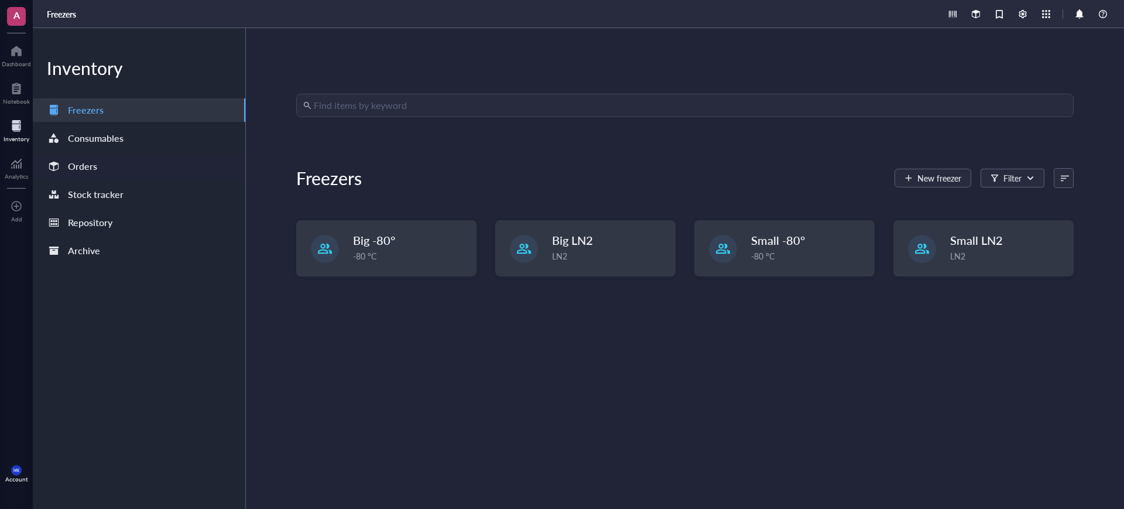
click at [86, 163] on div "Orders" at bounding box center [82, 166] width 29 height 16
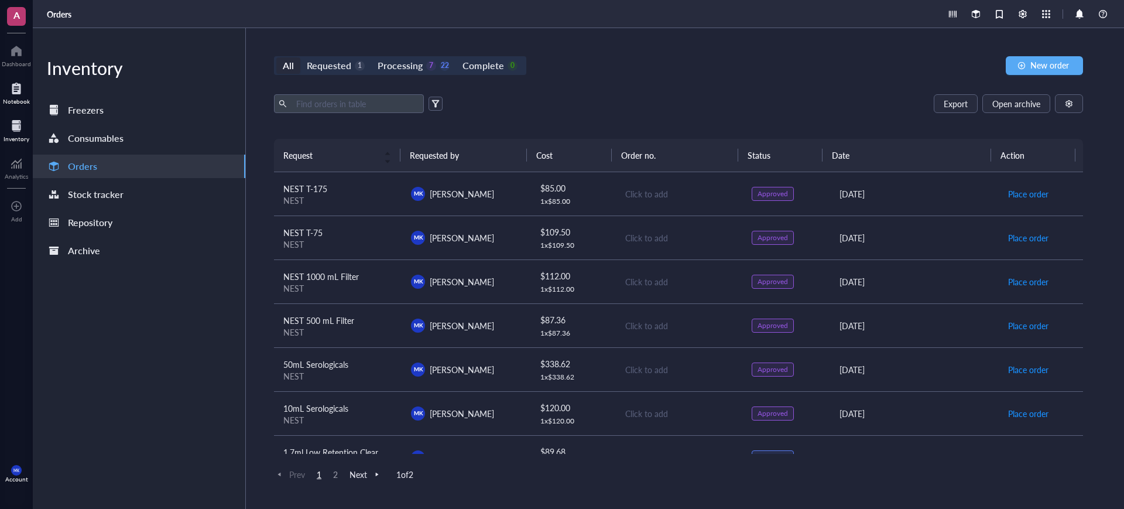
click at [2, 90] on div "Notebook" at bounding box center [16, 91] width 33 height 33
click at [15, 90] on div at bounding box center [16, 88] width 27 height 19
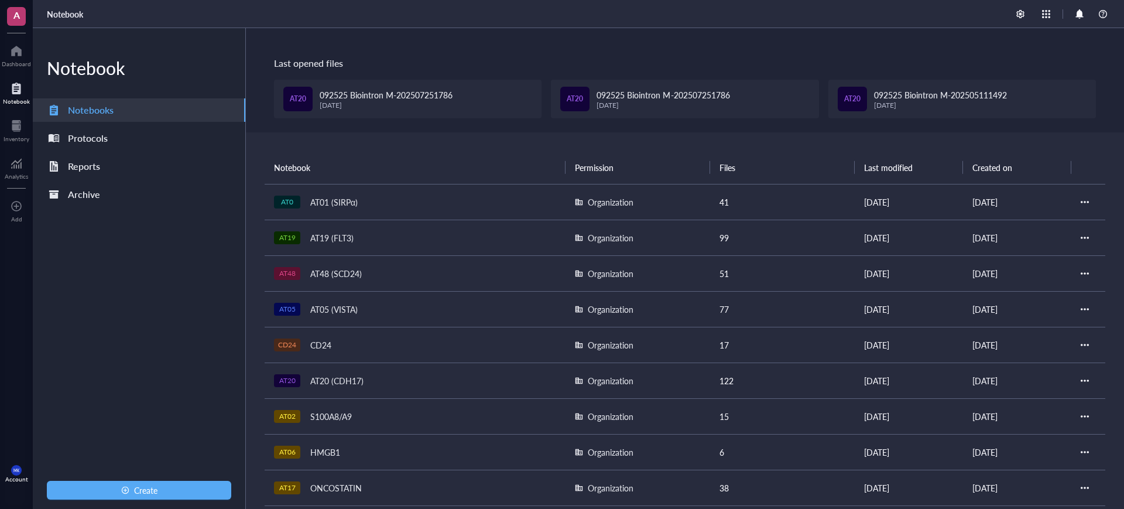
click at [363, 231] on div "AT19 AT19 (FLT3)" at bounding box center [415, 237] width 282 height 16
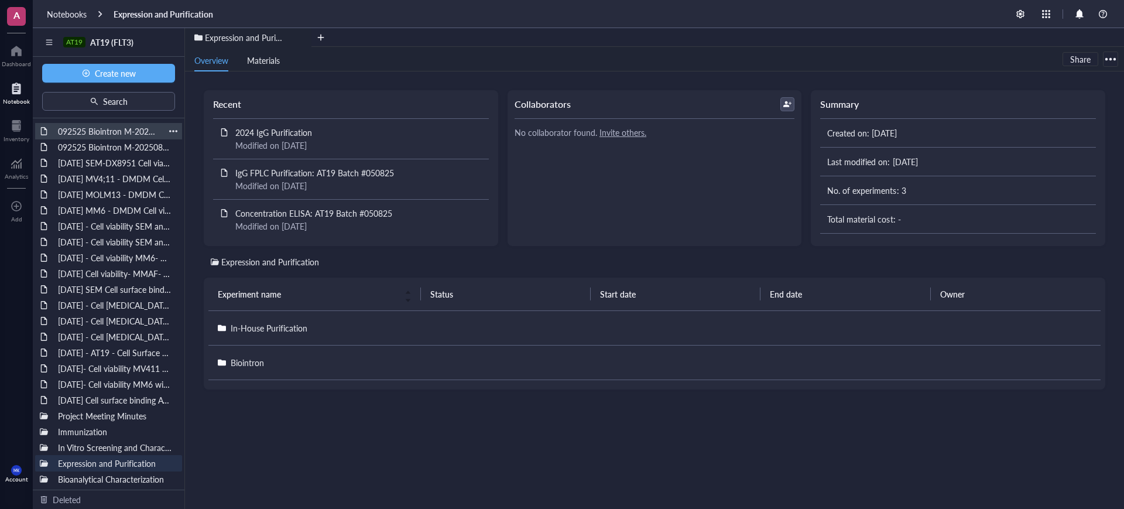
click at [119, 131] on div "092525 Biointron M-202508133026" at bounding box center [109, 131] width 112 height 16
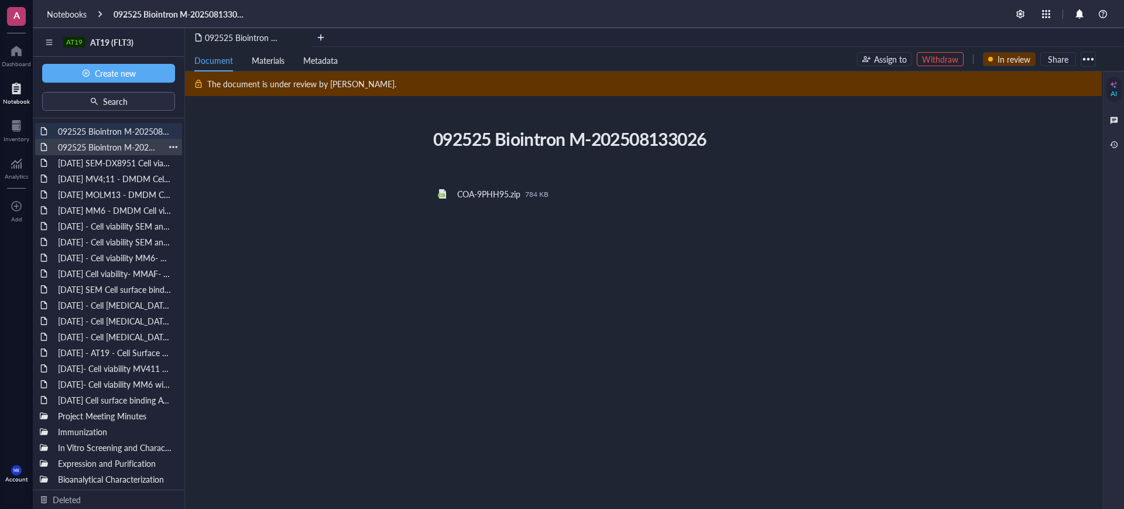
click at [117, 146] on div "092525 Biointron M-202508132759" at bounding box center [109, 147] width 112 height 16
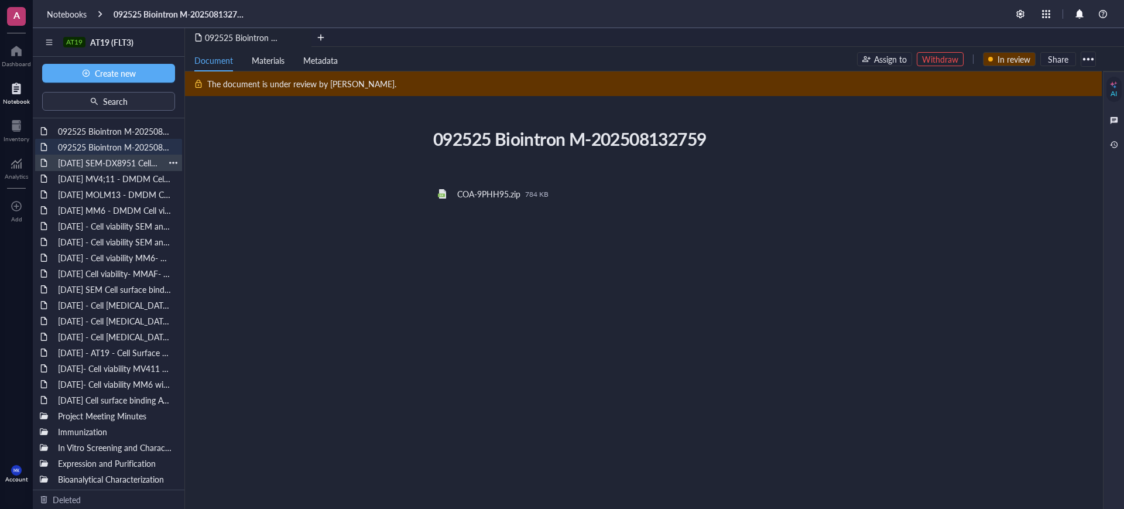
click at [119, 166] on div "[DATE] SEM-DX8951 Cell viability" at bounding box center [109, 163] width 112 height 16
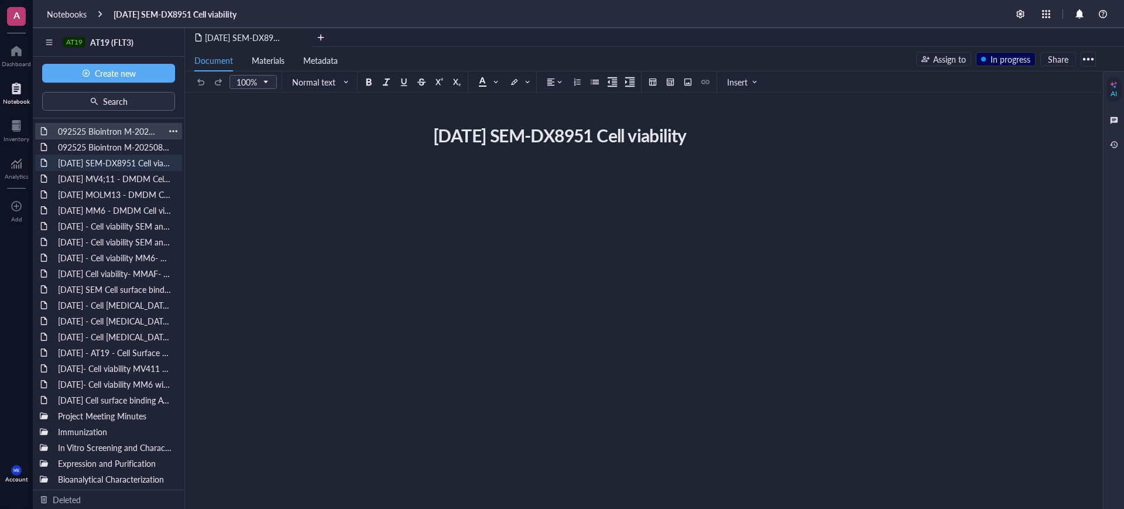
click at [121, 131] on div "092525 Biointron M-202508133026" at bounding box center [109, 131] width 112 height 16
